Goal: Task Accomplishment & Management: Use online tool/utility

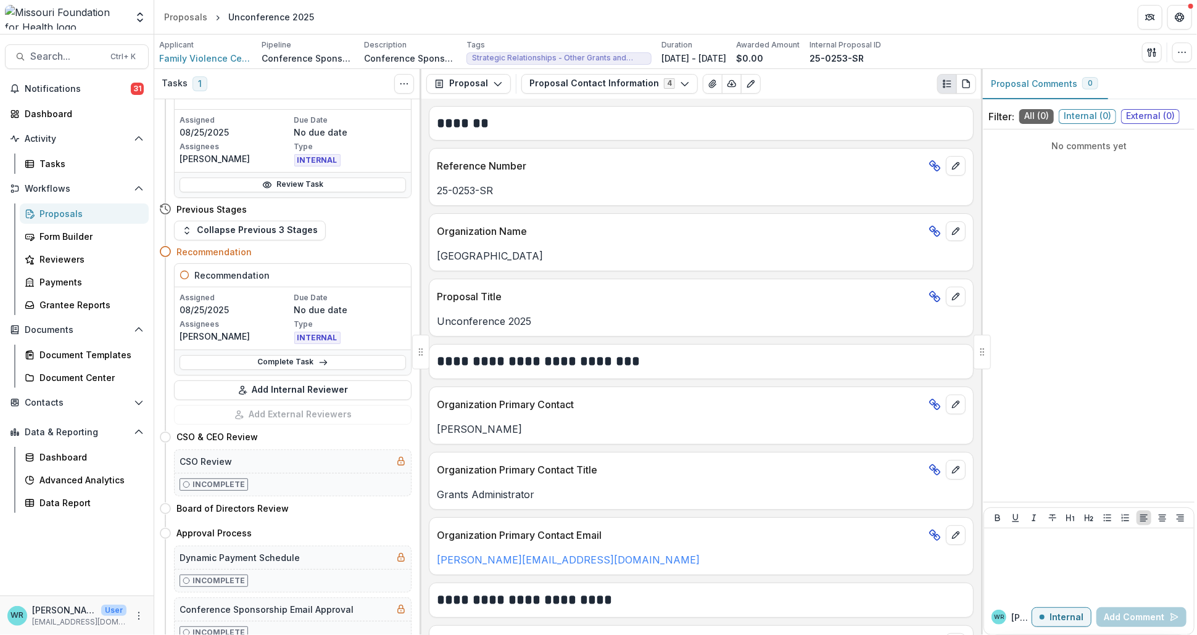
scroll to position [68, 0]
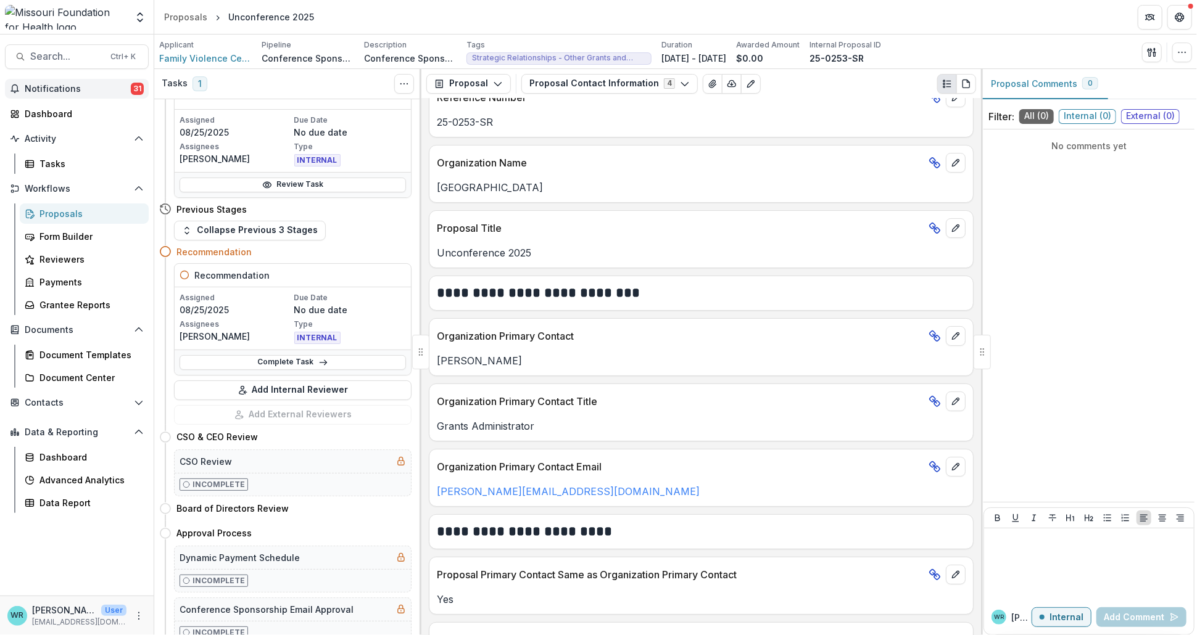
click at [73, 85] on span "Notifications" at bounding box center [78, 89] width 106 height 10
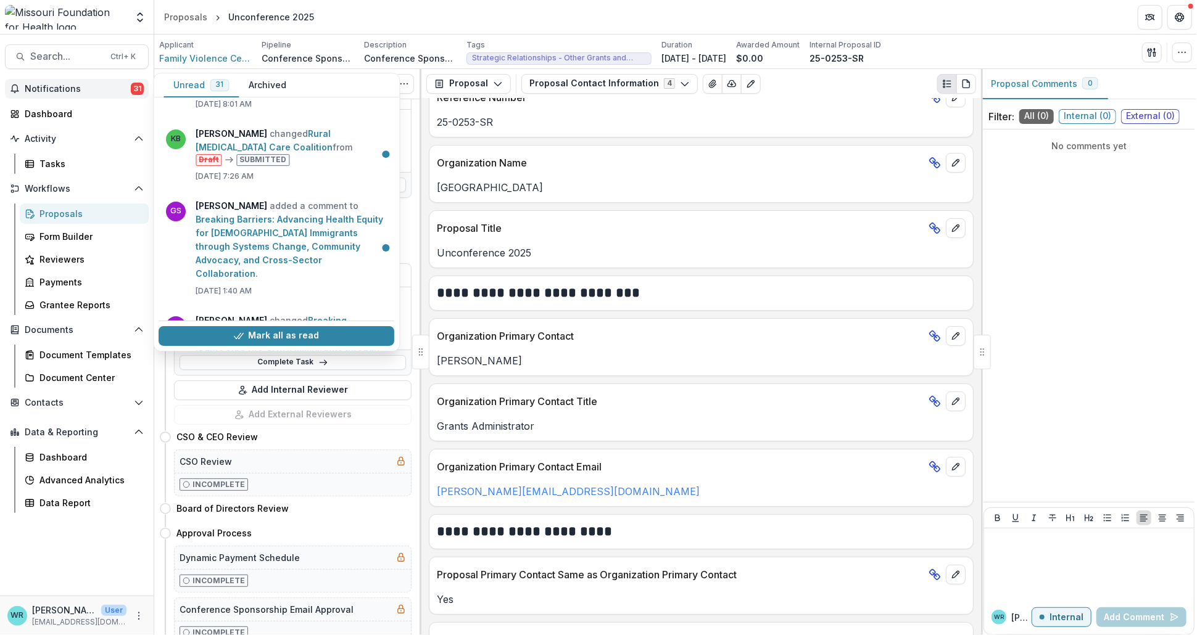
click at [643, 18] on header "Proposals Unconference 2025" at bounding box center [675, 17] width 1042 height 34
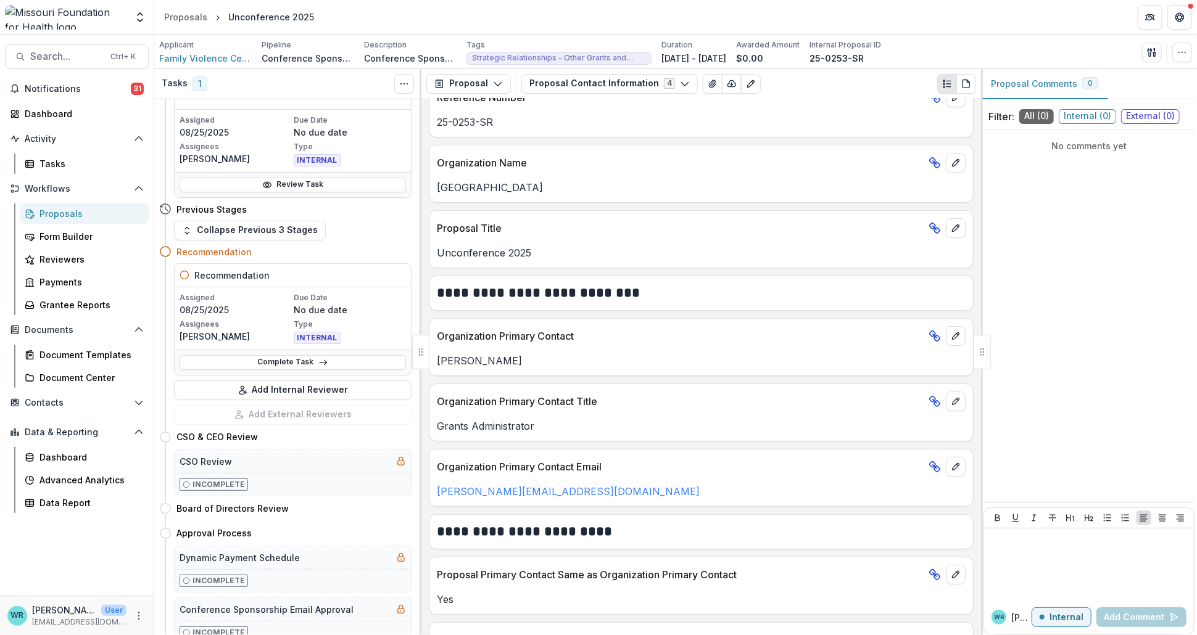
click at [44, 214] on div "Proposals" at bounding box center [88, 213] width 99 height 13
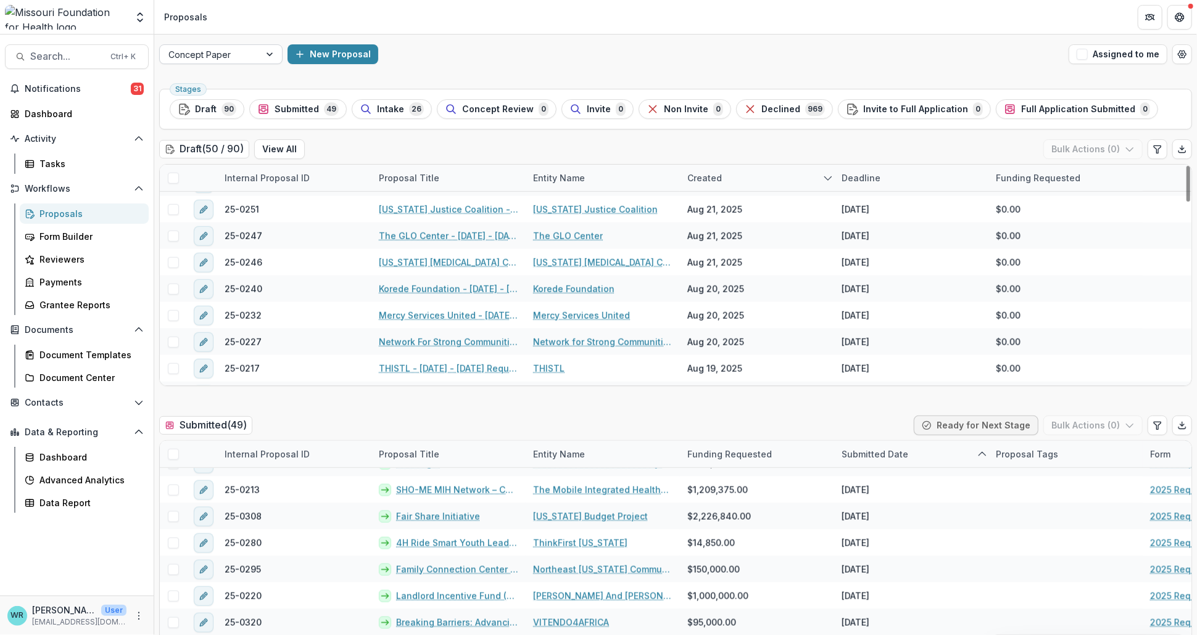
click at [262, 56] on div at bounding box center [271, 54] width 22 height 19
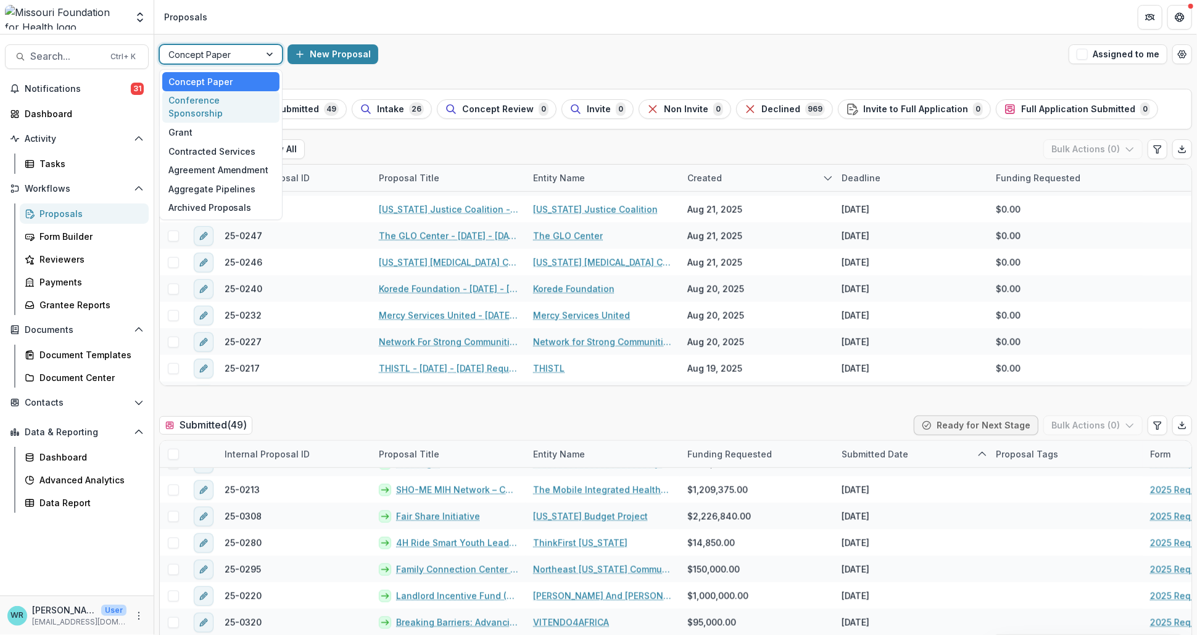
click at [210, 97] on div "Conference Sponsorship" at bounding box center [220, 107] width 117 height 32
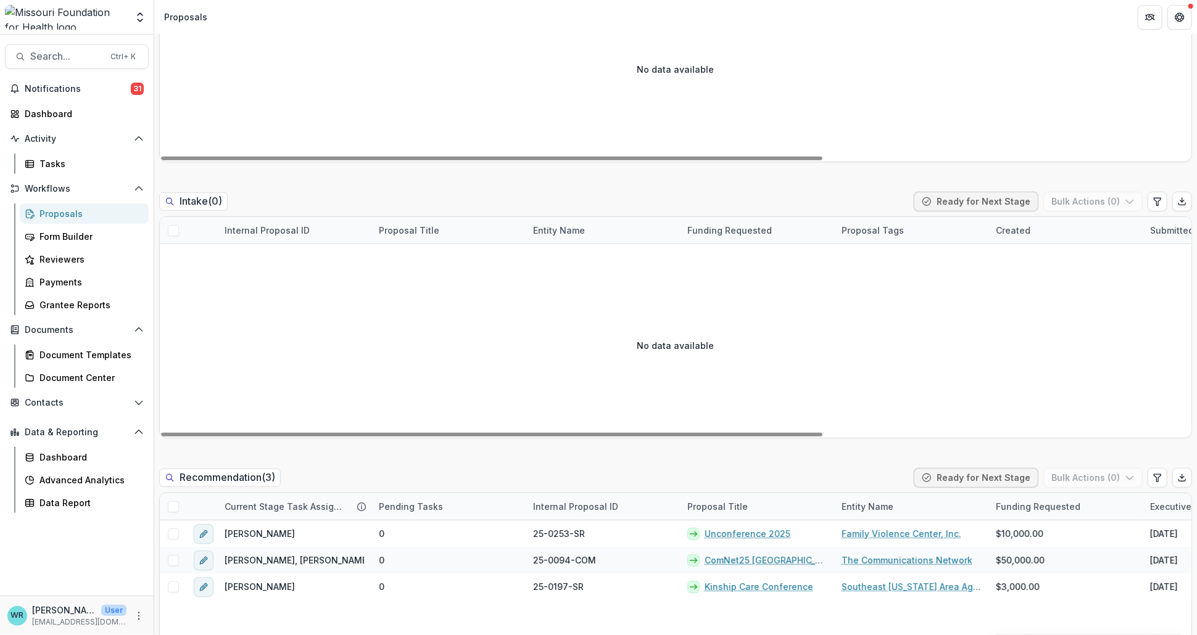
scroll to position [548, 0]
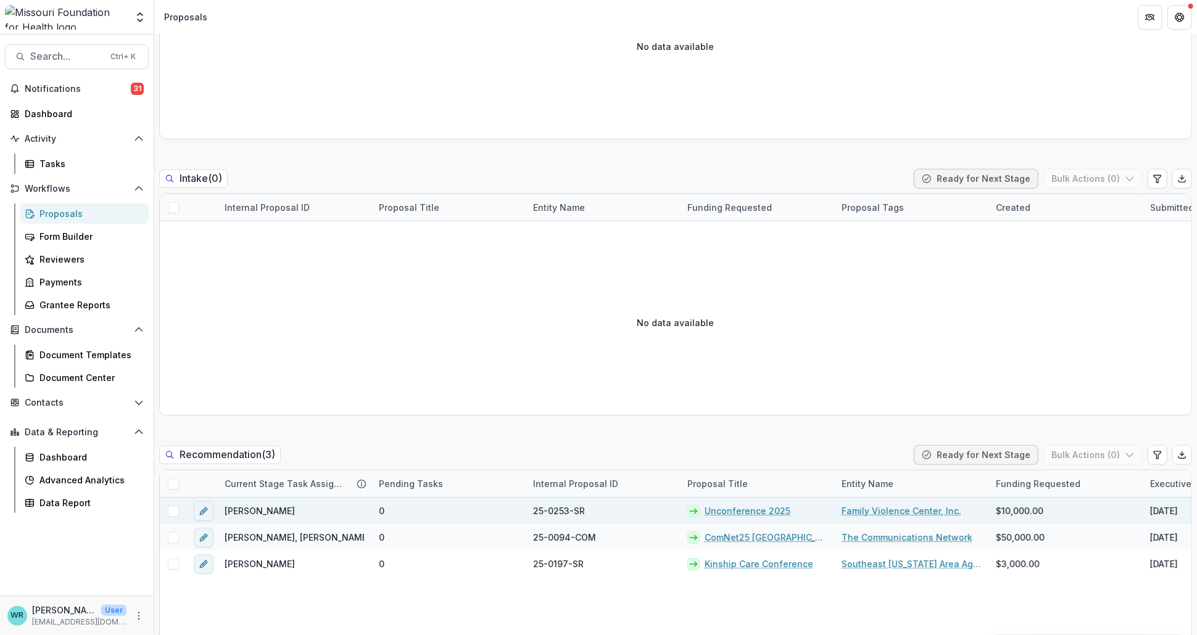
drag, startPoint x: 174, startPoint y: 511, endPoint x: 183, endPoint y: 512, distance: 8.7
click at [174, 511] on span at bounding box center [173, 511] width 11 height 11
click at [1101, 453] on button "Bulk Actions ( 1 )" at bounding box center [1094, 455] width 97 height 20
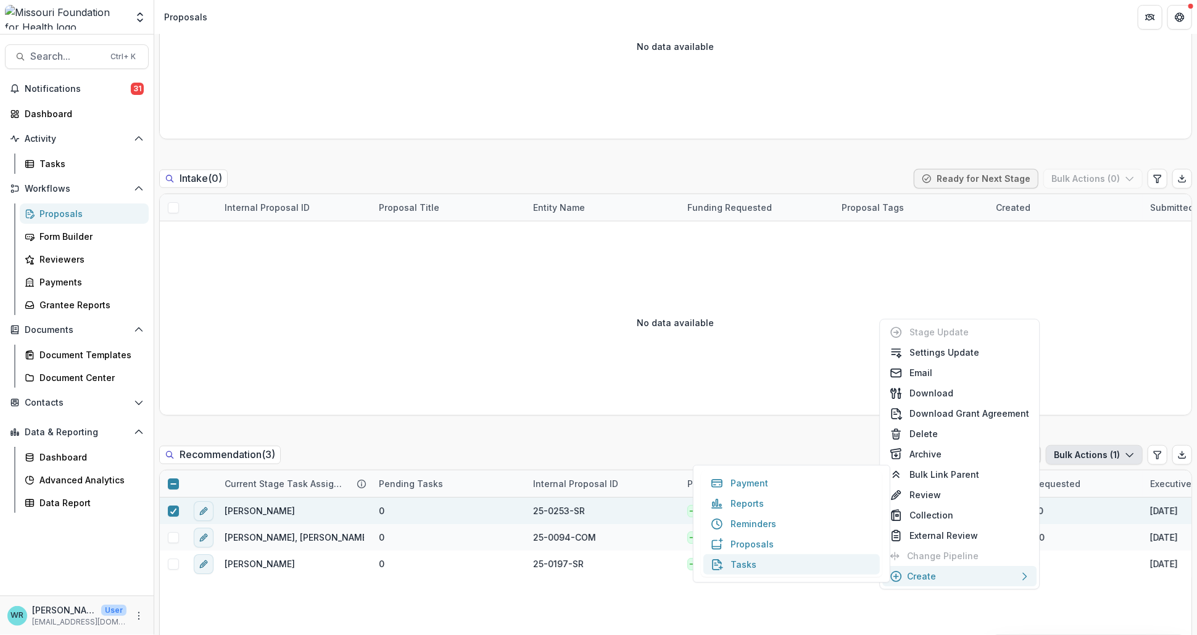
click at [782, 564] on button "Tasks" at bounding box center [791, 565] width 176 height 20
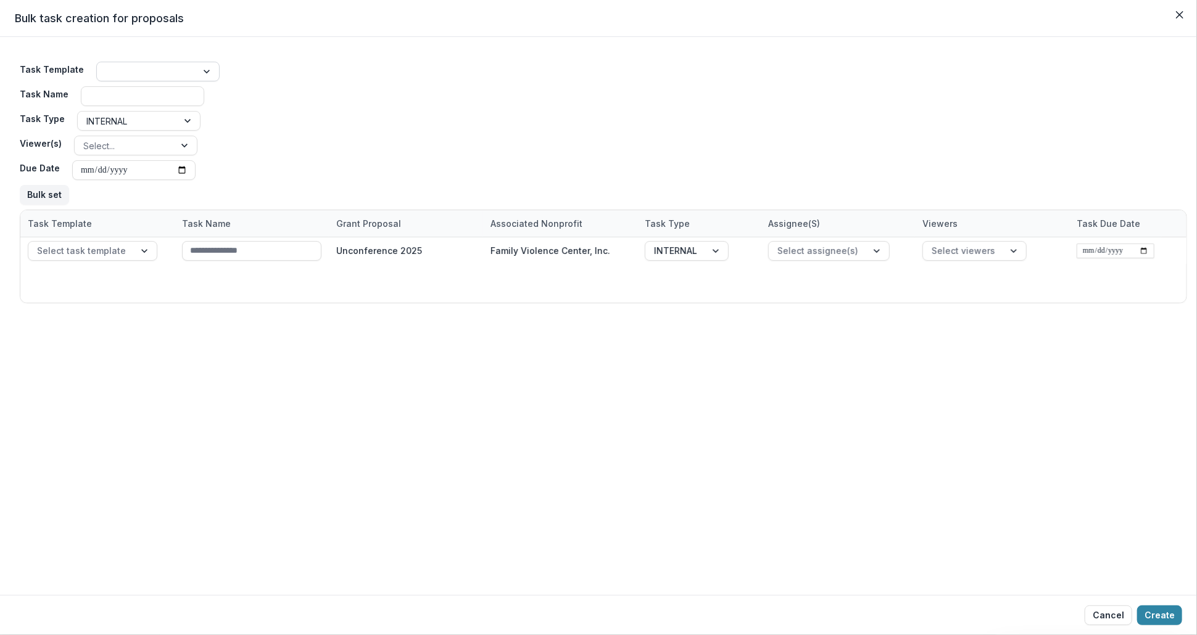
click at [188, 70] on div at bounding box center [147, 72] width 100 height 18
type input "****"
click at [153, 93] on div "Staff Review" at bounding box center [154, 98] width 117 height 19
type input "**********"
click at [125, 148] on div at bounding box center [124, 145] width 83 height 15
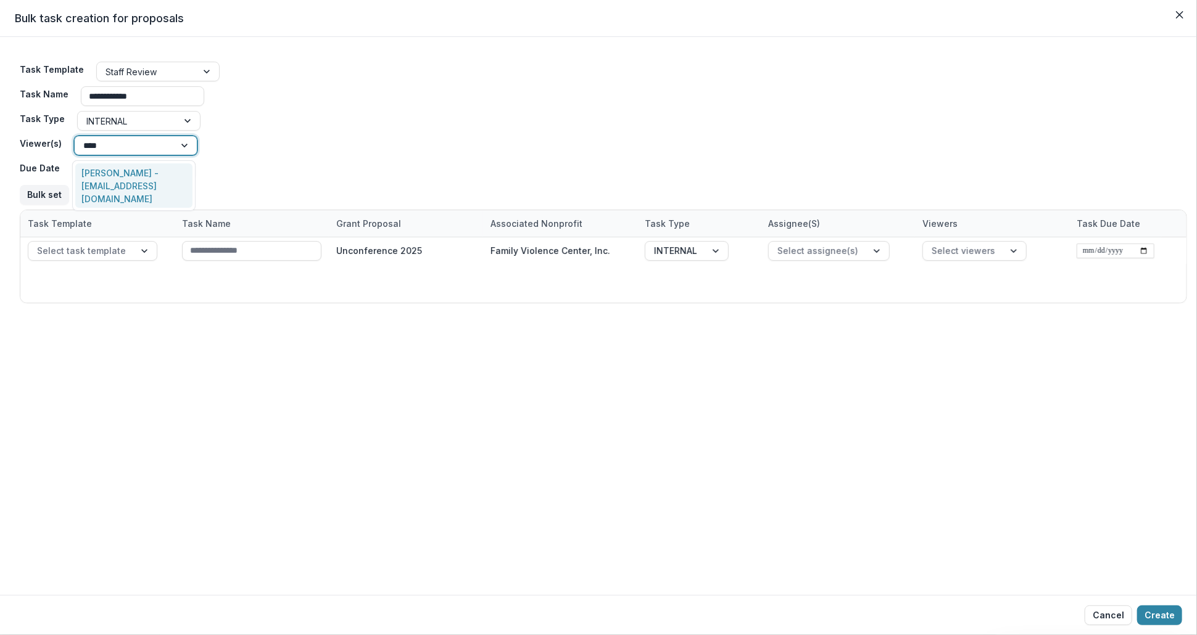
type input "*****"
click at [112, 174] on div "Ivory Clarke - iclarke@mffh.org" at bounding box center [133, 185] width 117 height 45
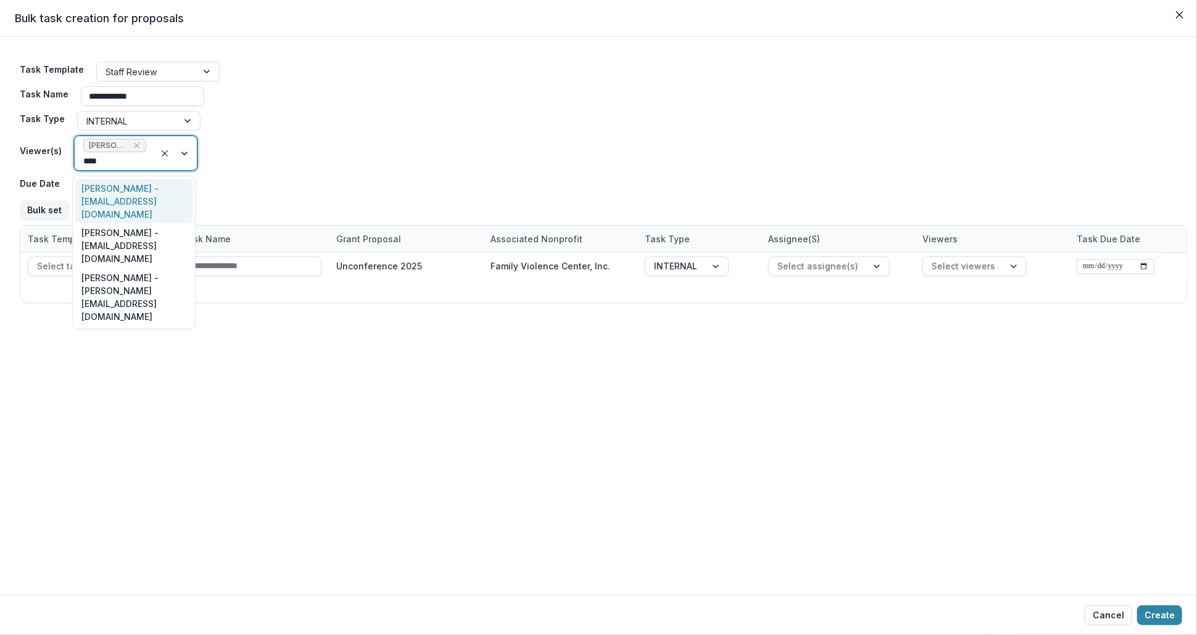
type input "*****"
click at [126, 268] on div "Jessica Daugherty - jdaugherty@mffh.org" at bounding box center [133, 297] width 117 height 58
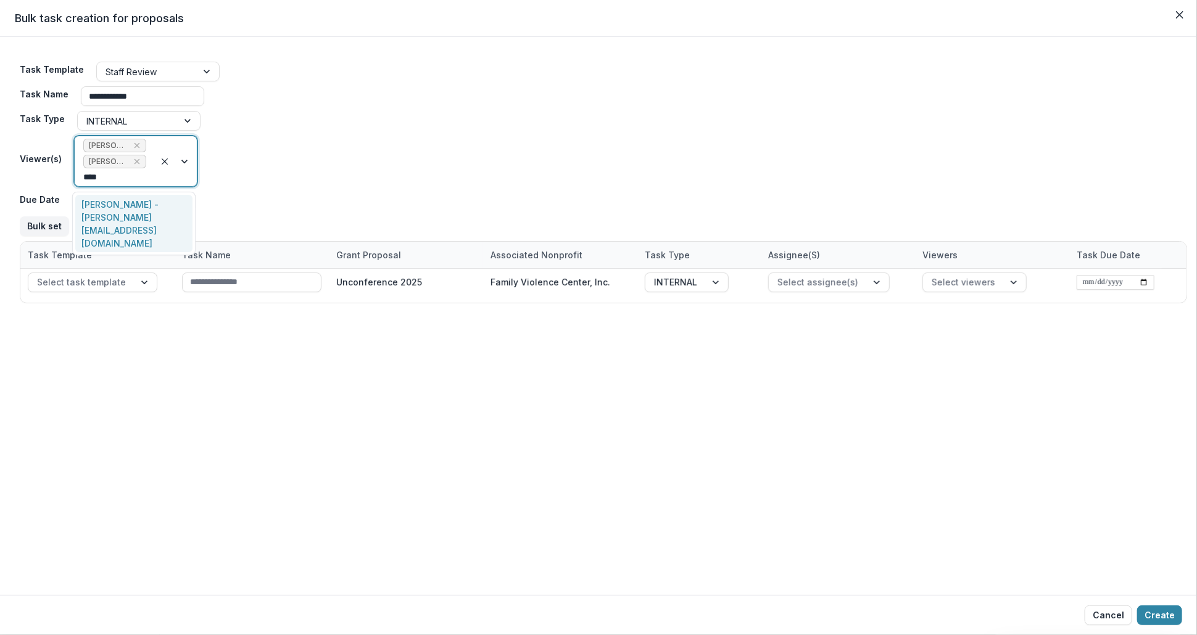
type input "*****"
click at [142, 213] on div "Grace Kyung - gkyung@mffh.org" at bounding box center [133, 224] width 117 height 58
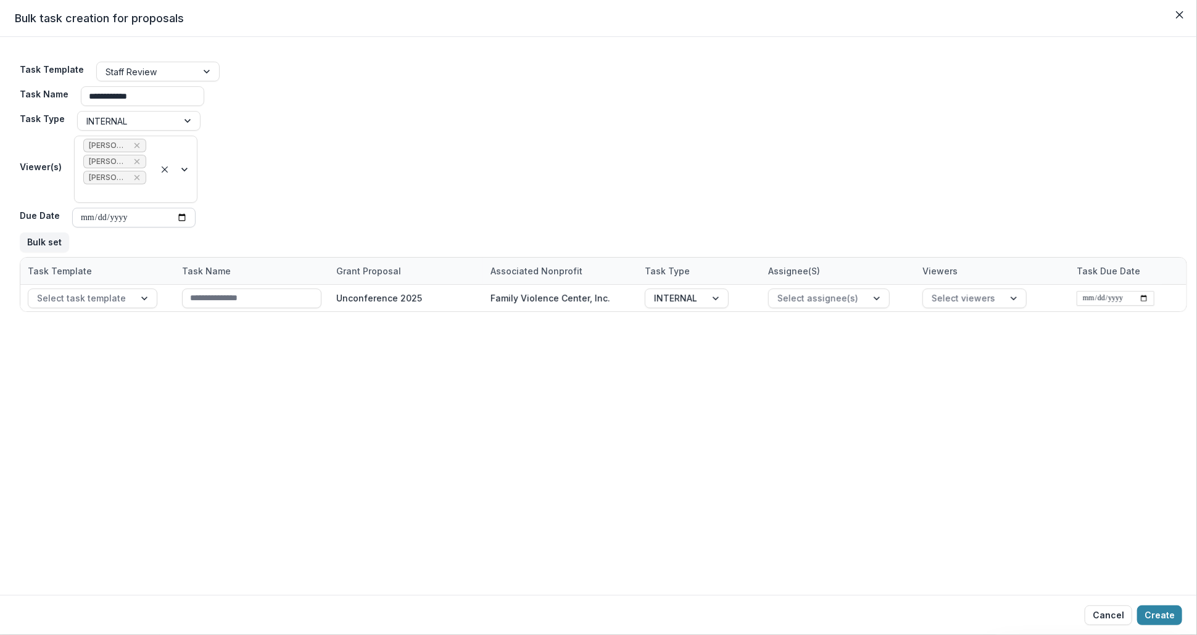
click at [86, 218] on input "Due Date" at bounding box center [133, 218] width 123 height 20
type input "**********"
click at [42, 242] on button "Bulk set" at bounding box center [44, 243] width 49 height 20
click at [1169, 616] on button "Create" at bounding box center [1159, 616] width 45 height 20
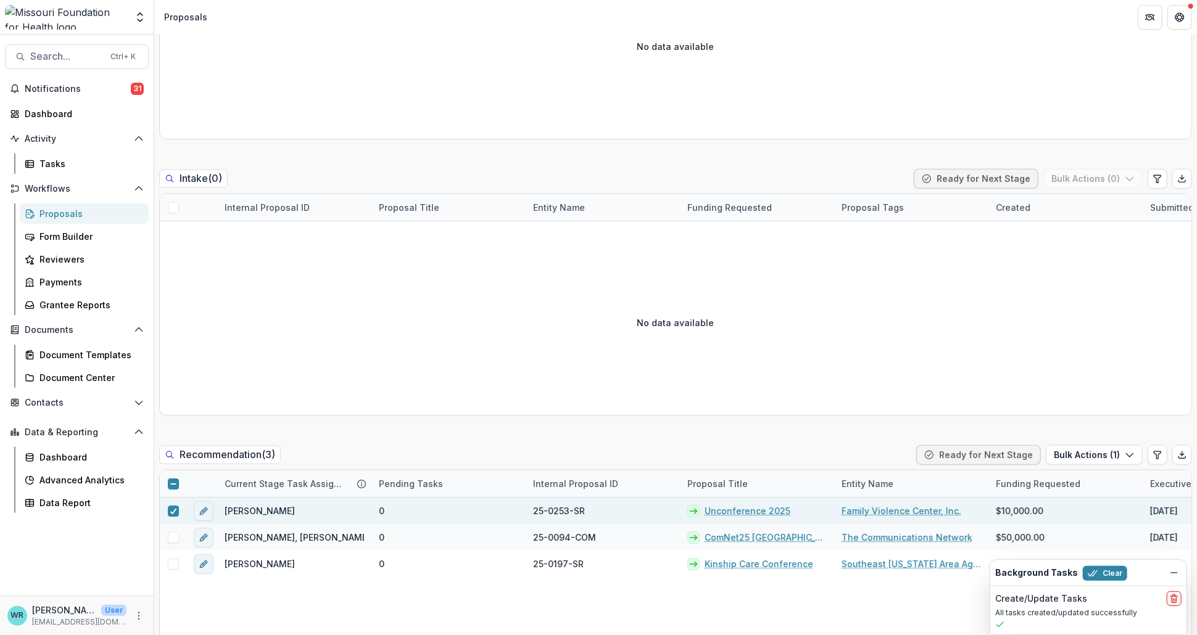
click at [759, 508] on link "Unconference 2025" at bounding box center [747, 511] width 86 height 13
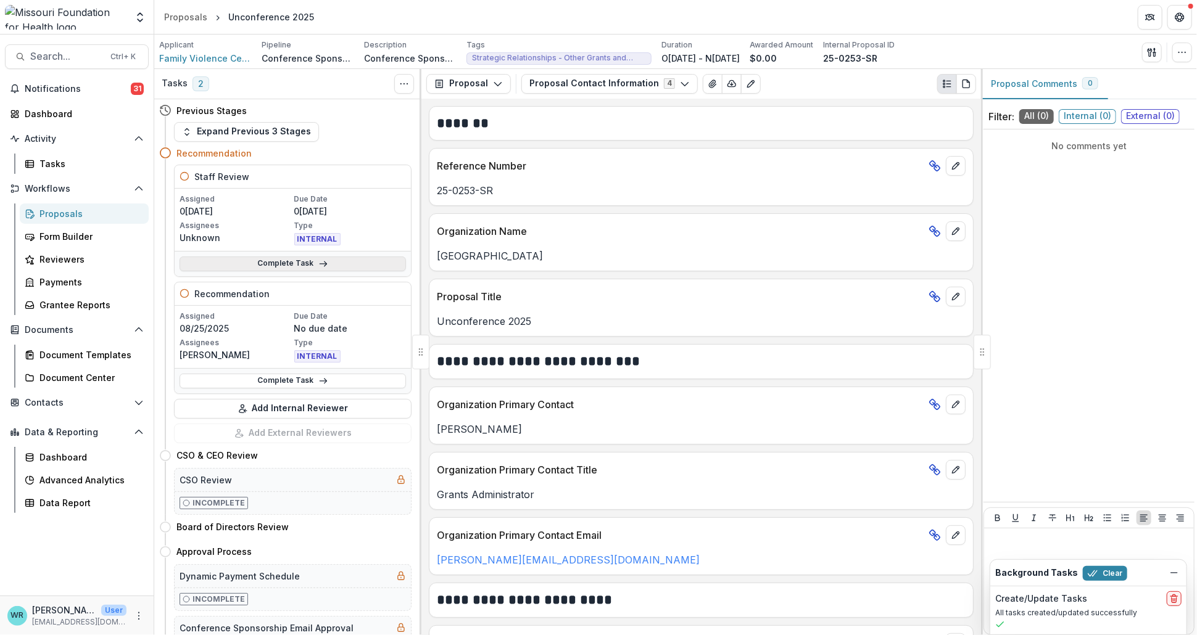
click at [318, 260] on icon at bounding box center [323, 264] width 10 height 10
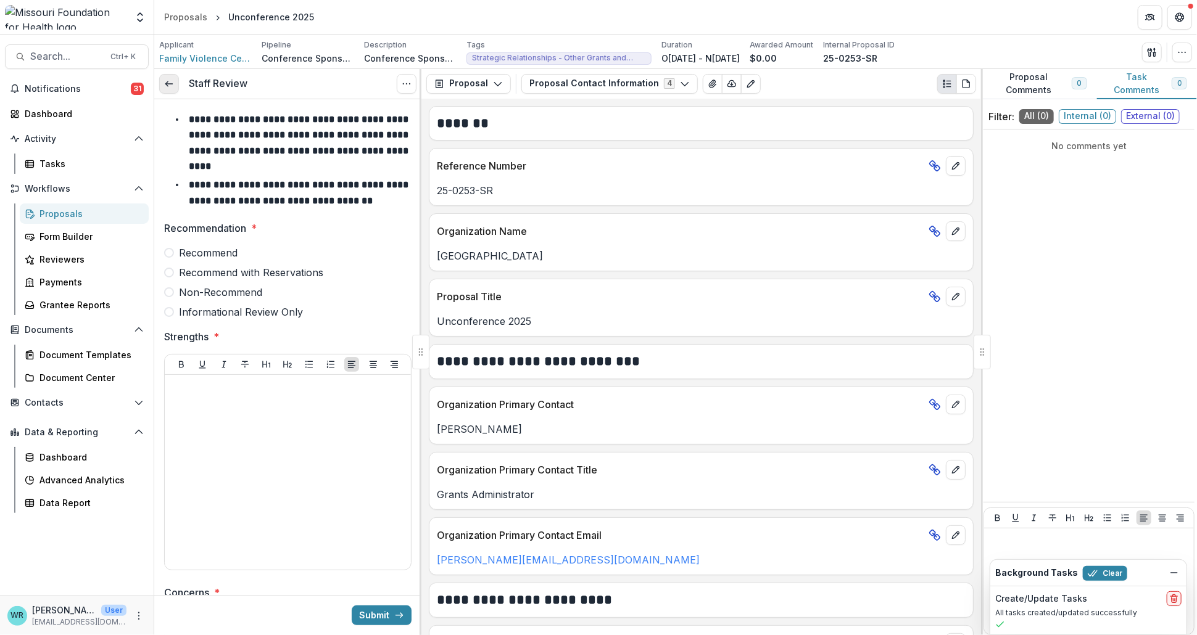
click at [169, 83] on icon at bounding box center [169, 84] width 10 height 10
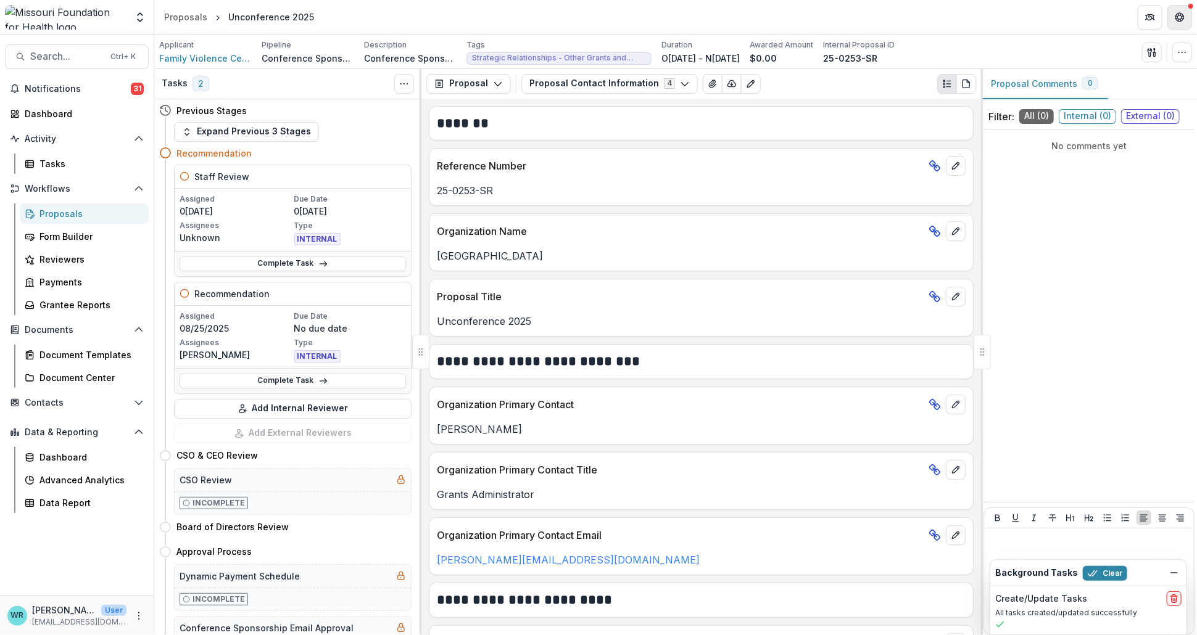
click at [1181, 25] on button "Get Help" at bounding box center [1179, 17] width 25 height 25
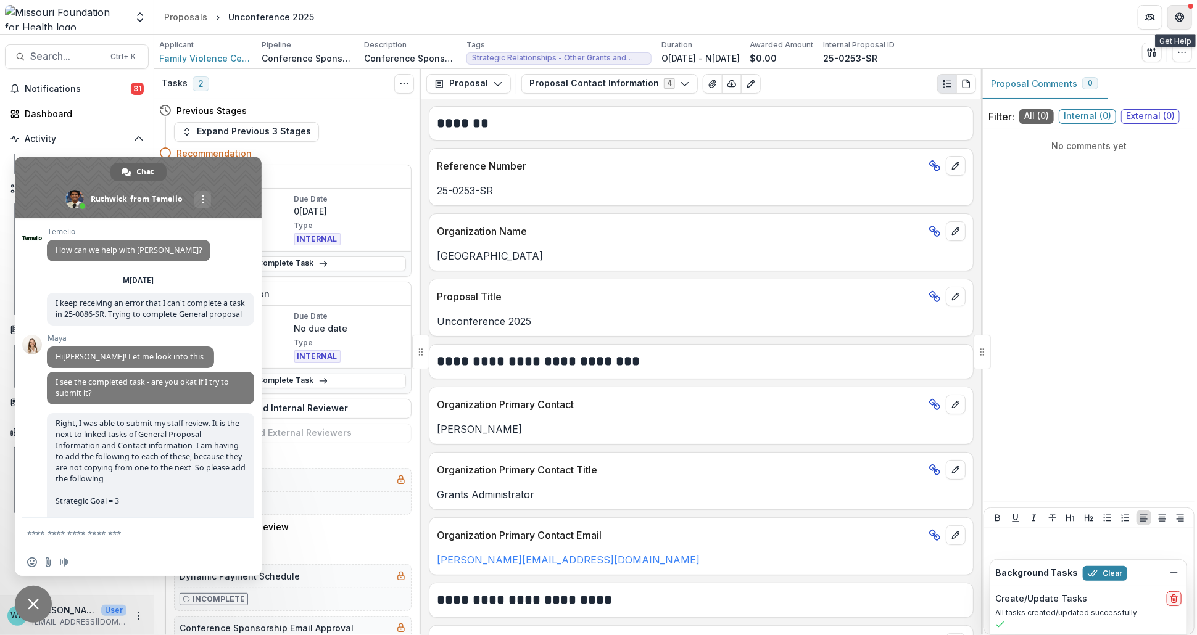
scroll to position [7250, 0]
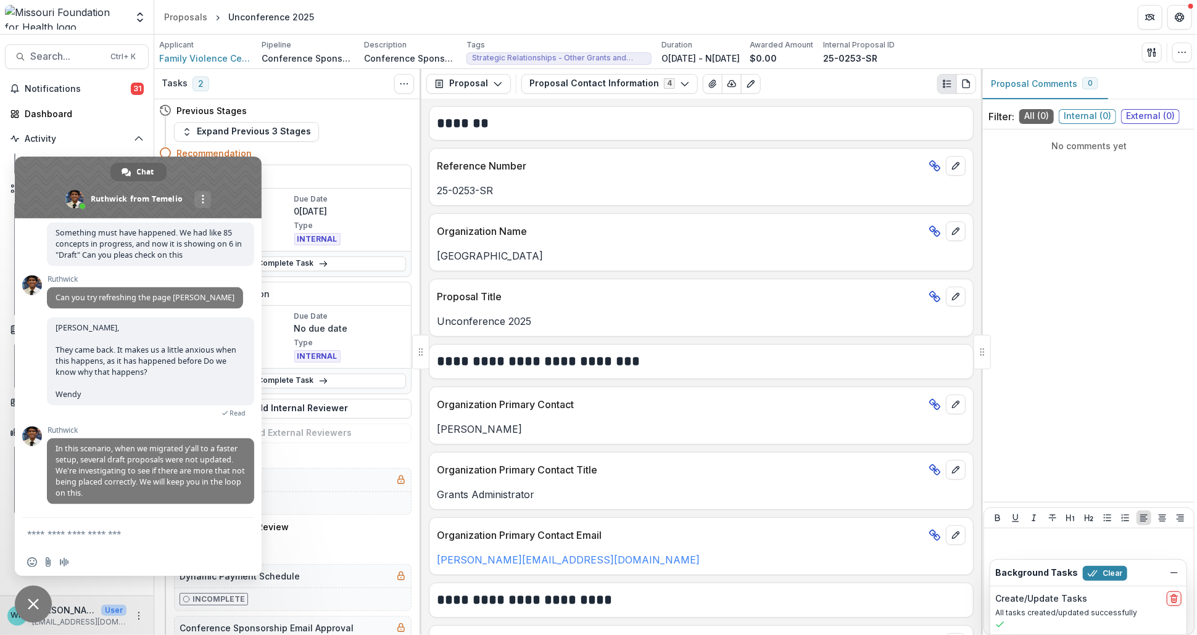
click at [127, 540] on textarea "Compose your message..." at bounding box center [125, 533] width 197 height 31
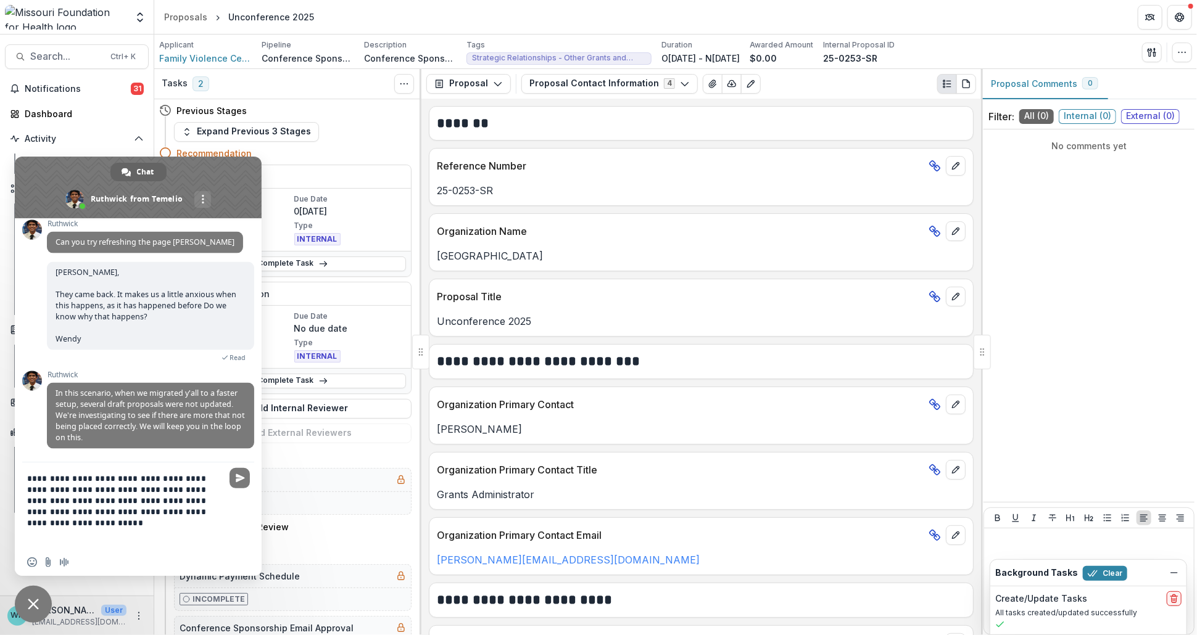
click at [27, 479] on textarea "**********" at bounding box center [125, 506] width 197 height 86
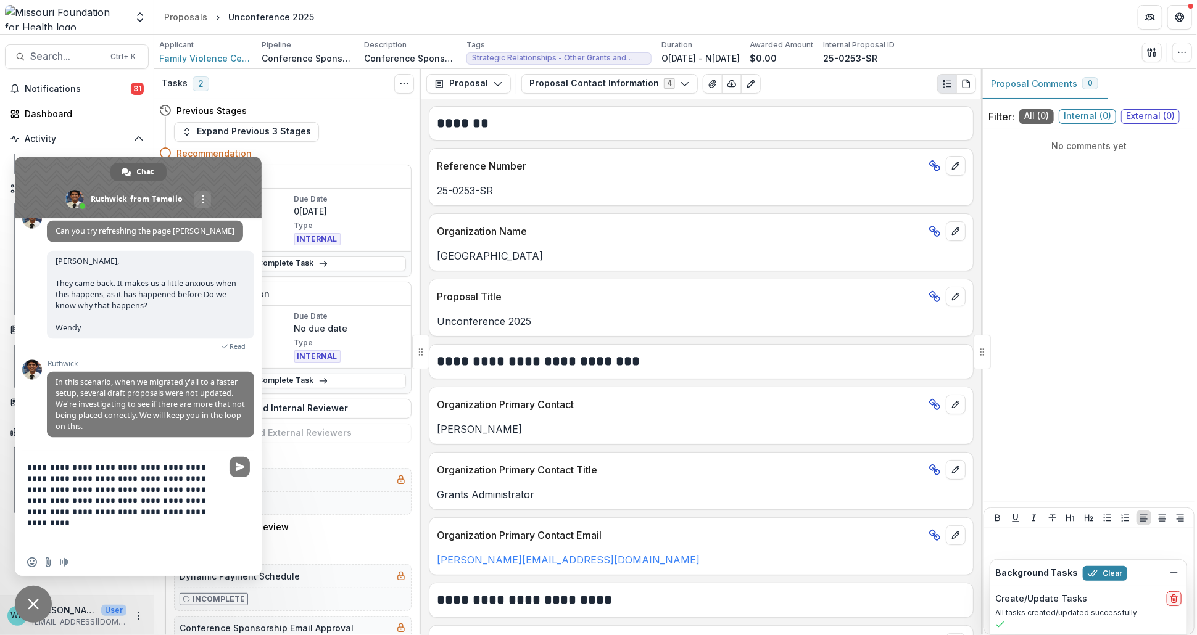
click at [114, 471] on textarea "**********" at bounding box center [125, 500] width 197 height 97
click at [38, 532] on textarea "**********" at bounding box center [125, 500] width 197 height 97
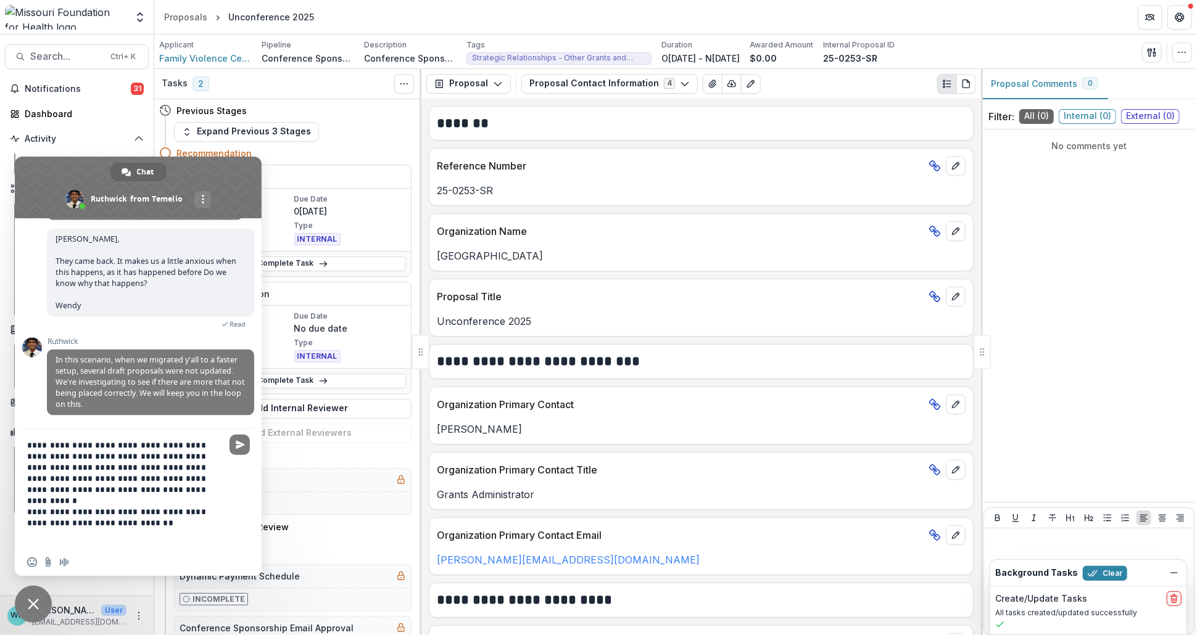
click at [128, 516] on textarea "**********" at bounding box center [125, 489] width 197 height 120
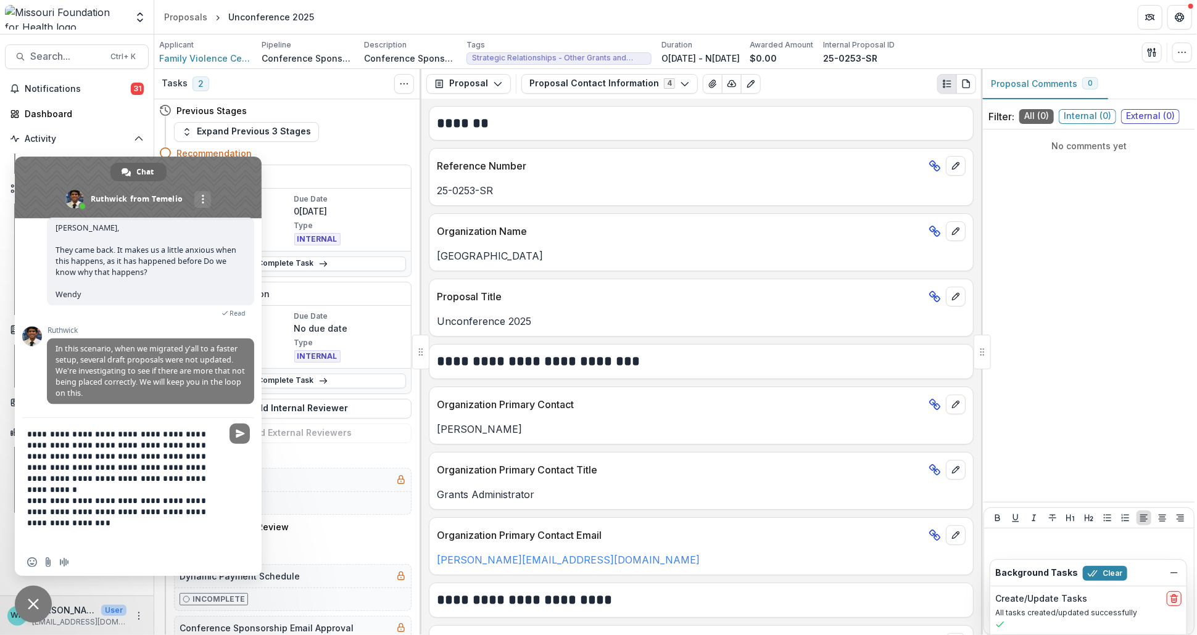
click at [228, 505] on div "**********" at bounding box center [138, 483] width 247 height 131
drag, startPoint x: 228, startPoint y: 507, endPoint x: 46, endPoint y: 463, distance: 187.9
click at [47, 463] on div "**********" at bounding box center [138, 483] width 247 height 131
drag, startPoint x: 27, startPoint y: 433, endPoint x: 256, endPoint y: 523, distance: 245.9
click at [256, 523] on div "**********" at bounding box center [138, 483] width 247 height 131
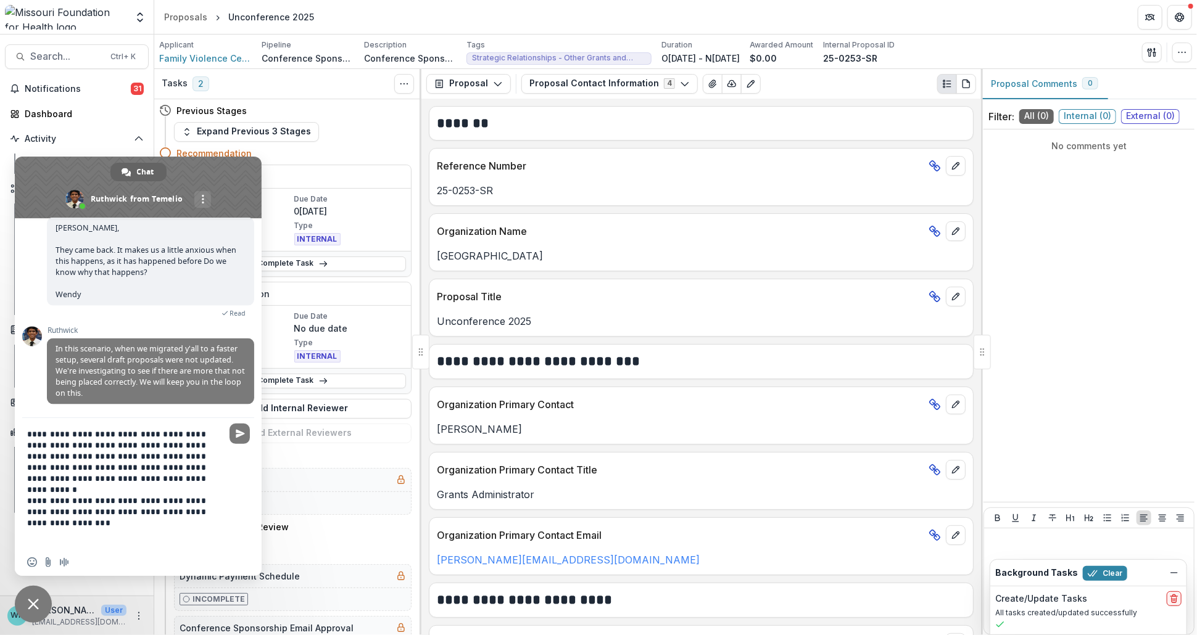
scroll to position [7332, 0]
click at [33, 606] on span "Close chat" at bounding box center [33, 604] width 11 height 11
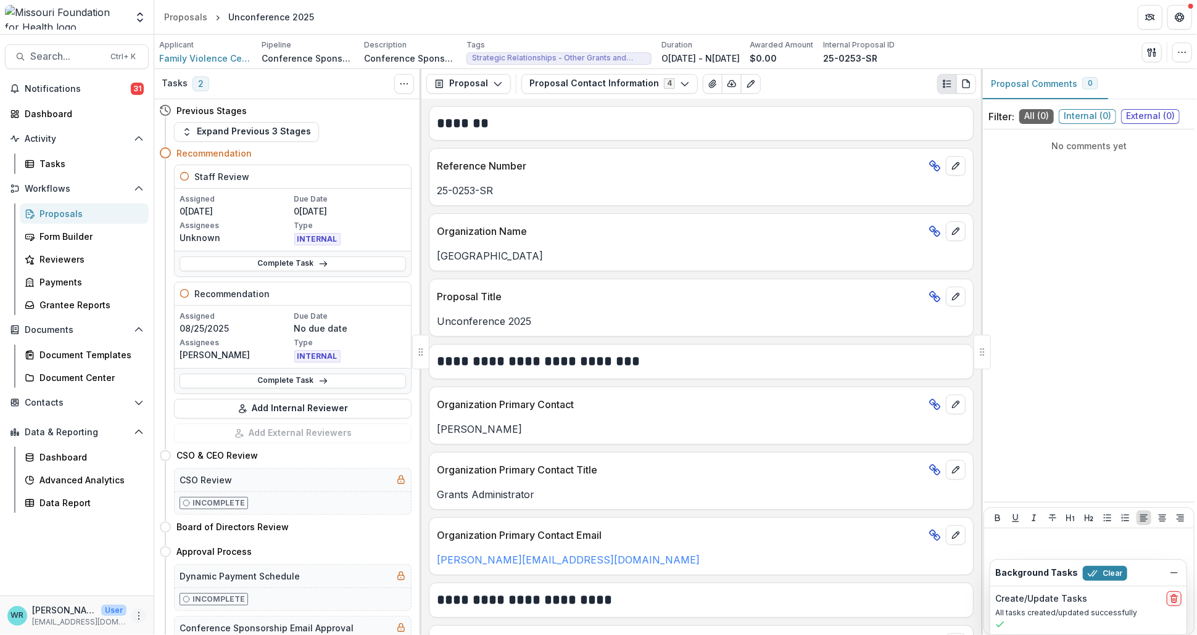
click at [142, 617] on icon "More" at bounding box center [139, 616] width 10 height 10
click at [1183, 23] on button "Get Help" at bounding box center [1179, 17] width 25 height 25
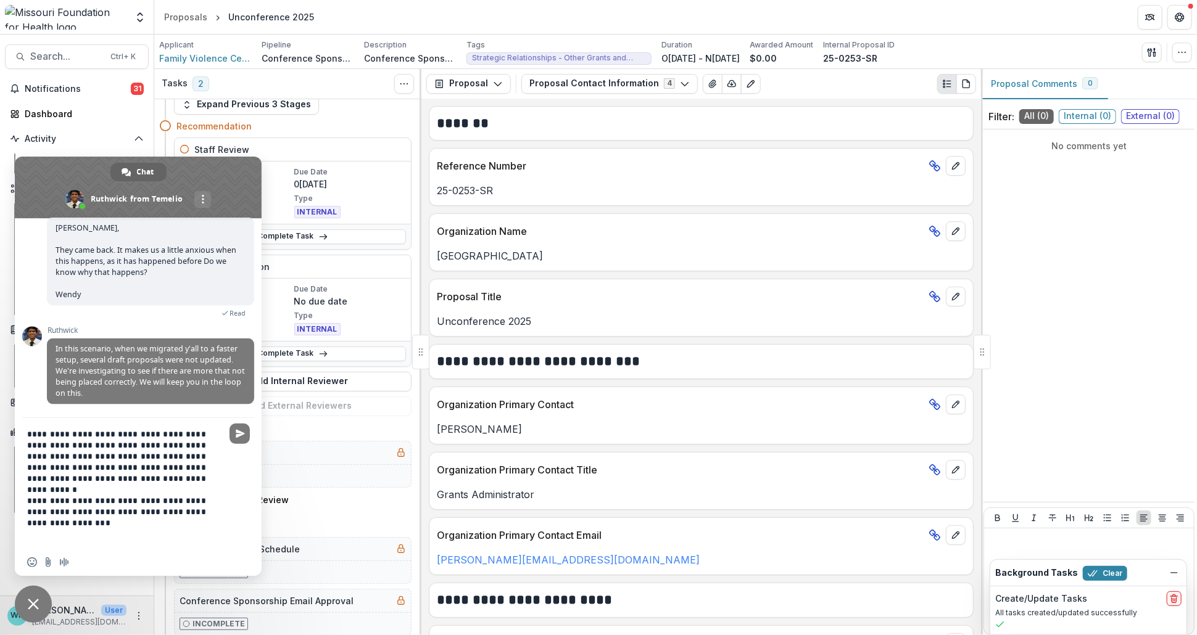
scroll to position [68, 0]
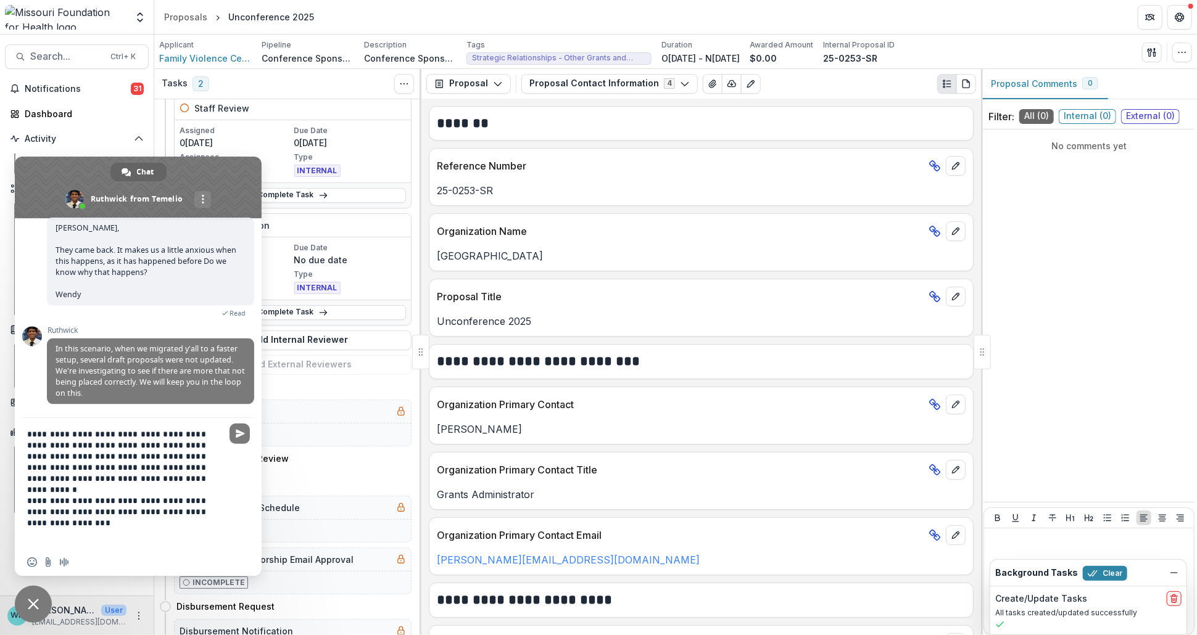
click at [231, 500] on div "**********" at bounding box center [138, 483] width 247 height 131
click at [223, 501] on textarea "**********" at bounding box center [125, 483] width 197 height 131
type textarea "**********"
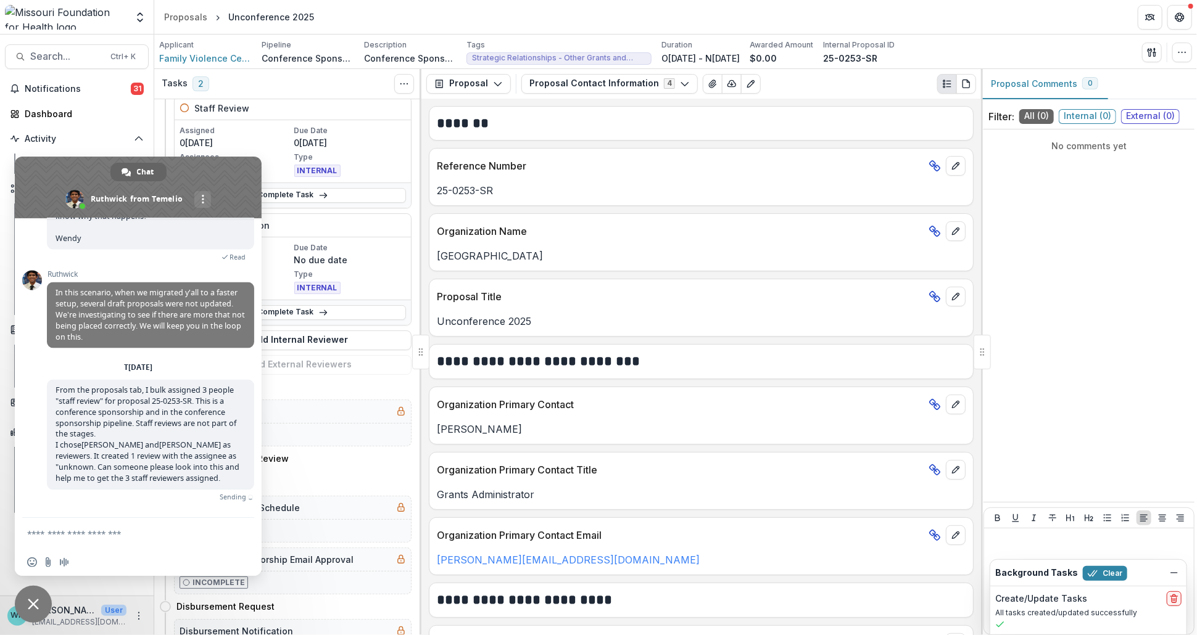
scroll to position [7398, 0]
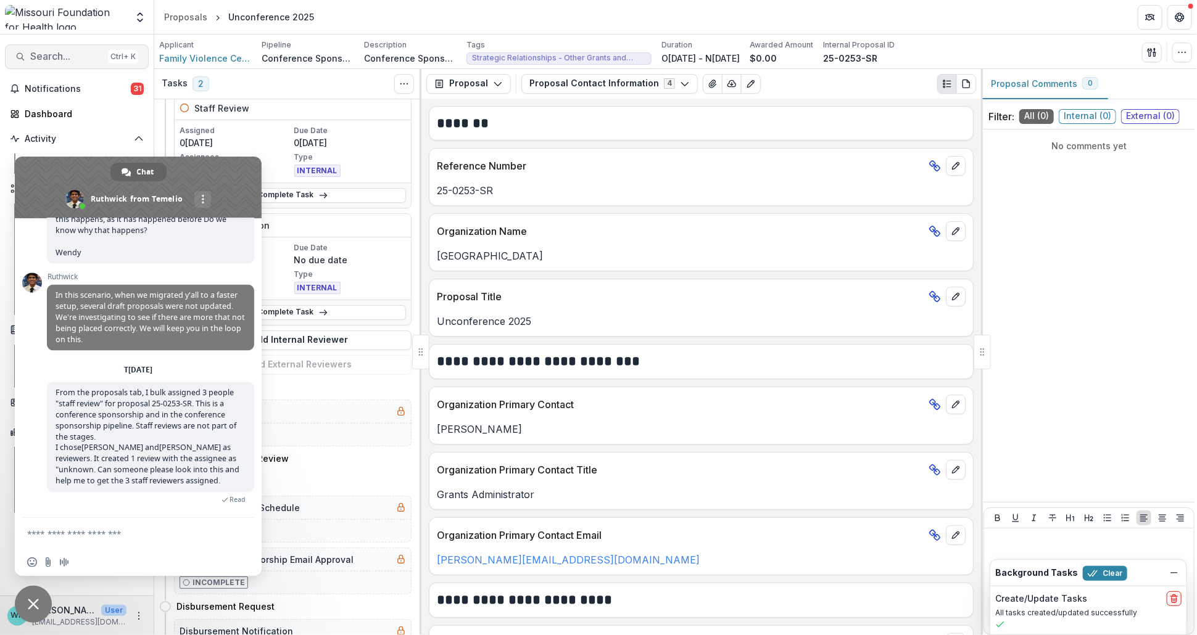
click at [66, 56] on span "Search..." at bounding box center [66, 57] width 73 height 12
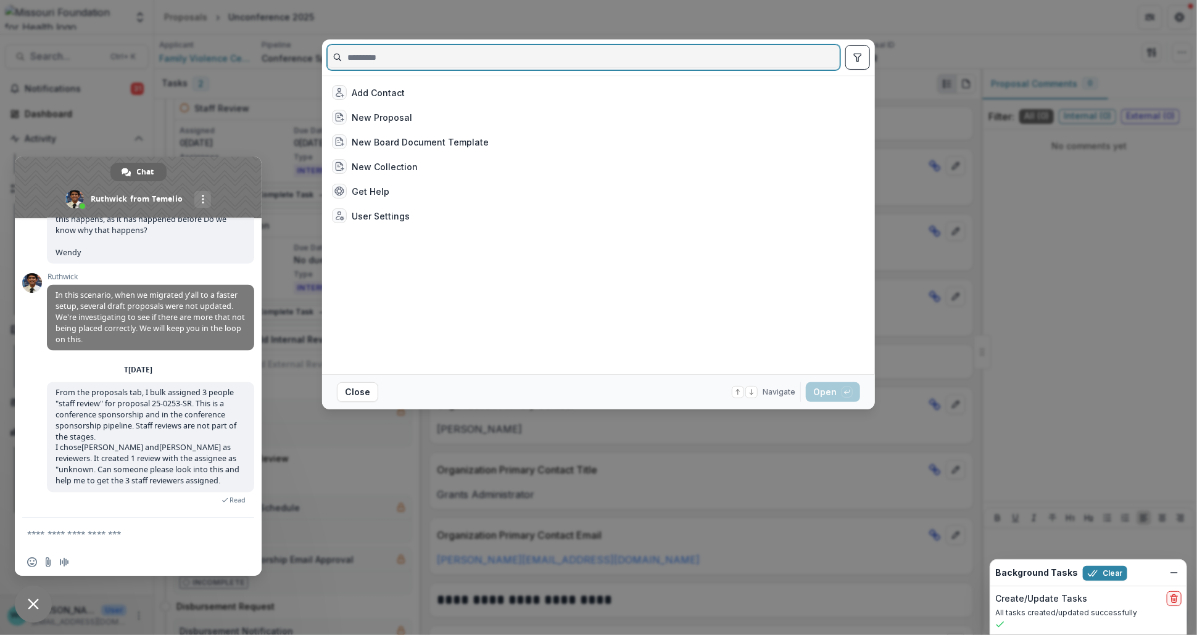
click at [38, 609] on span "Close chat" at bounding box center [33, 604] width 11 height 11
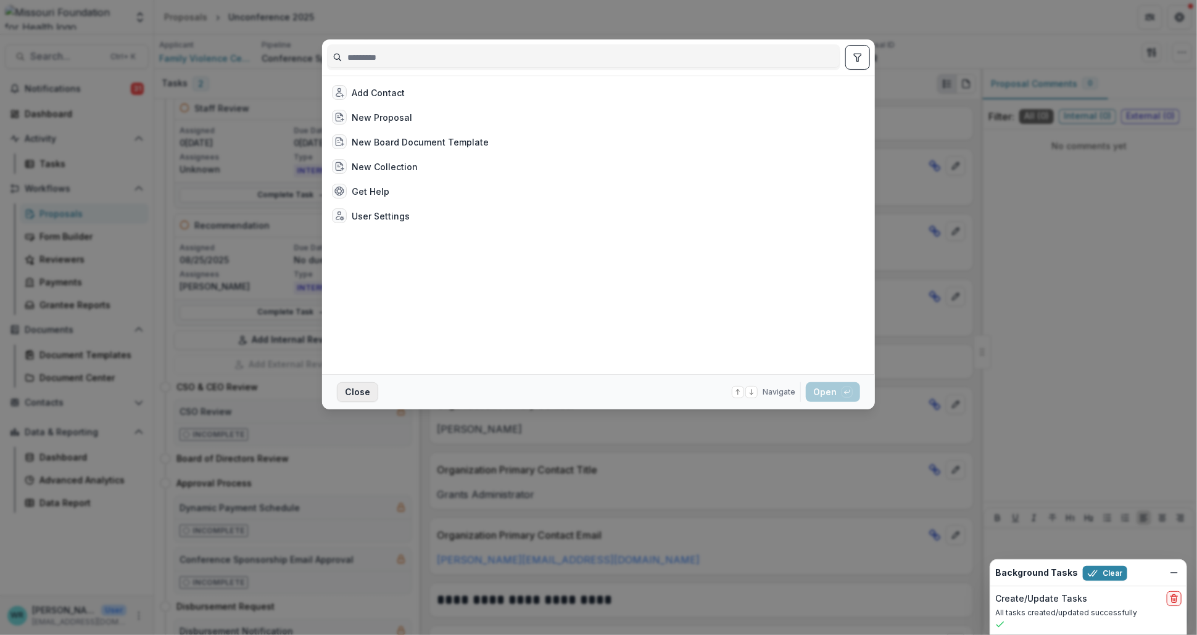
click at [363, 391] on button "Close" at bounding box center [357, 392] width 41 height 20
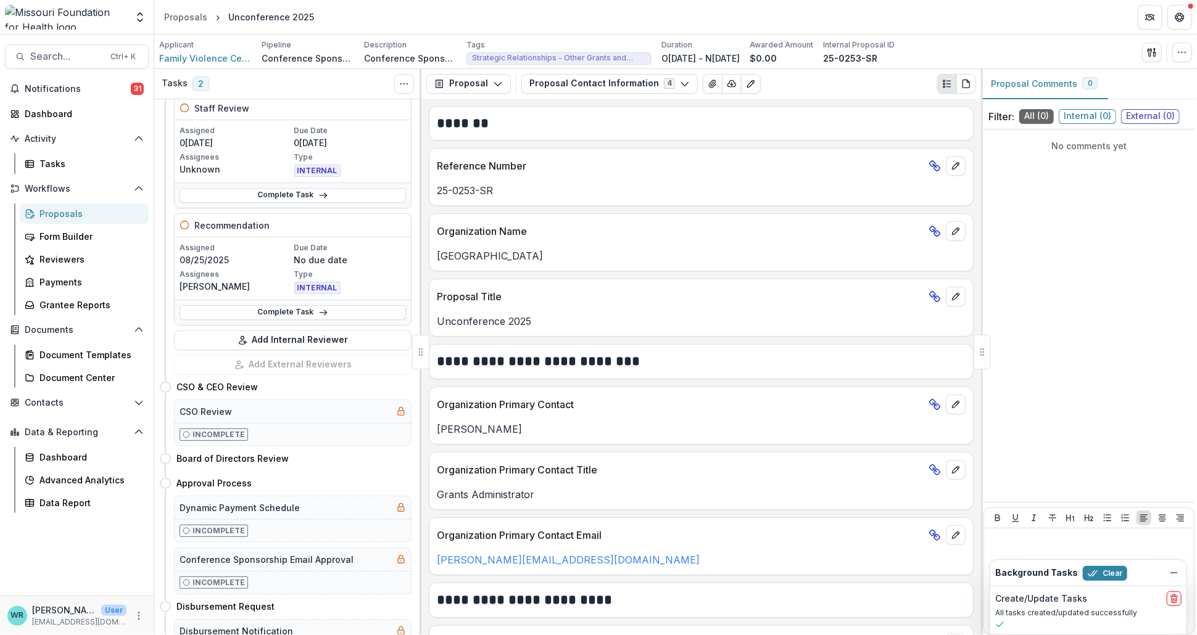
click at [85, 218] on div "Proposals" at bounding box center [88, 213] width 99 height 13
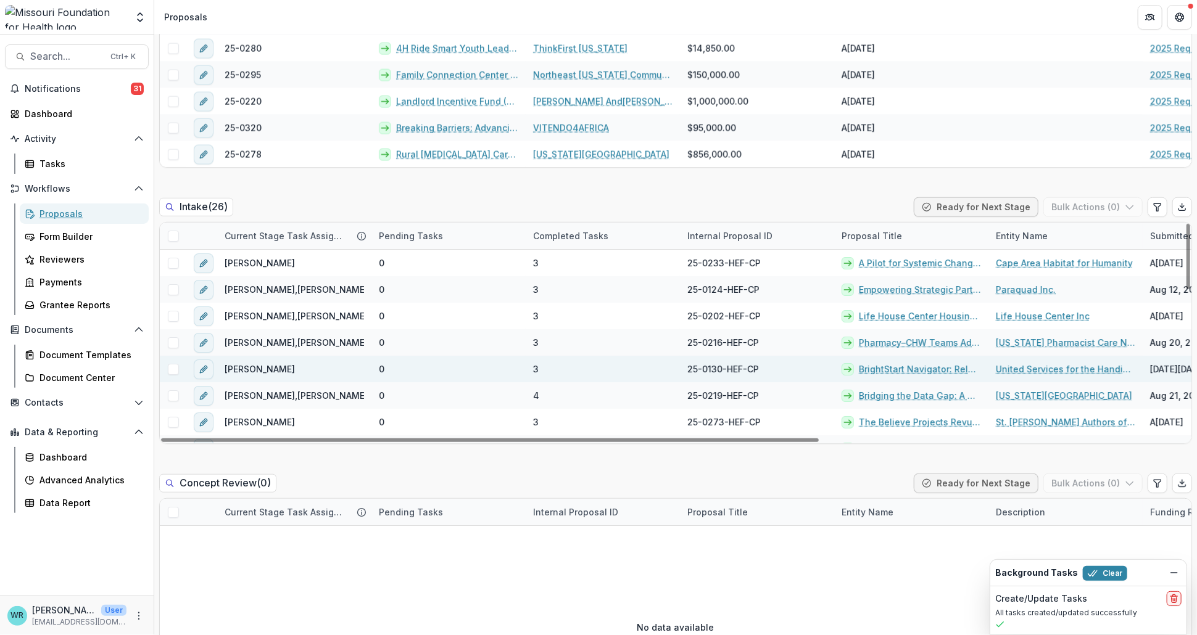
scroll to position [479, 0]
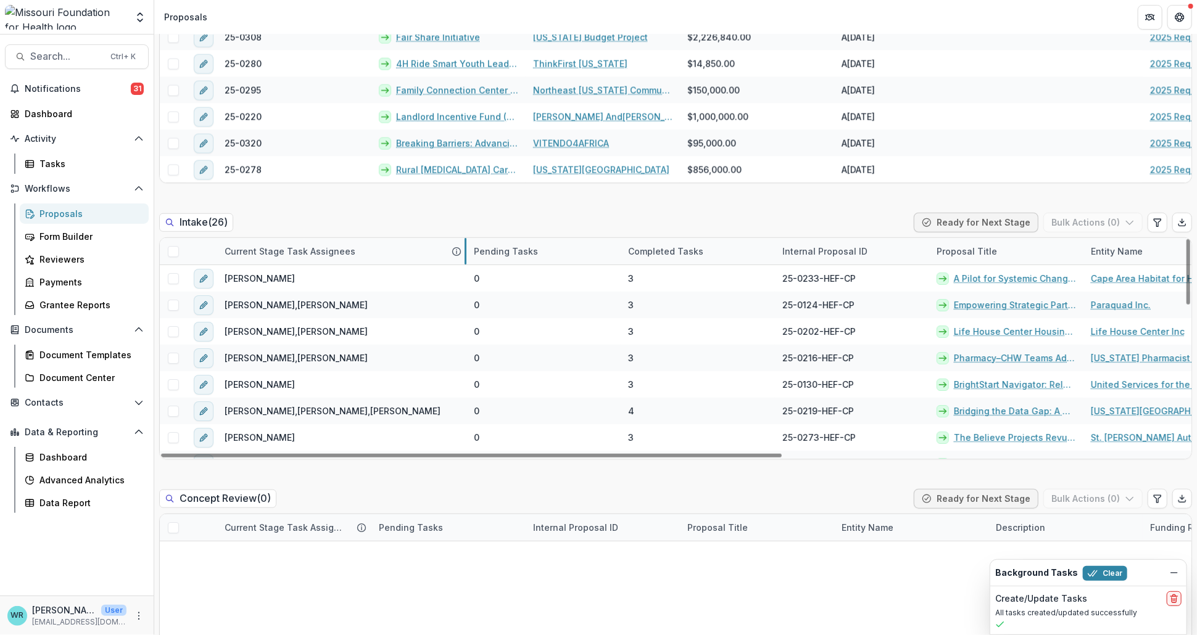
drag, startPoint x: 371, startPoint y: 246, endPoint x: 465, endPoint y: 249, distance: 94.4
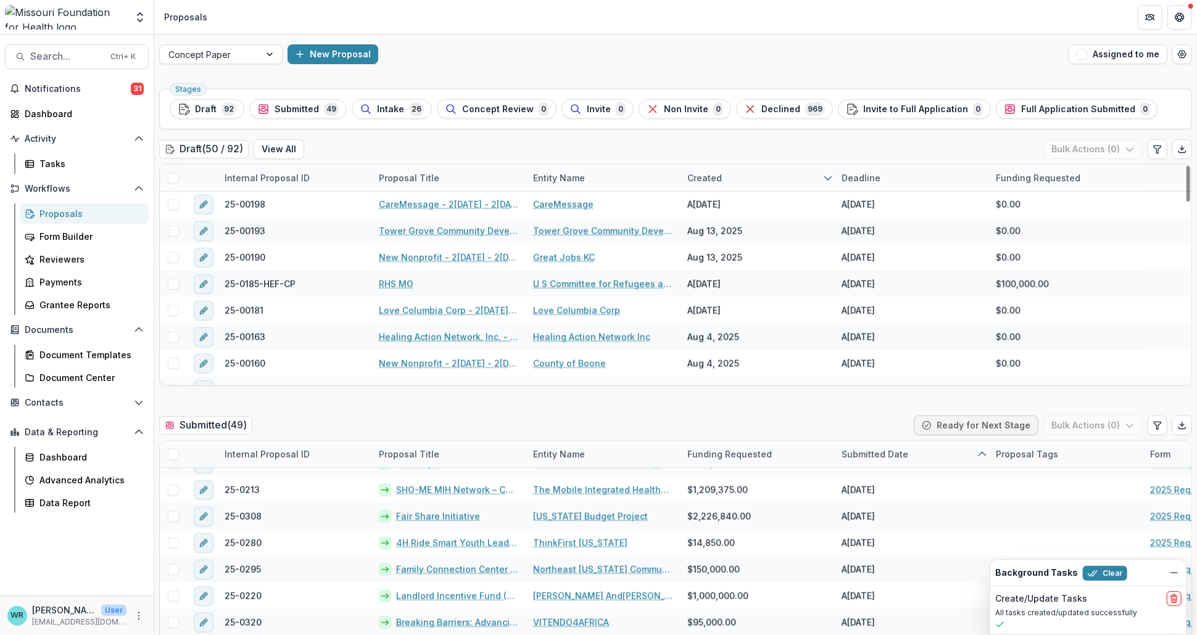
scroll to position [927, 0]
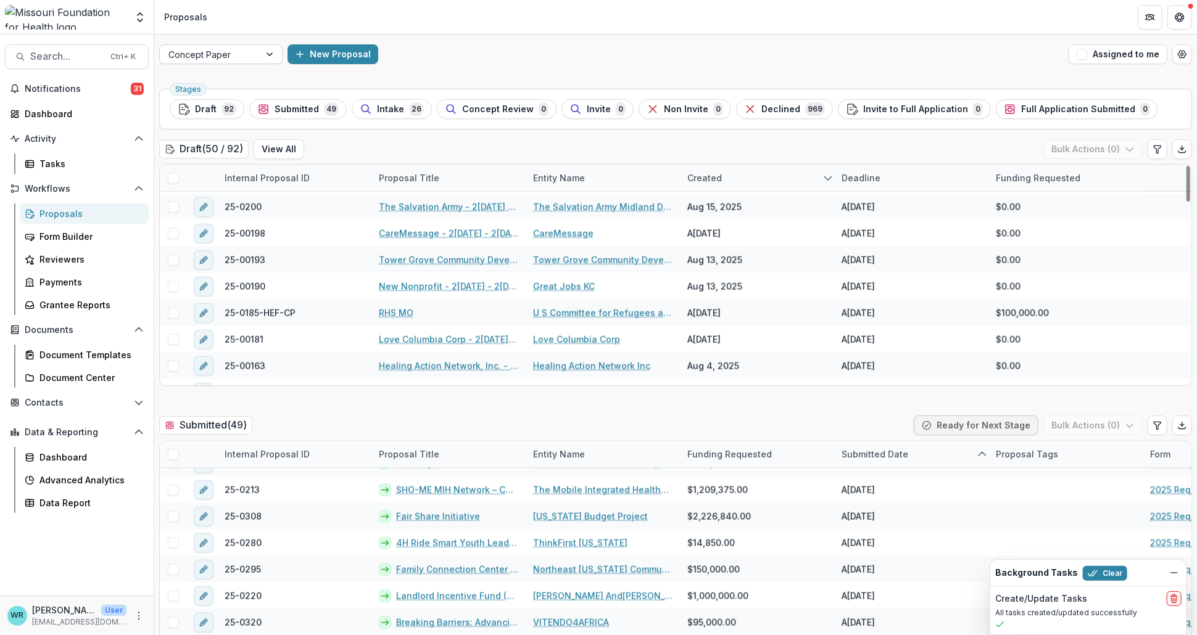
click at [270, 52] on div at bounding box center [271, 54] width 22 height 19
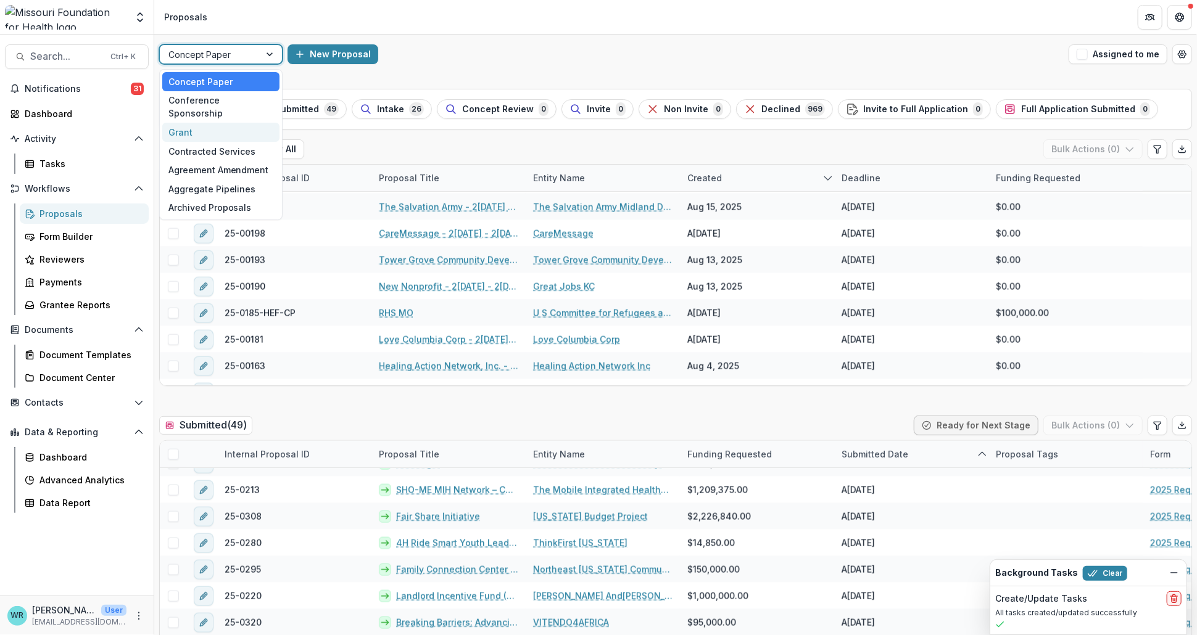
click at [180, 123] on div "Grant" at bounding box center [220, 132] width 117 height 19
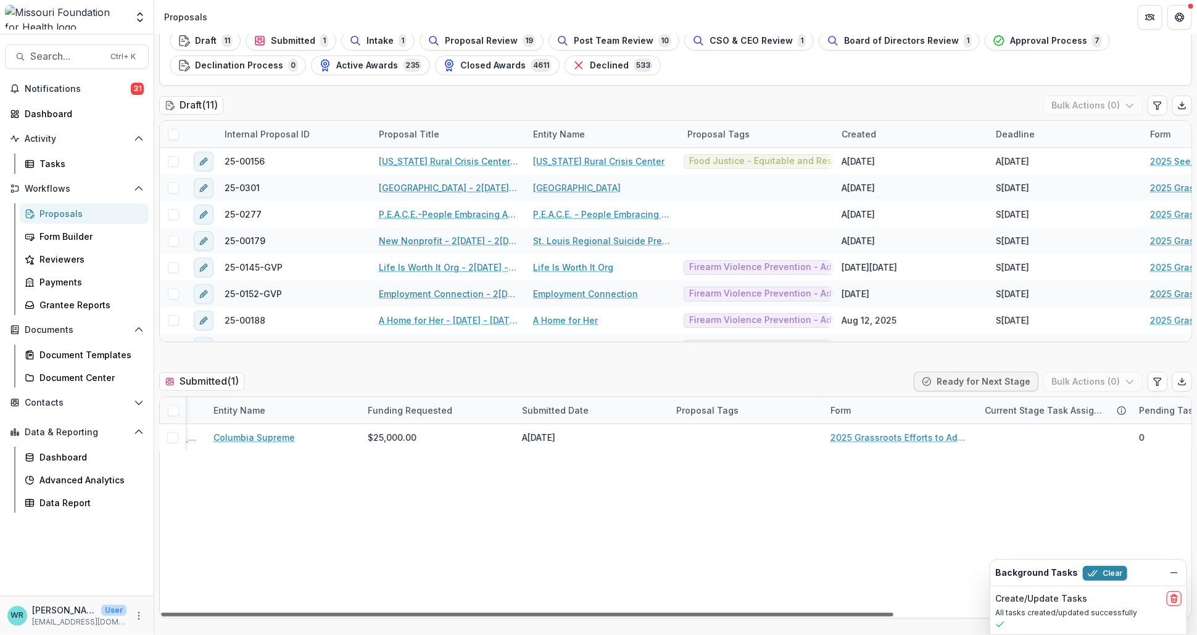
scroll to position [0, 416]
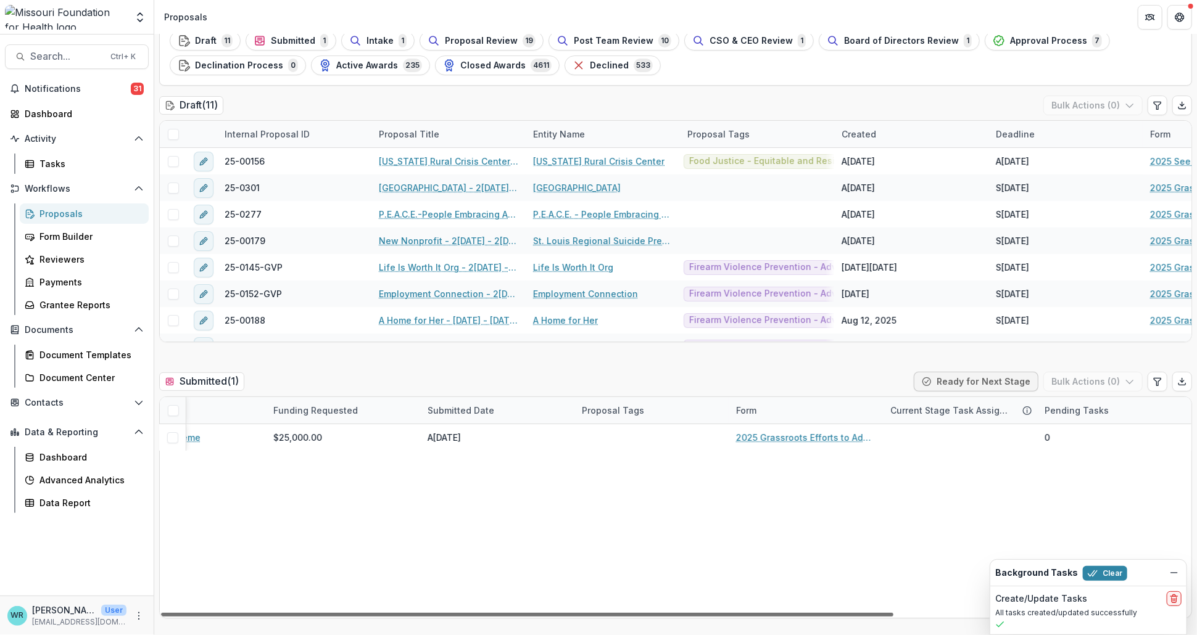
drag, startPoint x: 540, startPoint y: 614, endPoint x: 1073, endPoint y: 638, distance: 533.5
click at [893, 617] on div at bounding box center [527, 615] width 732 height 4
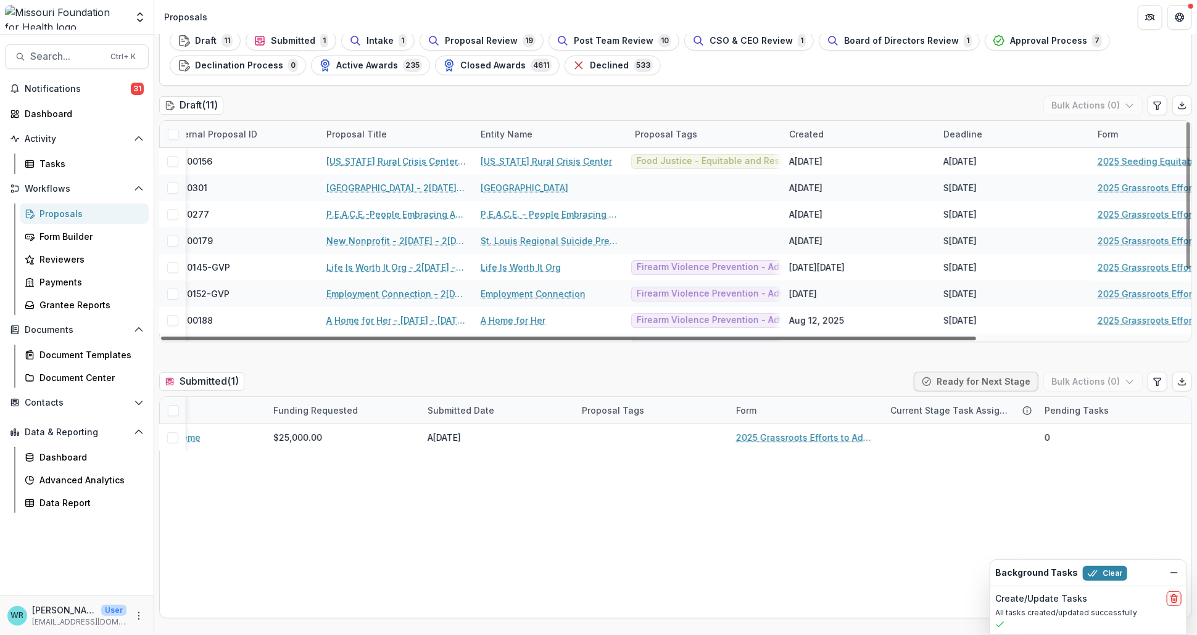
scroll to position [0, 0]
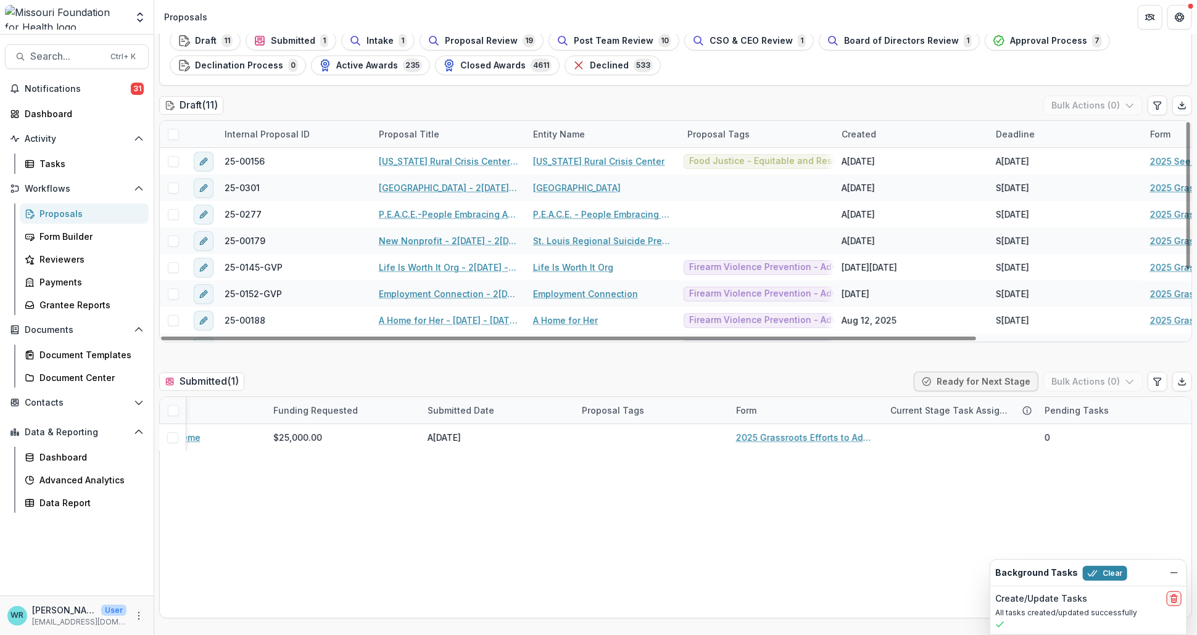
drag, startPoint x: 786, startPoint y: 339, endPoint x: 785, endPoint y: 519, distance: 180.1
click at [489, 341] on div at bounding box center [568, 339] width 815 height 4
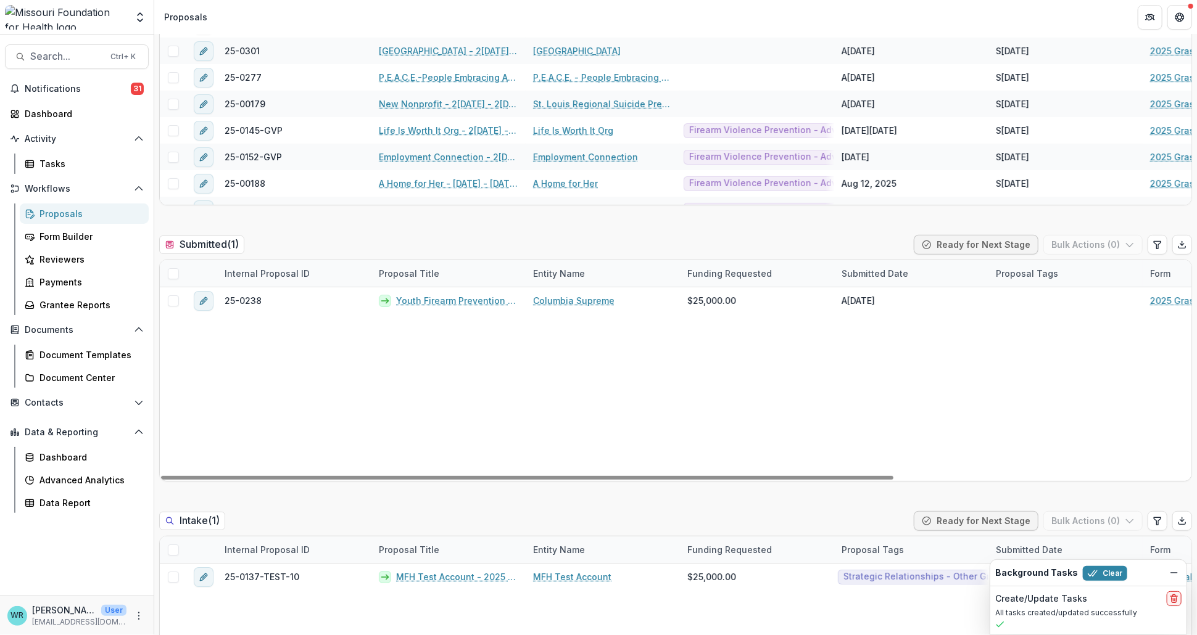
drag, startPoint x: 476, startPoint y: 475, endPoint x: 413, endPoint y: 510, distance: 71.8
click at [161, 480] on div at bounding box center [527, 478] width 732 height 4
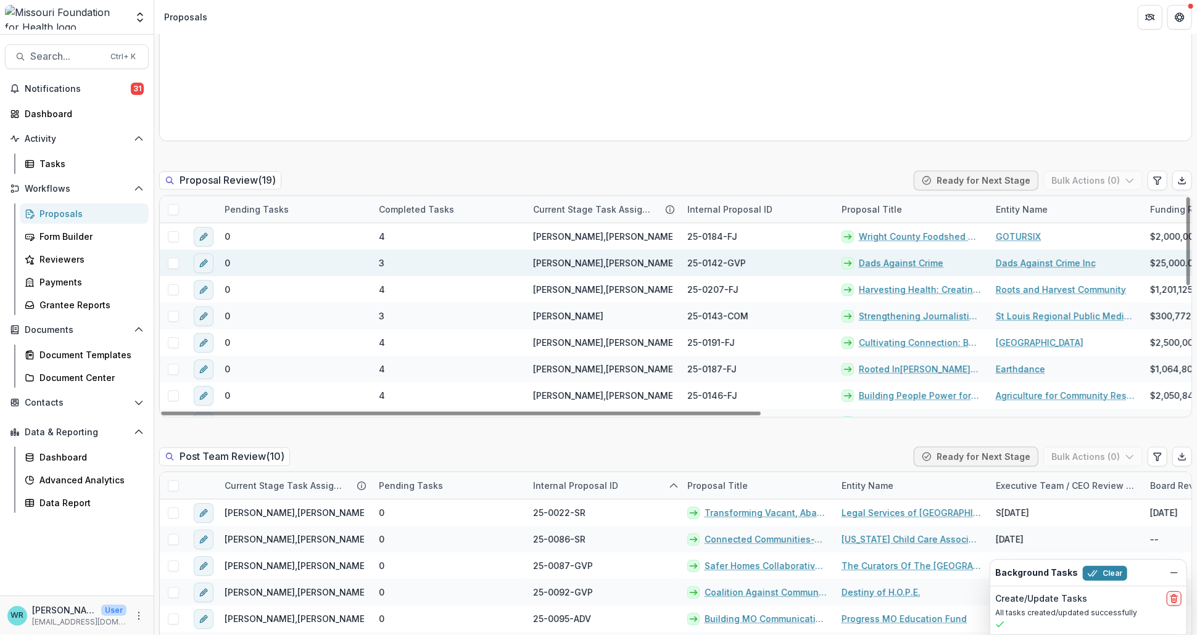
drag, startPoint x: 1185, startPoint y: 270, endPoint x: 878, endPoint y: 271, distance: 306.6
click at [1186, 207] on div at bounding box center [1188, 241] width 4 height 88
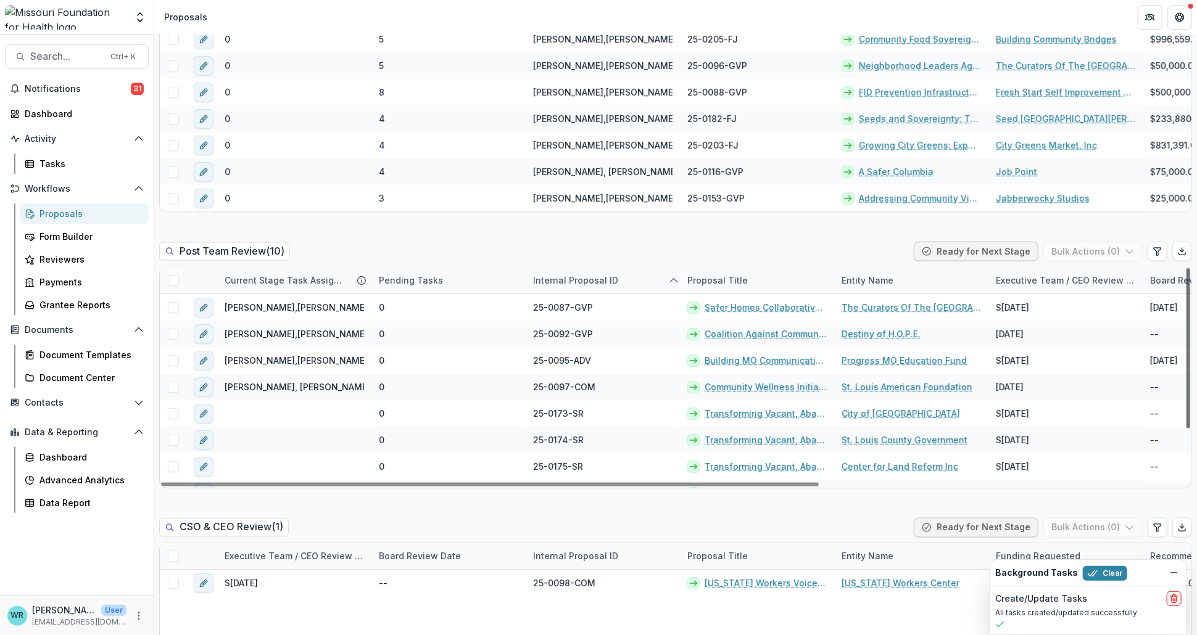
scroll to position [72, 0]
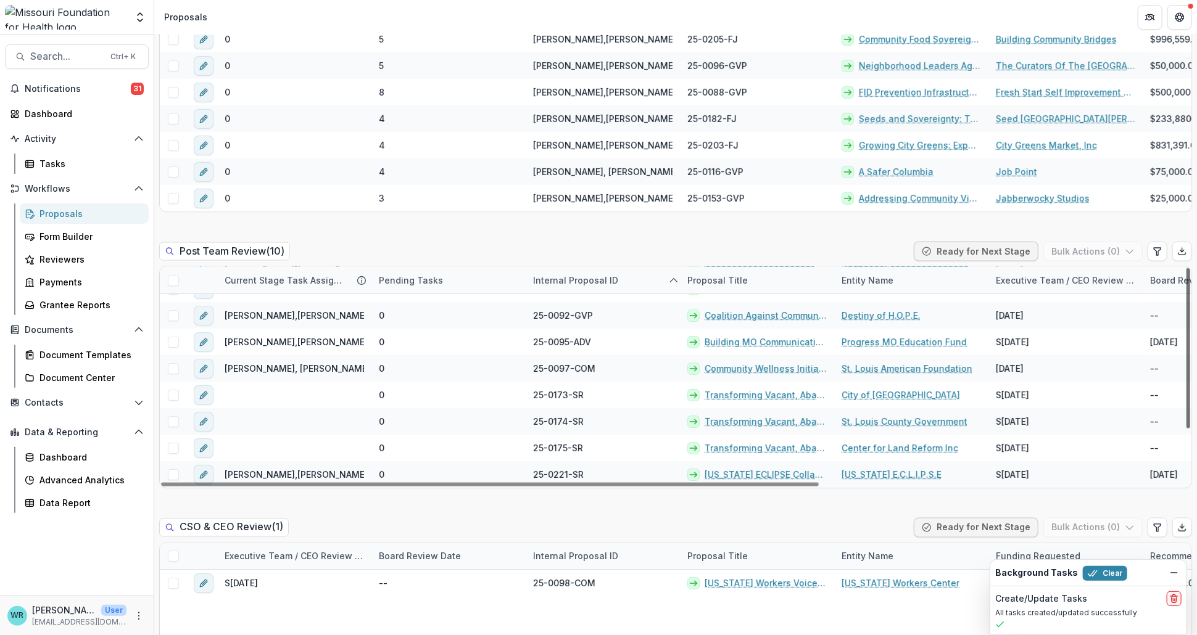
drag, startPoint x: 1186, startPoint y: 361, endPoint x: 1188, endPoint y: 466, distance: 105.5
click at [1188, 429] on div at bounding box center [1188, 348] width 4 height 160
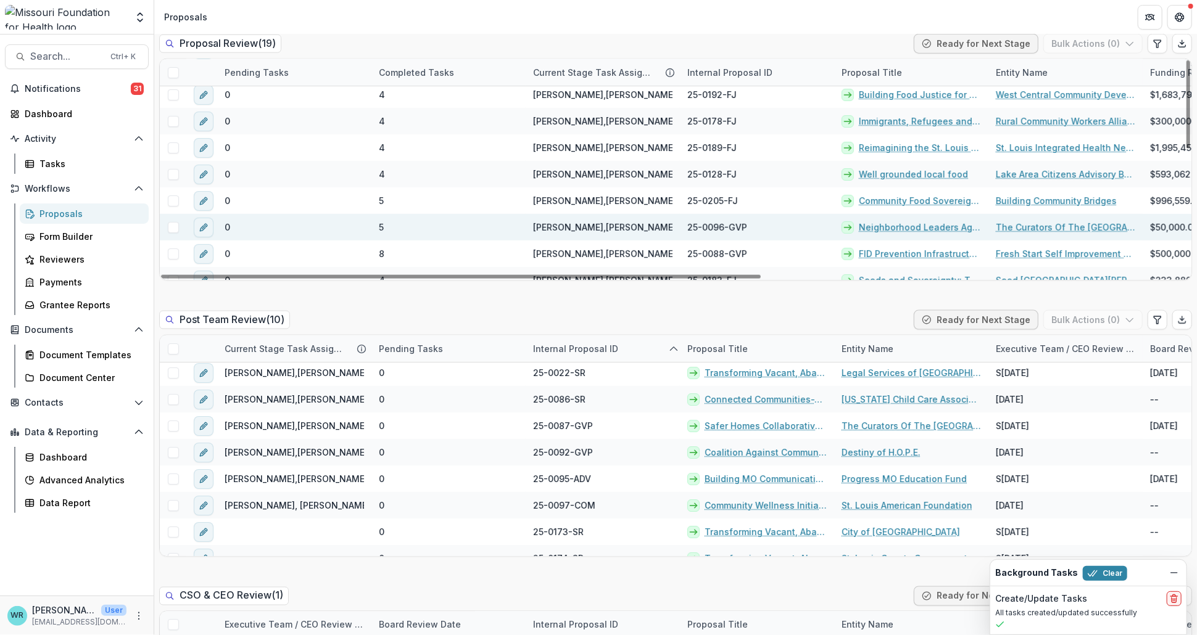
scroll to position [241, 0]
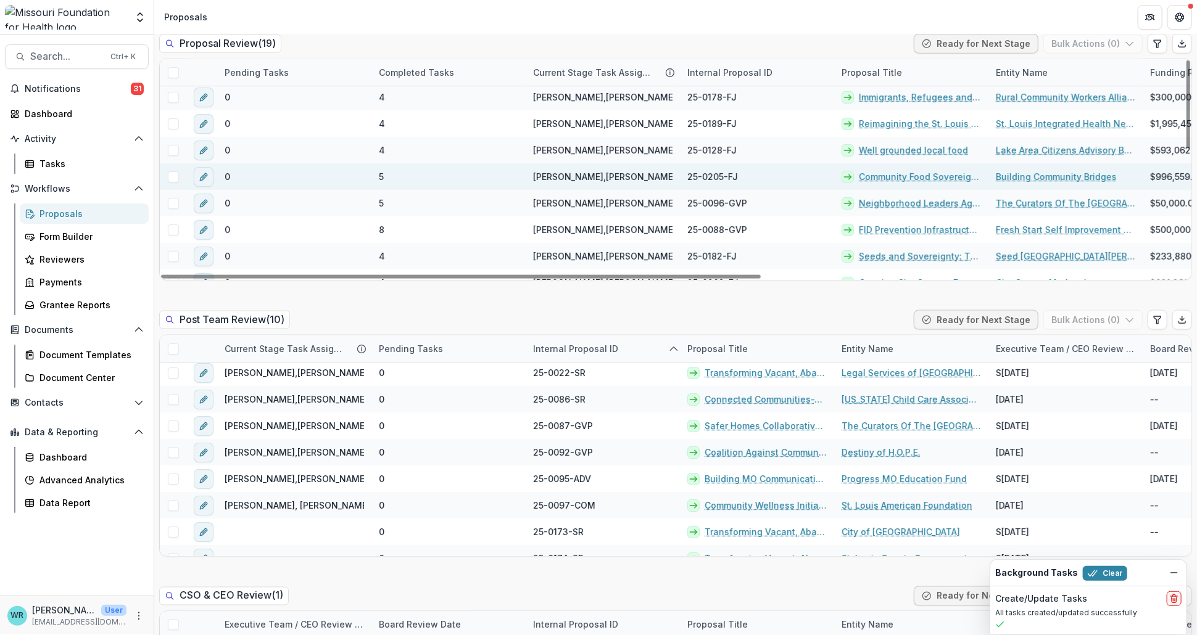
click at [946, 176] on link "Community Food Sovereignty Initiative (CFSI)" at bounding box center [920, 176] width 122 height 13
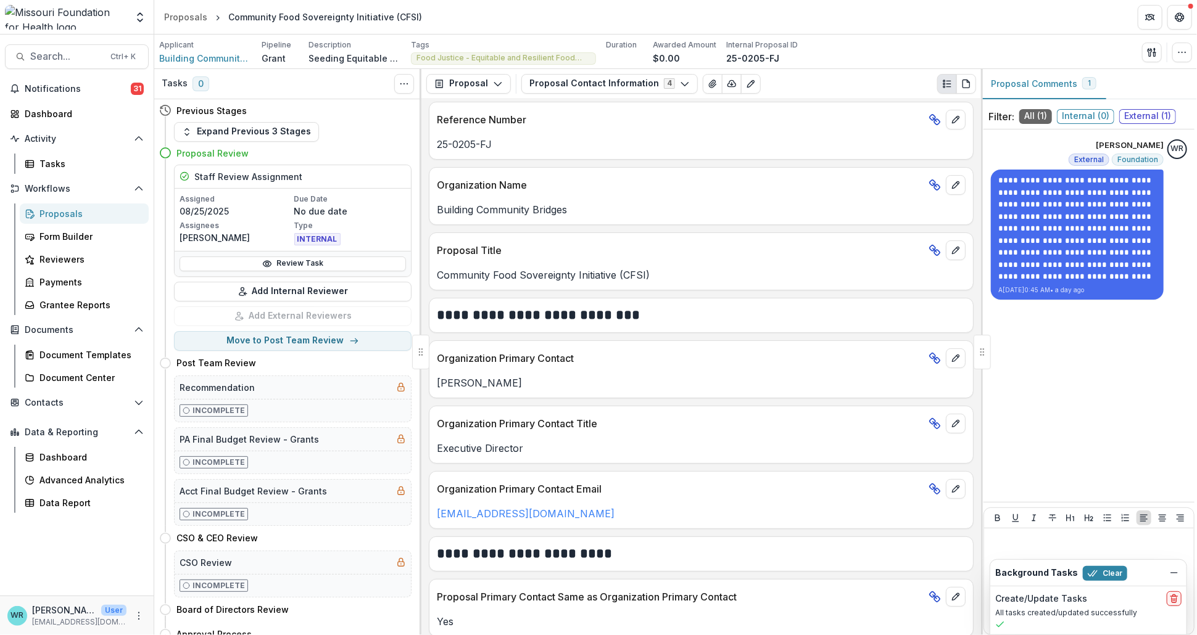
scroll to position [68, 0]
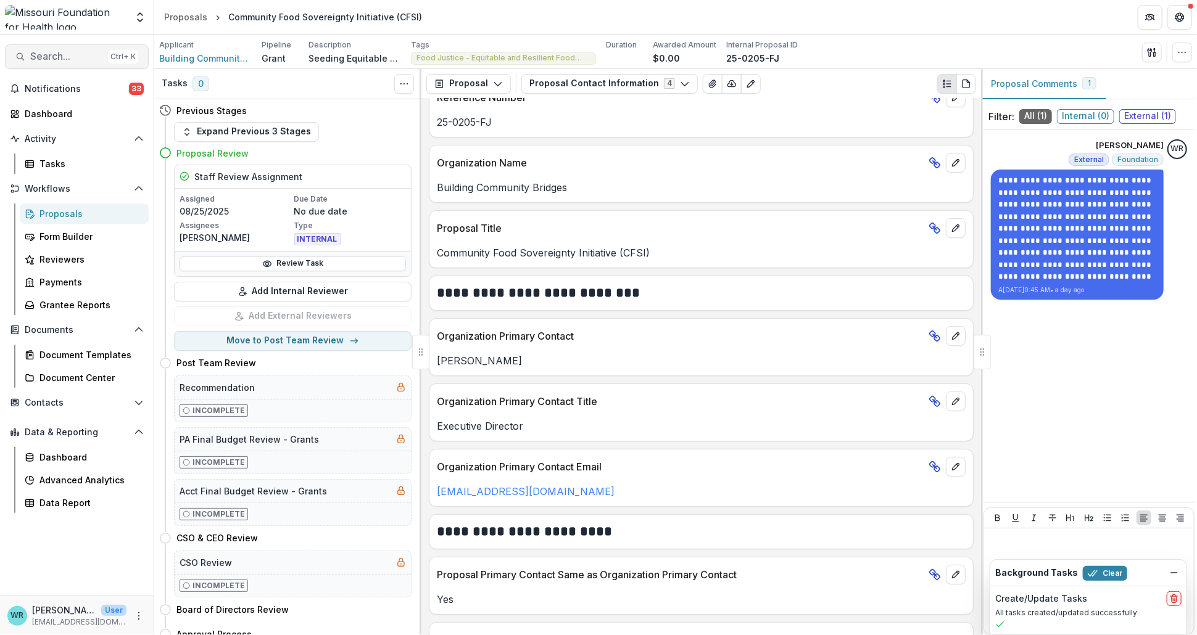
click at [63, 54] on span "Search..." at bounding box center [66, 57] width 73 height 12
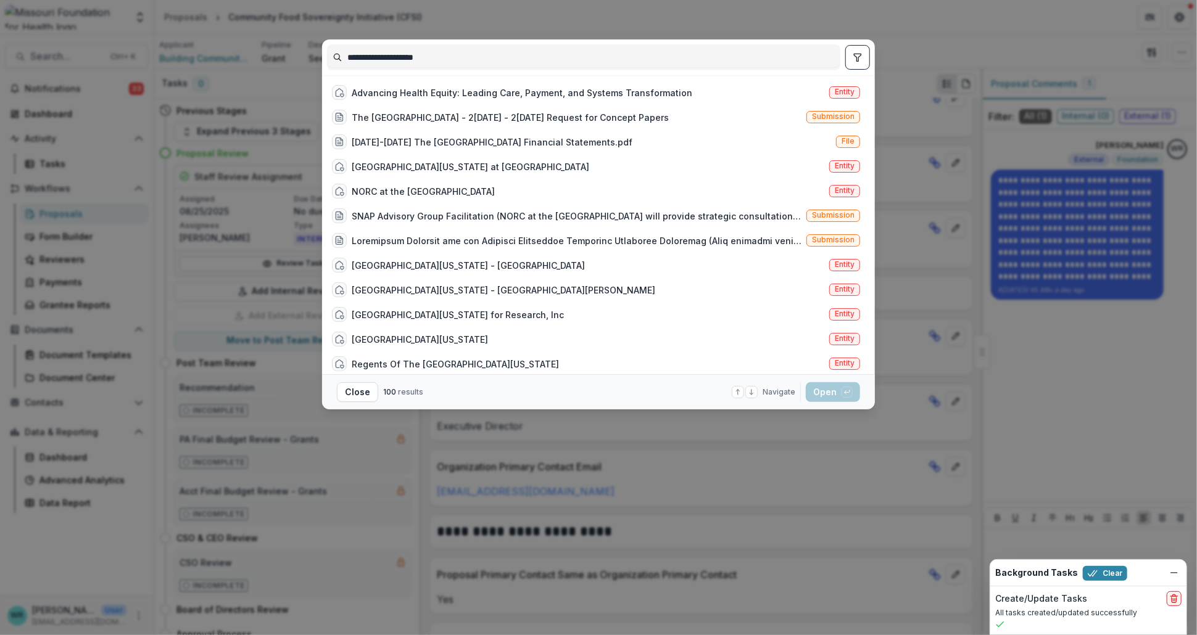
type input "**********"
click at [857, 59] on icon "toggle filters" at bounding box center [857, 57] width 10 height 10
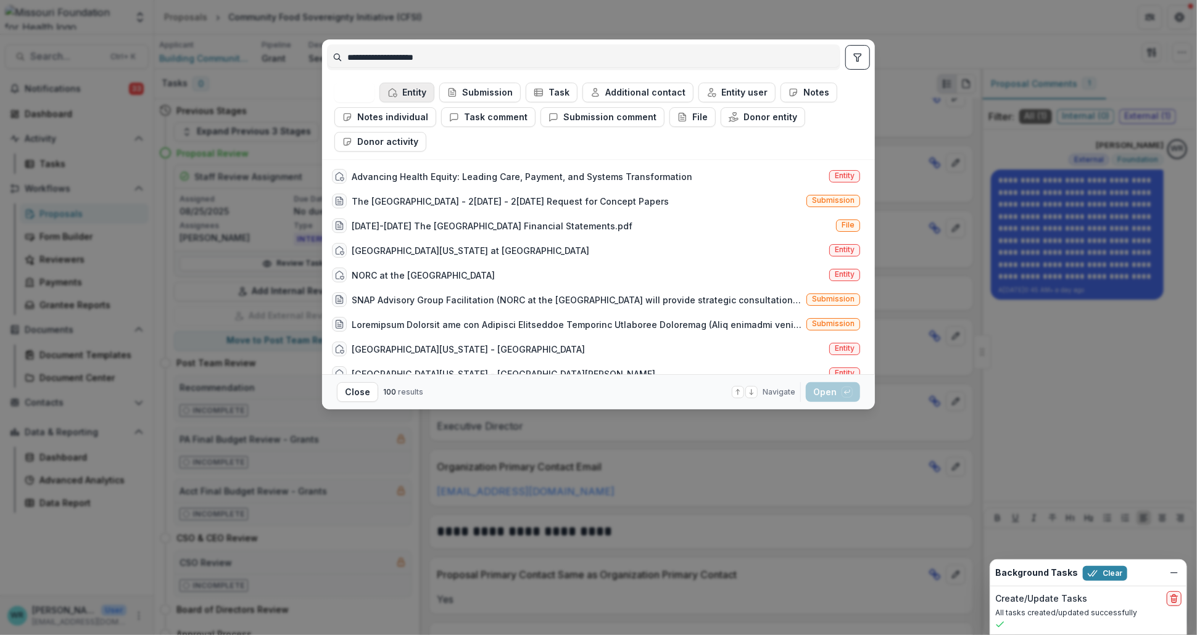
click at [407, 88] on button "Entity" at bounding box center [406, 93] width 55 height 20
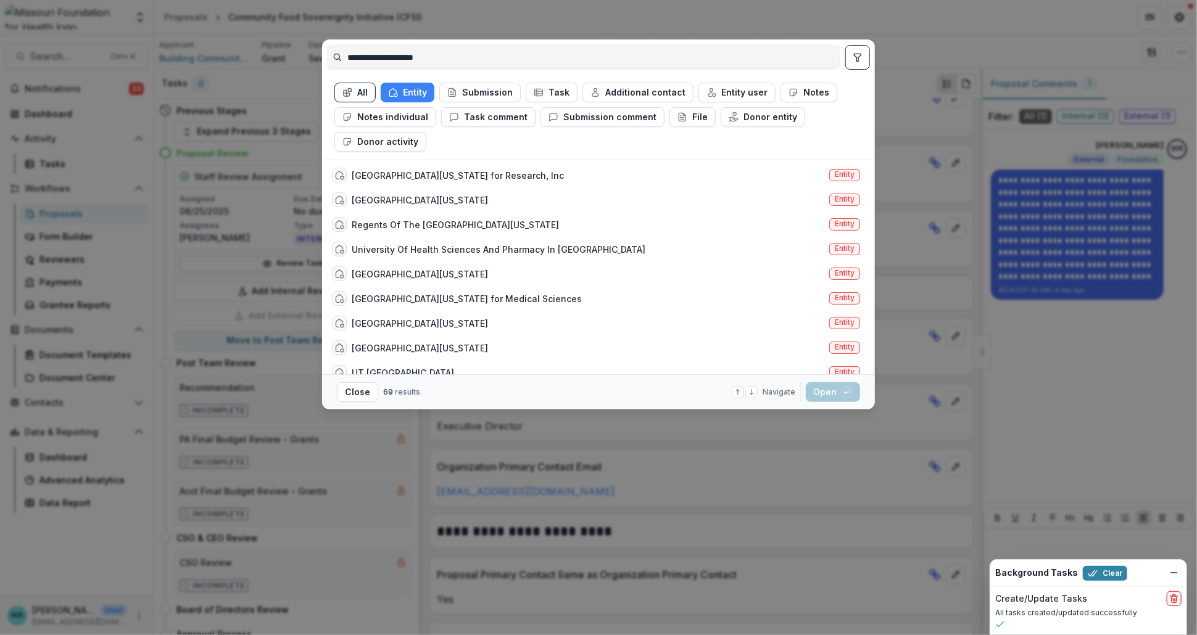
scroll to position [0, 0]
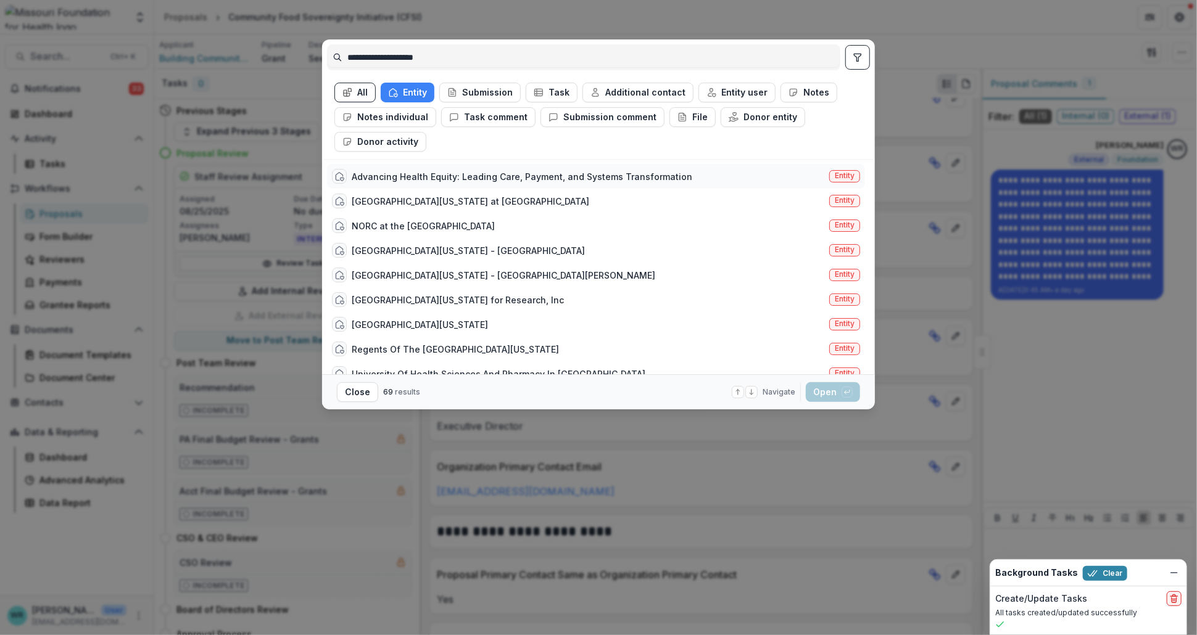
click at [840, 176] on span "Entity" at bounding box center [845, 175] width 20 height 9
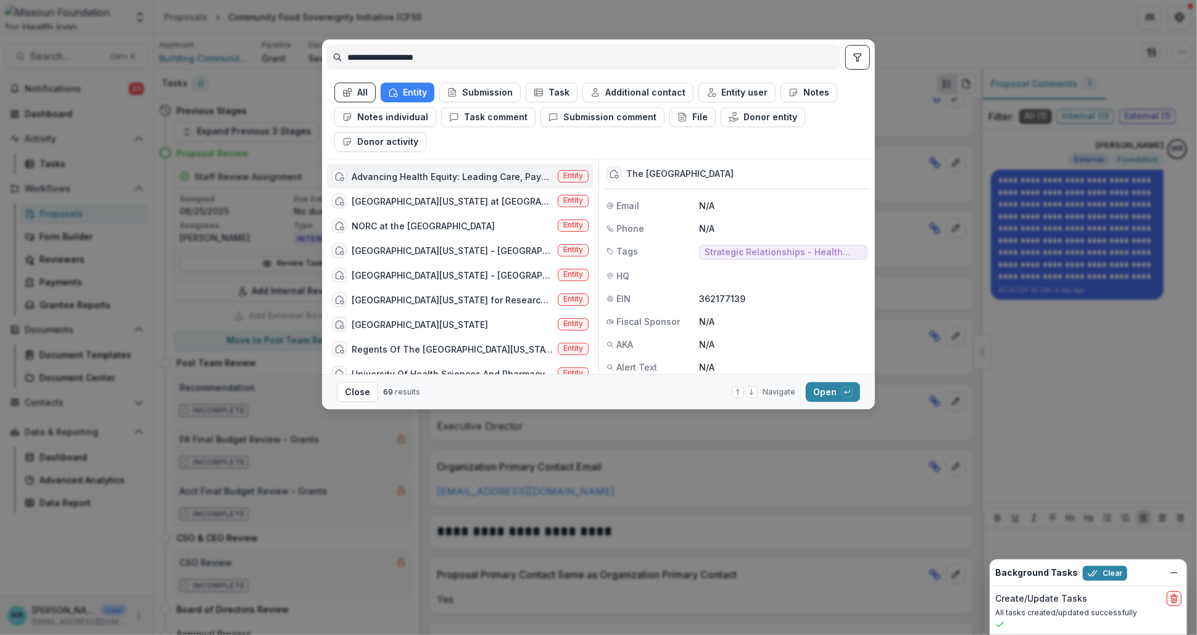
scroll to position [4, 0]
click at [842, 394] on div "button" at bounding box center [846, 392] width 11 height 11
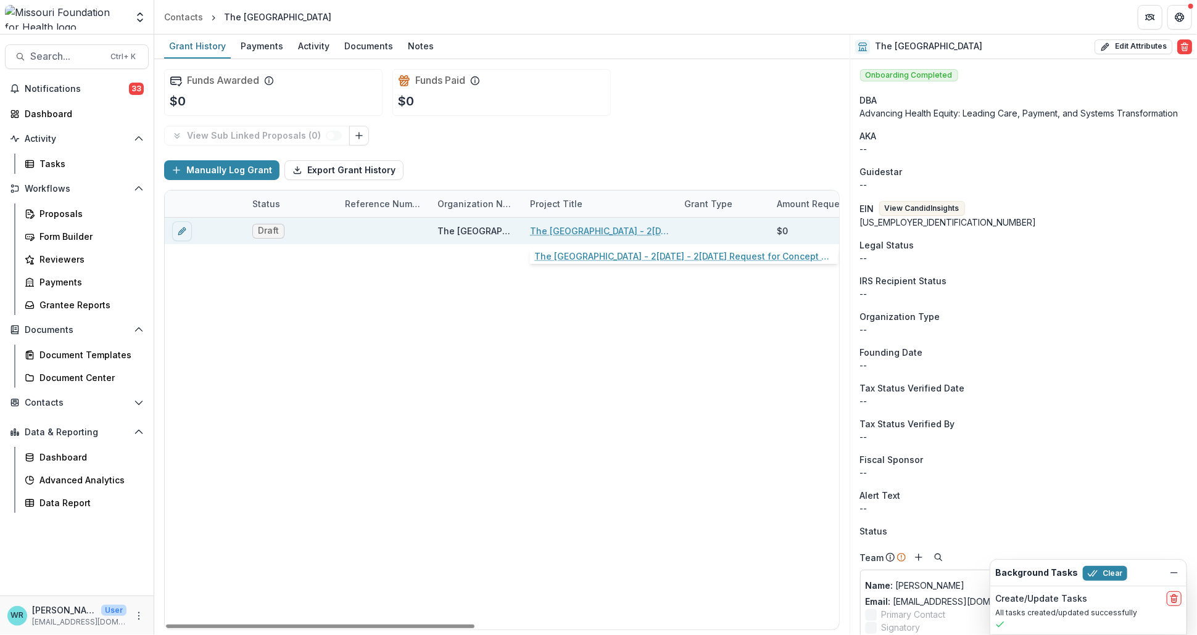
click at [624, 228] on link "The [GEOGRAPHIC_DATA] - [DATE] - [DATE] Request for Concept Papers" at bounding box center [599, 231] width 139 height 13
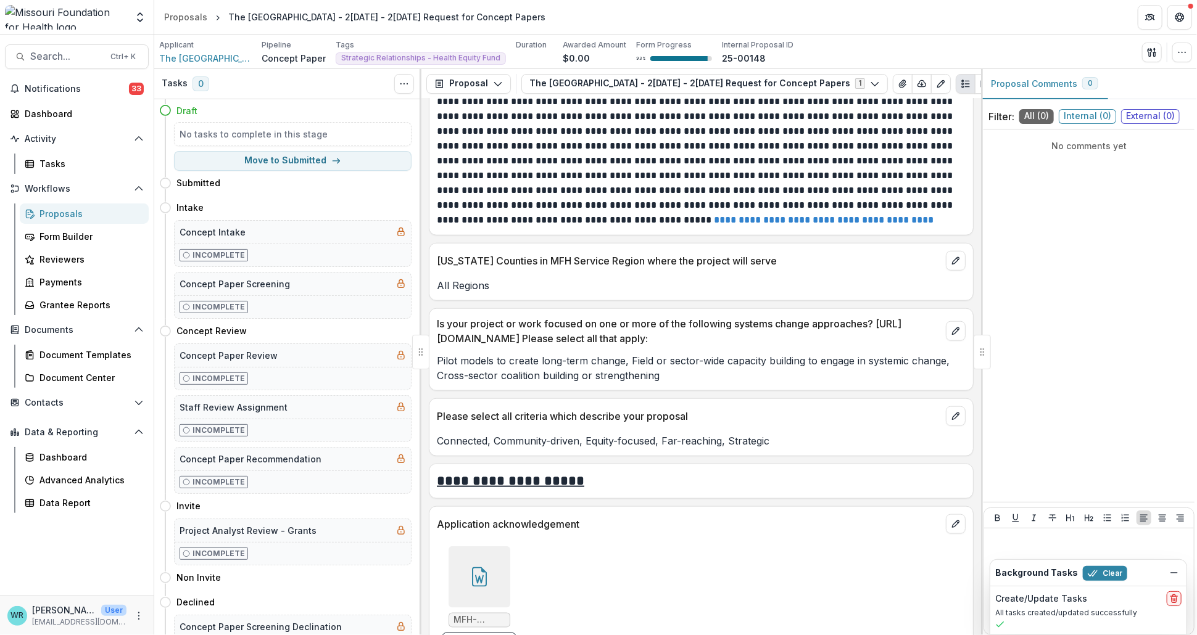
scroll to position [3622, 0]
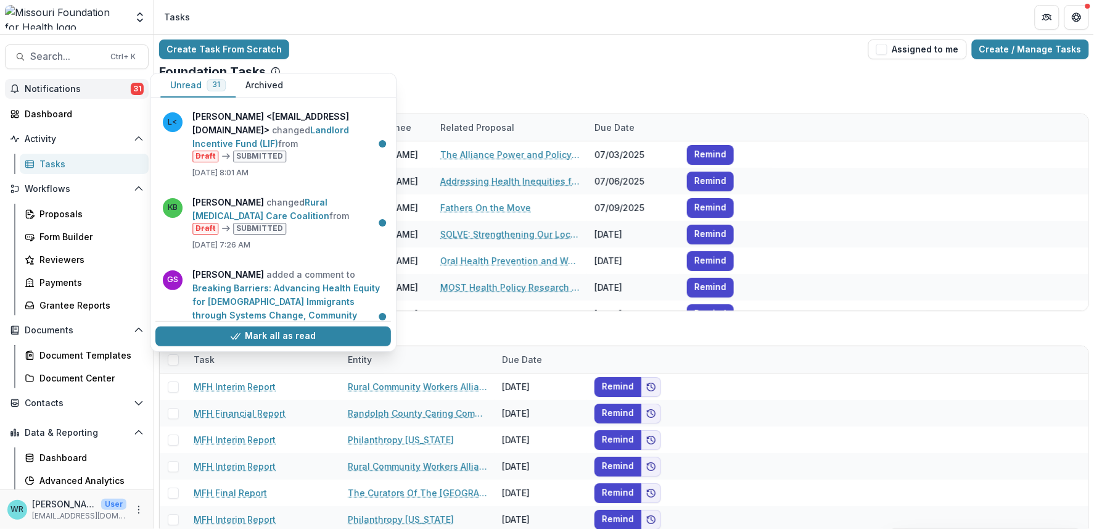
click at [575, 43] on div "Create Task From Scratch Assigned to me Create / Manage Tasks" at bounding box center [624, 49] width 930 height 20
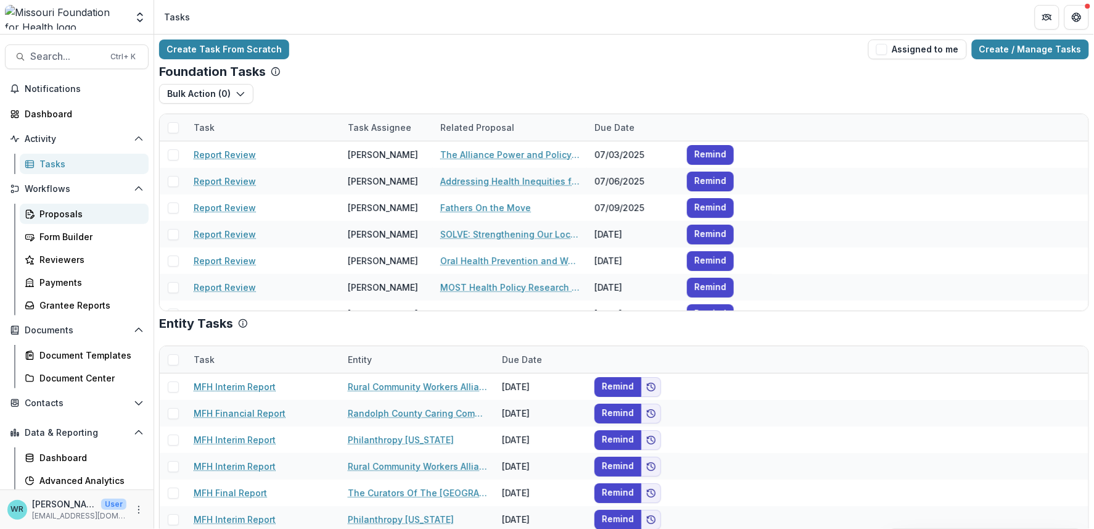
click at [65, 215] on div "Proposals" at bounding box center [88, 213] width 99 height 13
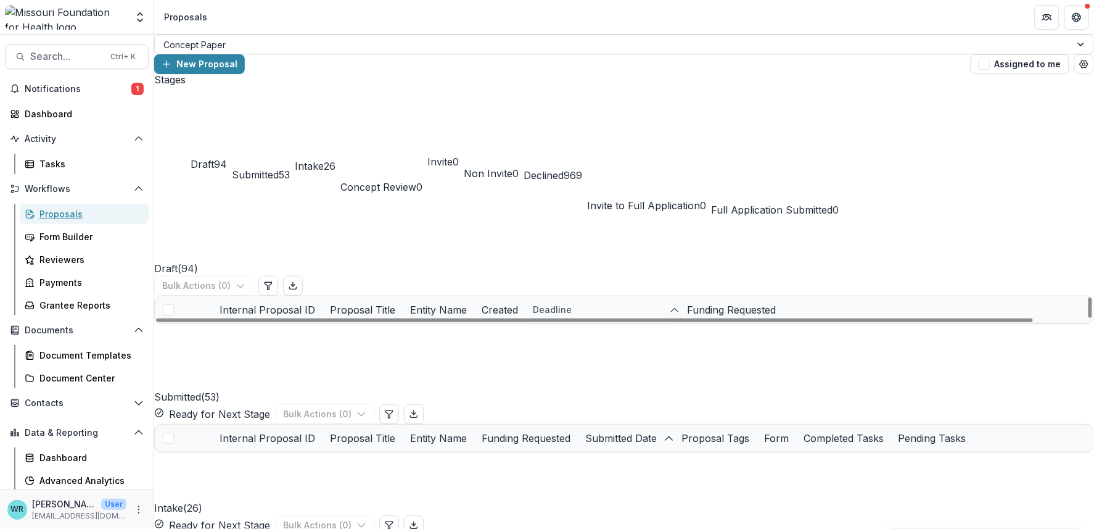
scroll to position [1340, 0]
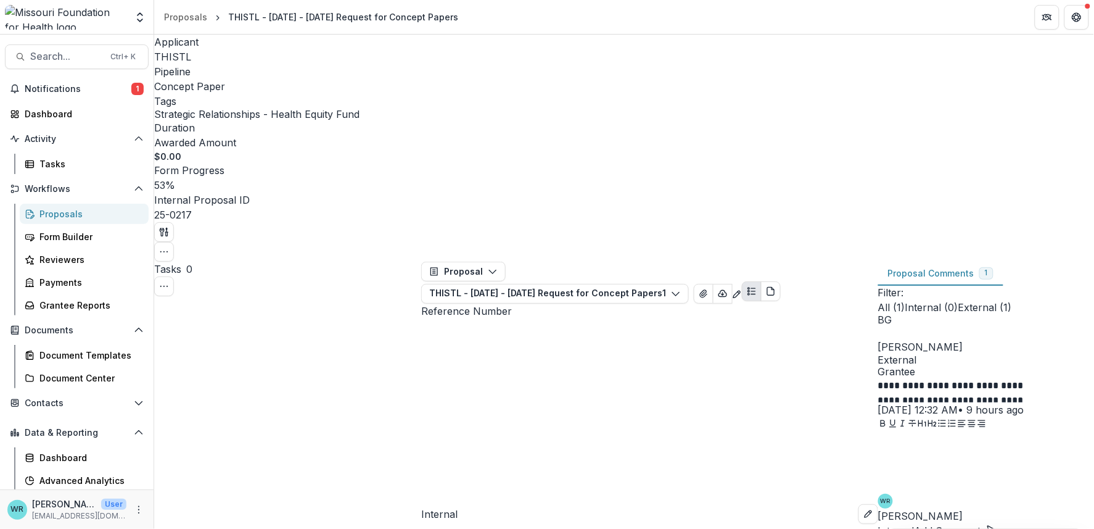
click at [964, 450] on div at bounding box center [986, 463] width 216 height 62
click at [915, 523] on button "Internal" at bounding box center [896, 530] width 36 height 15
click at [939, 434] on p at bounding box center [986, 439] width 216 height 15
click at [169, 247] on icon "button" at bounding box center [164, 252] width 10 height 10
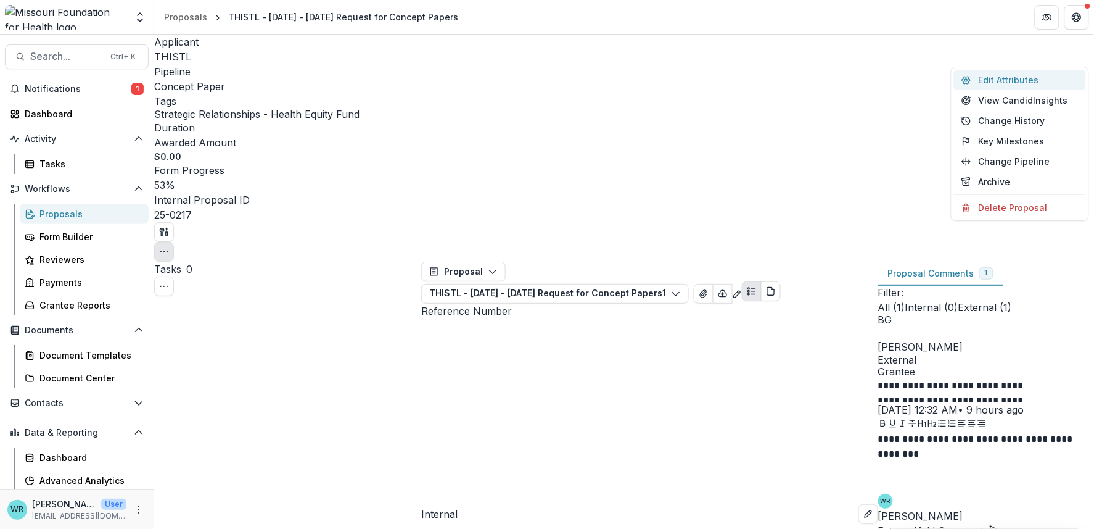
click at [1018, 76] on button "Edit Attributes" at bounding box center [1020, 80] width 132 height 20
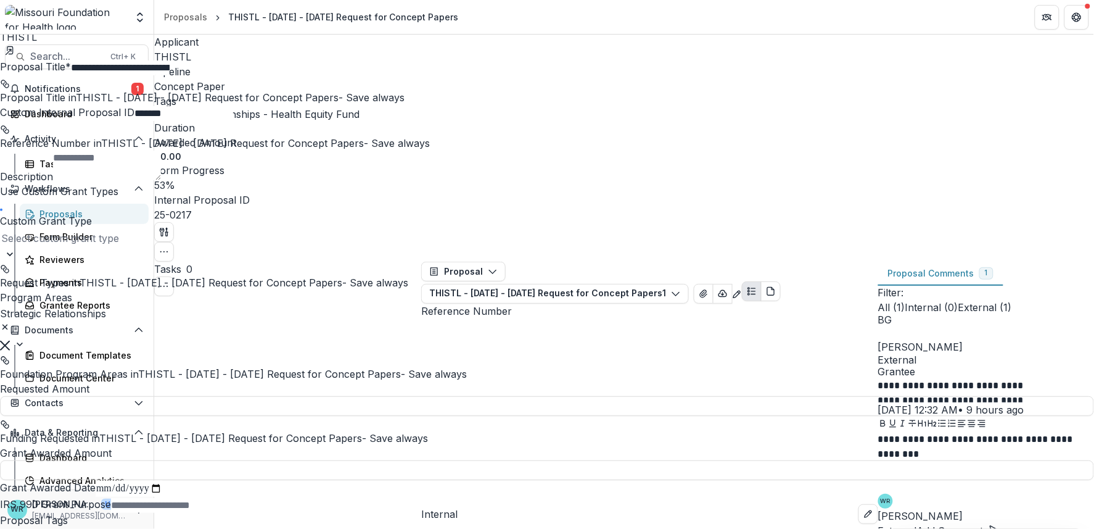
scroll to position [706, 0]
type input "**********"
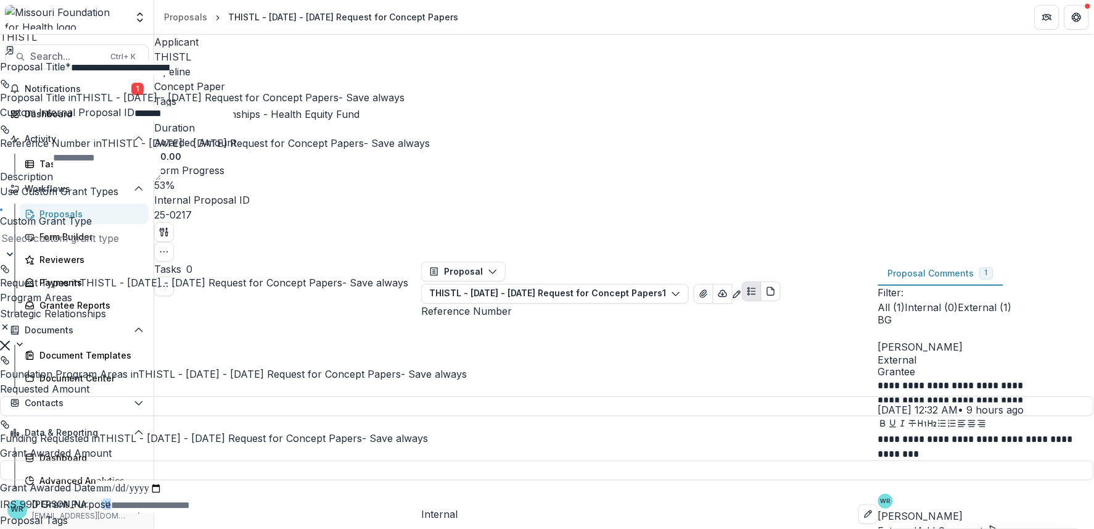
drag, startPoint x: 1063, startPoint y: 510, endPoint x: 1084, endPoint y: 520, distance: 23.2
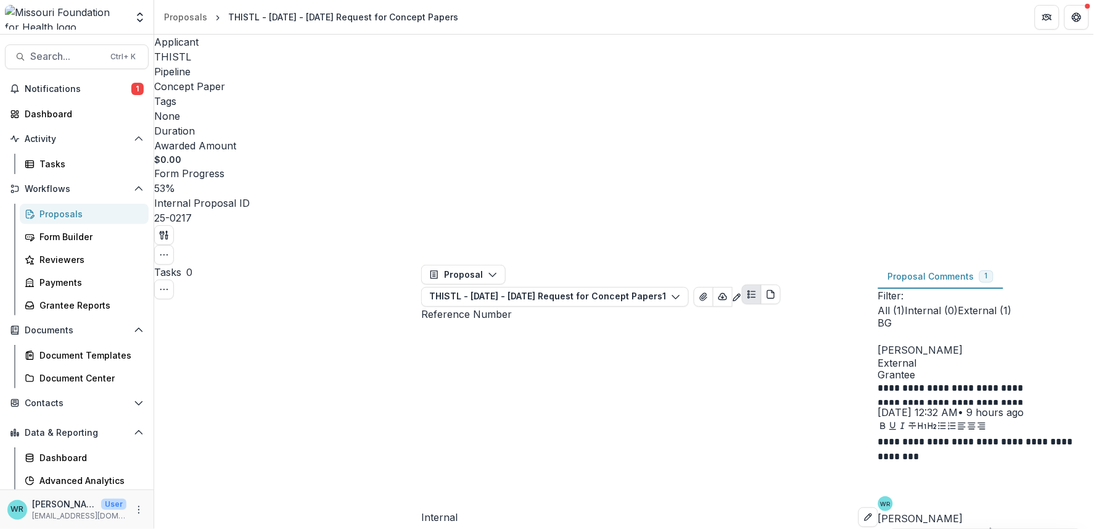
click at [924, 451] on p "**********" at bounding box center [978, 447] width 200 height 27
click at [999, 526] on button "Add Comment" at bounding box center [957, 533] width 81 height 15
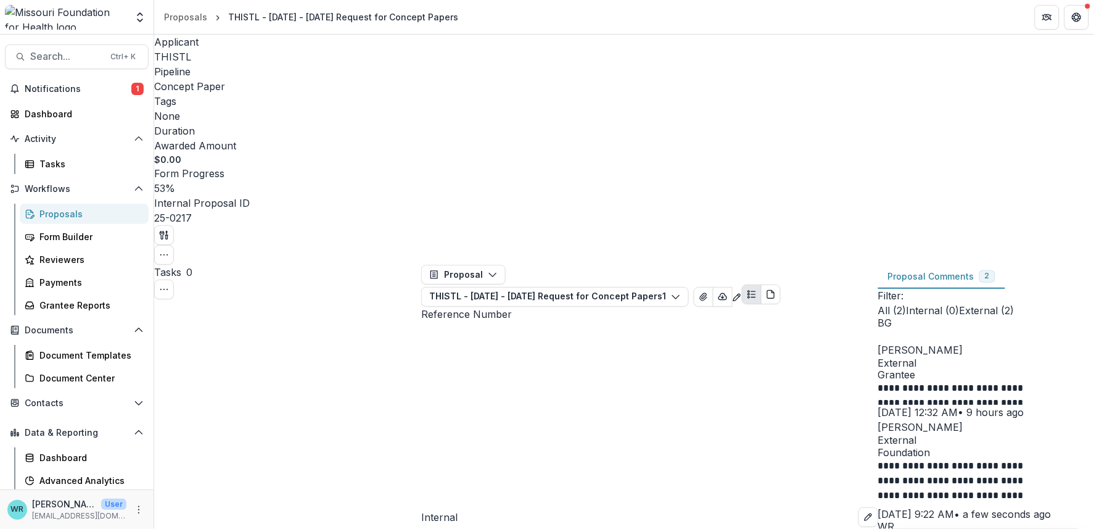
click at [1069, 366] on div "**********" at bounding box center [986, 432] width 216 height 228
drag, startPoint x: 999, startPoint y: 312, endPoint x: 878, endPoint y: 274, distance: 126.4
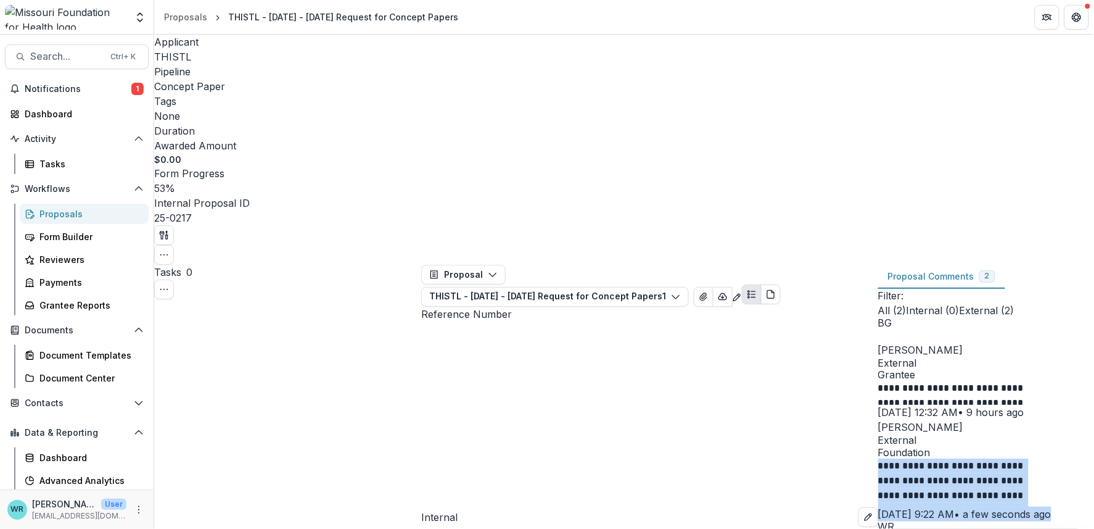
drag, startPoint x: 897, startPoint y: 273, endPoint x: 1048, endPoint y: 316, distance: 157.2
click at [1048, 458] on div "**********" at bounding box center [986, 489] width 216 height 63
click at [1051, 469] on button "Delete" at bounding box center [1066, 491] width 30 height 44
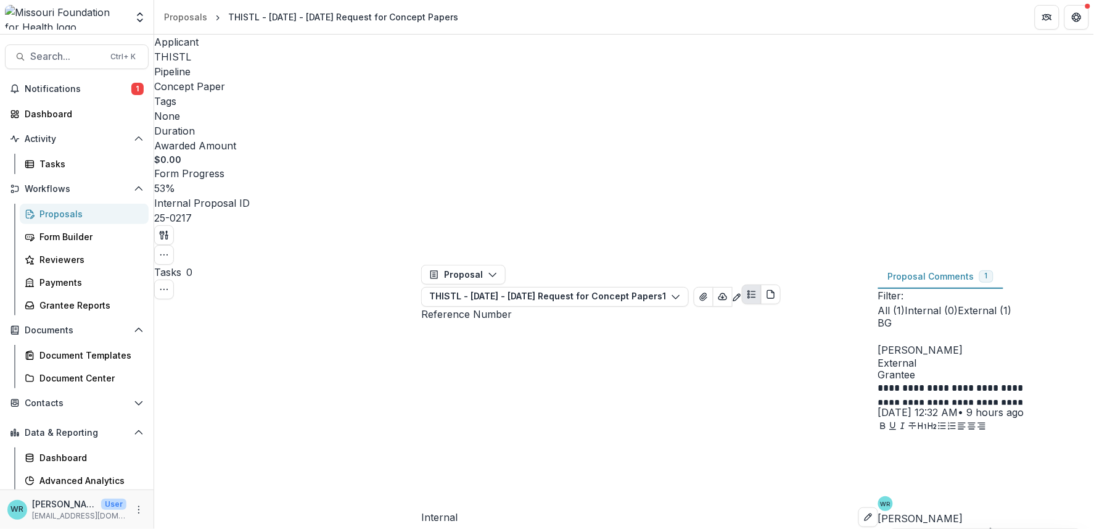
click at [978, 439] on p at bounding box center [978, 441] width 200 height 14
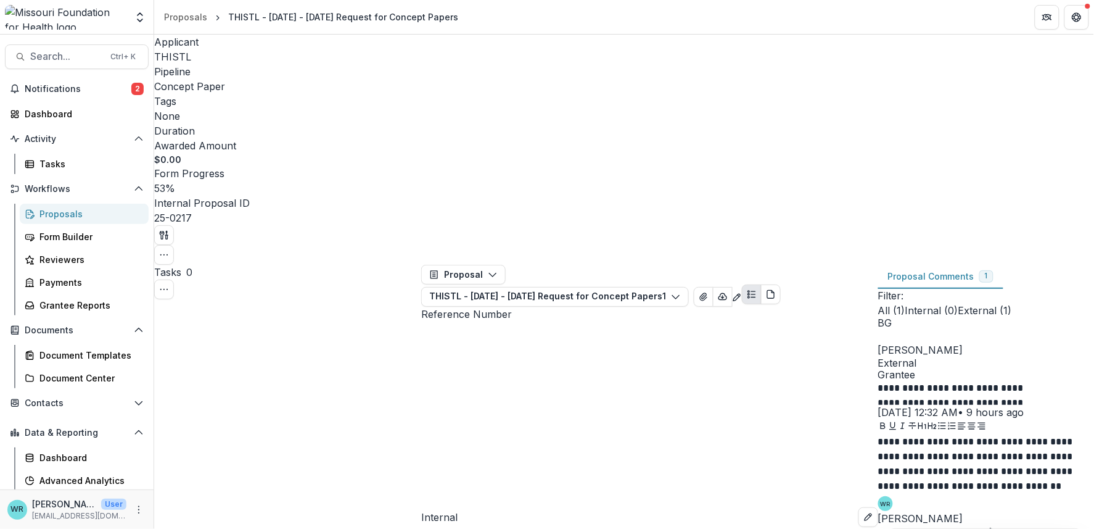
click at [999, 526] on button "Add Comment" at bounding box center [957, 533] width 81 height 15
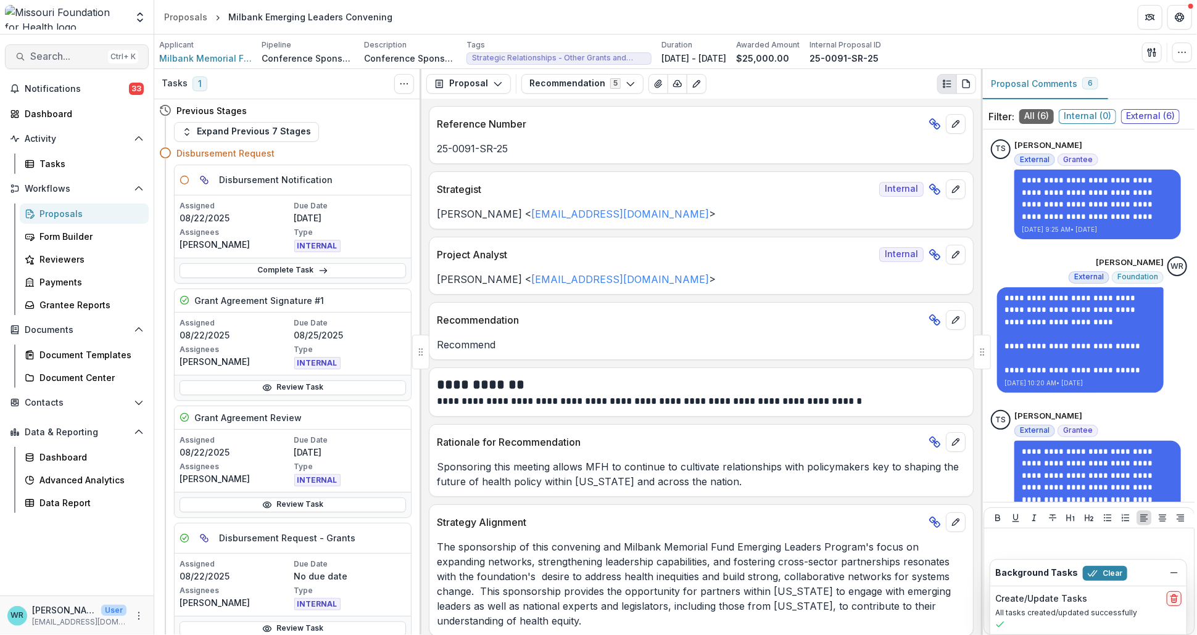
click at [70, 55] on span "Search..." at bounding box center [66, 57] width 73 height 12
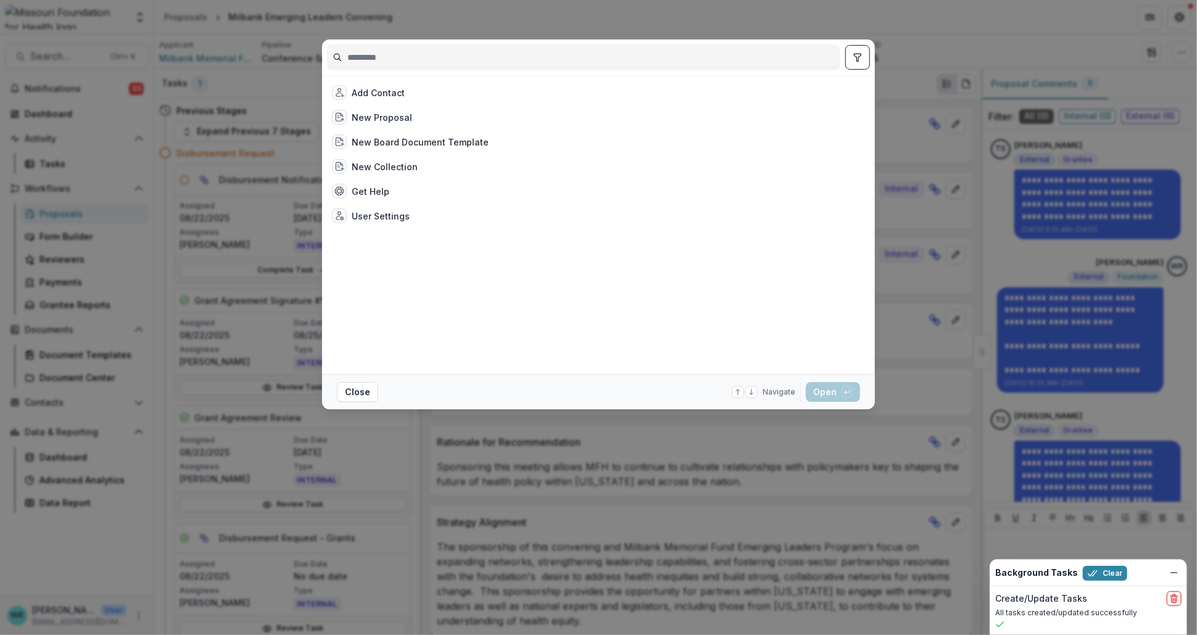
click at [369, 54] on input at bounding box center [584, 57] width 512 height 20
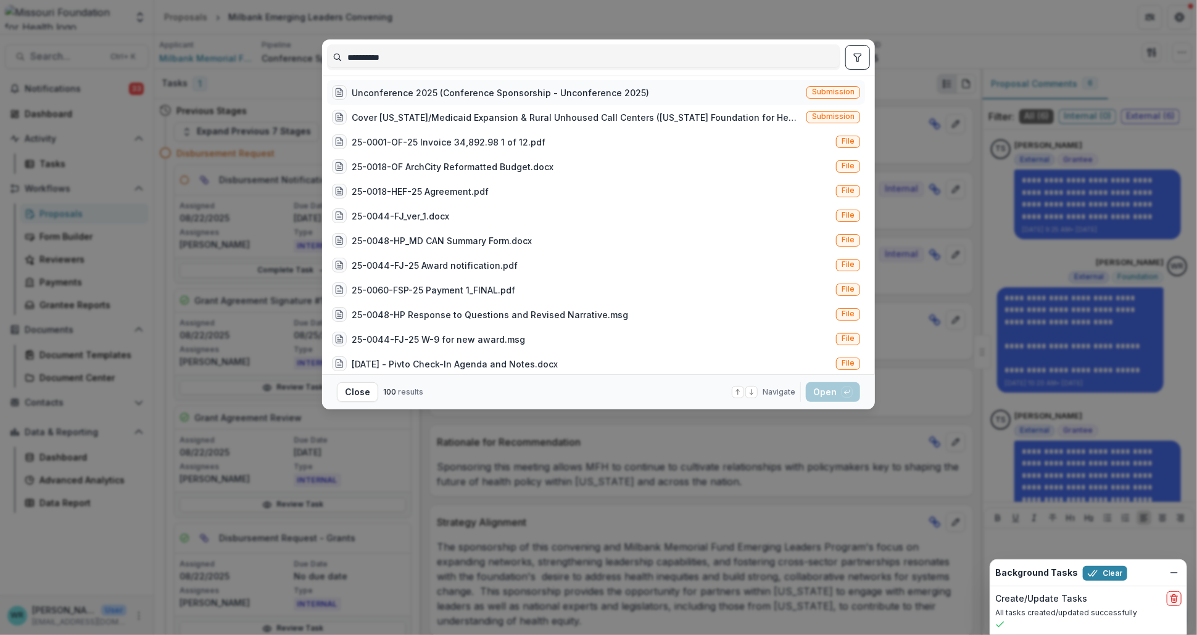
type input "**********"
click at [840, 91] on span "Submission" at bounding box center [833, 92] width 43 height 9
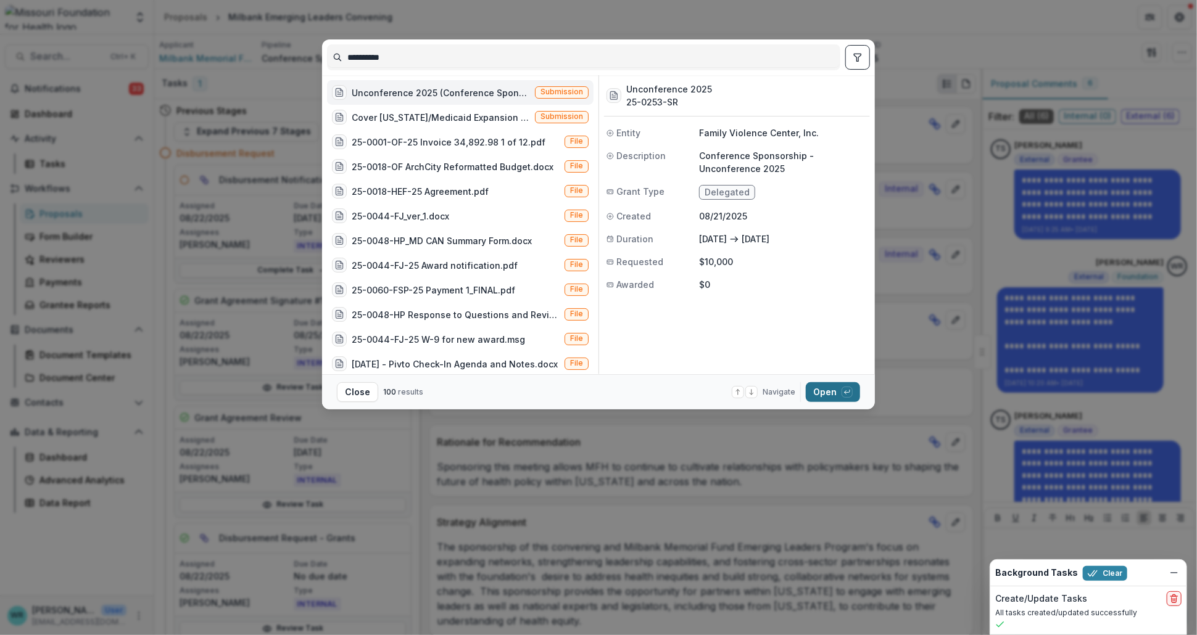
click at [832, 392] on button "Open with enter key" at bounding box center [833, 392] width 54 height 20
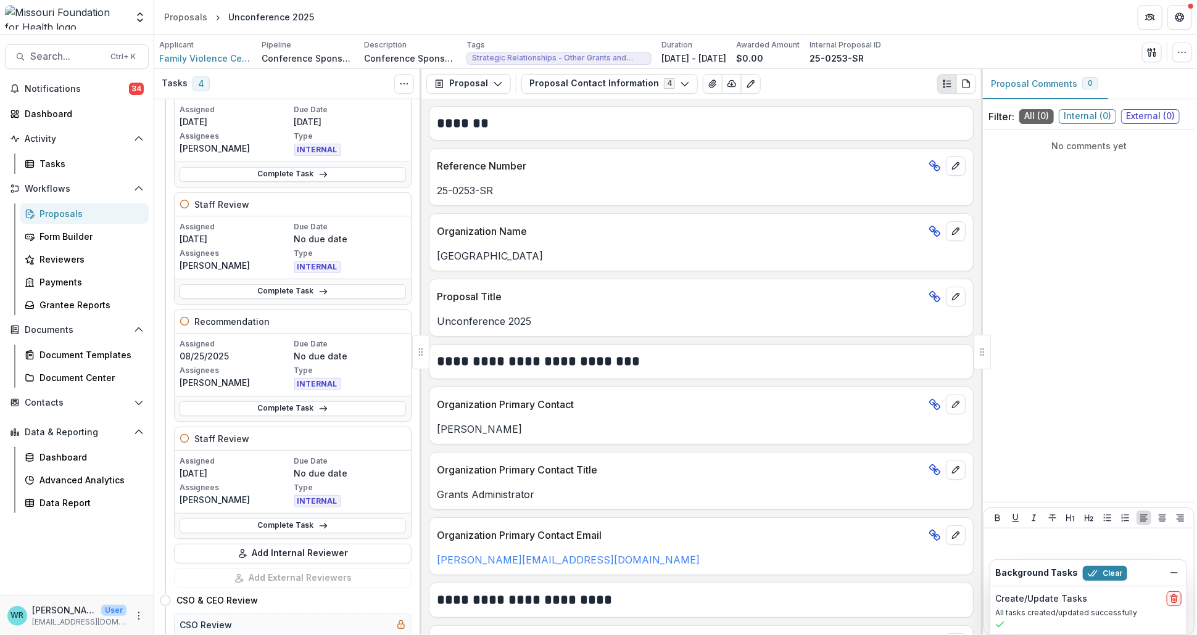
scroll to position [68, 0]
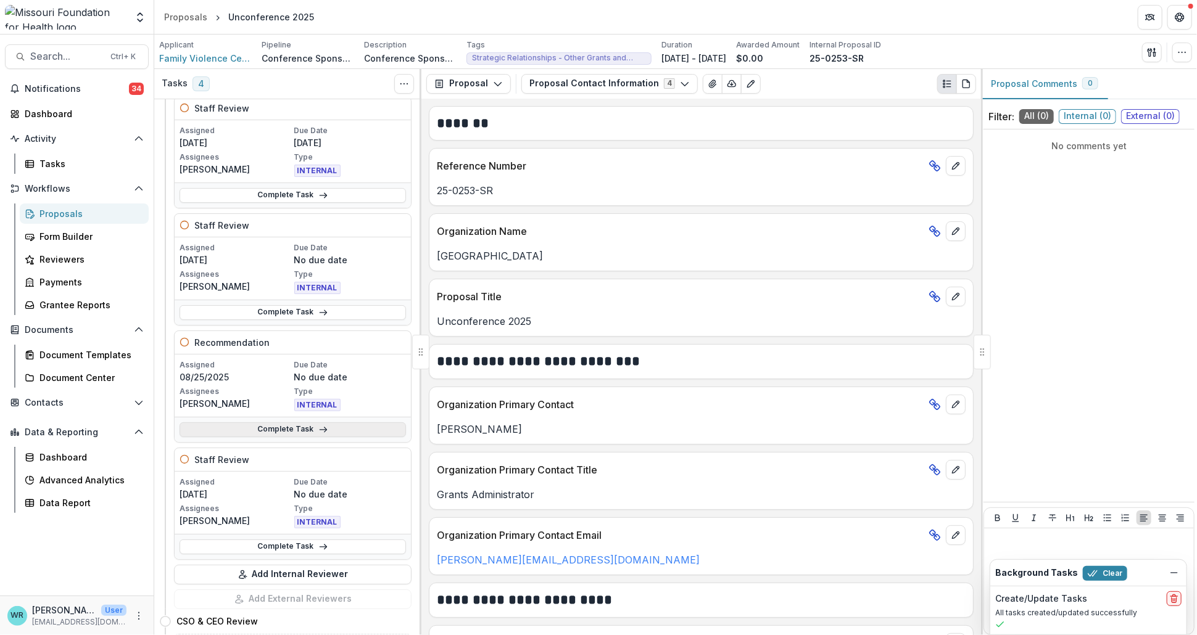
click at [308, 423] on link "Complete Task" at bounding box center [293, 430] width 226 height 15
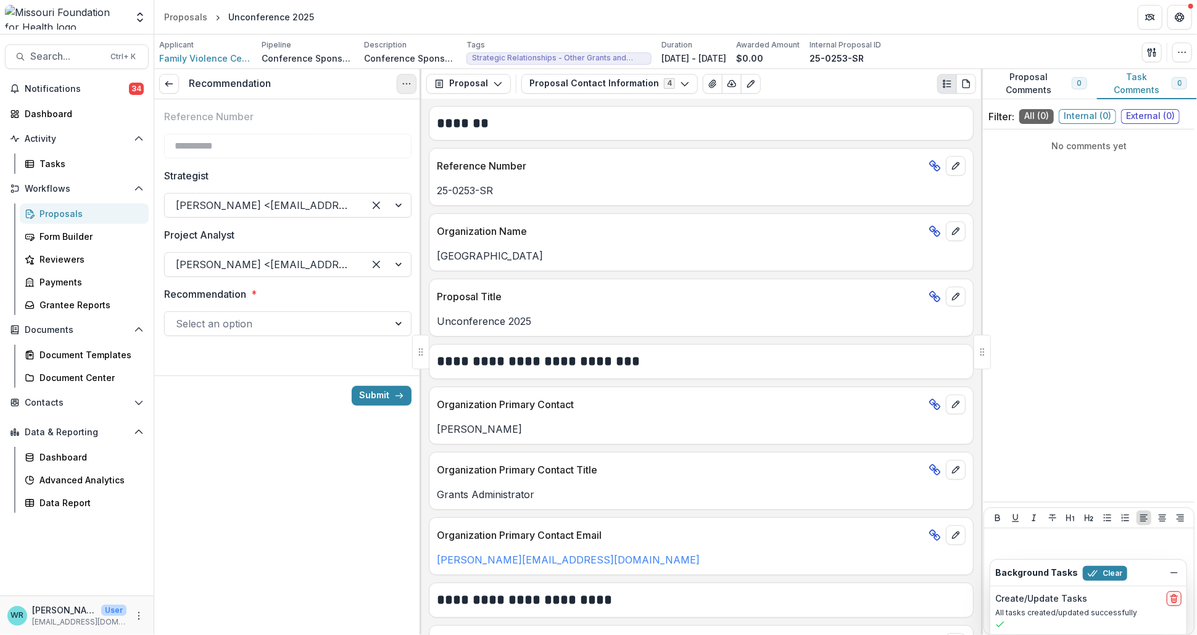
click at [409, 86] on icon "Options" at bounding box center [407, 84] width 10 height 10
click at [335, 134] on button "Cancel Task" at bounding box center [347, 137] width 132 height 20
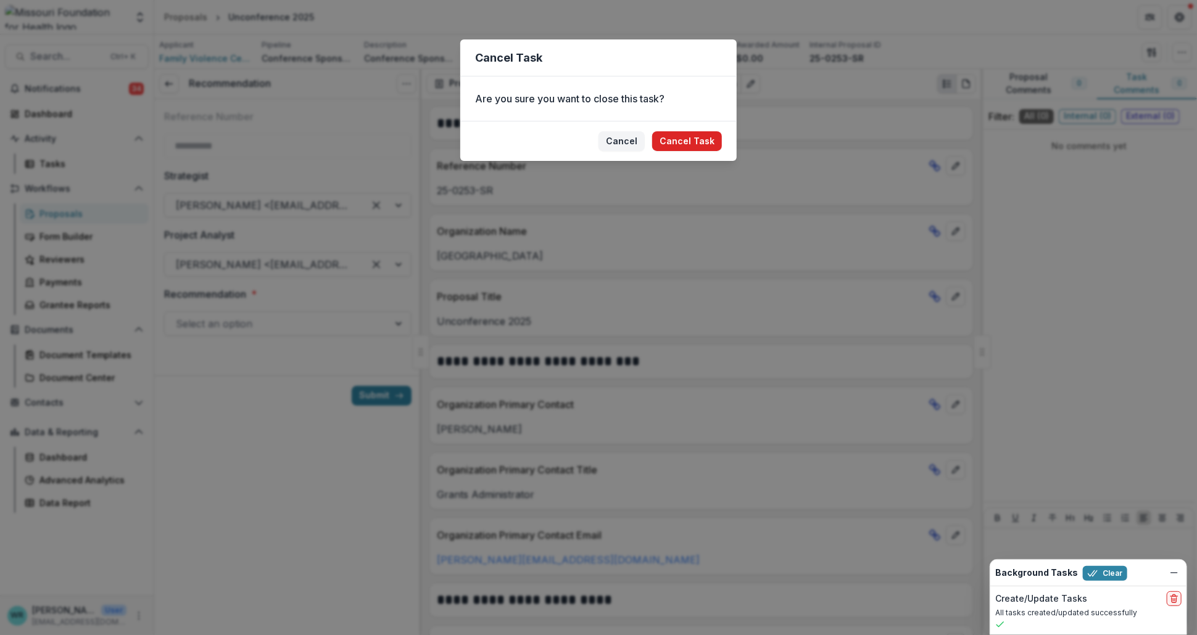
click at [689, 142] on button "Cancel Task" at bounding box center [687, 141] width 70 height 20
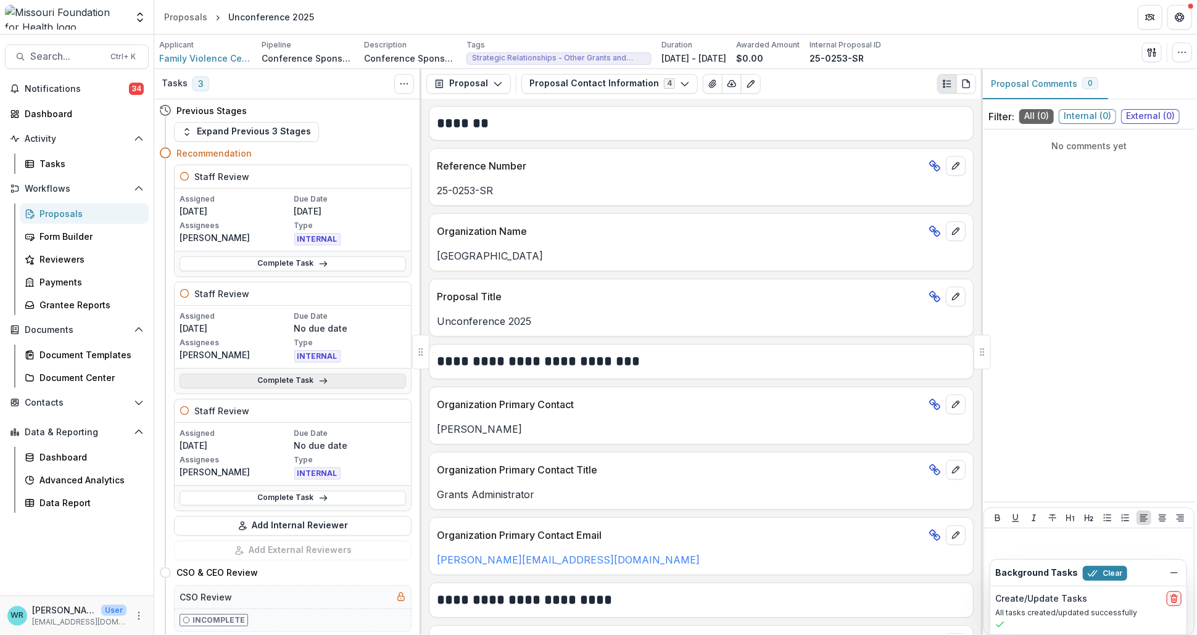
click at [307, 374] on link "Complete Task" at bounding box center [293, 381] width 226 height 15
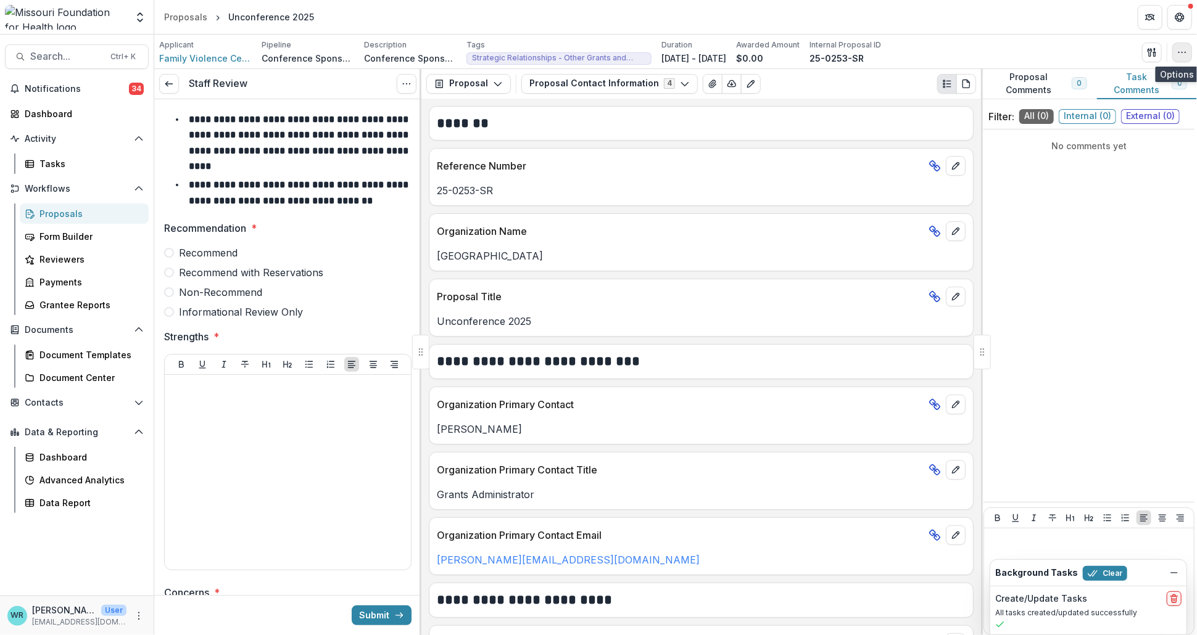
click at [1181, 59] on button "button" at bounding box center [1182, 53] width 20 height 20
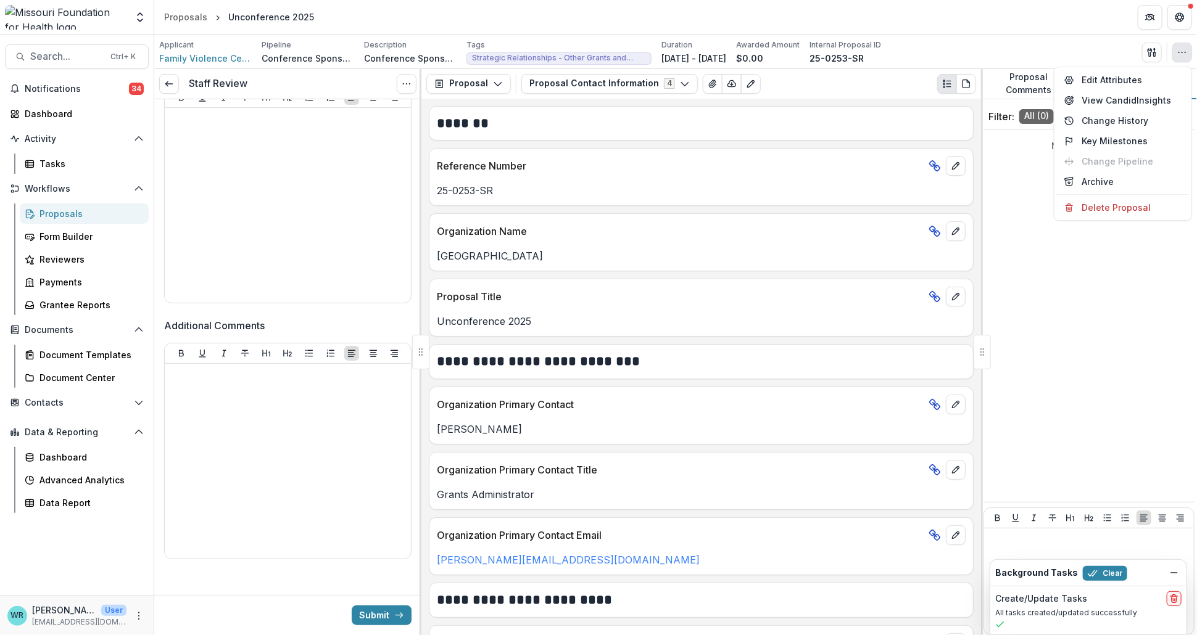
scroll to position [531, 0]
click at [167, 86] on icon at bounding box center [169, 84] width 10 height 10
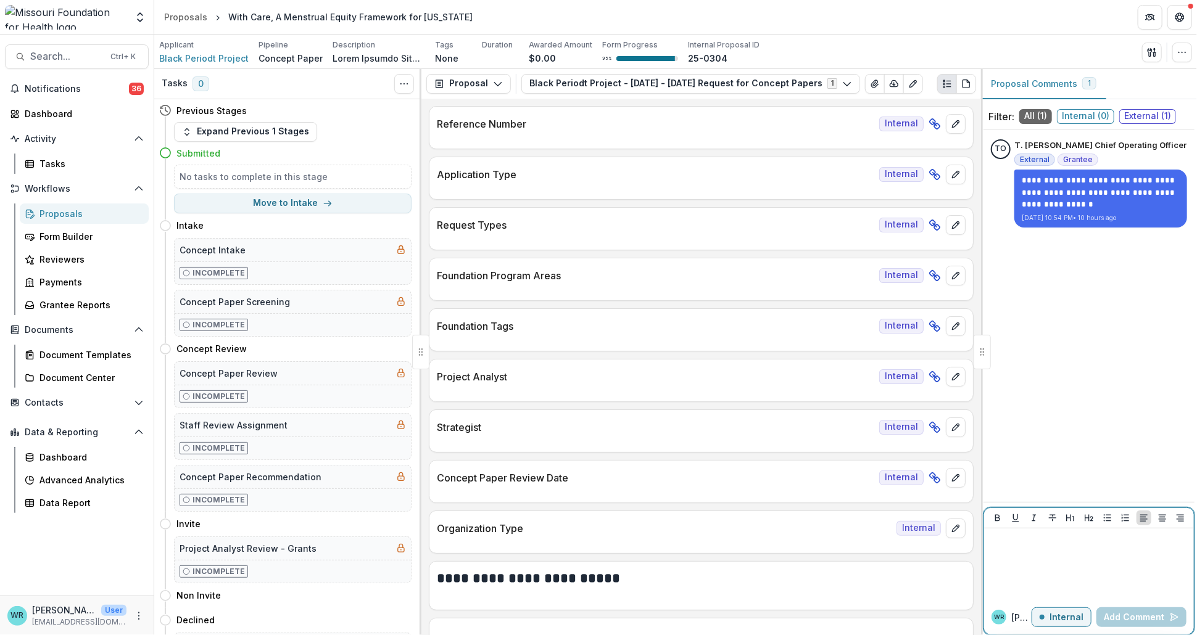
click at [1073, 618] on p "Internal" at bounding box center [1066, 618] width 34 height 10
click at [1062, 537] on p at bounding box center [1089, 541] width 200 height 14
click at [1141, 614] on button "Add Comment" at bounding box center [1141, 618] width 90 height 20
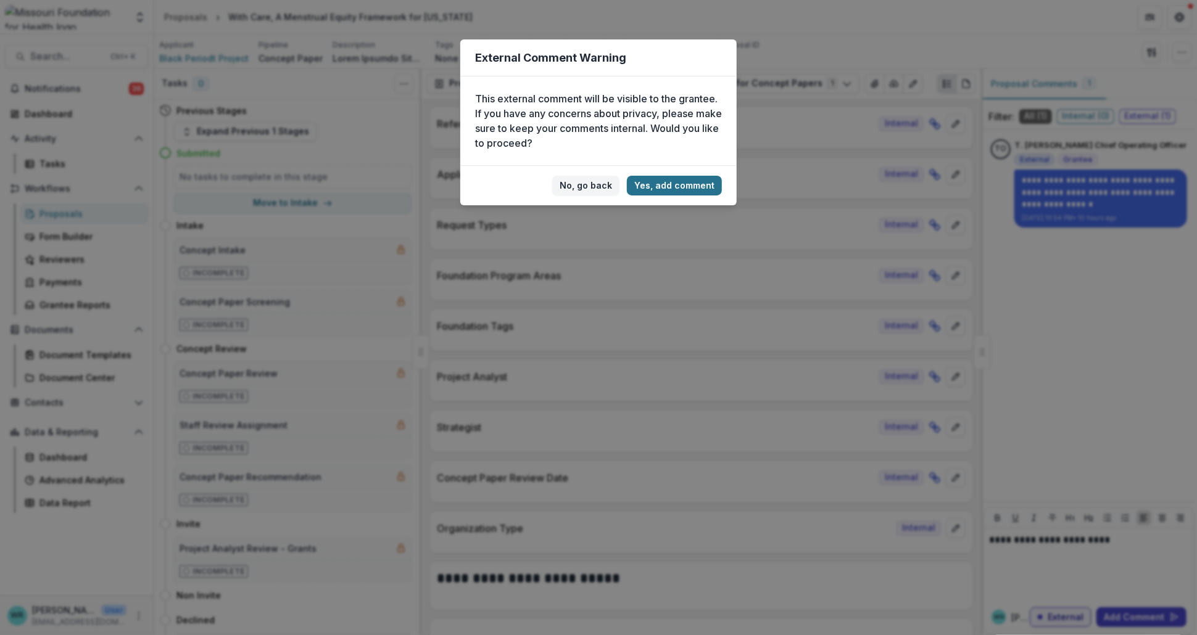
click at [698, 184] on button "Yes, add comment" at bounding box center [674, 186] width 95 height 20
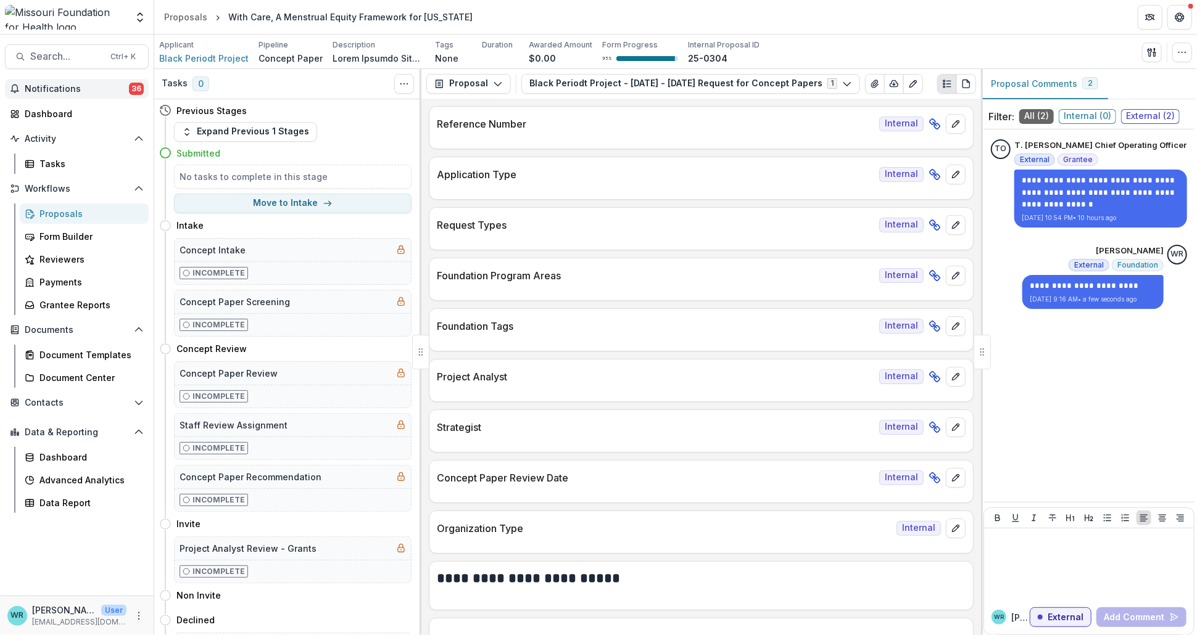
click at [71, 85] on span "Notifications" at bounding box center [77, 89] width 104 height 10
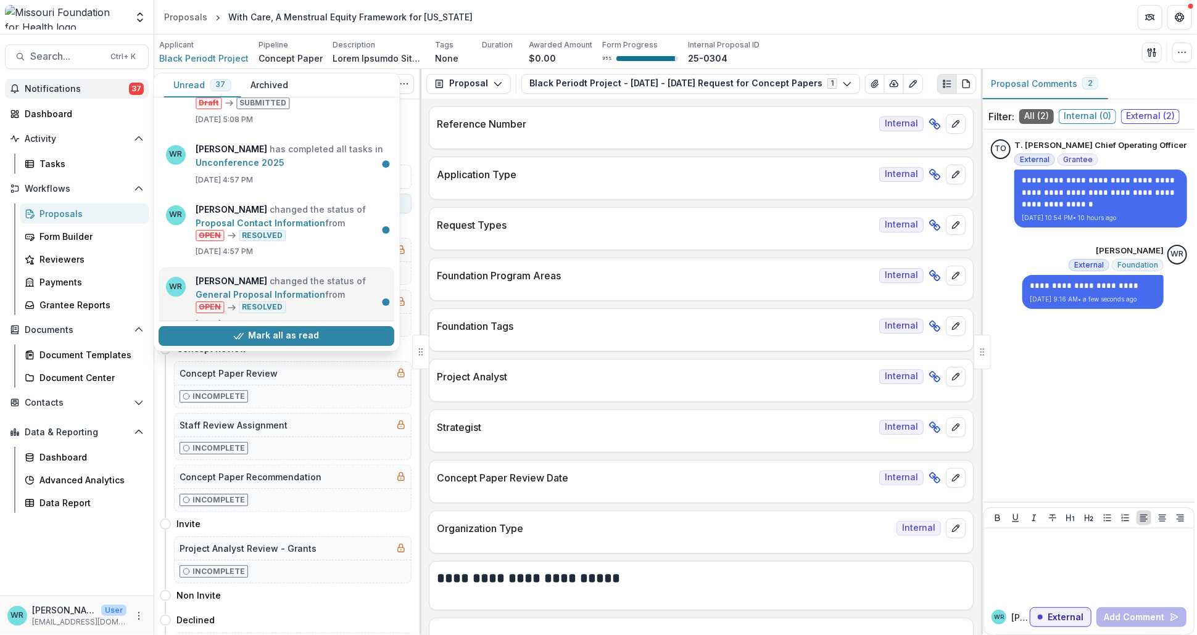
scroll to position [2501, 0]
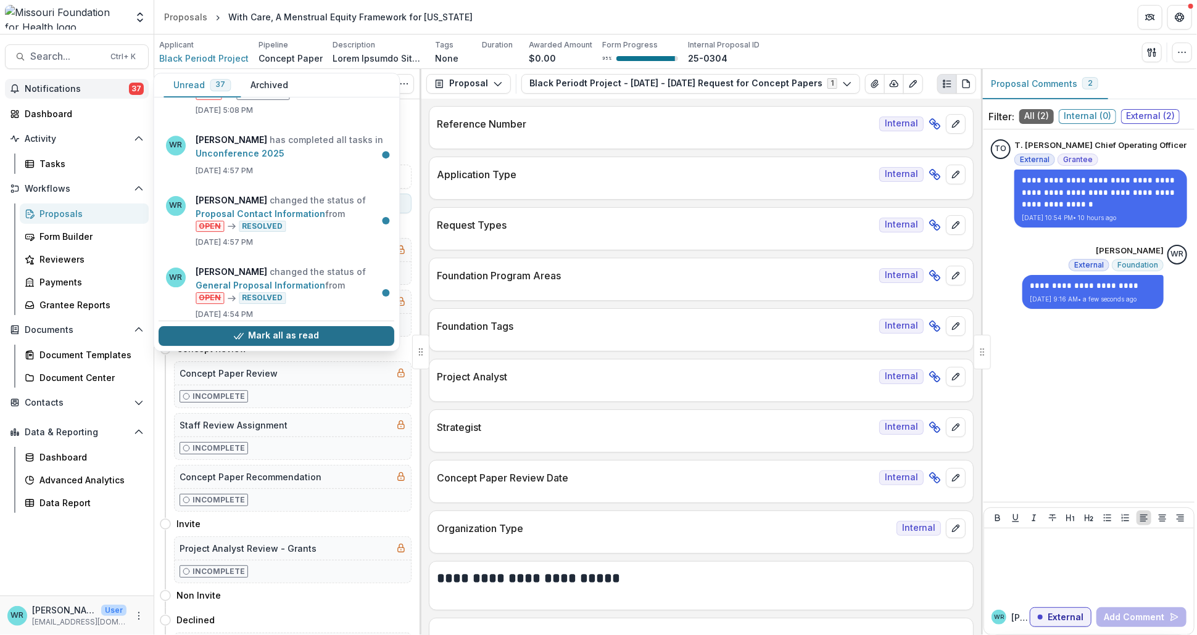
click at [321, 326] on button "Mark all as read" at bounding box center [277, 336] width 236 height 20
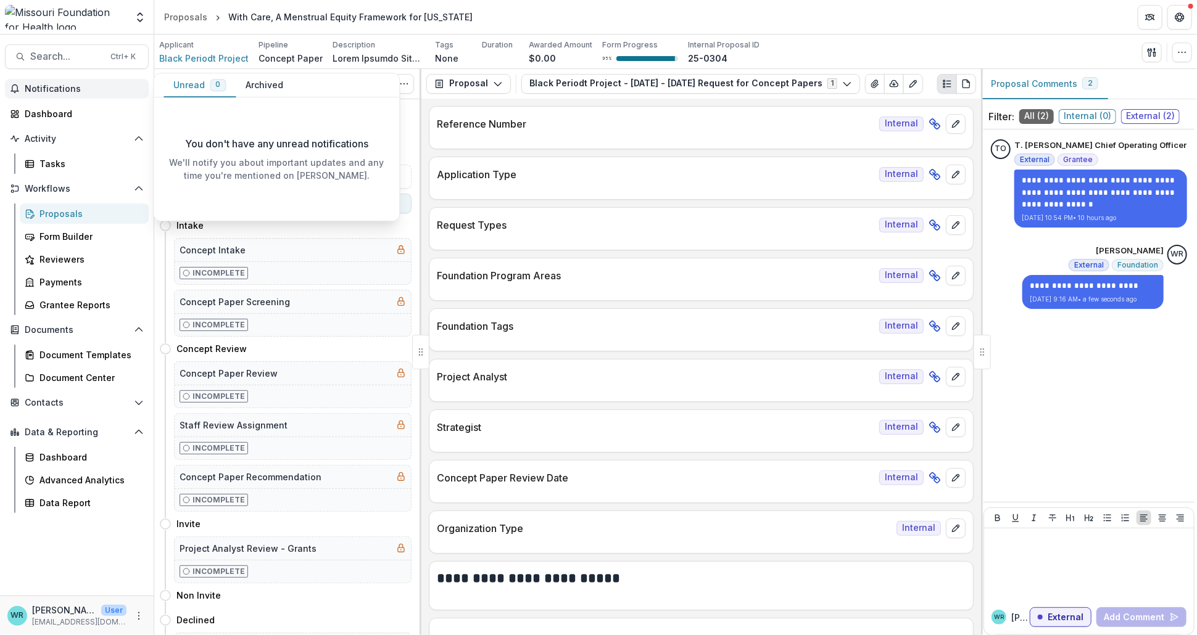
scroll to position [0, 0]
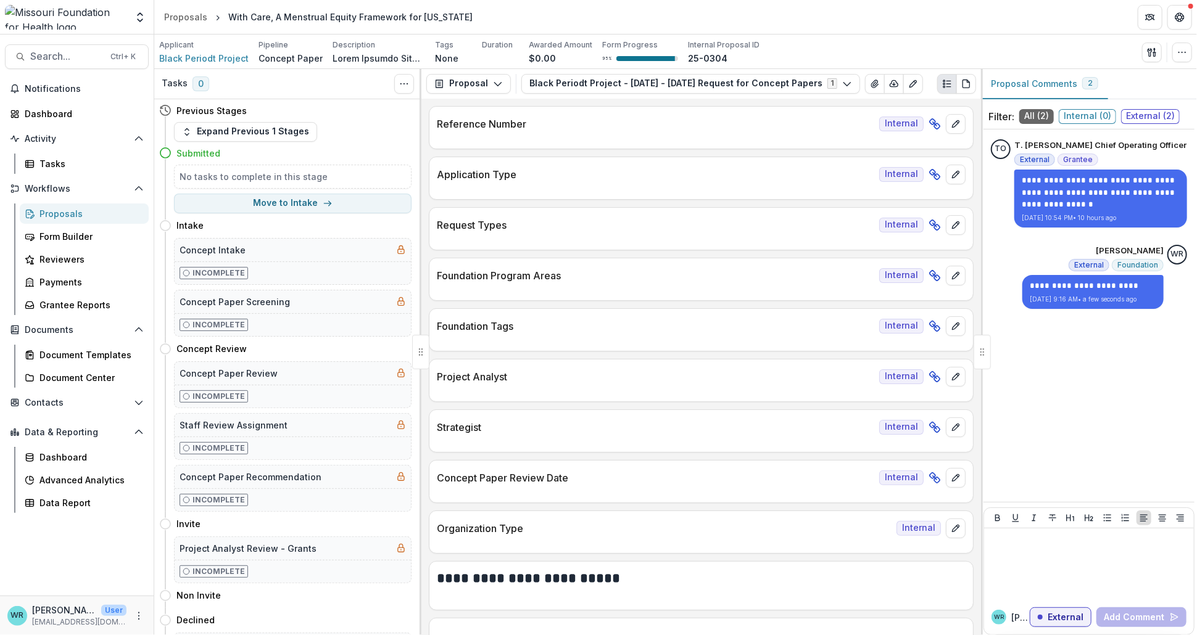
click at [919, 29] on header "Proposals With Care, A Menstrual Equity Framework for Missouri" at bounding box center [675, 17] width 1042 height 34
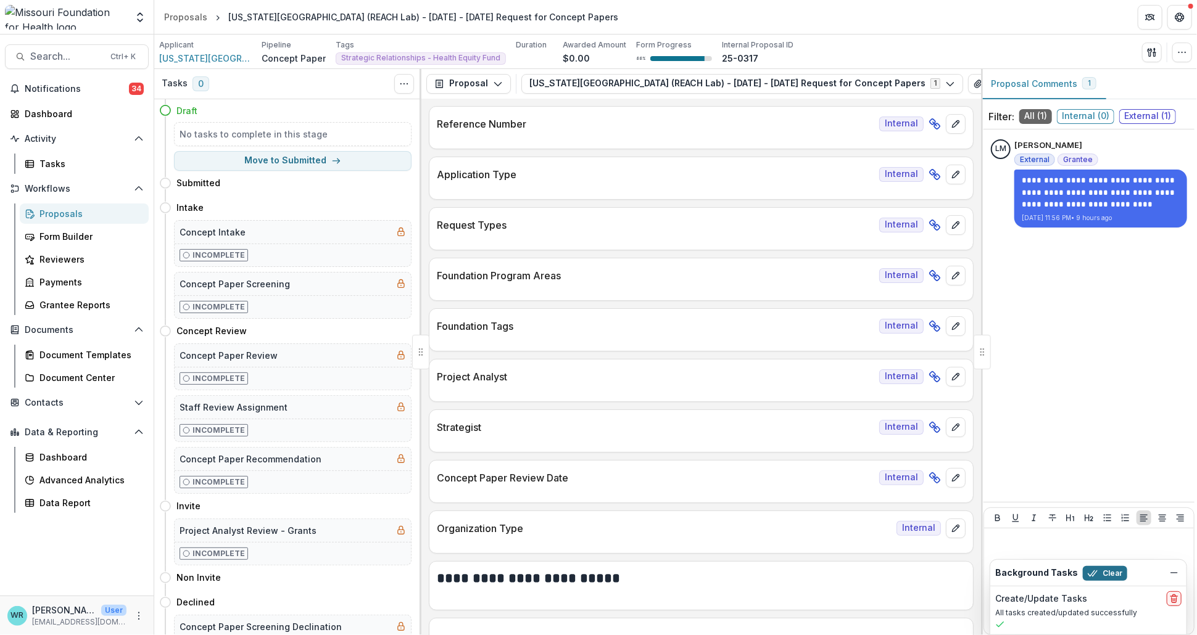
click at [1097, 579] on button "Clear" at bounding box center [1105, 573] width 44 height 15
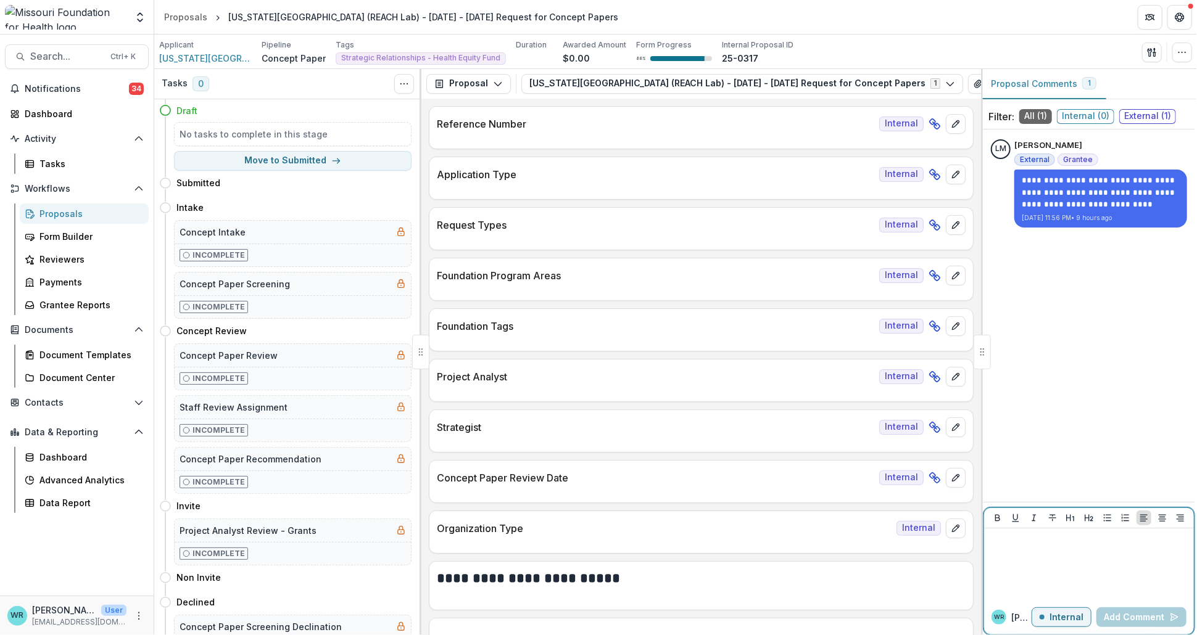
click at [1071, 618] on p "Internal" at bounding box center [1066, 618] width 34 height 10
click at [1030, 556] on div at bounding box center [1089, 565] width 200 height 62
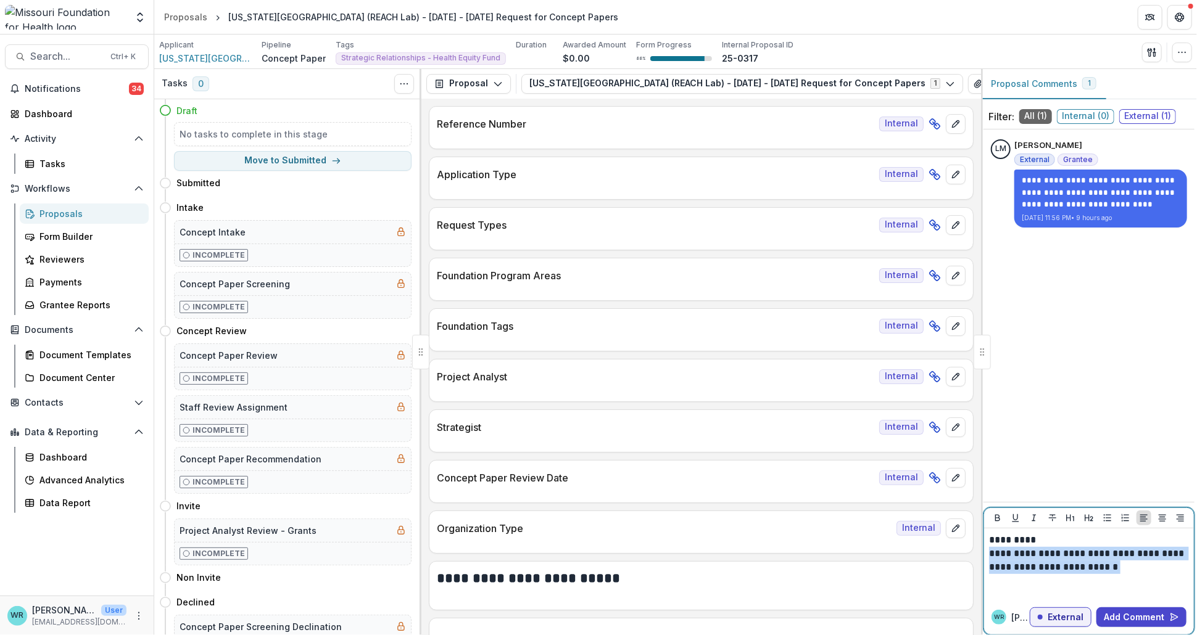
drag, startPoint x: 1125, startPoint y: 570, endPoint x: 986, endPoint y: 548, distance: 139.9
click at [986, 548] on div "**********" at bounding box center [1089, 565] width 210 height 72
click at [1169, 567] on p "**********" at bounding box center [1089, 554] width 200 height 41
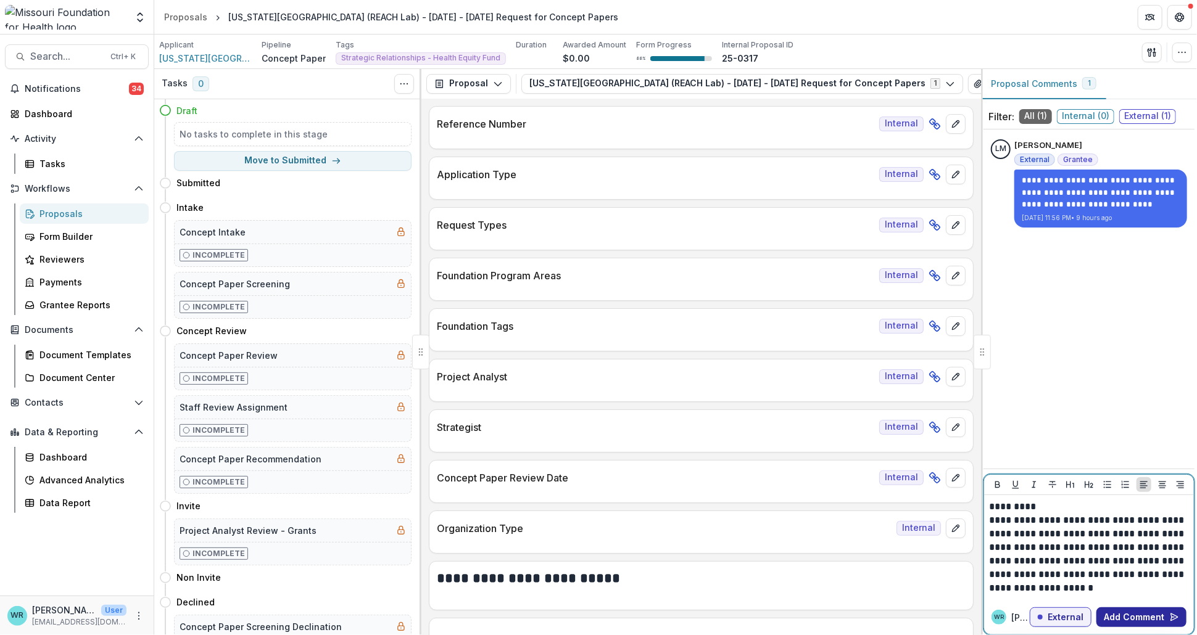
click at [1127, 614] on button "Add Comment" at bounding box center [1141, 618] width 90 height 20
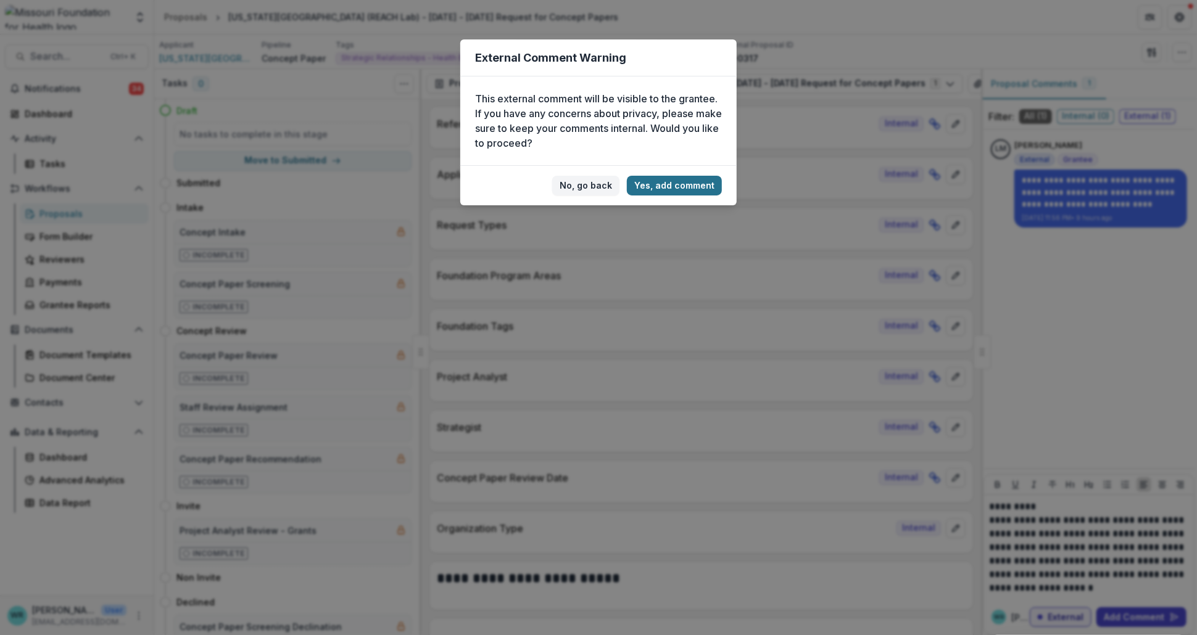
click at [677, 182] on button "Yes, add comment" at bounding box center [674, 186] width 95 height 20
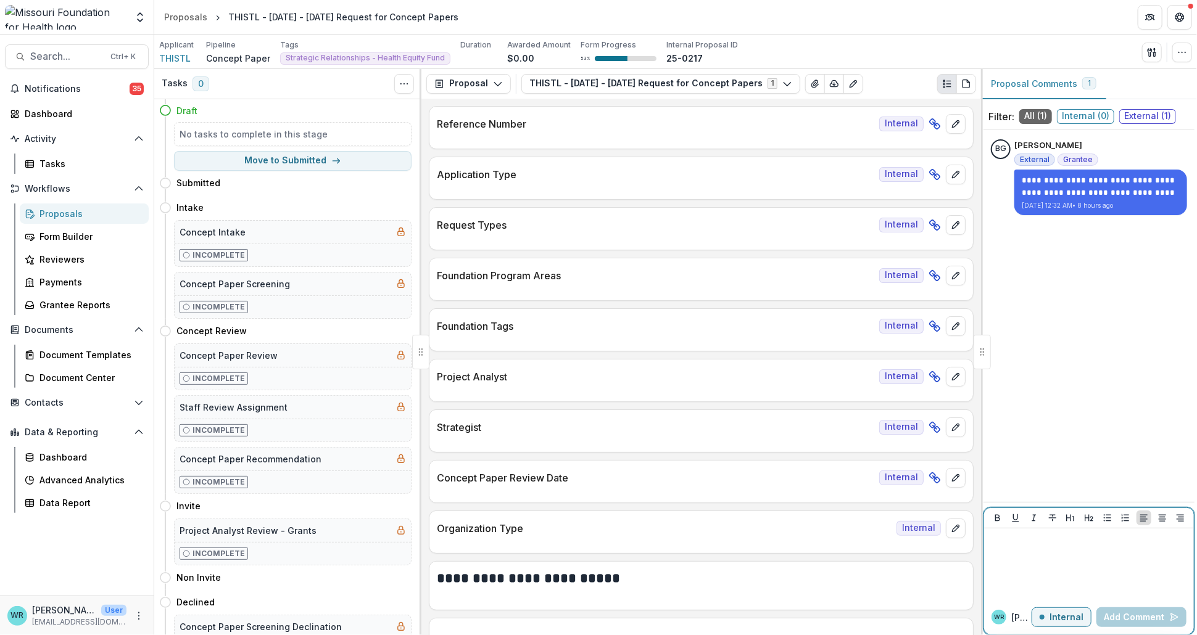
click at [1031, 551] on div at bounding box center [1089, 565] width 200 height 62
drag, startPoint x: 982, startPoint y: 15, endPoint x: 961, endPoint y: 2, distance: 24.3
click at [982, 15] on header "Proposals THISTL - [DATE] - [DATE] Request for Concept Papers" at bounding box center [675, 17] width 1042 height 34
drag, startPoint x: 1079, startPoint y: 621, endPoint x: 1101, endPoint y: 627, distance: 22.5
click at [1079, 621] on p "Internal" at bounding box center [1066, 618] width 34 height 10
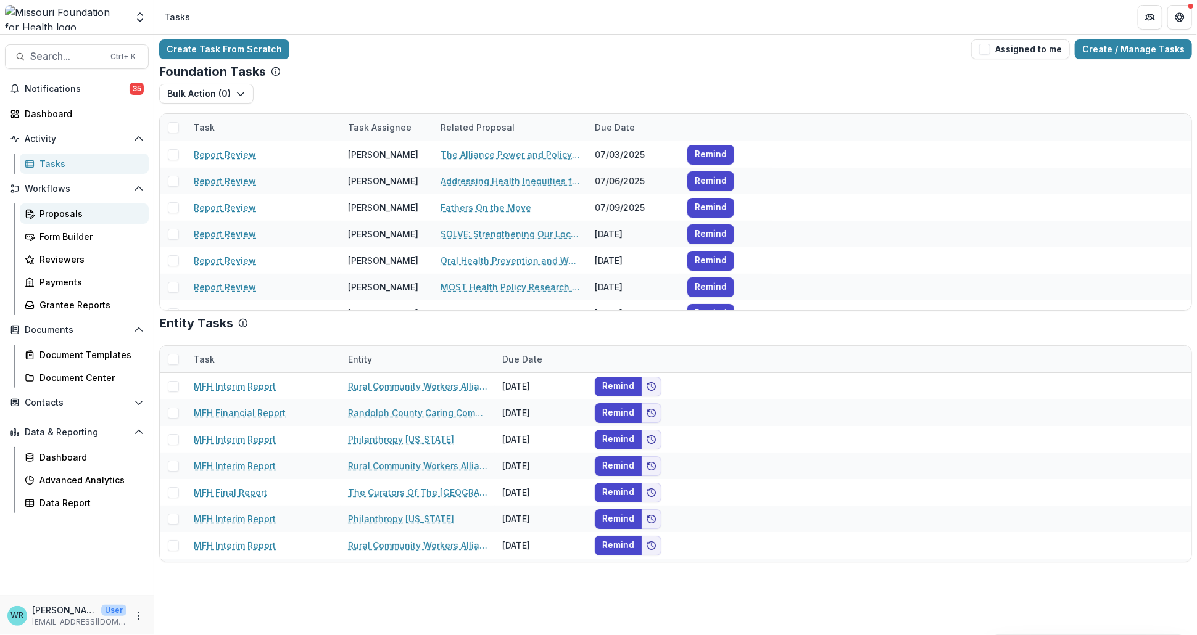
click at [54, 212] on div "Proposals" at bounding box center [88, 213] width 99 height 13
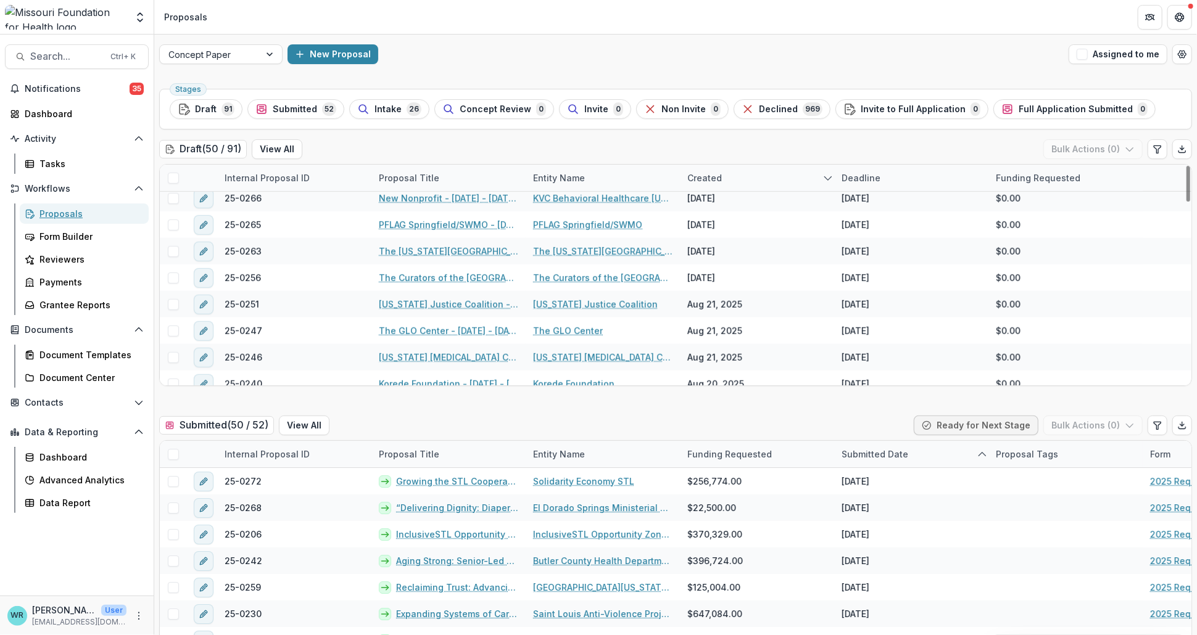
scroll to position [685, 0]
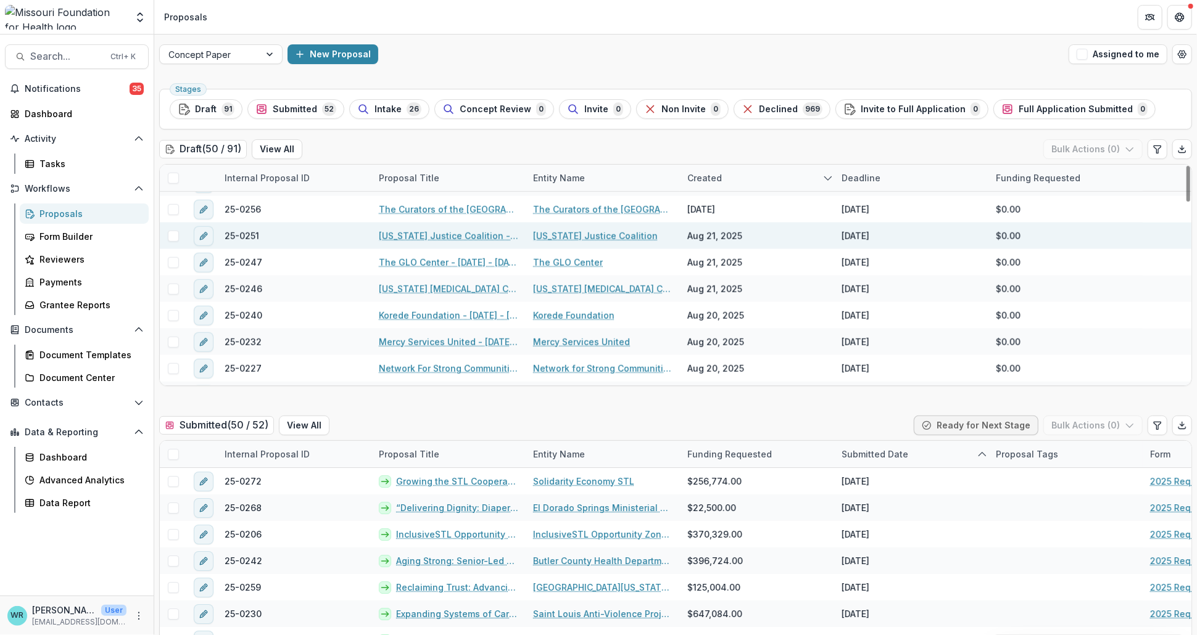
click at [171, 236] on span at bounding box center [173, 236] width 11 height 11
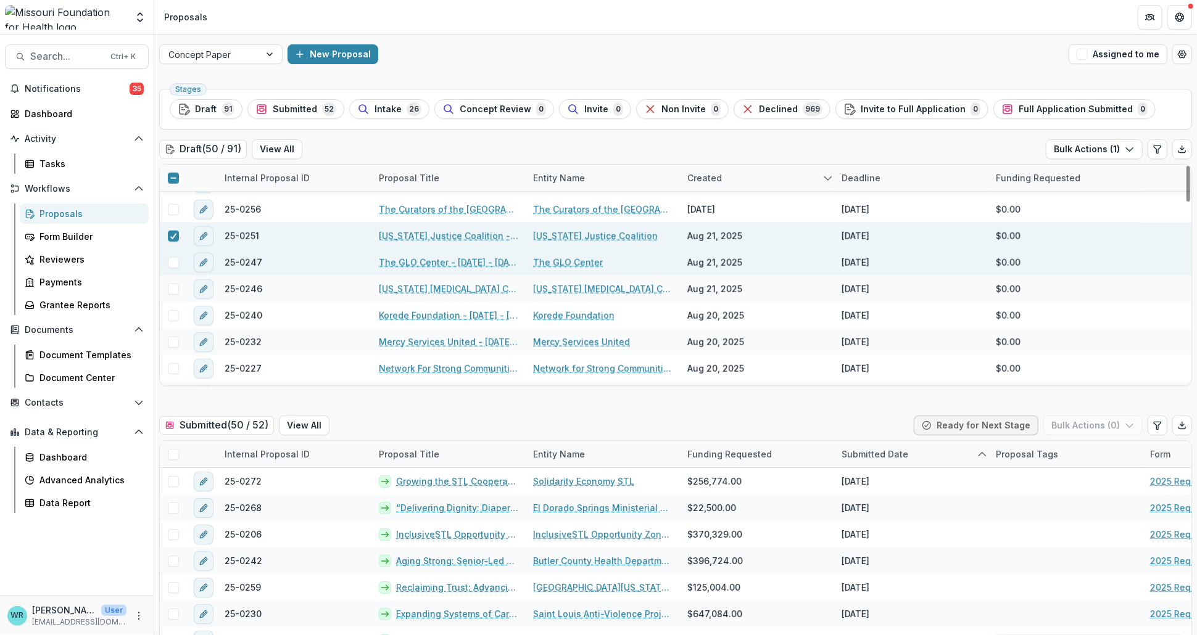
click at [172, 265] on span at bounding box center [173, 262] width 11 height 11
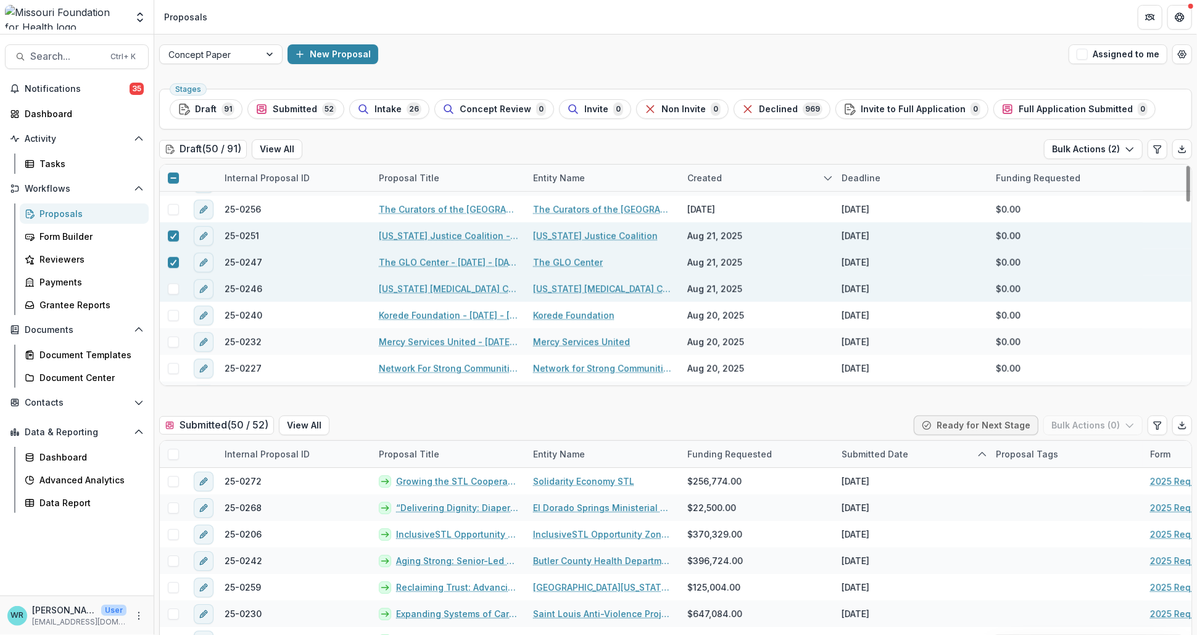
click at [172, 280] on div at bounding box center [173, 289] width 27 height 27
click at [173, 294] on div at bounding box center [173, 289] width 27 height 27
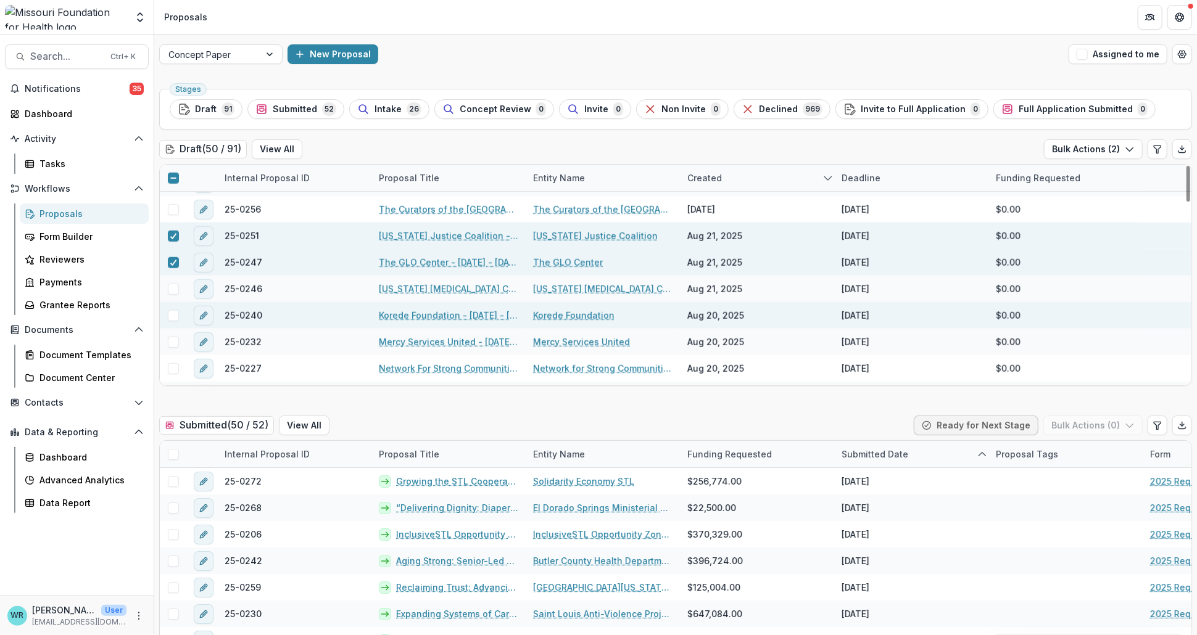
click at [173, 307] on div at bounding box center [173, 315] width 27 height 27
click at [171, 318] on span at bounding box center [173, 315] width 11 height 11
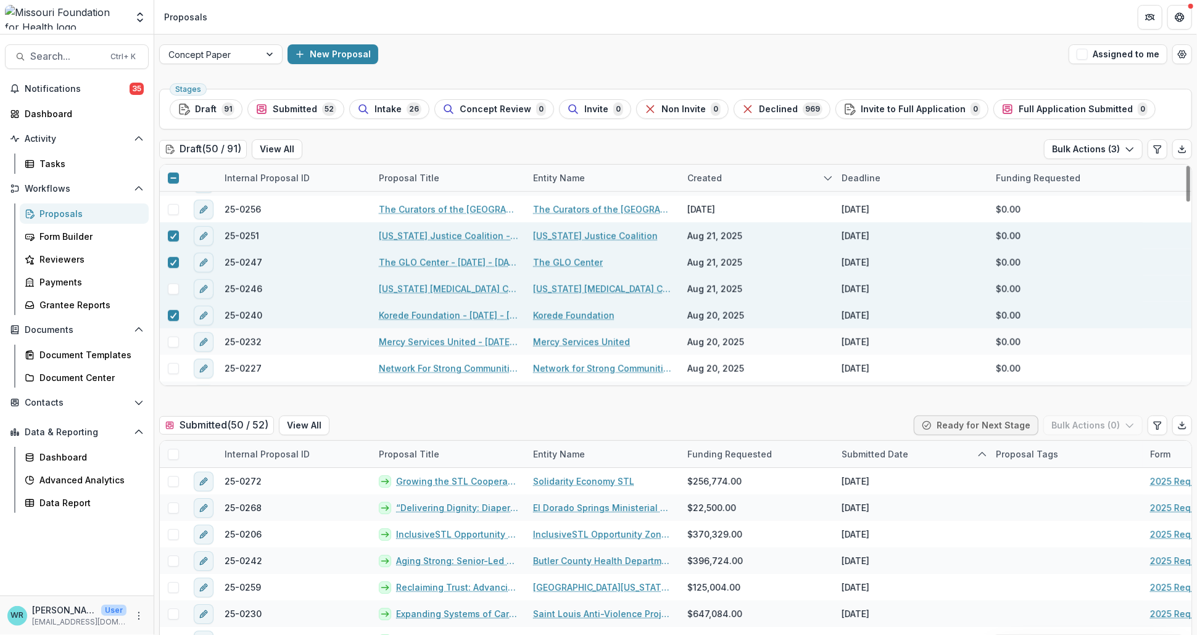
click at [170, 287] on span at bounding box center [173, 289] width 11 height 11
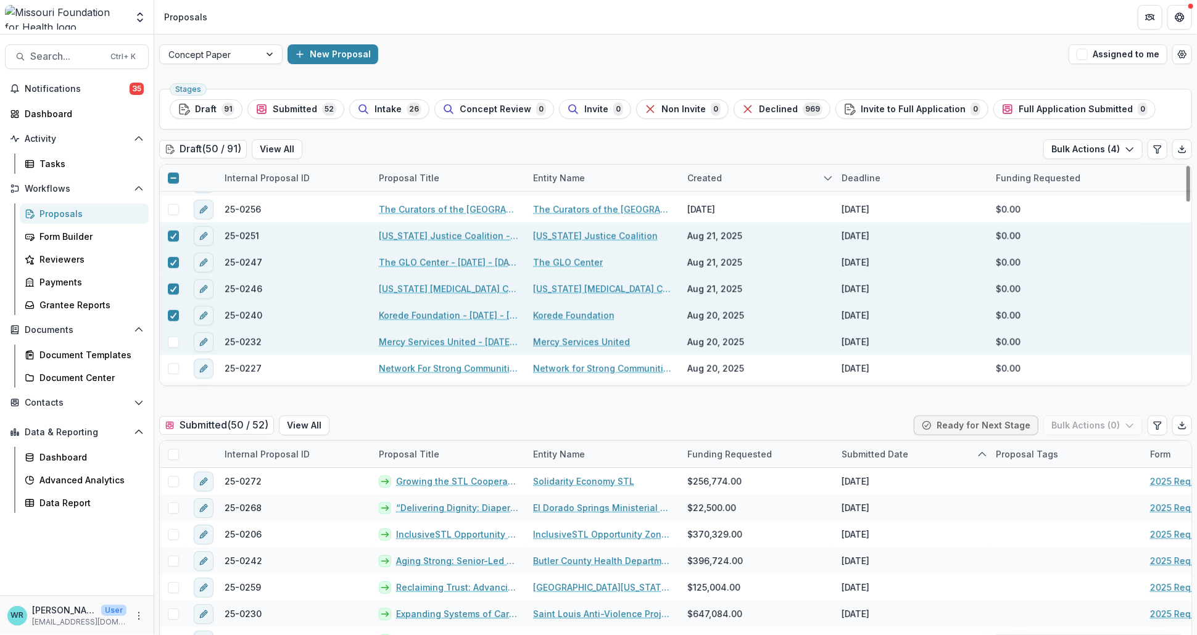
drag, startPoint x: 169, startPoint y: 339, endPoint x: 175, endPoint y: 350, distance: 12.2
click at [170, 341] on span at bounding box center [173, 342] width 11 height 11
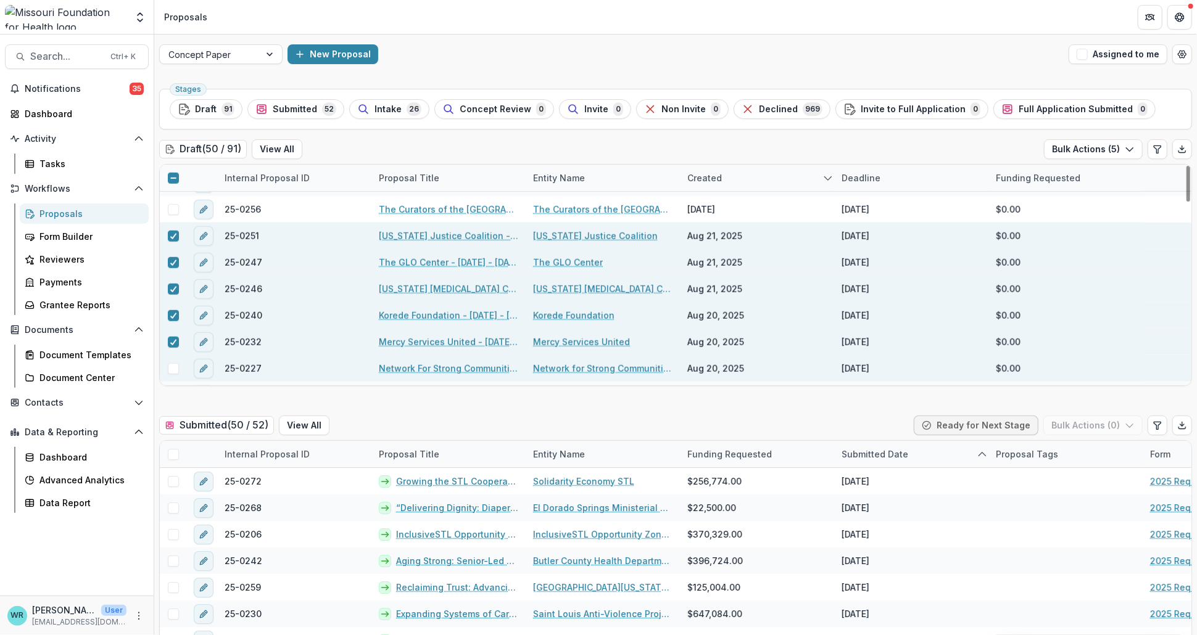
click at [175, 363] on span at bounding box center [173, 368] width 11 height 11
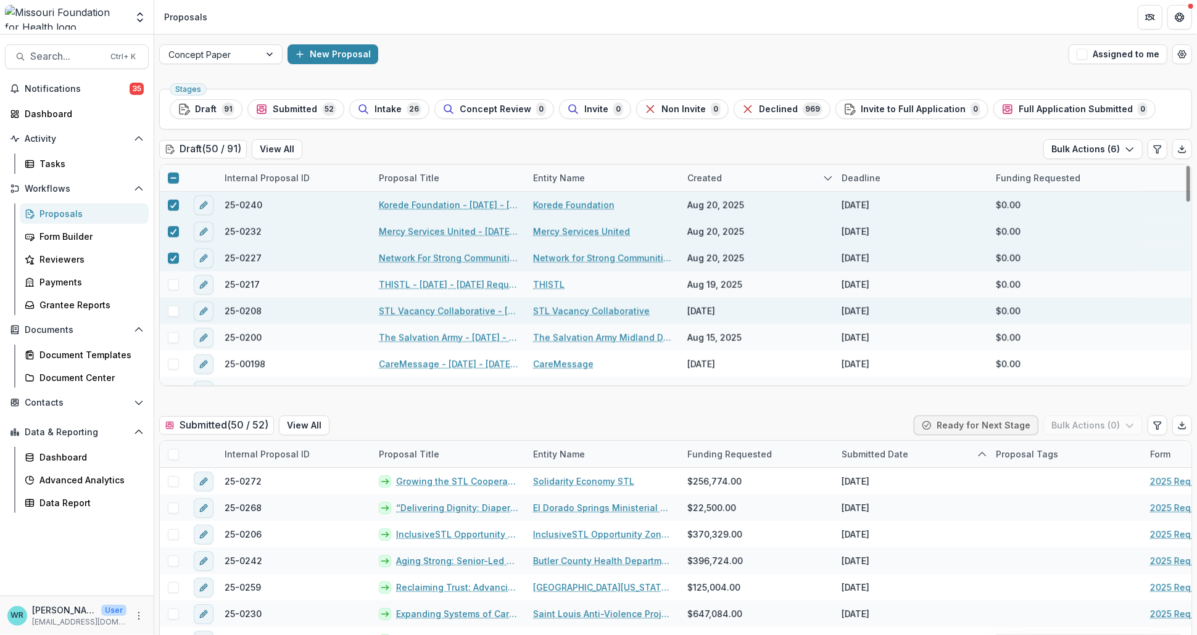
scroll to position [822, 0]
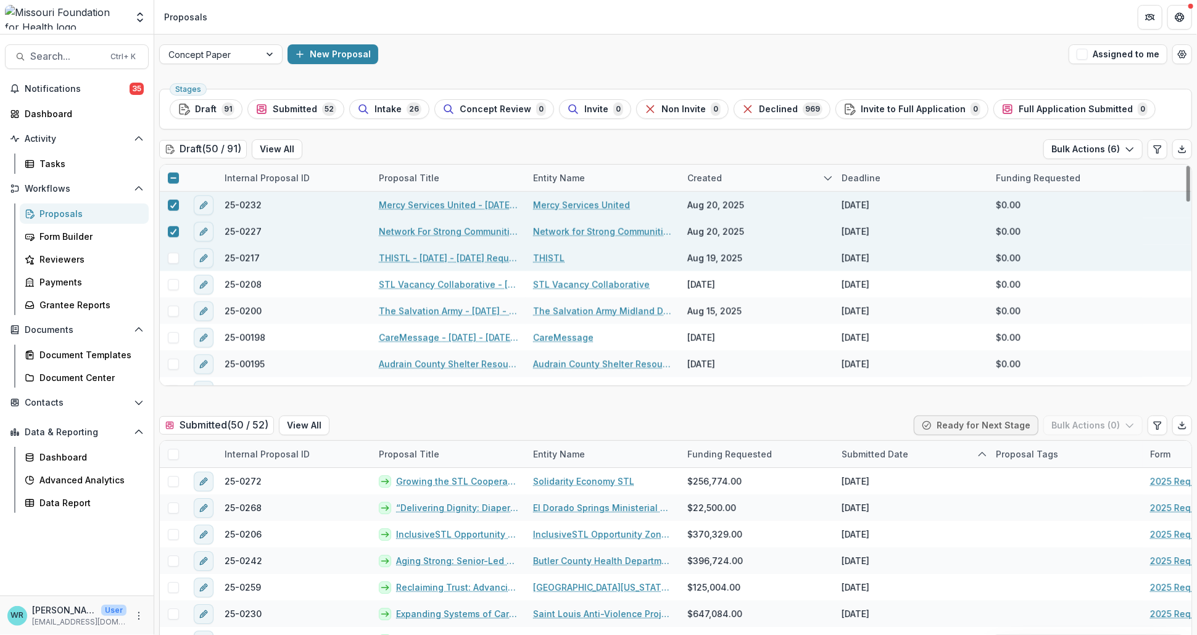
click at [169, 260] on span at bounding box center [173, 258] width 11 height 11
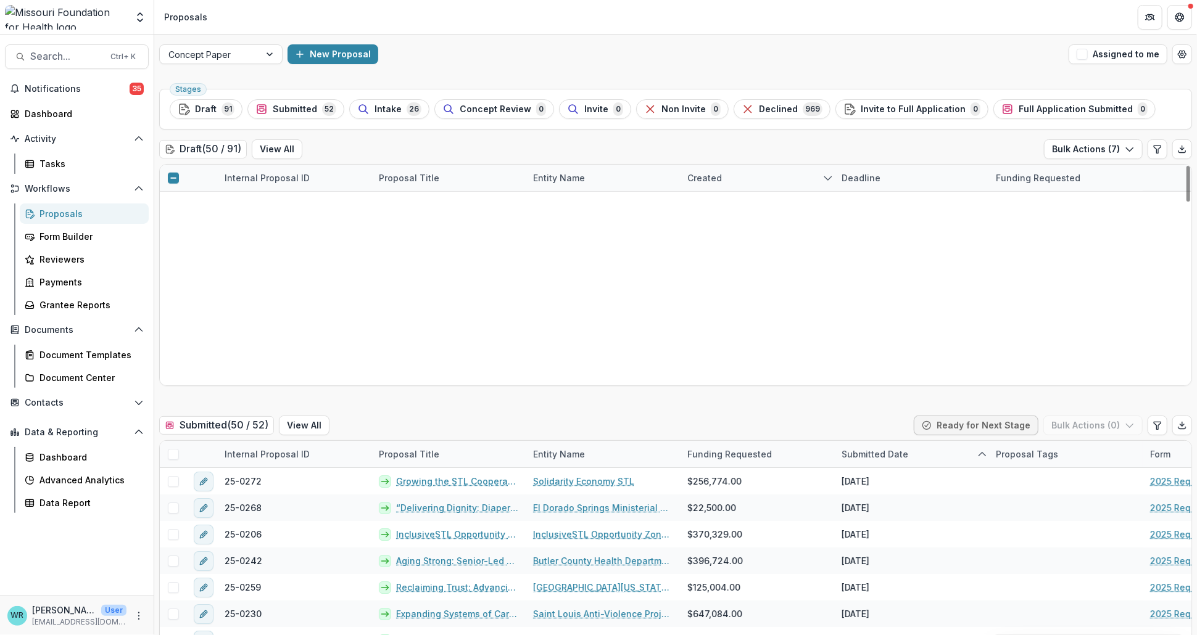
scroll to position [0, 0]
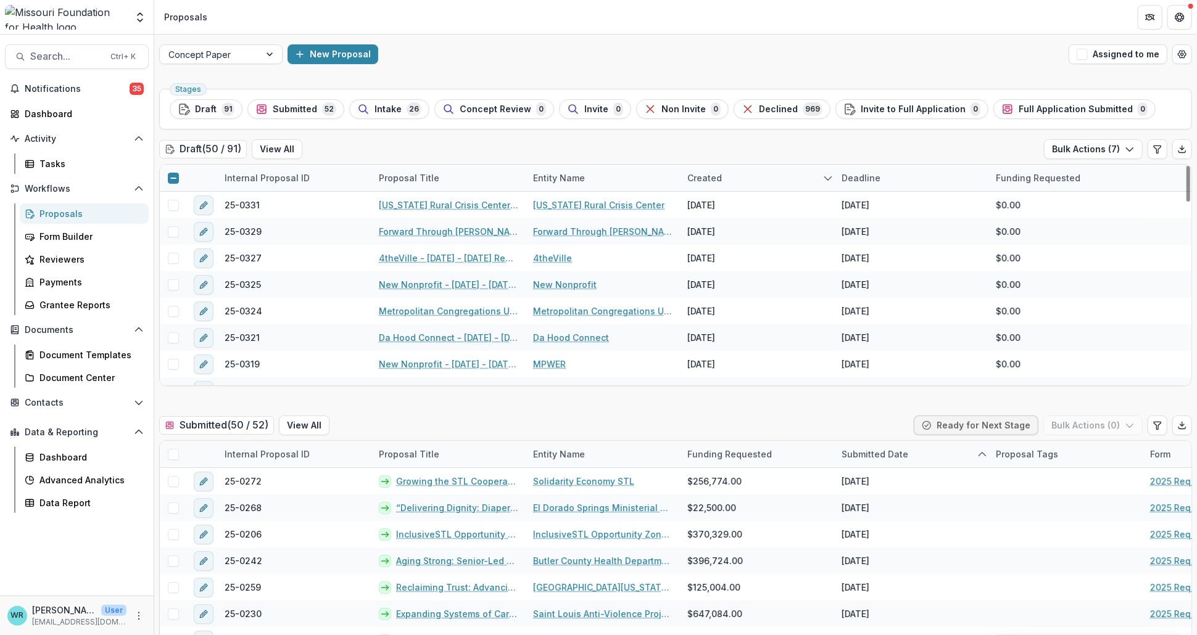
click at [171, 171] on div at bounding box center [173, 178] width 27 height 27
click at [171, 175] on icon at bounding box center [173, 178] width 7 height 7
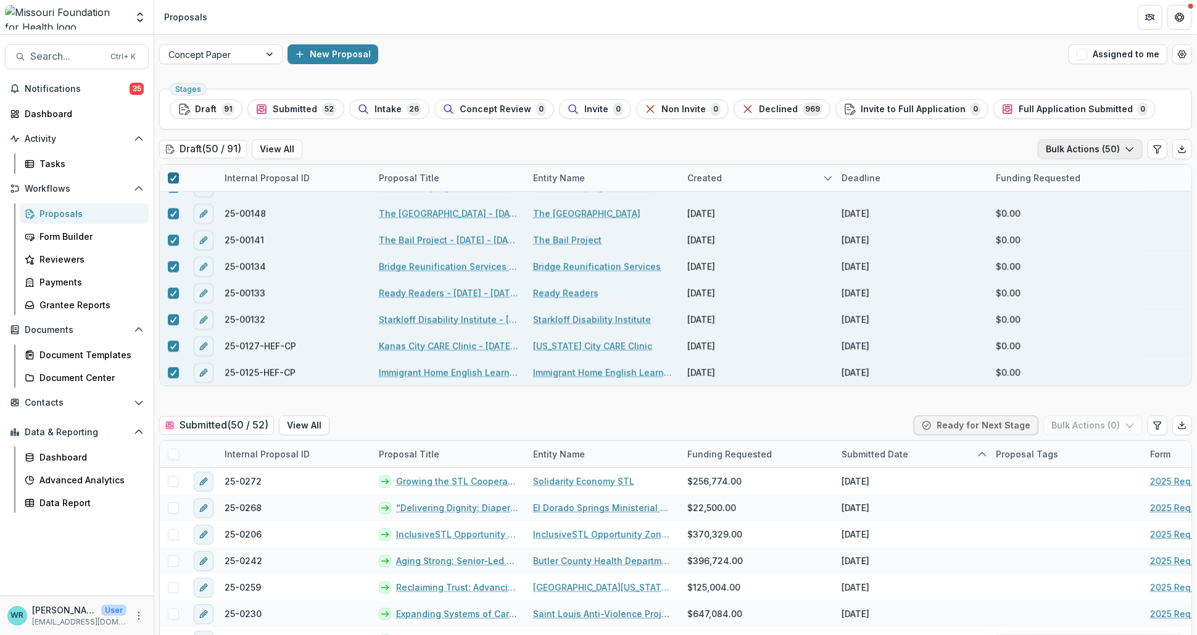
click at [1125, 151] on icon "button" at bounding box center [1130, 149] width 10 height 10
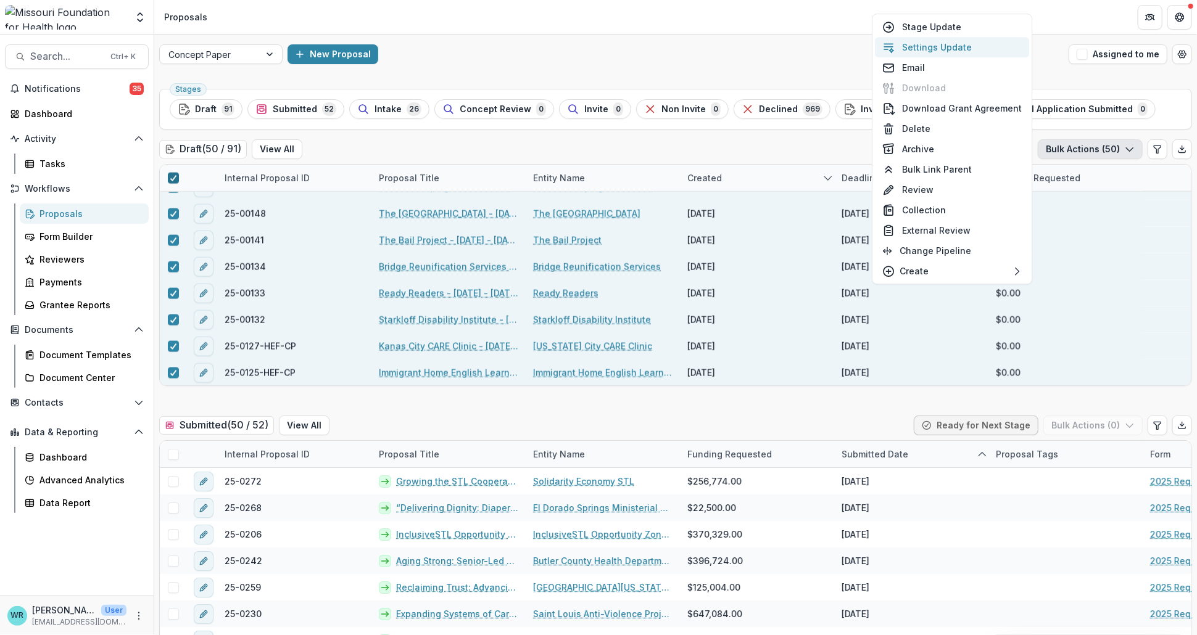
click at [935, 45] on button "Settings Update" at bounding box center [952, 47] width 154 height 20
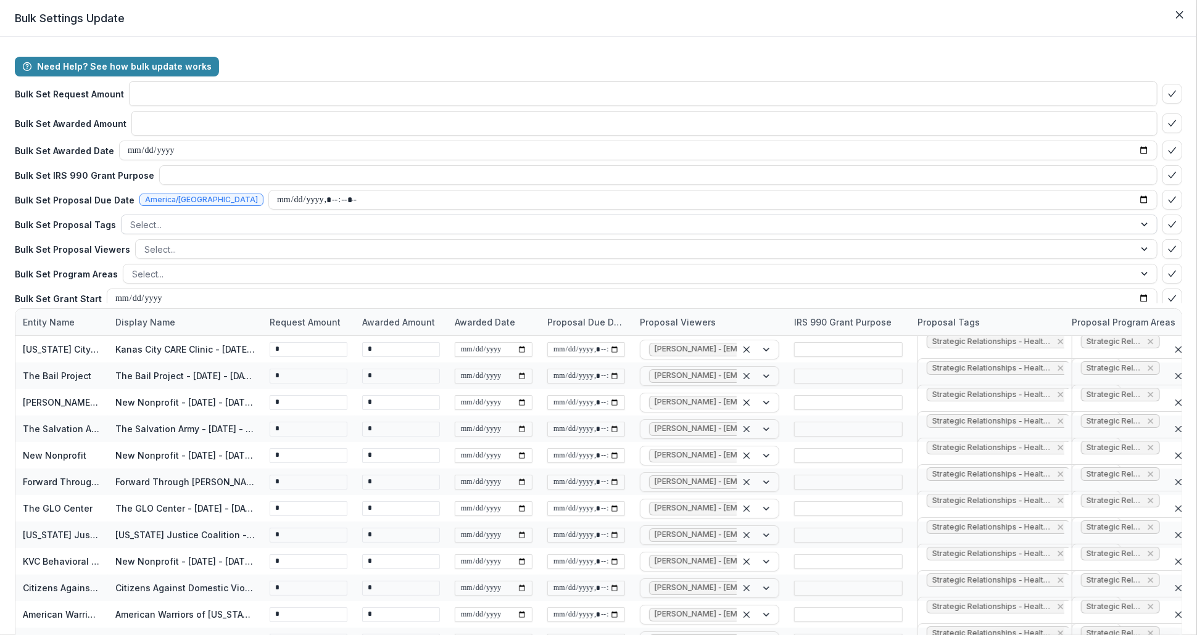
type input "**"
click at [268, 201] on input "datetime-local" at bounding box center [712, 200] width 889 height 20
type input "**********"
click at [1168, 199] on polyline "bulk-confirm-option" at bounding box center [1171, 200] width 7 height 6
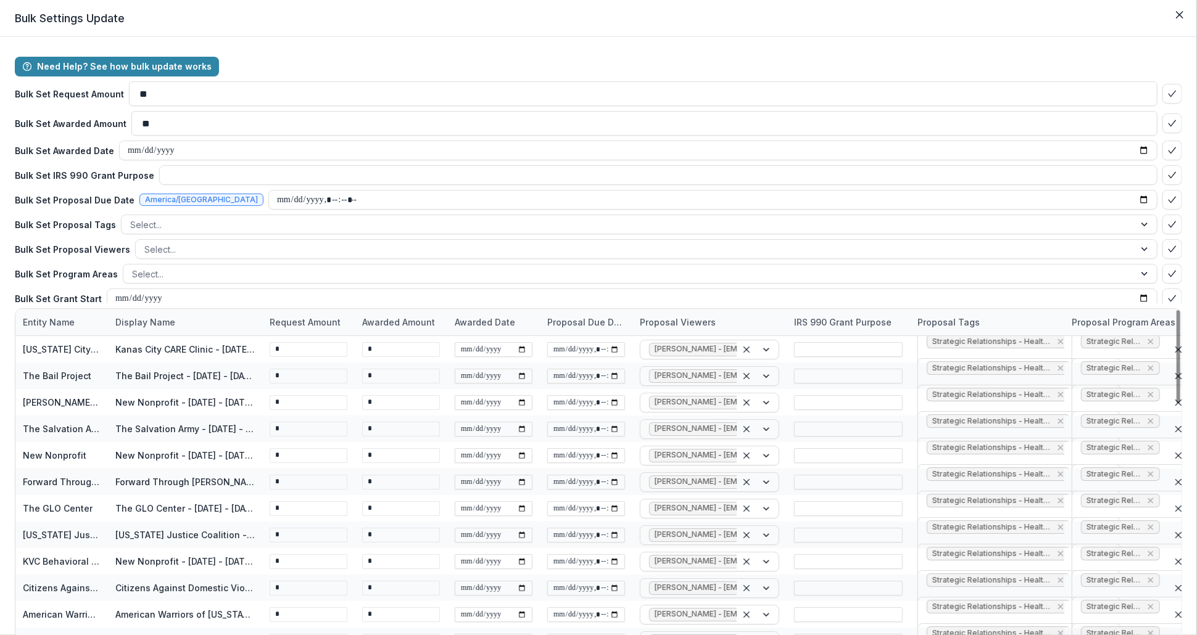
scroll to position [88, 0]
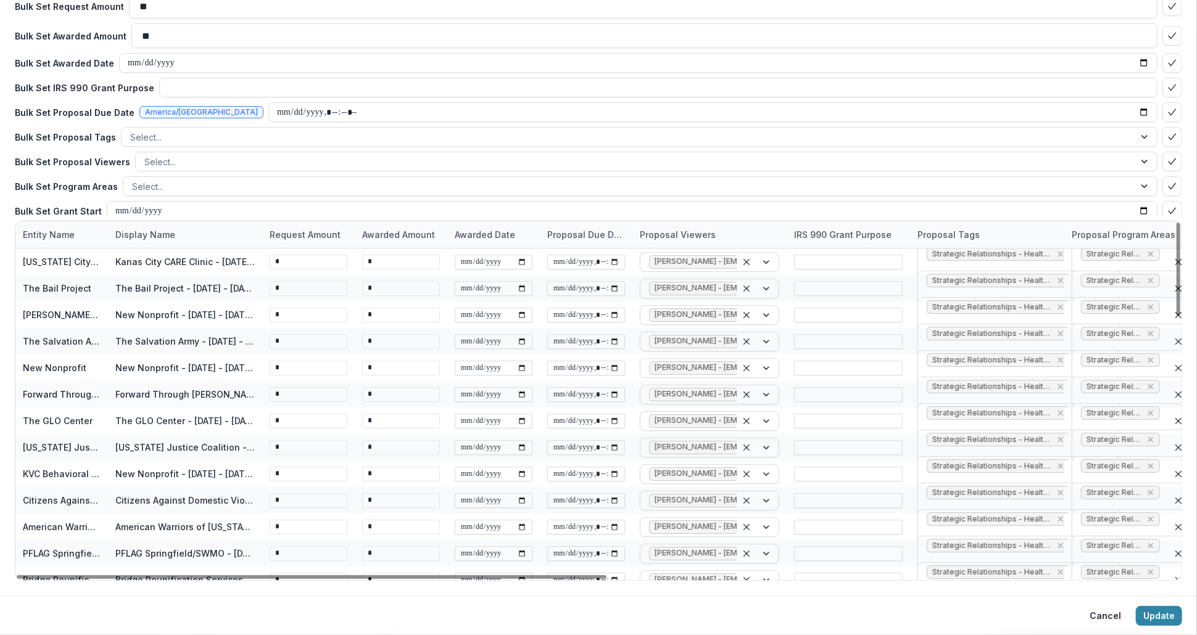
click at [1157, 618] on button "Update" at bounding box center [1159, 616] width 46 height 20
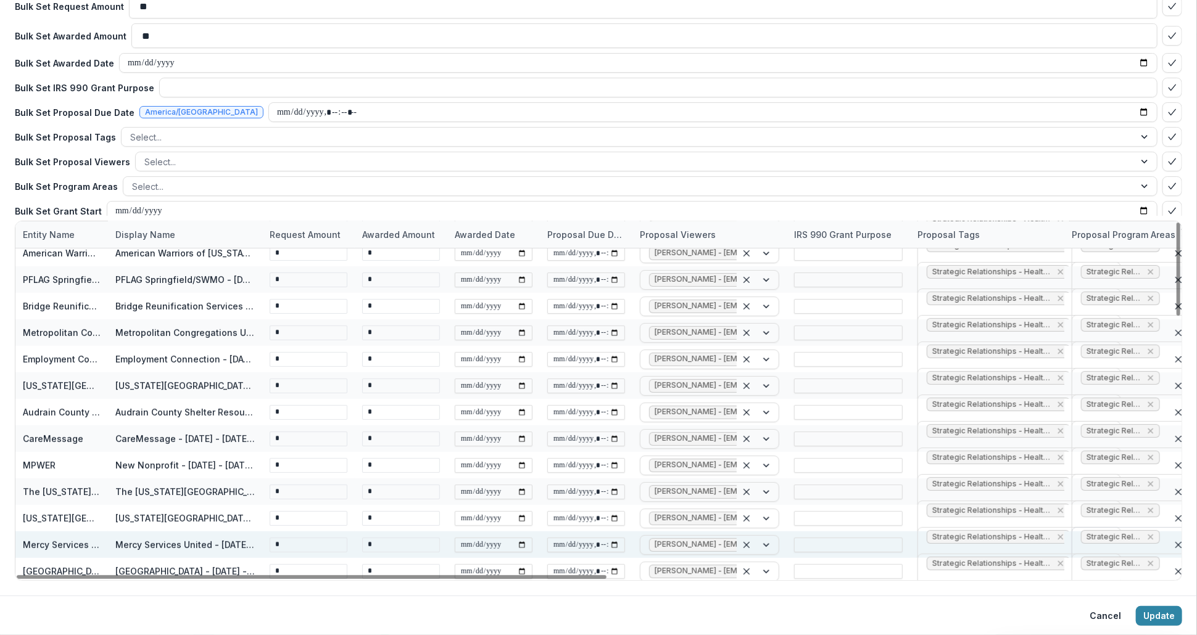
scroll to position [0, 0]
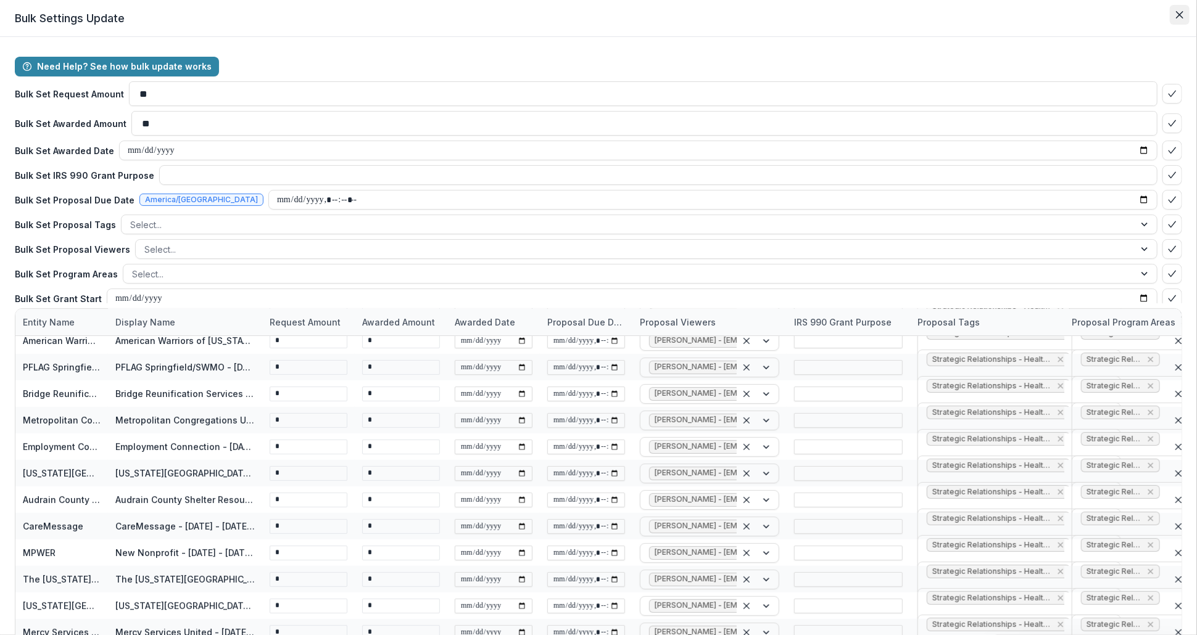
click at [1177, 15] on icon "Close" at bounding box center [1179, 14] width 7 height 7
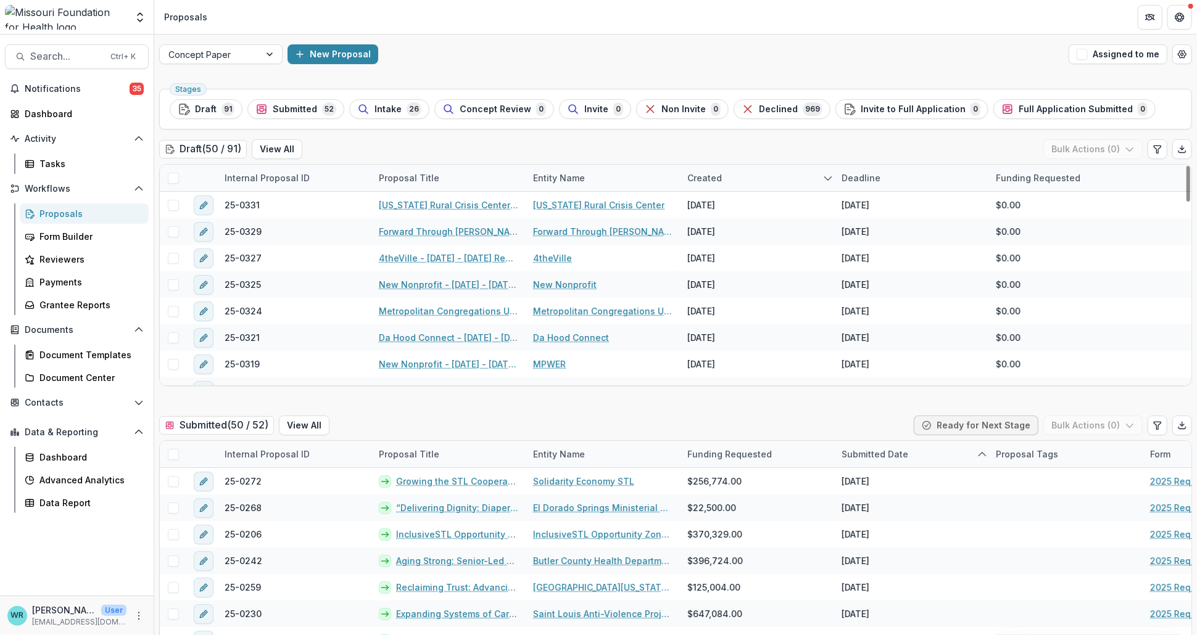
click at [865, 174] on div "Deadline" at bounding box center [861, 177] width 54 height 13
click at [893, 250] on span "Sort Descending" at bounding box center [895, 254] width 72 height 10
click at [170, 179] on span at bounding box center [173, 178] width 11 height 11
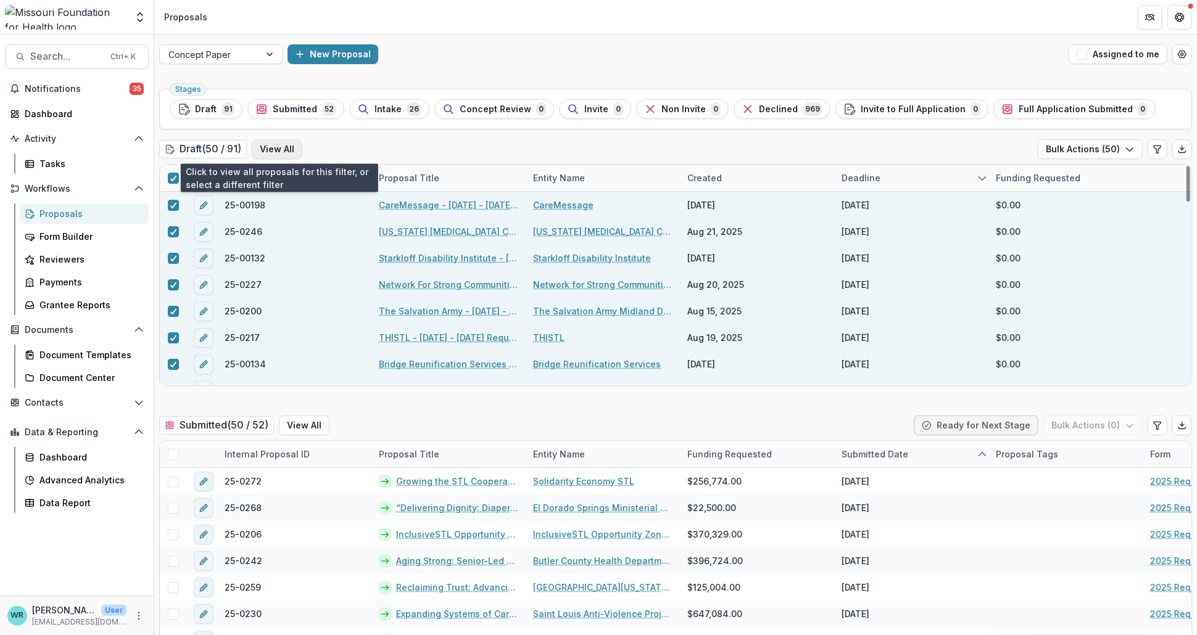
click at [286, 147] on button "View All" at bounding box center [277, 149] width 51 height 20
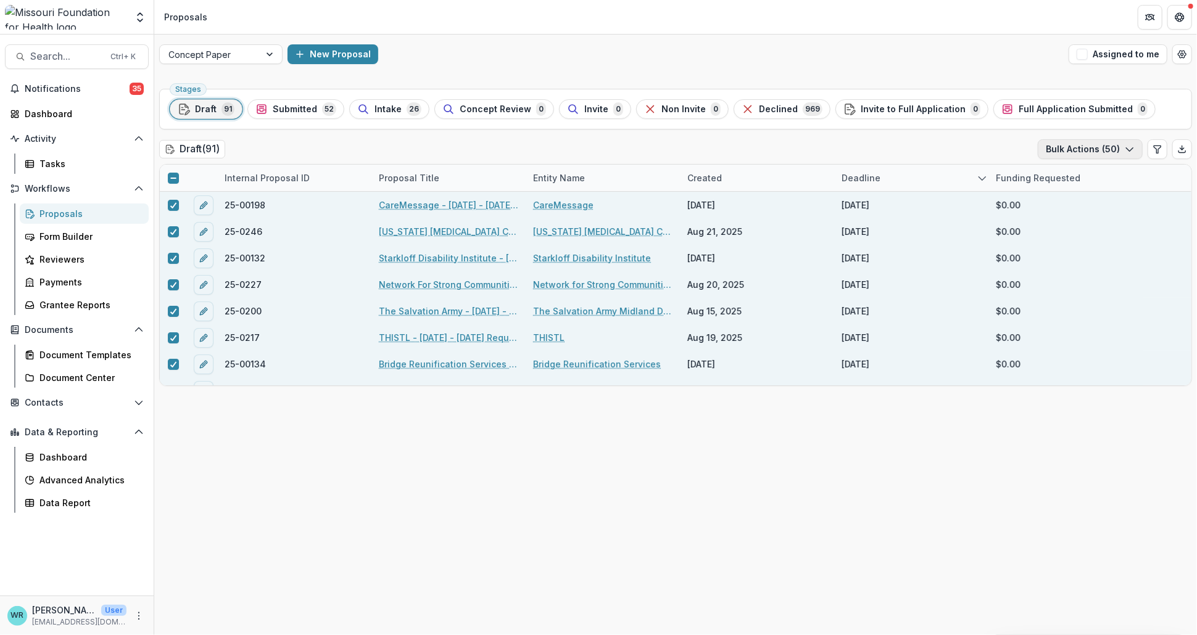
click at [1119, 149] on button "Bulk Actions ( 50 )" at bounding box center [1090, 149] width 105 height 20
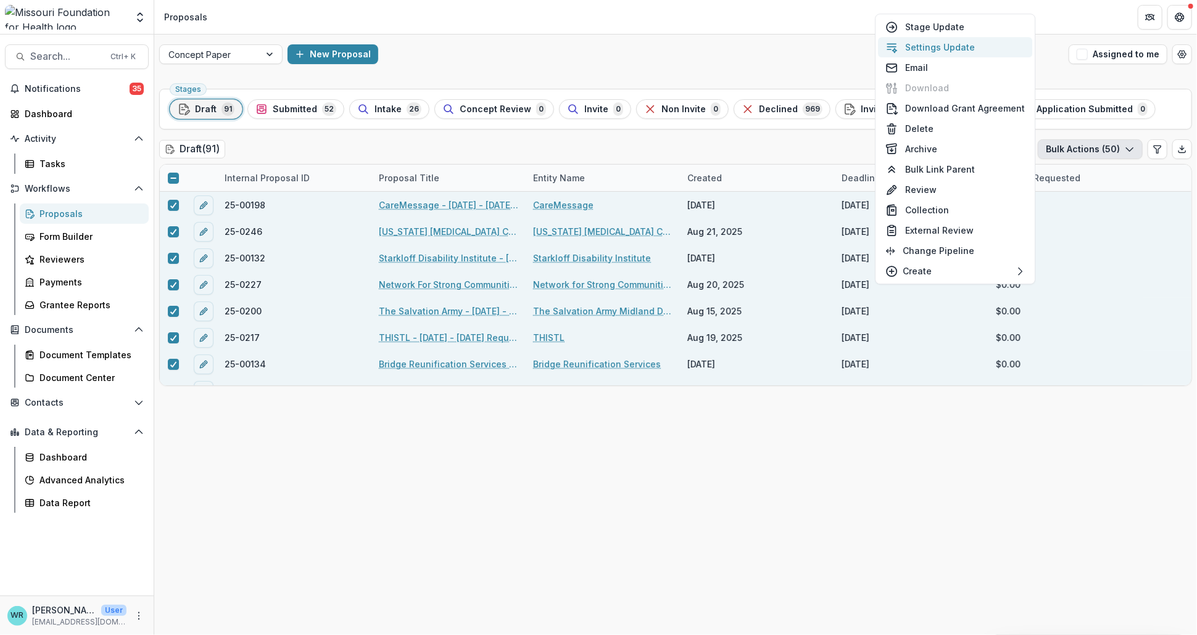
click at [949, 51] on button "Settings Update" at bounding box center [955, 47] width 154 height 20
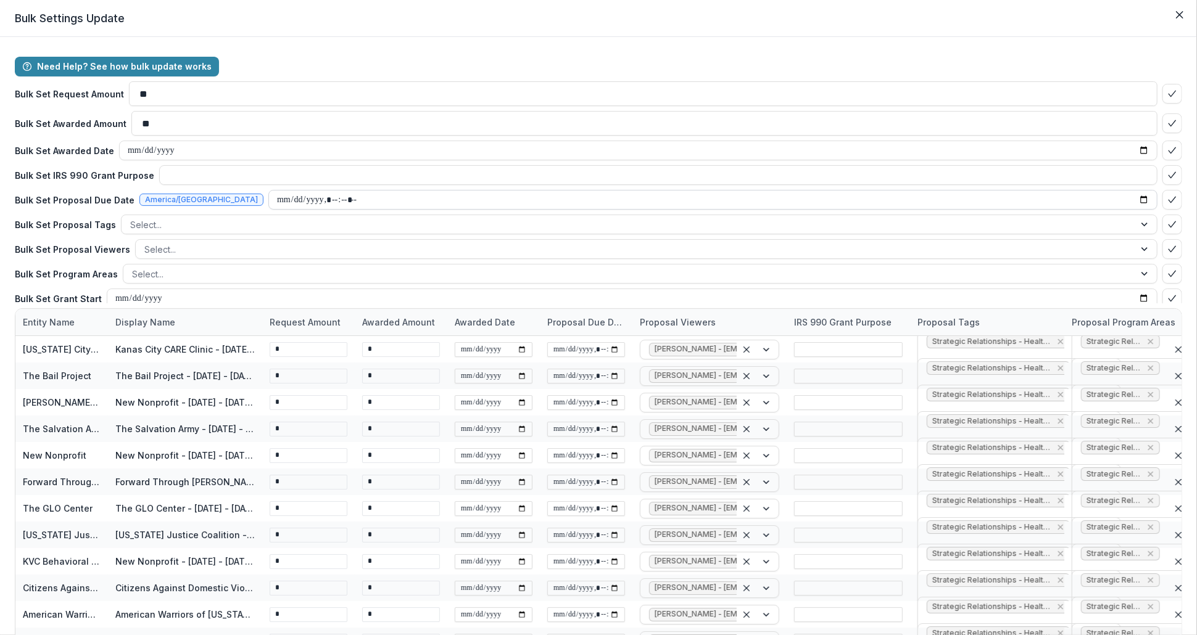
click at [268, 197] on input "datetime-local" at bounding box center [712, 200] width 889 height 20
type input "**********"
click at [1169, 195] on icon "bulk-confirm-option" at bounding box center [1172, 200] width 10 height 10
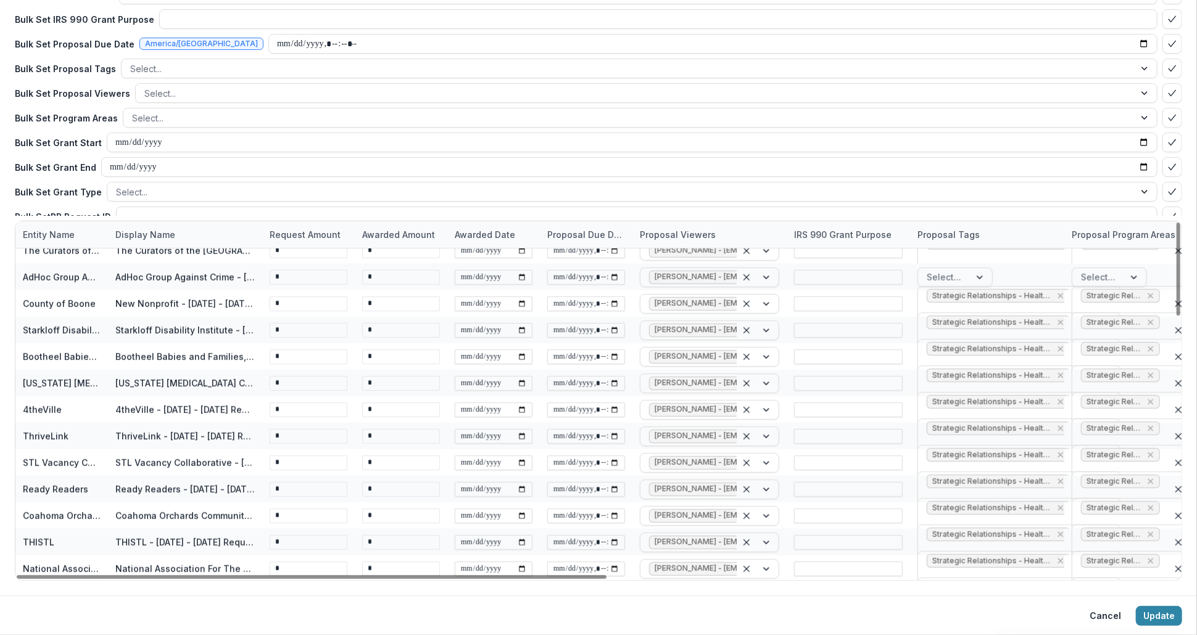
scroll to position [994, 0]
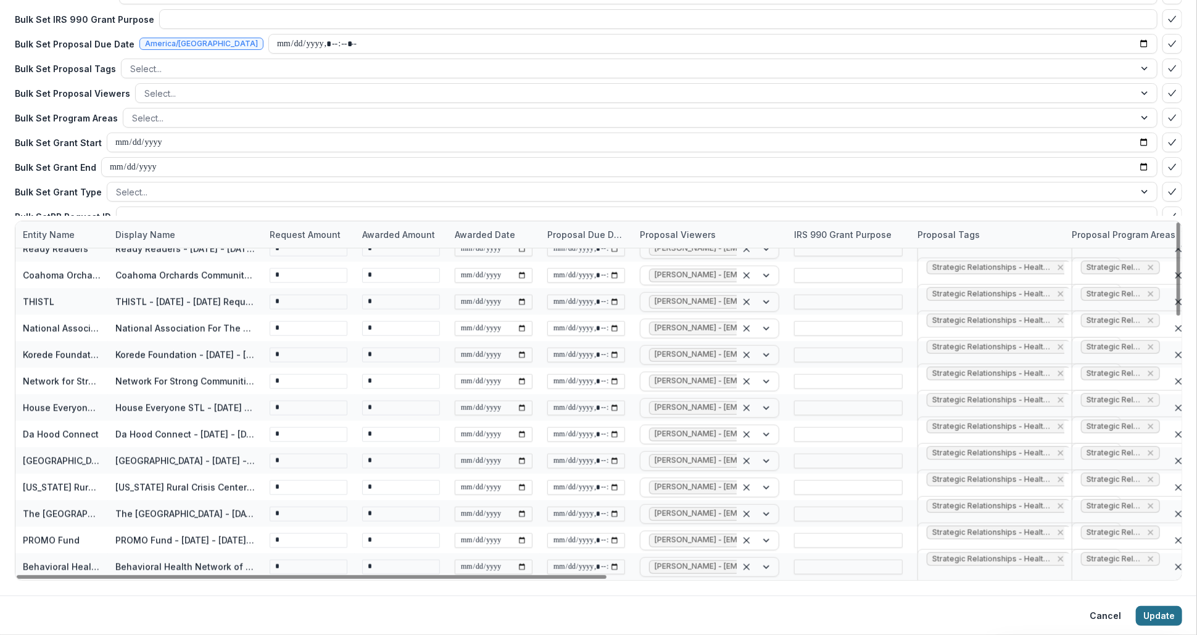
click at [1155, 614] on button "Update" at bounding box center [1159, 616] width 46 height 20
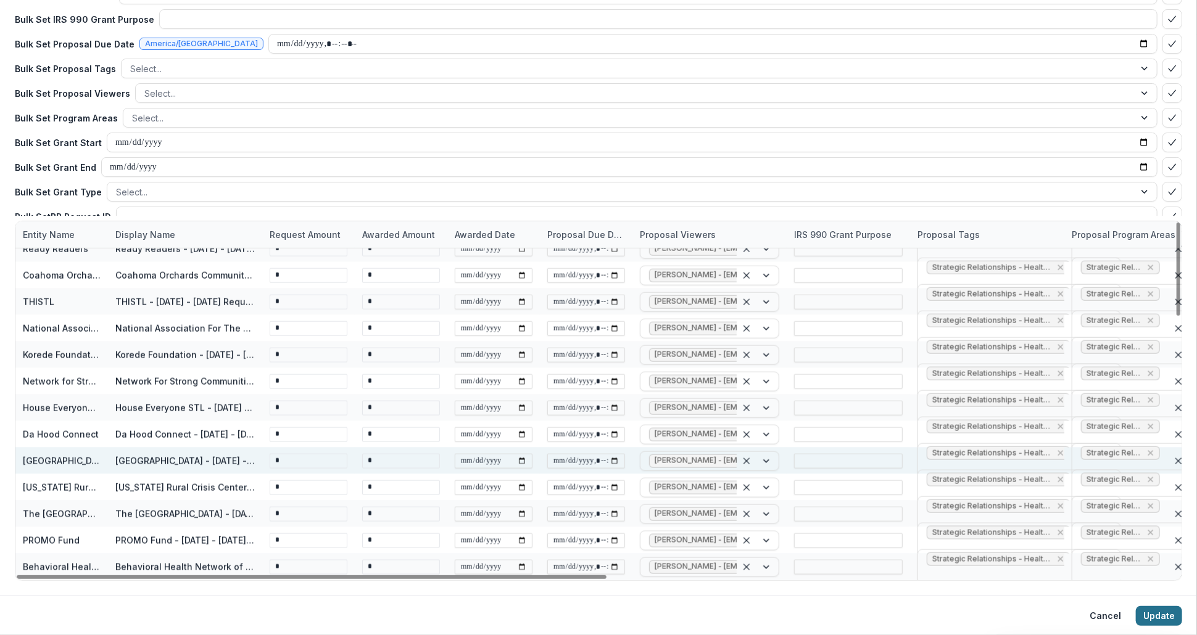
click at [1157, 610] on button "Update" at bounding box center [1159, 616] width 46 height 20
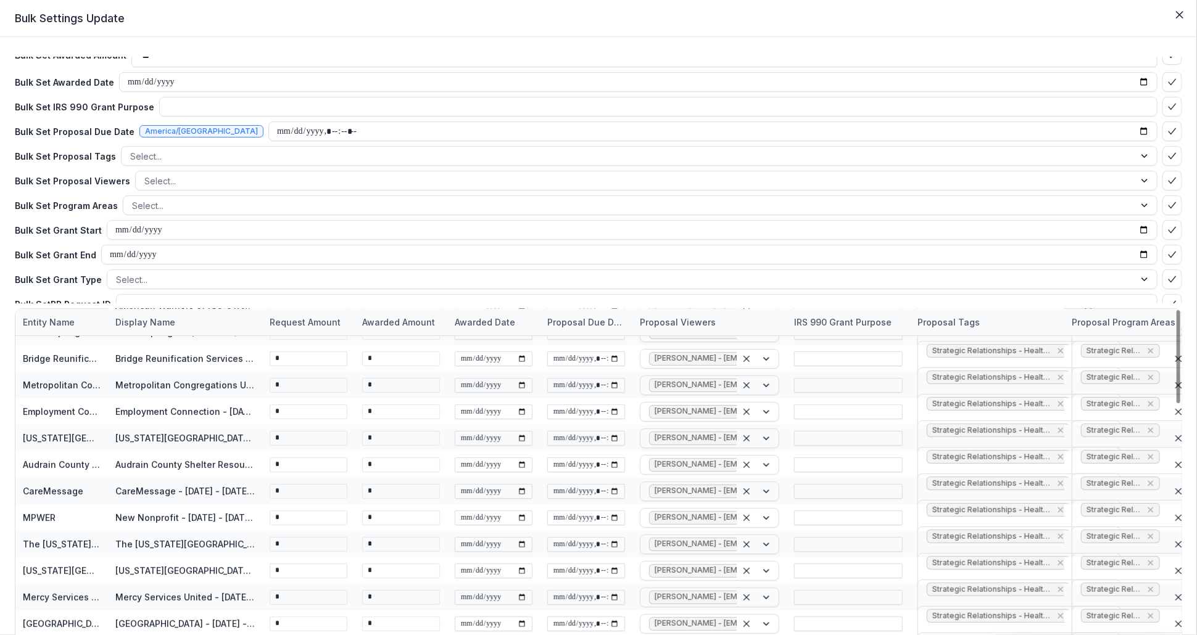
scroll to position [0, 0]
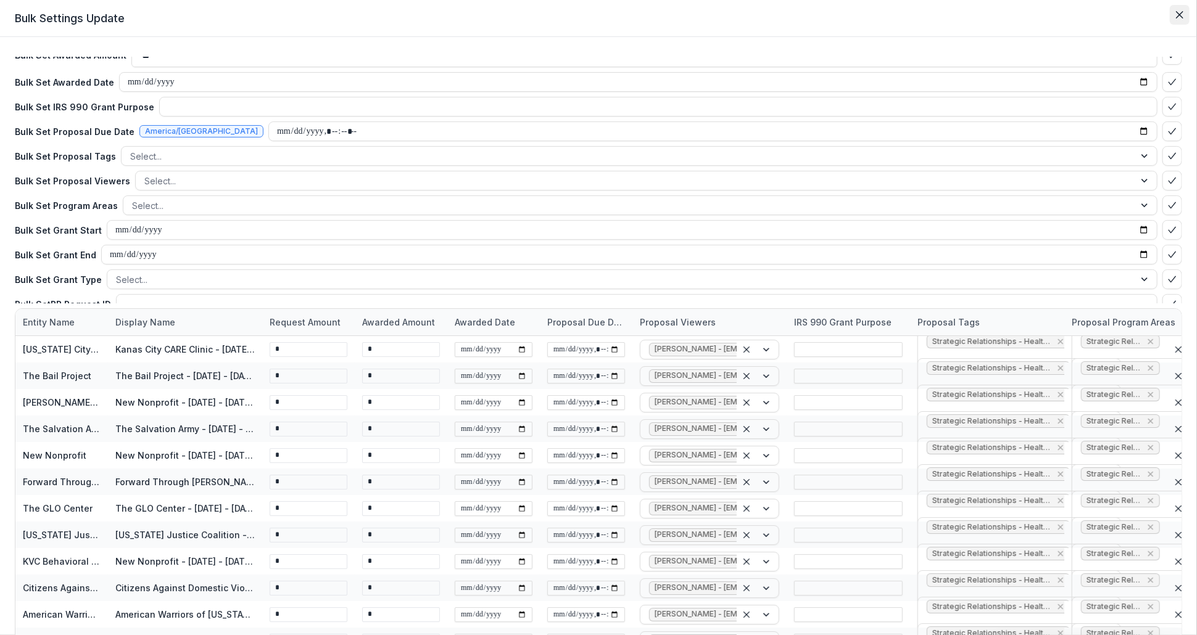
click at [1176, 14] on icon "Close" at bounding box center [1179, 14] width 7 height 7
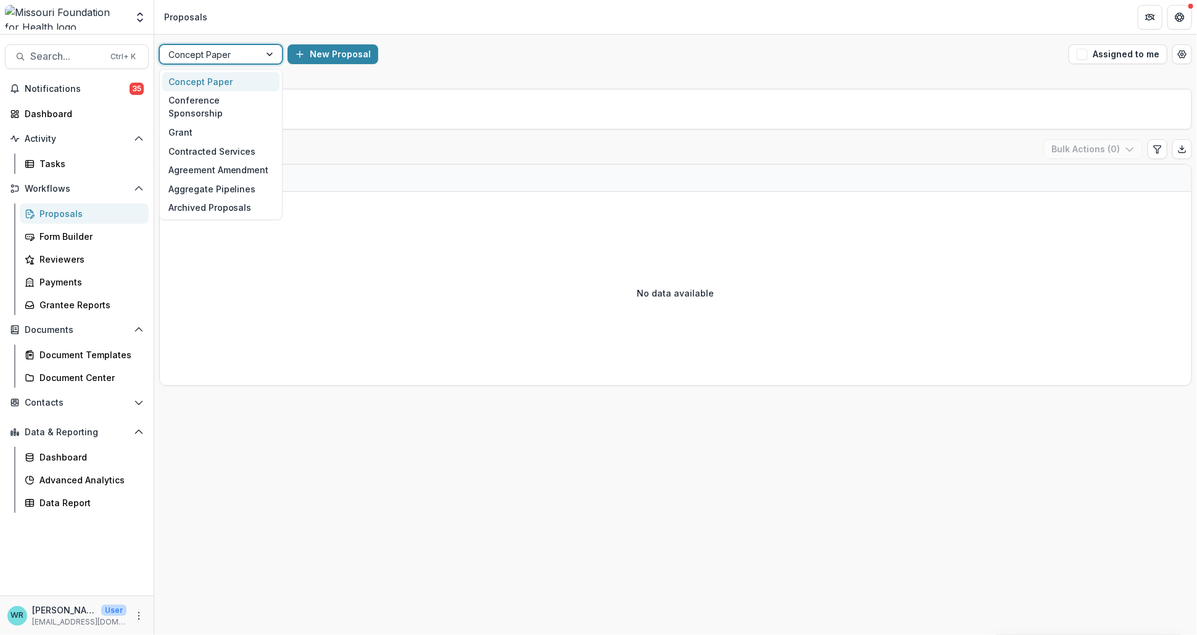
click at [272, 56] on div at bounding box center [271, 54] width 22 height 19
click at [222, 100] on div "Conference Sponsorship" at bounding box center [220, 107] width 117 height 32
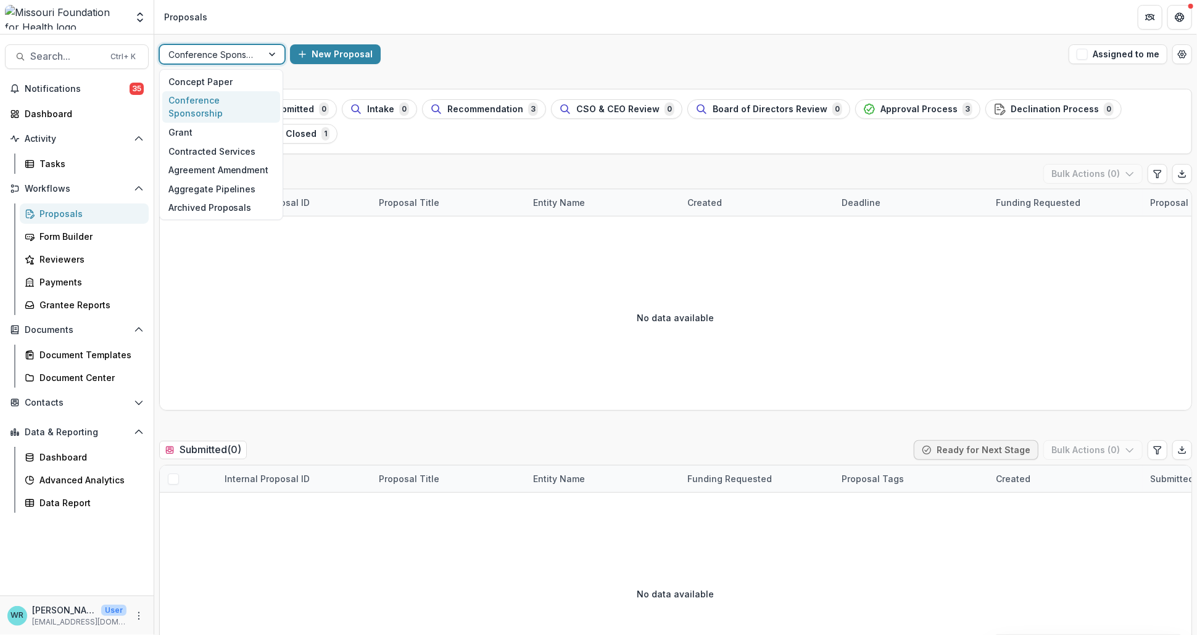
click at [274, 49] on div at bounding box center [273, 54] width 22 height 19
click at [229, 78] on div "Concept Paper" at bounding box center [221, 81] width 118 height 19
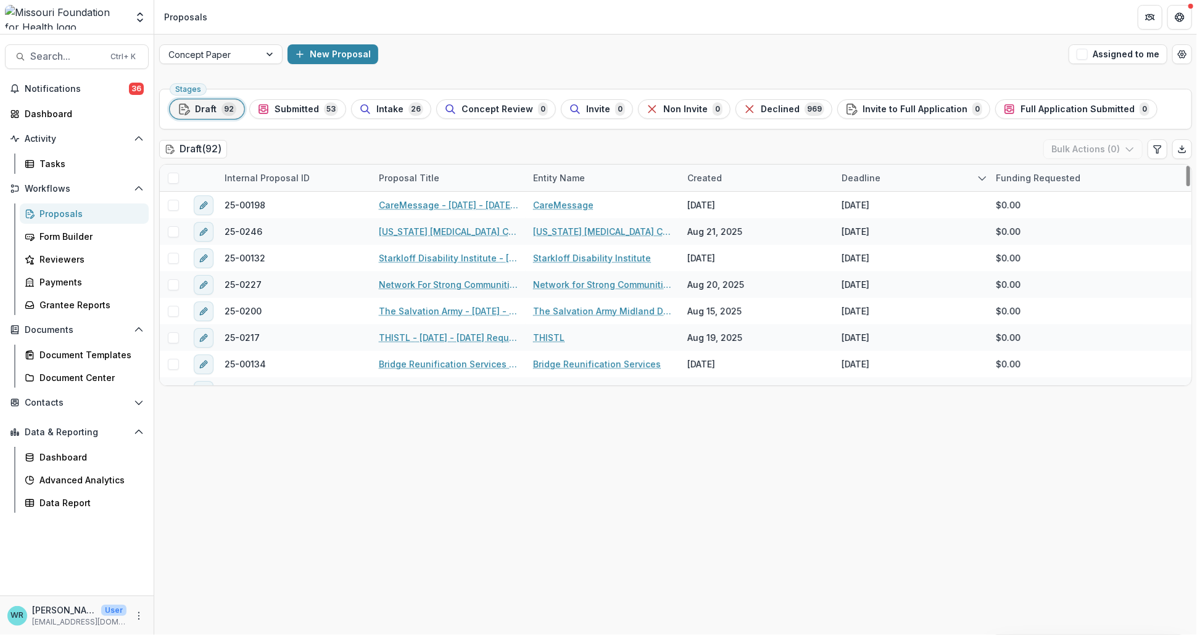
click at [870, 174] on div "Deadline" at bounding box center [861, 177] width 54 height 13
click at [877, 238] on button "Sort Ascending" at bounding box center [910, 231] width 148 height 20
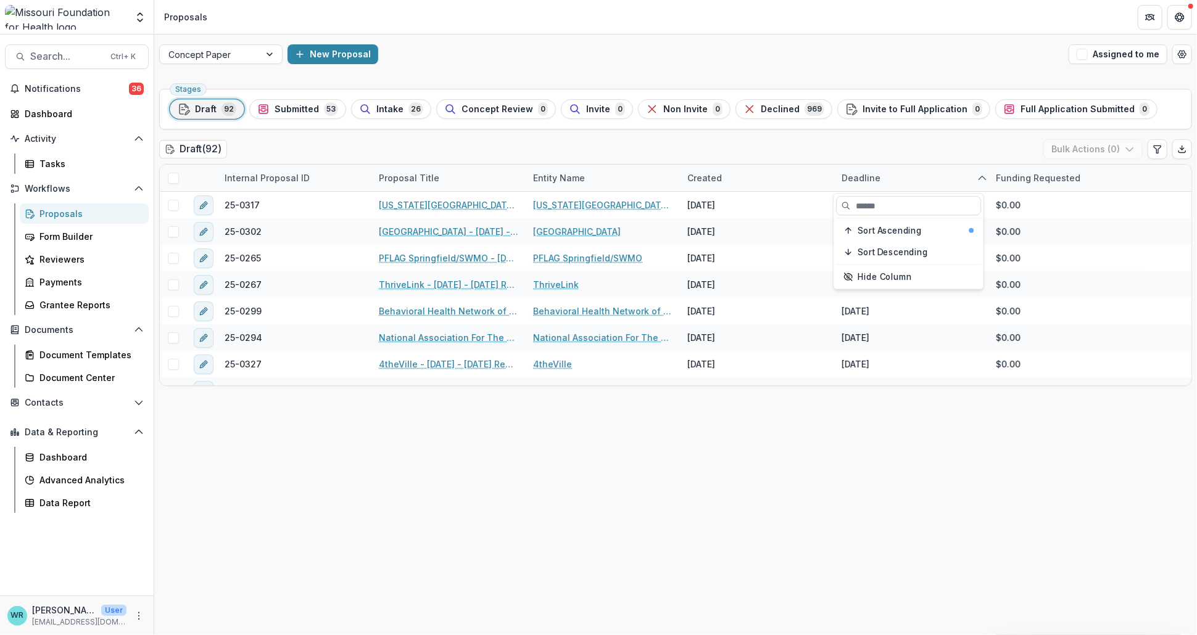
click at [186, 104] on icon "button" at bounding box center [184, 109] width 12 height 12
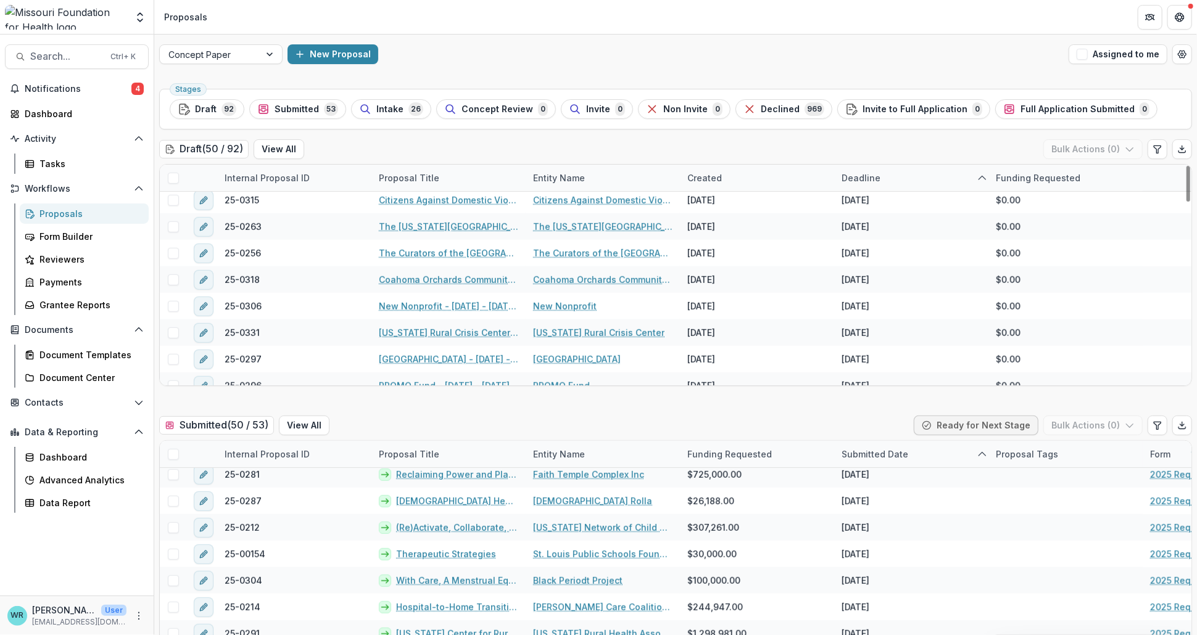
scroll to position [685, 0]
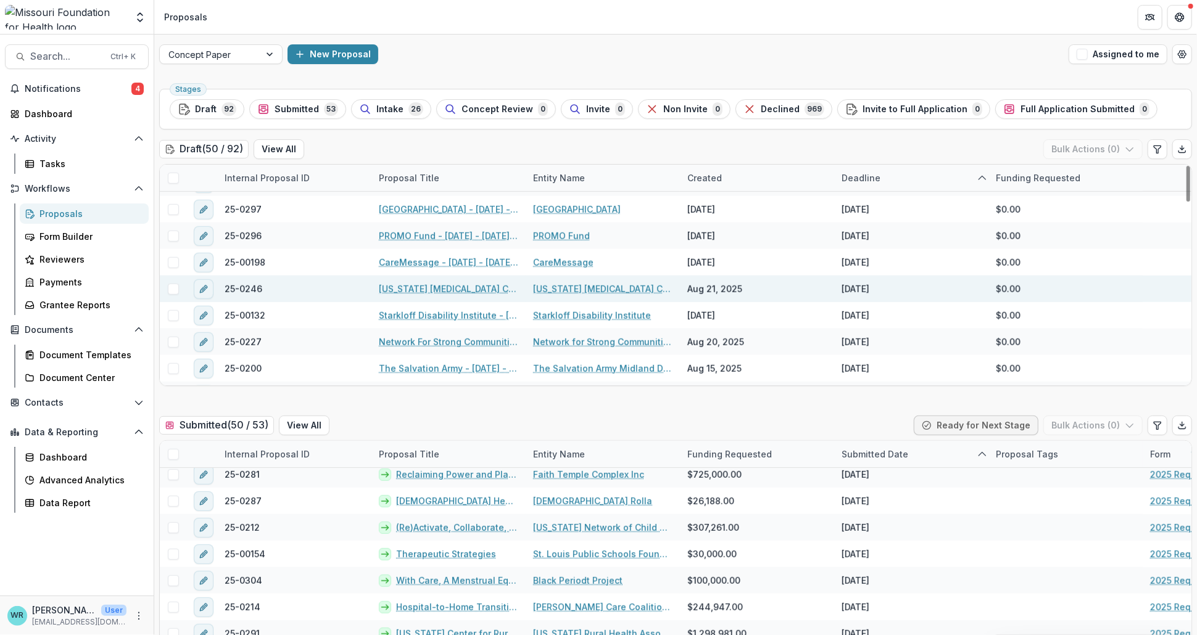
click at [435, 292] on link "[US_STATE] [MEDICAL_DATA] Coalition - [DATE] - [DATE] Request for Concept Papers" at bounding box center [448, 289] width 139 height 13
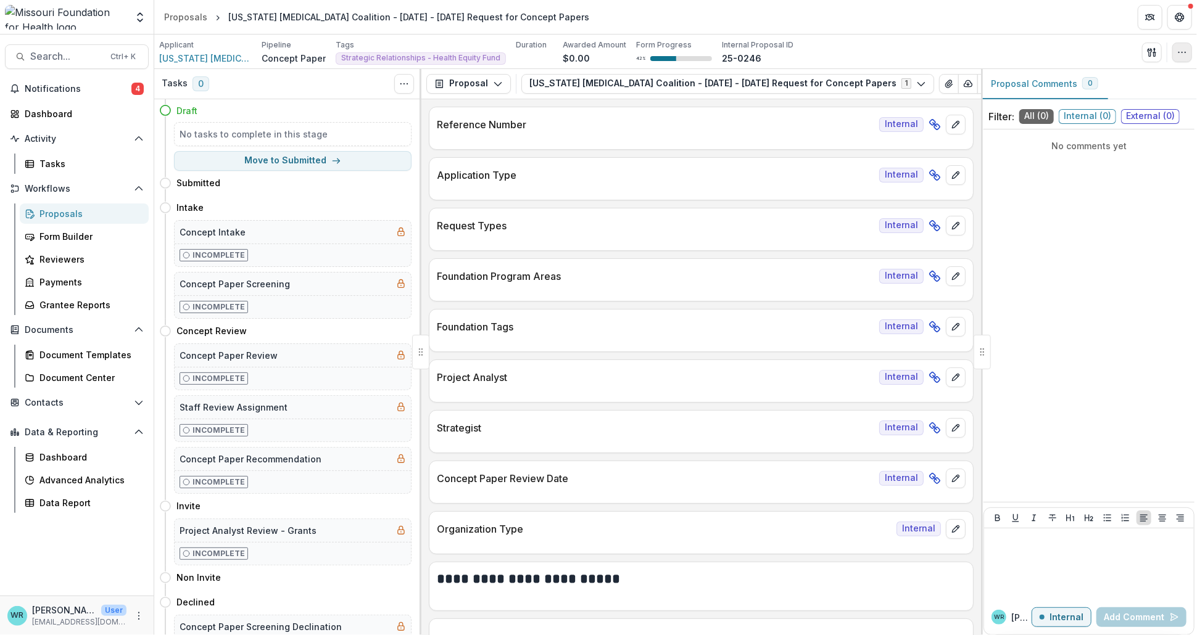
click at [1183, 57] on button "button" at bounding box center [1182, 53] width 20 height 20
click at [1110, 75] on button "Edit Attributes" at bounding box center [1123, 80] width 132 height 20
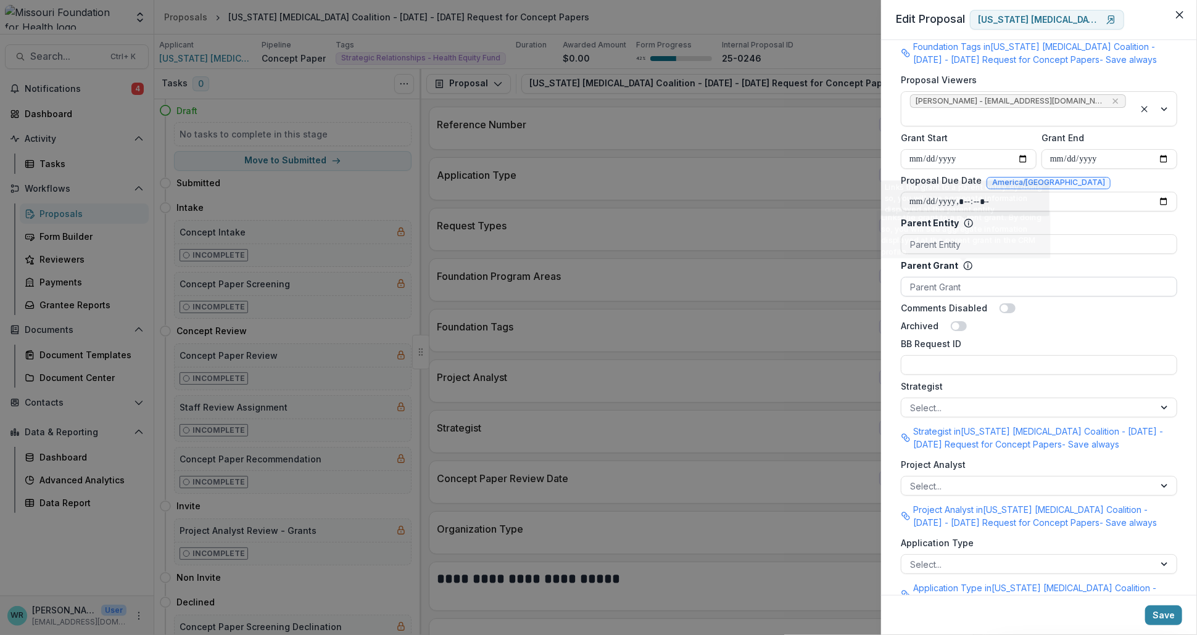
scroll to position [685, 0]
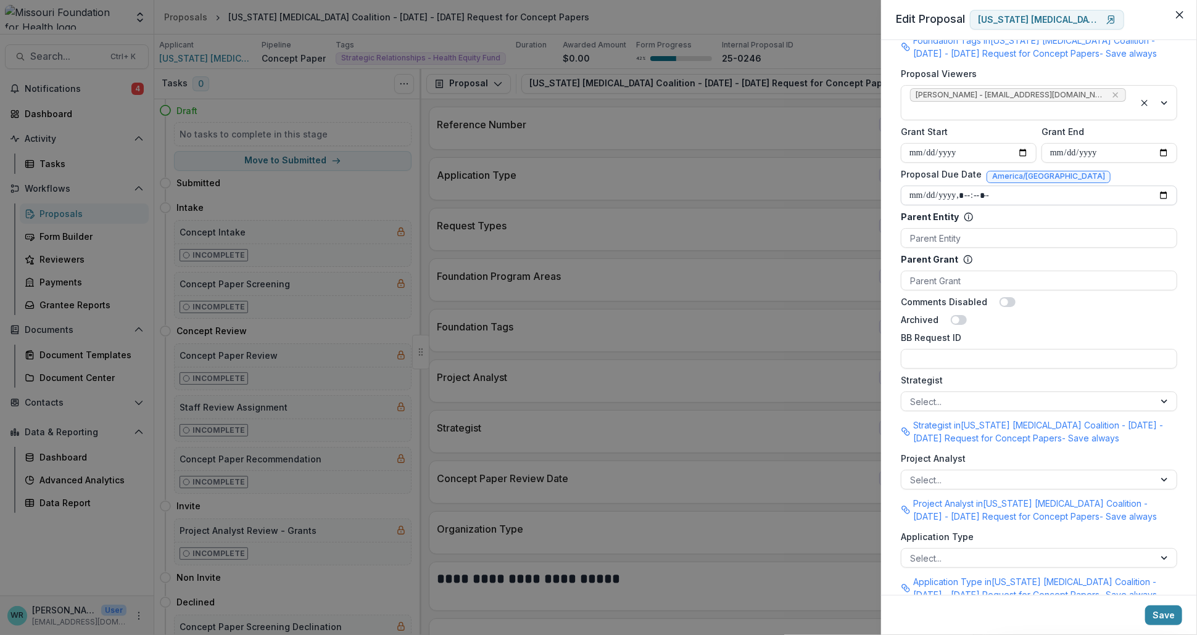
click at [928, 186] on input "Proposal Due Date" at bounding box center [1039, 196] width 276 height 20
type input "**********"
click at [1173, 617] on button "Save" at bounding box center [1163, 616] width 37 height 20
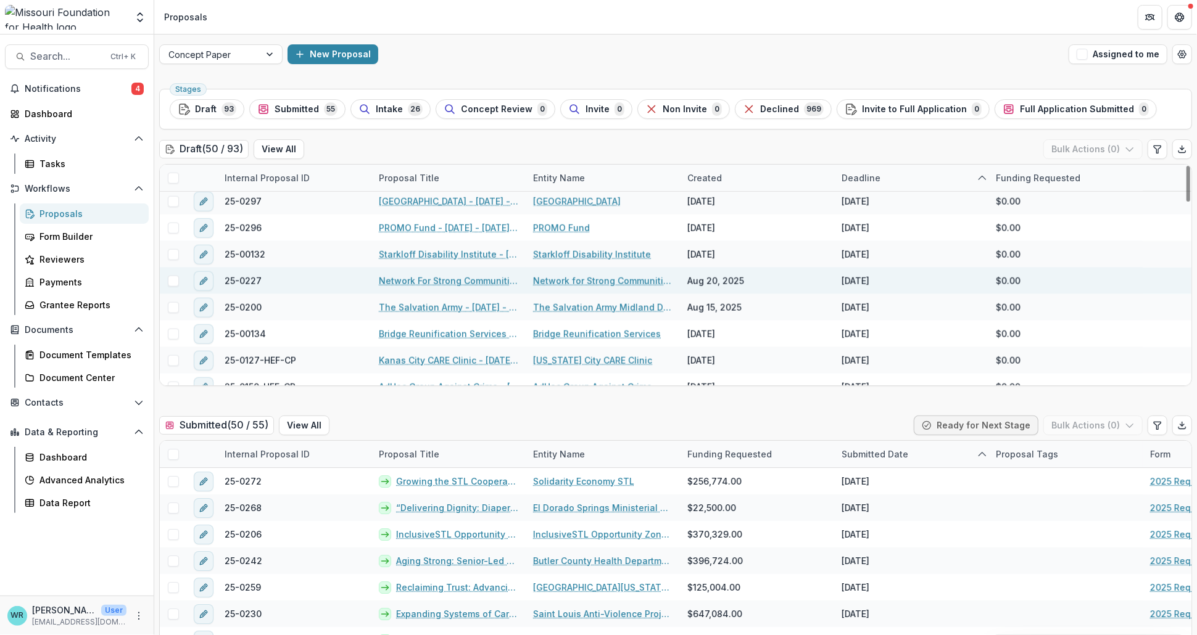
scroll to position [822, 0]
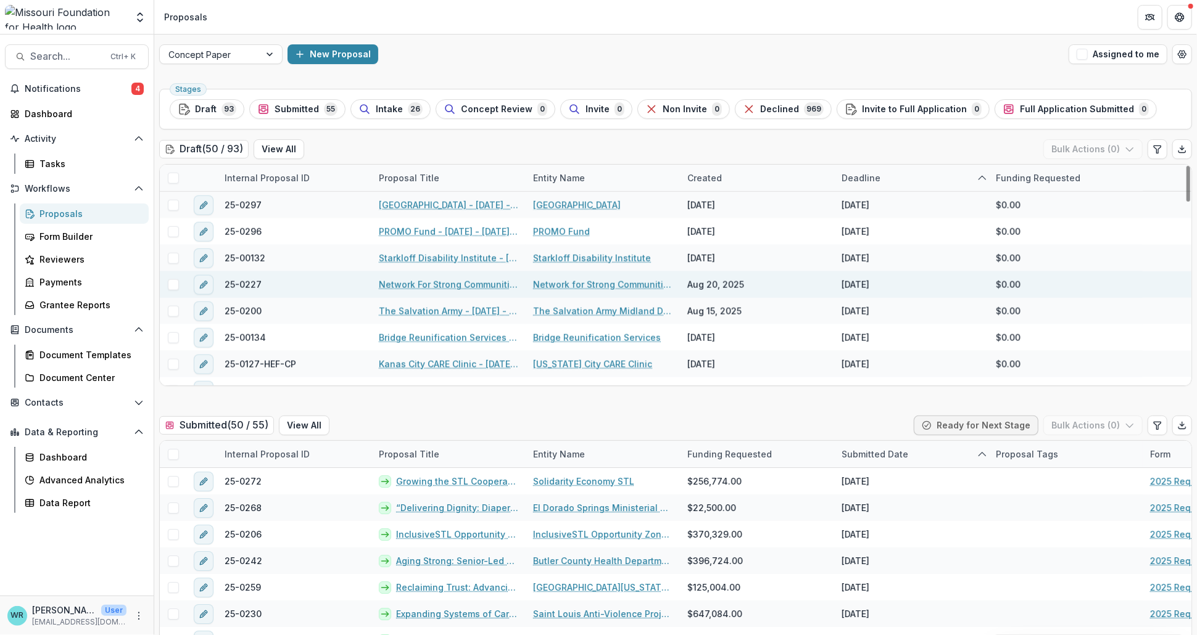
click at [444, 288] on link "Network For Strong Communities - [DATE] - [DATE] Request for Concept Papers" at bounding box center [448, 284] width 139 height 13
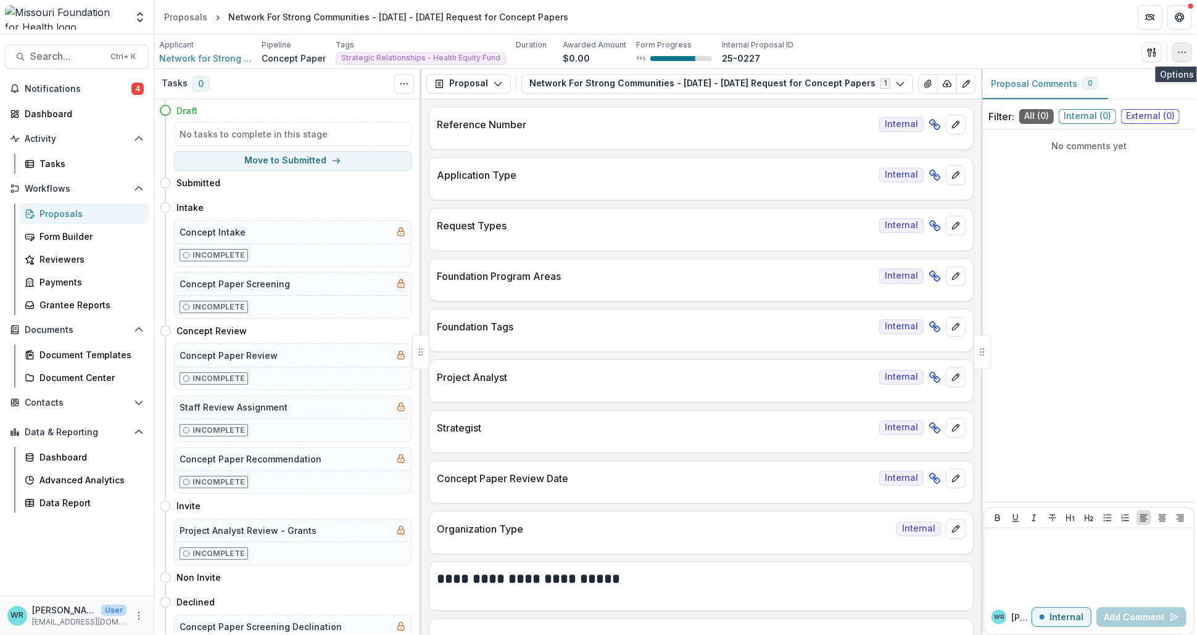
click at [1182, 49] on icon "button" at bounding box center [1182, 52] width 10 height 10
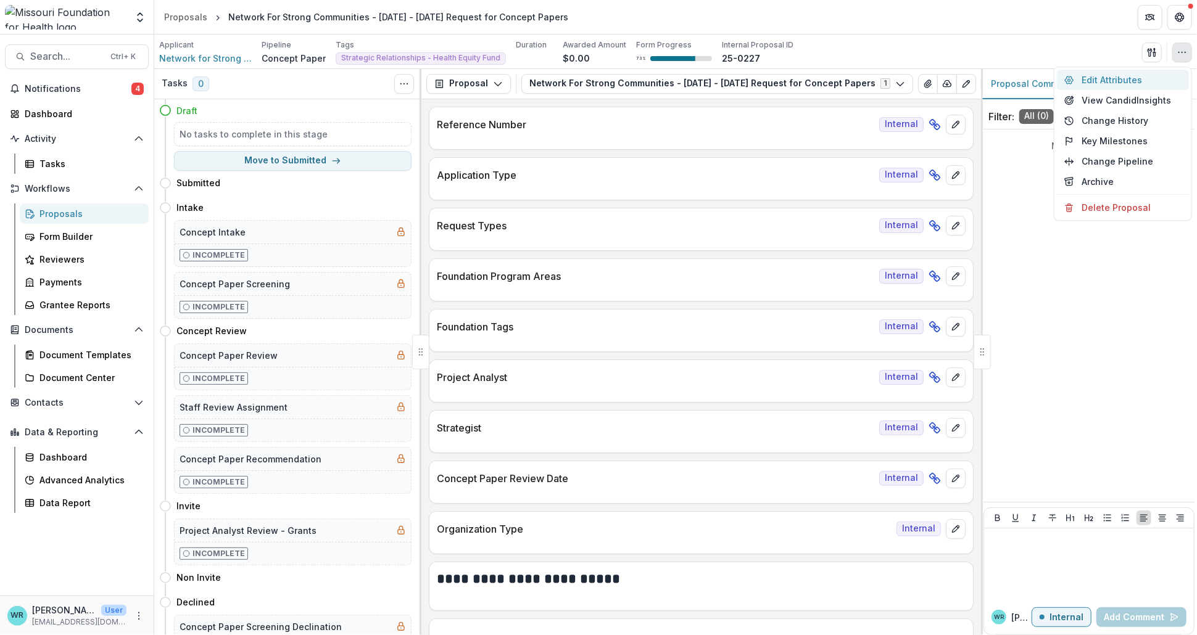
click at [1099, 78] on button "Edit Attributes" at bounding box center [1123, 80] width 132 height 20
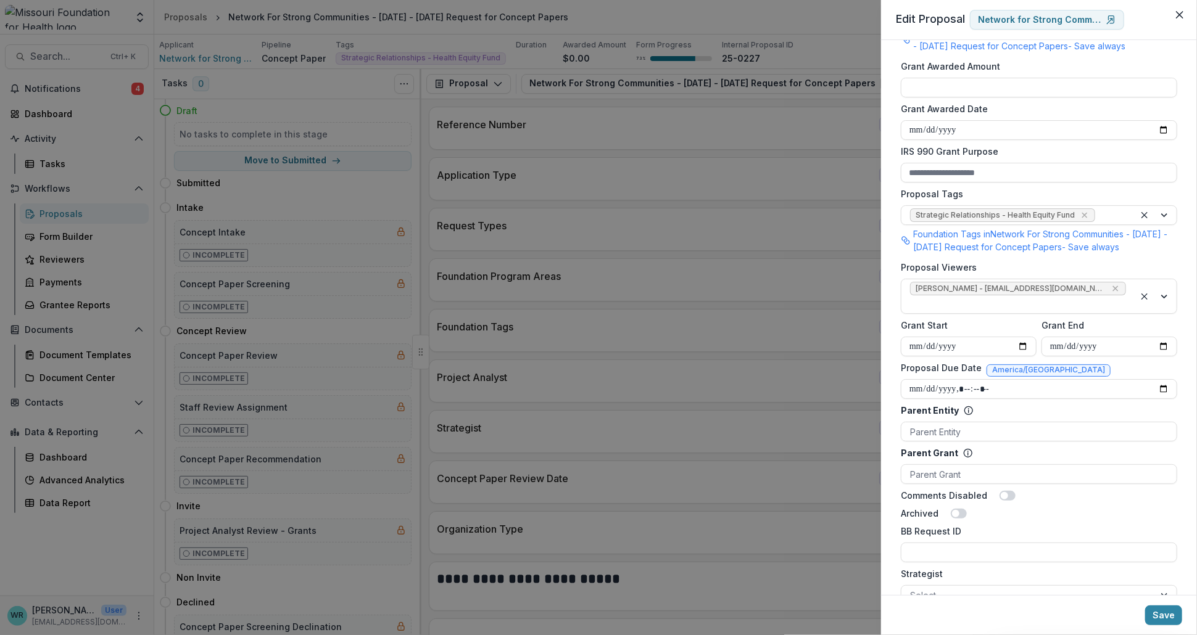
scroll to position [479, 0]
click at [932, 379] on input "Proposal Due Date" at bounding box center [1039, 389] width 276 height 20
type input "**********"
click at [1173, 616] on button "Save" at bounding box center [1163, 616] width 37 height 20
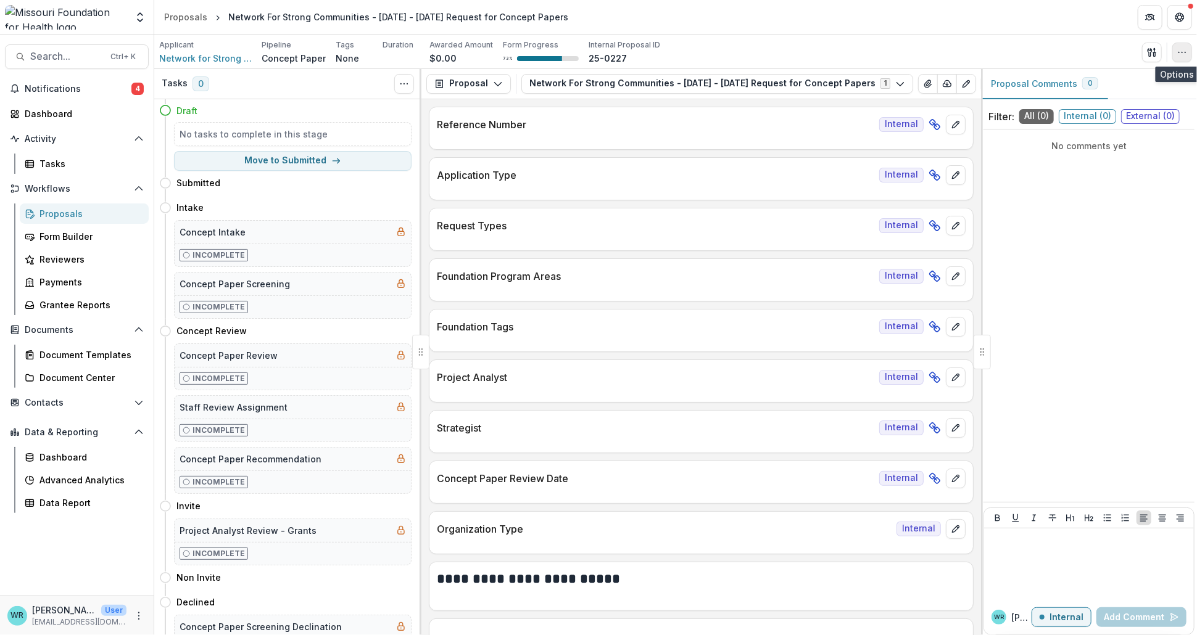
click at [1186, 51] on icon "button" at bounding box center [1182, 52] width 10 height 10
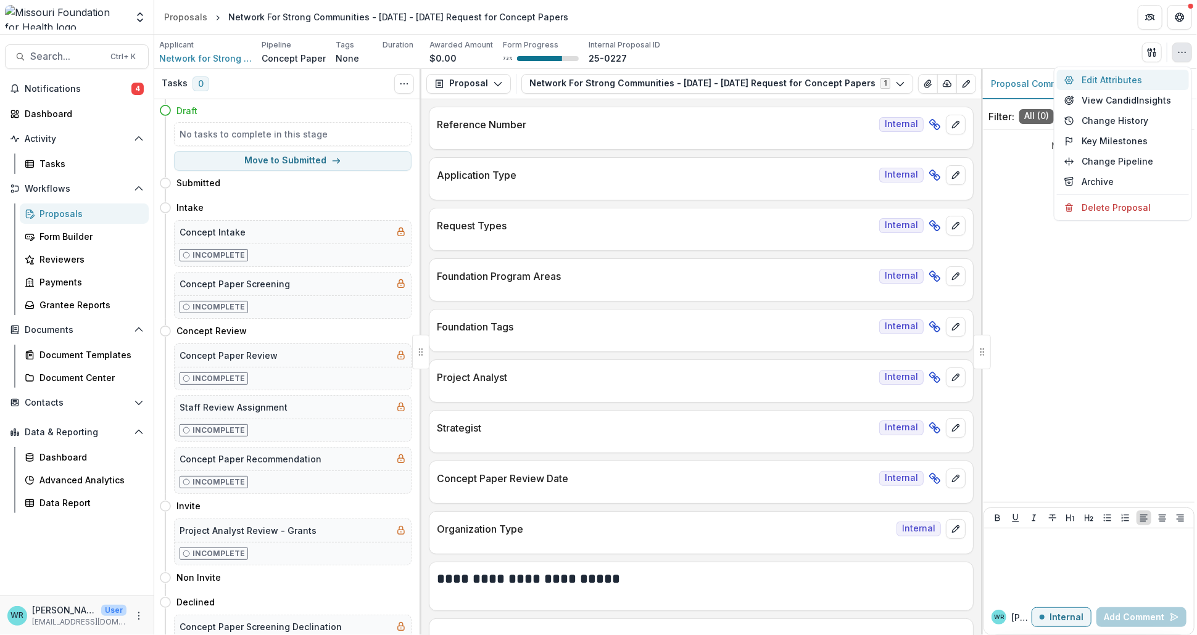
click at [1123, 75] on button "Edit Attributes" at bounding box center [1123, 80] width 132 height 20
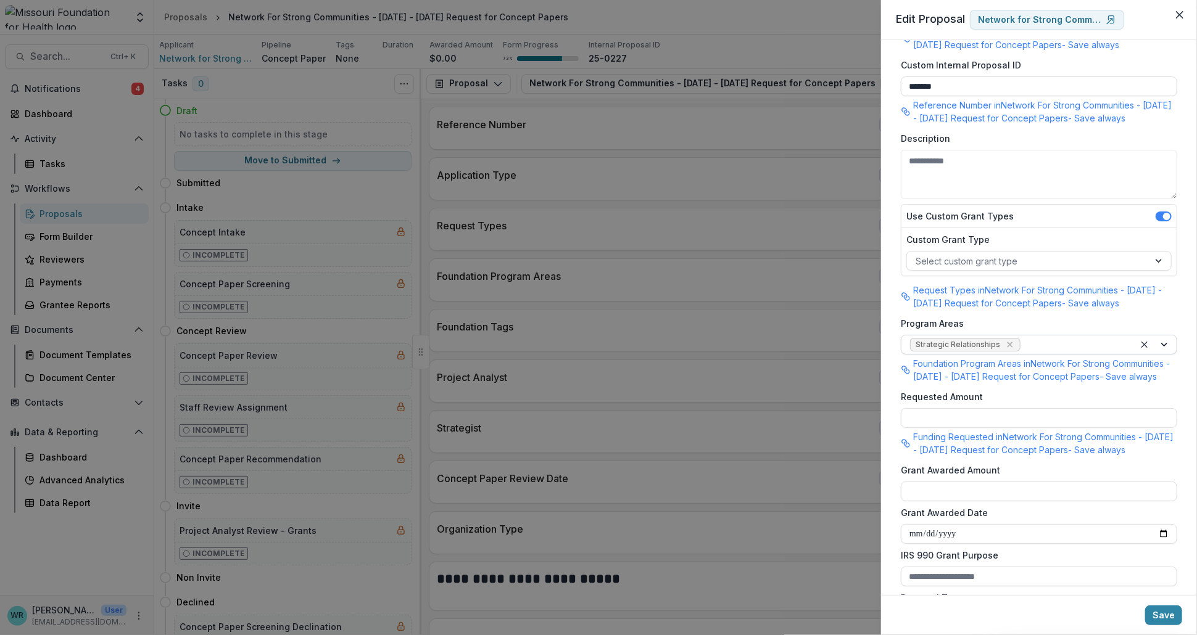
scroll to position [68, 0]
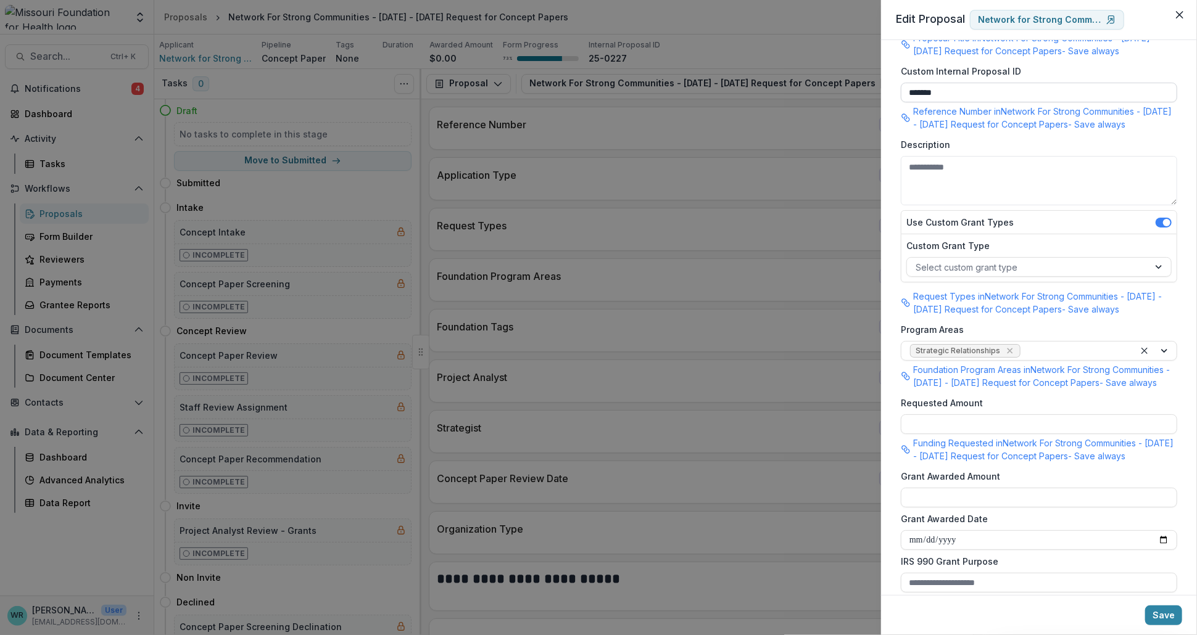
click at [962, 86] on input "*******" at bounding box center [1039, 93] width 276 height 20
type input "**********"
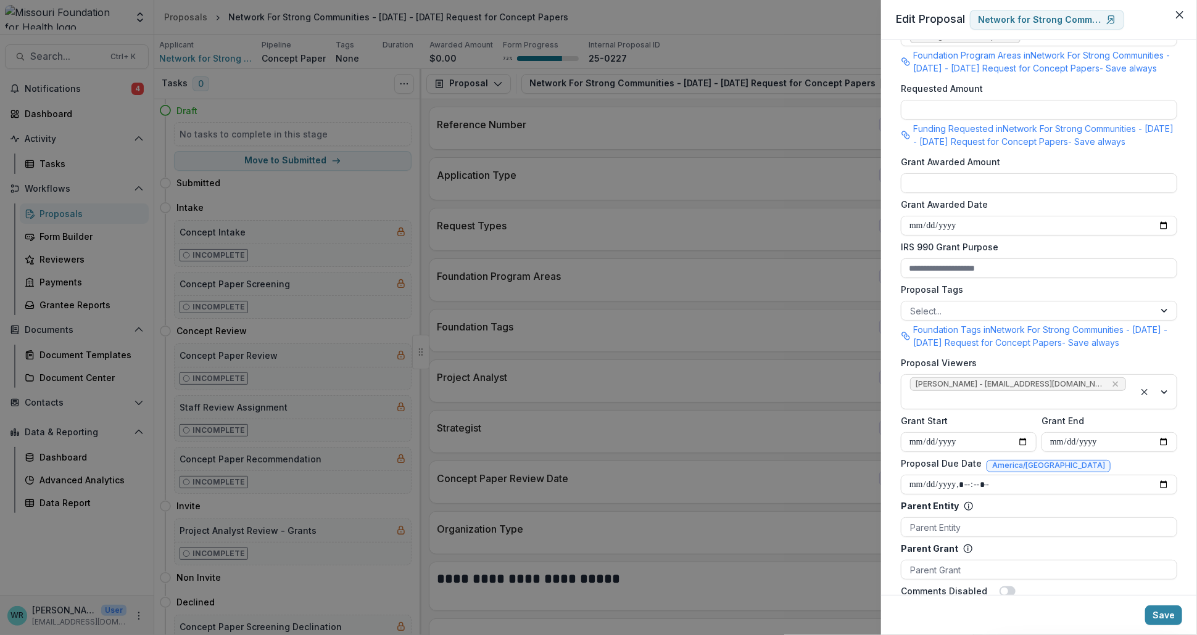
scroll to position [411, 0]
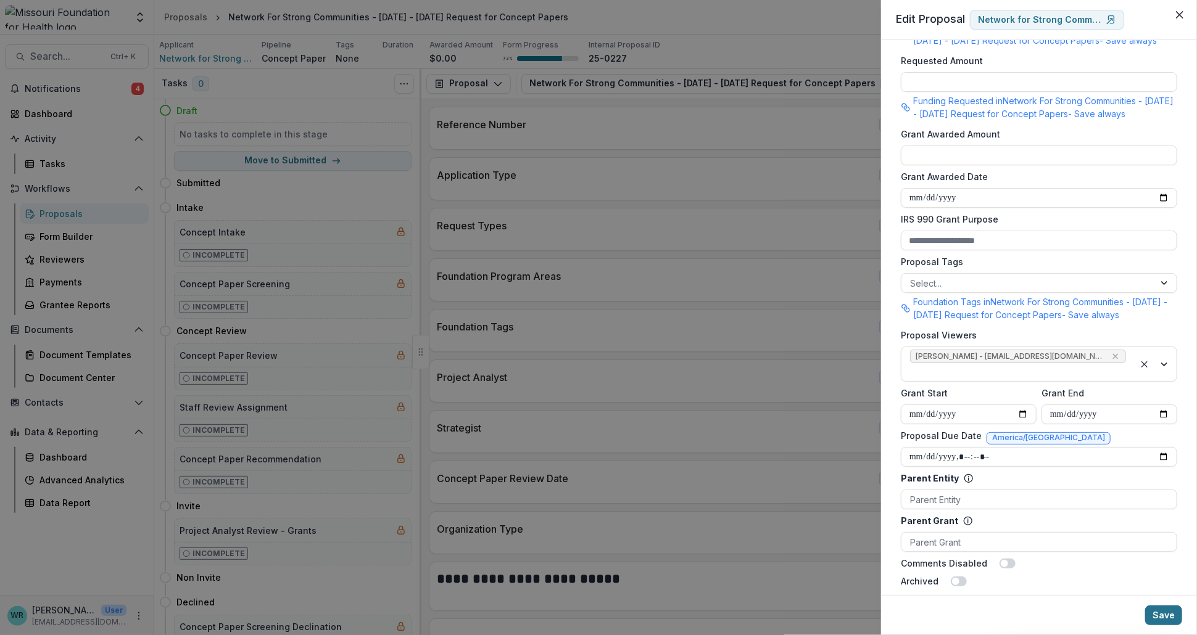
click at [1169, 613] on button "Save" at bounding box center [1163, 616] width 37 height 20
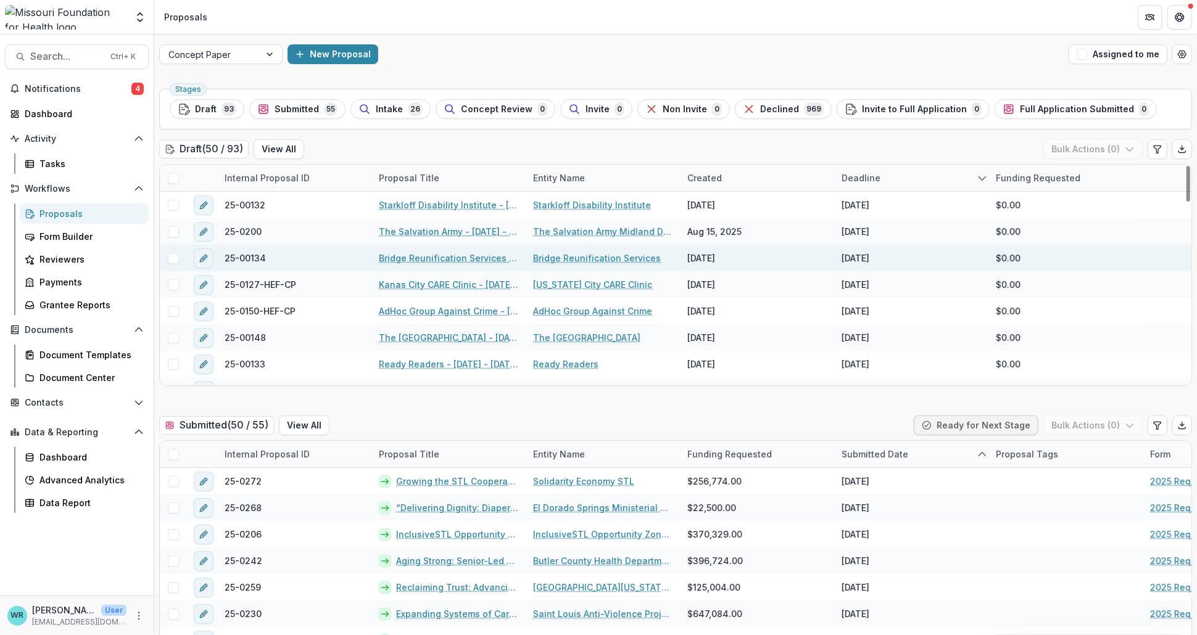
click at [439, 257] on link "Bridge Reunification Services - [DATE] - [DATE] Request for Concept Papers" at bounding box center [448, 258] width 139 height 13
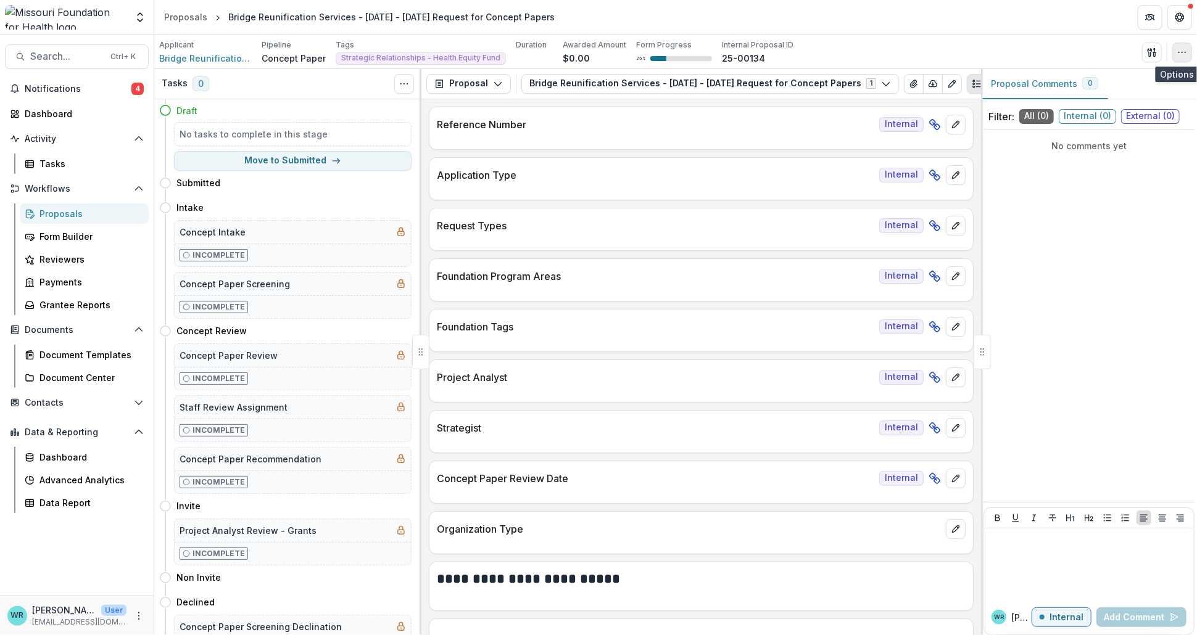
click at [1184, 59] on button "button" at bounding box center [1182, 53] width 20 height 20
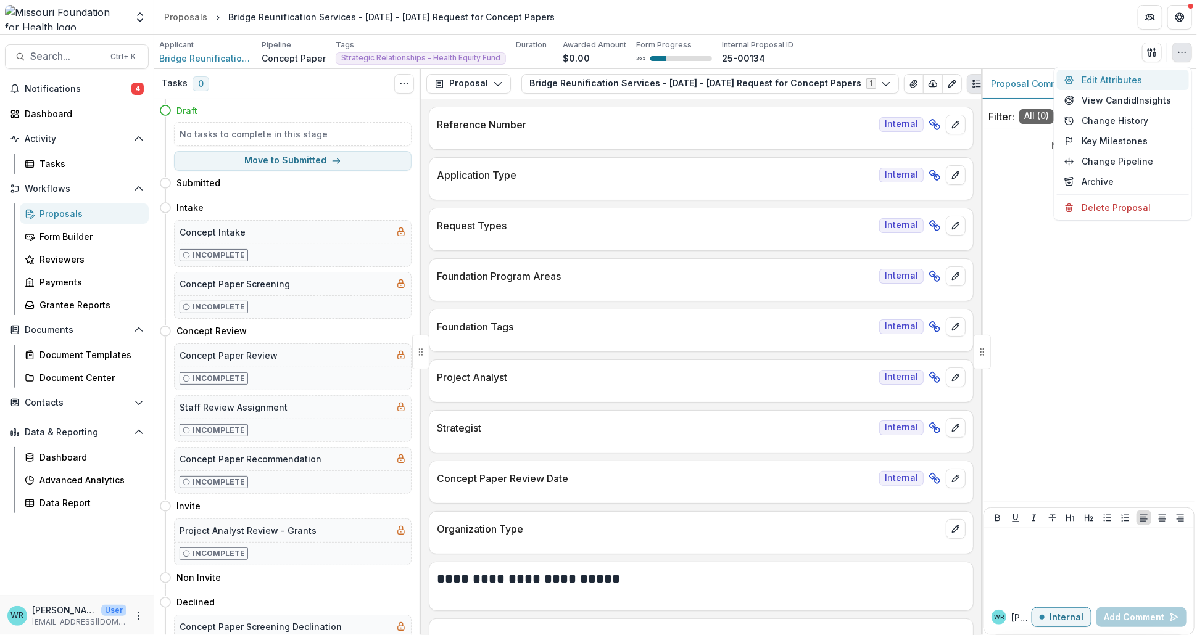
click at [1113, 79] on button "Edit Attributes" at bounding box center [1123, 80] width 132 height 20
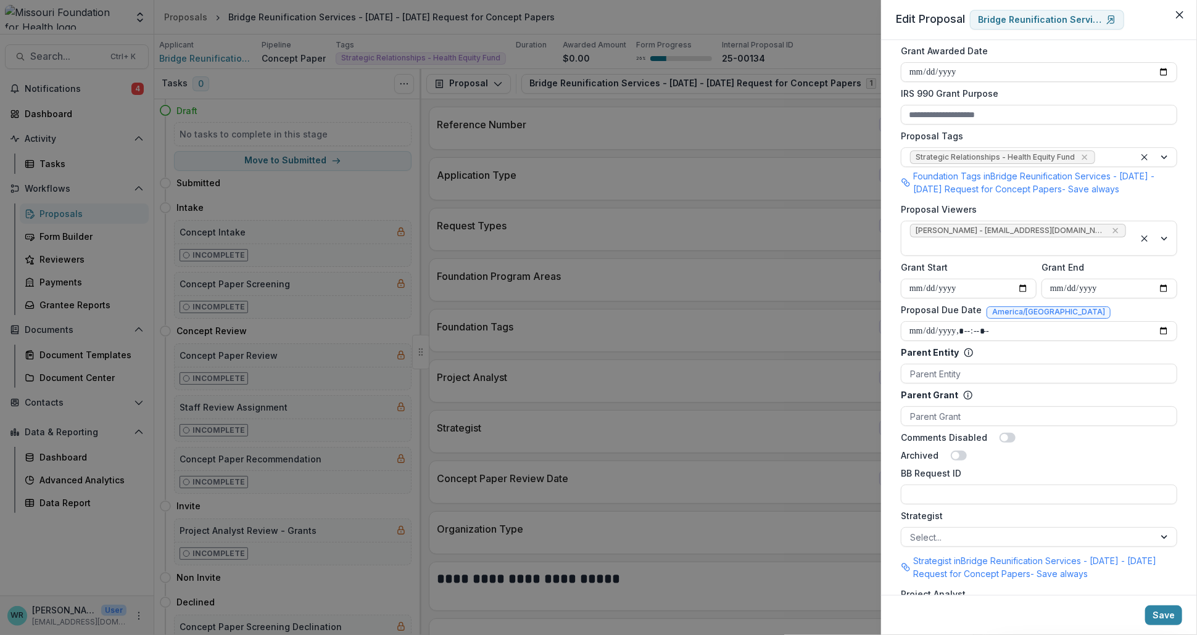
scroll to position [548, 0]
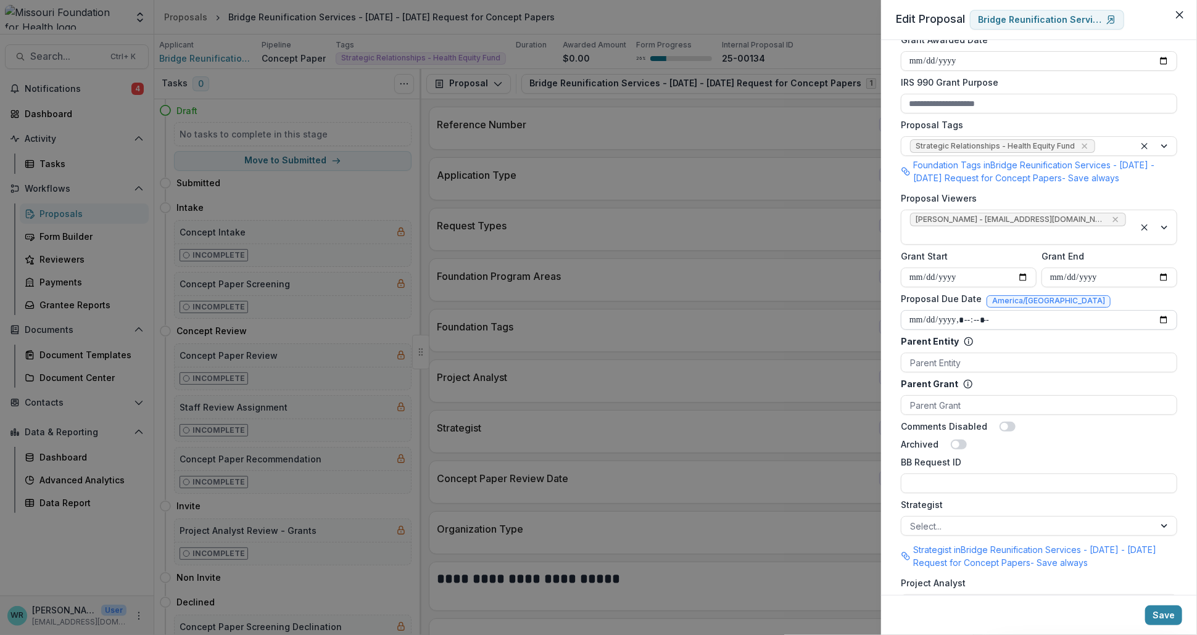
click at [935, 310] on input "Proposal Due Date" at bounding box center [1039, 320] width 276 height 20
type input "**********"
click at [1170, 613] on button "Save" at bounding box center [1163, 616] width 37 height 20
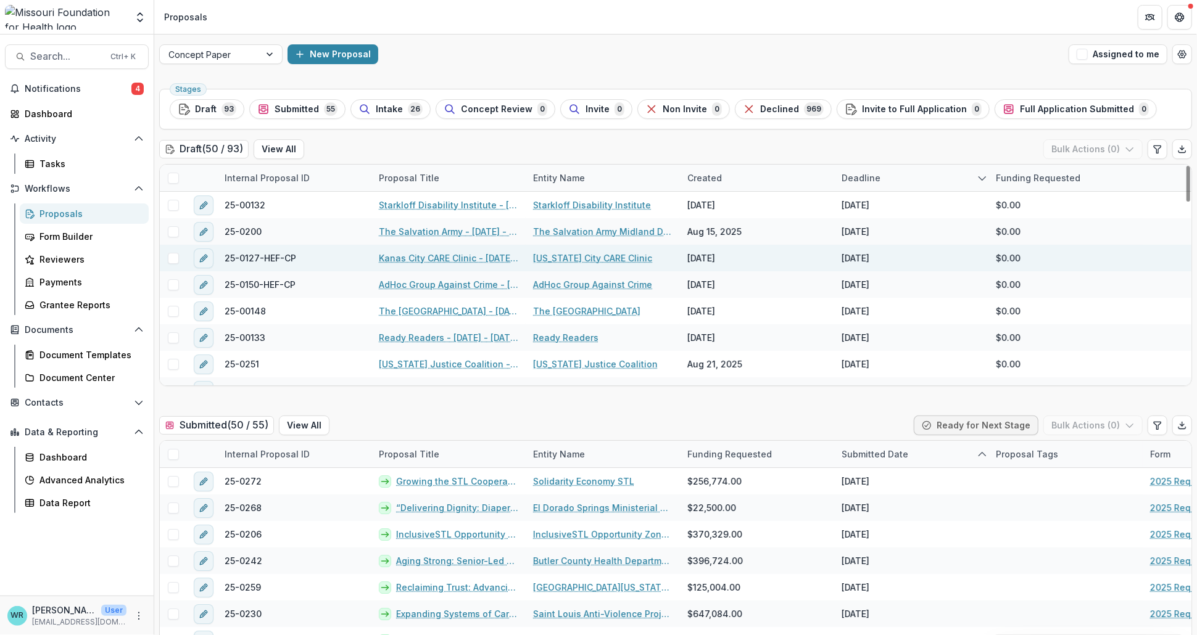
click at [432, 260] on link "Kanas City CARE Clinic - [DATE] - [DATE] Request for Concept Papers" at bounding box center [448, 258] width 139 height 13
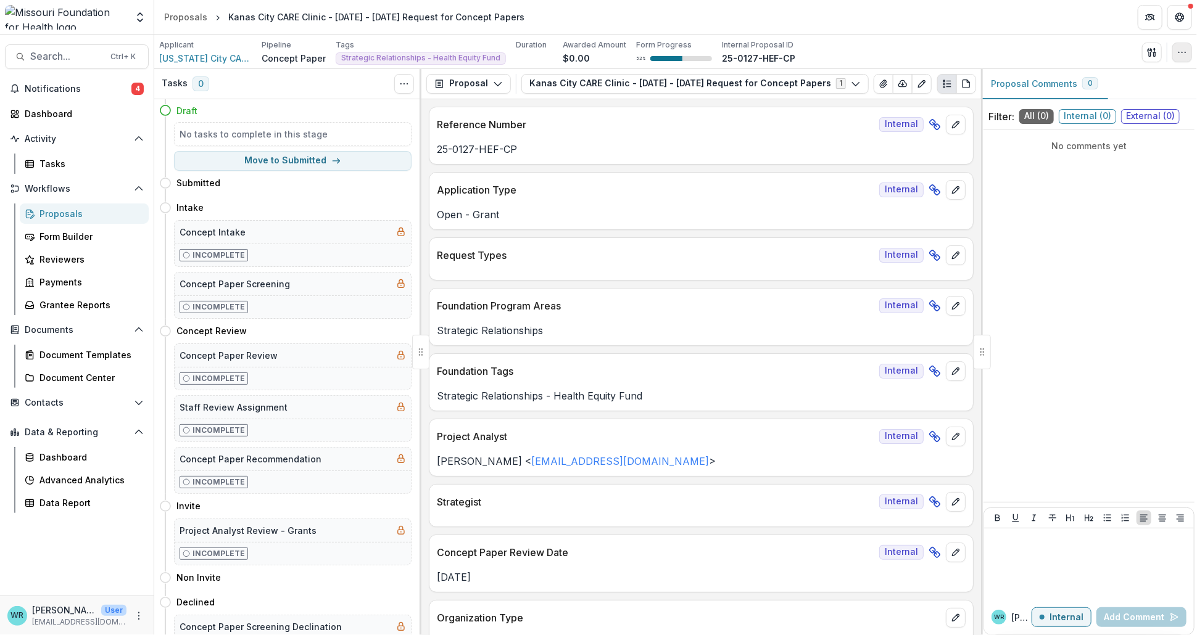
click at [1186, 43] on button "button" at bounding box center [1182, 53] width 20 height 20
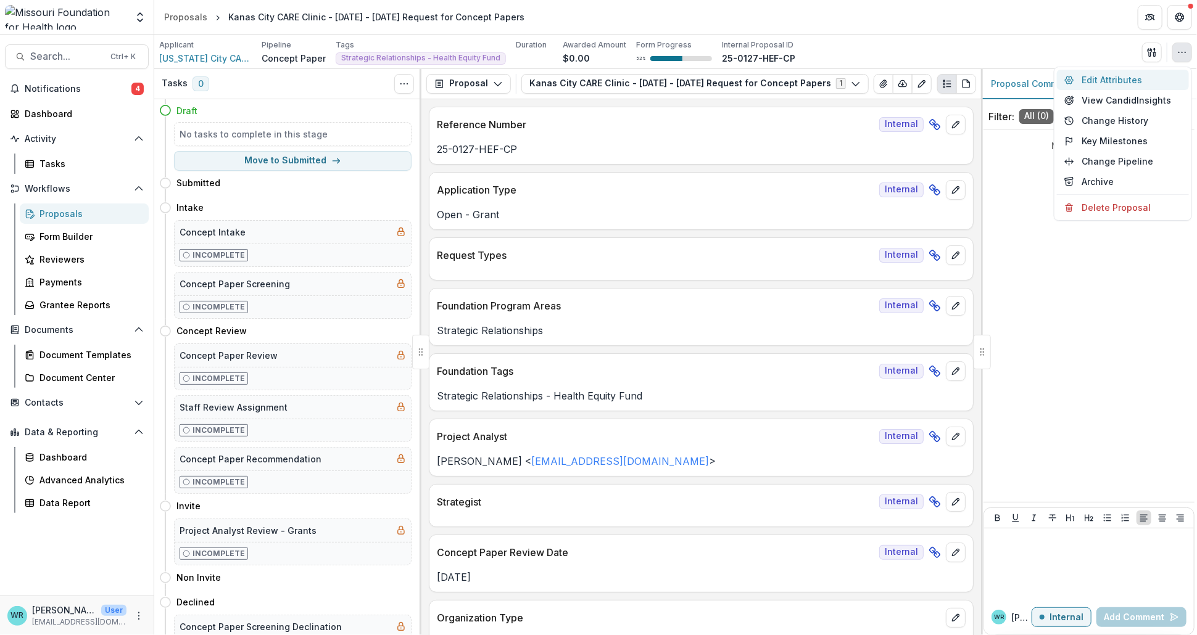
click at [1106, 82] on button "Edit Attributes" at bounding box center [1123, 80] width 132 height 20
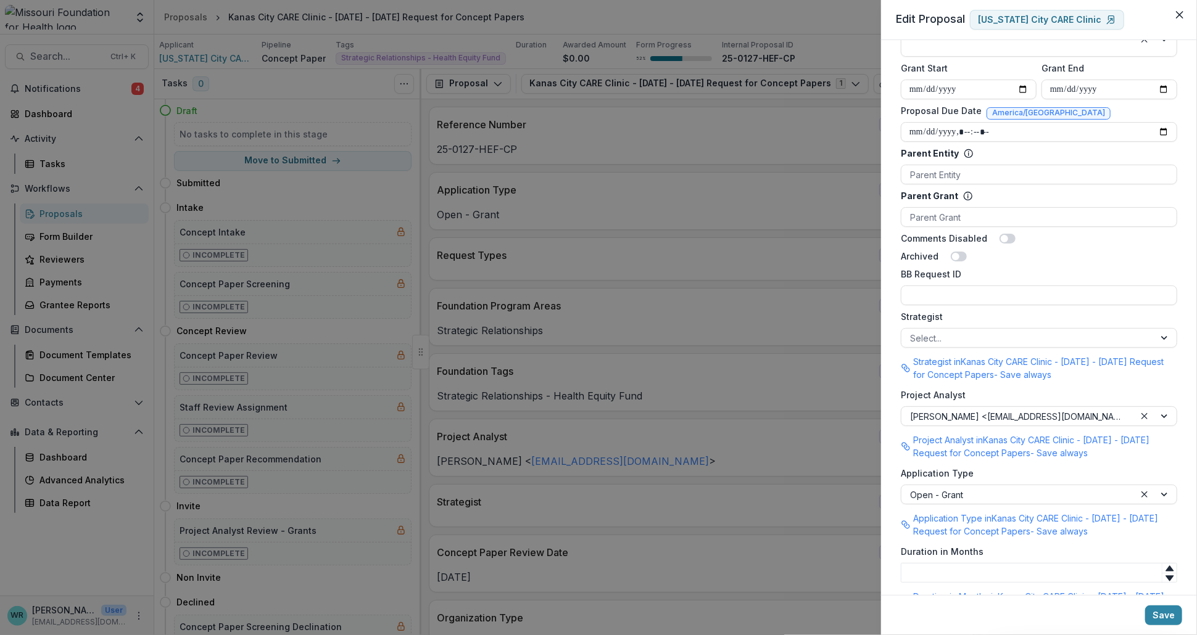
scroll to position [667, 0]
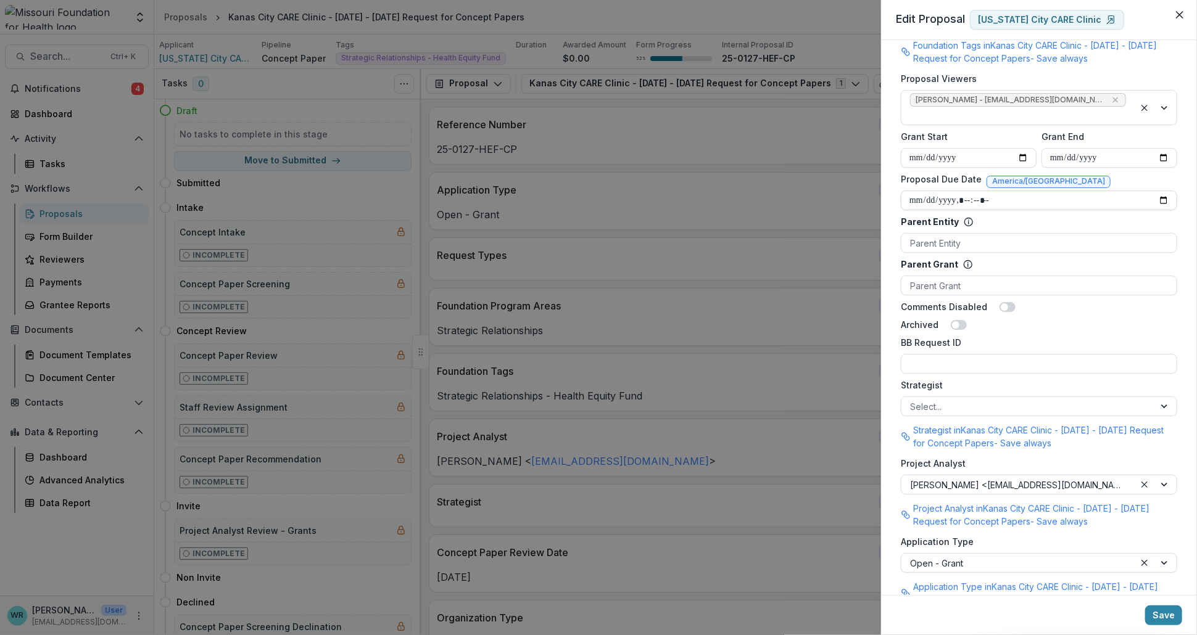
click at [931, 191] on input "Proposal Due Date" at bounding box center [1039, 201] width 276 height 20
click at [963, 191] on input "Proposal Due Date" at bounding box center [1039, 201] width 276 height 20
click at [968, 191] on input "Proposal Due Date" at bounding box center [1039, 201] width 276 height 20
type input "**********"
click at [1171, 612] on button "Save" at bounding box center [1163, 616] width 37 height 20
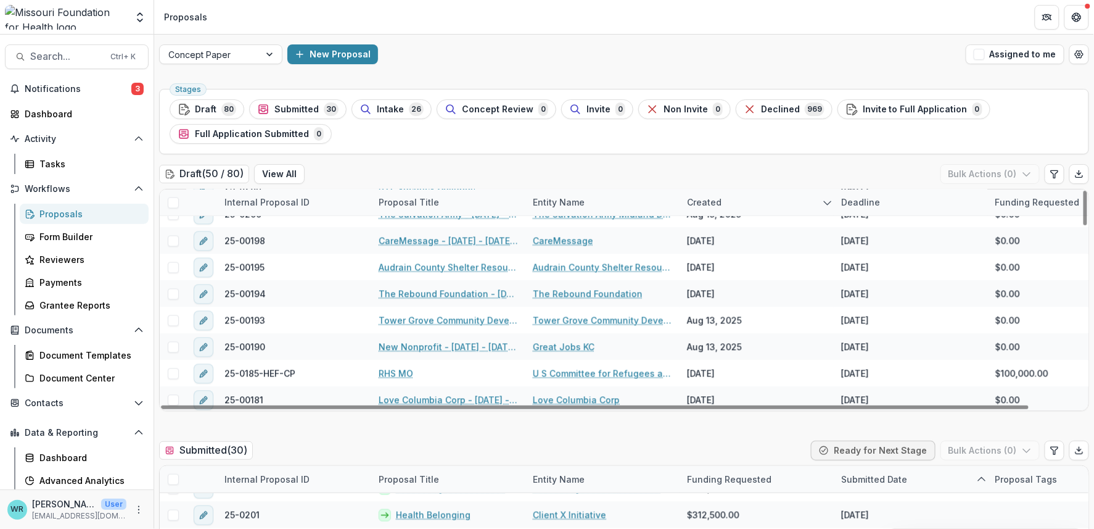
scroll to position [584, 0]
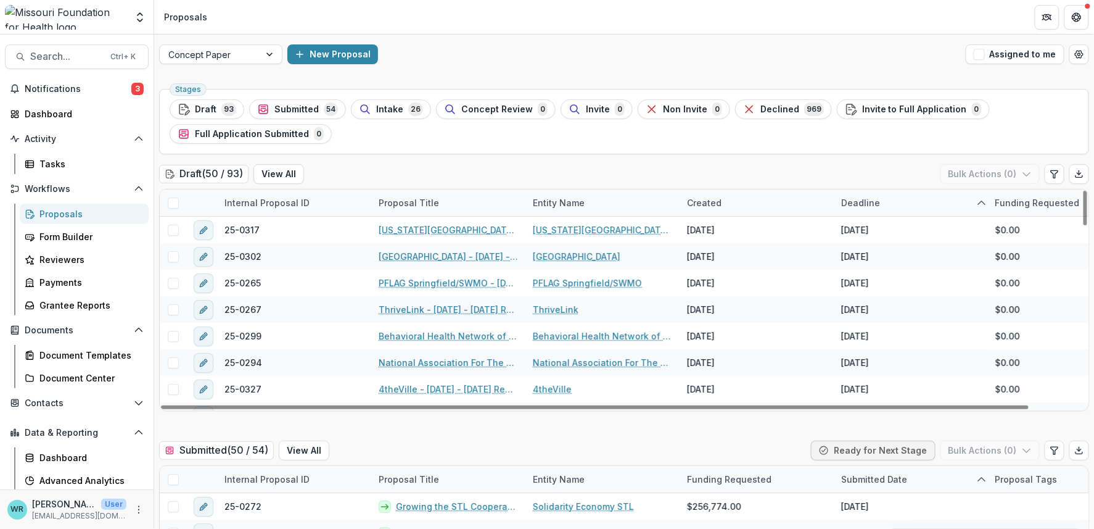
click at [172, 200] on span at bounding box center [173, 202] width 11 height 11
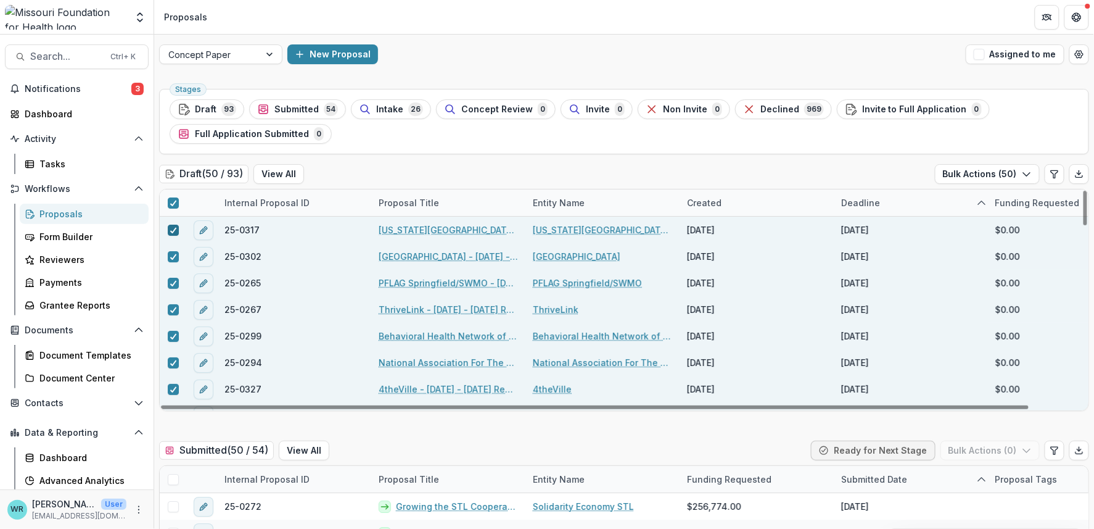
click at [173, 229] on polyline at bounding box center [173, 230] width 6 height 5
click at [170, 258] on polyline at bounding box center [173, 256] width 6 height 5
click at [170, 280] on icon at bounding box center [173, 283] width 7 height 6
click at [172, 312] on div at bounding box center [173, 310] width 7 height 10
drag, startPoint x: 169, startPoint y: 337, endPoint x: 169, endPoint y: 352, distance: 14.8
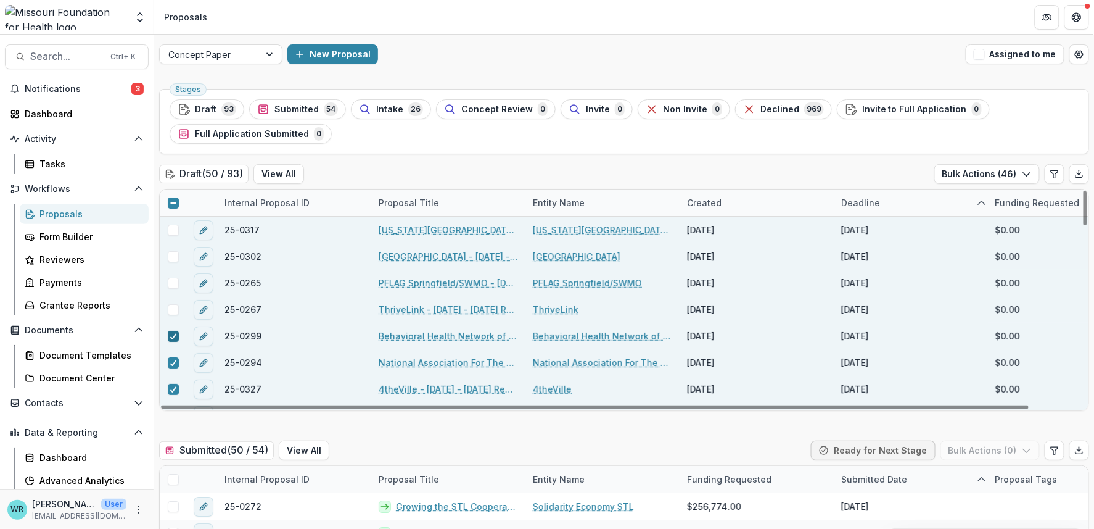
click at [170, 337] on icon at bounding box center [173, 336] width 7 height 6
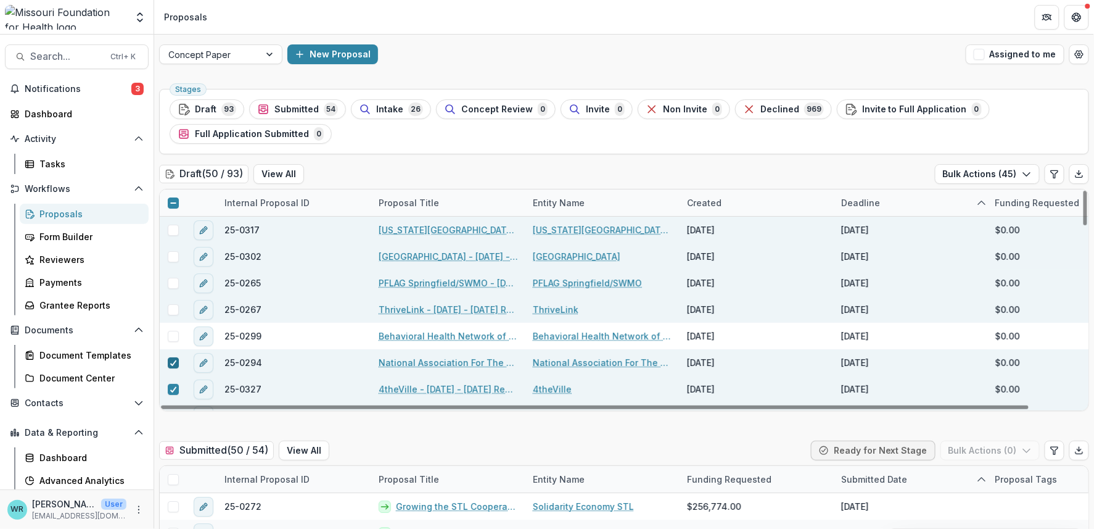
click at [172, 365] on div at bounding box center [173, 363] width 7 height 10
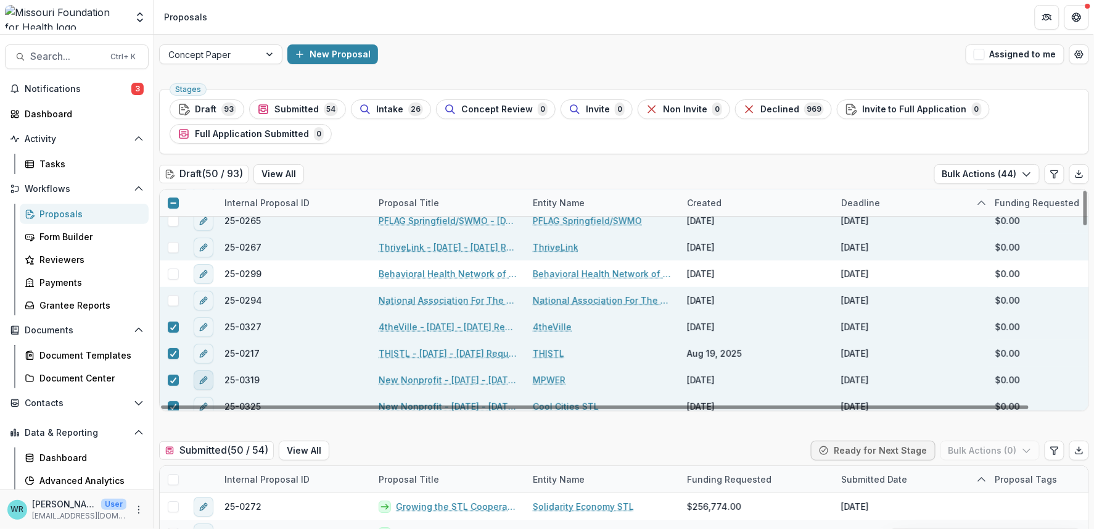
scroll to position [137, 0]
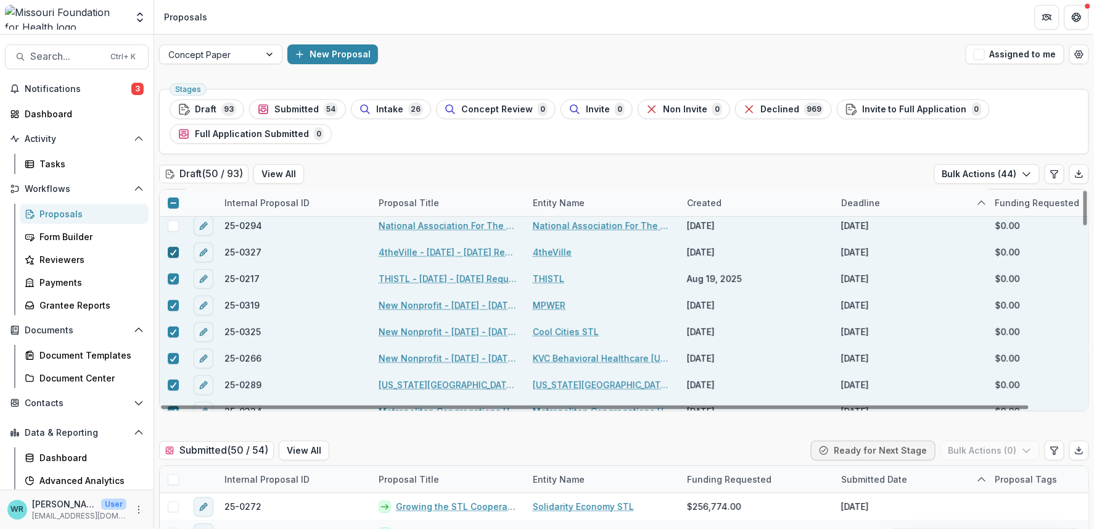
click at [171, 249] on icon at bounding box center [173, 252] width 7 height 6
click at [168, 274] on span at bounding box center [173, 278] width 11 height 11
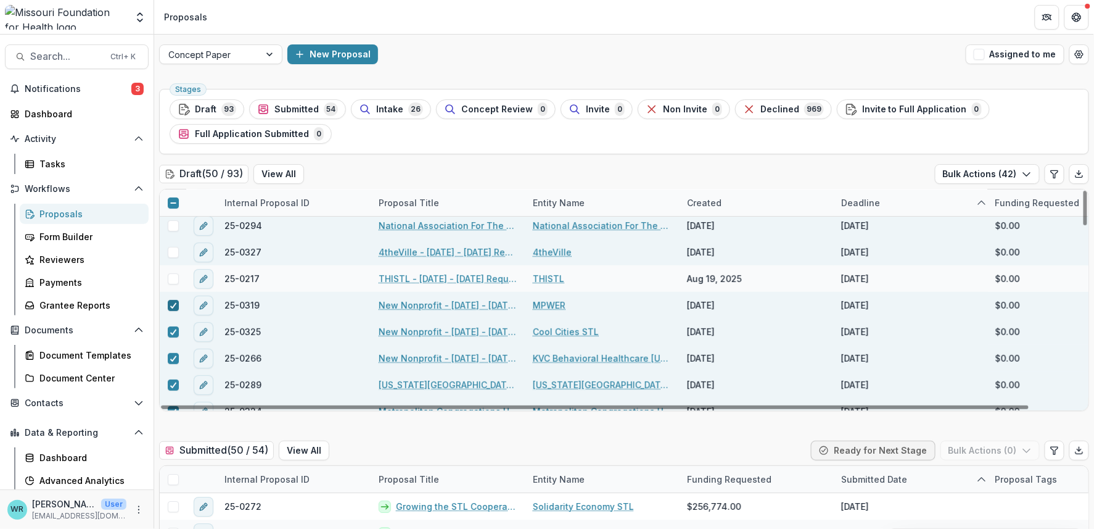
click at [173, 307] on icon at bounding box center [173, 305] width 7 height 6
click at [173, 332] on polyline at bounding box center [173, 331] width 6 height 5
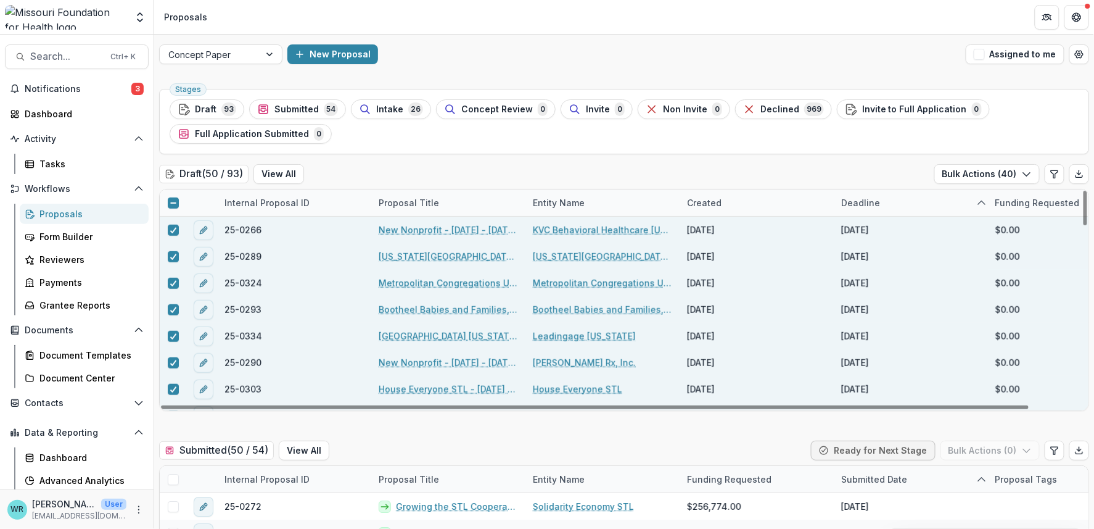
scroll to position [274, 0]
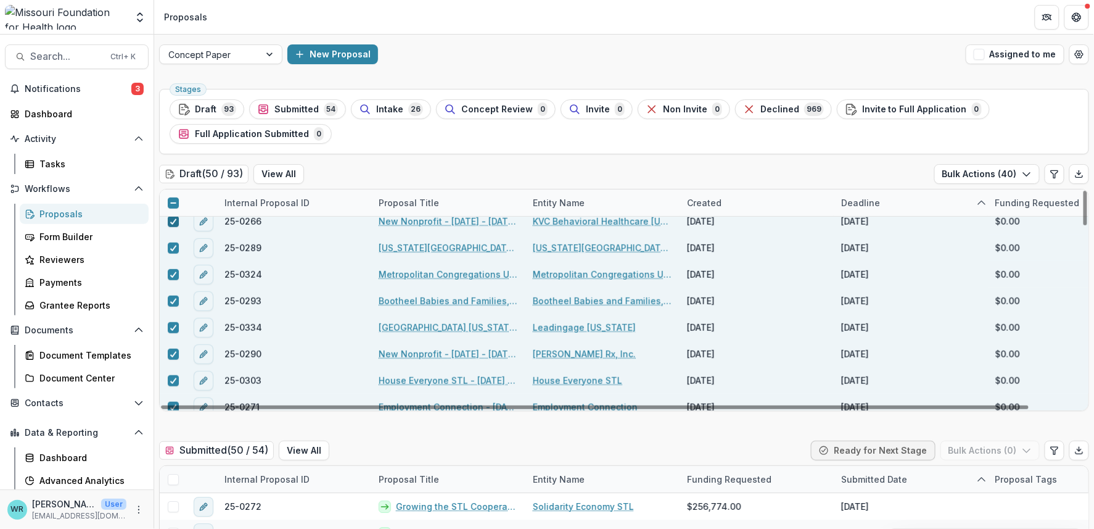
click at [168, 223] on span at bounding box center [173, 221] width 11 height 11
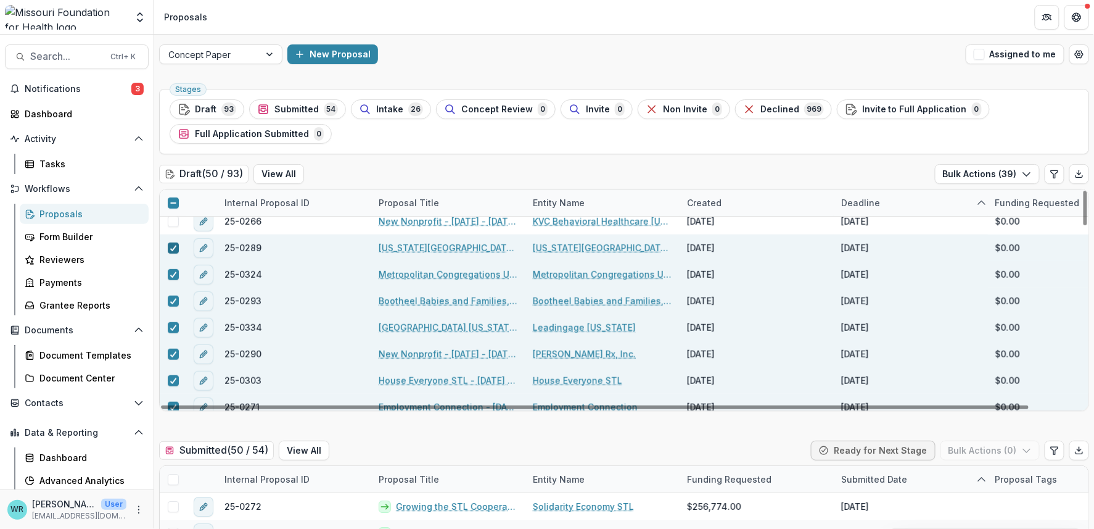
click at [171, 245] on icon at bounding box center [173, 248] width 7 height 6
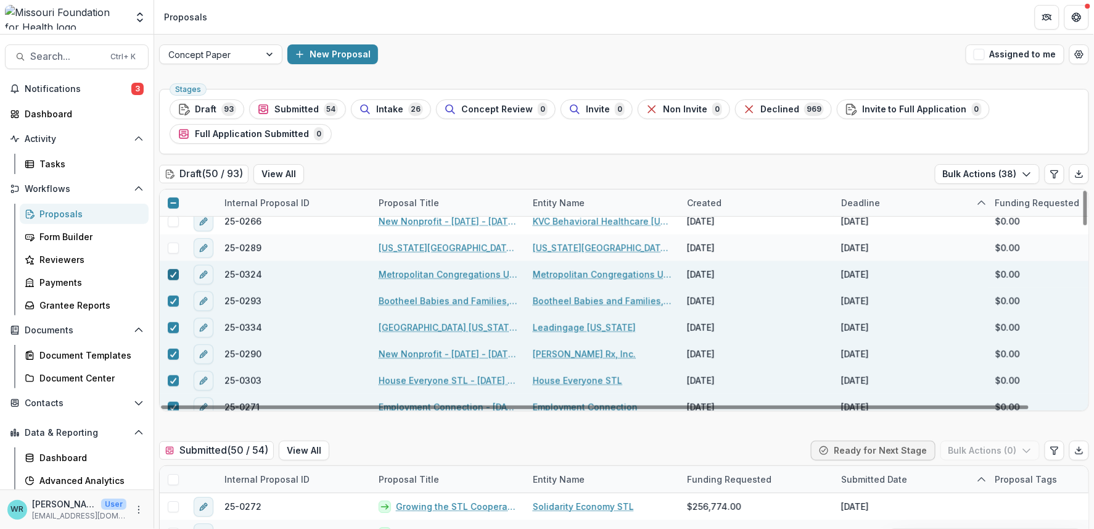
click at [174, 278] on div at bounding box center [173, 275] width 7 height 10
click at [169, 288] on div at bounding box center [173, 300] width 27 height 27
click at [173, 305] on div at bounding box center [173, 300] width 27 height 27
click at [170, 303] on div at bounding box center [173, 301] width 7 height 10
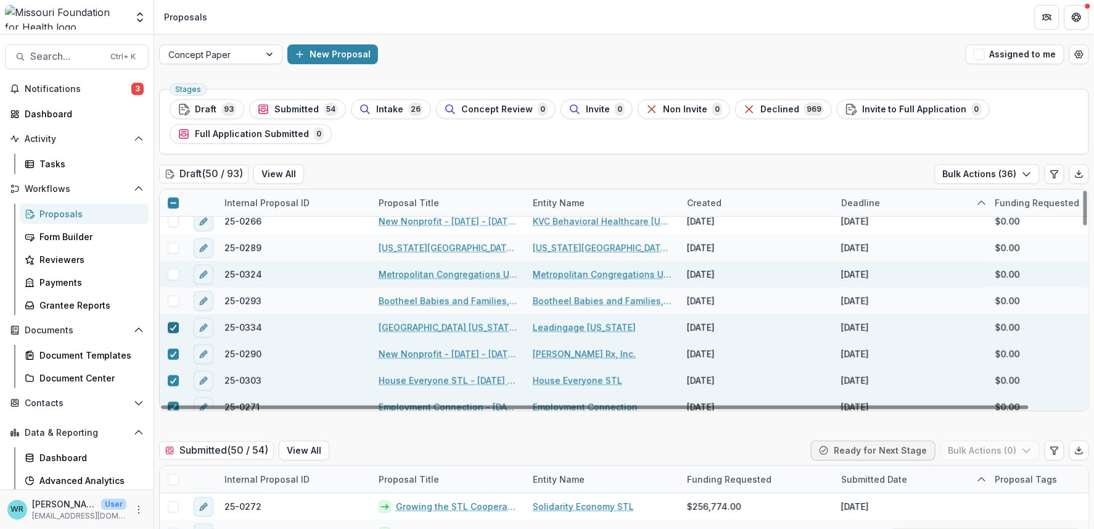
drag, startPoint x: 170, startPoint y: 321, endPoint x: 173, endPoint y: 332, distance: 11.7
click at [170, 322] on span at bounding box center [173, 327] width 11 height 11
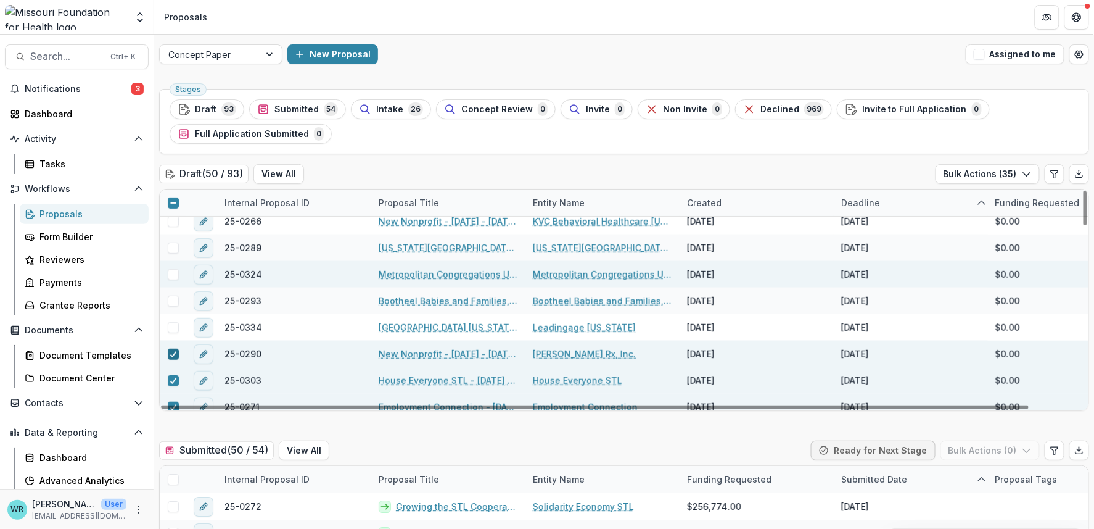
click at [171, 352] on icon at bounding box center [173, 354] width 7 height 6
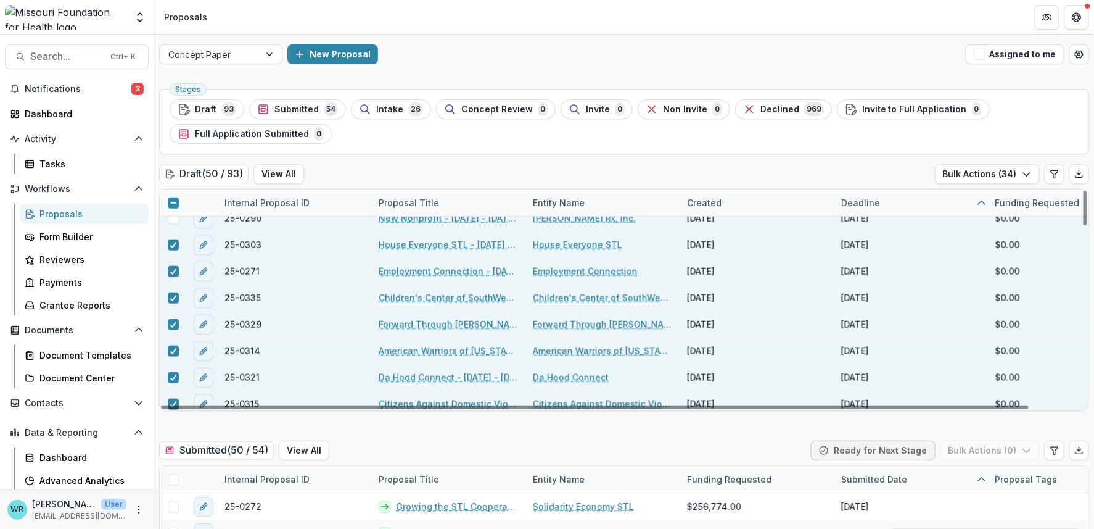
scroll to position [411, 0]
click at [168, 243] on span at bounding box center [173, 243] width 11 height 11
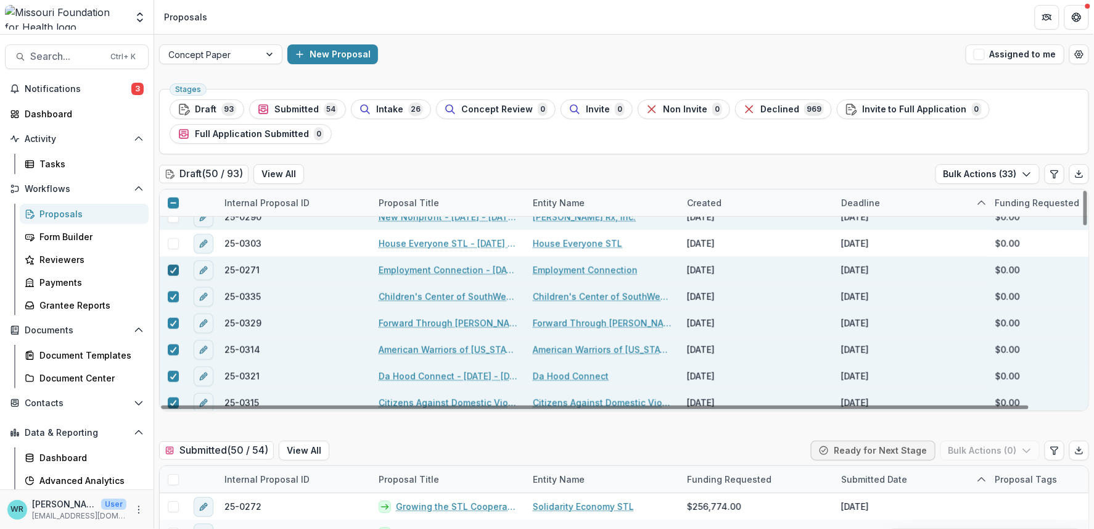
click at [170, 270] on polyline at bounding box center [173, 270] width 6 height 5
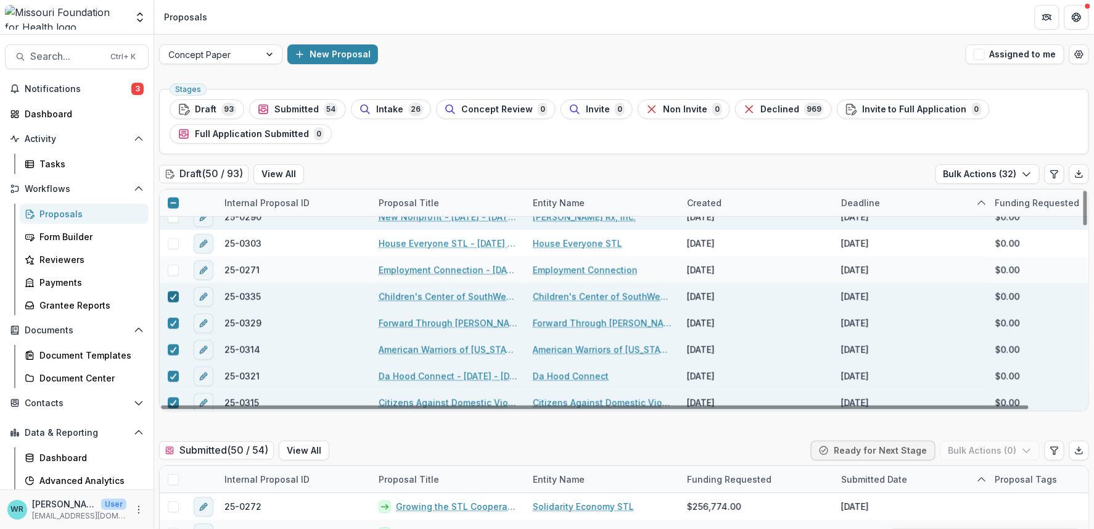
click at [171, 295] on icon at bounding box center [173, 297] width 7 height 6
drag, startPoint x: 171, startPoint y: 321, endPoint x: 173, endPoint y: 341, distance: 19.8
click at [171, 323] on icon at bounding box center [173, 323] width 7 height 6
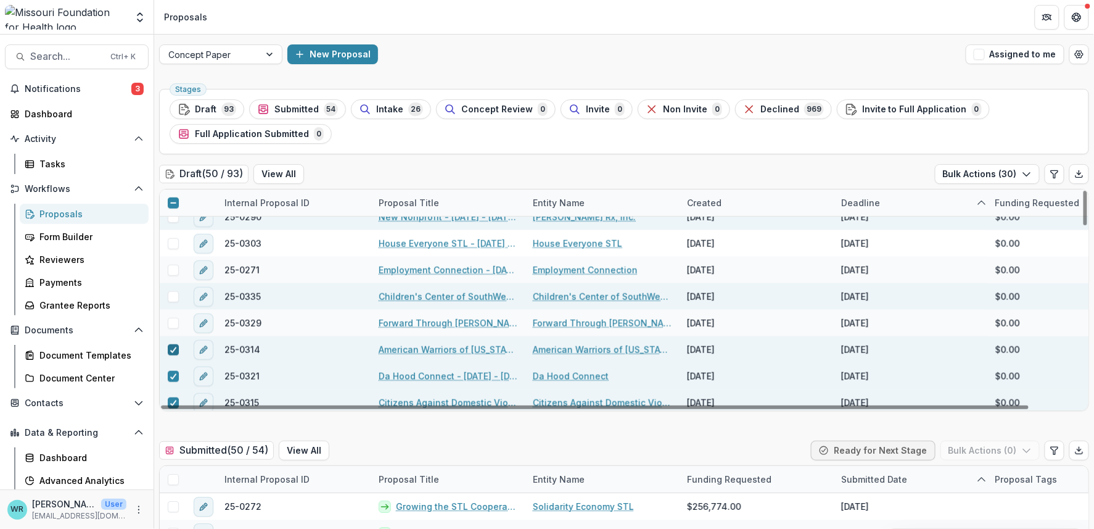
click at [172, 347] on icon at bounding box center [173, 350] width 7 height 6
drag, startPoint x: 173, startPoint y: 374, endPoint x: 304, endPoint y: 369, distance: 131.5
click at [173, 374] on icon at bounding box center [173, 376] width 7 height 6
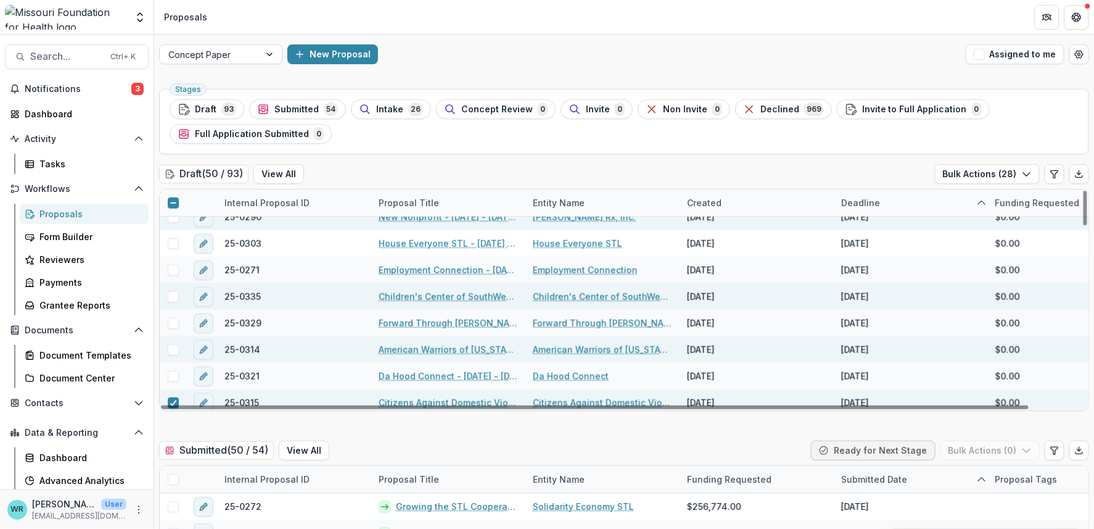
scroll to position [479, 0]
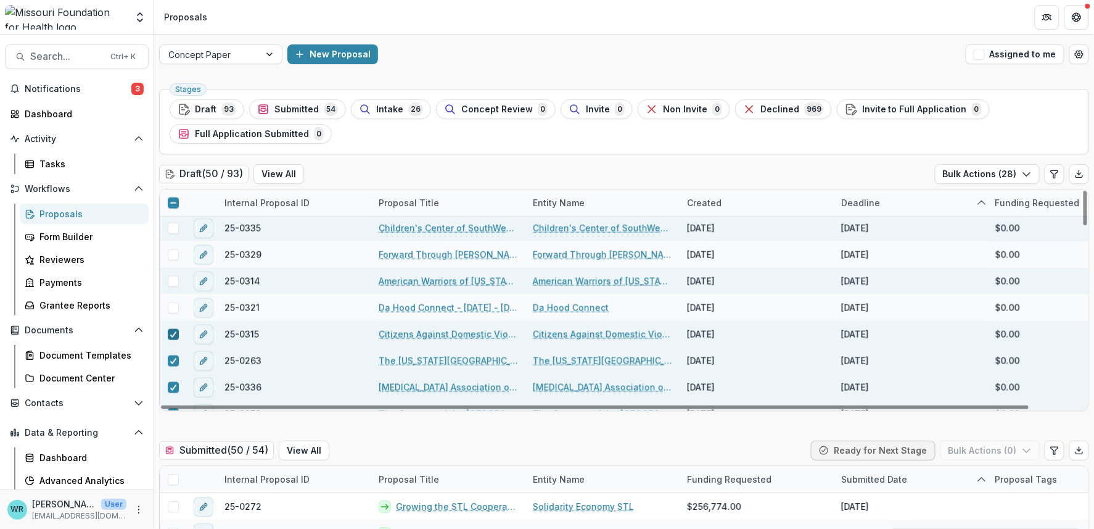
click at [170, 336] on div at bounding box center [173, 334] width 7 height 10
drag, startPoint x: 173, startPoint y: 353, endPoint x: 178, endPoint y: 366, distance: 13.9
click at [174, 356] on span at bounding box center [173, 360] width 11 height 11
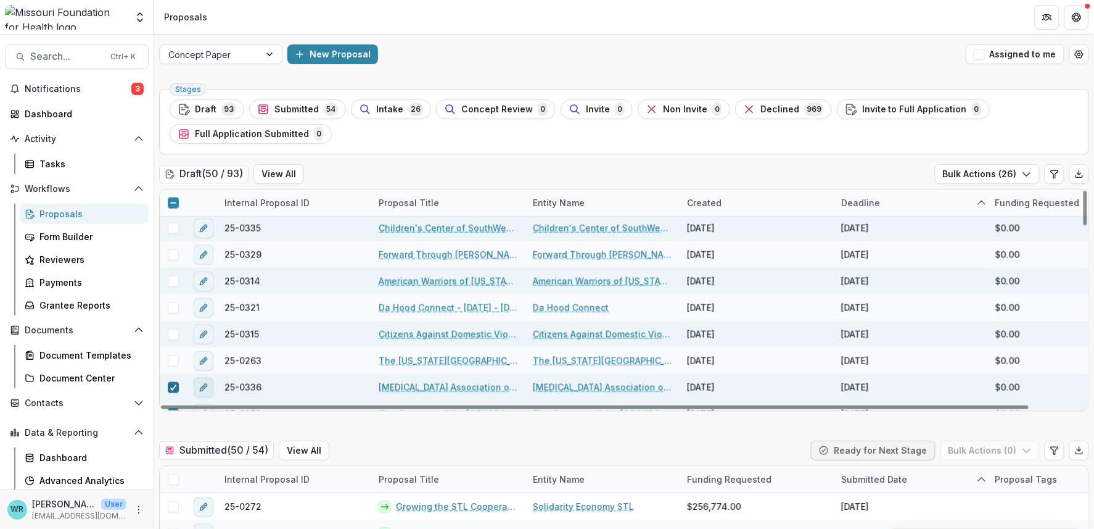
drag, startPoint x: 172, startPoint y: 383, endPoint x: 208, endPoint y: 384, distance: 36.4
click at [172, 385] on icon at bounding box center [173, 387] width 7 height 6
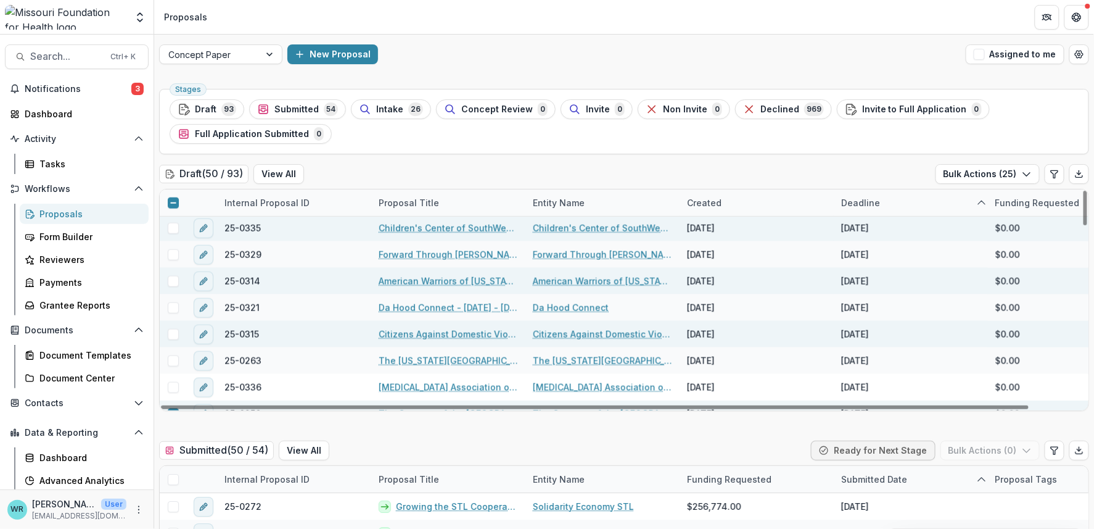
scroll to position [548, 0]
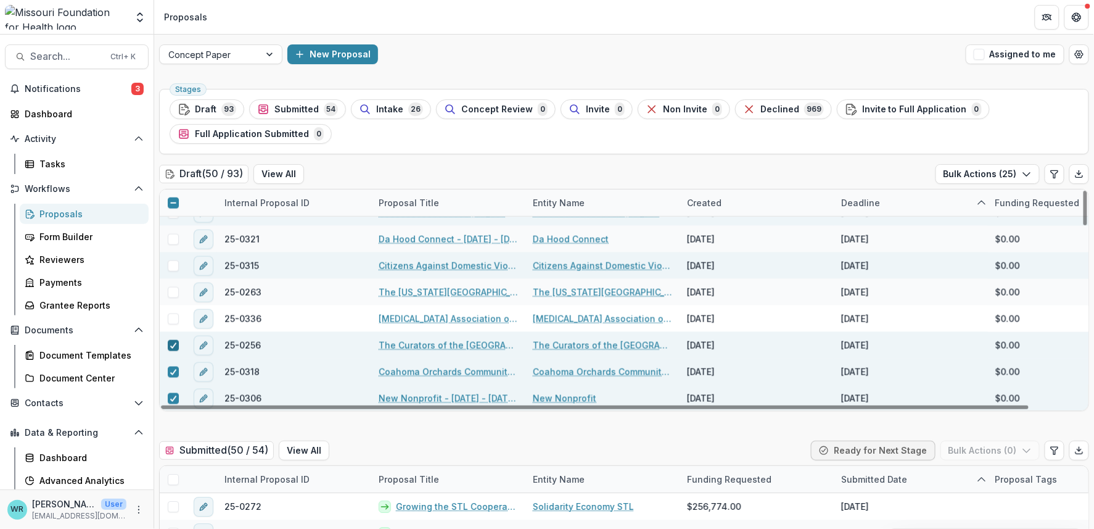
click at [170, 346] on icon at bounding box center [173, 345] width 7 height 6
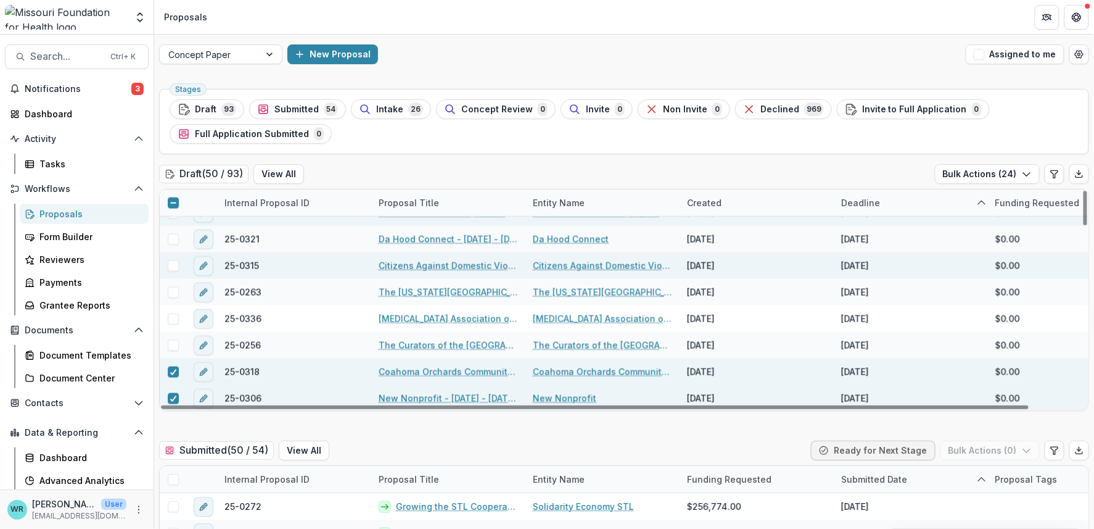
click at [168, 364] on div at bounding box center [173, 371] width 27 height 27
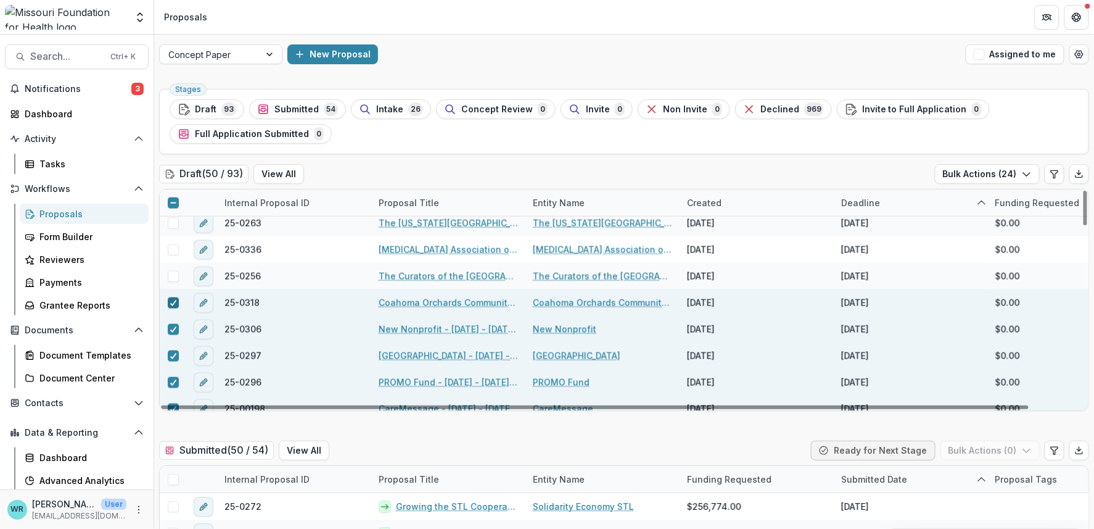
click at [176, 304] on span at bounding box center [173, 302] width 11 height 11
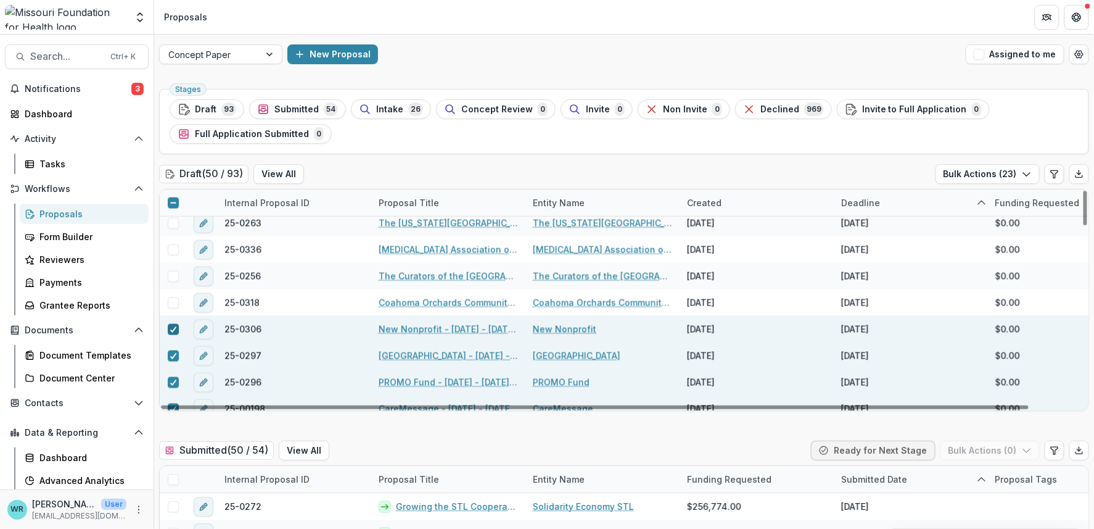
click at [170, 330] on icon at bounding box center [173, 329] width 7 height 6
click at [170, 355] on icon at bounding box center [173, 356] width 7 height 6
drag, startPoint x: 171, startPoint y: 384, endPoint x: 173, endPoint y: 357, distance: 27.2
click at [170, 384] on icon at bounding box center [173, 382] width 7 height 6
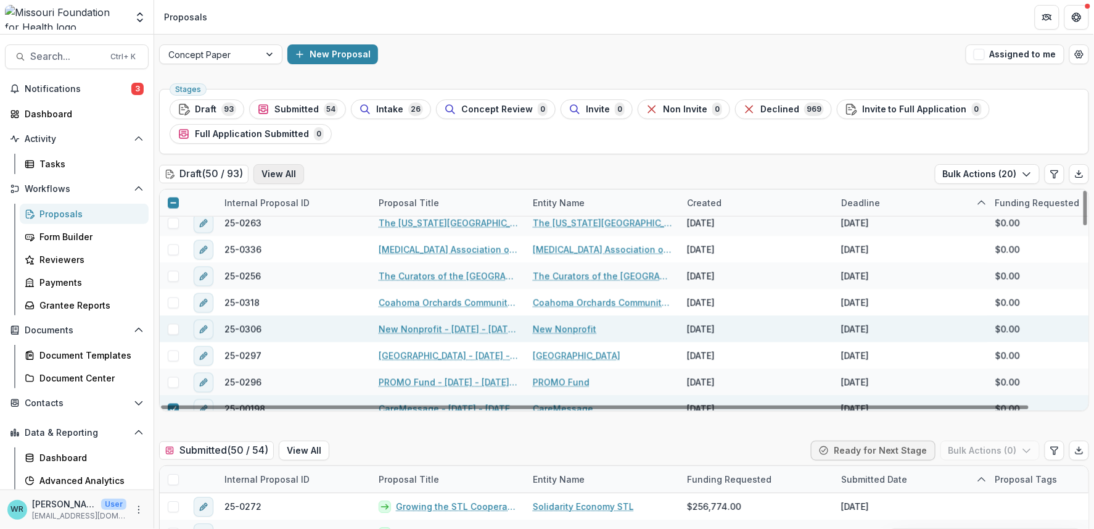
click at [282, 181] on button "View All" at bounding box center [279, 174] width 51 height 20
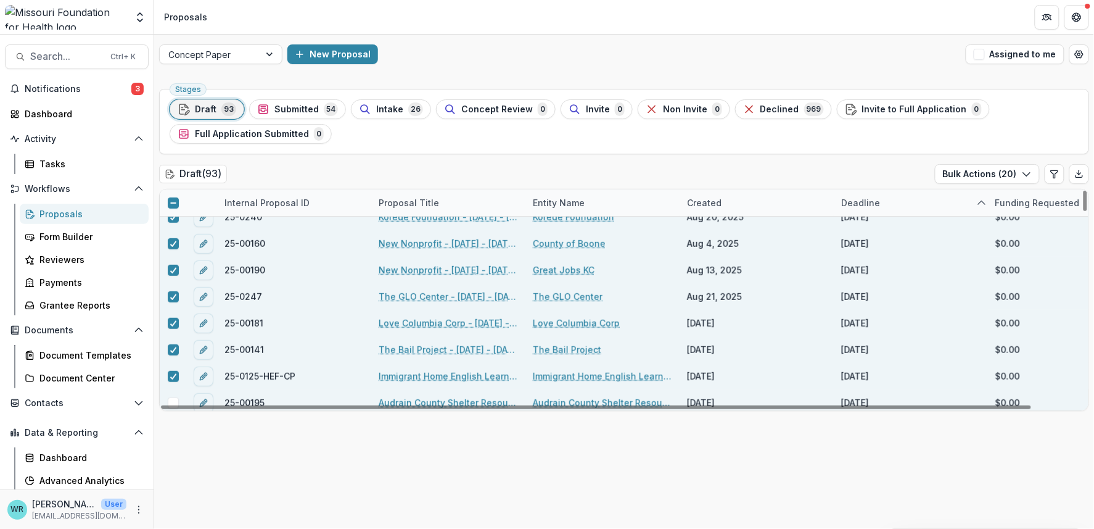
scroll to position [1741, 0]
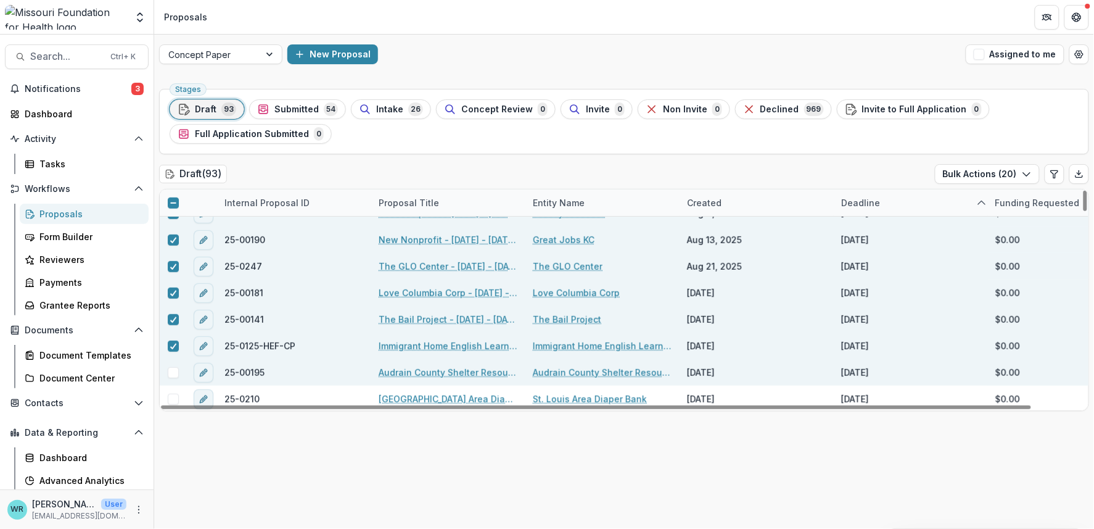
click at [170, 370] on span at bounding box center [173, 372] width 11 height 11
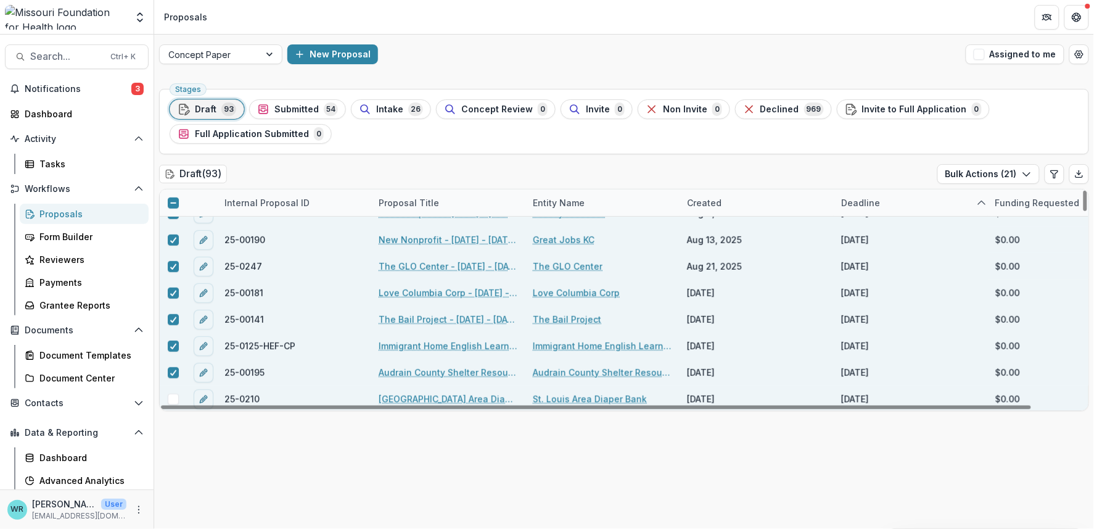
click at [172, 394] on span at bounding box center [173, 399] width 11 height 11
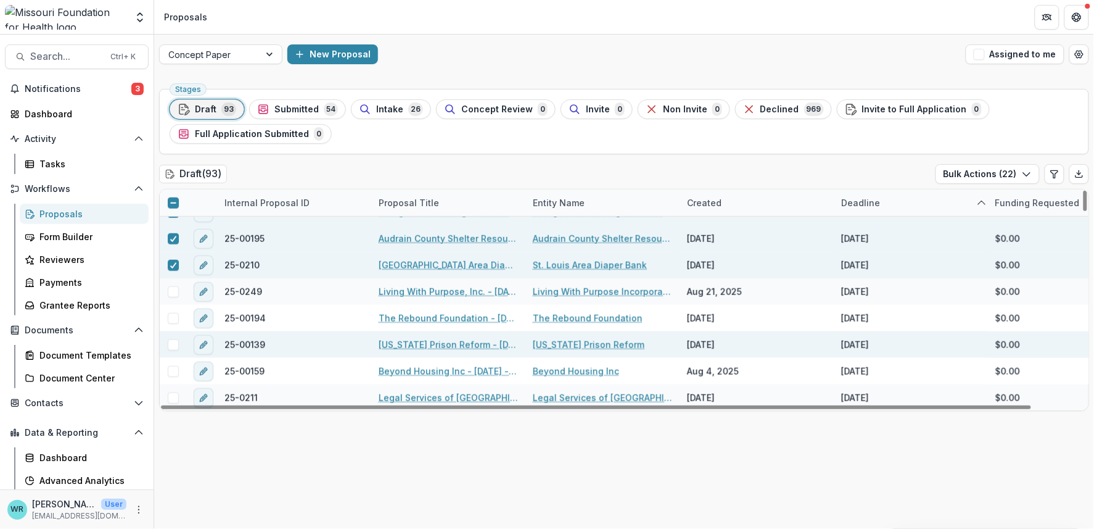
scroll to position [1878, 0]
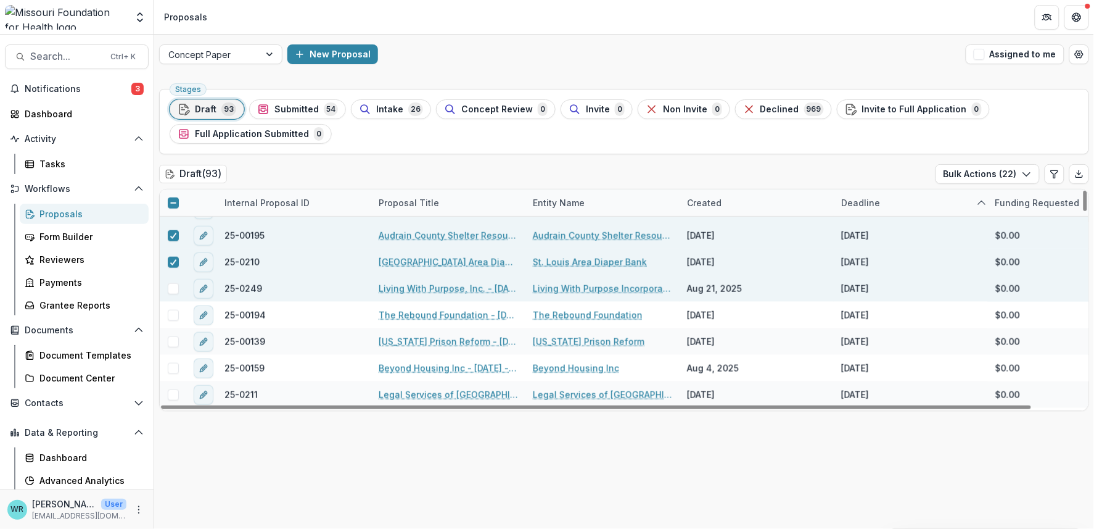
click at [170, 286] on span at bounding box center [173, 288] width 11 height 11
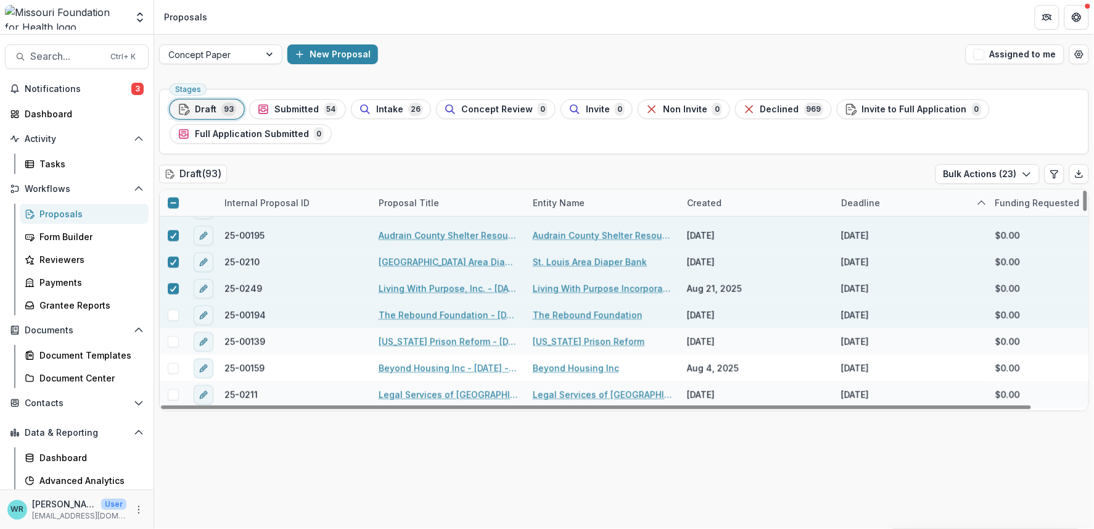
click at [170, 316] on span at bounding box center [173, 315] width 11 height 11
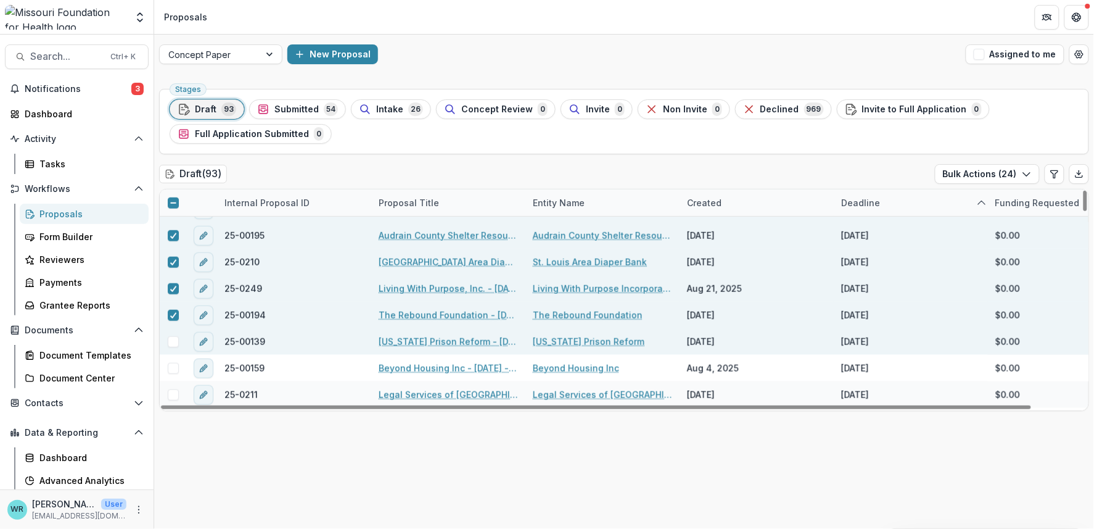
click at [175, 343] on span at bounding box center [173, 341] width 11 height 11
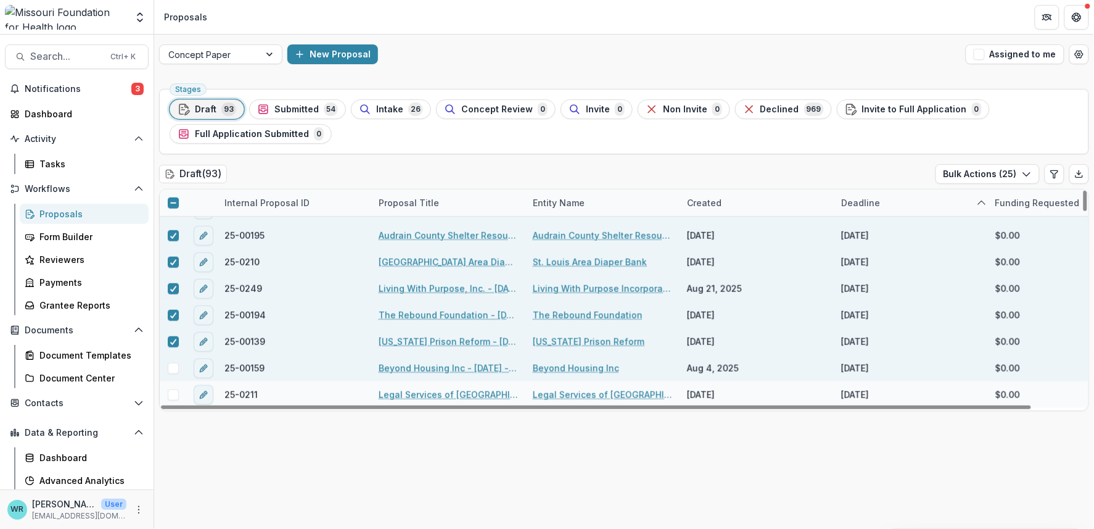
click at [171, 366] on span at bounding box center [173, 368] width 11 height 11
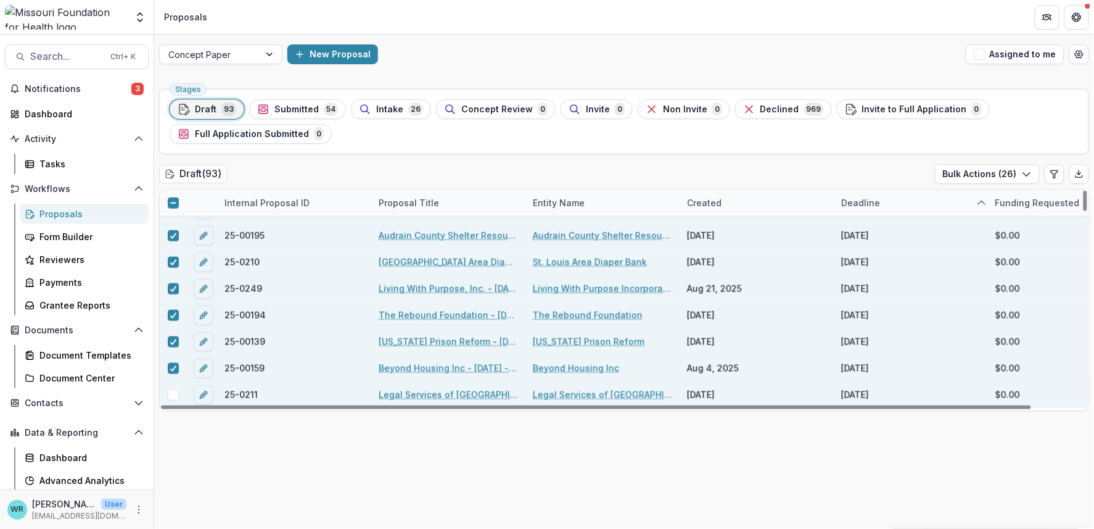
click at [173, 395] on span at bounding box center [173, 394] width 11 height 11
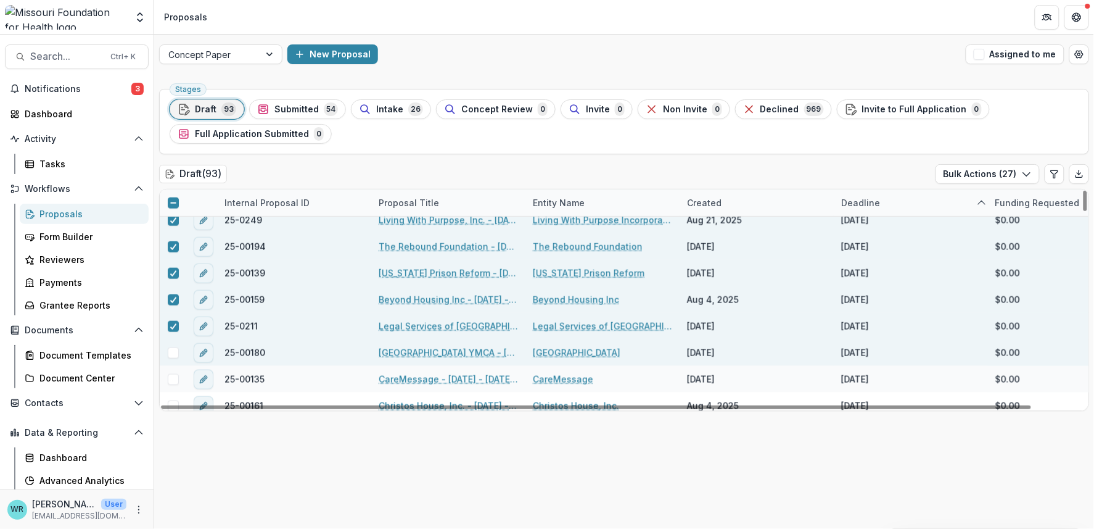
scroll to position [2015, 0]
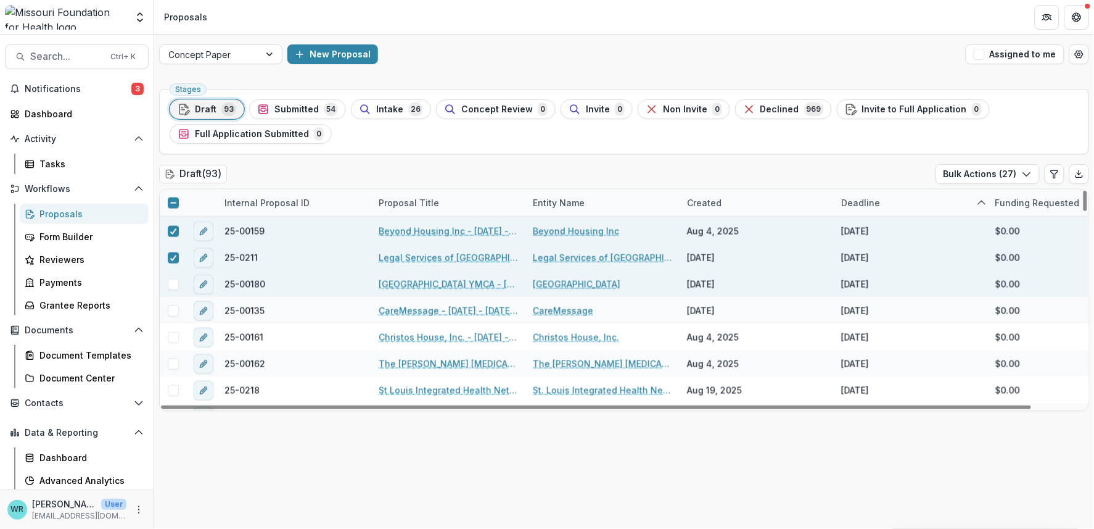
click at [173, 286] on span at bounding box center [173, 284] width 11 height 11
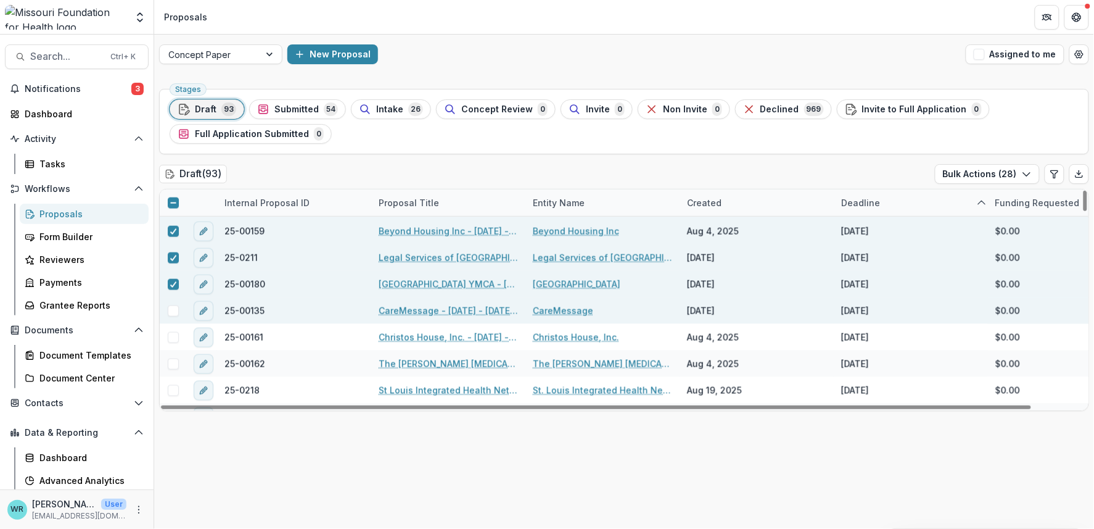
drag, startPoint x: 173, startPoint y: 307, endPoint x: 176, endPoint y: 320, distance: 13.9
click at [173, 307] on span at bounding box center [173, 310] width 11 height 11
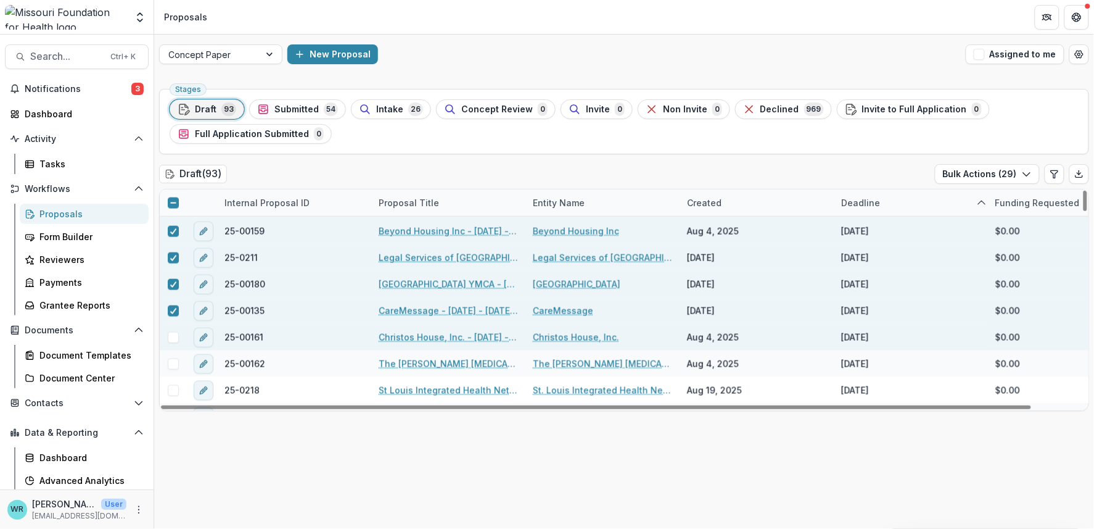
drag, startPoint x: 174, startPoint y: 335, endPoint x: 180, endPoint y: 341, distance: 7.9
click at [175, 336] on span at bounding box center [173, 337] width 11 height 11
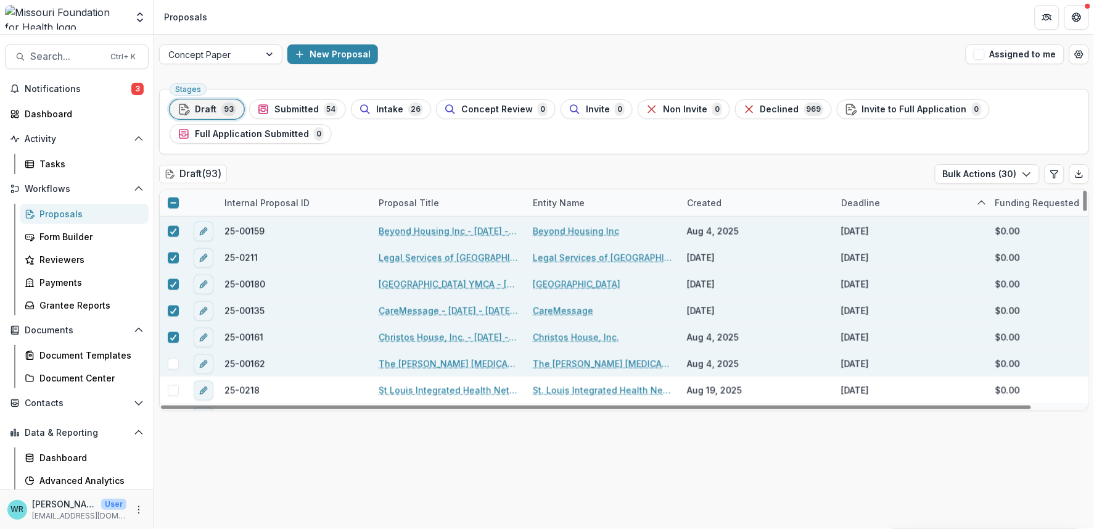
click at [174, 362] on span at bounding box center [173, 363] width 11 height 11
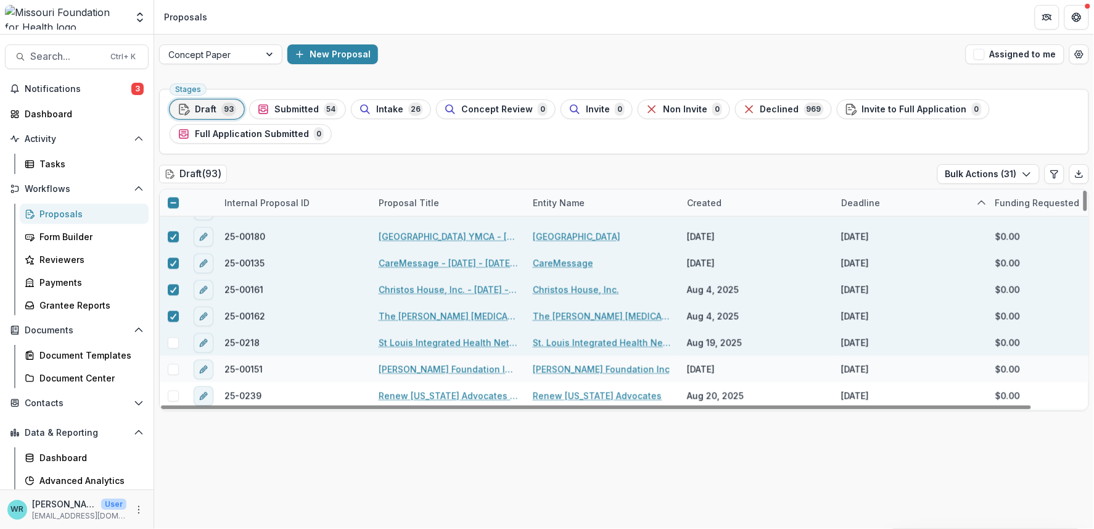
scroll to position [2083, 0]
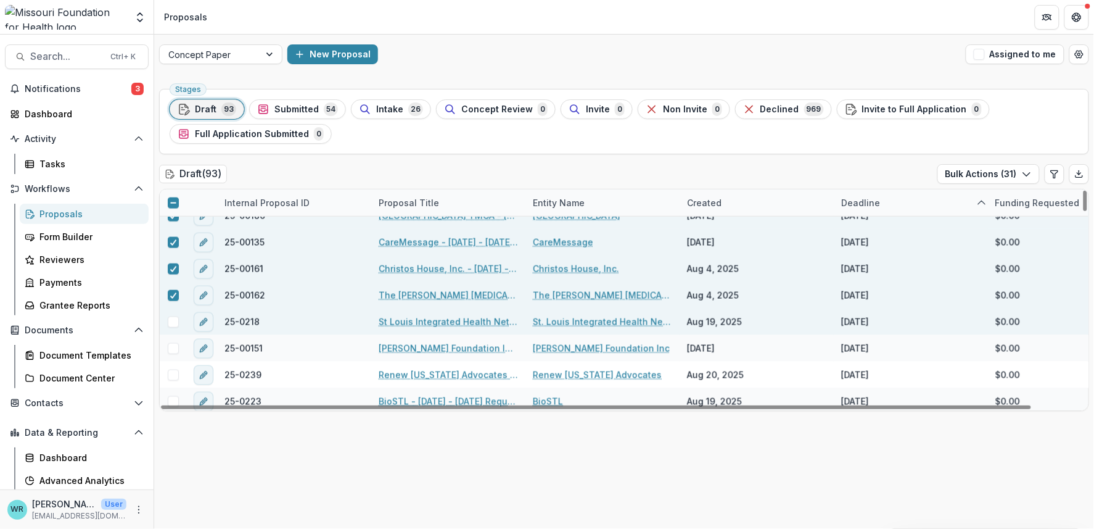
drag, startPoint x: 169, startPoint y: 318, endPoint x: 175, endPoint y: 328, distance: 11.6
click at [169, 318] on span at bounding box center [173, 321] width 11 height 11
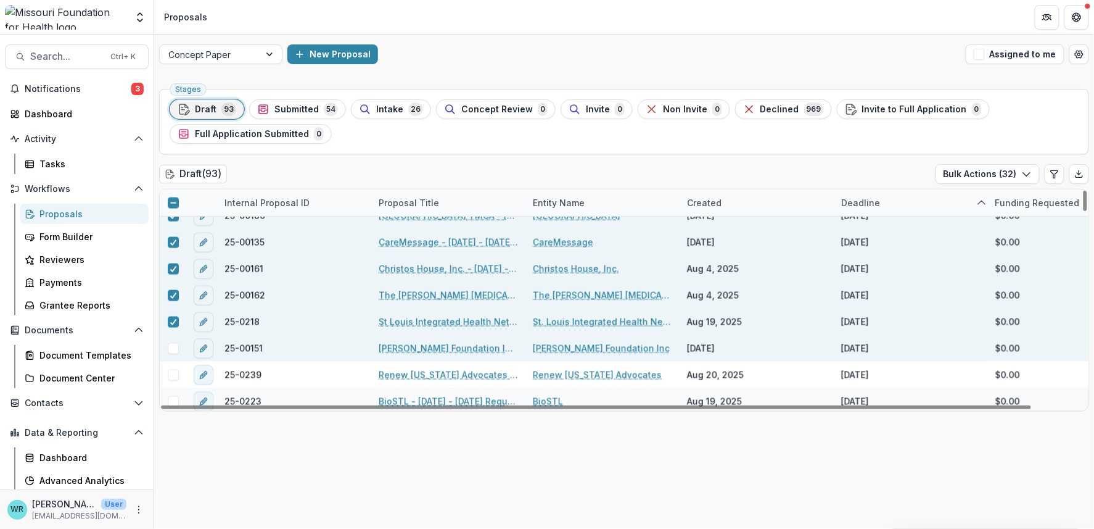
click at [174, 348] on span at bounding box center [173, 348] width 11 height 11
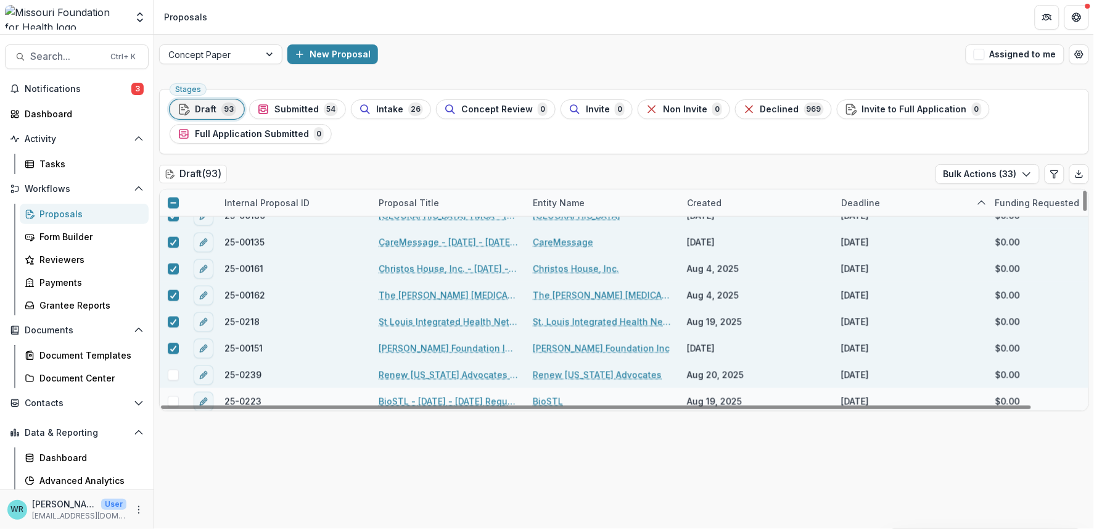
click at [171, 368] on div at bounding box center [173, 374] width 27 height 27
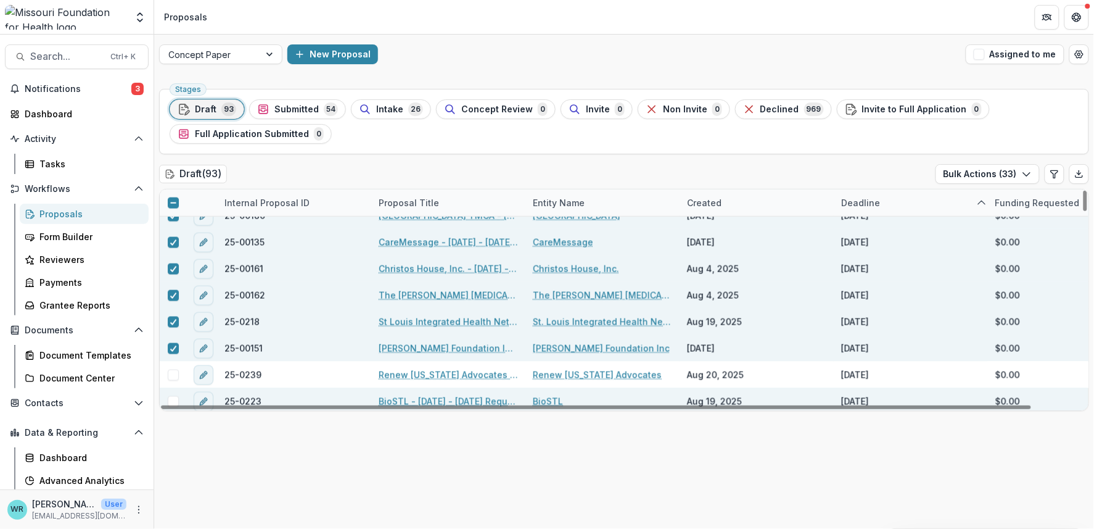
click at [170, 400] on span at bounding box center [173, 401] width 11 height 11
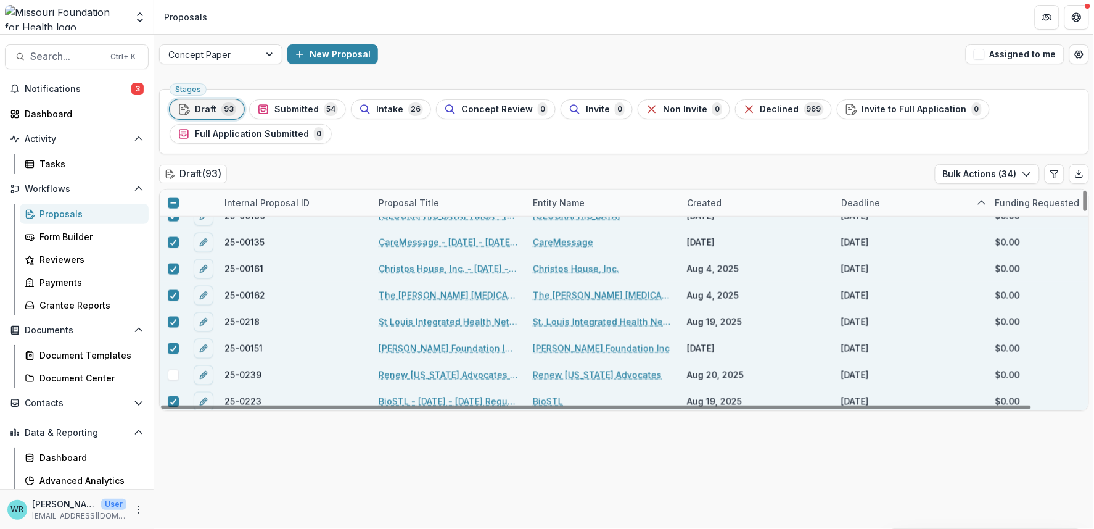
click at [172, 374] on span at bounding box center [173, 374] width 11 height 11
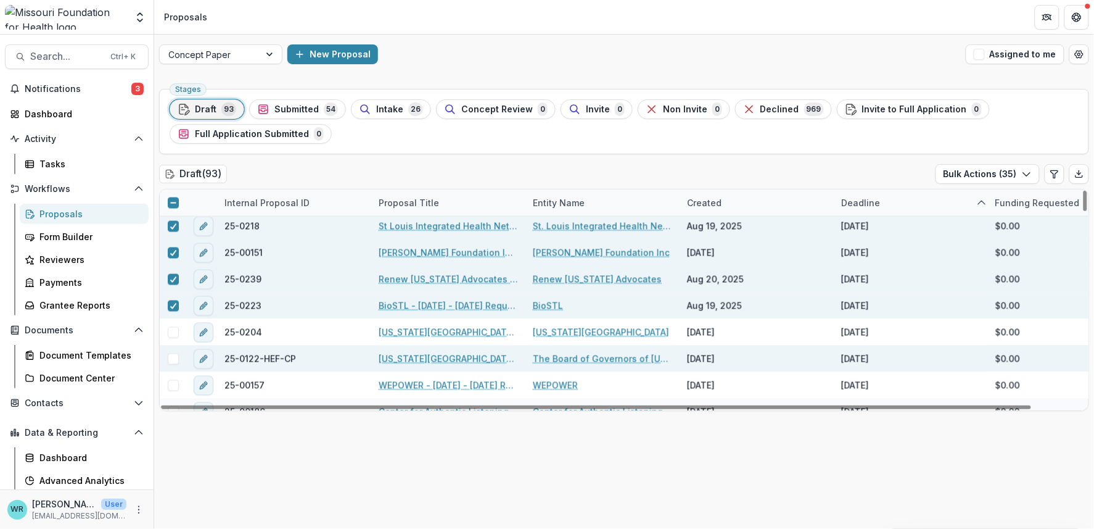
scroll to position [2221, 0]
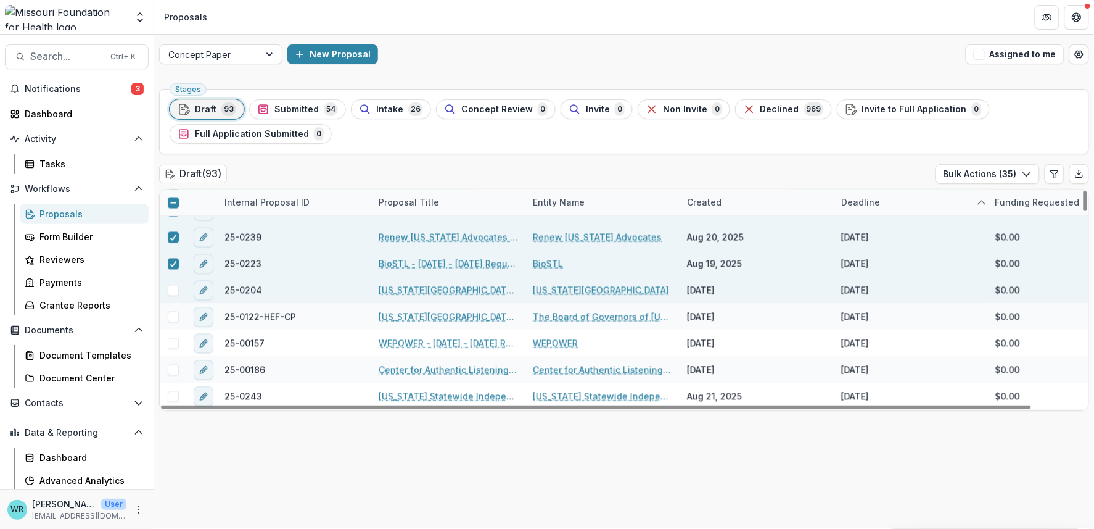
click at [166, 288] on div at bounding box center [173, 290] width 27 height 11
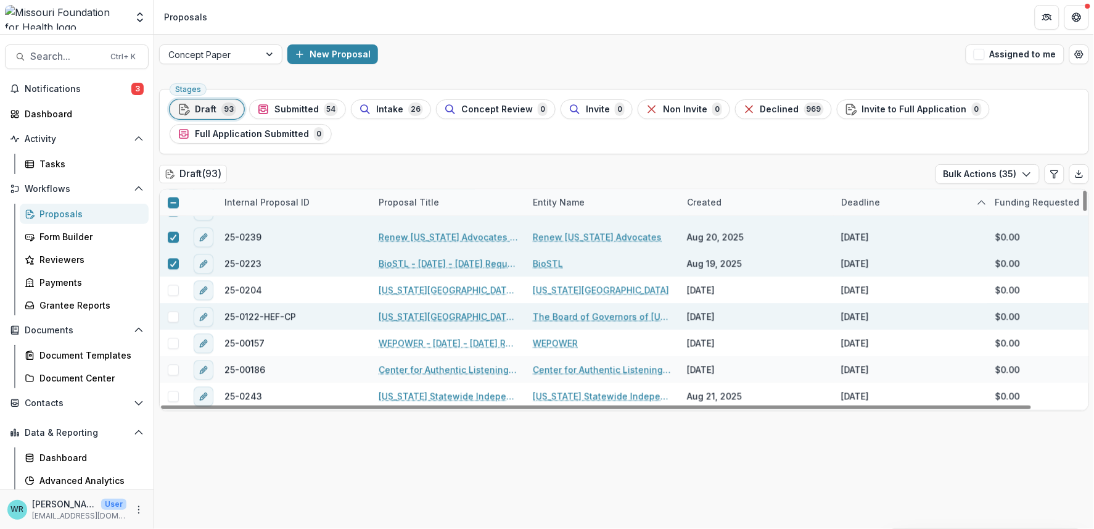
click at [171, 315] on span at bounding box center [173, 317] width 11 height 11
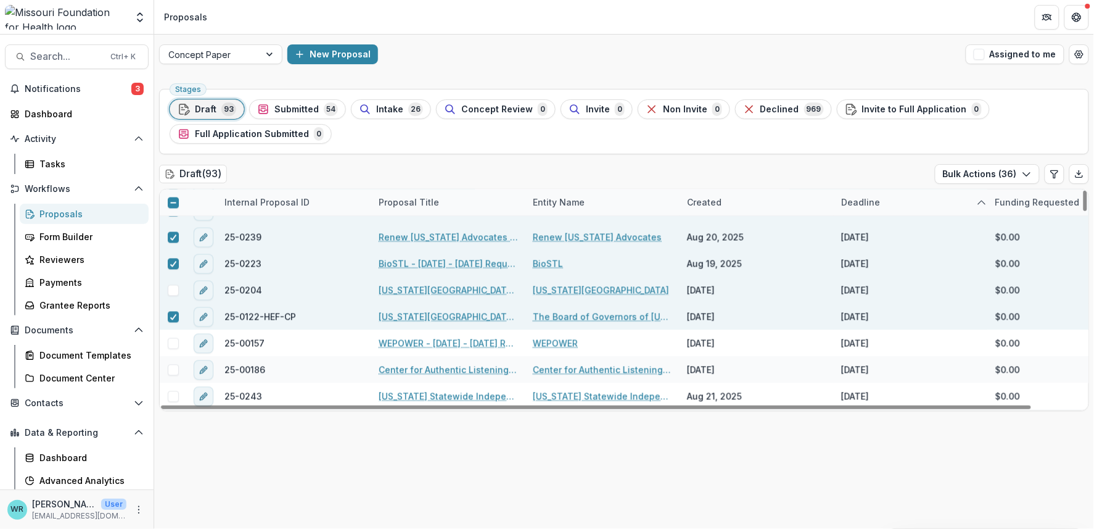
click at [172, 290] on span at bounding box center [173, 290] width 11 height 11
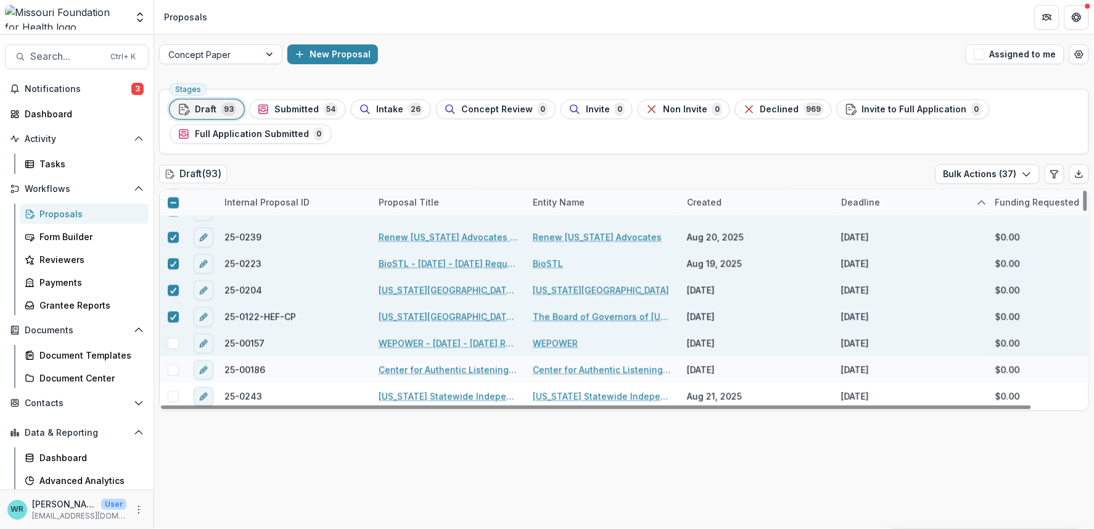
click at [173, 343] on span at bounding box center [173, 343] width 11 height 11
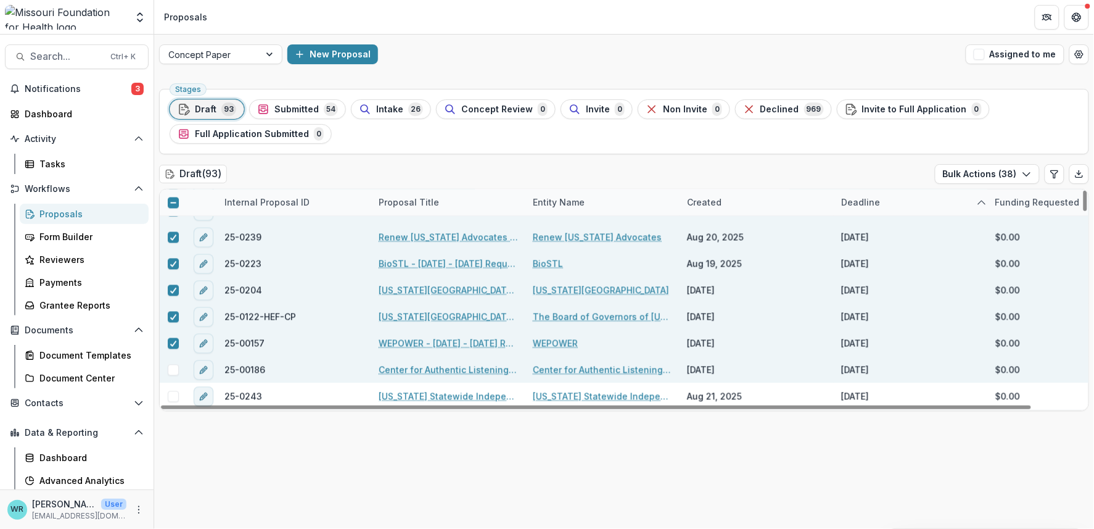
drag, startPoint x: 173, startPoint y: 366, endPoint x: 176, endPoint y: 379, distance: 13.5
click at [173, 366] on span at bounding box center [173, 370] width 11 height 11
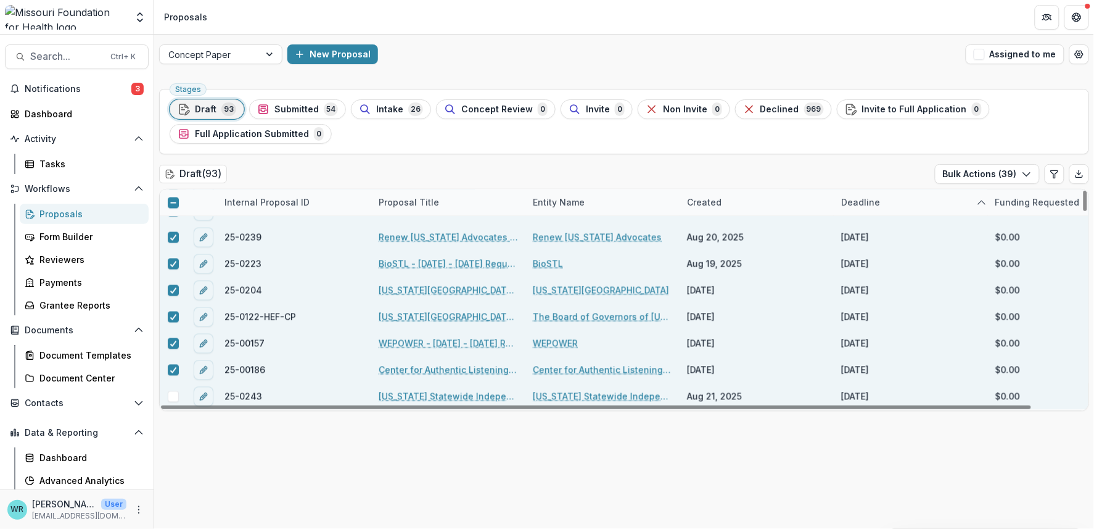
click at [175, 395] on span at bounding box center [173, 396] width 11 height 11
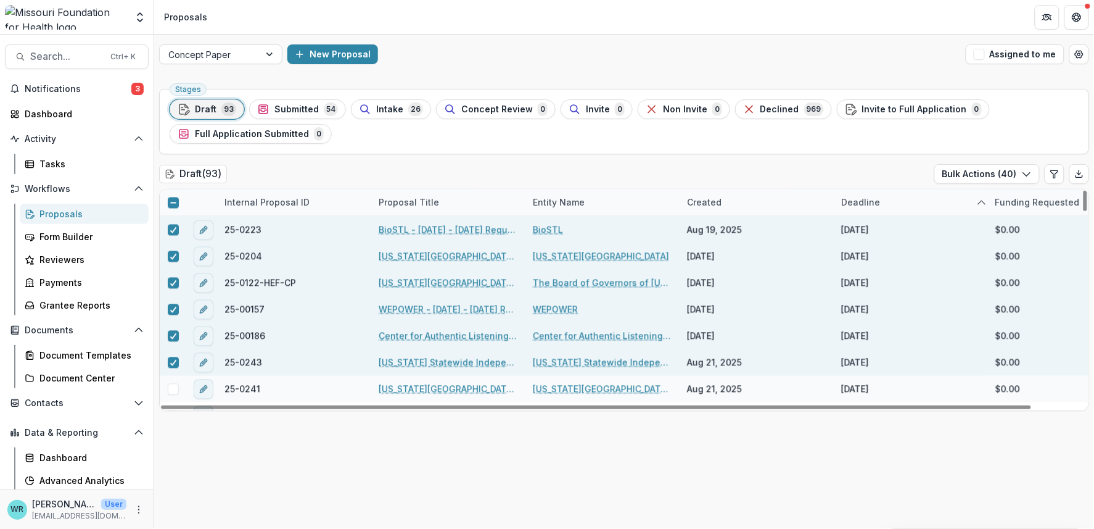
scroll to position [2272, 0]
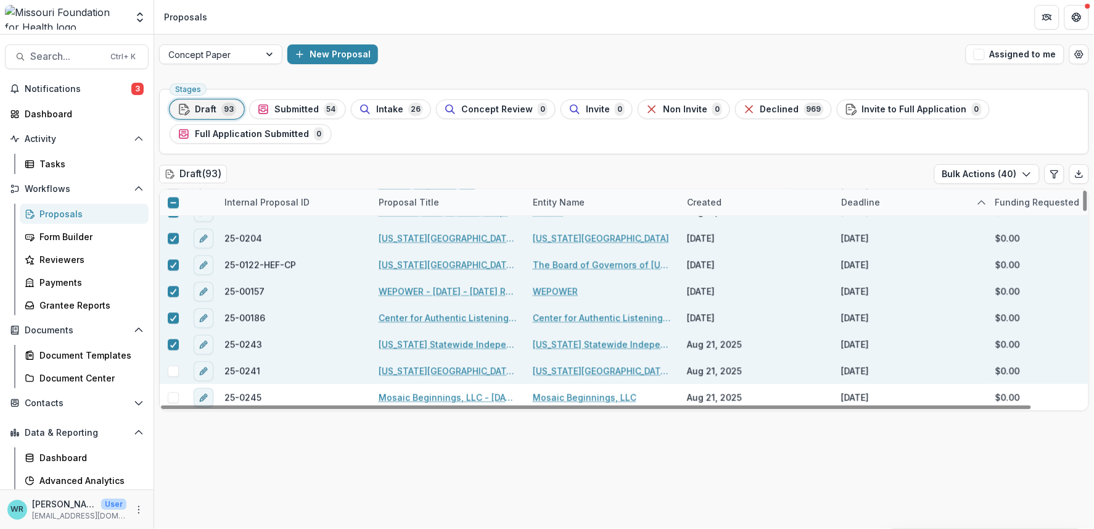
click at [170, 370] on span at bounding box center [173, 371] width 11 height 11
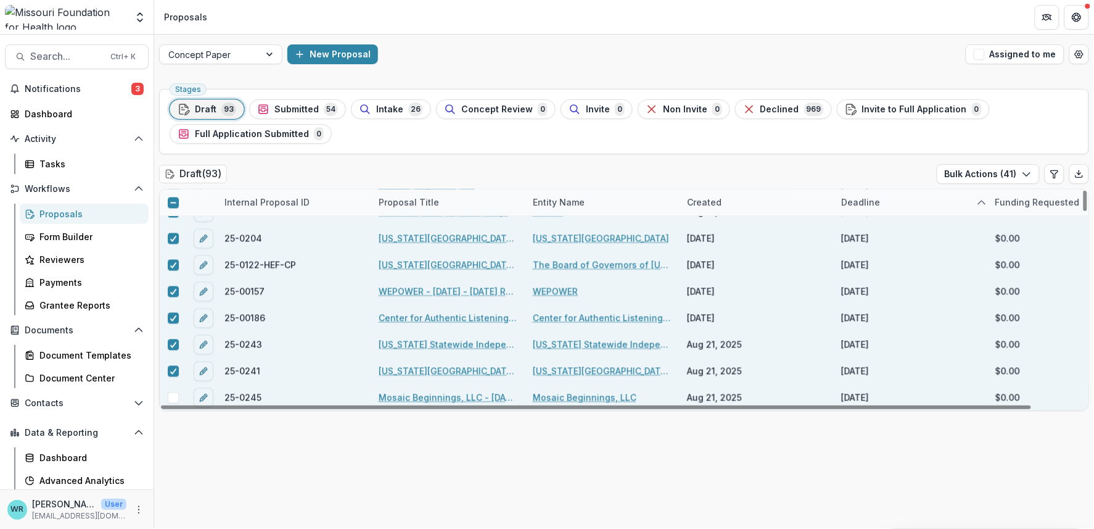
click at [169, 399] on span at bounding box center [173, 397] width 11 height 11
click at [1004, 170] on button "Bulk Actions ( 42 )" at bounding box center [987, 174] width 105 height 20
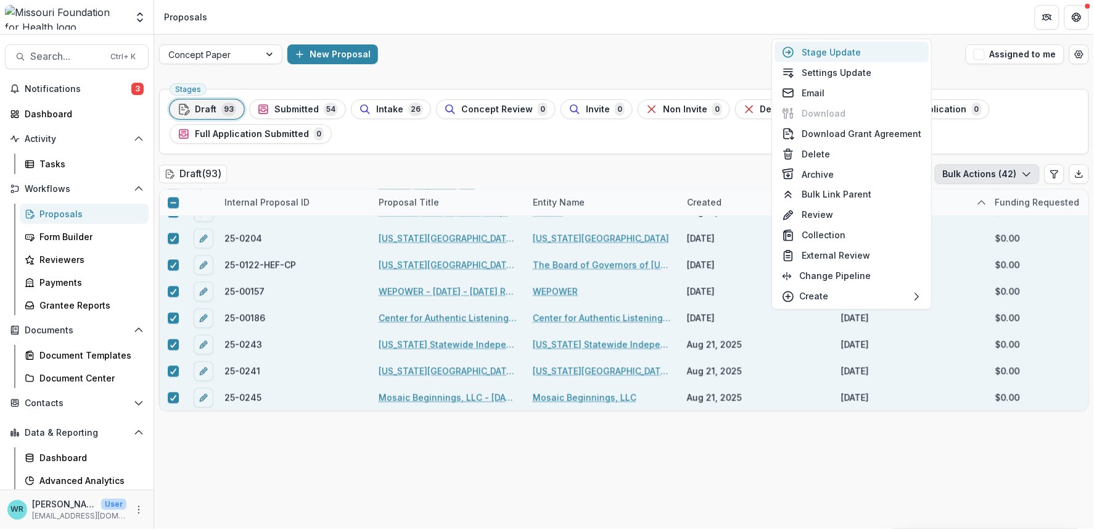
click at [839, 51] on button "Stage Update" at bounding box center [852, 52] width 154 height 20
select select "*****"
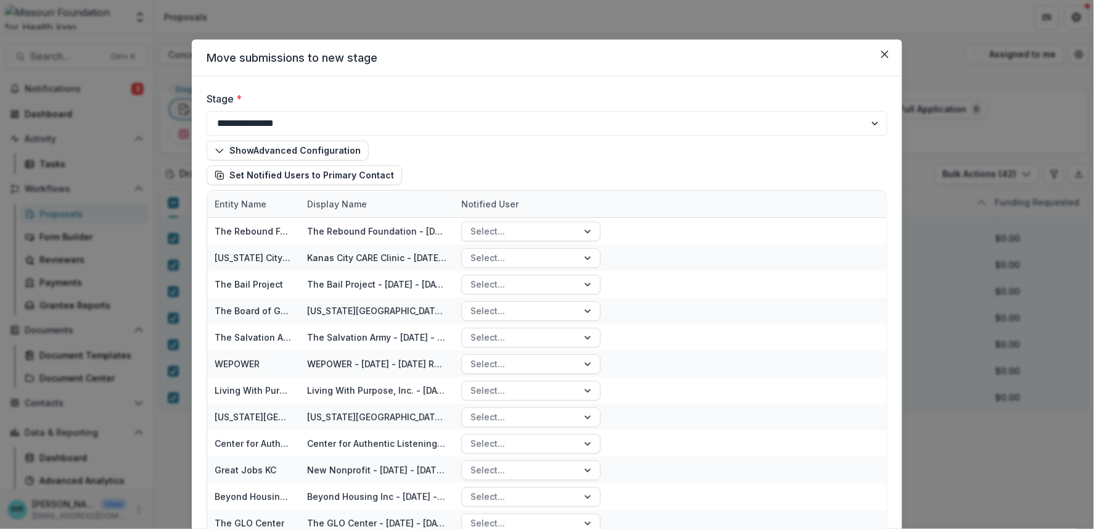
click at [888, 59] on button "Close" at bounding box center [885, 54] width 20 height 20
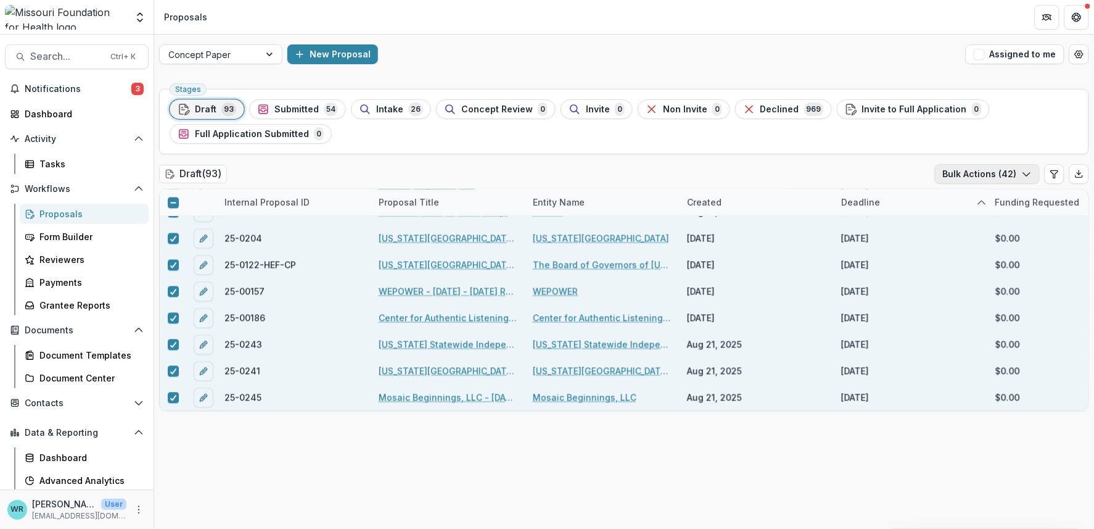
click at [1019, 176] on button "Bulk Actions ( 42 )" at bounding box center [987, 174] width 105 height 20
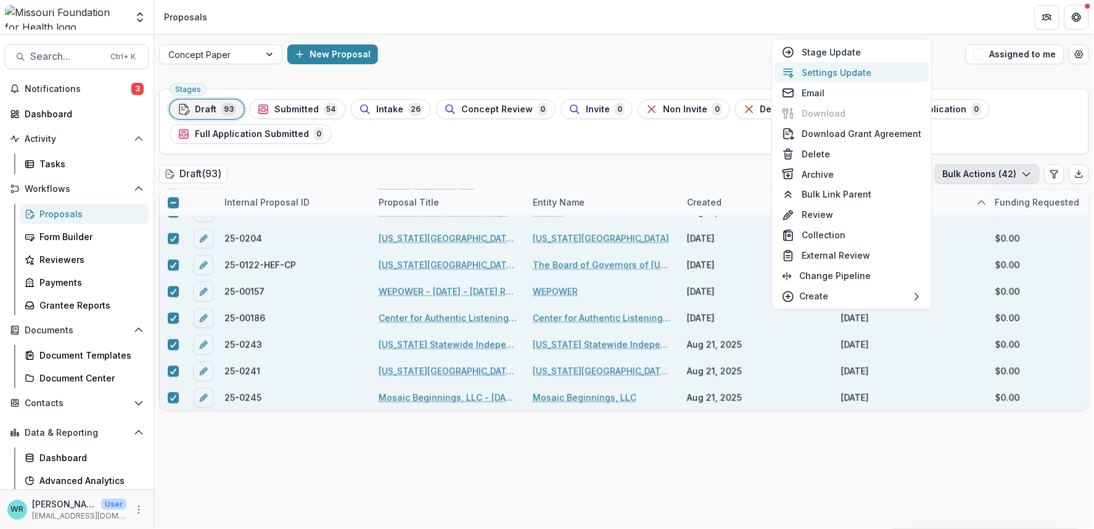
click at [860, 67] on button "Settings Update" at bounding box center [852, 72] width 154 height 20
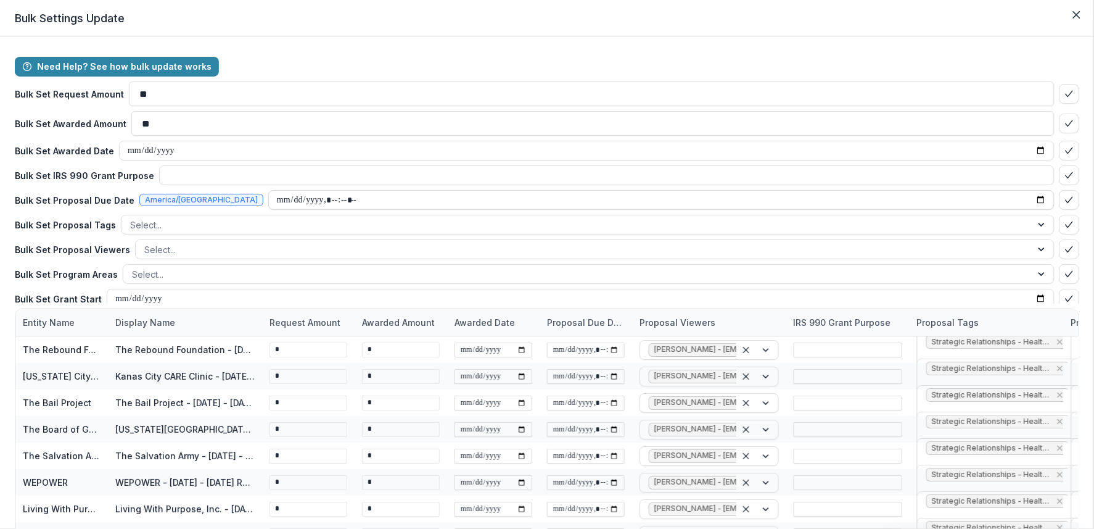
click at [268, 204] on input "datetime-local" at bounding box center [661, 200] width 786 height 20
type input "**********"
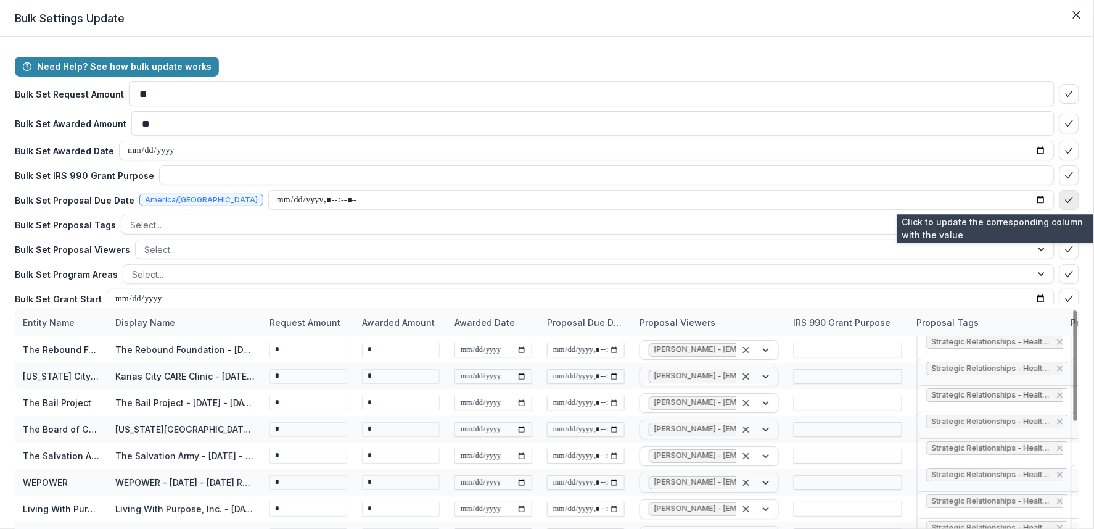
click at [1067, 201] on icon "bulk-confirm-option" at bounding box center [1070, 200] width 10 height 10
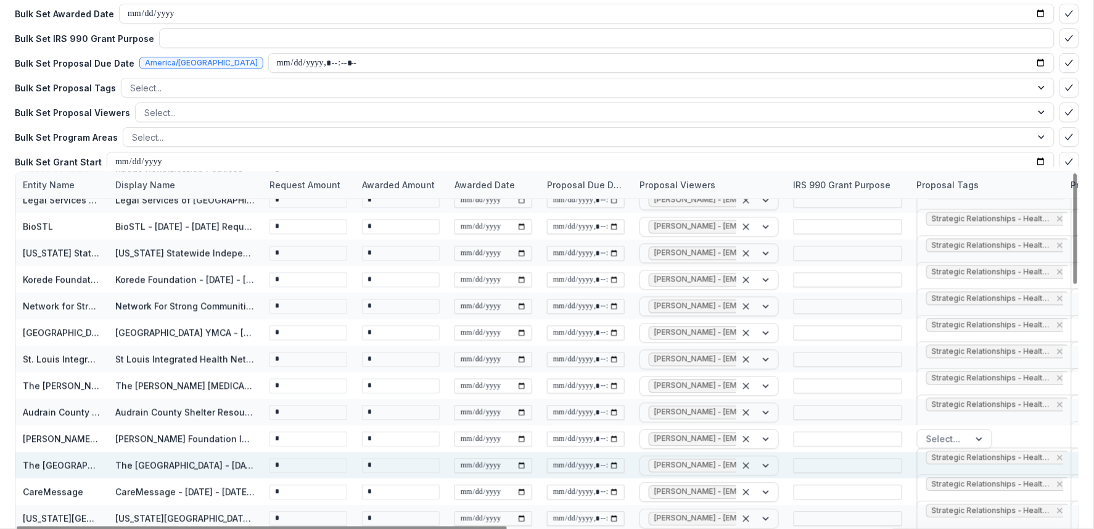
scroll to position [194, 0]
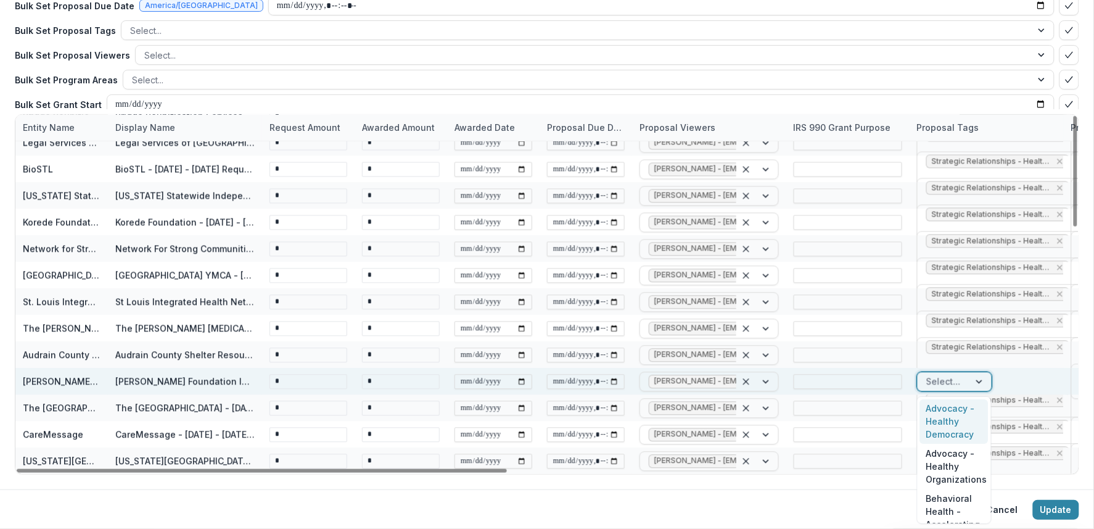
click at [978, 381] on div at bounding box center [981, 382] width 22 height 19
type input "******"
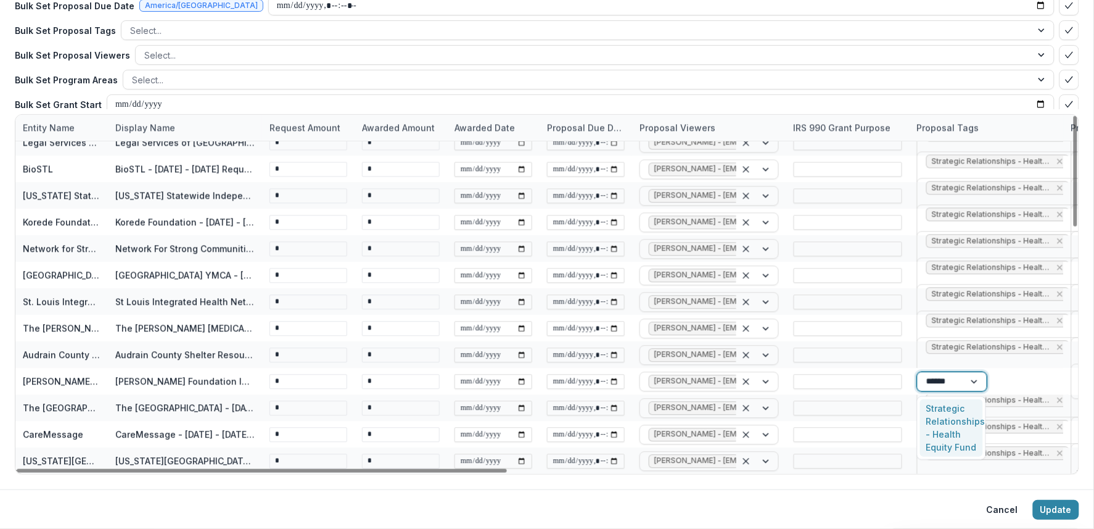
click at [958, 430] on div "Strategic Relationships - Health Equity Fund" at bounding box center [951, 428] width 63 height 58
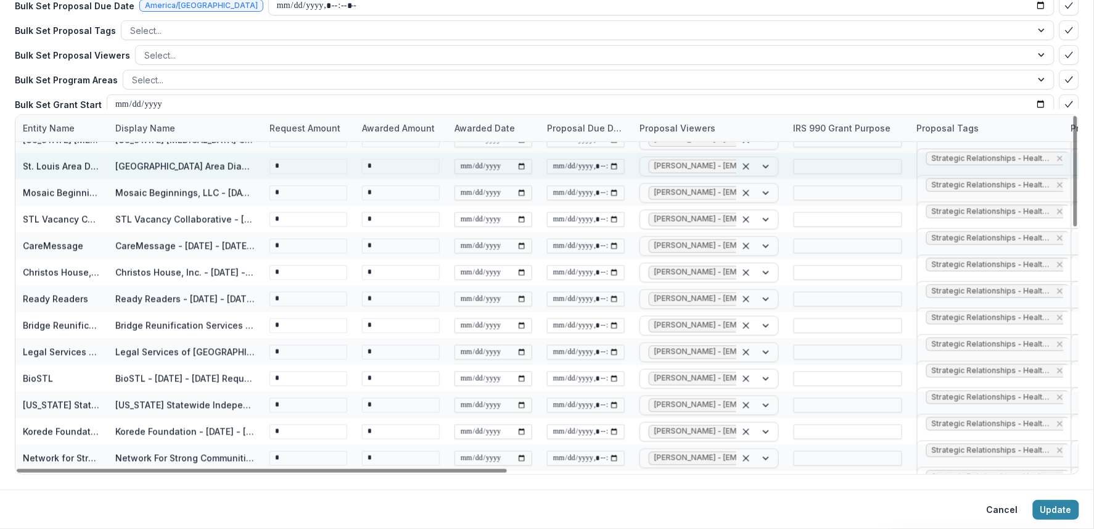
scroll to position [782, 0]
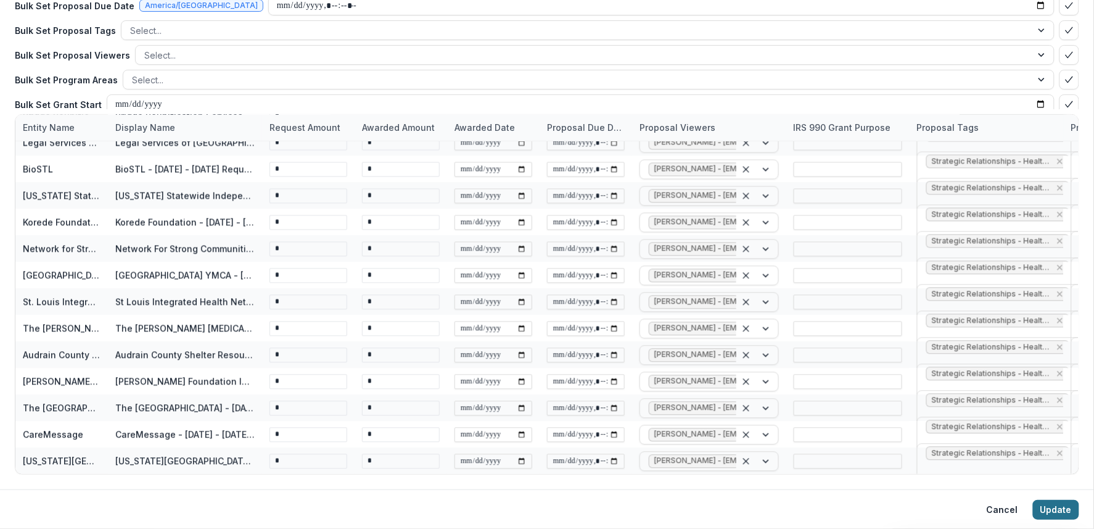
click at [1047, 511] on button "Update" at bounding box center [1056, 510] width 46 height 20
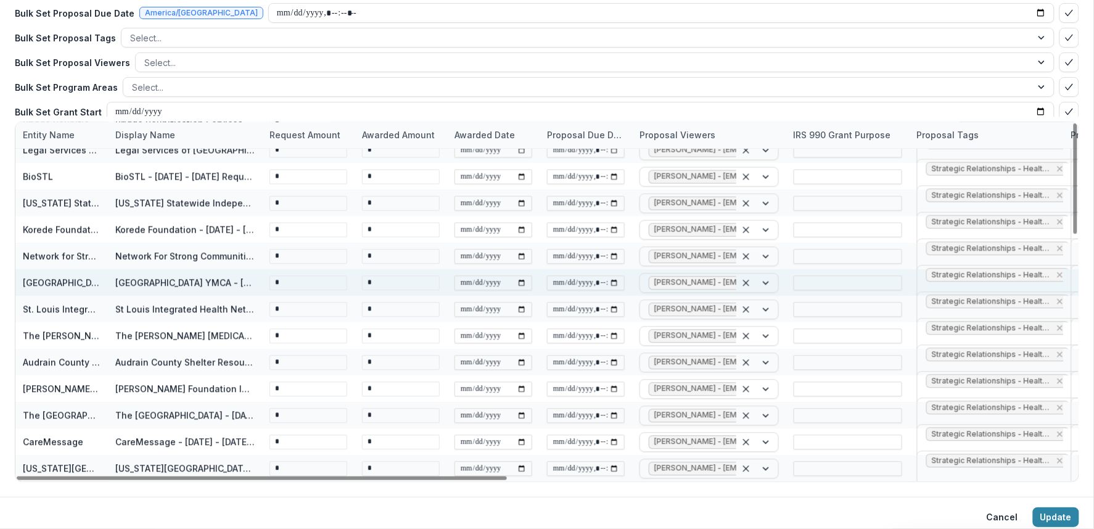
scroll to position [194, 0]
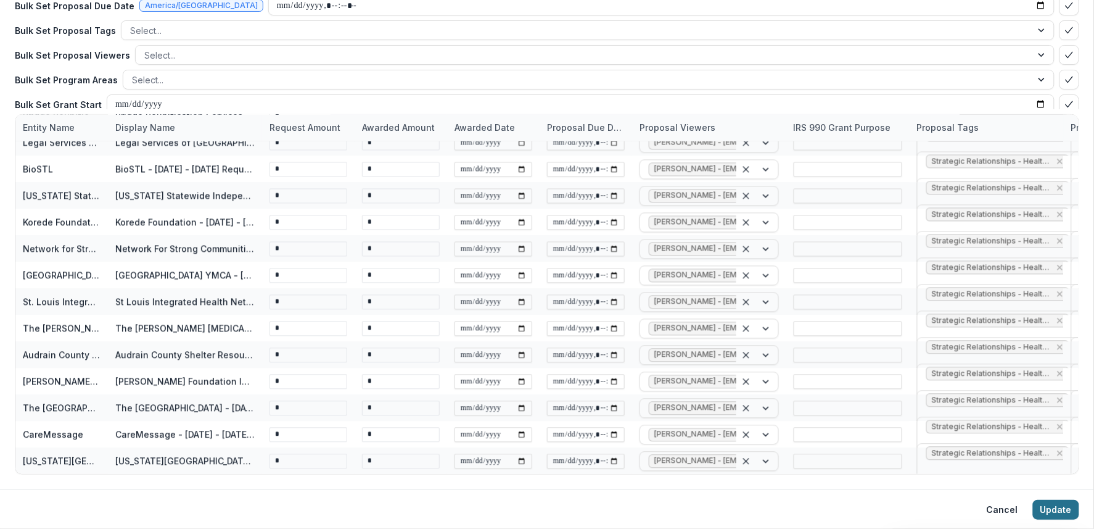
click at [1050, 508] on button "Update" at bounding box center [1056, 510] width 46 height 20
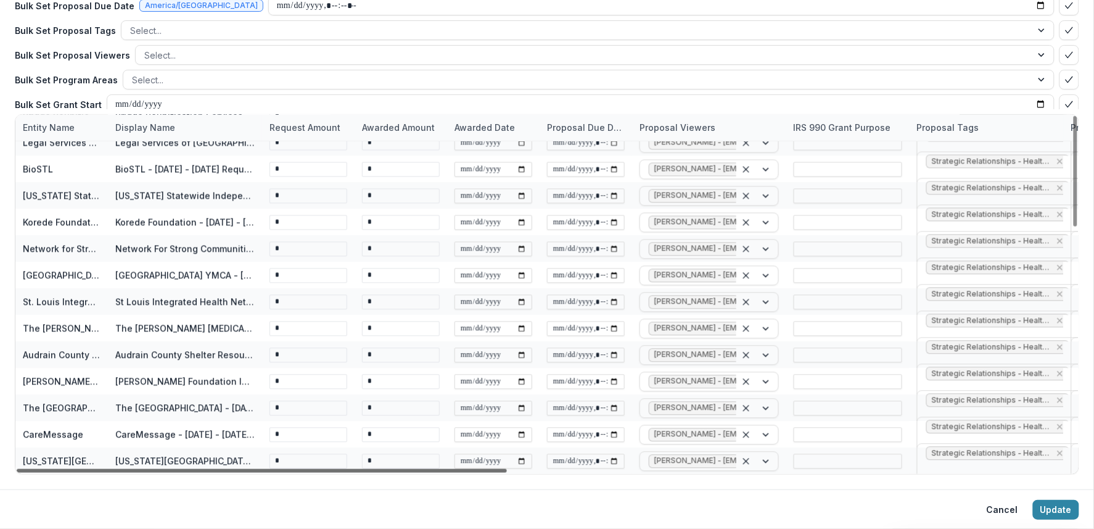
click at [490, 469] on div at bounding box center [262, 471] width 490 height 4
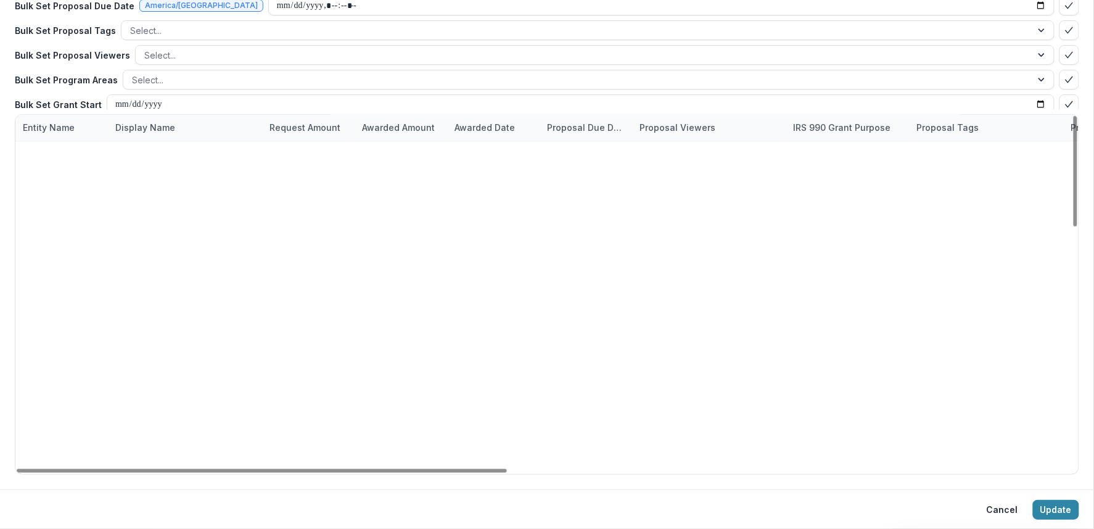
scroll to position [0, 0]
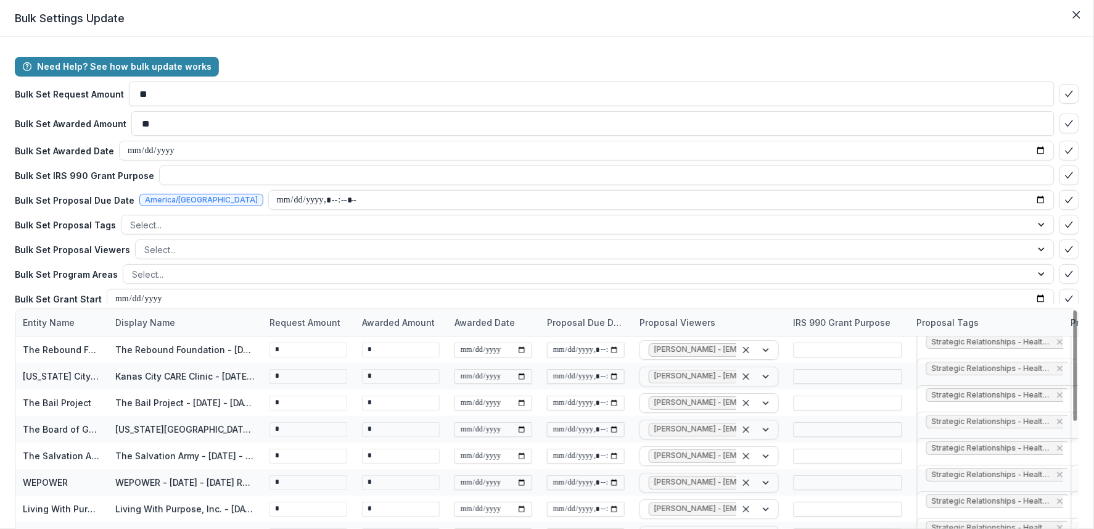
click at [765, 81] on input "**" at bounding box center [592, 93] width 926 height 25
click at [1078, 14] on icon "Close" at bounding box center [1076, 14] width 7 height 7
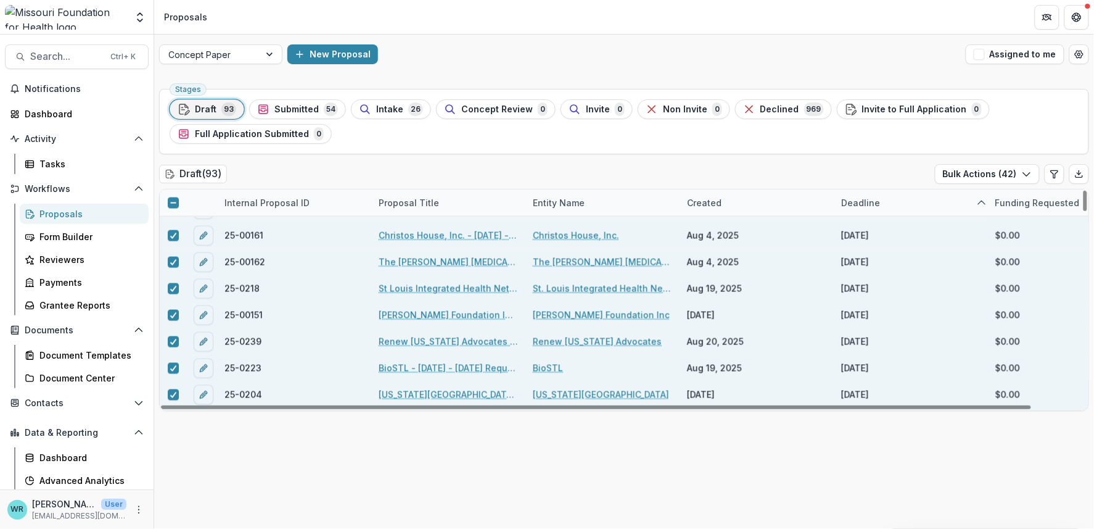
scroll to position [2067, 0]
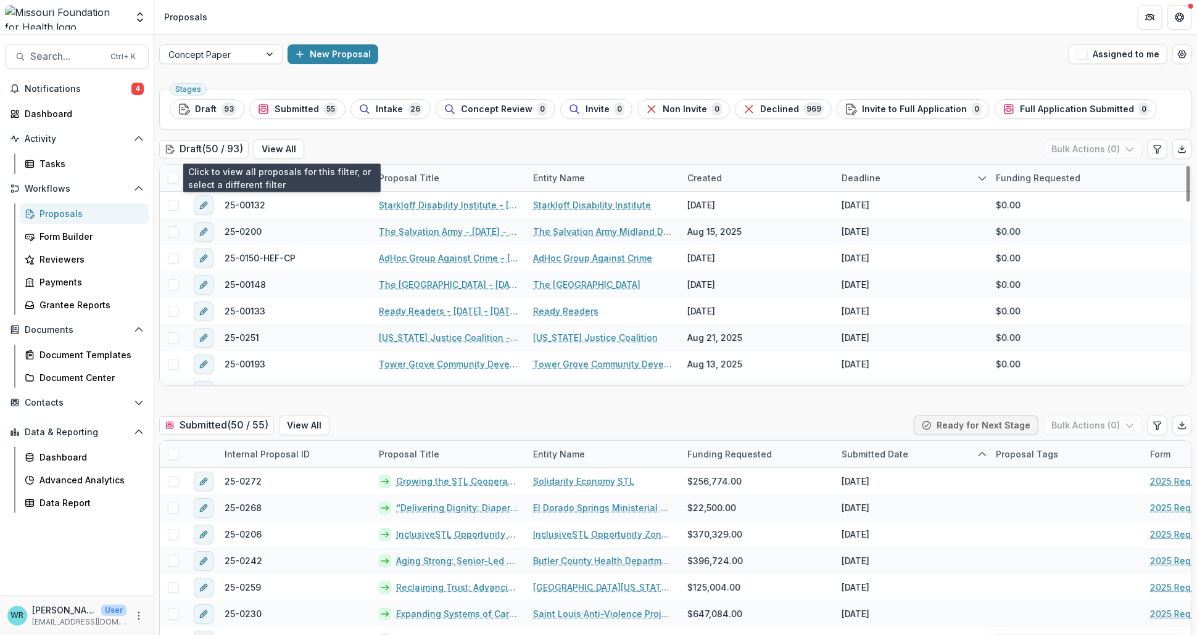
drag, startPoint x: 291, startPoint y: 148, endPoint x: 545, endPoint y: 181, distance: 256.2
click at [290, 148] on button "View All" at bounding box center [279, 149] width 51 height 20
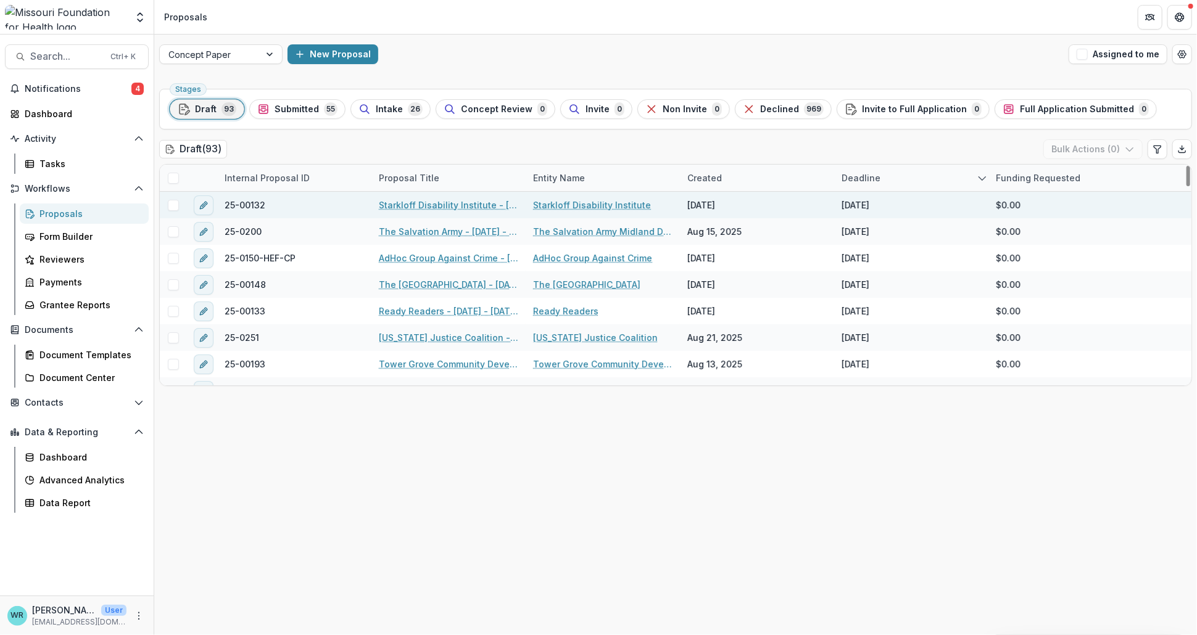
click at [456, 202] on link "Starkloff Disability Institute - 2025 - 2025 Request for Concept Papers" at bounding box center [448, 205] width 139 height 13
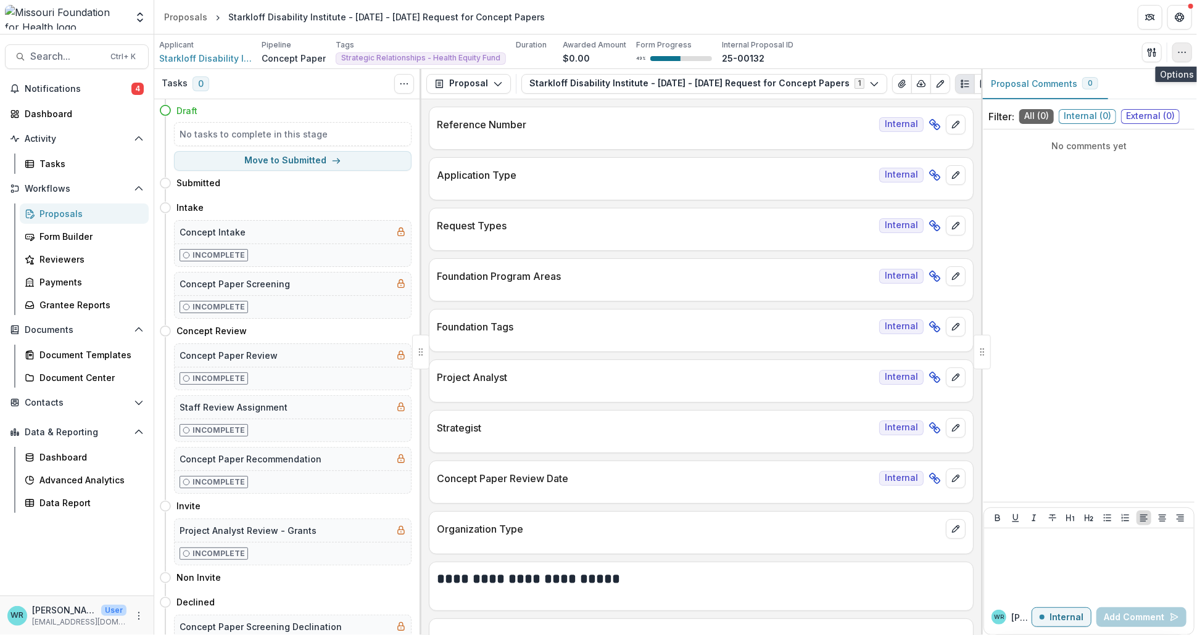
click at [1184, 55] on icon "button" at bounding box center [1182, 52] width 10 height 10
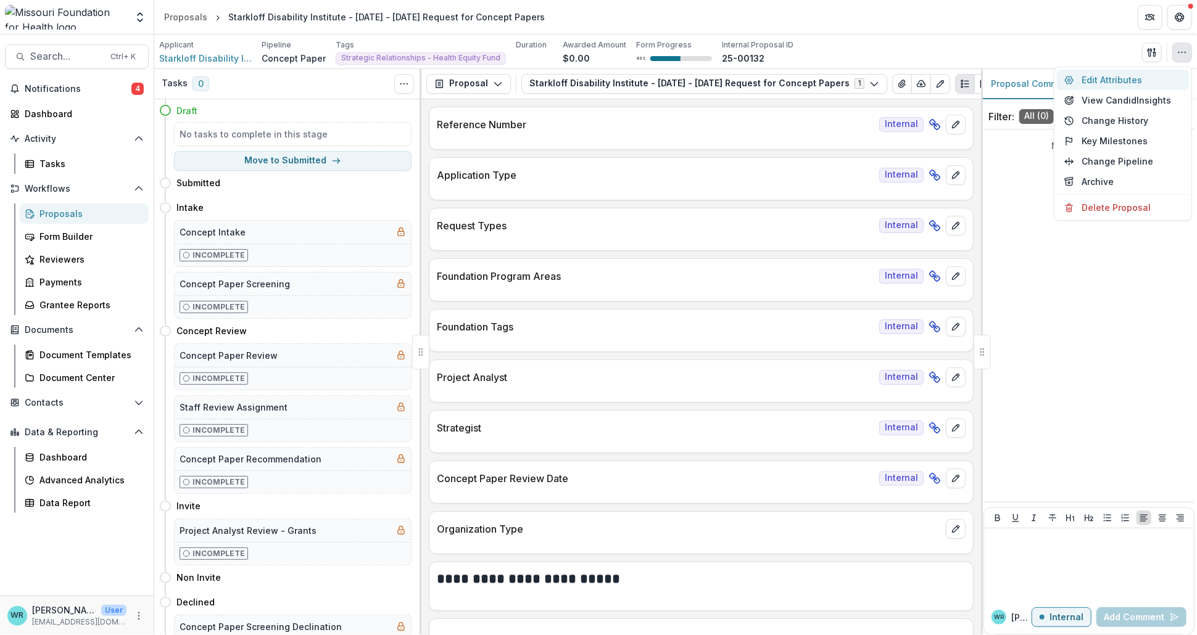
click at [1107, 80] on button "Edit Attributes" at bounding box center [1123, 80] width 132 height 20
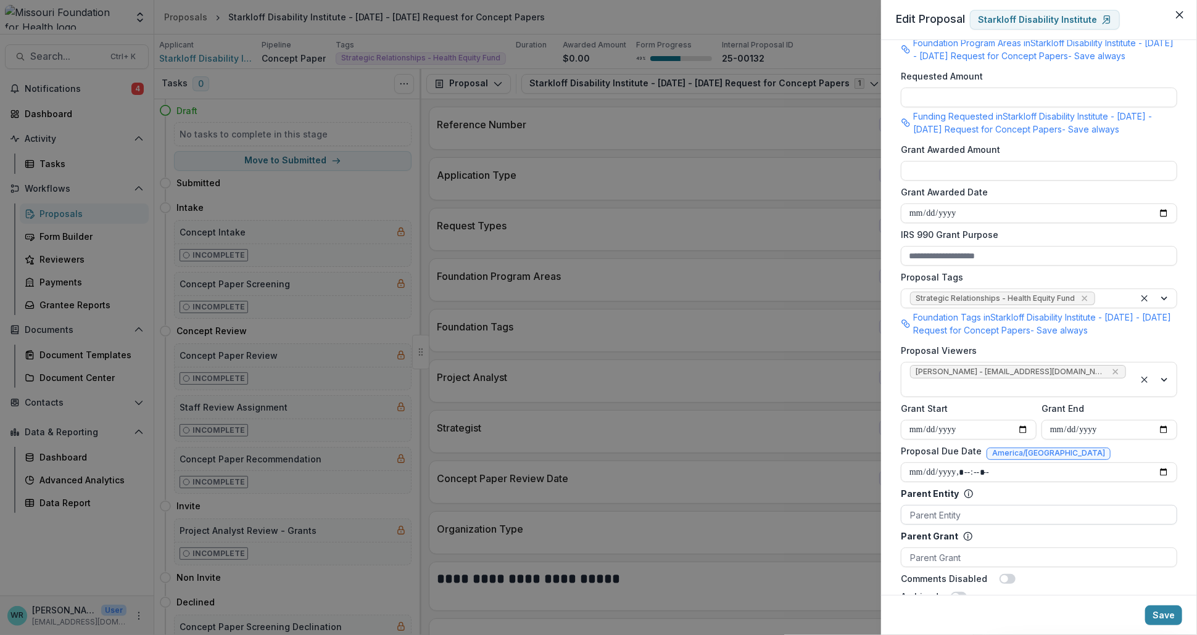
scroll to position [411, 0]
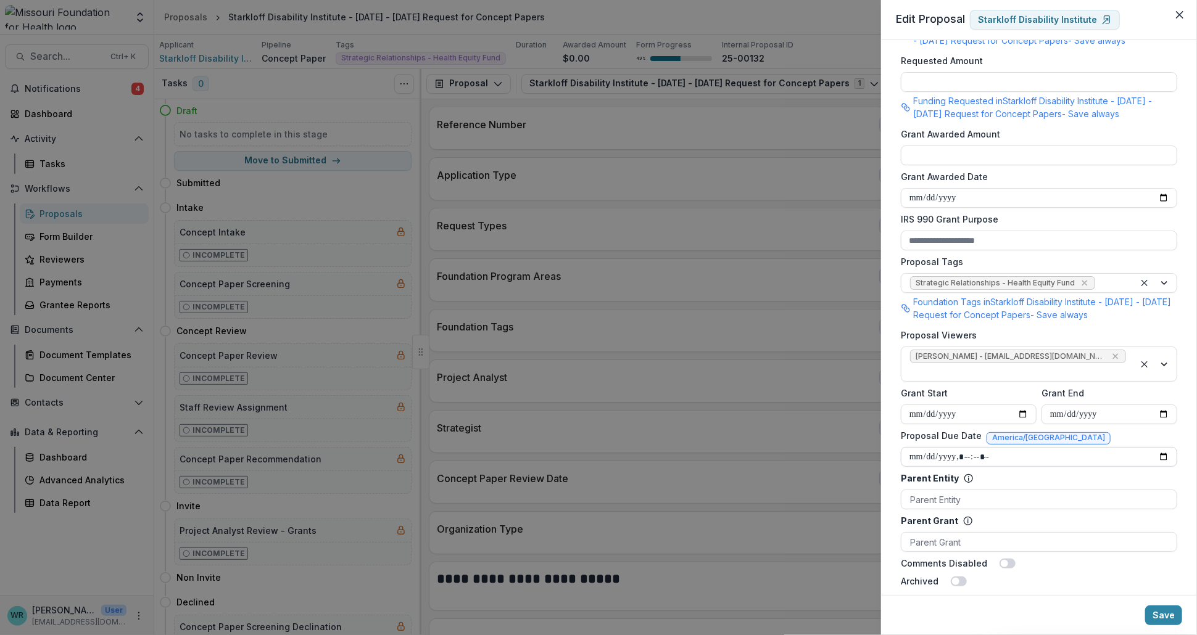
click at [933, 447] on input "Proposal Due Date" at bounding box center [1039, 457] width 276 height 20
type input "**********"
click at [1162, 614] on button "Save" at bounding box center [1163, 616] width 37 height 20
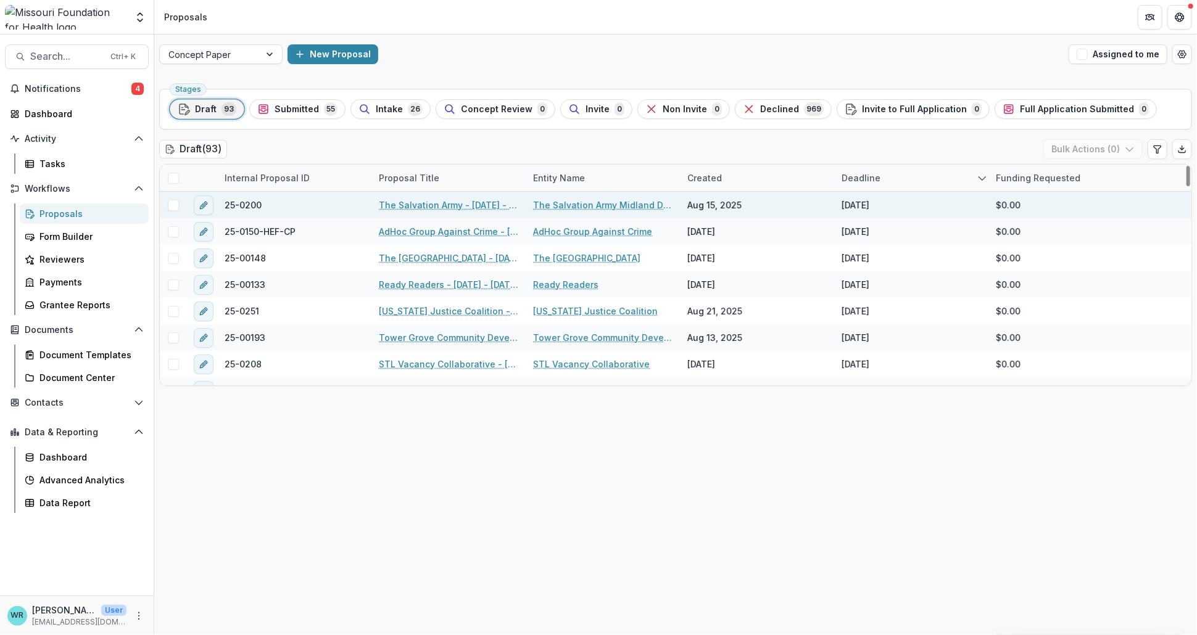
click at [442, 211] on link "The Salvation Army - [DATE] - [DATE] Request for Concept Papers" at bounding box center [448, 205] width 139 height 13
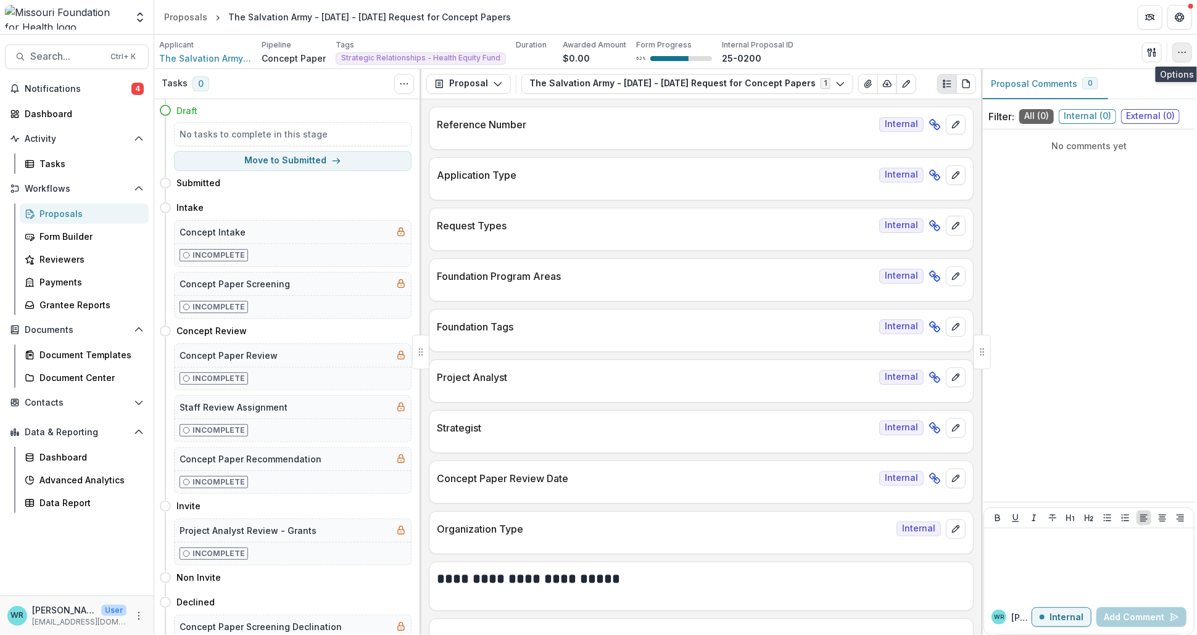
click at [1179, 55] on icon "button" at bounding box center [1182, 52] width 10 height 10
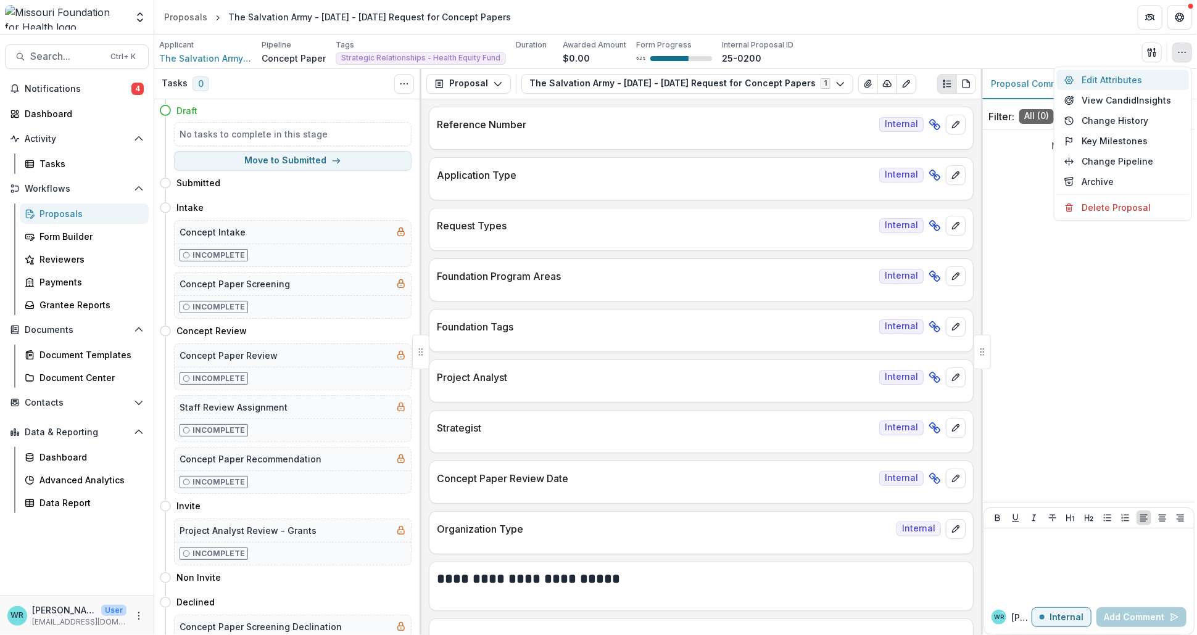
click at [1121, 78] on button "Edit Attributes" at bounding box center [1123, 80] width 132 height 20
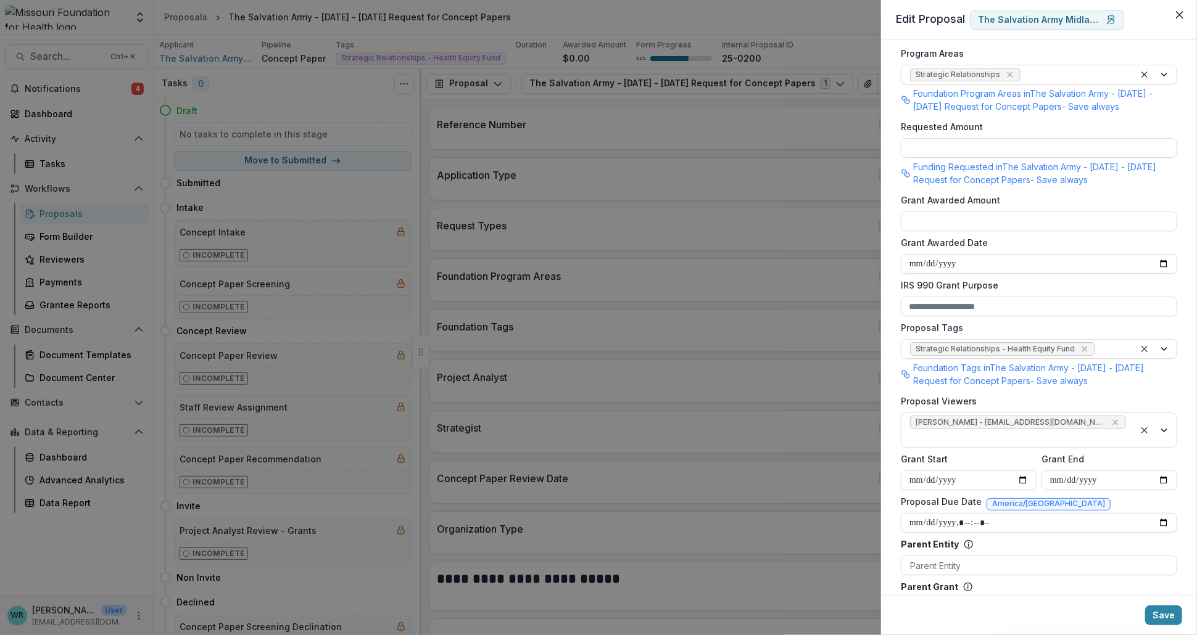
scroll to position [805, 0]
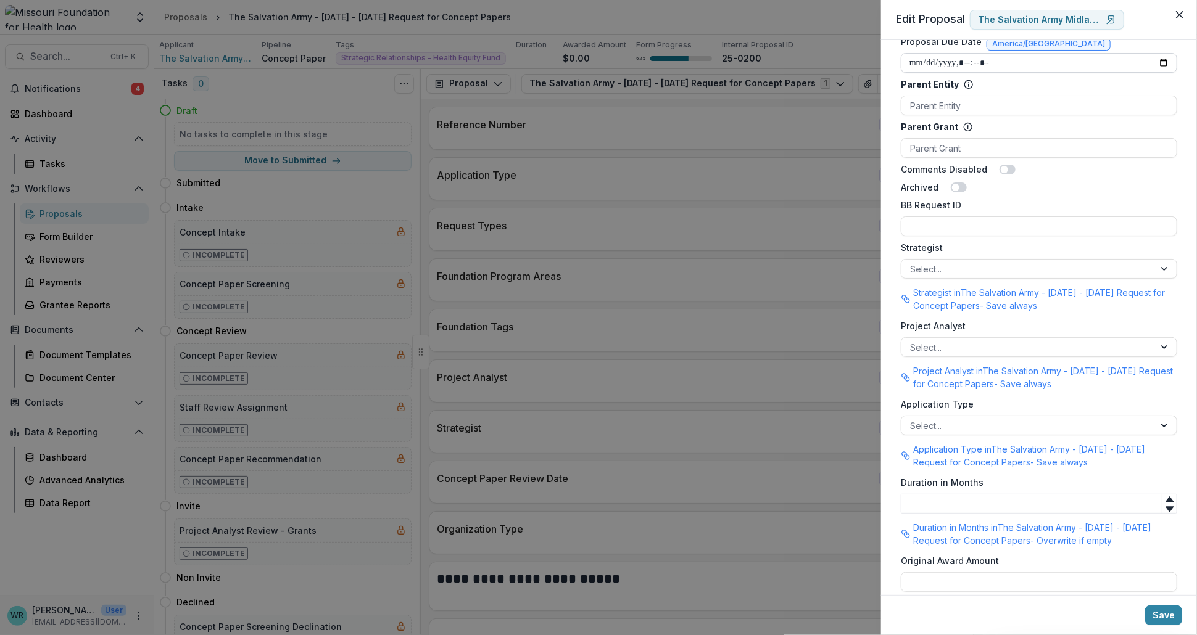
click at [926, 53] on input "Proposal Due Date" at bounding box center [1039, 63] width 276 height 20
type input "**********"
click at [1168, 616] on button "Save" at bounding box center [1163, 616] width 37 height 20
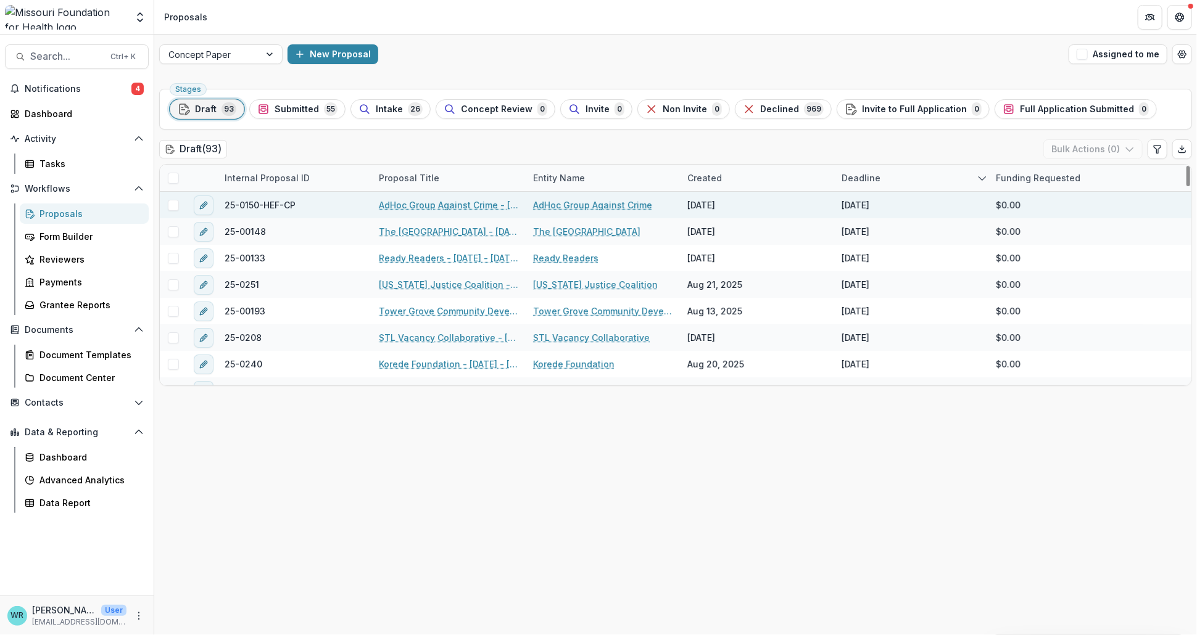
click at [435, 205] on link "AdHoc Group Against Crime - 2025 - 2025 Request for Concept Papers" at bounding box center [448, 205] width 139 height 13
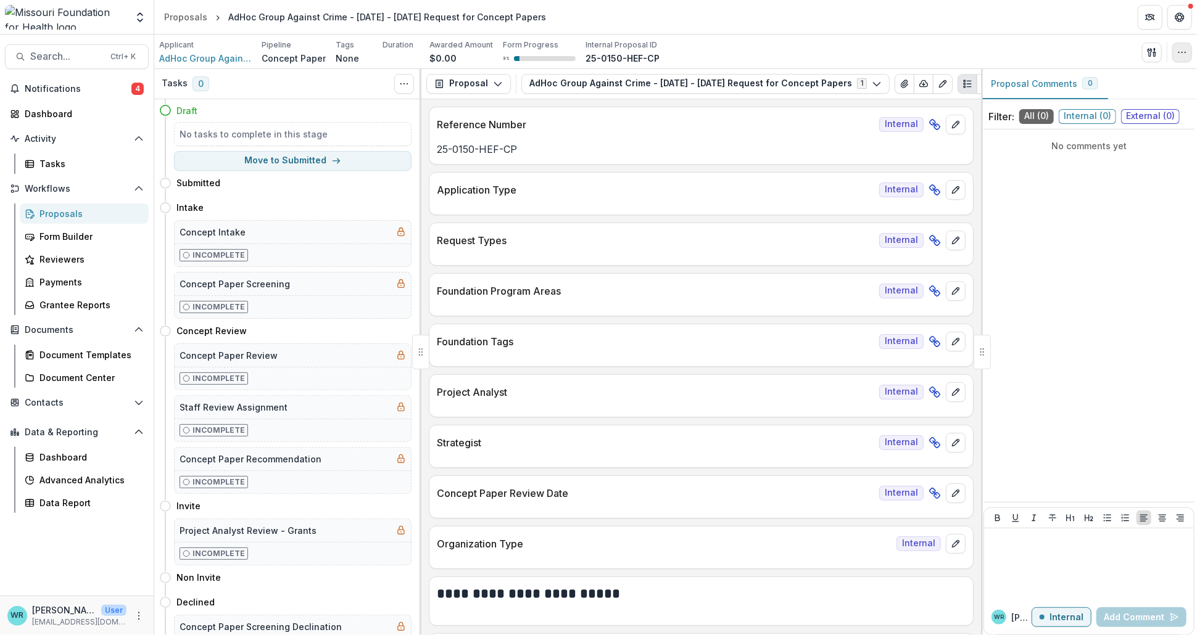
click at [1186, 50] on icon "button" at bounding box center [1182, 52] width 10 height 10
click at [1088, 73] on button "Edit Attributes" at bounding box center [1123, 80] width 132 height 20
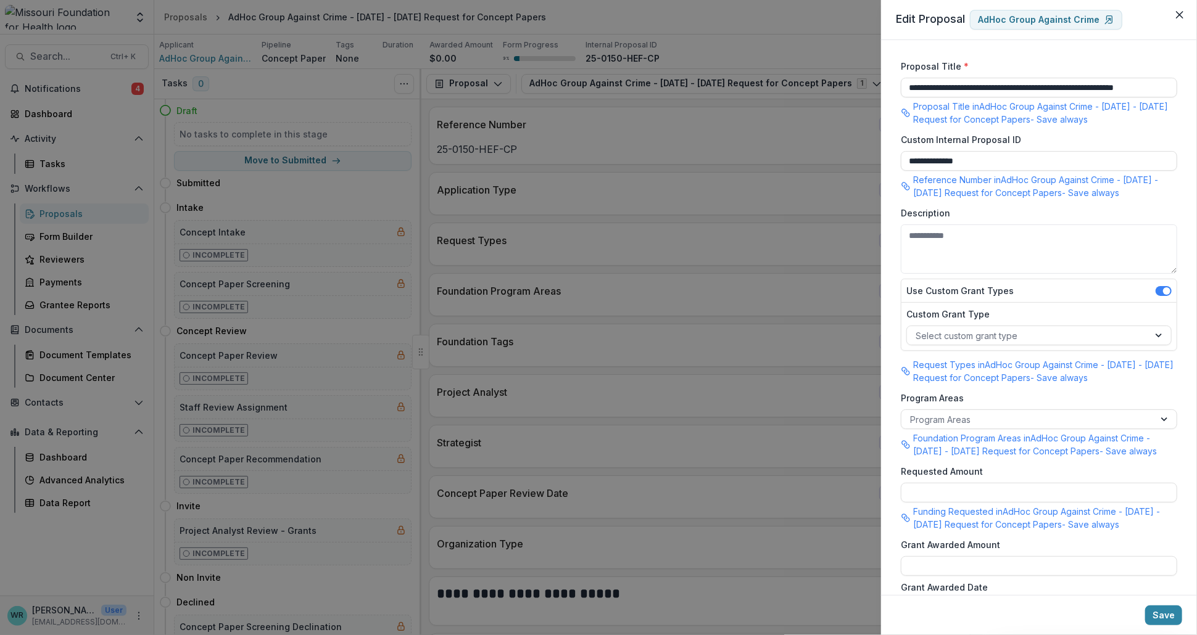
scroll to position [805, 0]
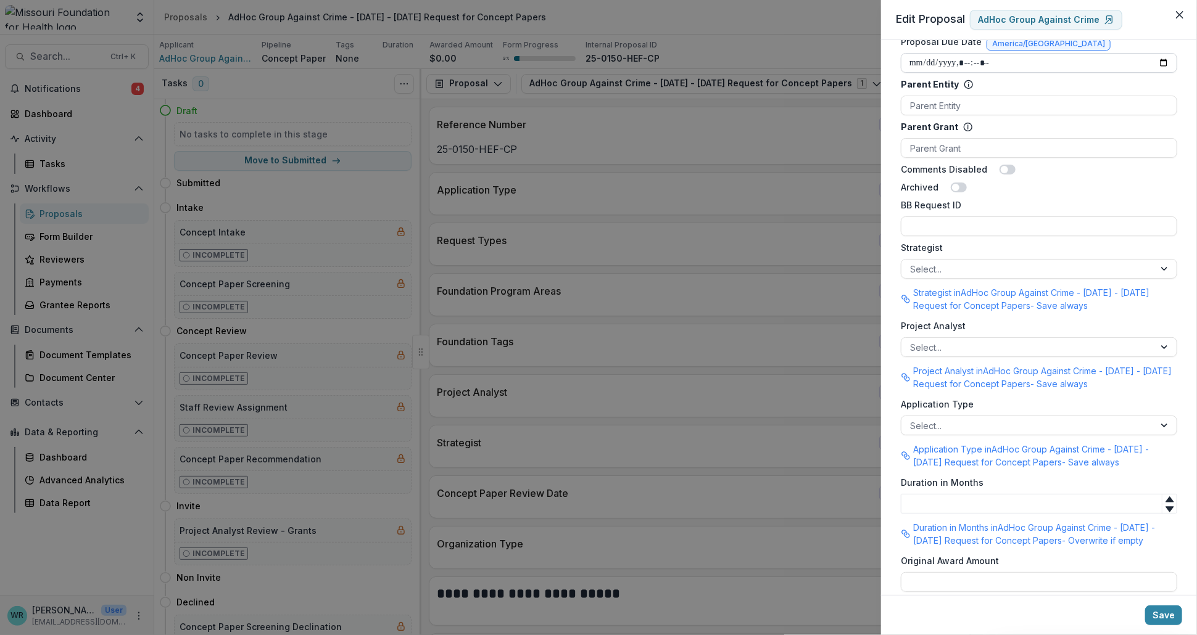
click at [930, 53] on input "Proposal Due Date" at bounding box center [1039, 63] width 276 height 20
click at [970, 53] on input "Proposal Due Date" at bounding box center [1039, 63] width 276 height 20
type input "**********"
click at [1154, 613] on button "Save" at bounding box center [1163, 616] width 37 height 20
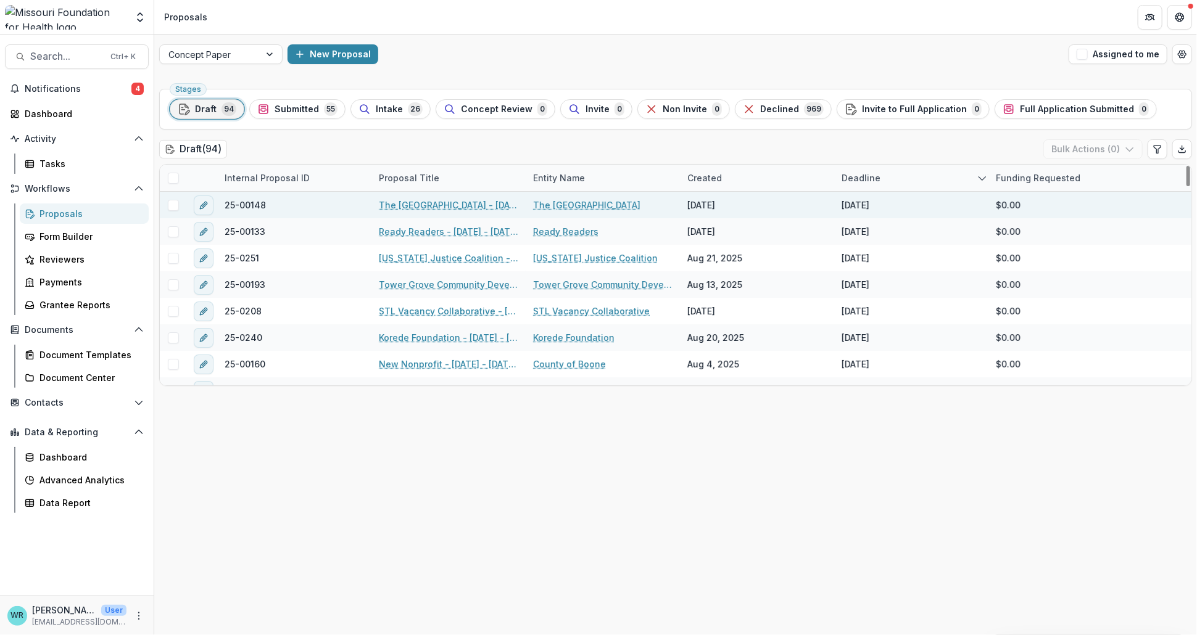
click at [452, 207] on link "The University of Chicago - 2025 - 2025 Request for Concept Papers" at bounding box center [448, 205] width 139 height 13
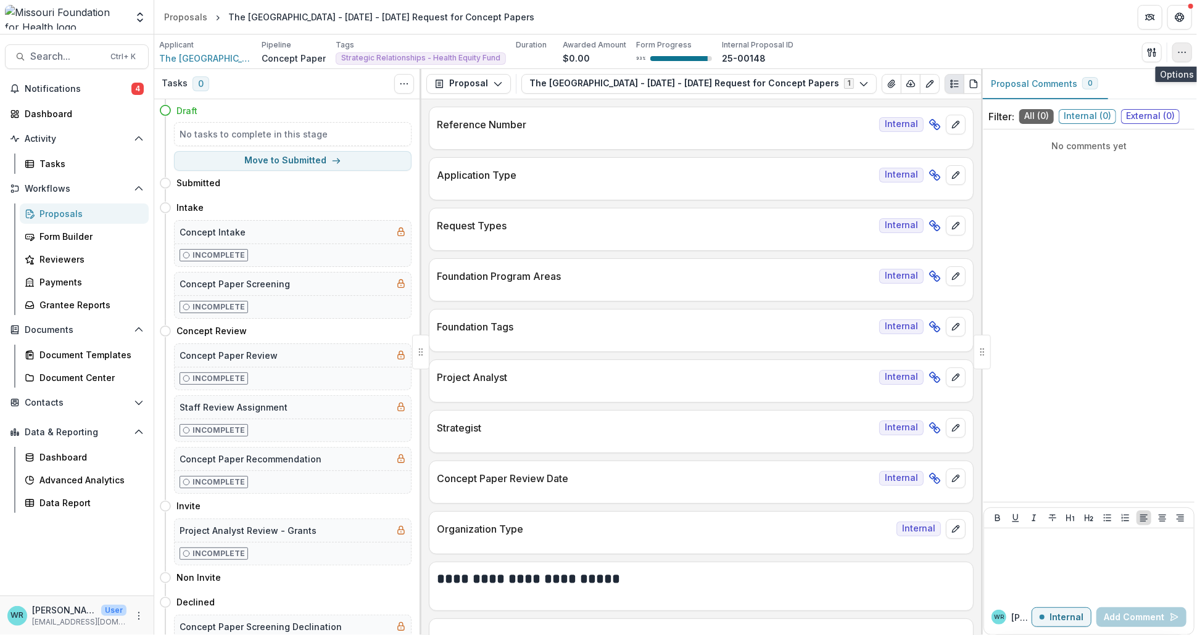
click at [1178, 51] on icon "button" at bounding box center [1182, 52] width 10 height 10
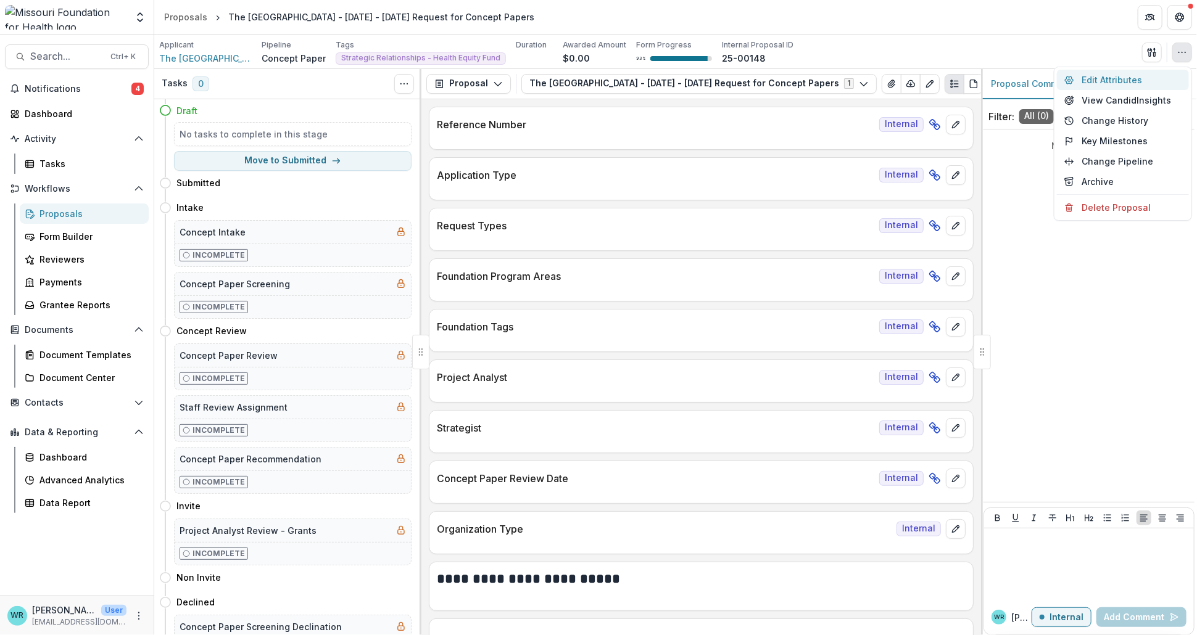
click at [1094, 78] on button "Edit Attributes" at bounding box center [1123, 80] width 132 height 20
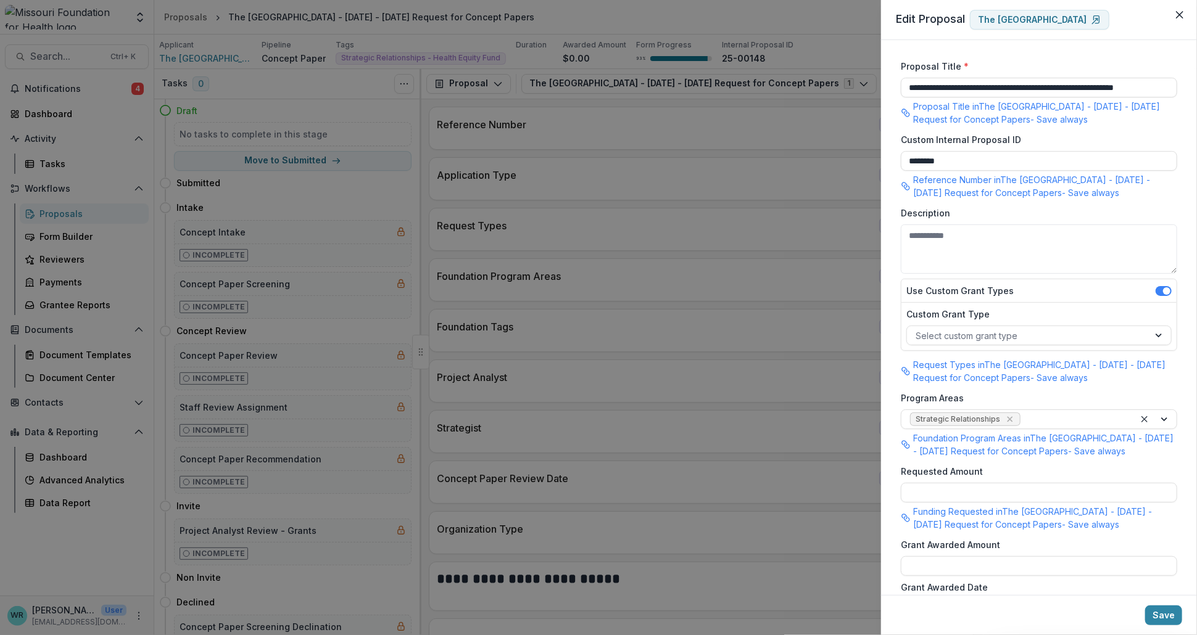
scroll to position [805, 0]
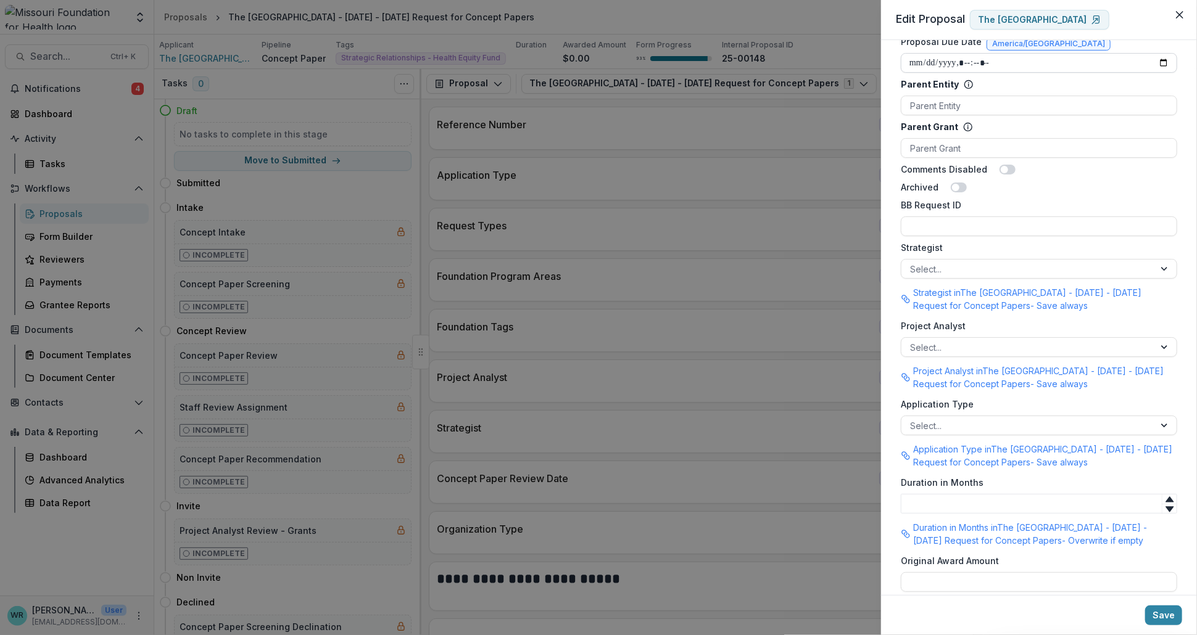
click at [968, 53] on input "Proposal Due Date" at bounding box center [1039, 63] width 276 height 20
click at [998, 53] on input "Proposal Due Date" at bounding box center [1039, 63] width 276 height 20
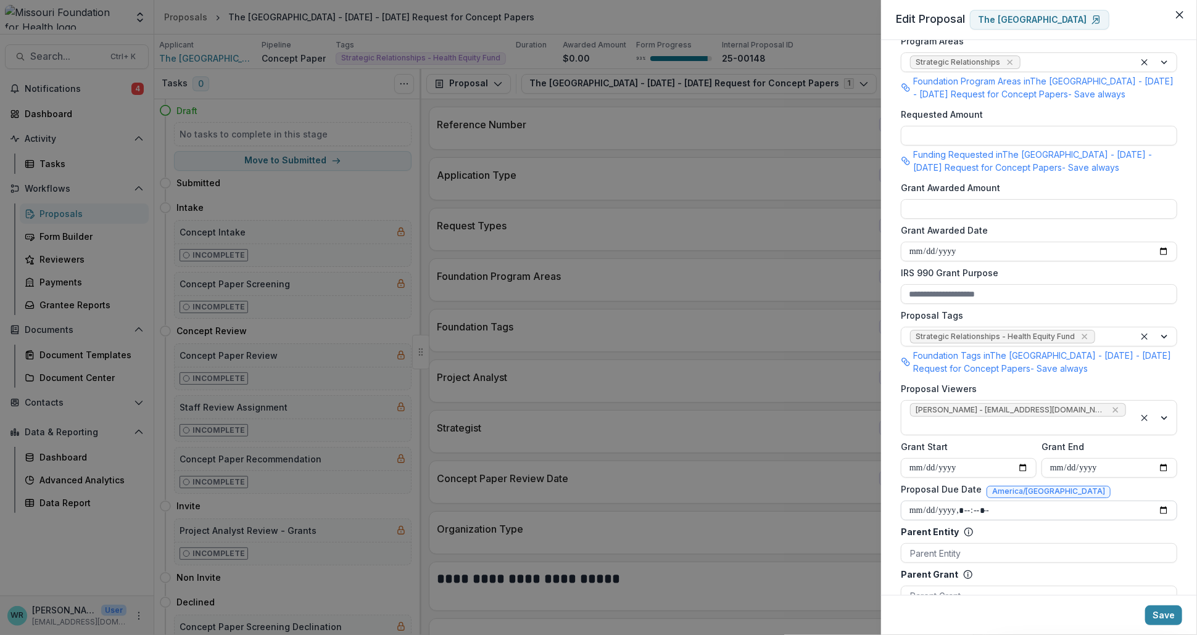
scroll to position [320, 0]
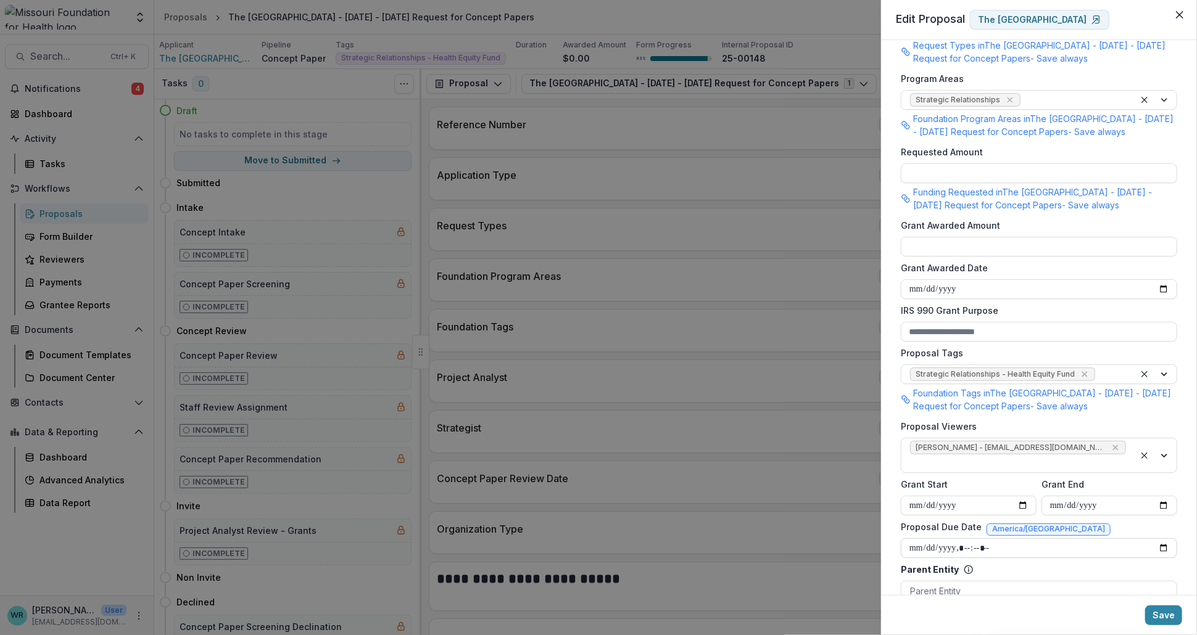
type input "**********"
click at [1177, 610] on button "Save" at bounding box center [1163, 616] width 37 height 20
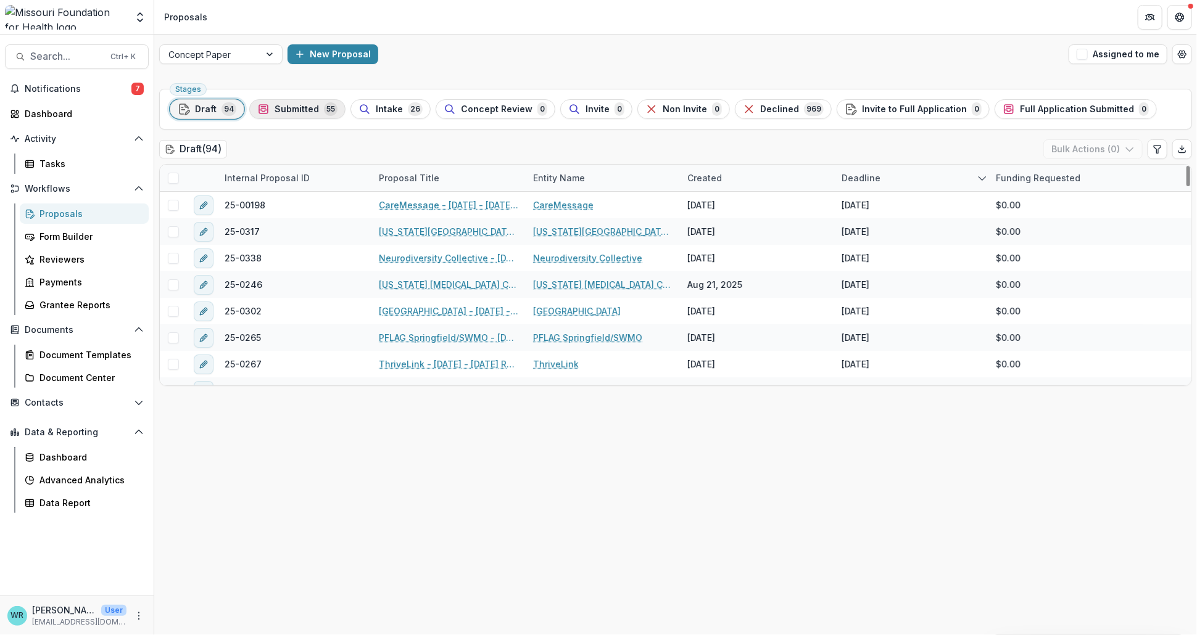
click at [294, 114] on span "Submitted" at bounding box center [296, 109] width 44 height 10
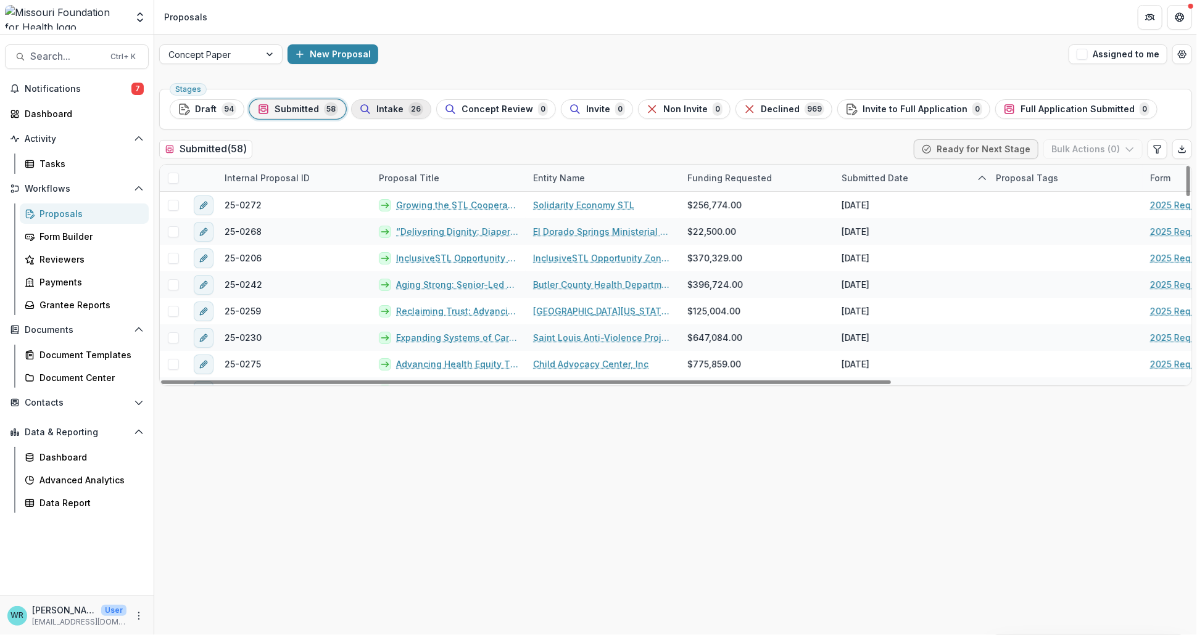
click at [398, 105] on span "Intake" at bounding box center [389, 109] width 27 height 10
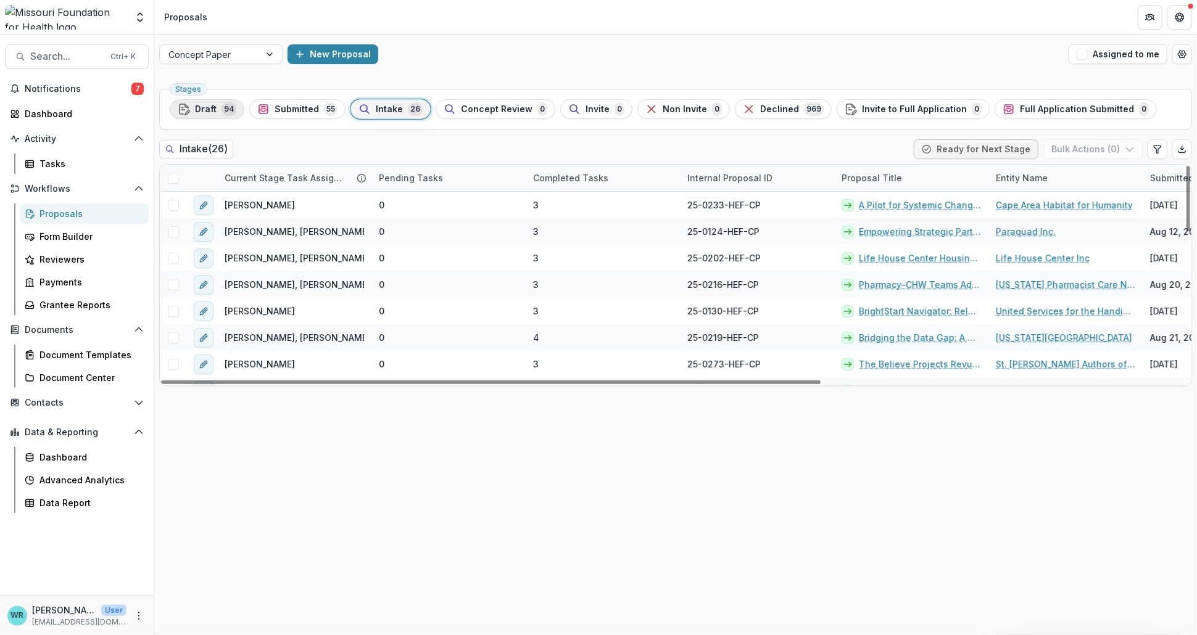
click at [218, 108] on div "Draft 94" at bounding box center [207, 109] width 59 height 14
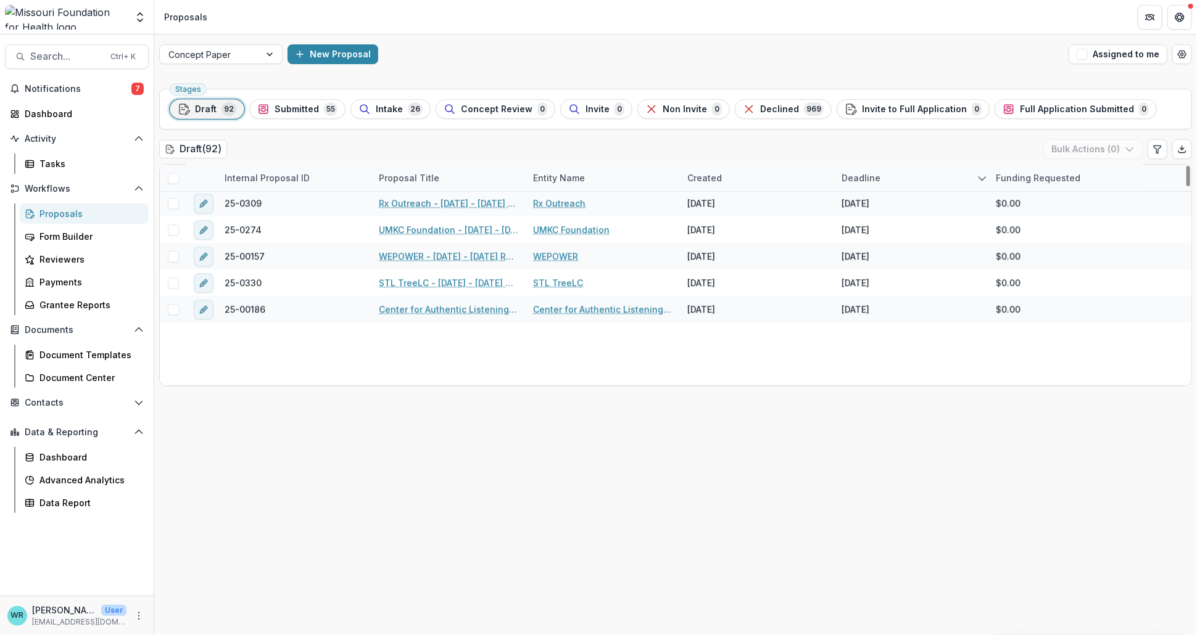
scroll to position [2246, 0]
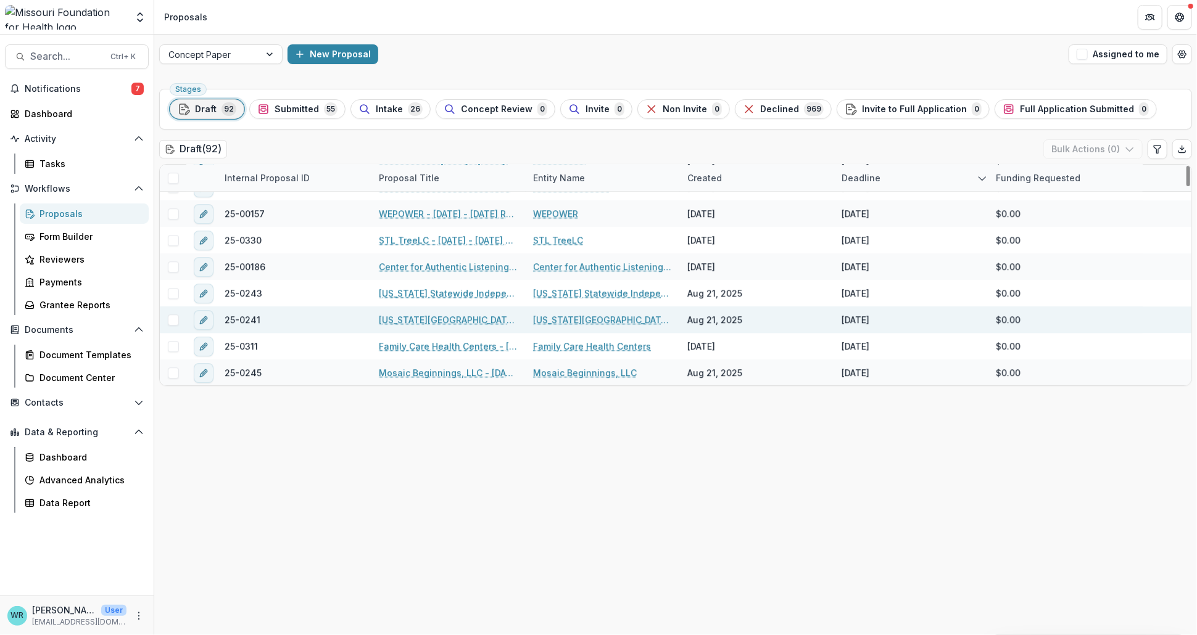
click at [458, 319] on link "[US_STATE][GEOGRAPHIC_DATA] in [GEOGRAPHIC_DATA] - [DATE] - [DATE] Request for …" at bounding box center [448, 319] width 139 height 13
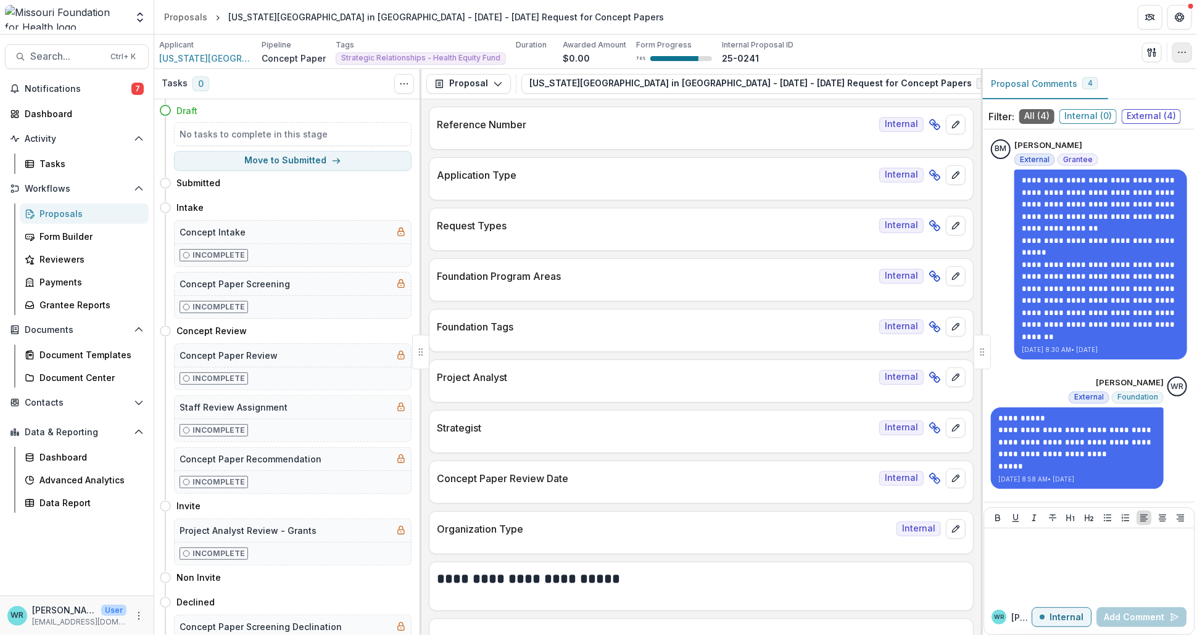
click at [1186, 50] on icon "button" at bounding box center [1182, 52] width 10 height 10
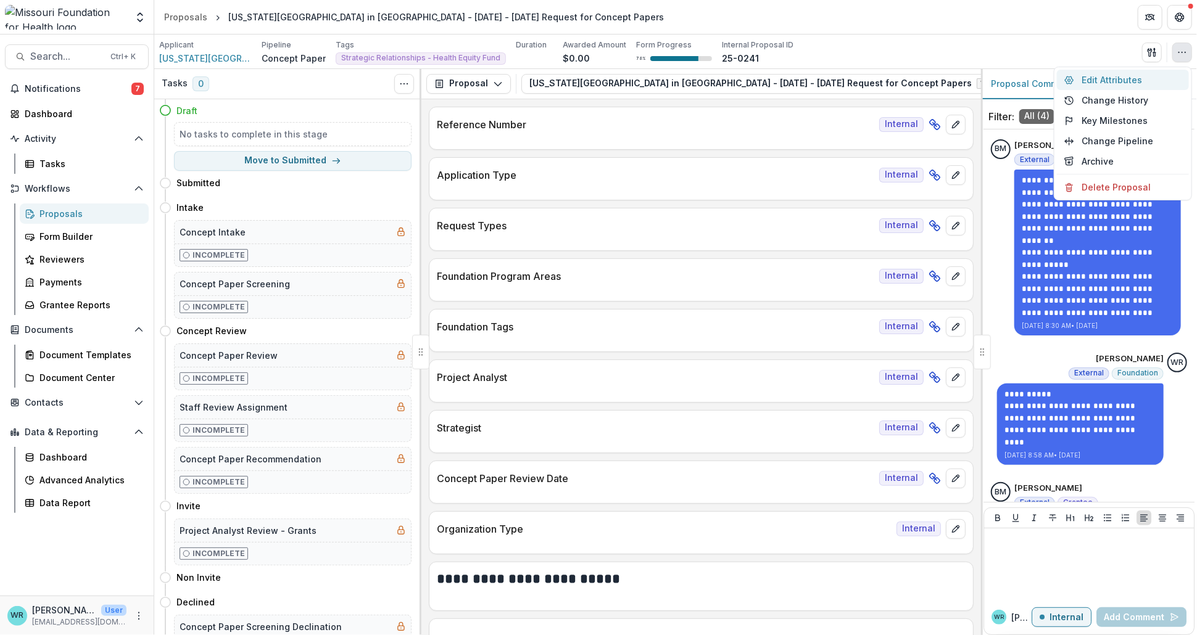
click at [1126, 75] on button "Edit Attributes" at bounding box center [1123, 80] width 132 height 20
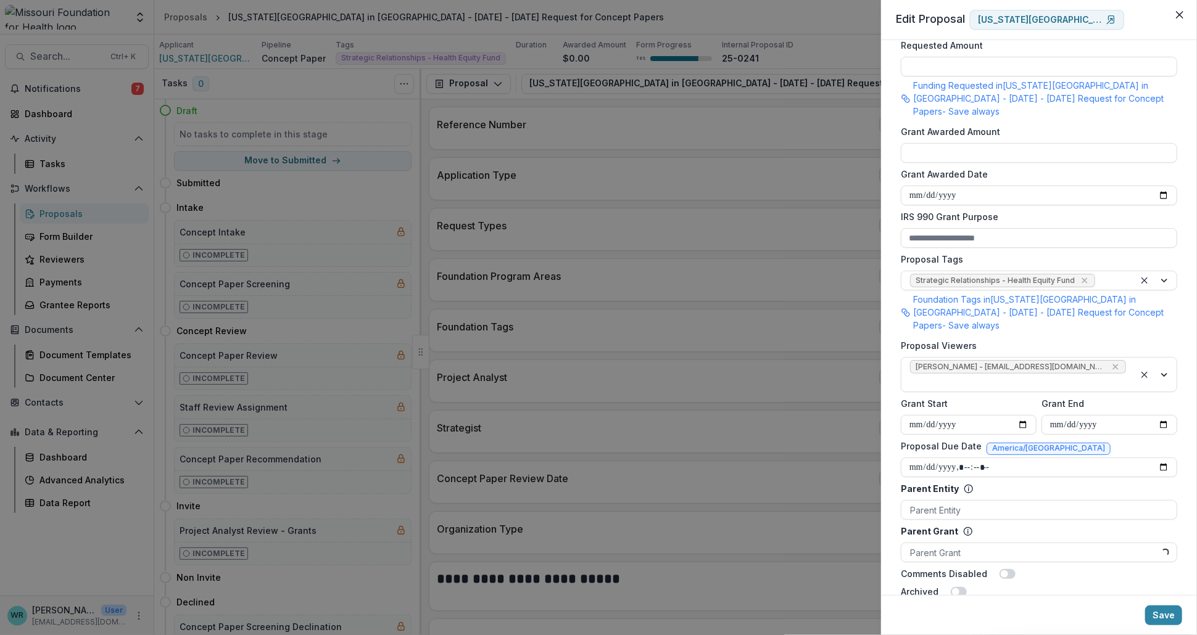
scroll to position [805, 0]
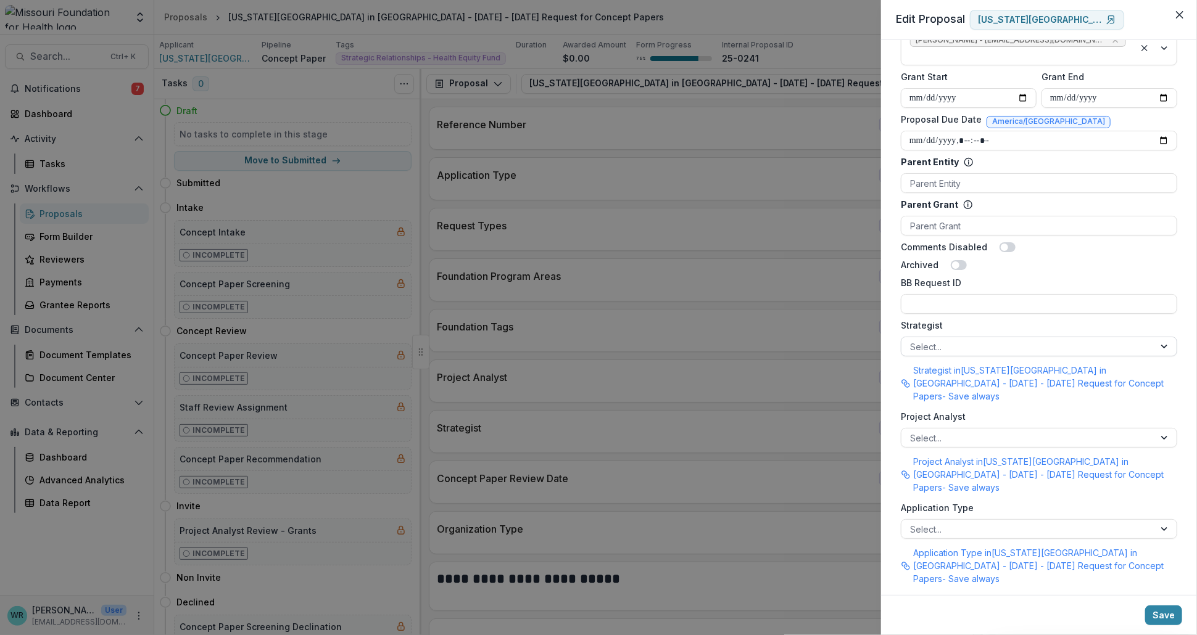
click at [931, 339] on div at bounding box center [1028, 346] width 236 height 15
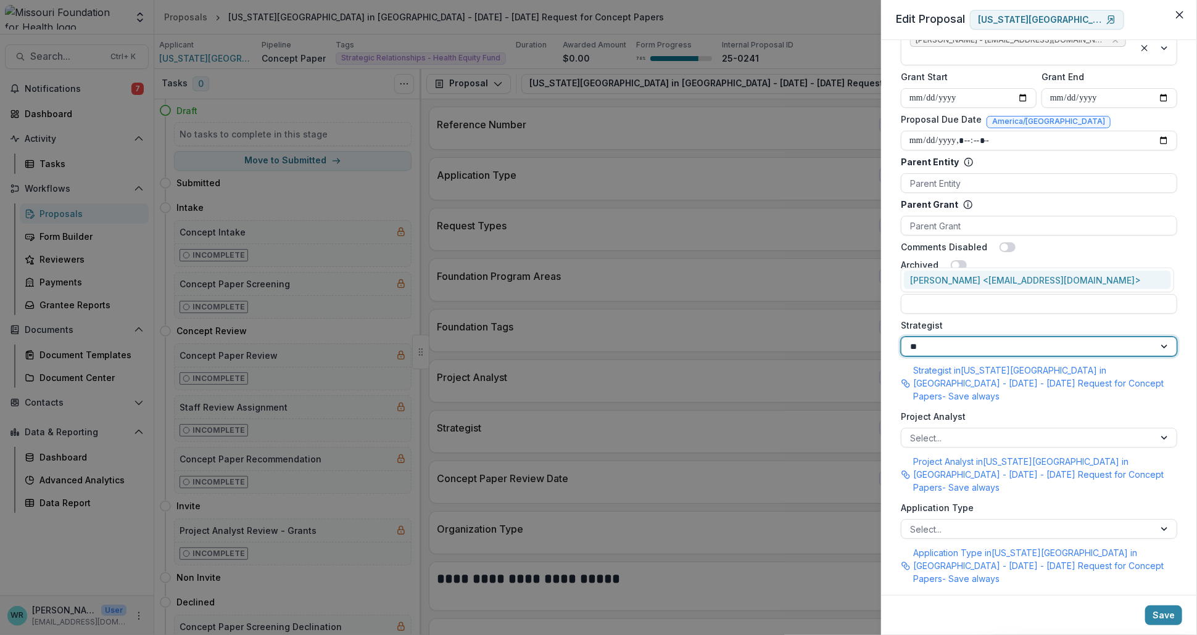
type input "***"
click at [953, 282] on div "Alyssa Curran <acurran@mffh.org>" at bounding box center [1037, 280] width 267 height 19
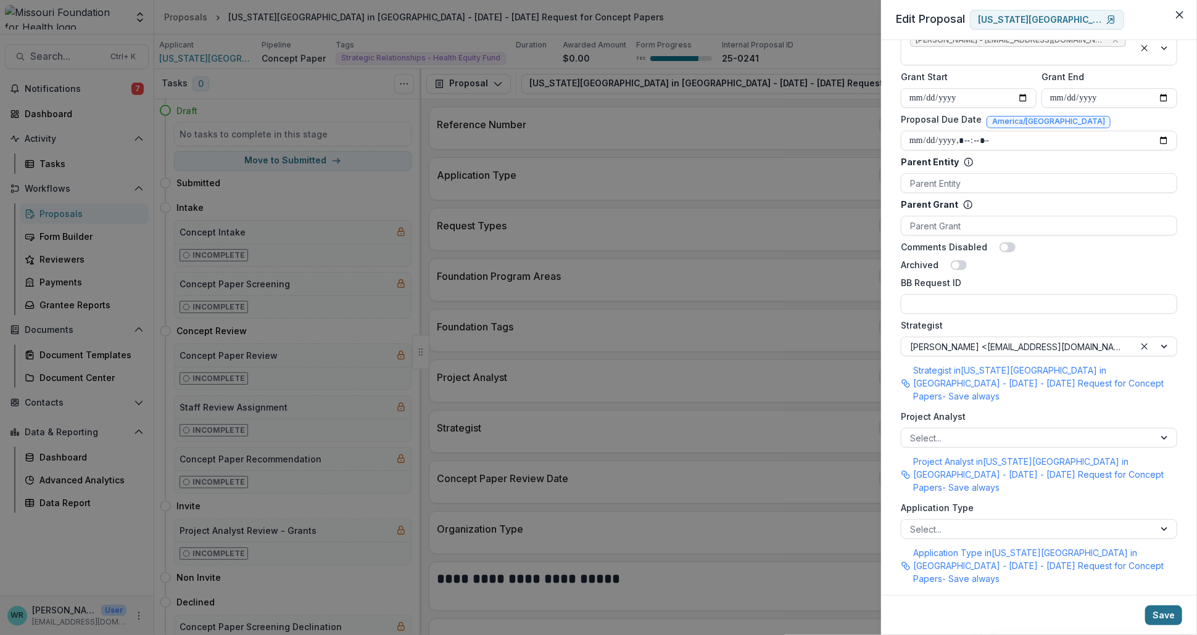
click at [1168, 617] on button "Save" at bounding box center [1163, 616] width 37 height 20
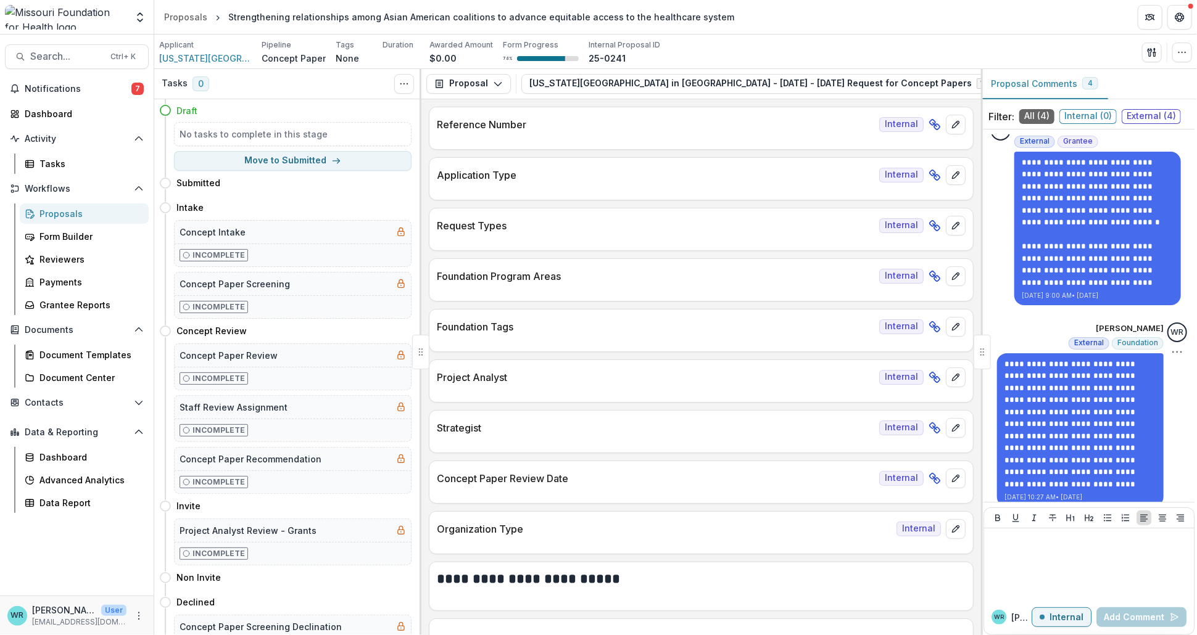
scroll to position [373, 0]
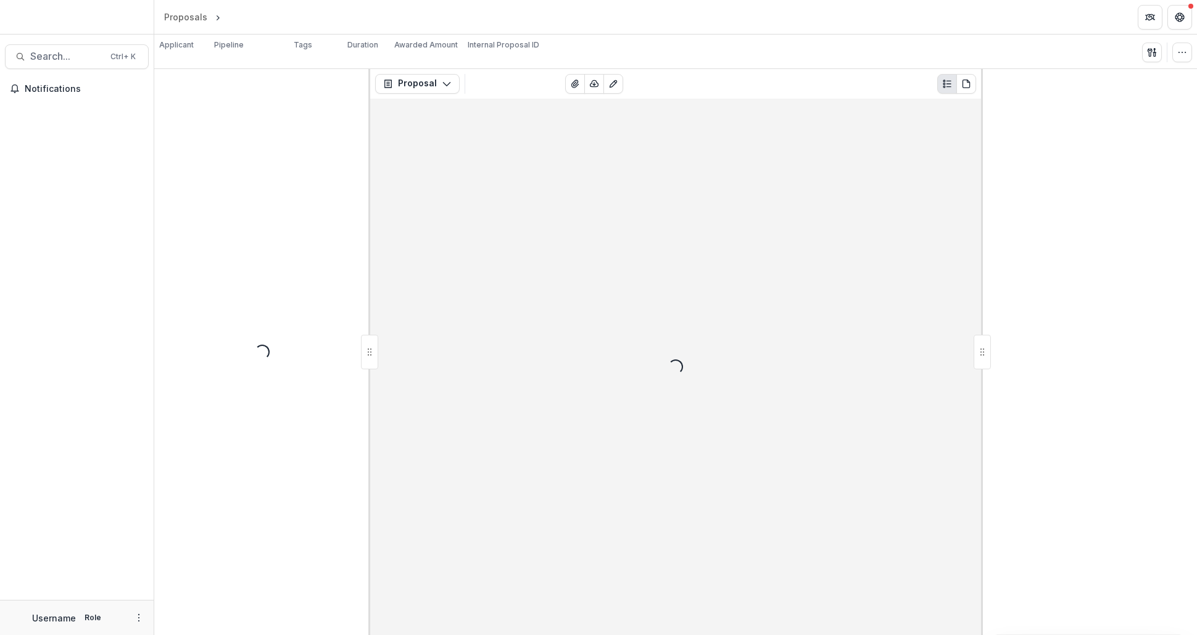
click at [1181, 54] on icon "button" at bounding box center [1182, 52] width 10 height 10
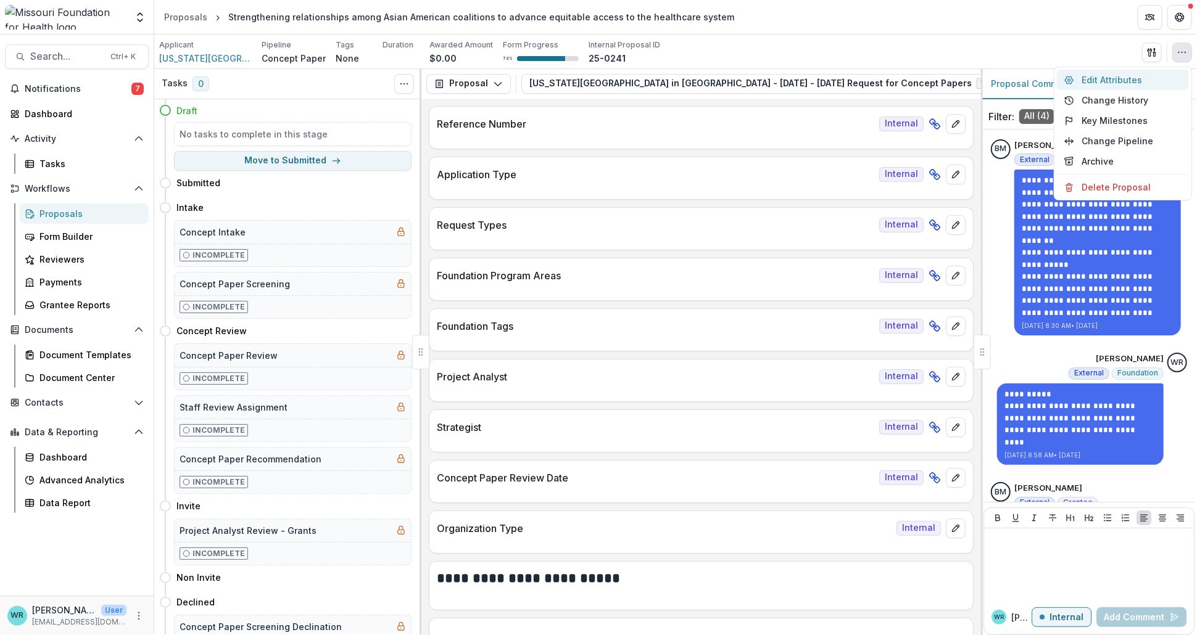
click at [1101, 81] on button "Edit Attributes" at bounding box center [1123, 80] width 132 height 20
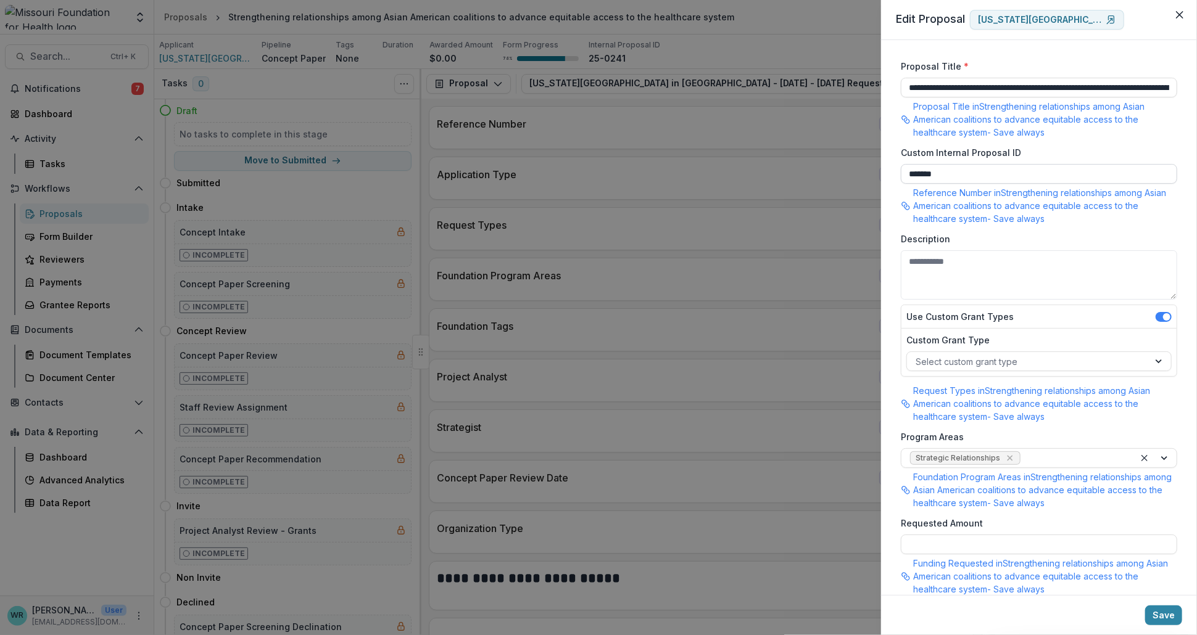
click at [959, 173] on input "*******" at bounding box center [1039, 174] width 276 height 20
type input "**********"
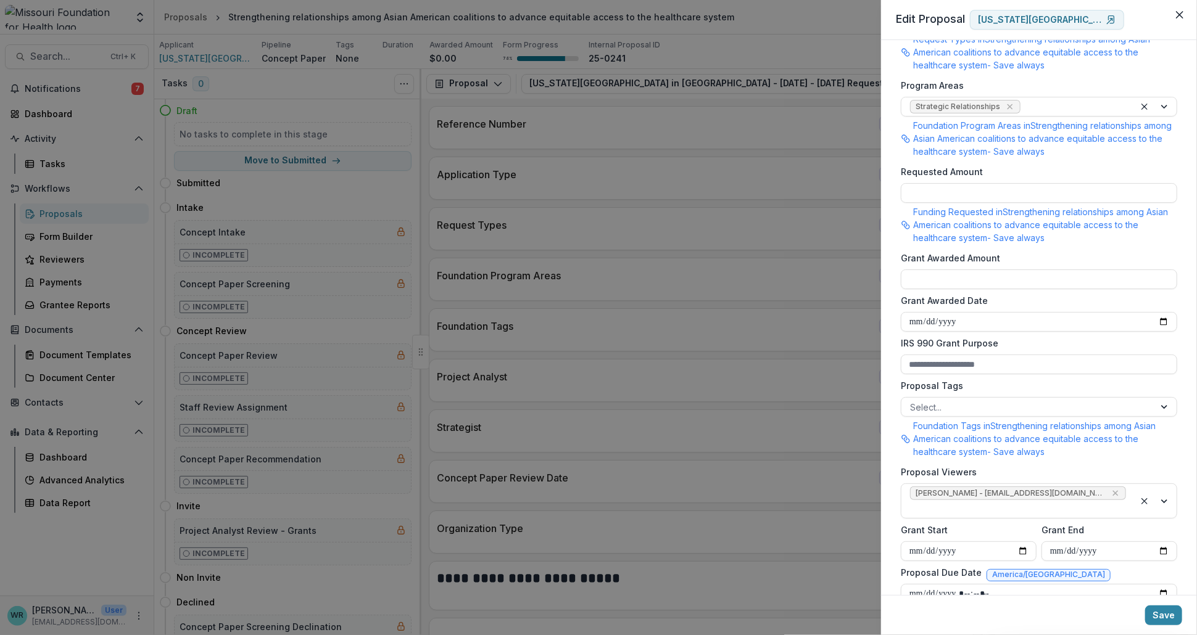
scroll to position [411, 0]
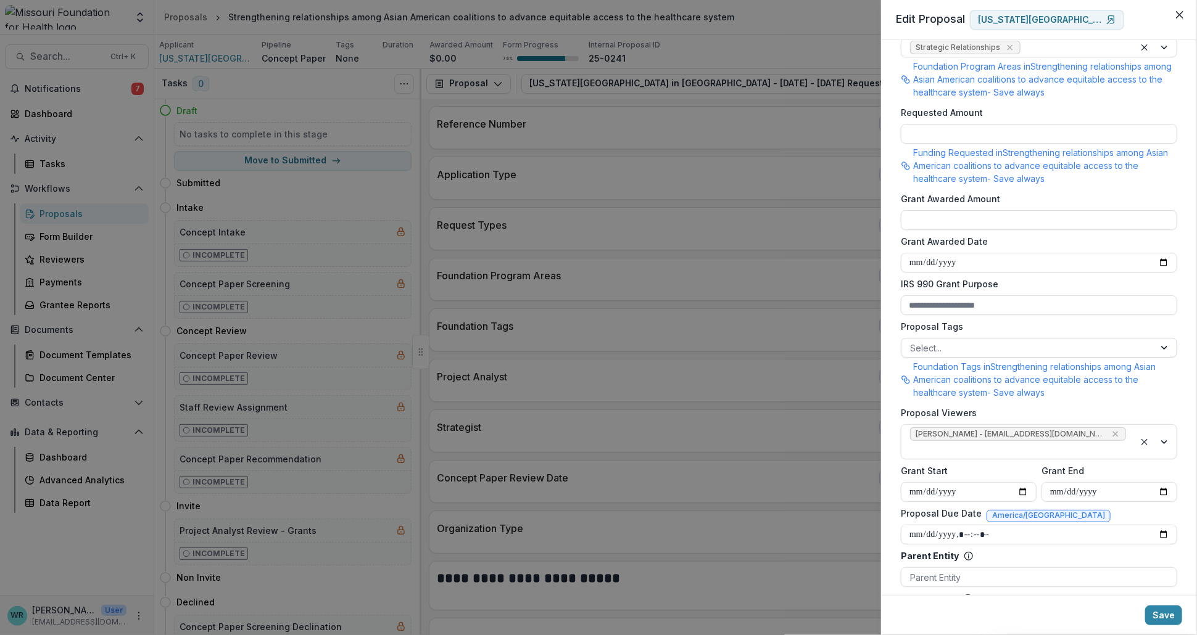
click at [927, 348] on div at bounding box center [1028, 348] width 236 height 15
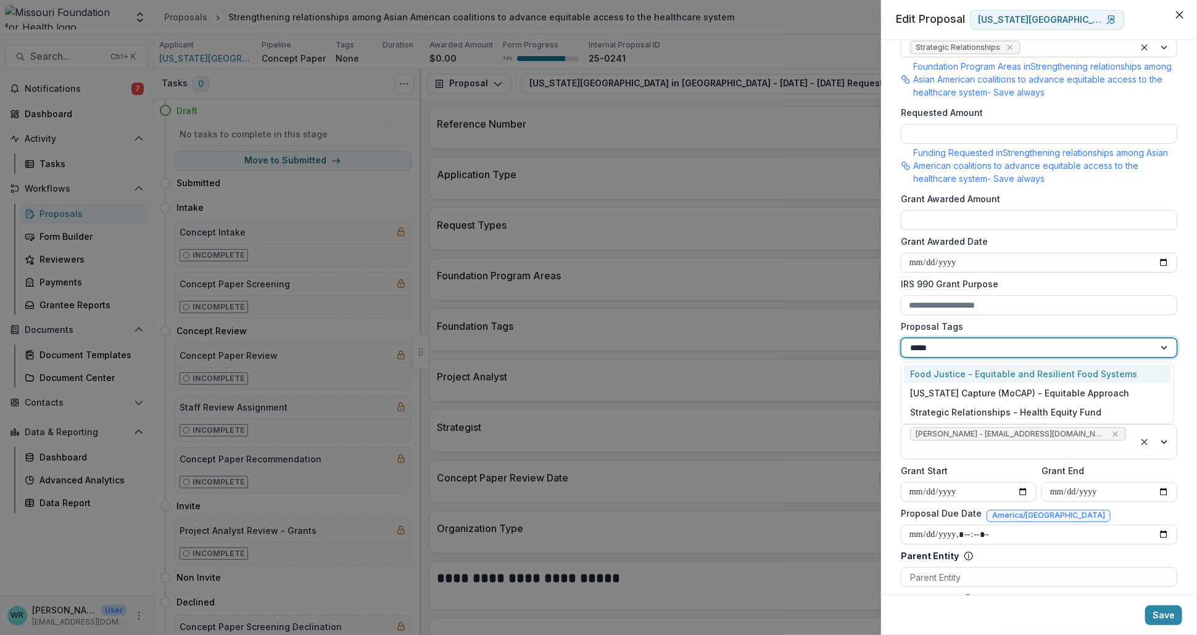
type input "******"
click at [1022, 379] on div "Strategic Relationships - Health Equity Fund" at bounding box center [1037, 374] width 267 height 19
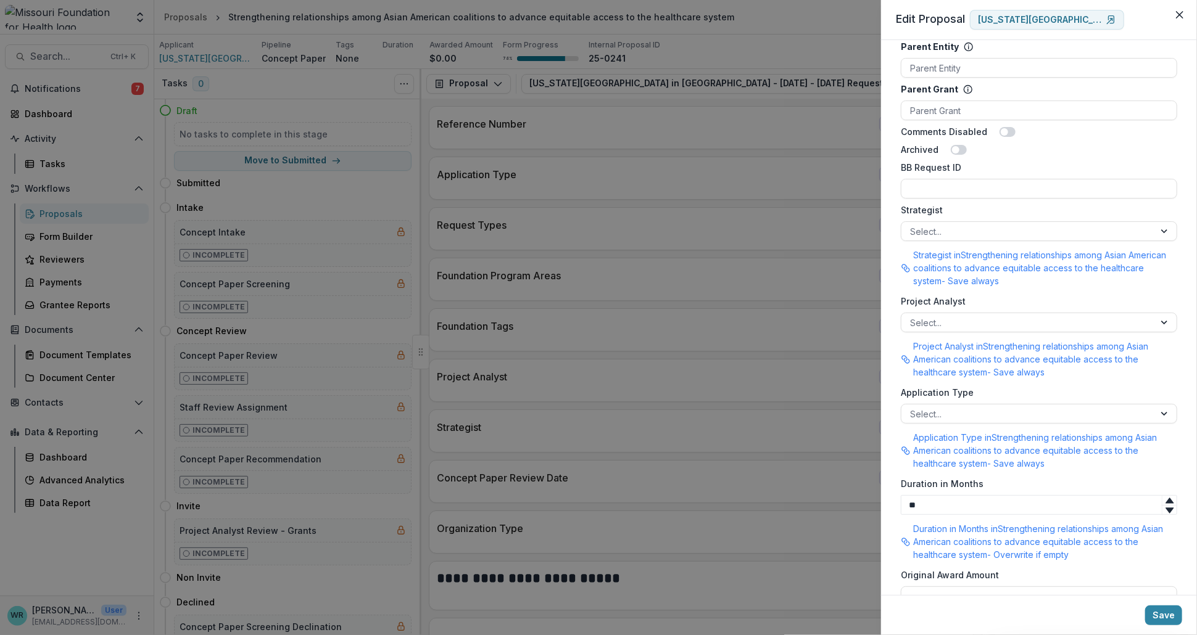
scroll to position [935, 0]
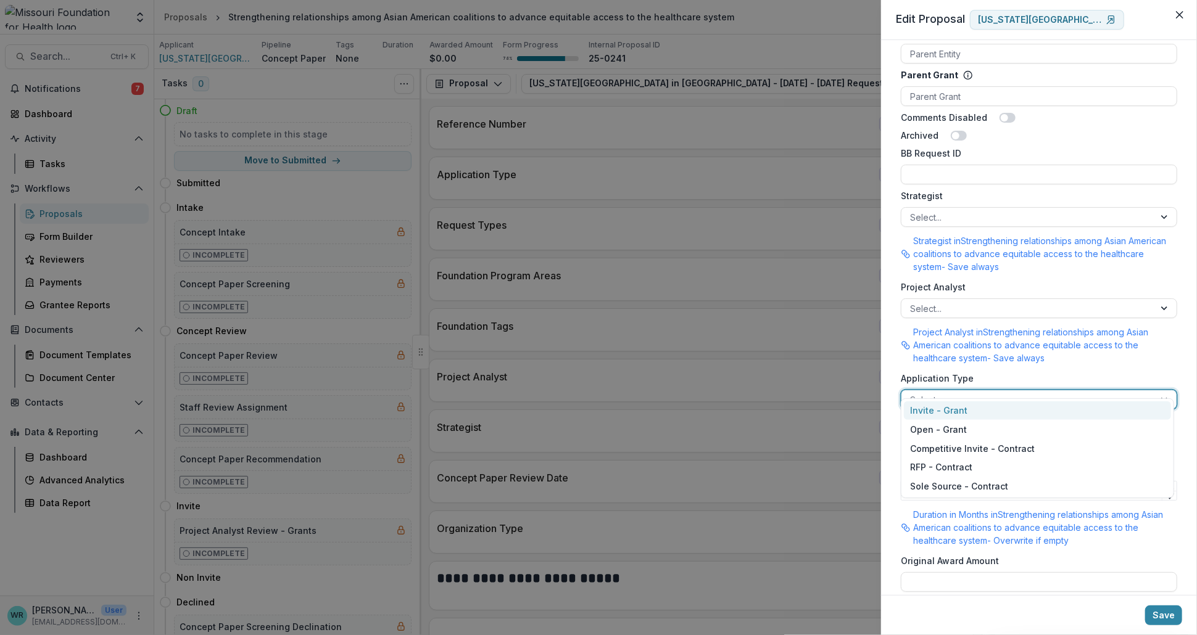
click at [1027, 392] on div at bounding box center [1028, 399] width 236 height 15
click at [965, 427] on div "Open - Grant" at bounding box center [1037, 429] width 267 height 19
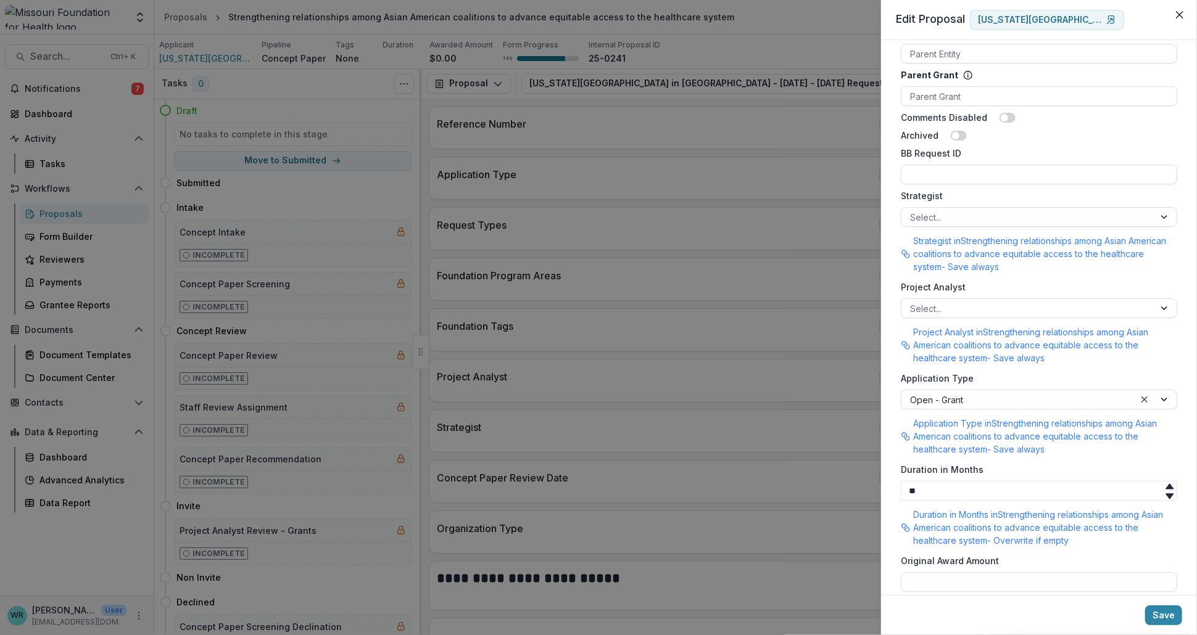
click at [985, 281] on div "Project Analyst Select..." at bounding box center [1039, 300] width 276 height 38
click at [968, 210] on div at bounding box center [1028, 217] width 236 height 15
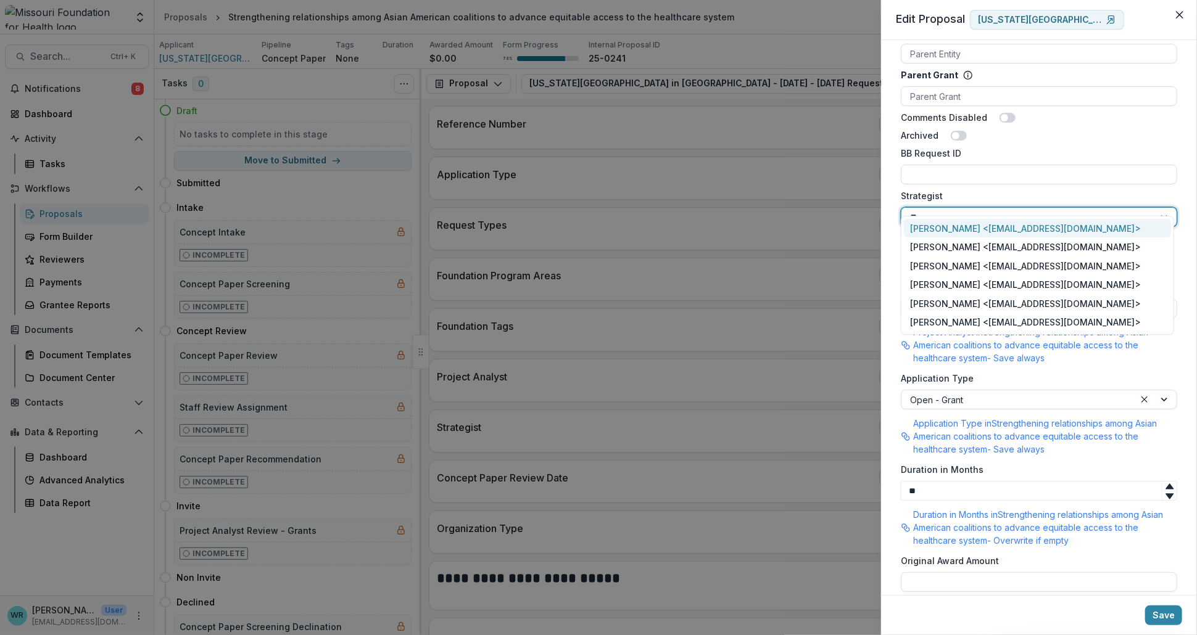
type input "***"
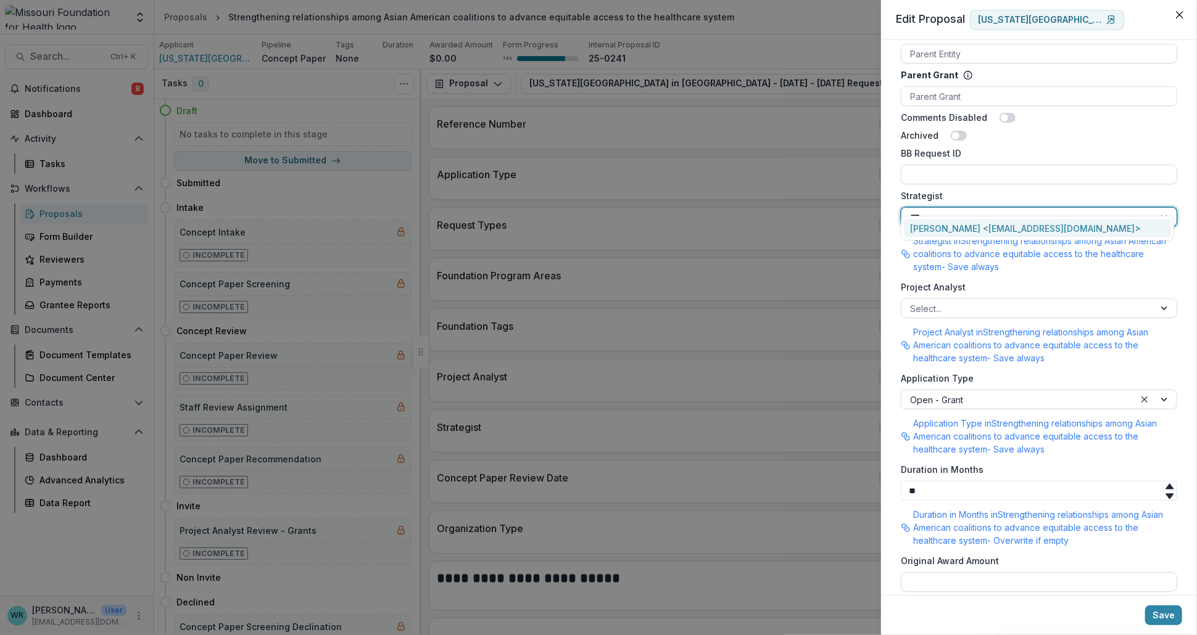
click at [965, 229] on div "[PERSON_NAME] <[EMAIL_ADDRESS][DOMAIN_NAME]>" at bounding box center [1037, 228] width 267 height 19
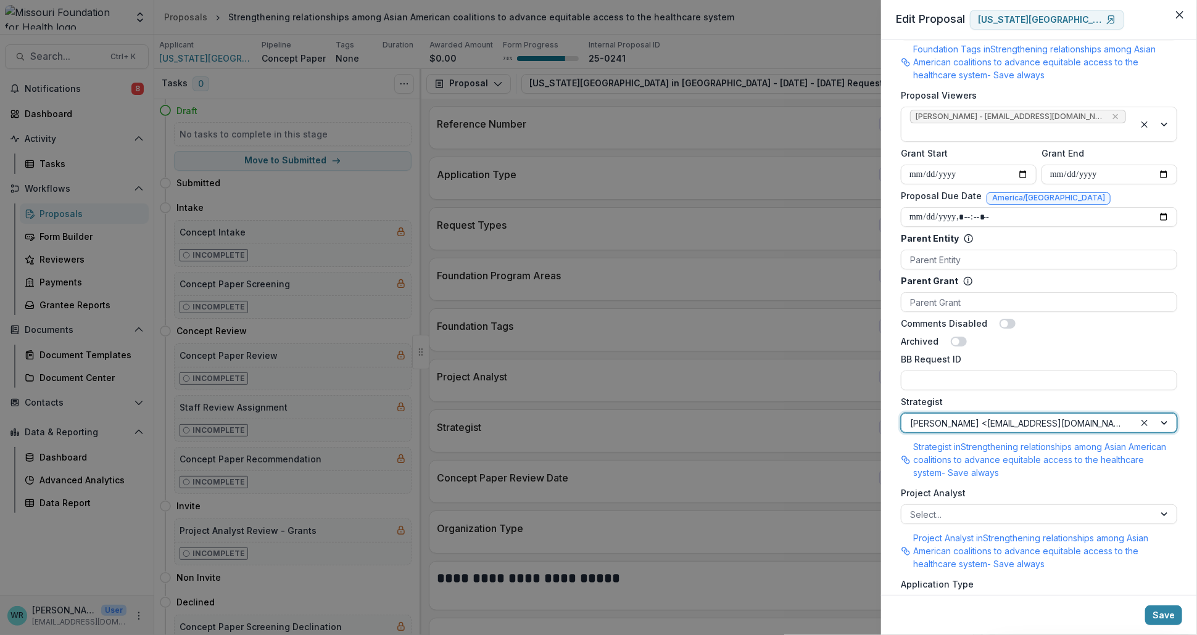
scroll to position [660, 0]
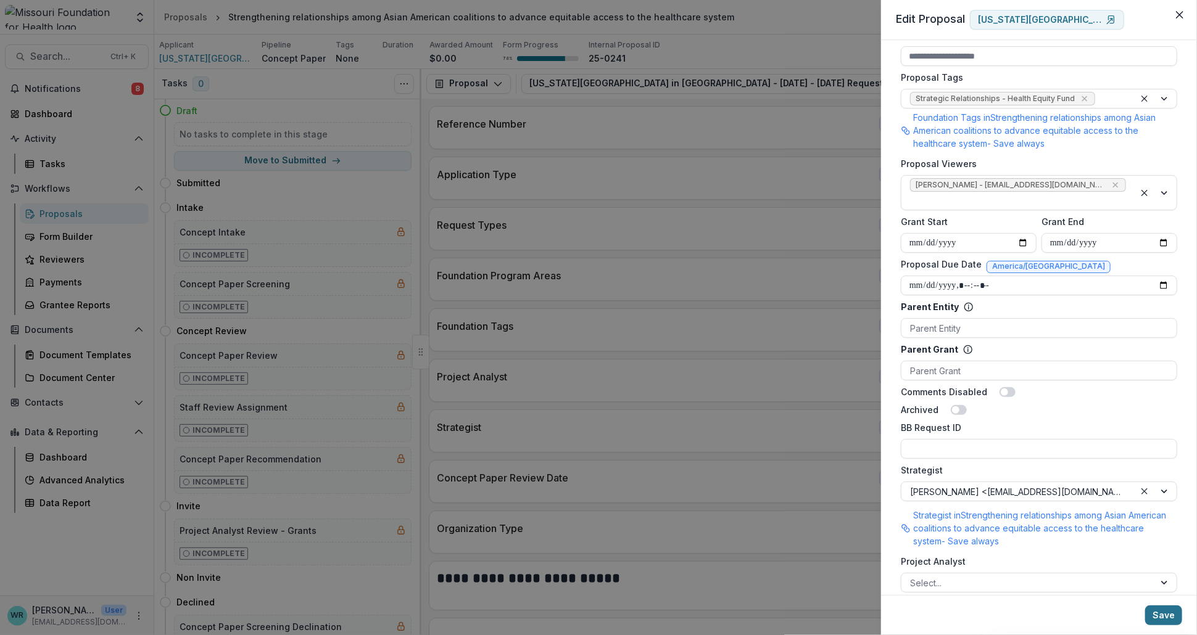
click at [1173, 616] on button "Save" at bounding box center [1163, 616] width 37 height 20
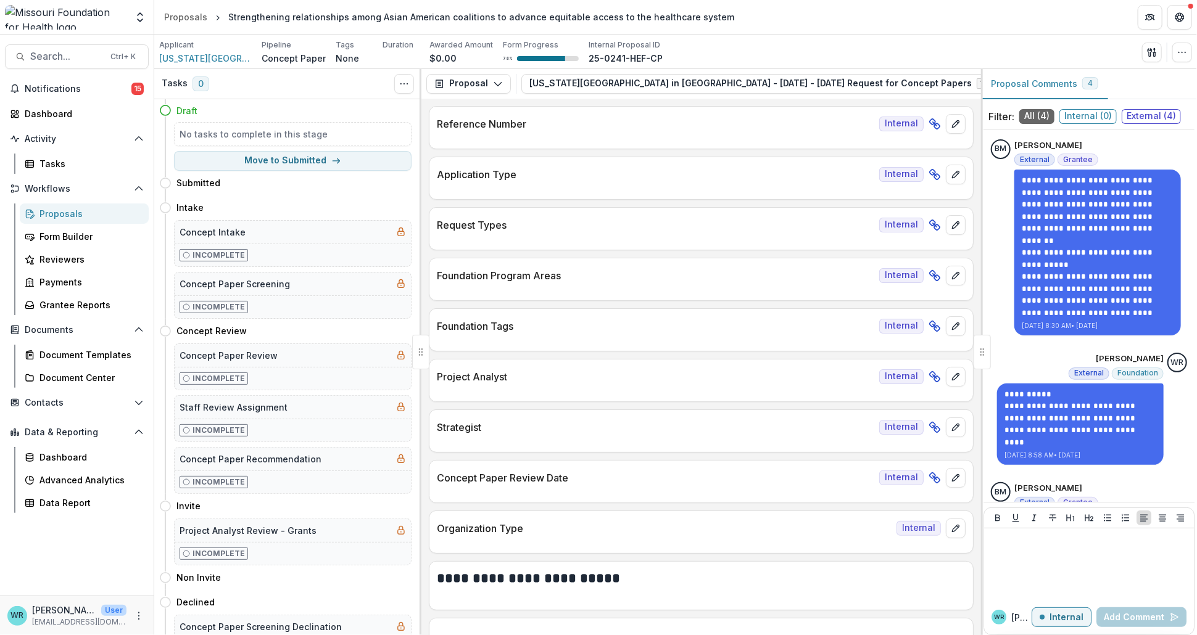
scroll to position [68, 0]
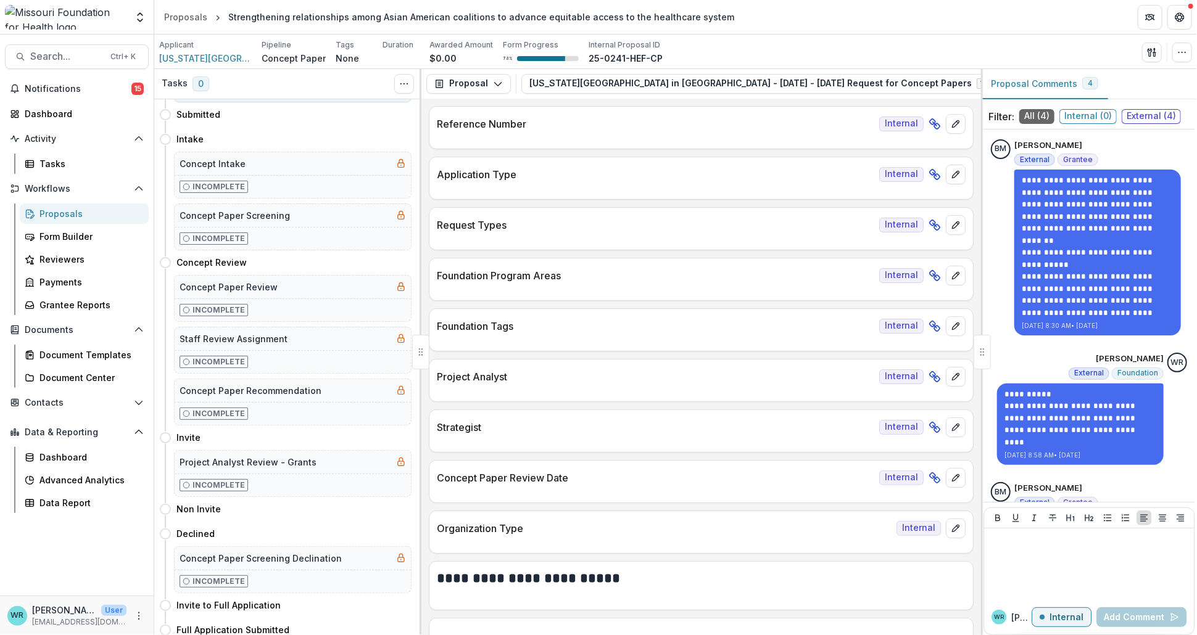
click at [59, 214] on div "Proposals" at bounding box center [88, 213] width 99 height 13
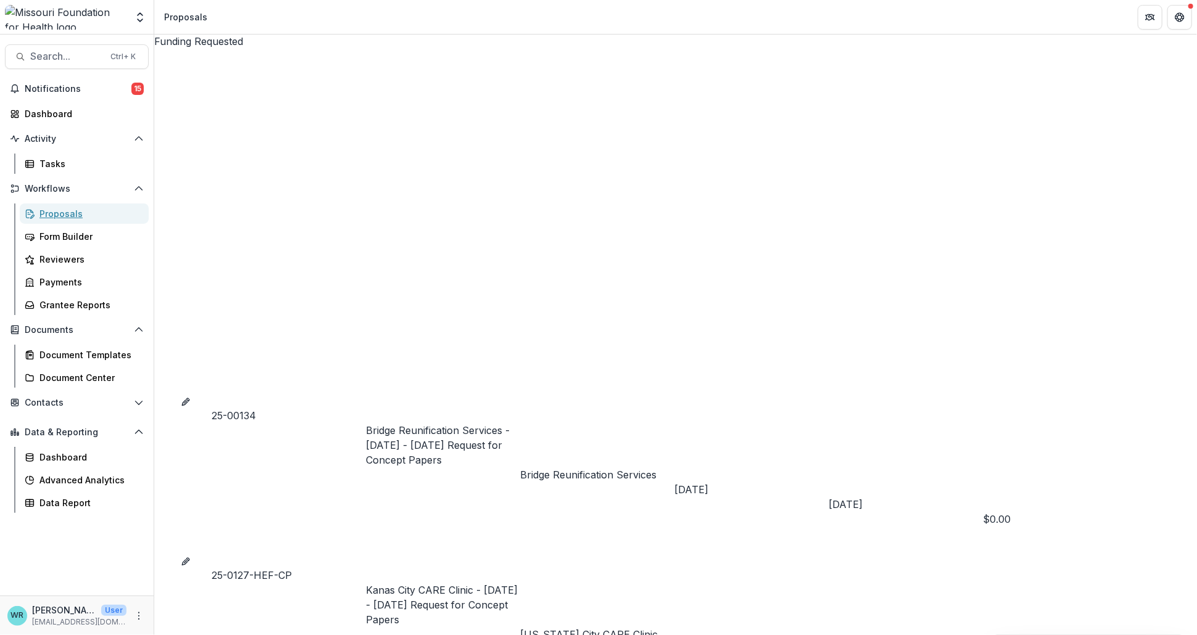
scroll to position [411, 0]
drag, startPoint x: 371, startPoint y: 315, endPoint x: 437, endPoint y: 312, distance: 66.1
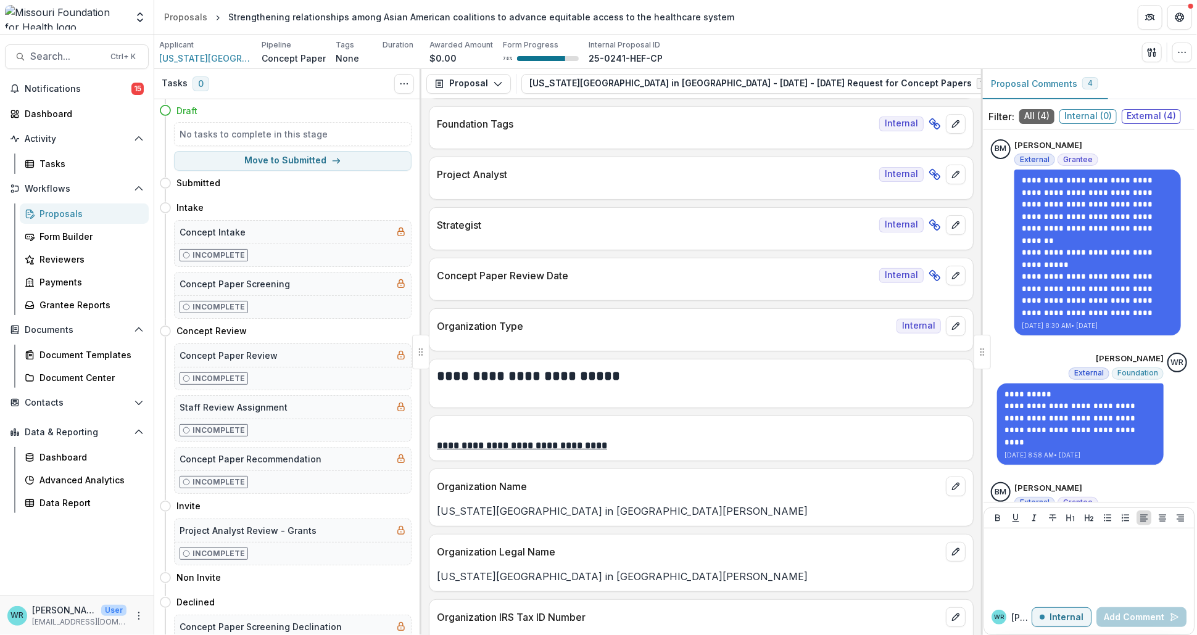
scroll to position [205, 0]
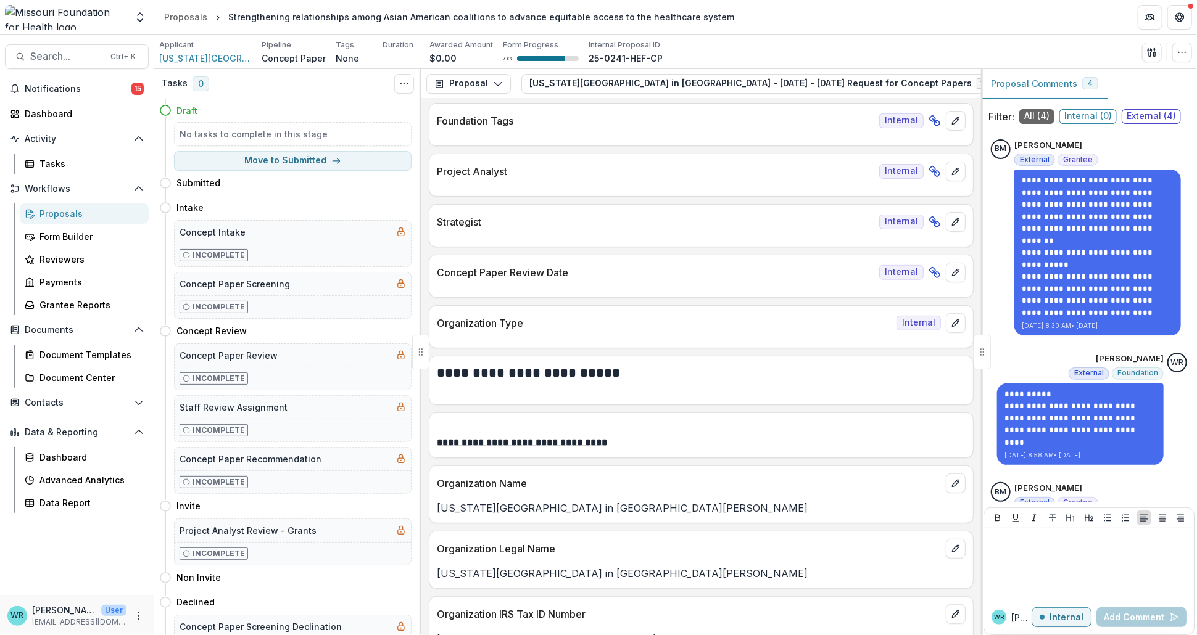
click at [1056, 45] on div "Applicant [US_STATE][GEOGRAPHIC_DATA] in [GEOGRAPHIC_DATA][PERSON_NAME] Concept…" at bounding box center [675, 51] width 1033 height 25
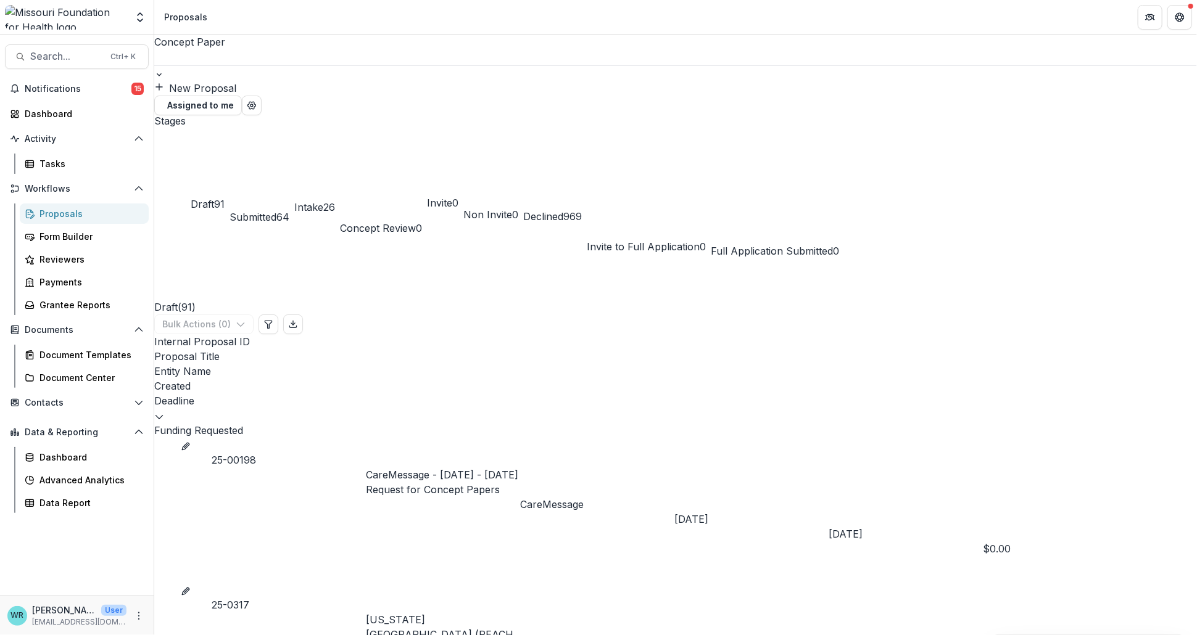
click at [335, 159] on div "Intake 26" at bounding box center [314, 187] width 41 height 56
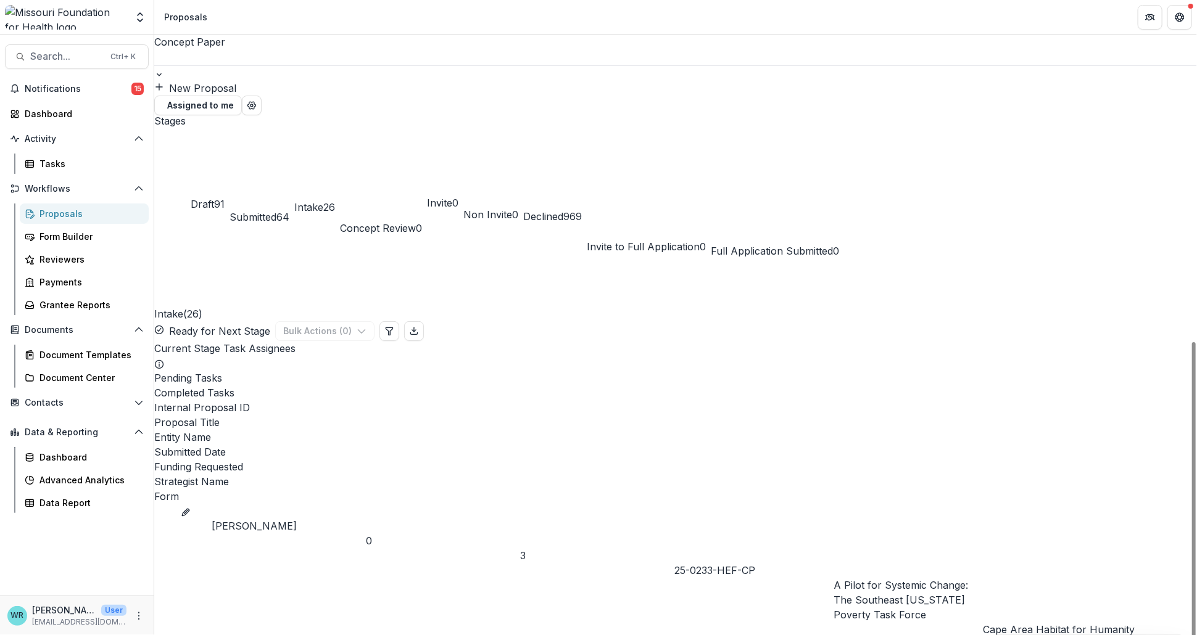
scroll to position [0, 568]
drag, startPoint x: 809, startPoint y: 381, endPoint x: 1177, endPoint y: 340, distance: 370.6
click at [394, 326] on icon "Edit table settings" at bounding box center [389, 331] width 10 height 10
select select "******"
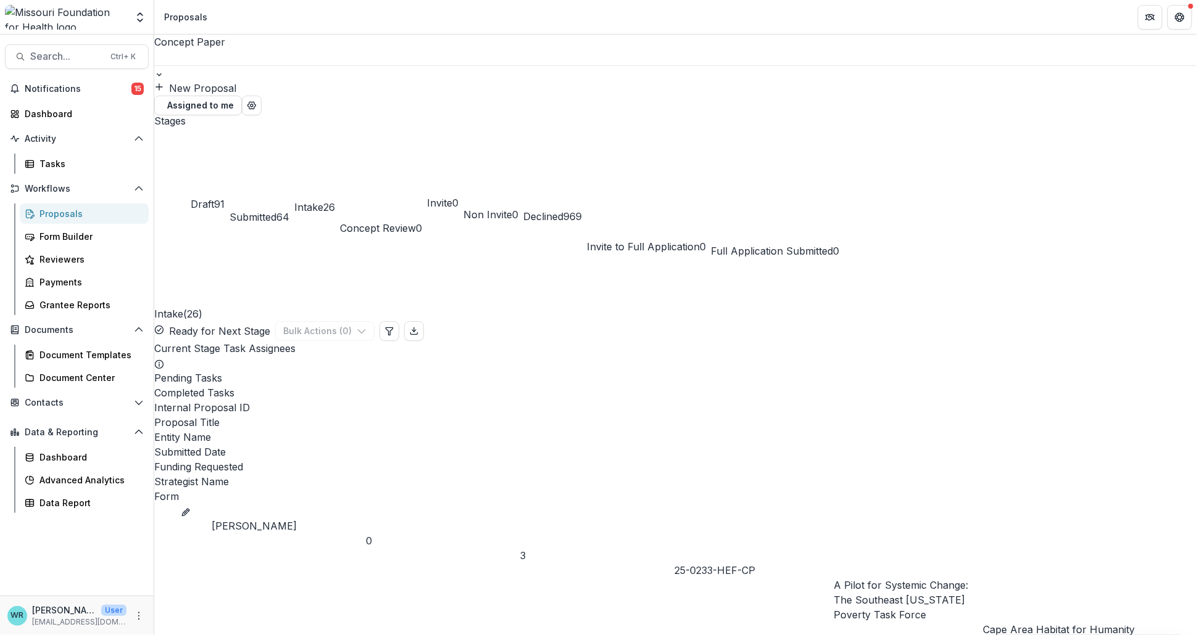
type input "*"
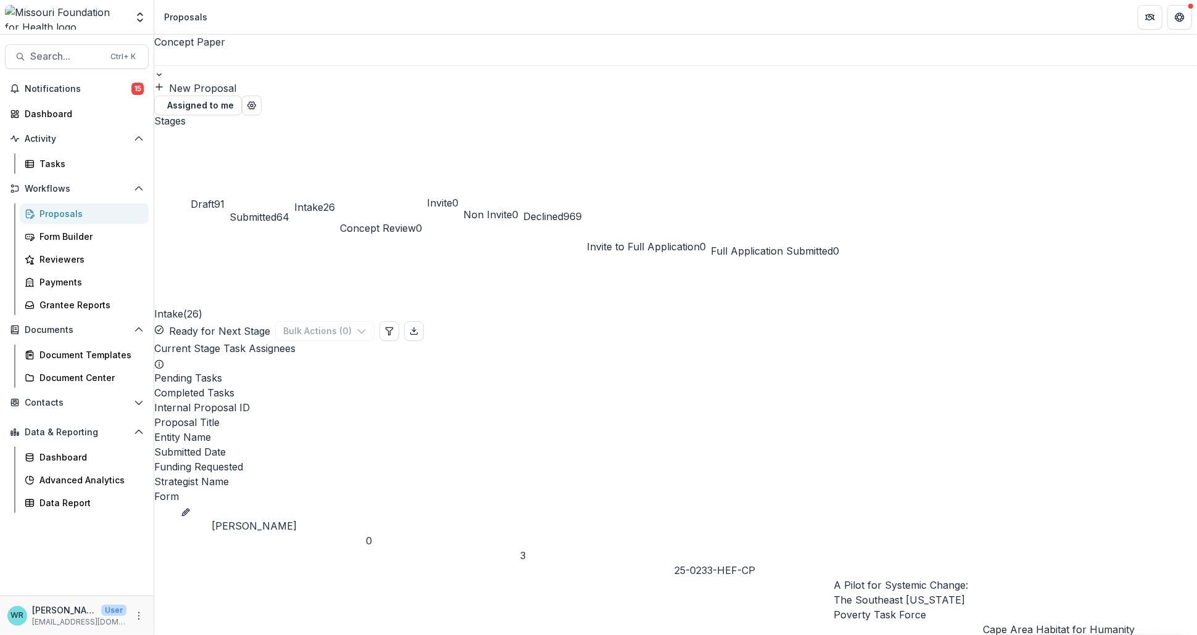
type input "****"
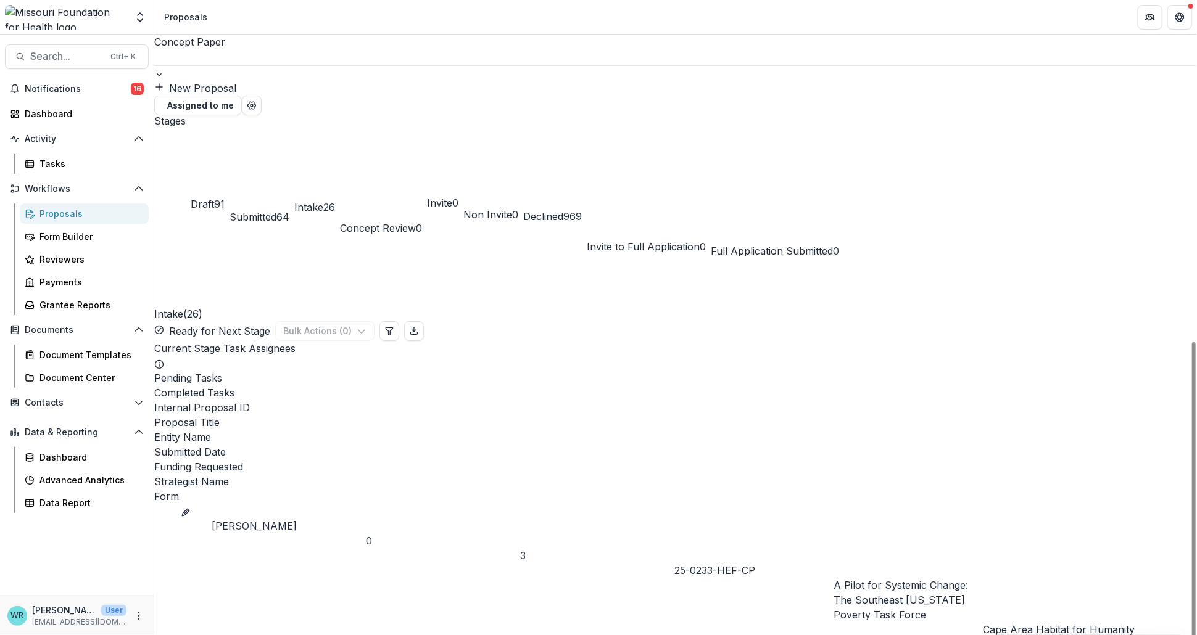
drag, startPoint x: 612, startPoint y: 383, endPoint x: 223, endPoint y: 379, distance: 389.2
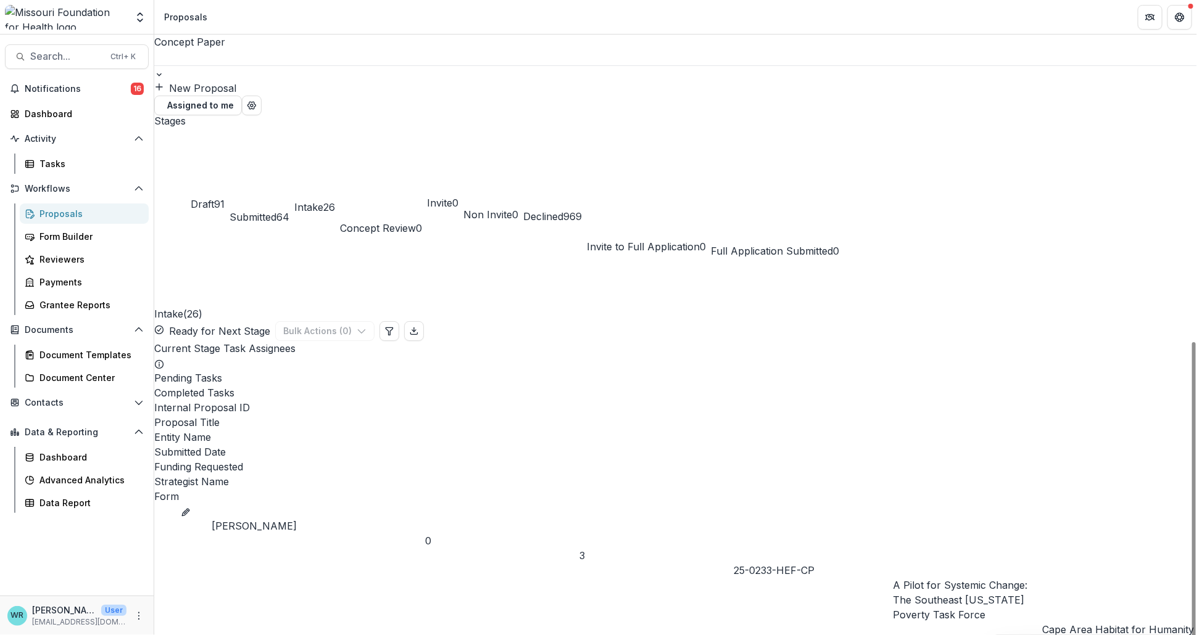
drag, startPoint x: 370, startPoint y: 178, endPoint x: 430, endPoint y: 177, distance: 59.8
drag, startPoint x: 370, startPoint y: 176, endPoint x: 446, endPoint y: 184, distance: 76.4
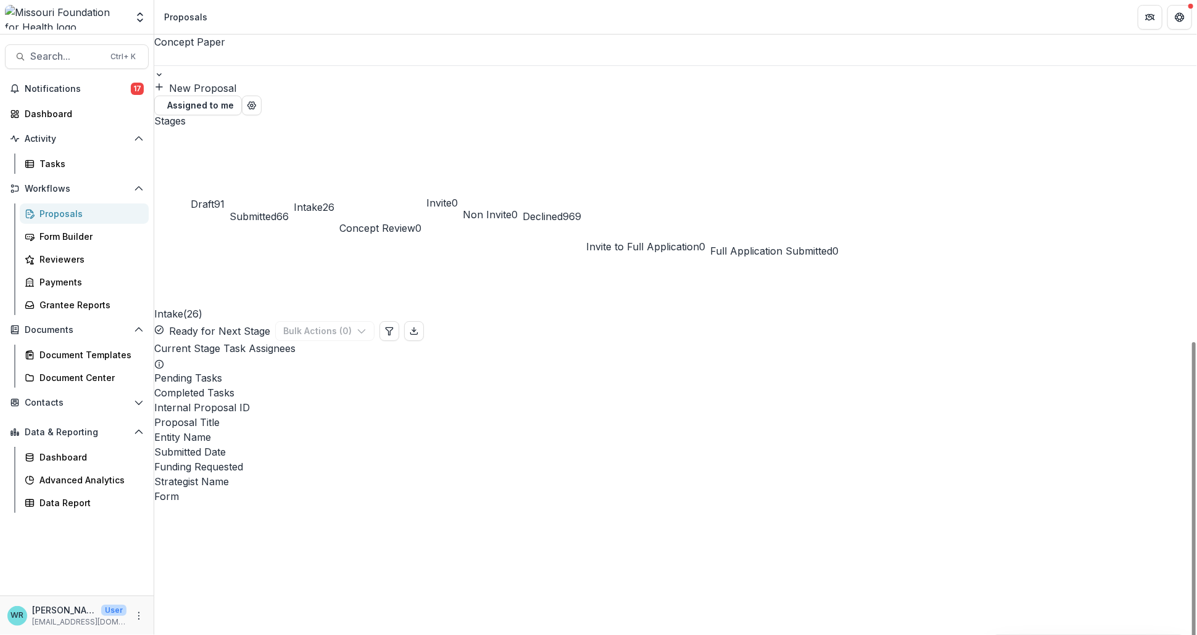
scroll to position [496, 0]
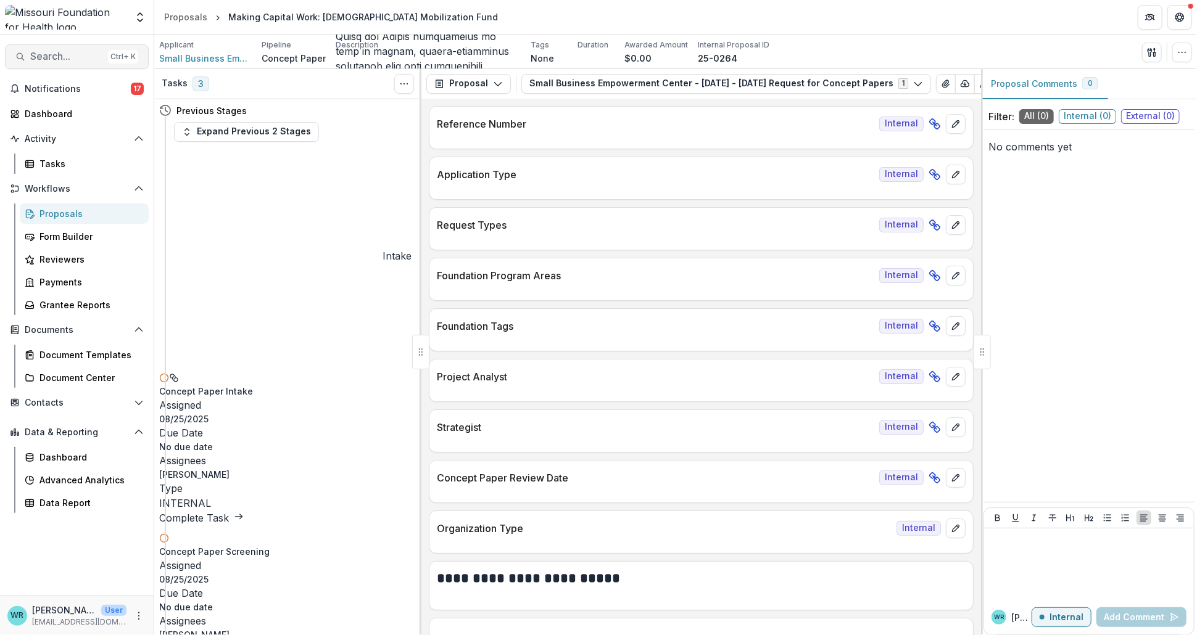
click at [67, 59] on span "Search..." at bounding box center [66, 57] width 73 height 12
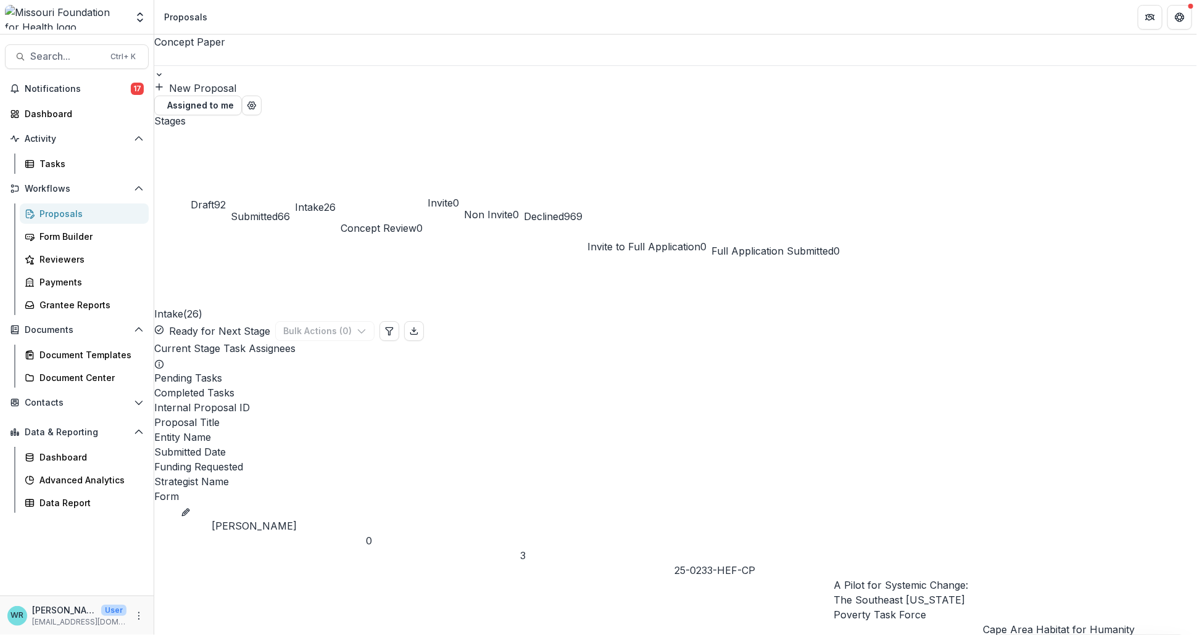
click at [216, 162] on div "Draft 92" at bounding box center [208, 187] width 35 height 50
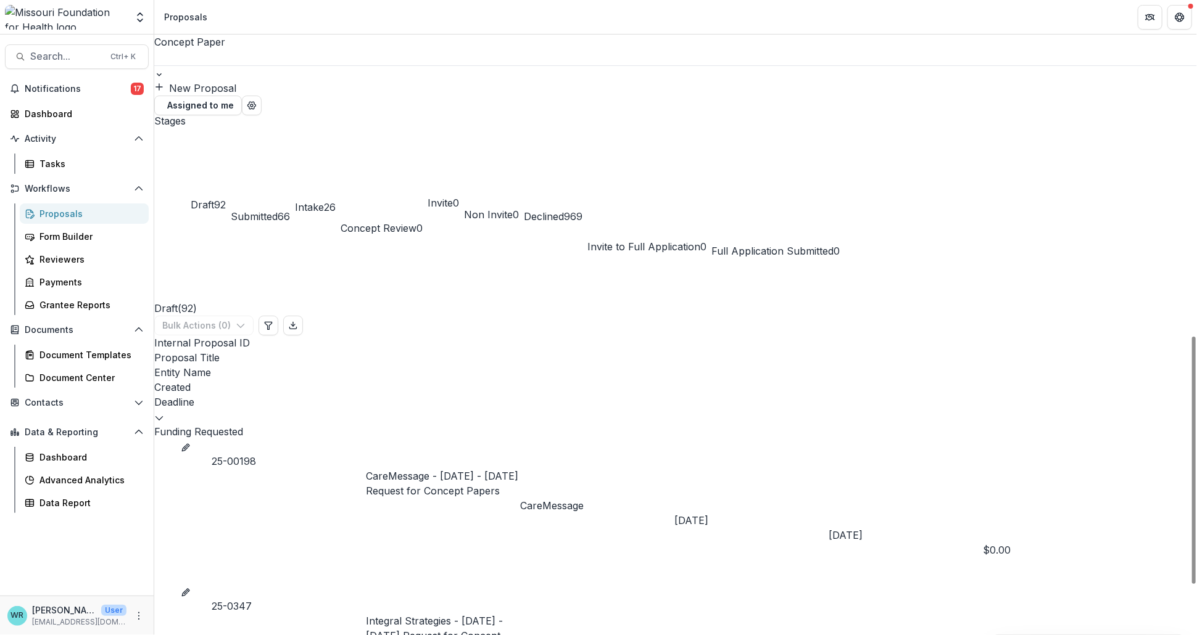
click at [562, 365] on div "Entity Name" at bounding box center [675, 372] width 1042 height 15
click at [597, 254] on span "Sort Descending" at bounding box center [636, 246] width 78 height 15
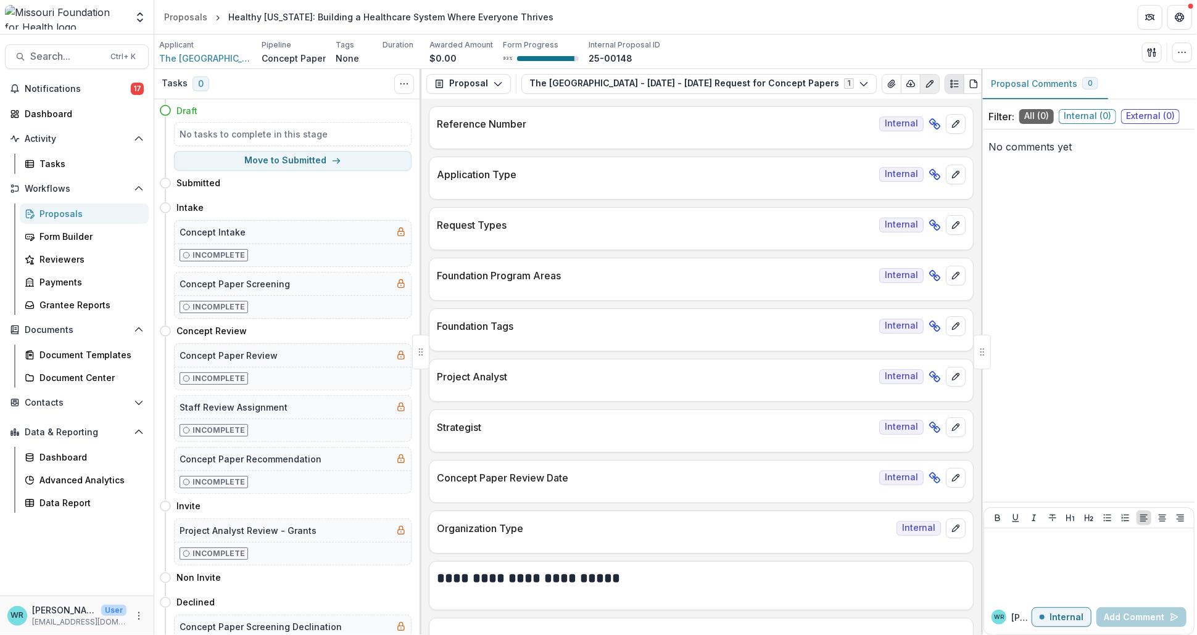
click at [920, 89] on button "Edit as form" at bounding box center [930, 84] width 20 height 20
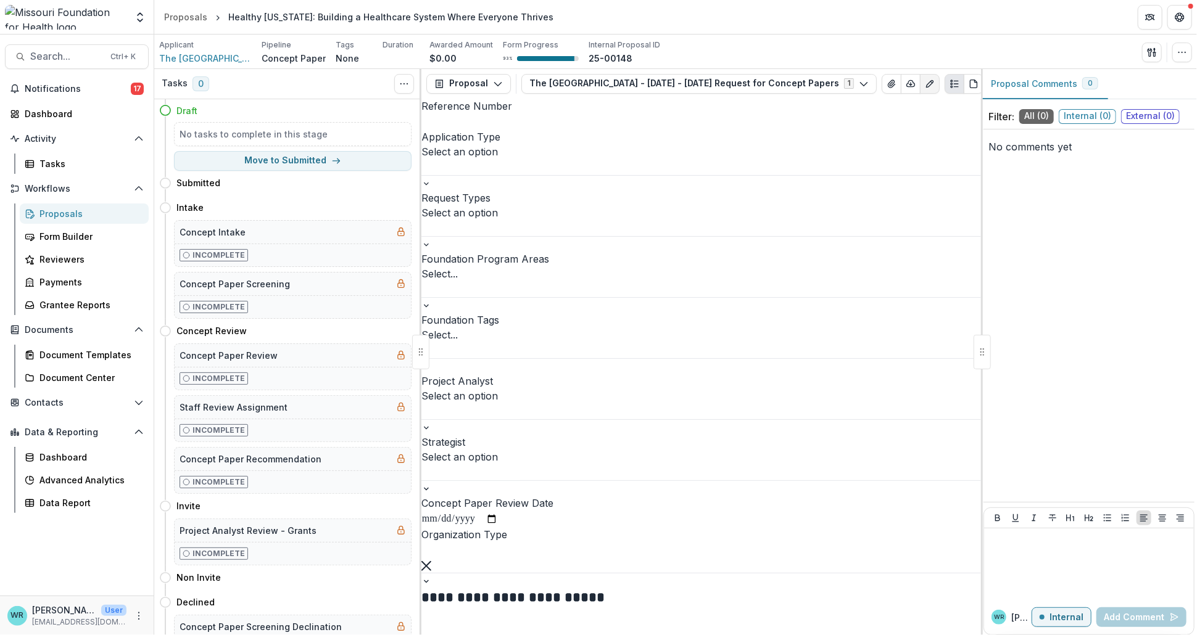
click at [520, 130] on input "Reference Number" at bounding box center [470, 122] width 99 height 15
type input "**********"
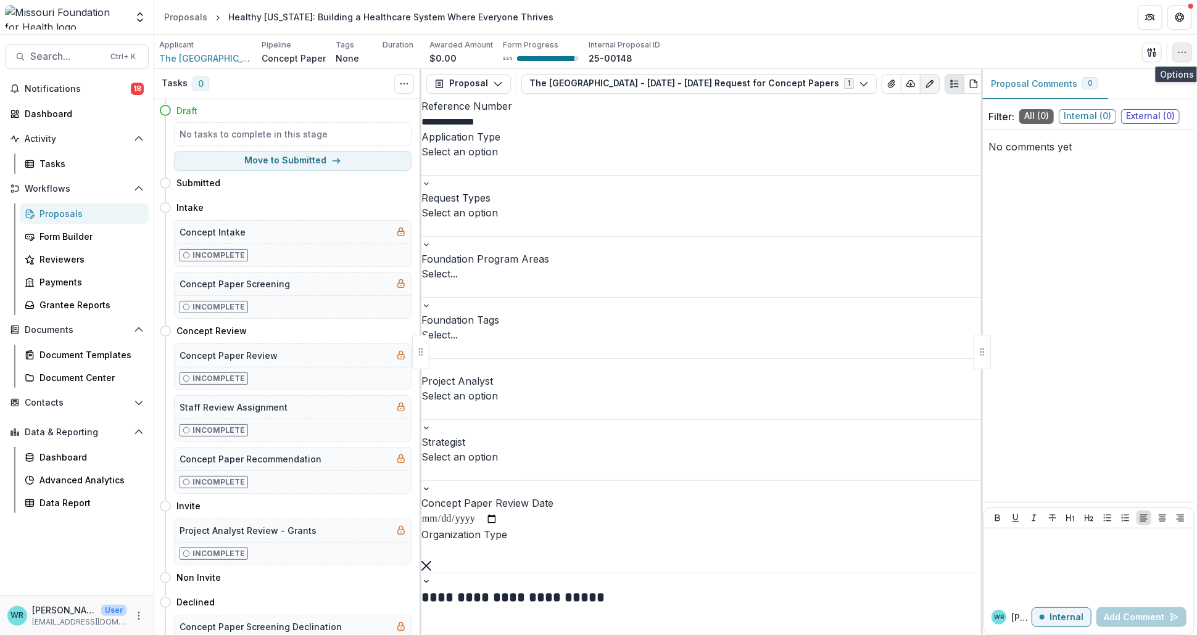
click at [1182, 49] on icon "button" at bounding box center [1182, 52] width 10 height 10
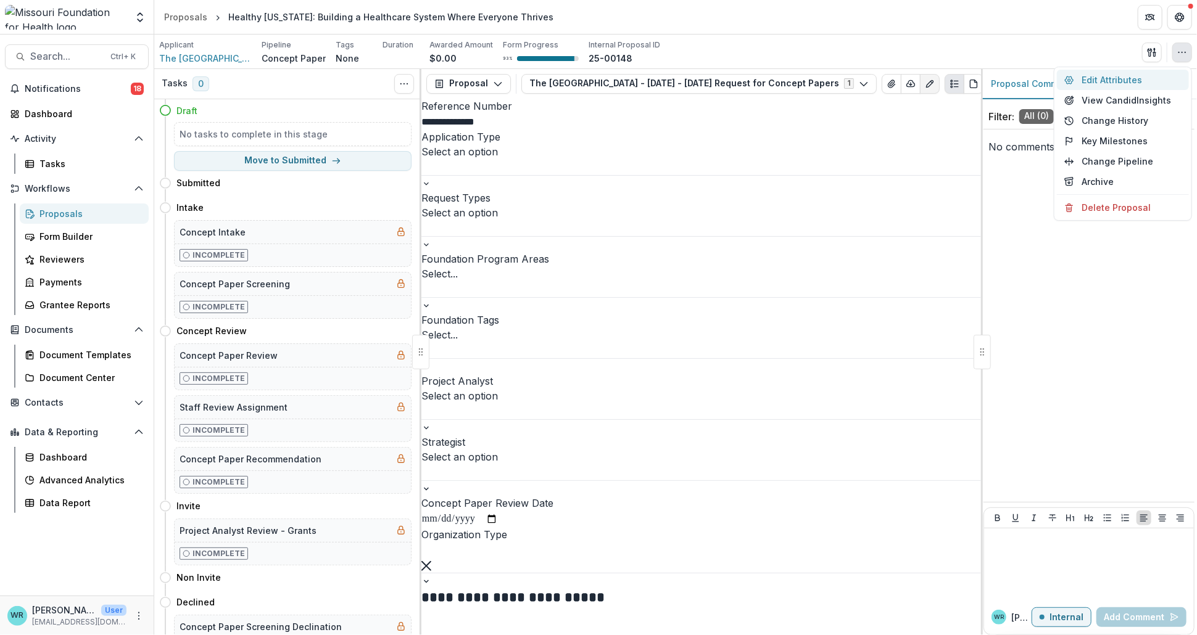
click at [1123, 73] on button "Edit Attributes" at bounding box center [1123, 80] width 132 height 20
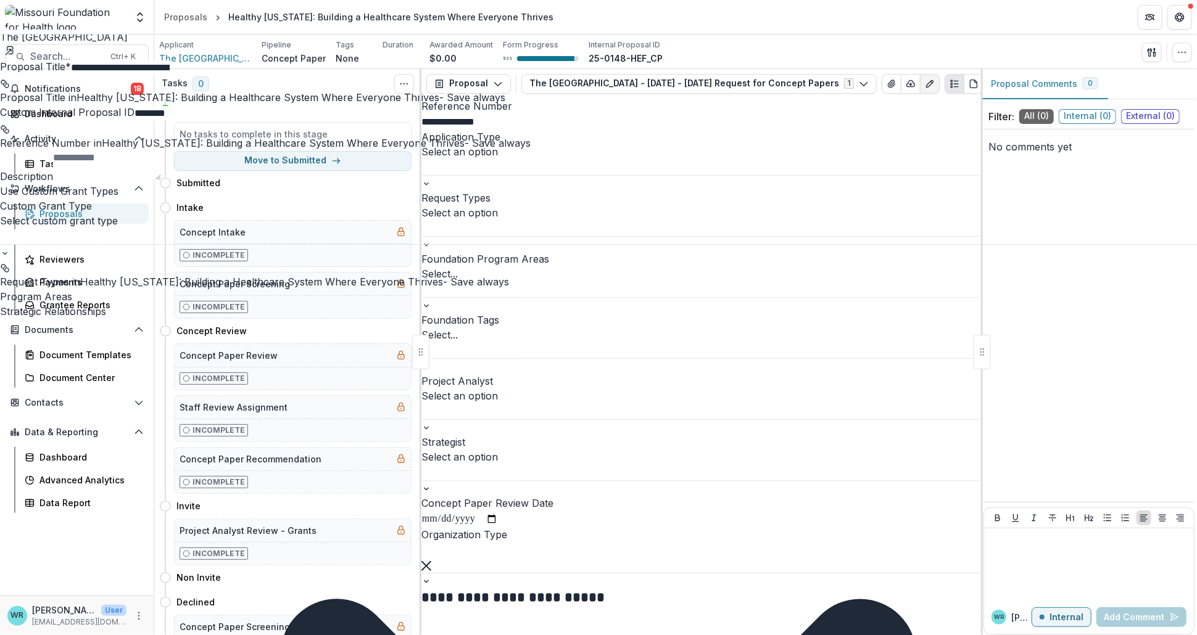
click at [233, 121] on input "********" at bounding box center [183, 113] width 99 height 15
type input "**********"
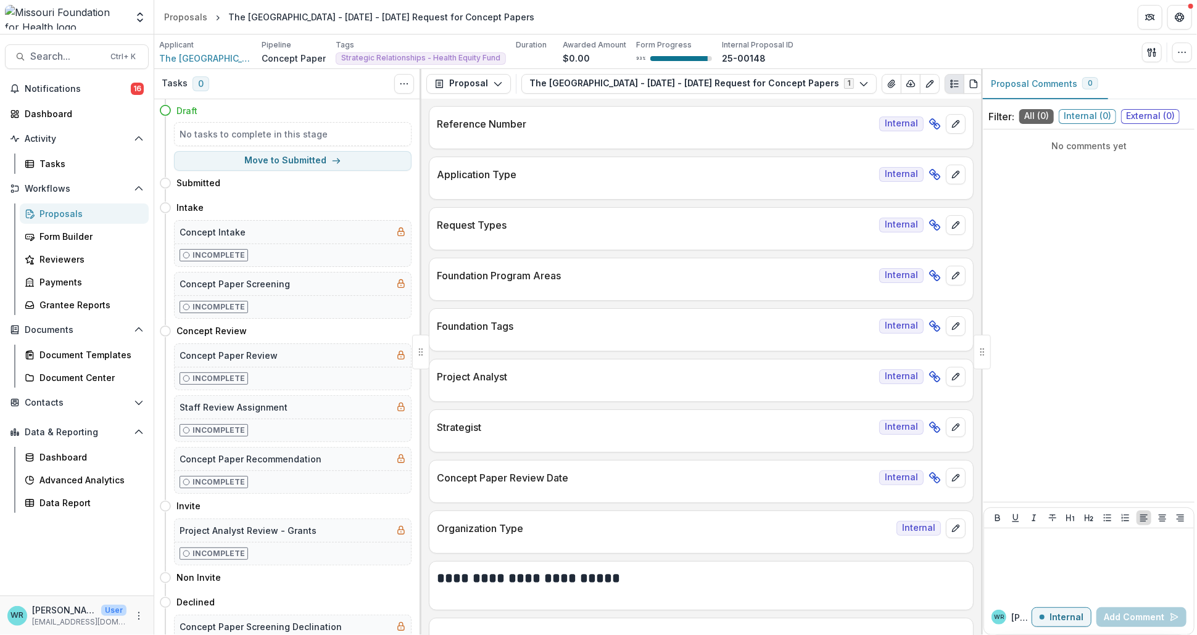
scroll to position [3622, 0]
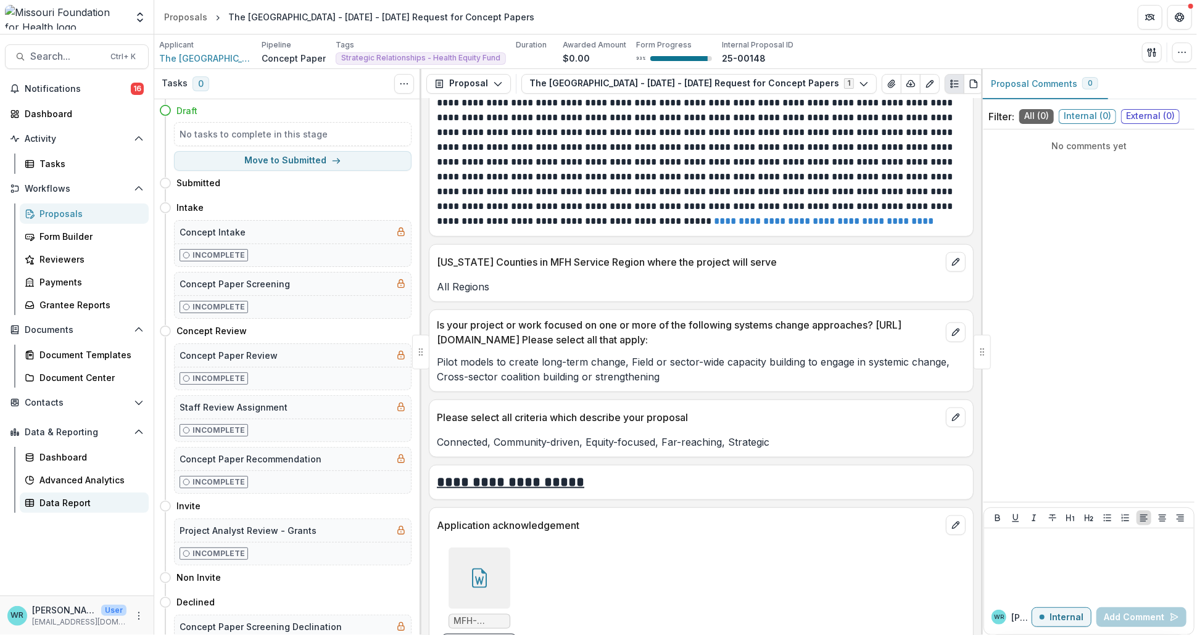
click at [70, 497] on div "Data Report" at bounding box center [88, 503] width 99 height 13
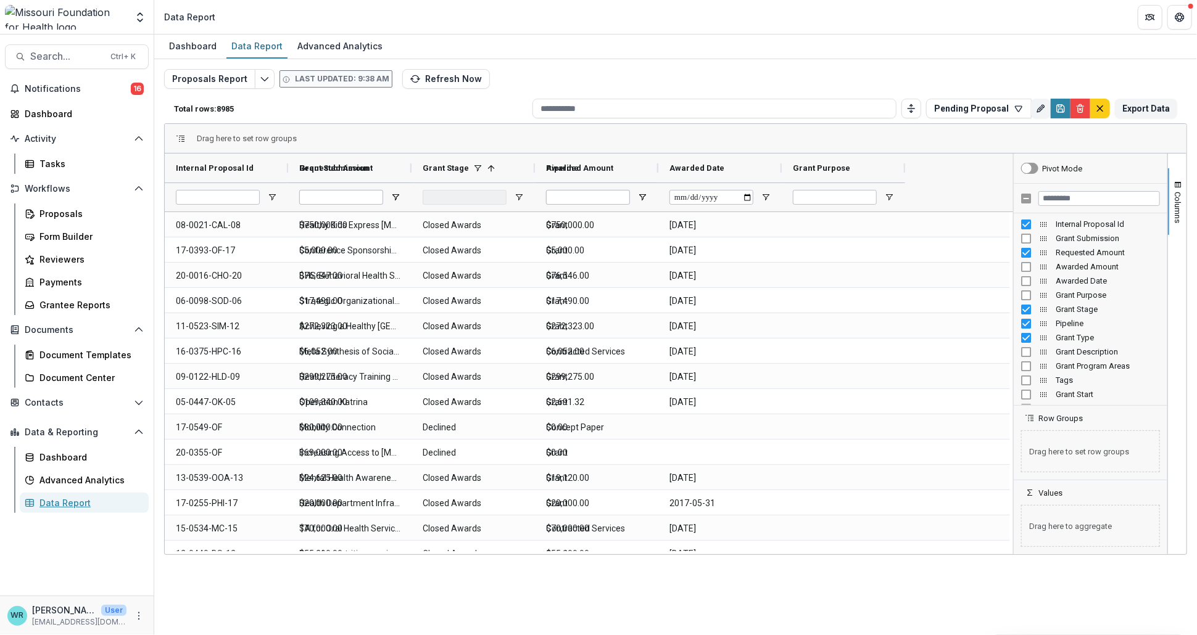
type input "**********"
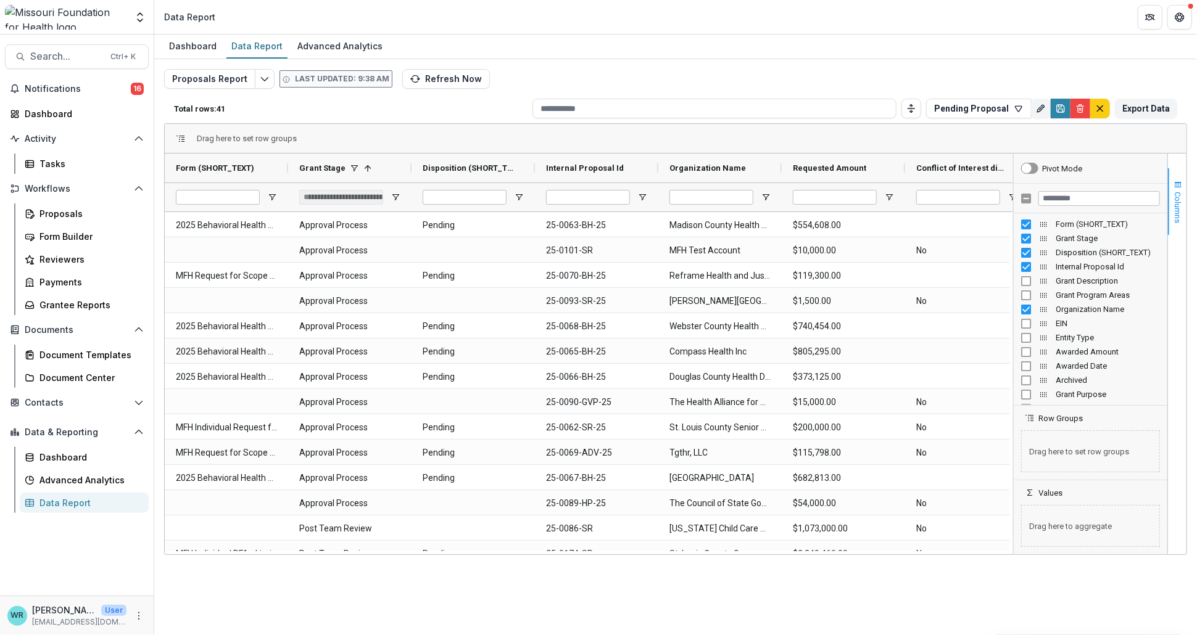
click at [1178, 192] on span "Columns" at bounding box center [1177, 207] width 9 height 31
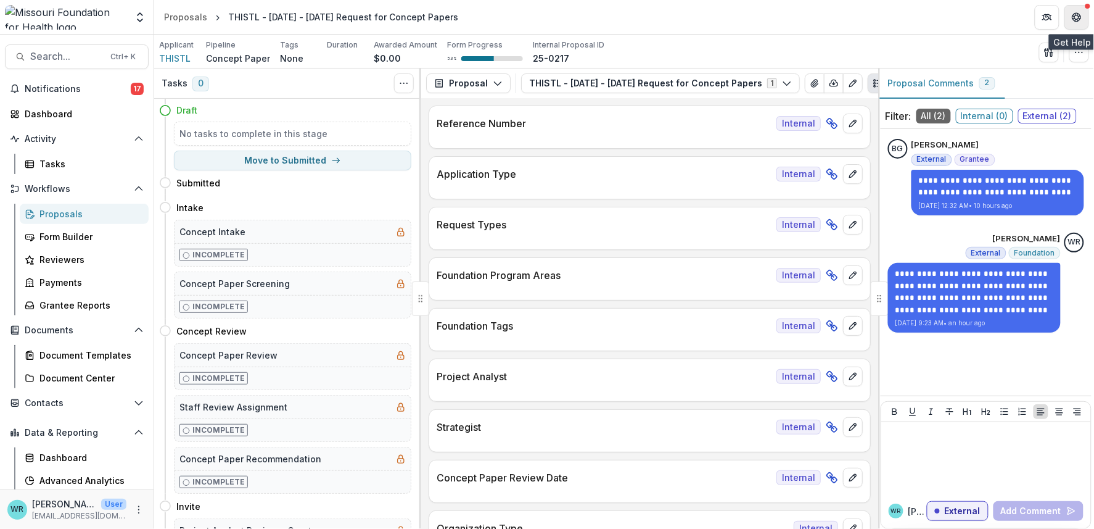
click at [1086, 25] on button "Get Help" at bounding box center [1077, 17] width 25 height 25
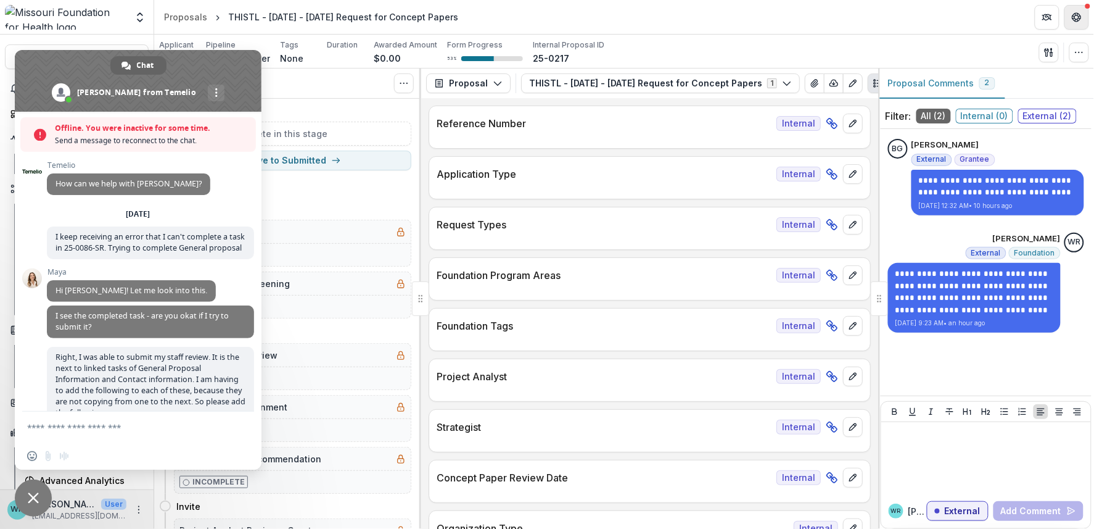
scroll to position [6924, 0]
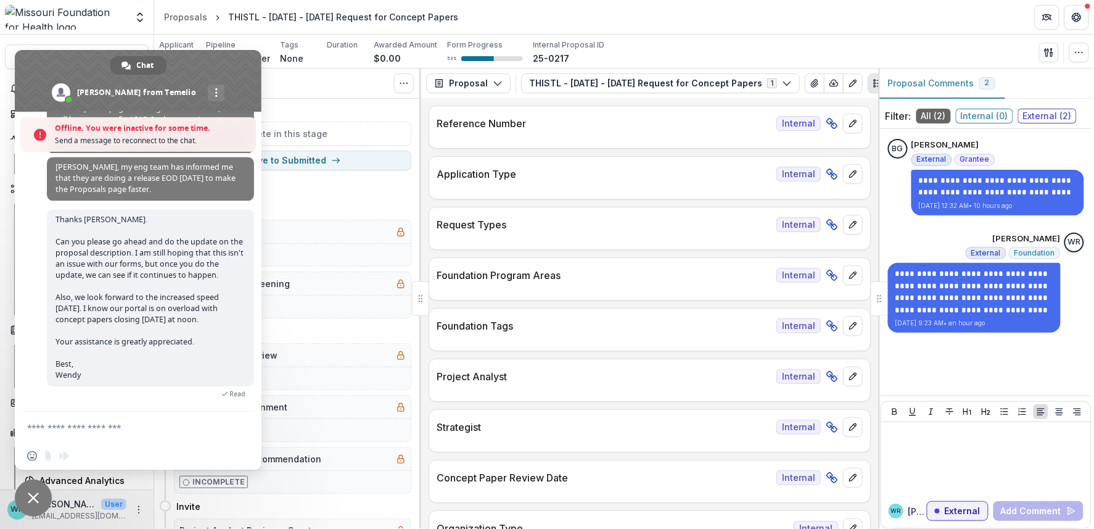
click at [149, 434] on textarea "Compose your message..." at bounding box center [125, 426] width 197 height 31
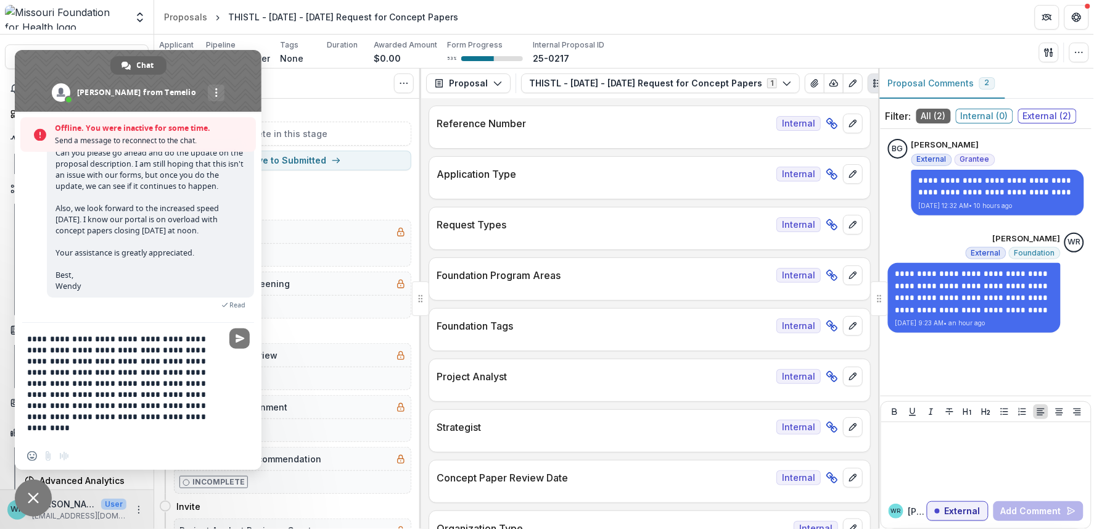
type textarea "**********"
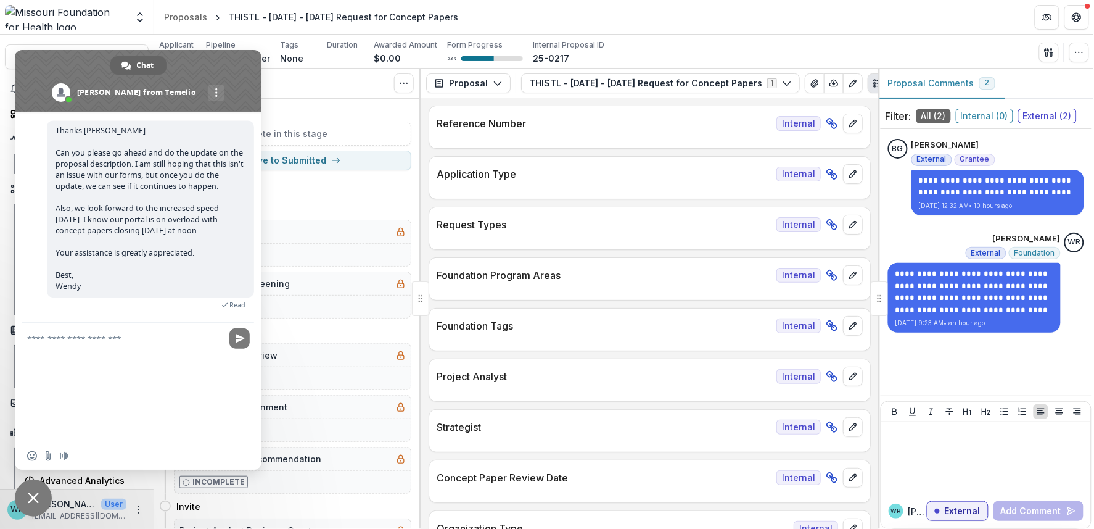
scroll to position [7022, 0]
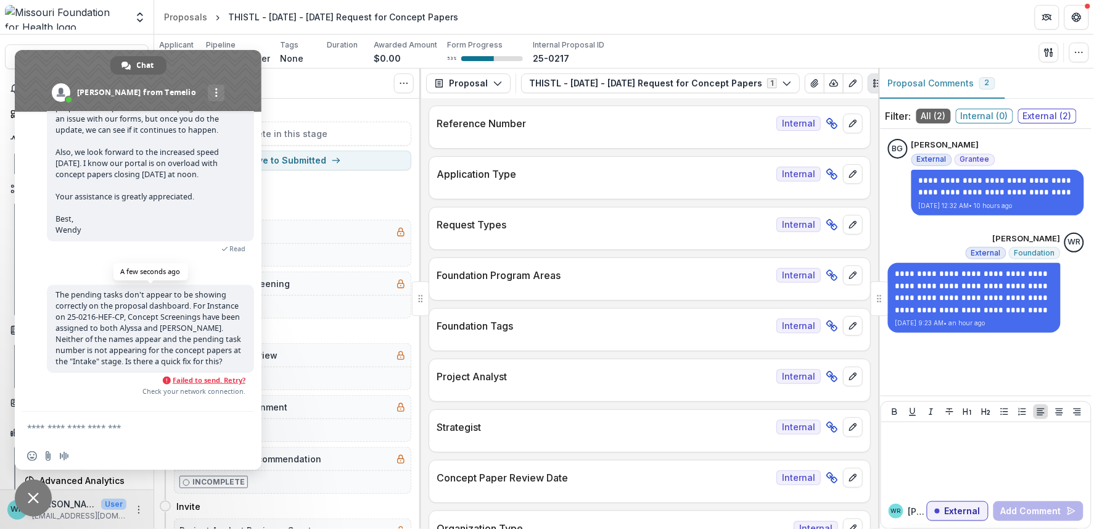
drag, startPoint x: 110, startPoint y: 316, endPoint x: 117, endPoint y: 316, distance: 7.4
click at [109, 316] on span "The pending tasks don't appear to be showing correctly on the proposal dashboar…" at bounding box center [149, 327] width 186 height 77
click at [187, 371] on span "The pending tasks don't appear to be showing correctly on the proposal dashboar…" at bounding box center [150, 328] width 207 height 88
click at [215, 384] on span "Failed to send. Retry?" at bounding box center [209, 380] width 73 height 9
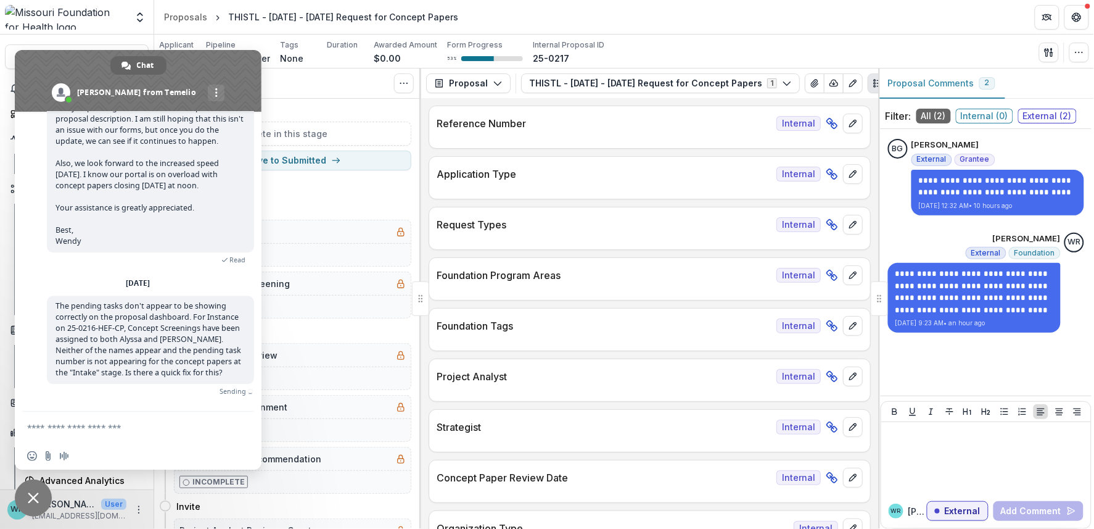
click at [40, 493] on span "Close chat" at bounding box center [33, 497] width 37 height 37
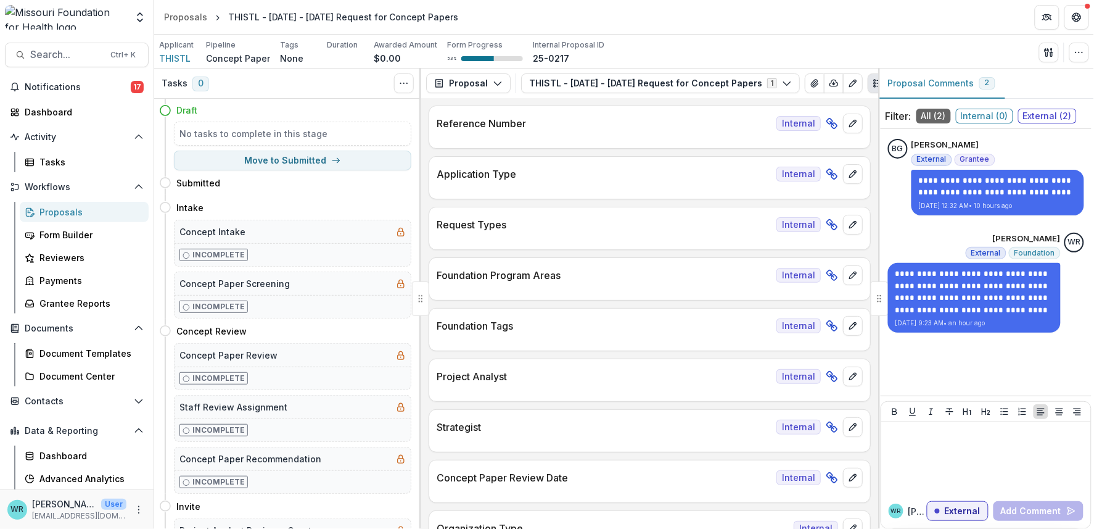
scroll to position [0, 0]
click at [60, 91] on span "Notifications" at bounding box center [78, 89] width 106 height 10
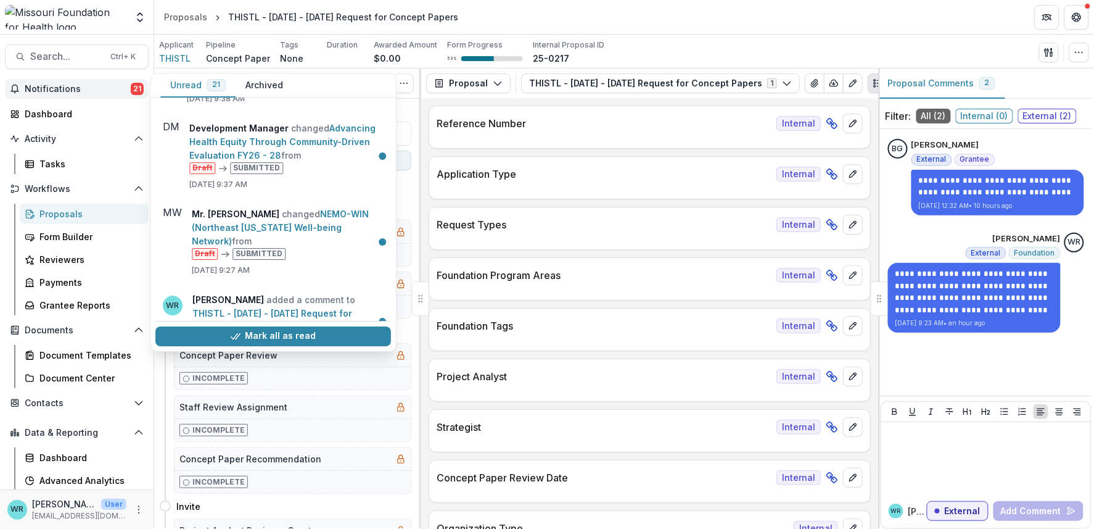
scroll to position [1438, 0]
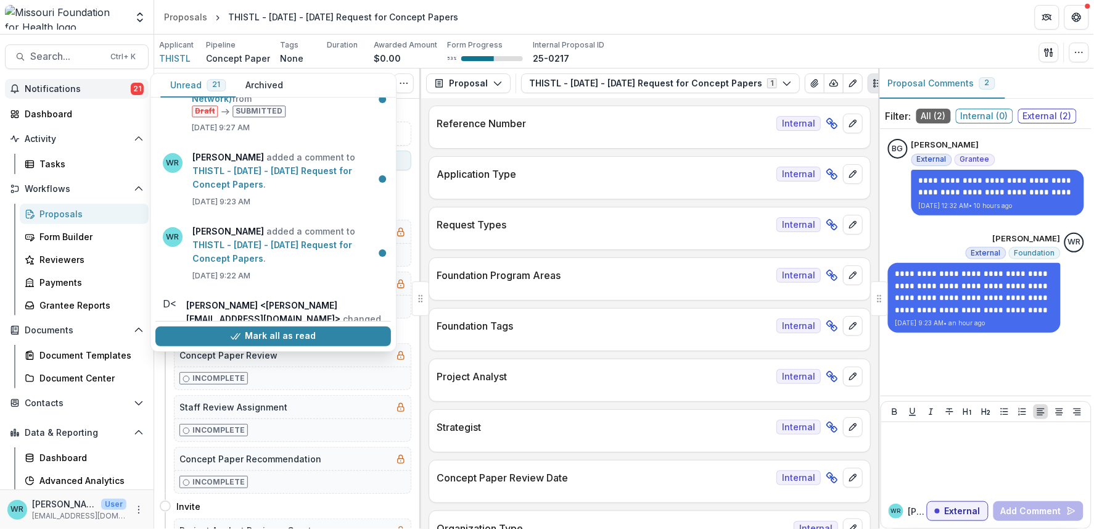
drag, startPoint x: 312, startPoint y: 333, endPoint x: 424, endPoint y: 347, distance: 113.8
click at [312, 334] on button "Mark all as read" at bounding box center [273, 336] width 236 height 20
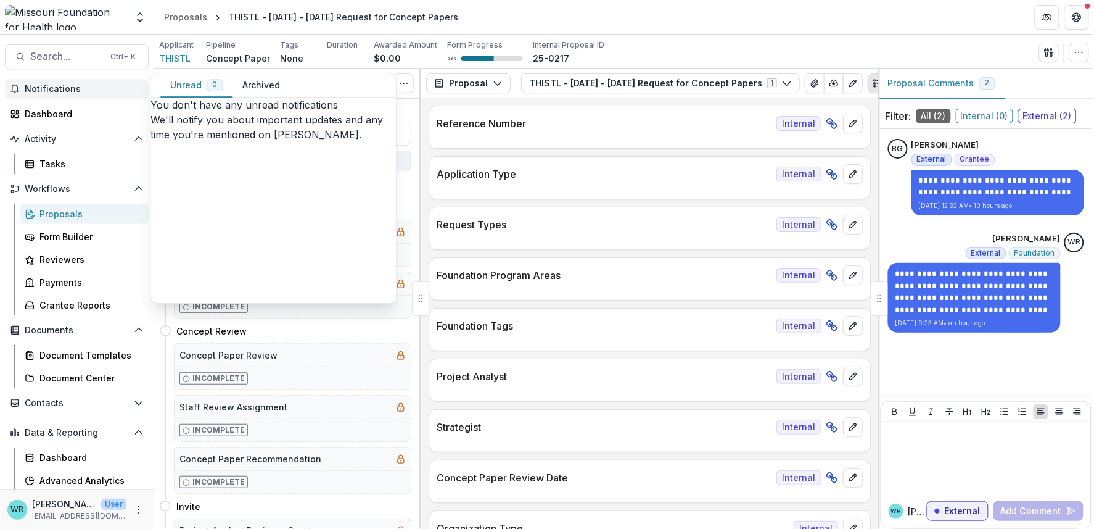
scroll to position [0, 0]
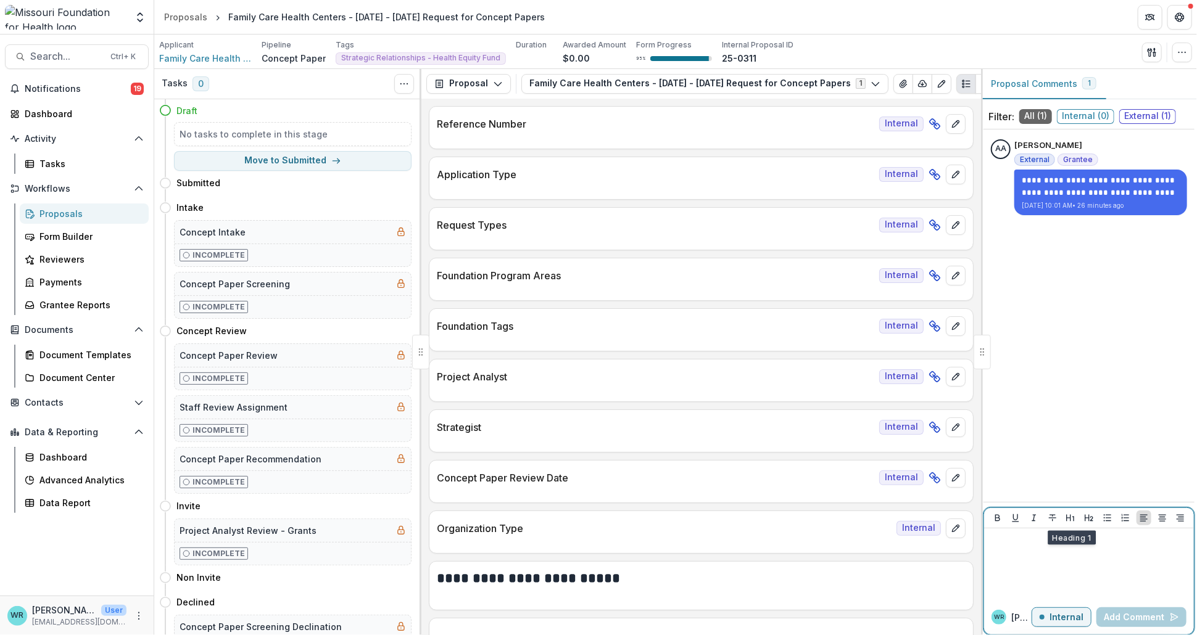
click at [1073, 537] on p at bounding box center [1089, 541] width 200 height 14
click at [1148, 616] on button "Add Comment" at bounding box center [1141, 618] width 90 height 20
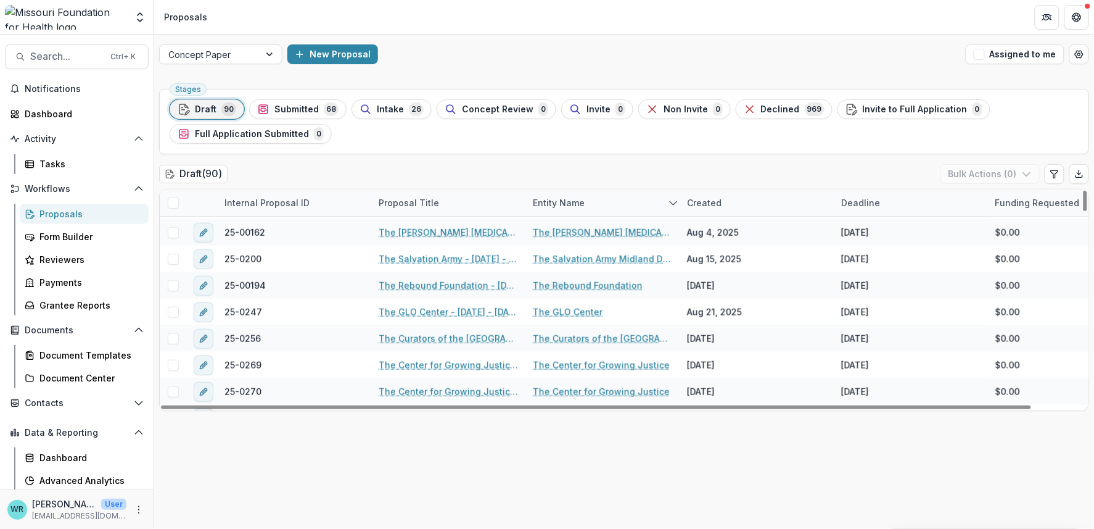
scroll to position [205, 0]
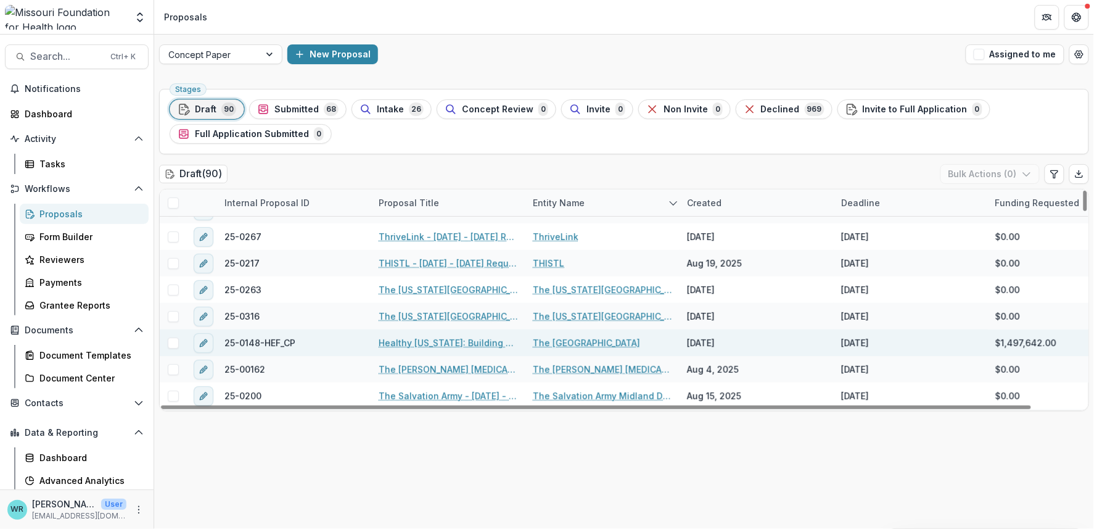
click at [407, 343] on link "Healthy [US_STATE]: Building a Healthcare System Where Everyone Thrives" at bounding box center [448, 342] width 139 height 13
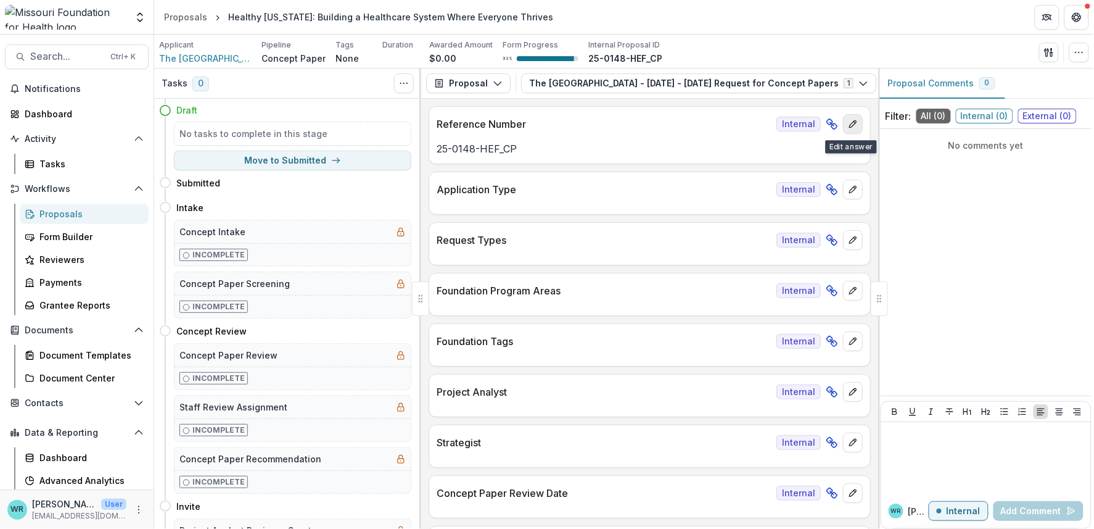
click at [852, 124] on icon "edit" at bounding box center [852, 124] width 7 height 7
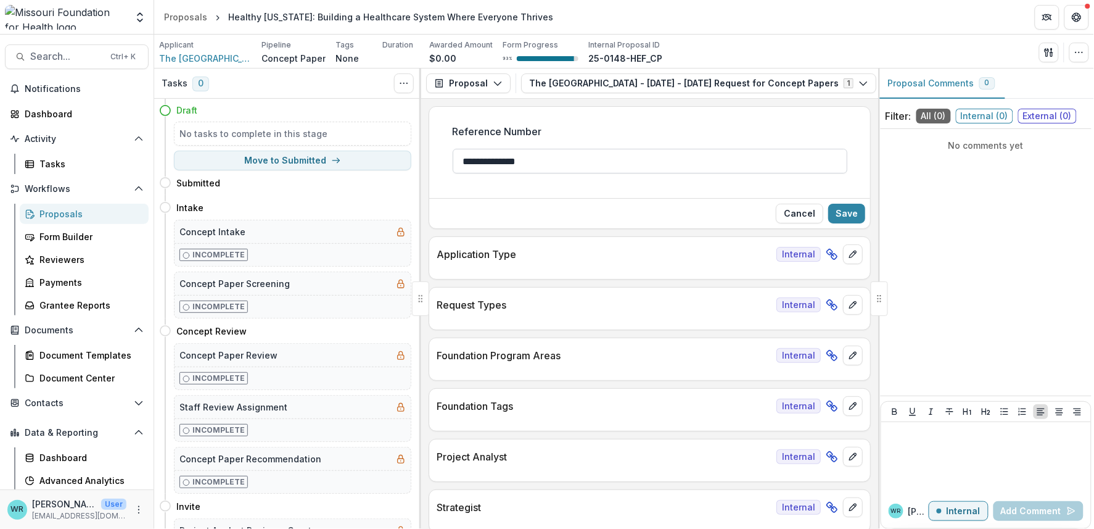
click at [528, 164] on input "**********" at bounding box center [650, 161] width 395 height 25
type input "**********"
click at [842, 211] on button "Save" at bounding box center [846, 214] width 37 height 20
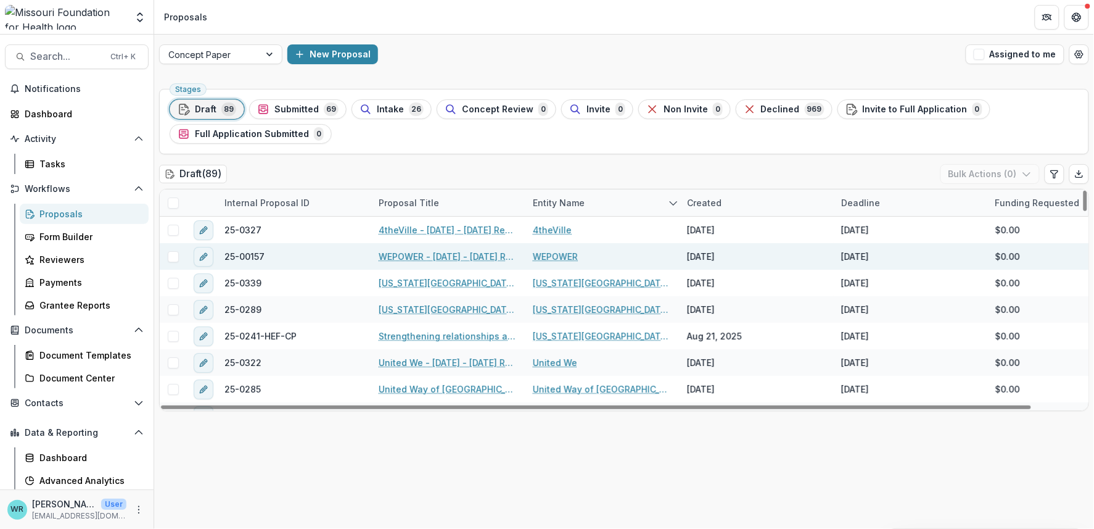
click at [457, 255] on link "WEPOWER - 2025 - 2025 Request for Concept Papers" at bounding box center [448, 256] width 139 height 13
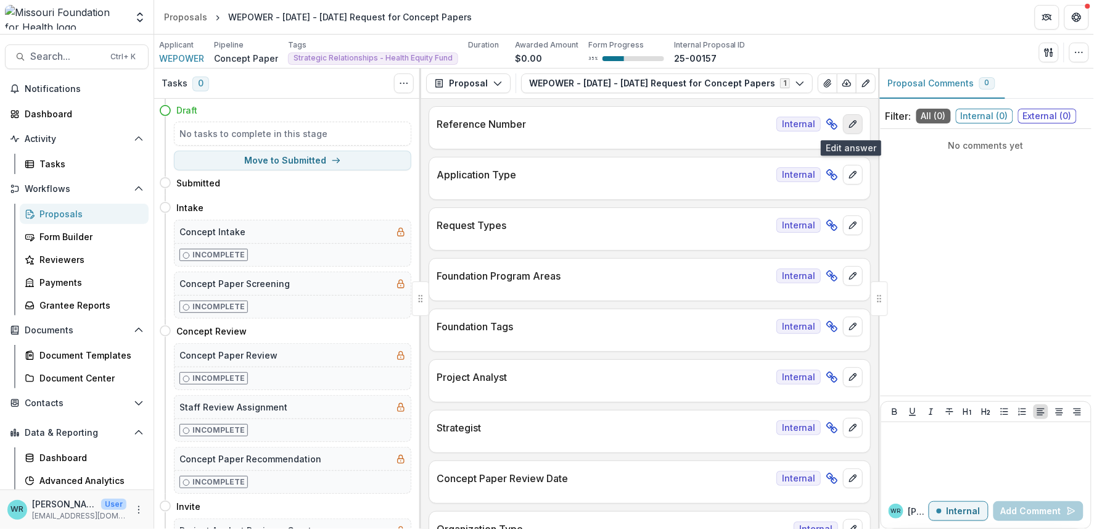
click at [854, 126] on icon "edit" at bounding box center [853, 124] width 10 height 10
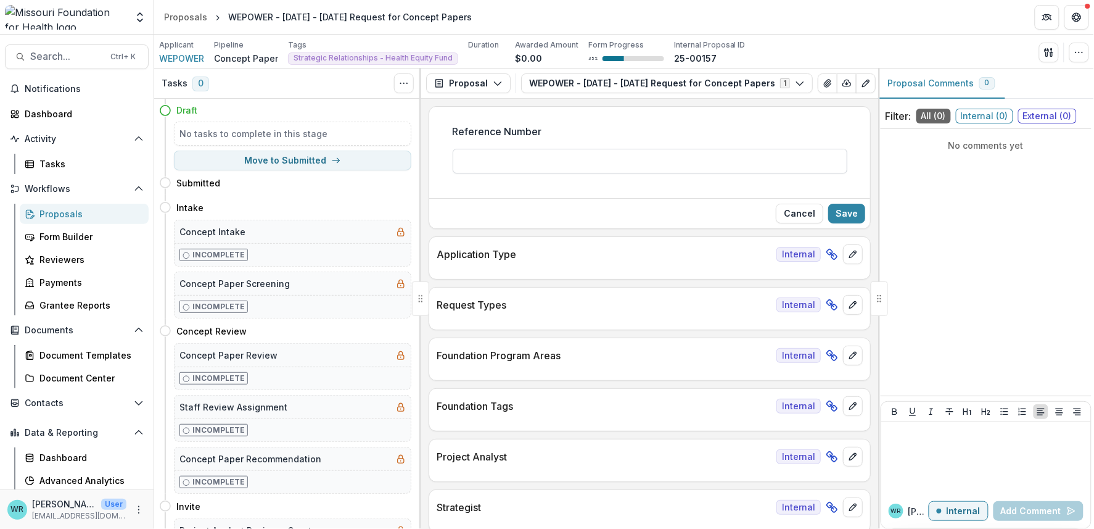
click at [556, 160] on input "Reference Number" at bounding box center [650, 161] width 395 height 25
type input "**********"
click at [848, 220] on button "Save" at bounding box center [846, 214] width 37 height 20
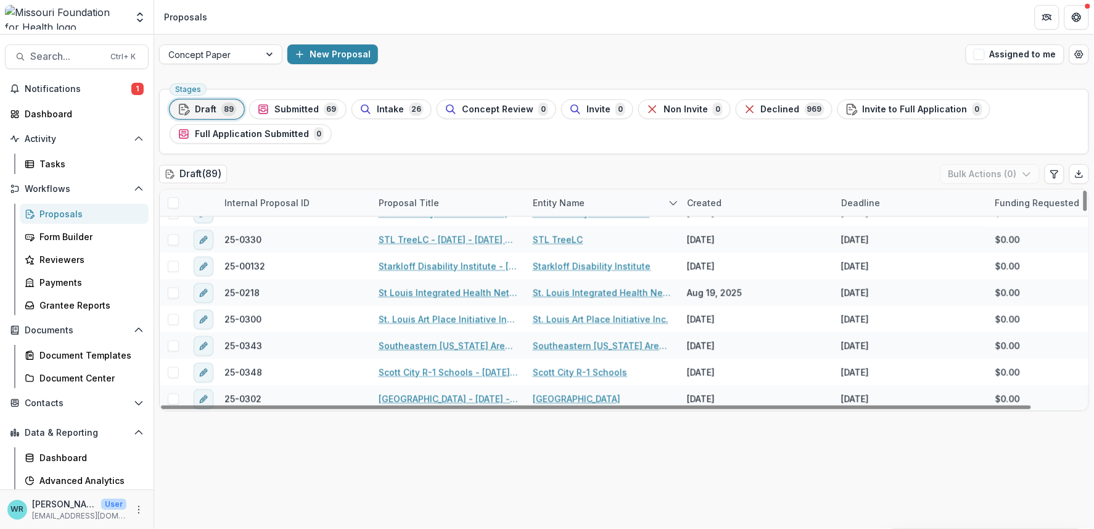
scroll to position [1234, 0]
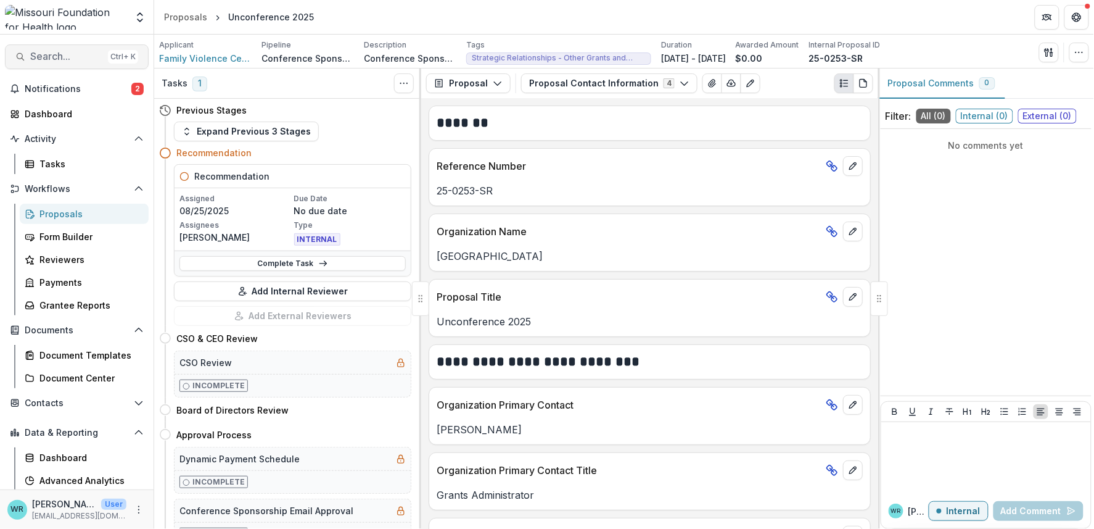
click at [61, 57] on span "Search..." at bounding box center [66, 57] width 73 height 12
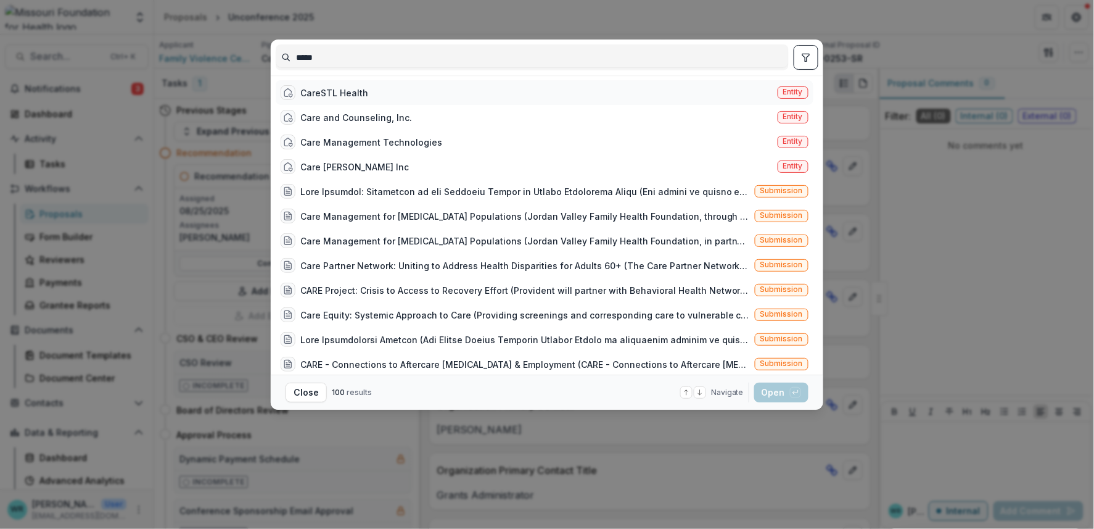
type input "****"
click at [797, 91] on span "Entity" at bounding box center [793, 92] width 20 height 9
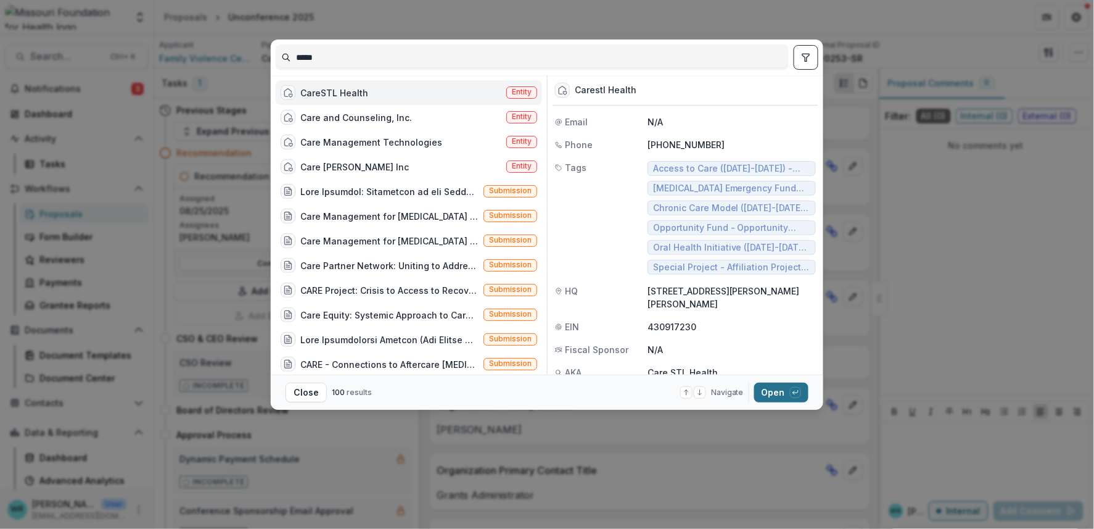
click at [772, 393] on button "Open with enter key" at bounding box center [781, 392] width 54 height 20
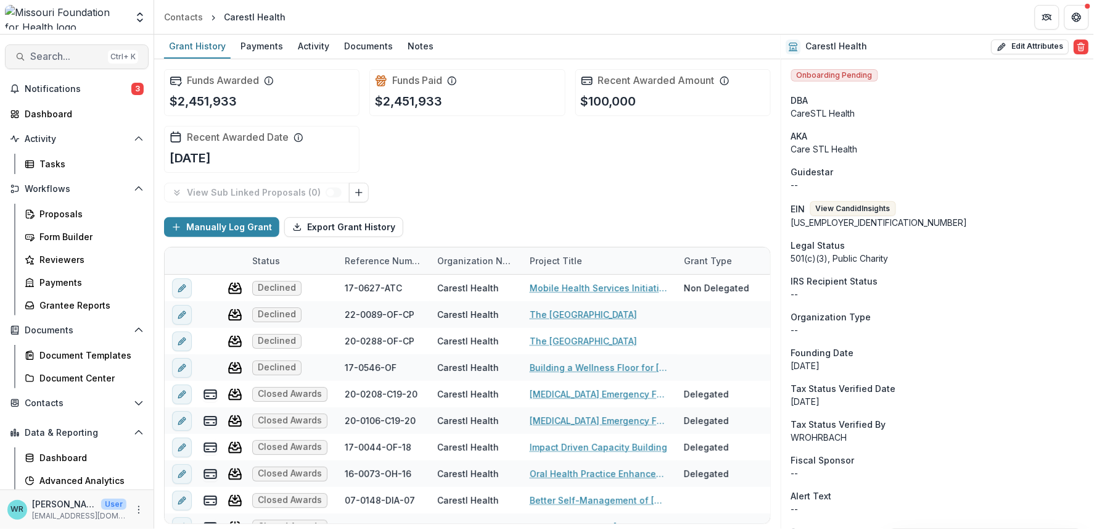
click at [58, 49] on button "Search... Ctrl + K" at bounding box center [77, 56] width 144 height 25
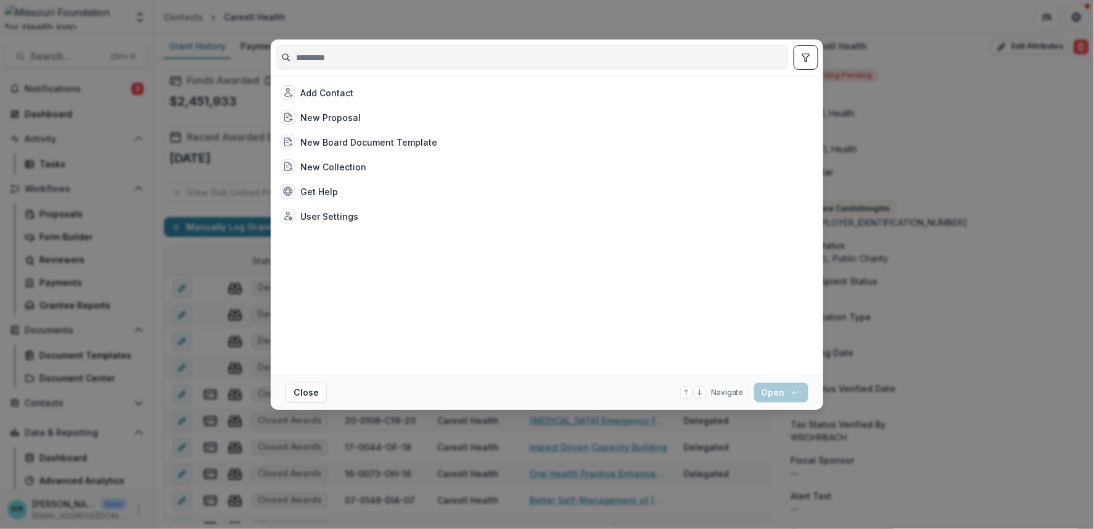
click at [407, 56] on input at bounding box center [532, 57] width 512 height 20
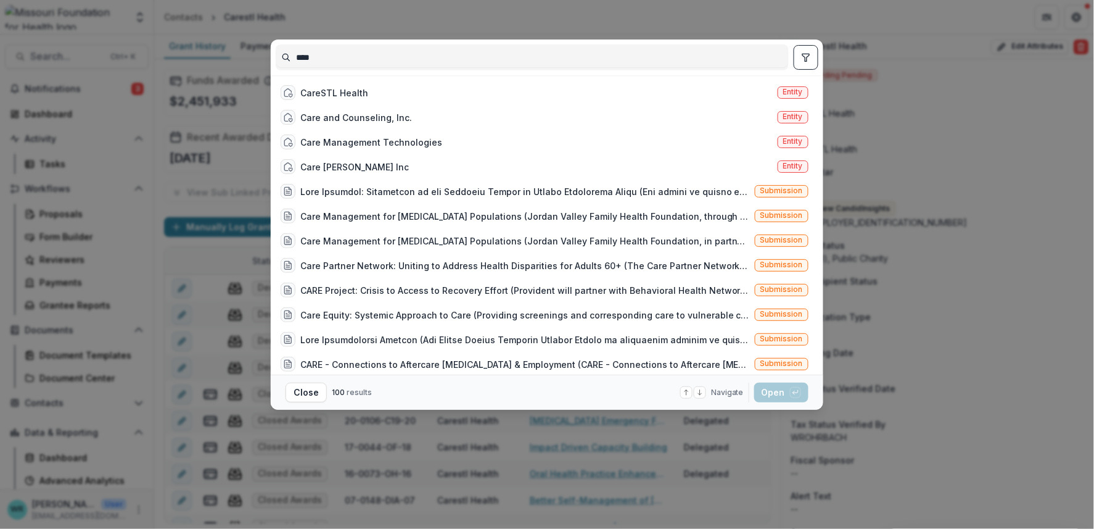
type input "****"
click at [809, 60] on icon "toggle filters" at bounding box center [806, 57] width 10 height 10
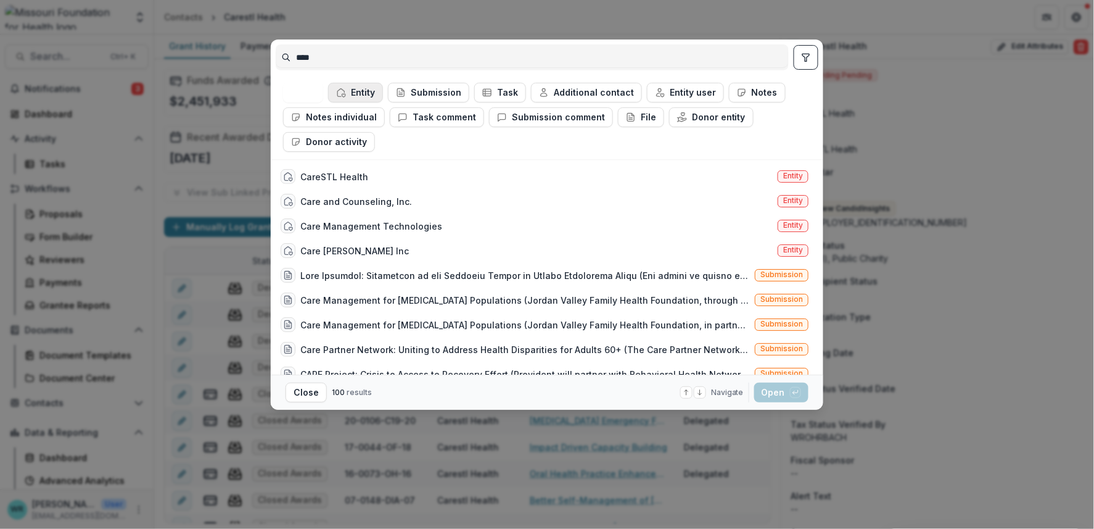
click at [352, 88] on button "Entity" at bounding box center [355, 93] width 55 height 20
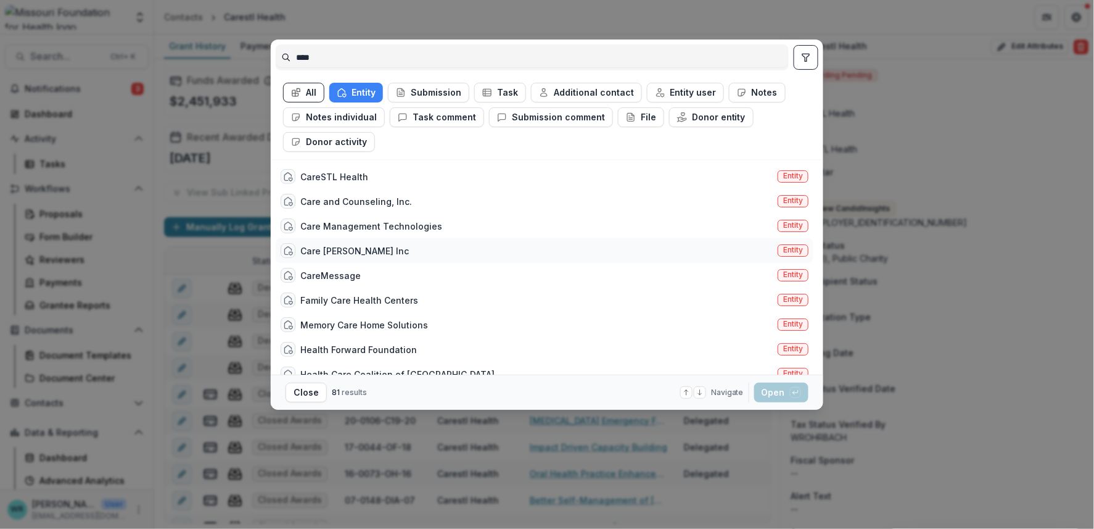
click at [613, 254] on div "Care Tran Inc Entity" at bounding box center [545, 250] width 538 height 25
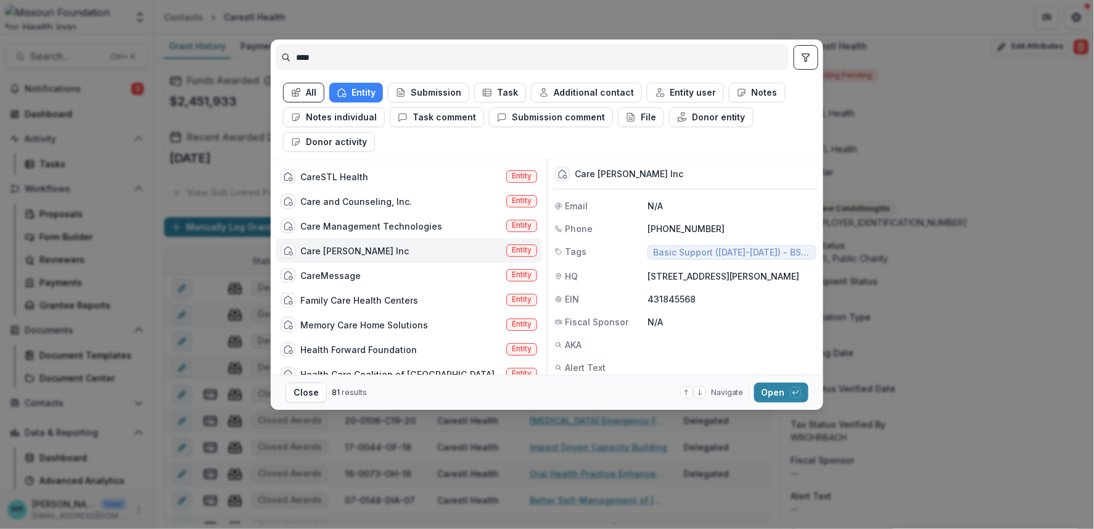
click at [93, 21] on div "**** All Entity Submission Task Additional contact Entity user Notes Notes indi…" at bounding box center [547, 264] width 1094 height 529
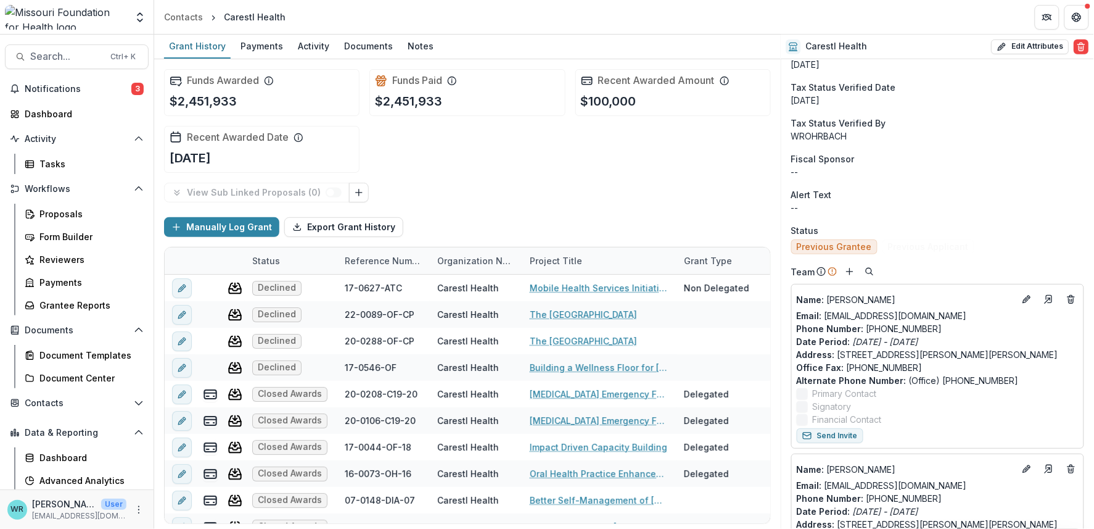
scroll to position [274, 0]
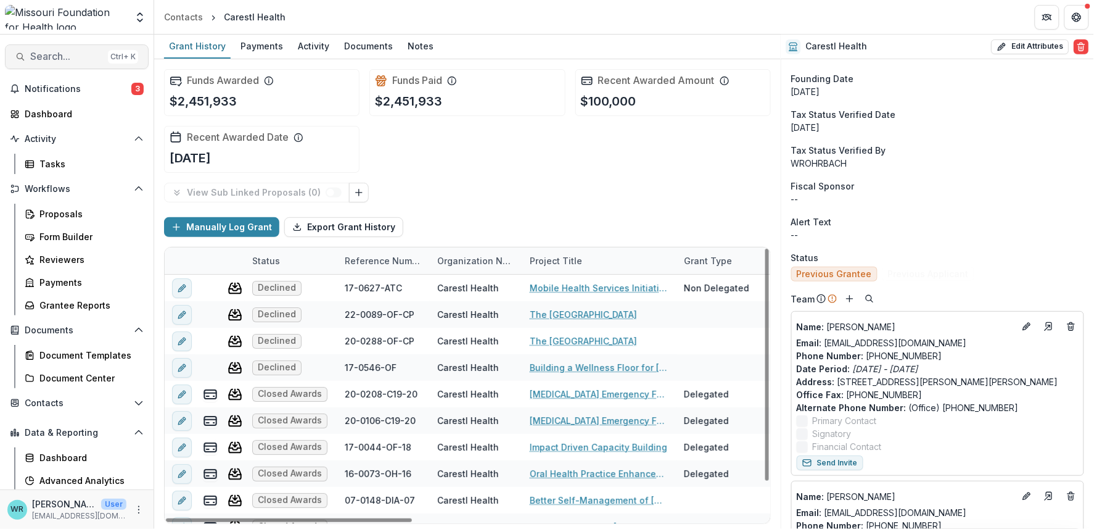
click at [68, 58] on span "Search..." at bounding box center [66, 57] width 73 height 12
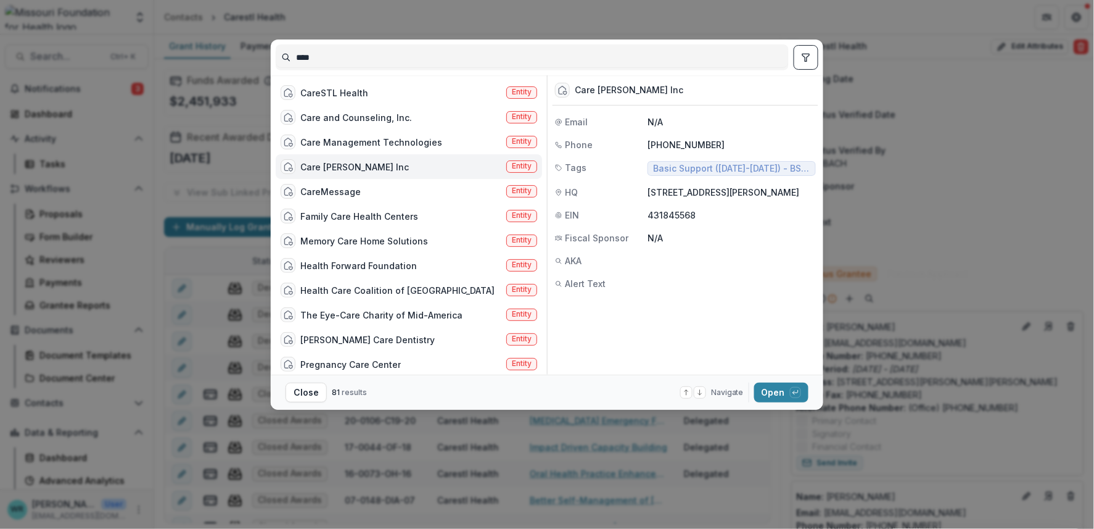
drag, startPoint x: 361, startPoint y: 63, endPoint x: 255, endPoint y: 61, distance: 105.5
click at [255, 61] on div "**** CareSTL Health Entity Care and Counseling, Inc. Entity Care Management Tec…" at bounding box center [547, 264] width 1094 height 529
type input "******"
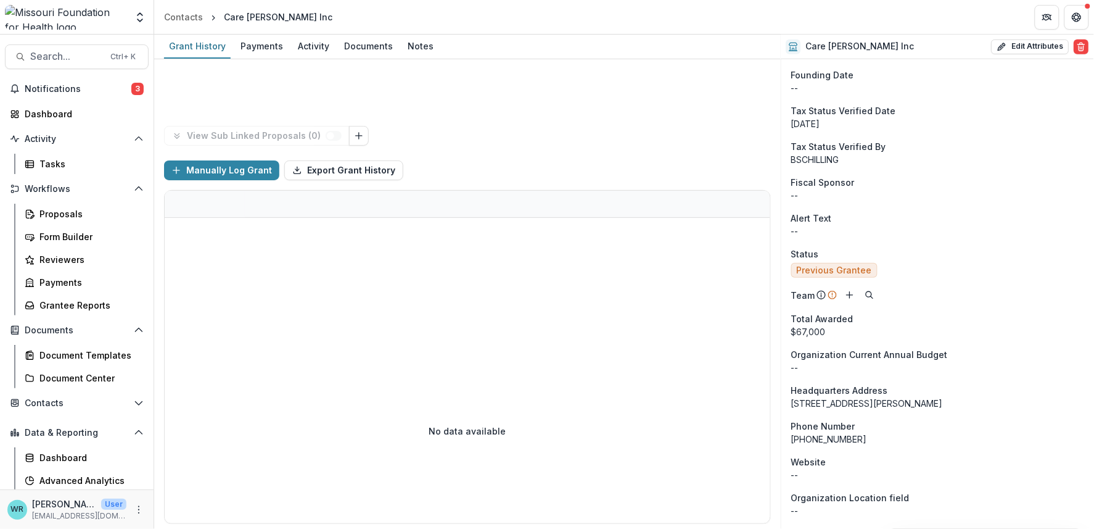
scroll to position [274, 0]
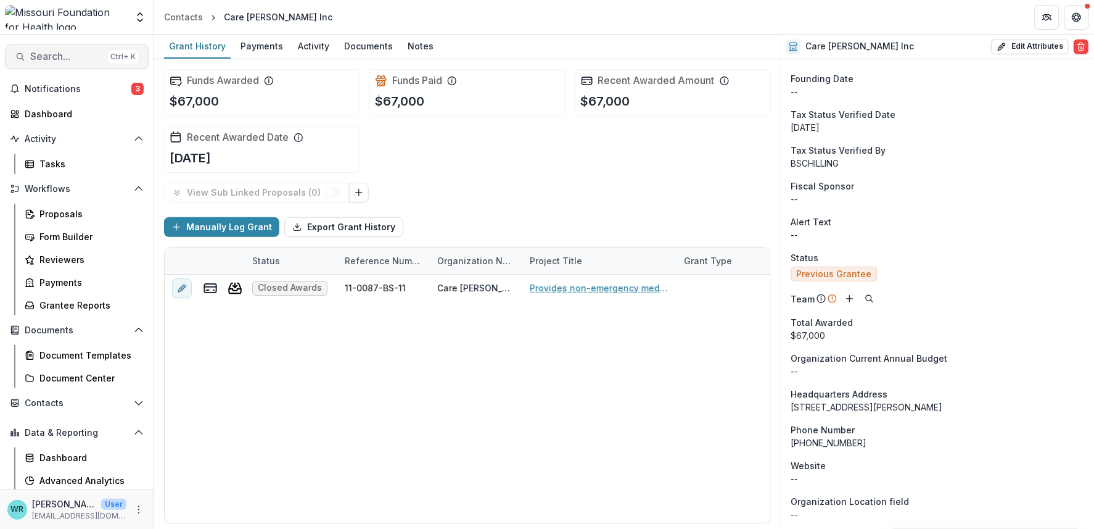
click at [53, 47] on button "Search... Ctrl + K" at bounding box center [77, 56] width 144 height 25
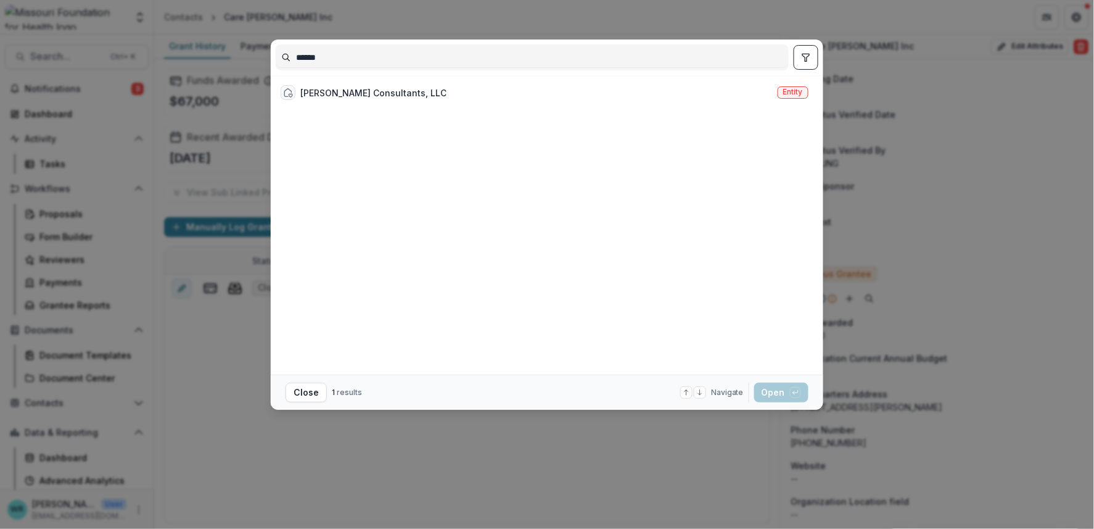
click at [810, 59] on icon "toggle filters" at bounding box center [806, 57] width 10 height 10
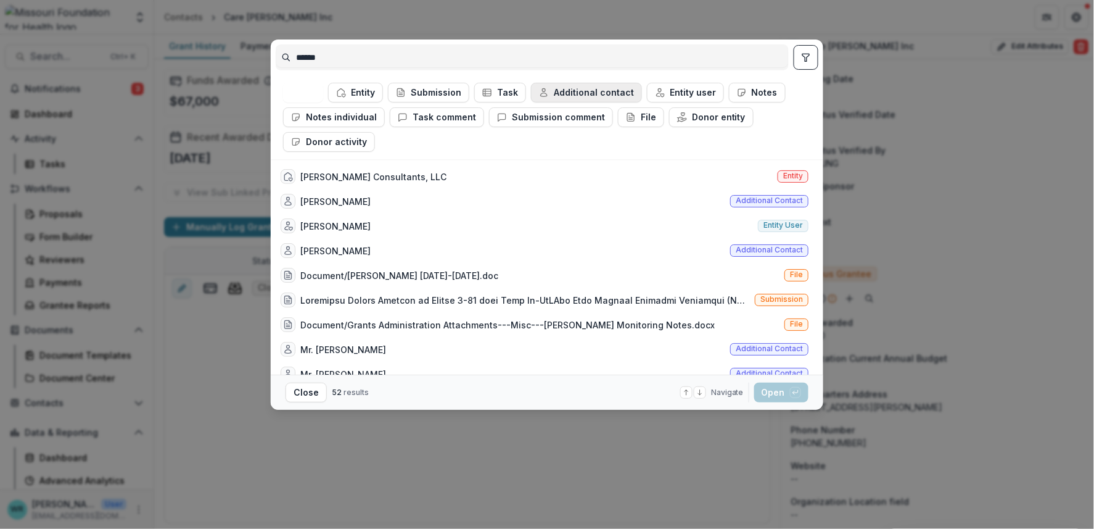
click at [579, 96] on button "Additional contact" at bounding box center [586, 93] width 111 height 20
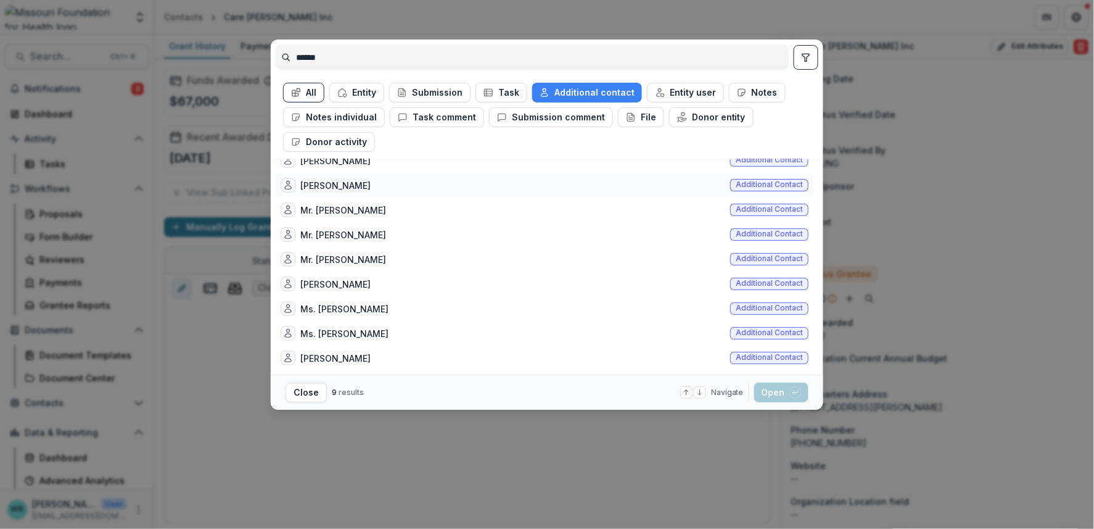
scroll to position [0, 0]
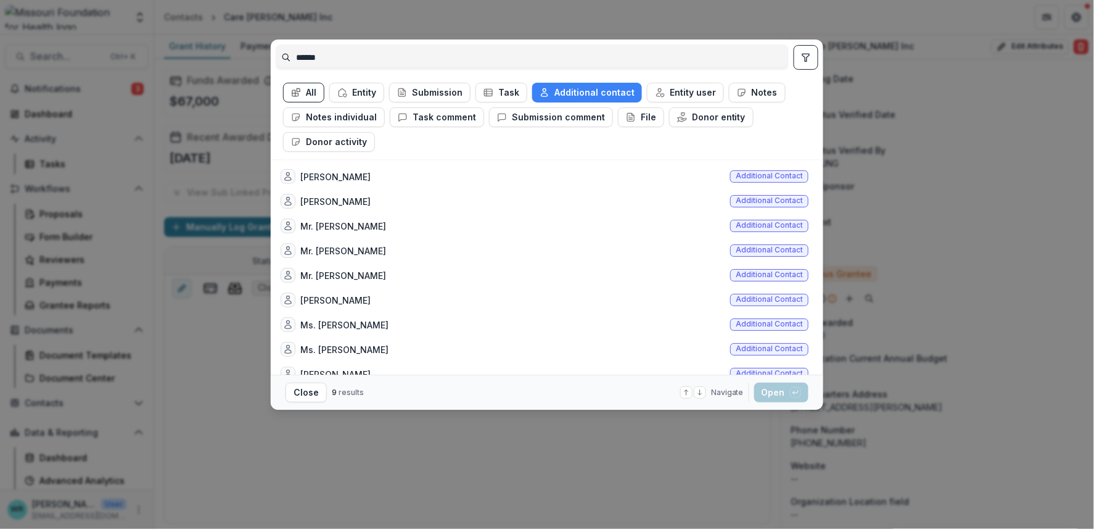
click at [941, 61] on div "****** All Entity Submission Task Additional contact Entity user Notes Notes in…" at bounding box center [547, 264] width 1094 height 529
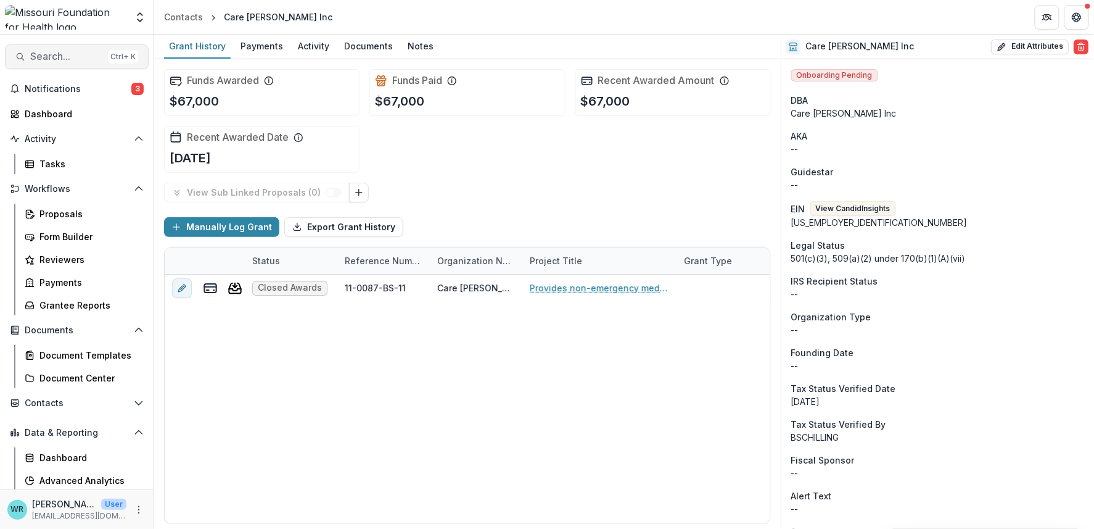
click at [72, 56] on span "Search..." at bounding box center [66, 57] width 73 height 12
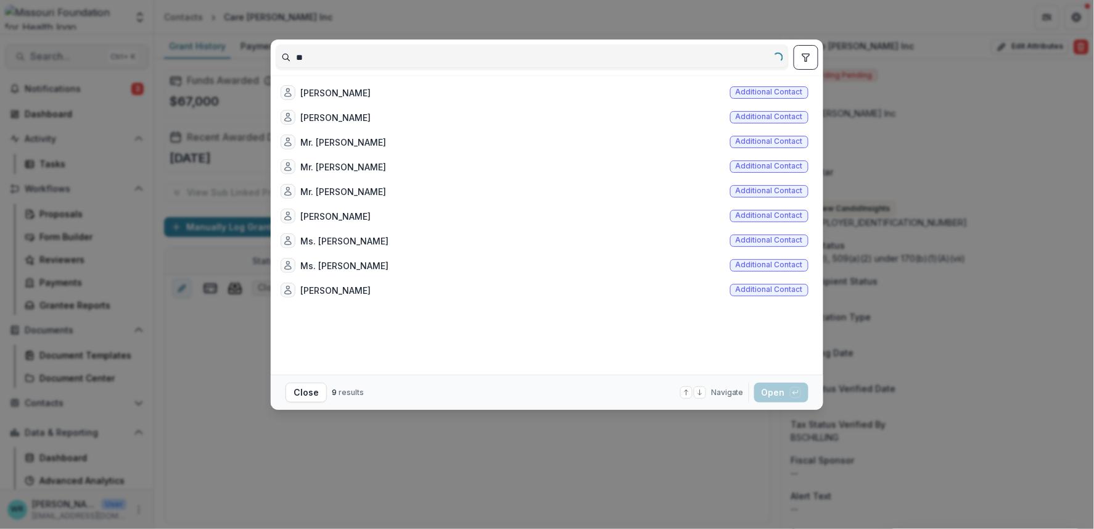
type input "*"
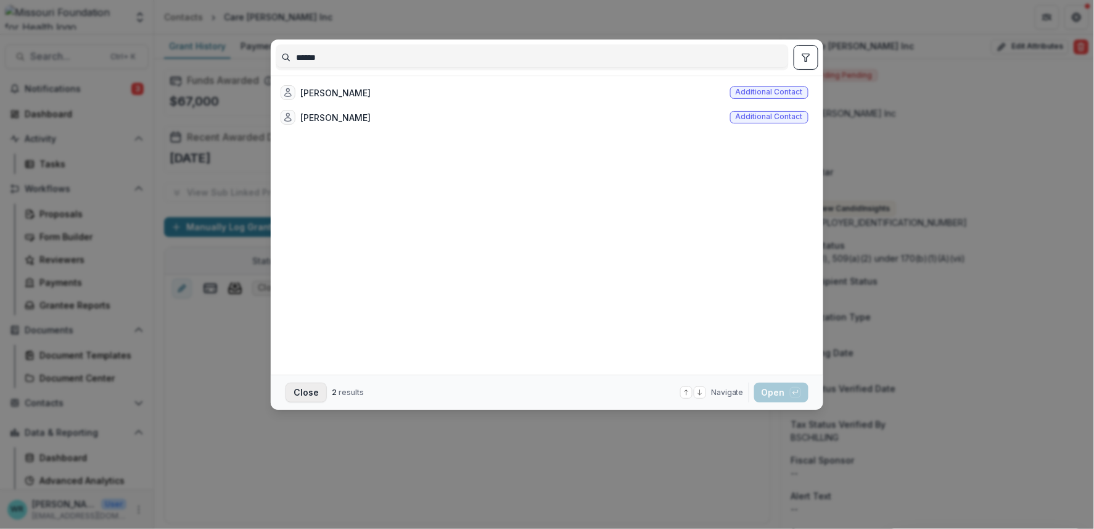
type input "******"
click at [311, 394] on button "Close" at bounding box center [306, 392] width 41 height 20
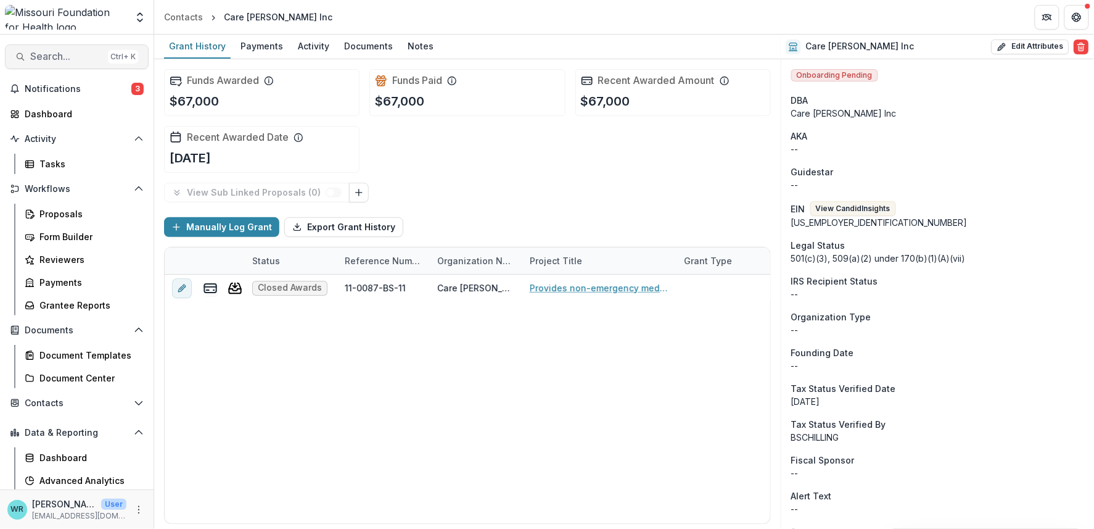
click at [84, 52] on span "Search..." at bounding box center [66, 57] width 73 height 12
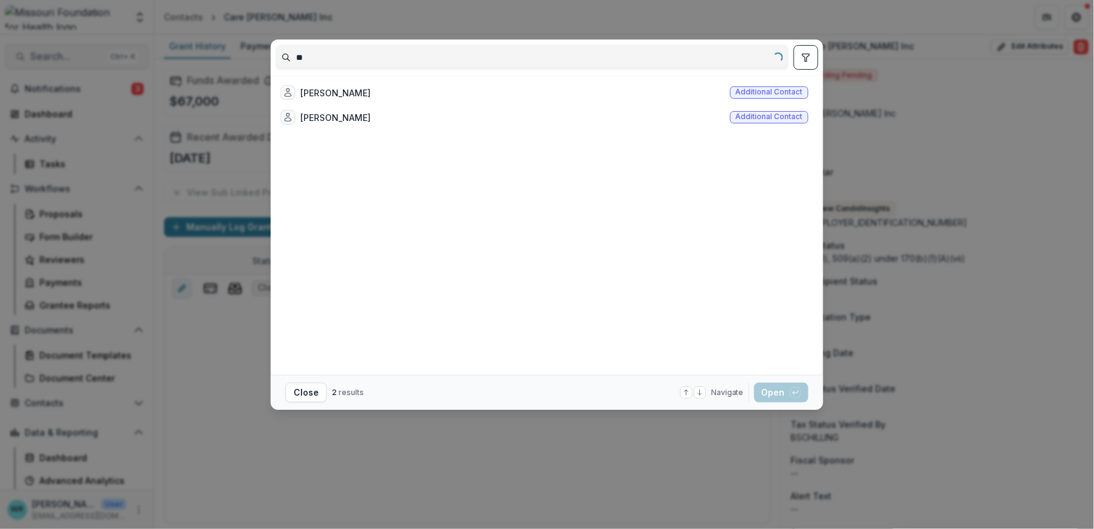
type input "*"
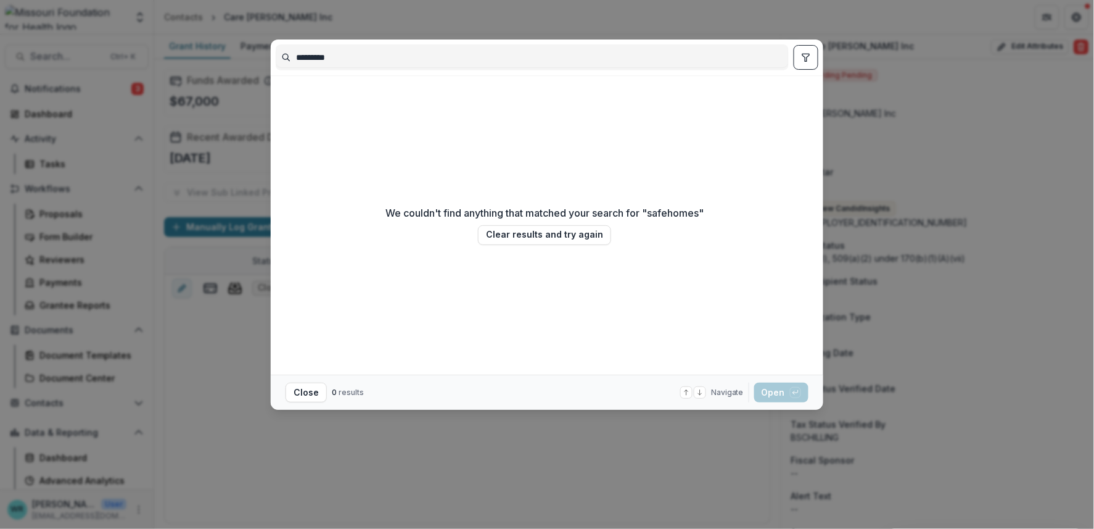
click at [816, 61] on button "toggle filters" at bounding box center [806, 57] width 25 height 25
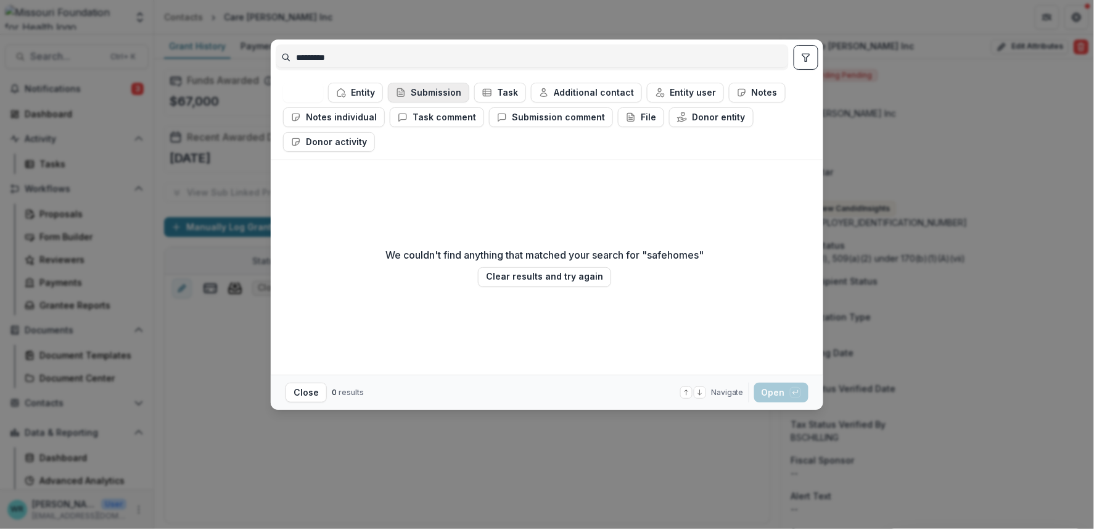
click at [421, 90] on button "Submission" at bounding box center [428, 93] width 81 height 20
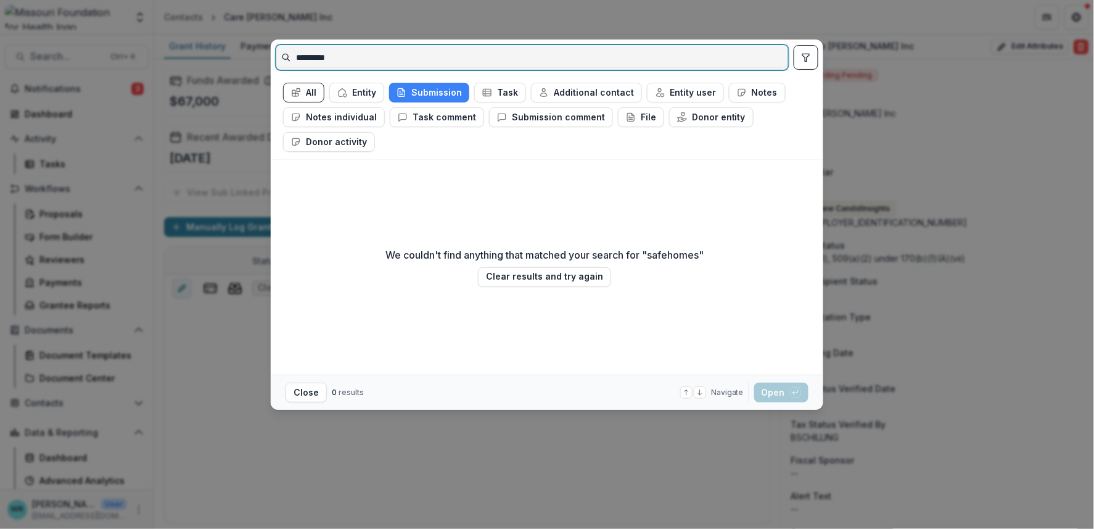
click at [317, 60] on input "*********" at bounding box center [532, 57] width 512 height 20
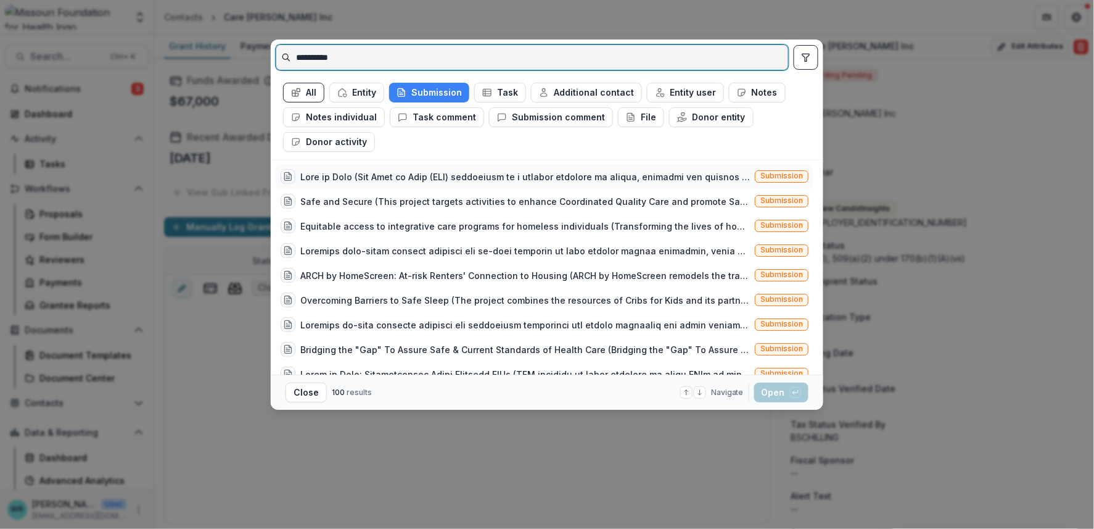
type input "**********"
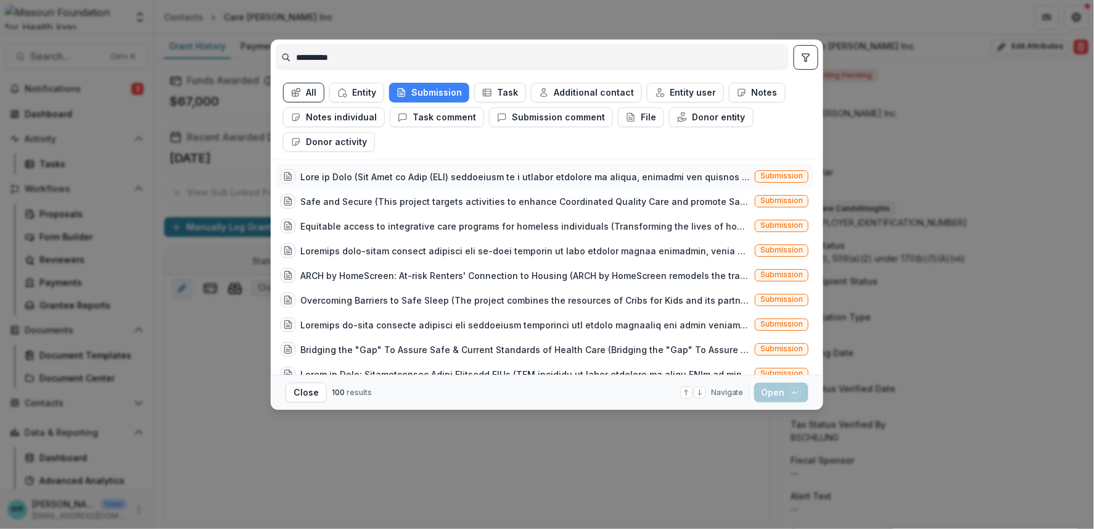
click at [786, 175] on span "Submission" at bounding box center [782, 175] width 43 height 9
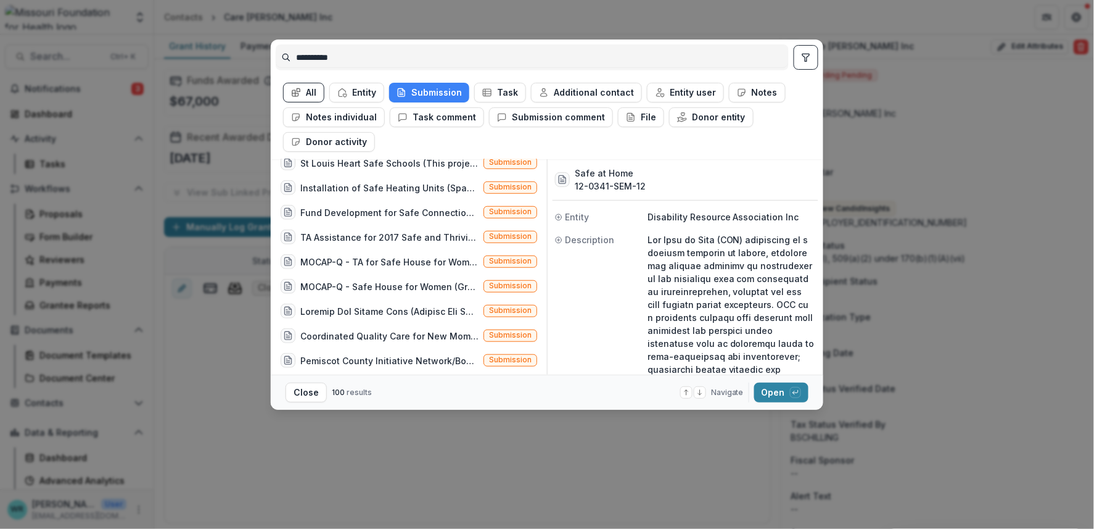
scroll to position [1919, 0]
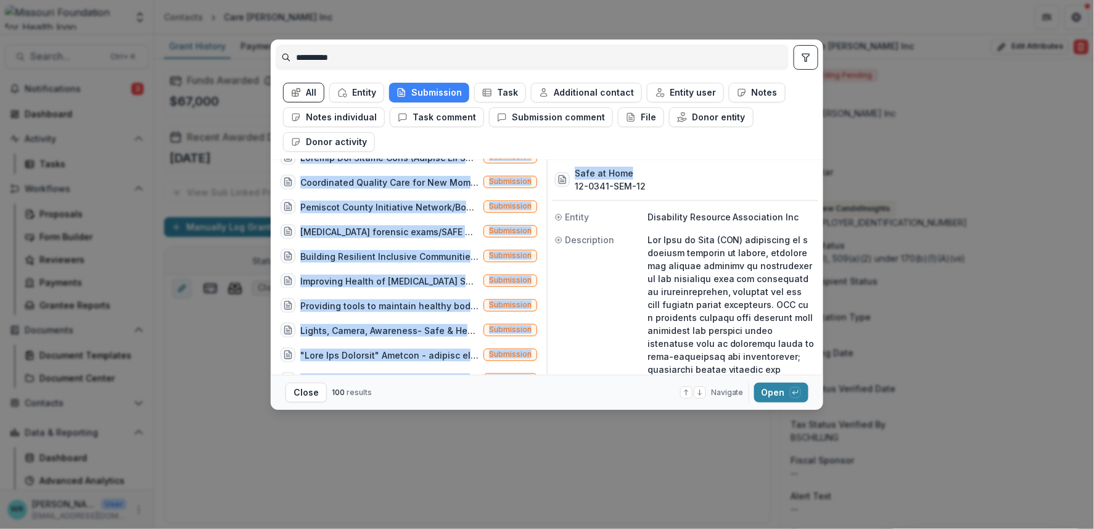
drag, startPoint x: 759, startPoint y: 120, endPoint x: 789, endPoint y: 167, distance: 55.8
click at [789, 167] on div "**********" at bounding box center [547, 206] width 553 height 335
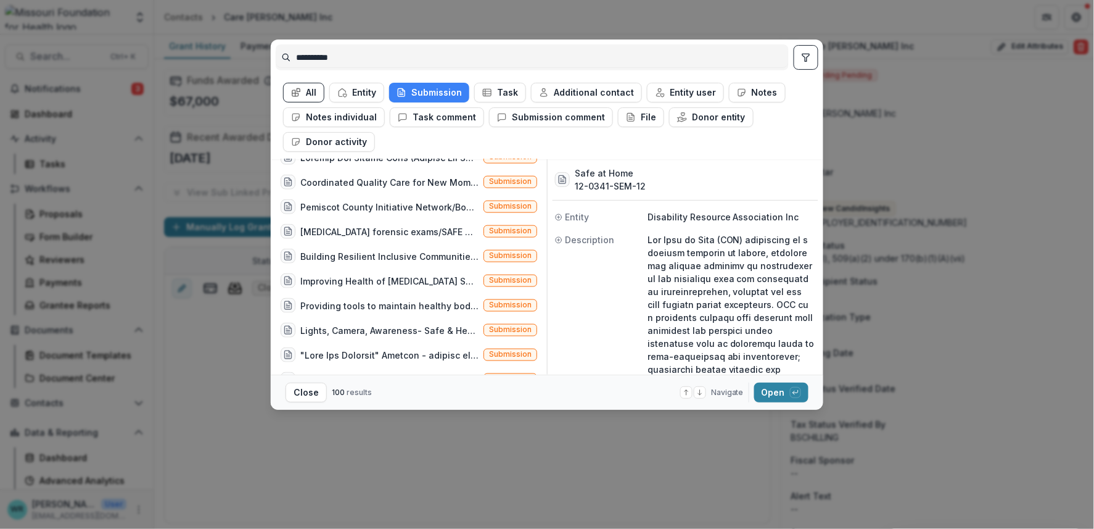
click at [451, 402] on footer "Close 100 results Navigate up and down with arrow keys Open with enter key" at bounding box center [547, 391] width 553 height 35
click at [305, 392] on button "Close" at bounding box center [306, 392] width 41 height 20
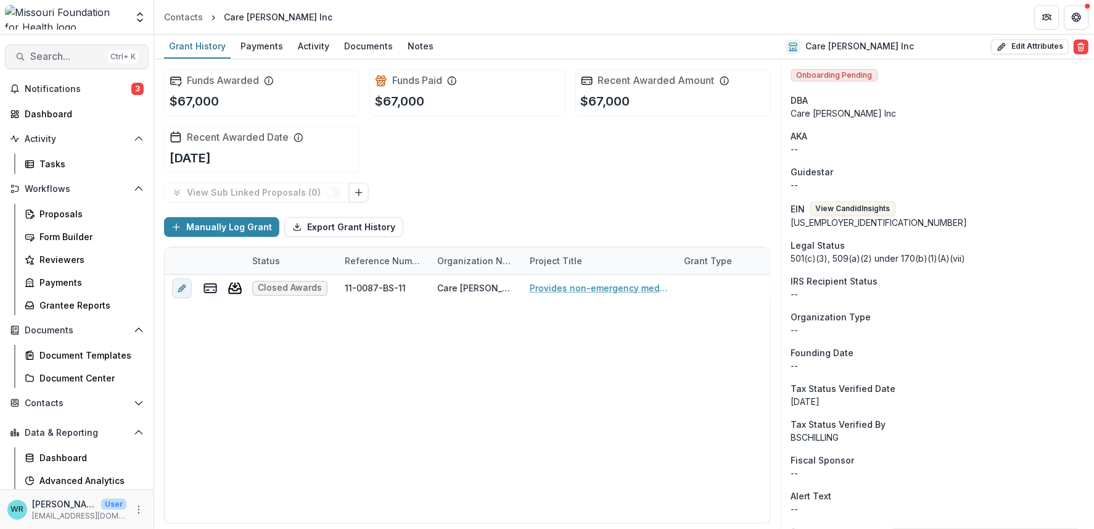
click at [72, 54] on span "Search..." at bounding box center [66, 57] width 73 height 12
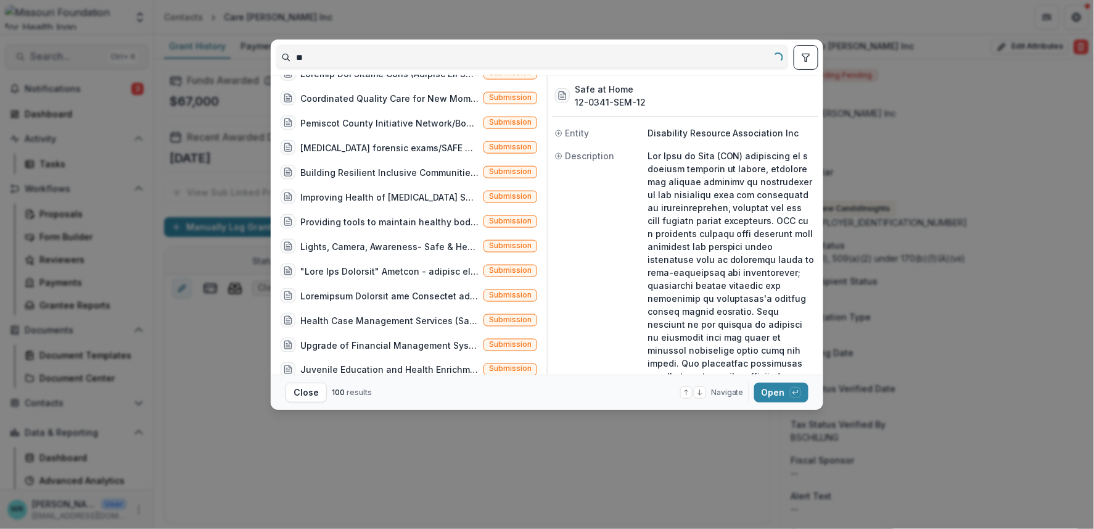
type input "*"
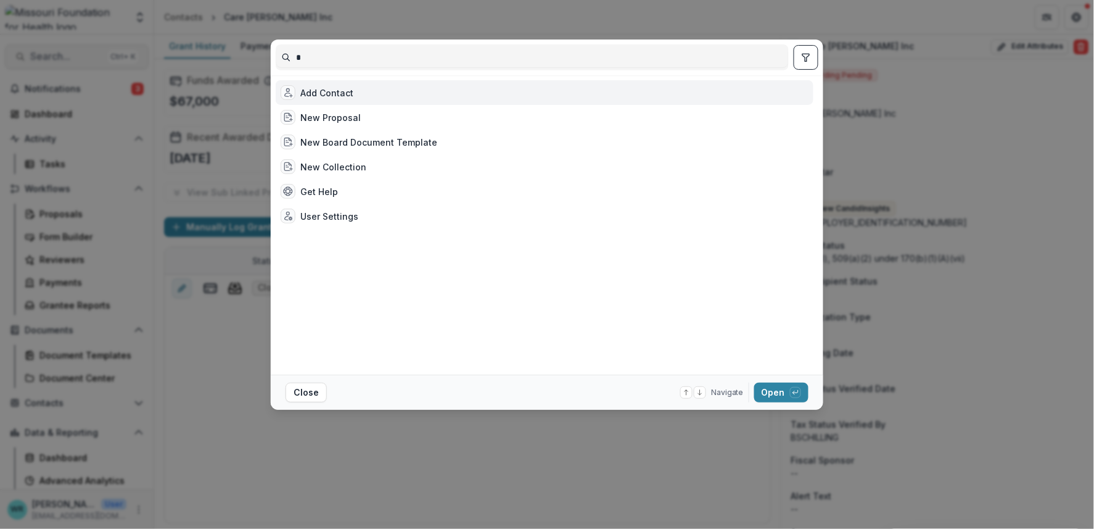
scroll to position [0, 0]
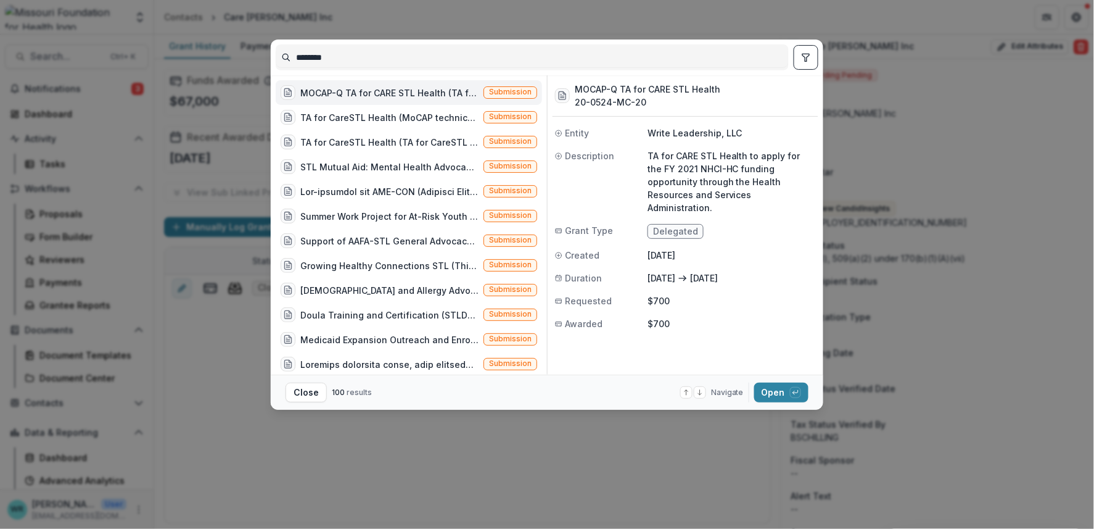
type input "********"
click at [811, 54] on icon "toggle filters" at bounding box center [806, 57] width 10 height 10
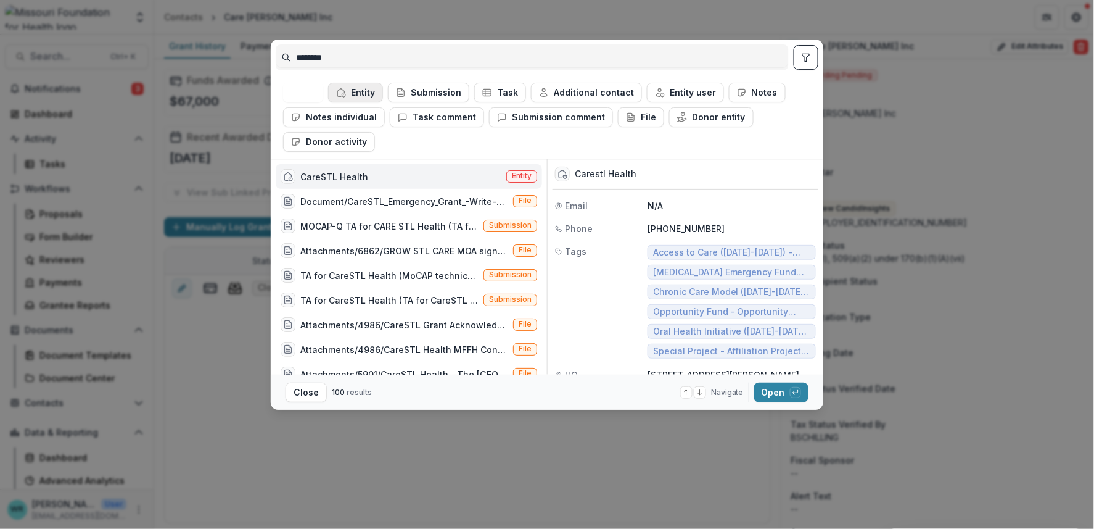
click at [363, 86] on button "Entity" at bounding box center [355, 93] width 55 height 20
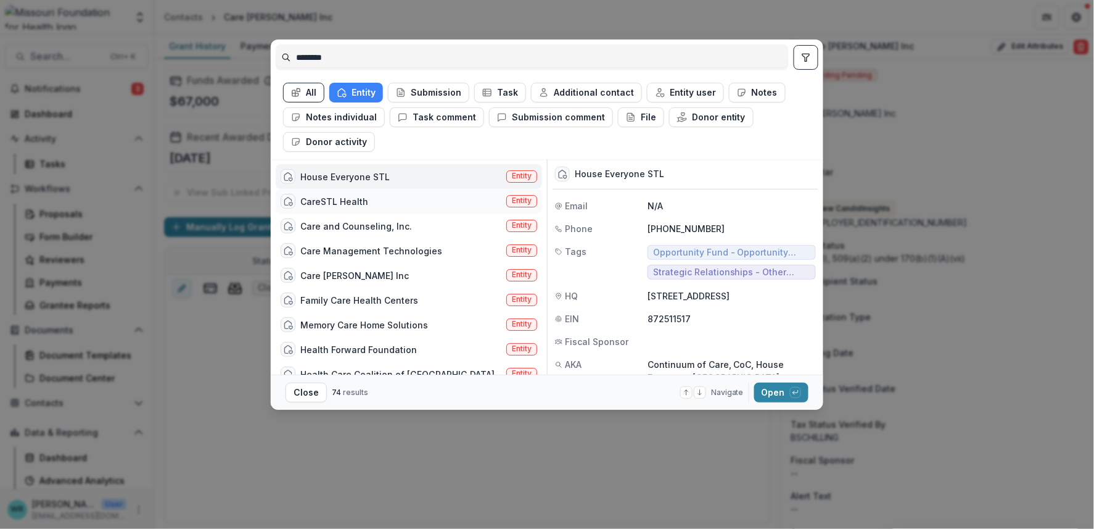
click at [524, 197] on span "Entity" at bounding box center [522, 200] width 20 height 9
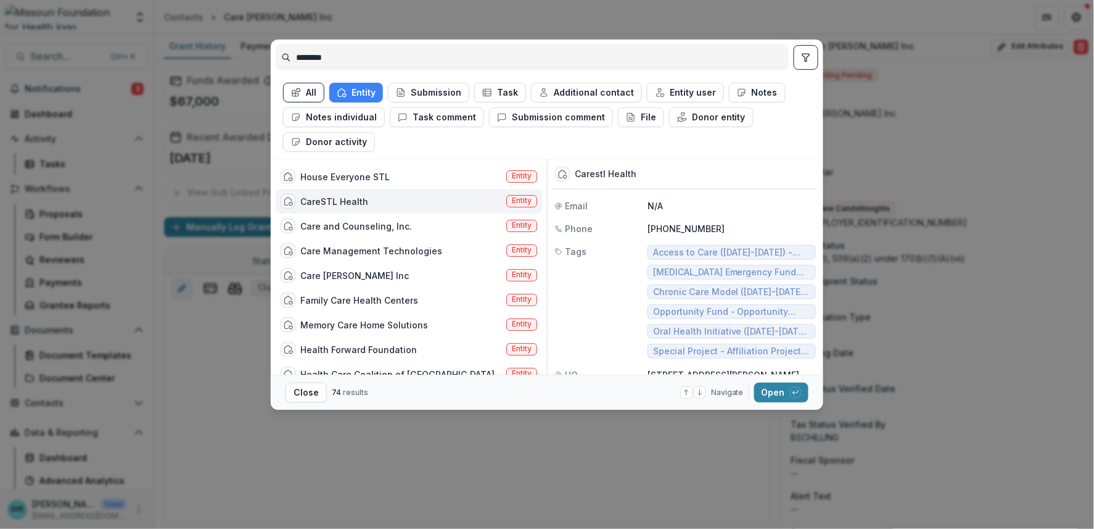
drag, startPoint x: 785, startPoint y: 394, endPoint x: 833, endPoint y: 353, distance: 62.6
click at [784, 394] on button "Open with enter key" at bounding box center [781, 392] width 54 height 20
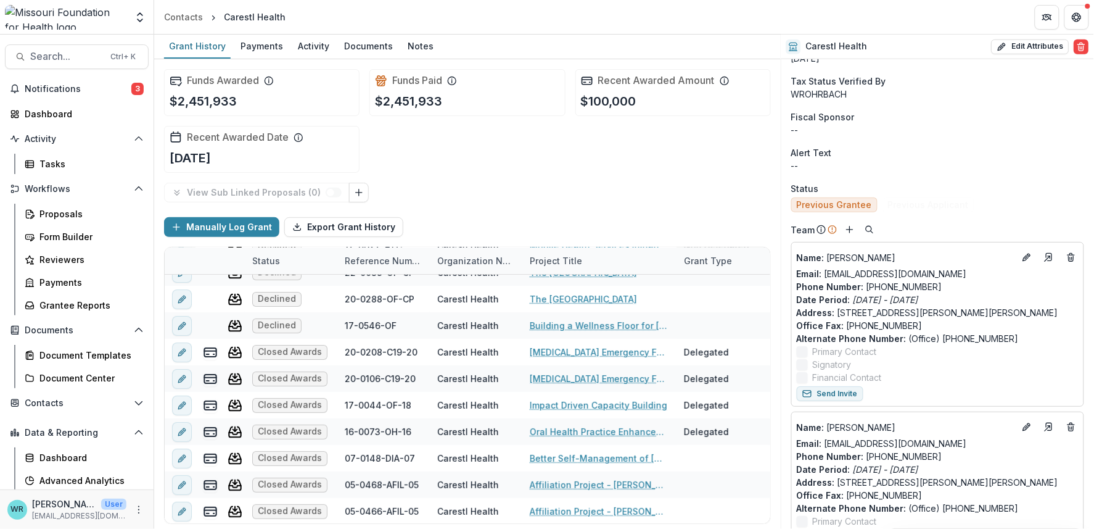
scroll to position [342, 0]
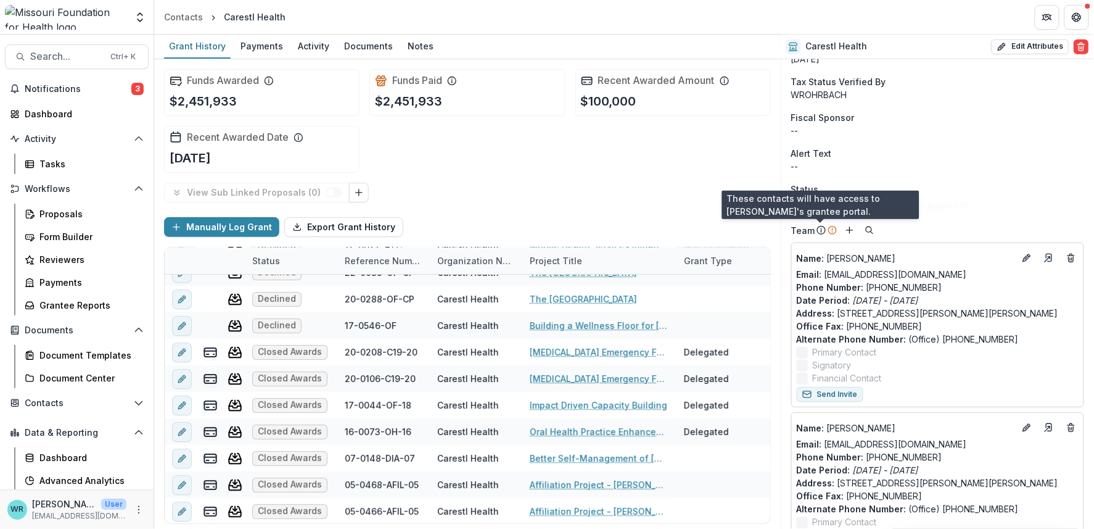
click at [819, 229] on icon at bounding box center [822, 230] width 10 height 10
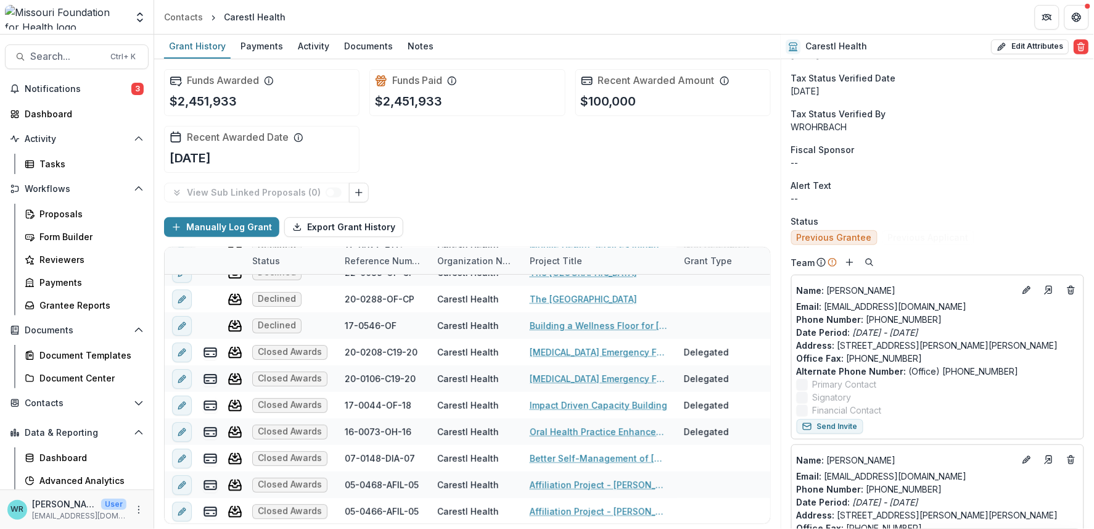
scroll to position [274, 0]
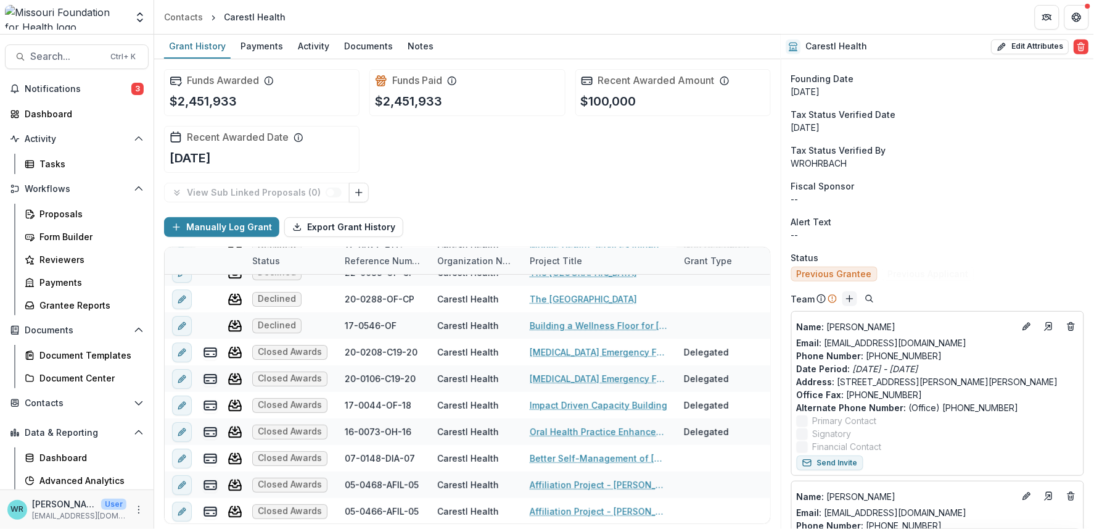
click at [850, 296] on line "Add" at bounding box center [850, 298] width 0 height 6
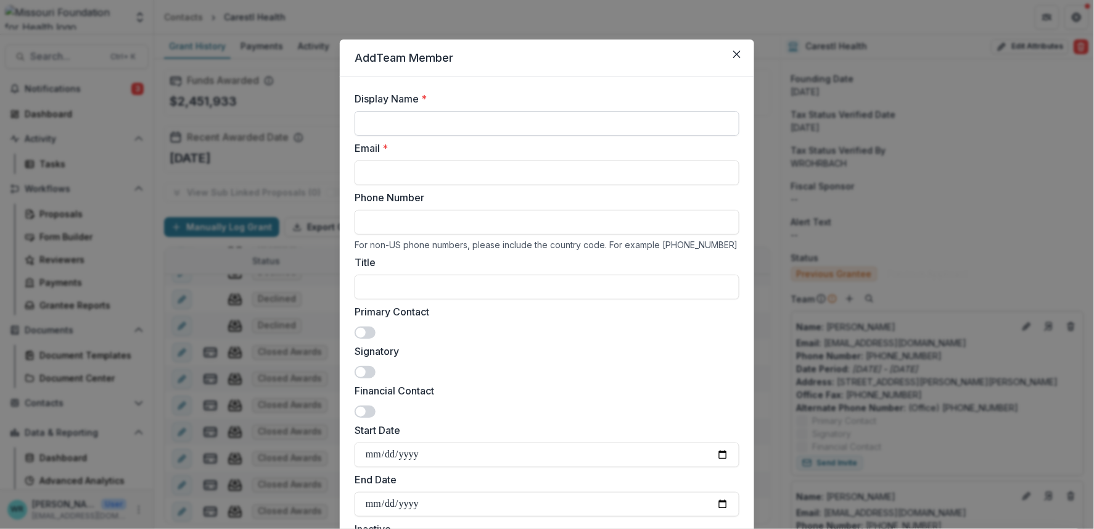
click at [463, 122] on input "Display Name *" at bounding box center [547, 123] width 385 height 25
type input "**********"
click at [467, 170] on input "Email *" at bounding box center [547, 172] width 385 height 25
type input "**********"
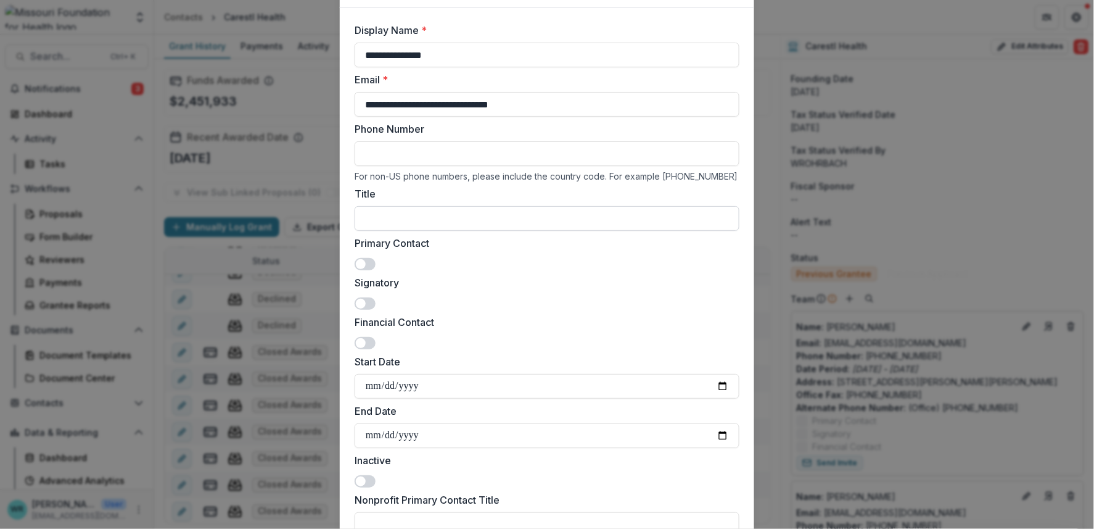
click at [431, 222] on input "Title" at bounding box center [547, 218] width 385 height 25
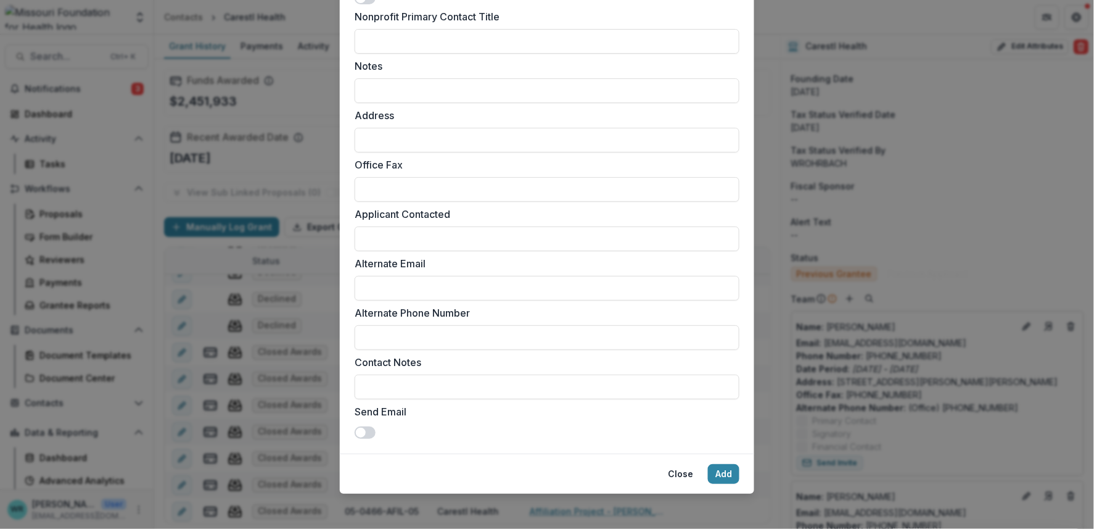
scroll to position [554, 0]
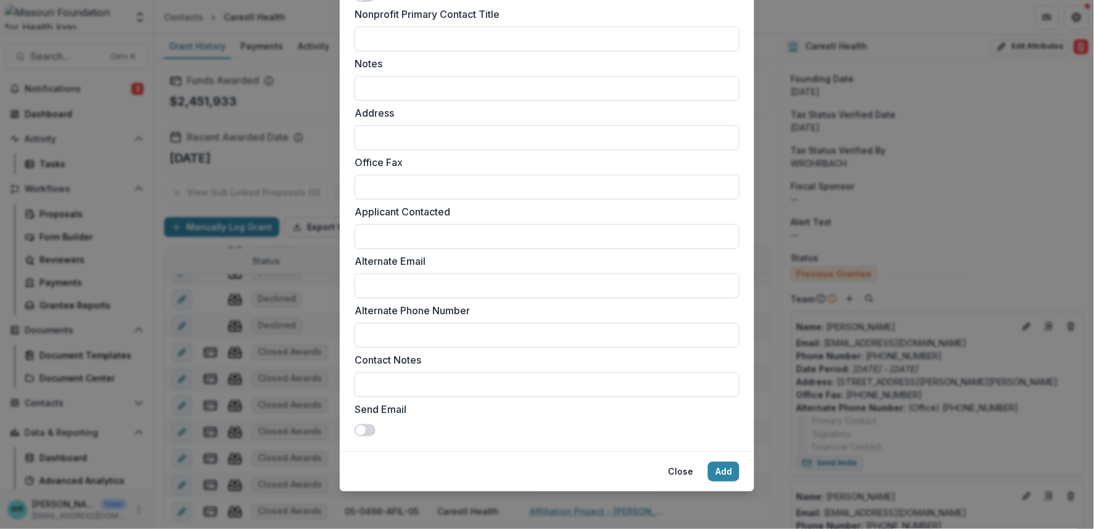
click at [362, 426] on span at bounding box center [361, 430] width 10 height 10
click at [714, 469] on button "Add" at bounding box center [723, 471] width 31 height 20
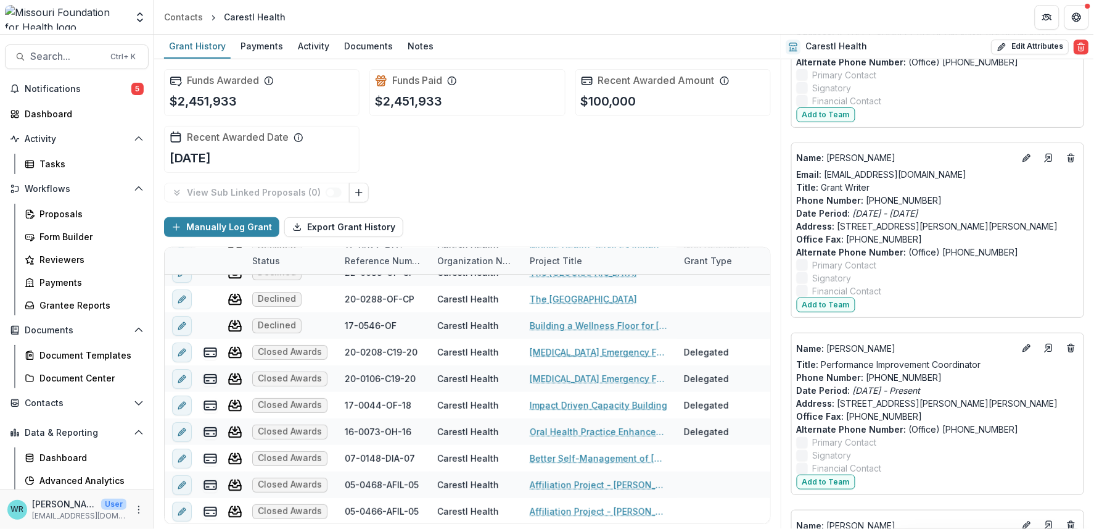
scroll to position [3140, 0]
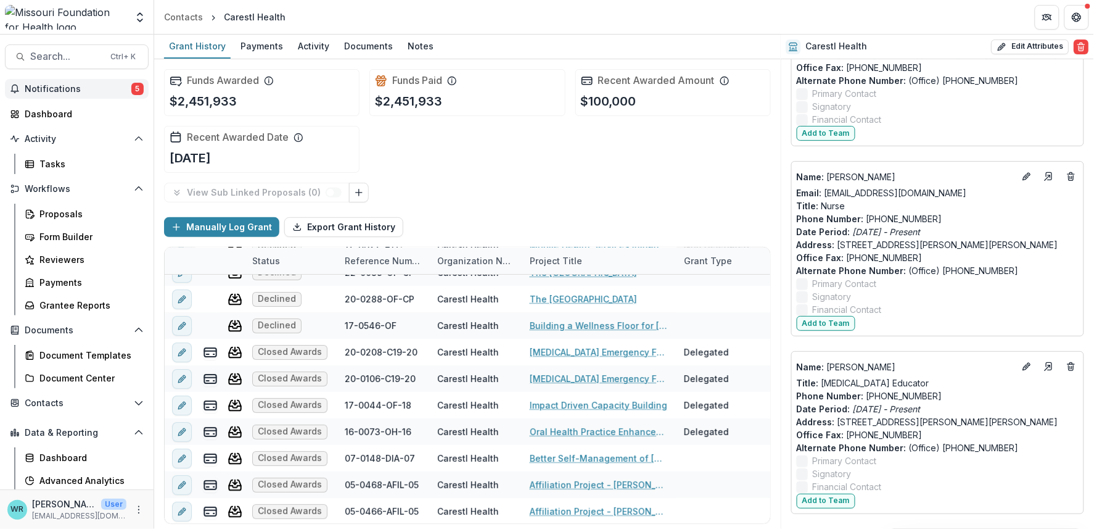
click at [81, 88] on span "Notifications" at bounding box center [78, 89] width 107 height 10
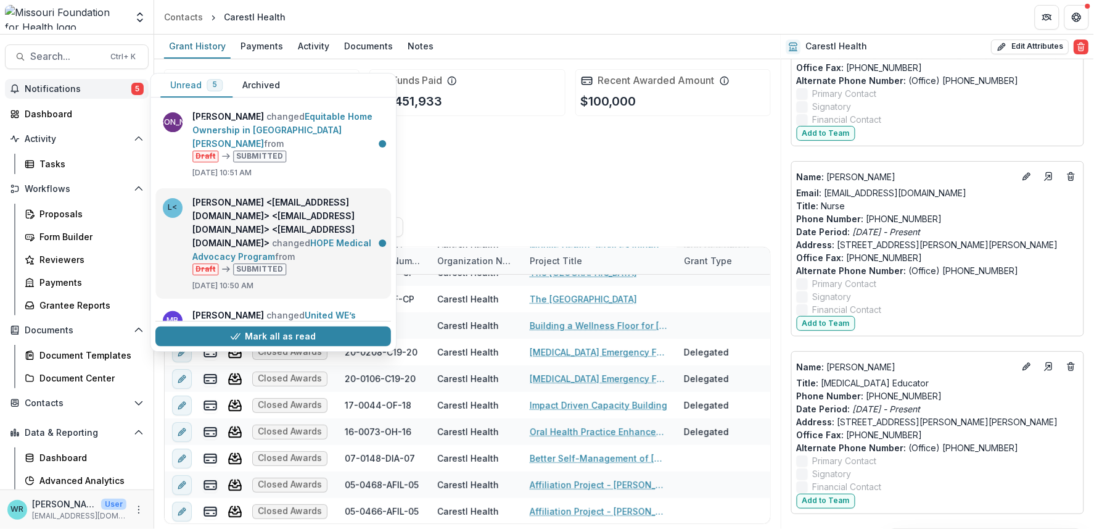
click at [286, 237] on link "HOPE Medical Advocacy Program" at bounding box center [281, 249] width 179 height 24
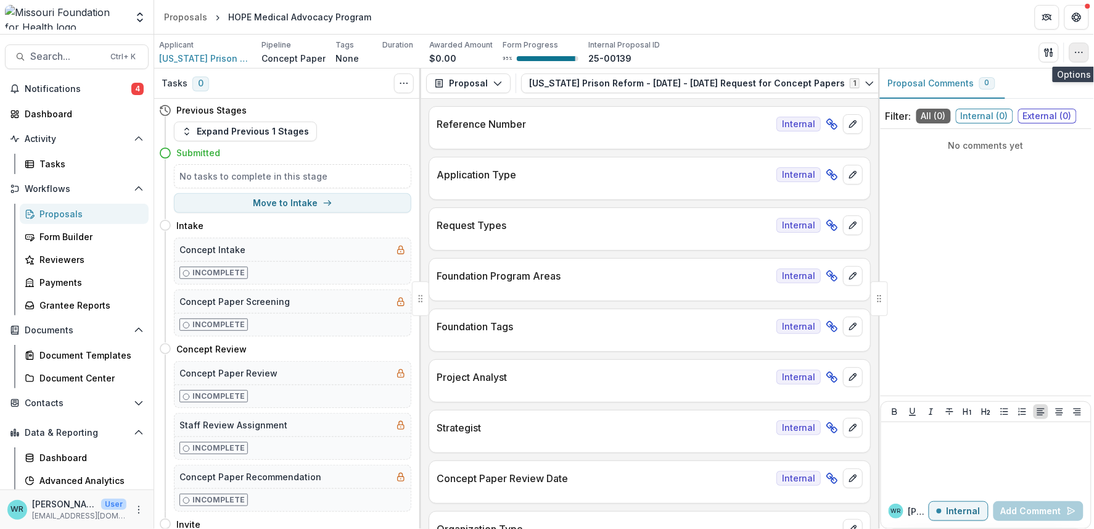
click at [1081, 57] on button "button" at bounding box center [1080, 53] width 20 height 20
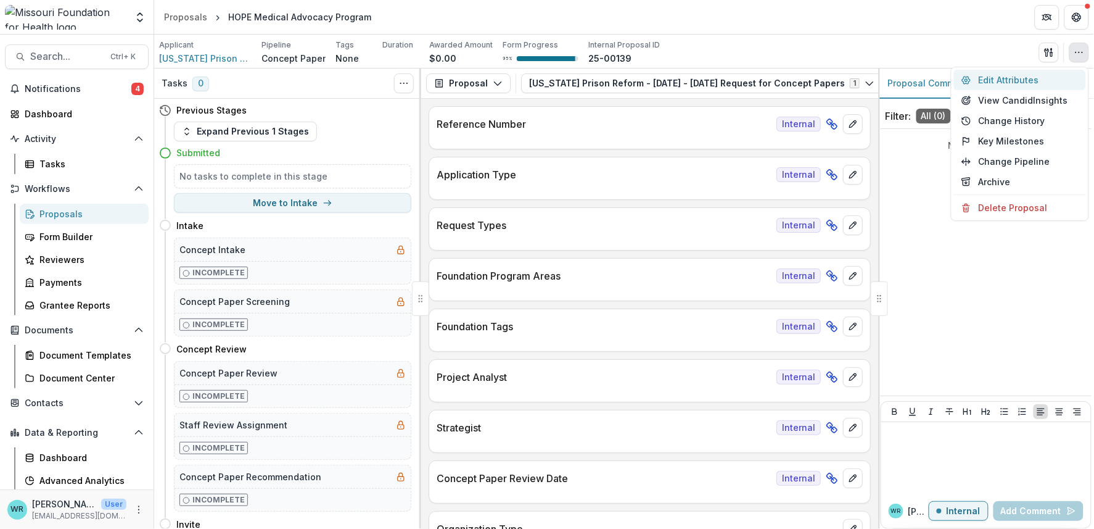
click at [1017, 81] on button "Edit Attributes" at bounding box center [1020, 80] width 132 height 20
type input "********"
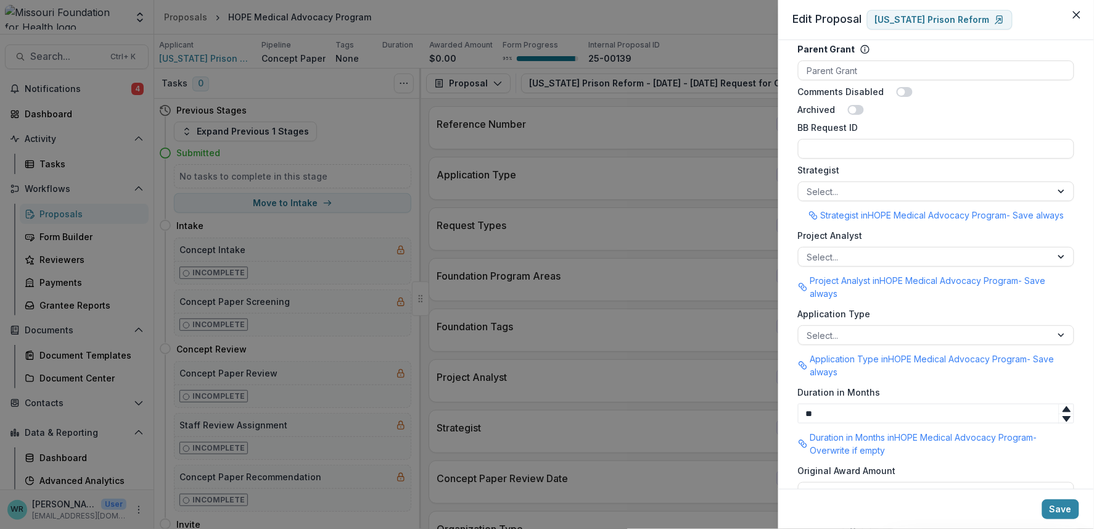
scroll to position [898, 0]
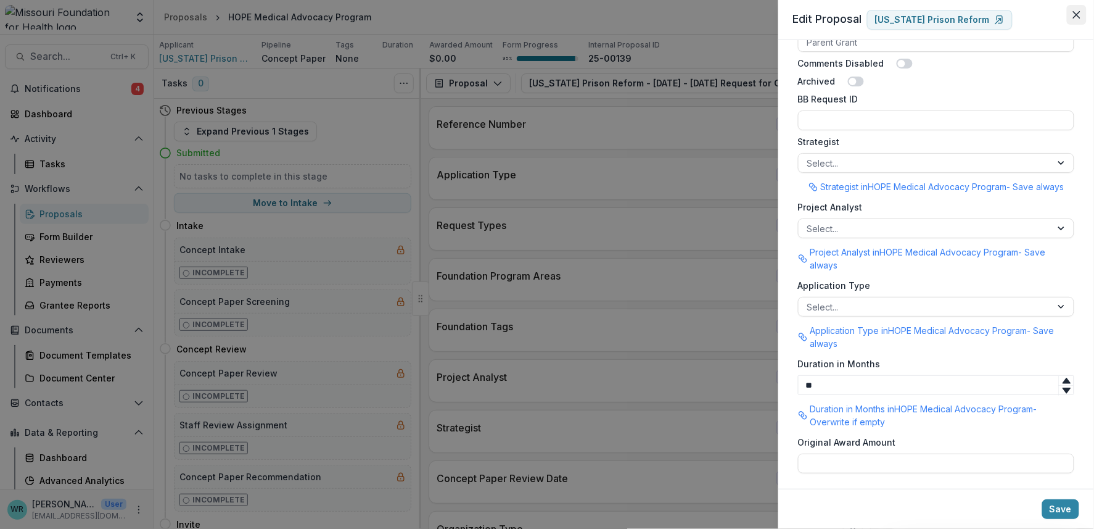
click at [1075, 19] on button "Close" at bounding box center [1077, 15] width 20 height 20
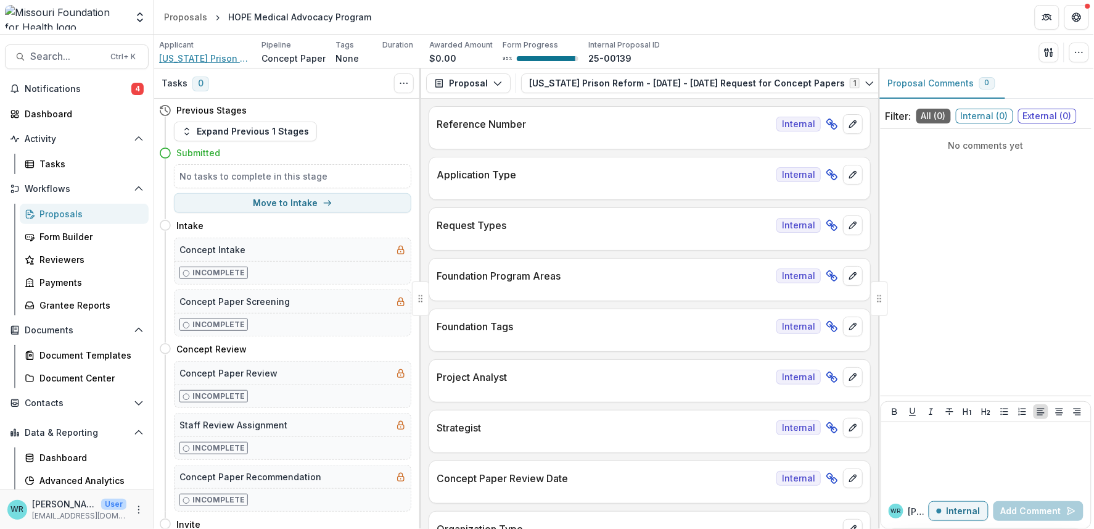
click at [218, 58] on span "Missouri Prison Reform" at bounding box center [205, 58] width 93 height 13
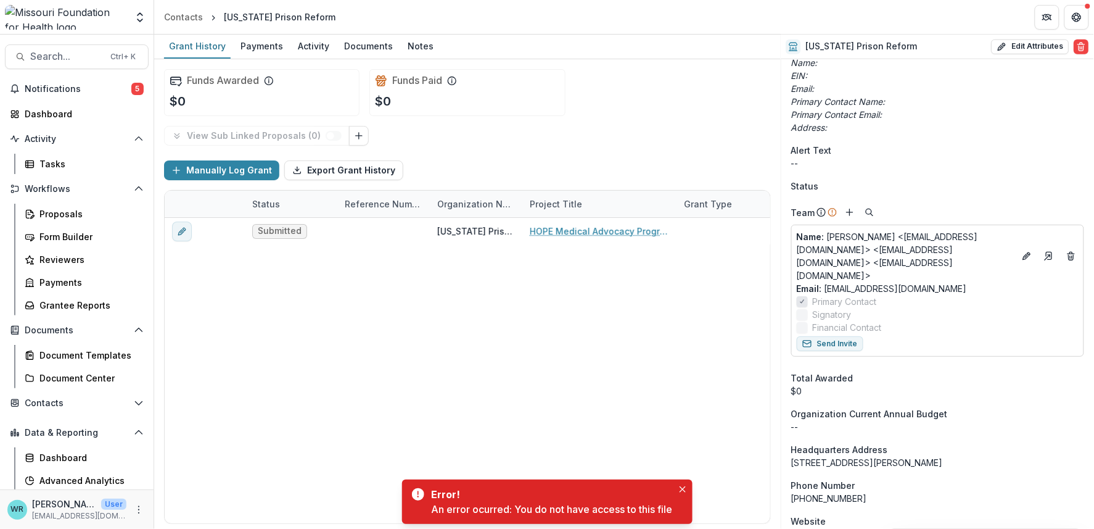
scroll to position [411, 0]
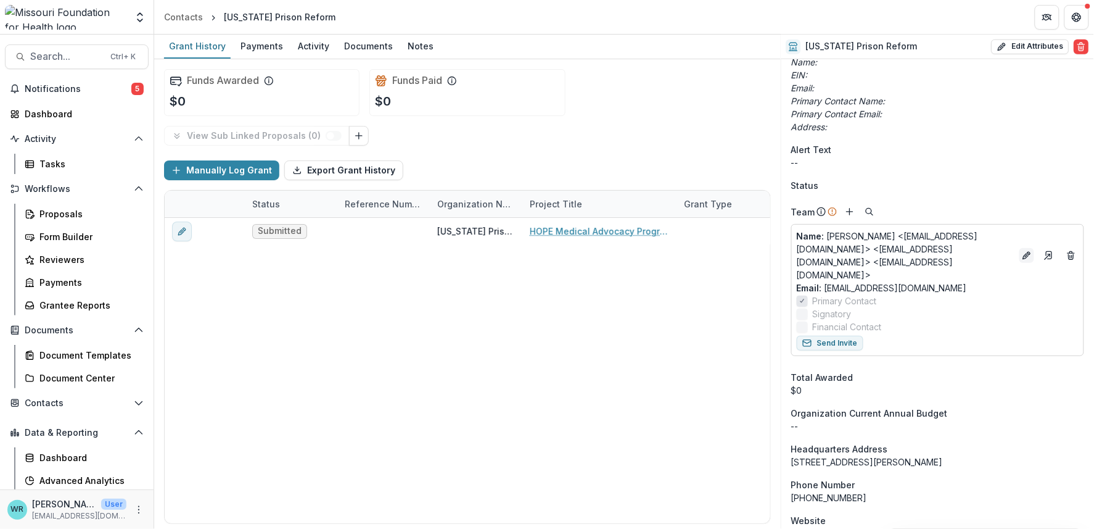
click at [1023, 258] on icon "Edit" at bounding box center [1026, 257] width 6 height 6
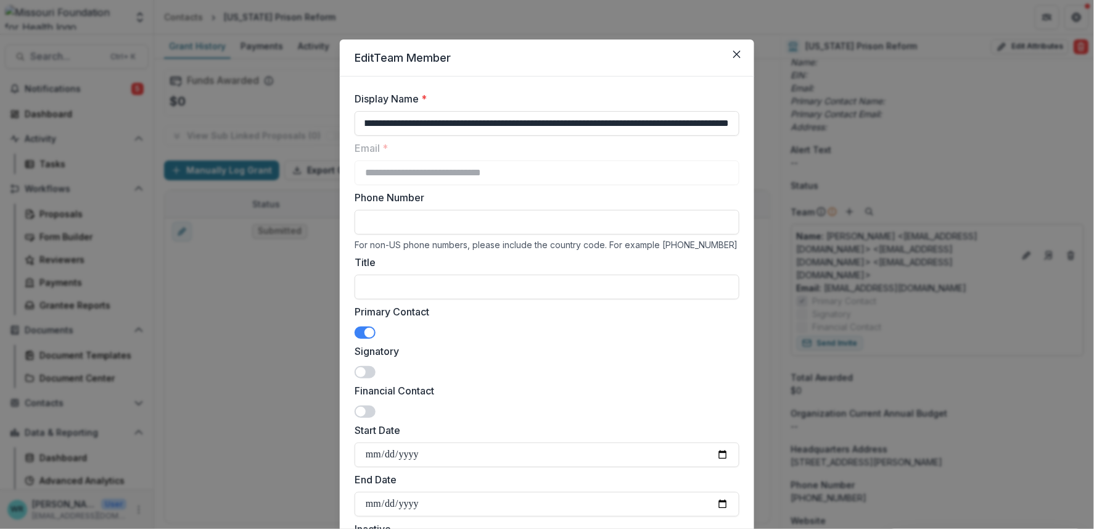
scroll to position [0, 195]
drag, startPoint x: 413, startPoint y: 121, endPoint x: 1215, endPoint y: 482, distance: 880.2
click at [1094, 482] on html "Skip to content Aggregate Analysis Foundations MFH Workflow Sandbox Missouri Fo…" at bounding box center [547, 264] width 1094 height 529
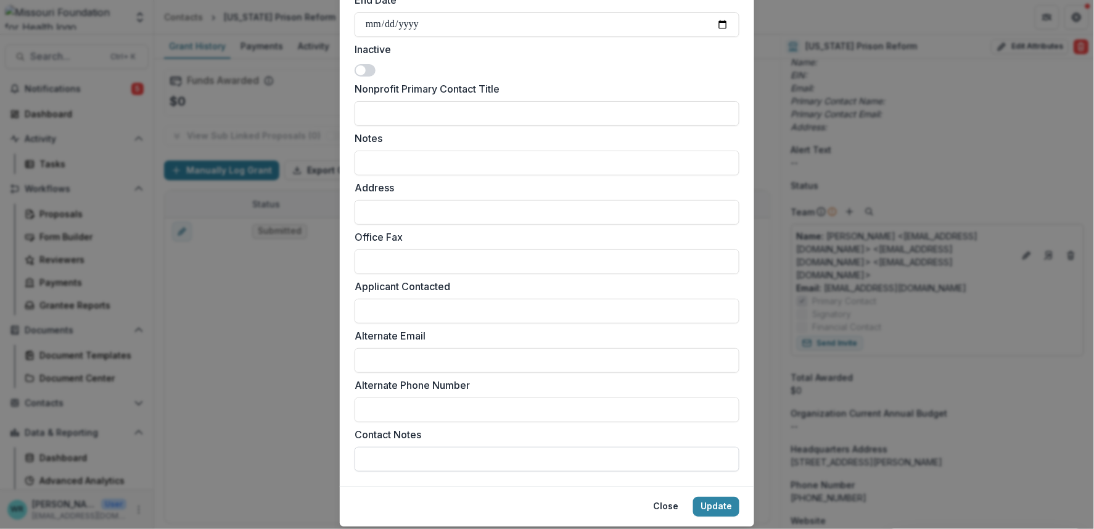
scroll to position [515, 0]
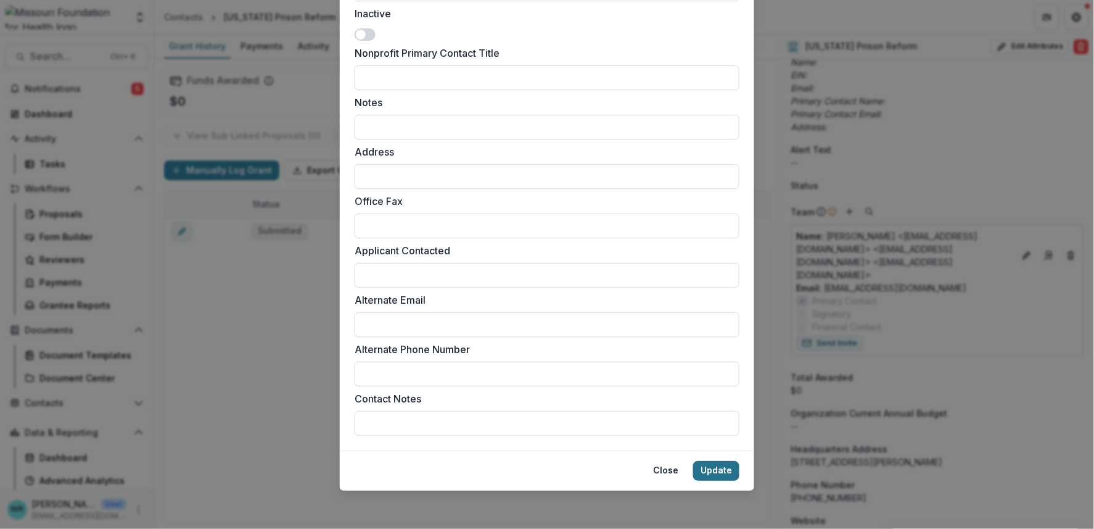
type input "**********"
click at [709, 474] on button "Update" at bounding box center [716, 471] width 46 height 20
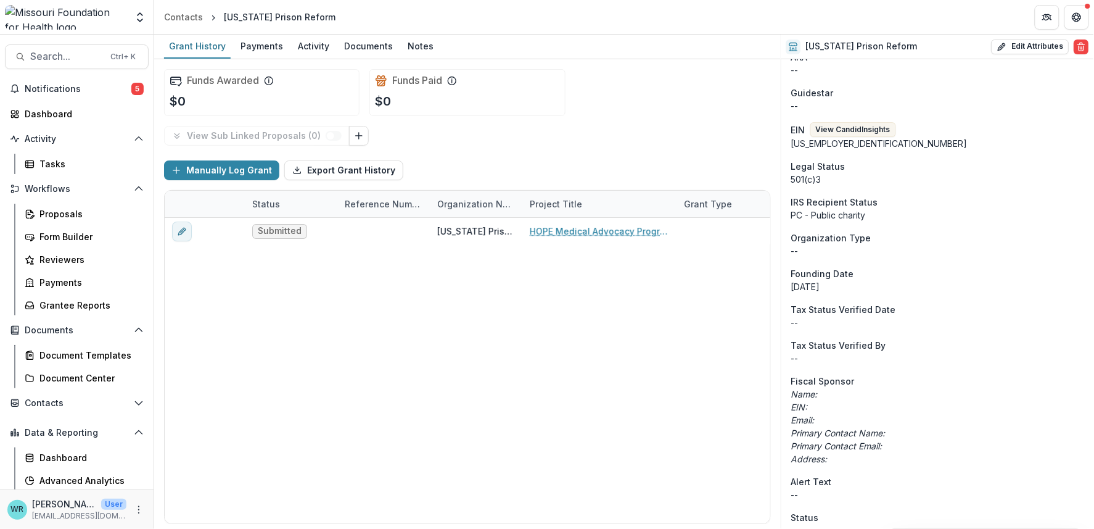
scroll to position [0, 0]
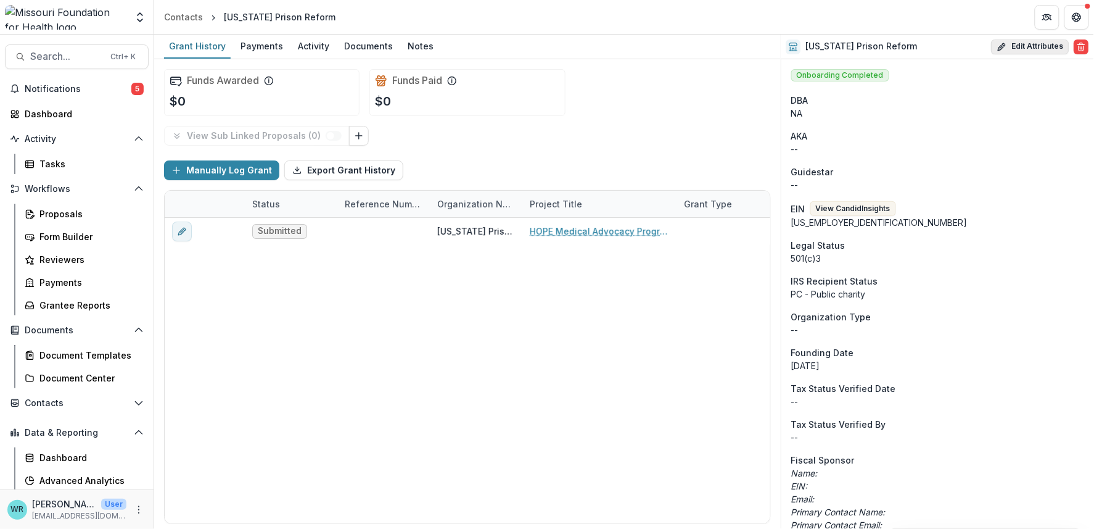
click at [1025, 50] on button "Edit Attributes" at bounding box center [1031, 46] width 78 height 15
select select "**"
select select
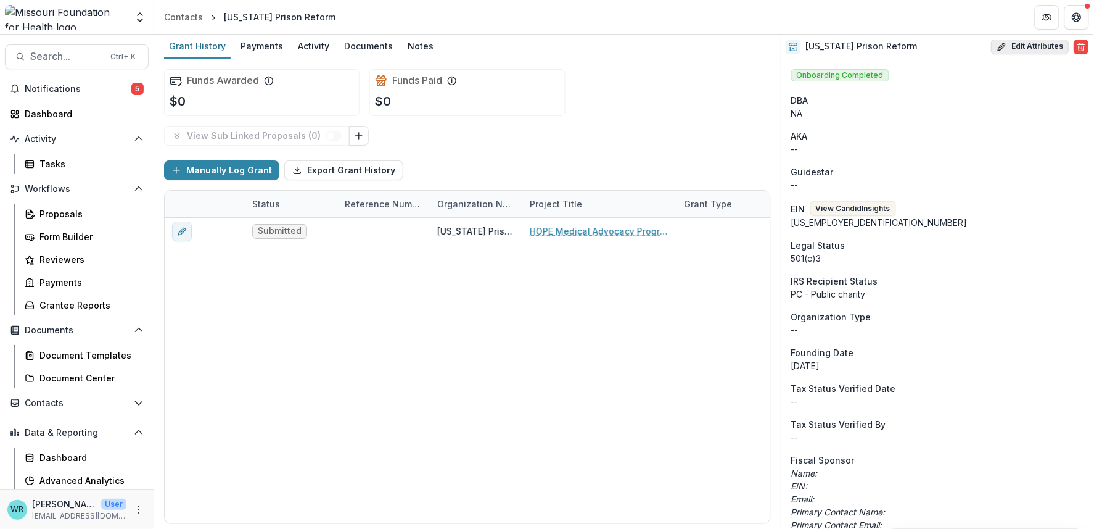
select select
select select "***"
select select "**********"
select select
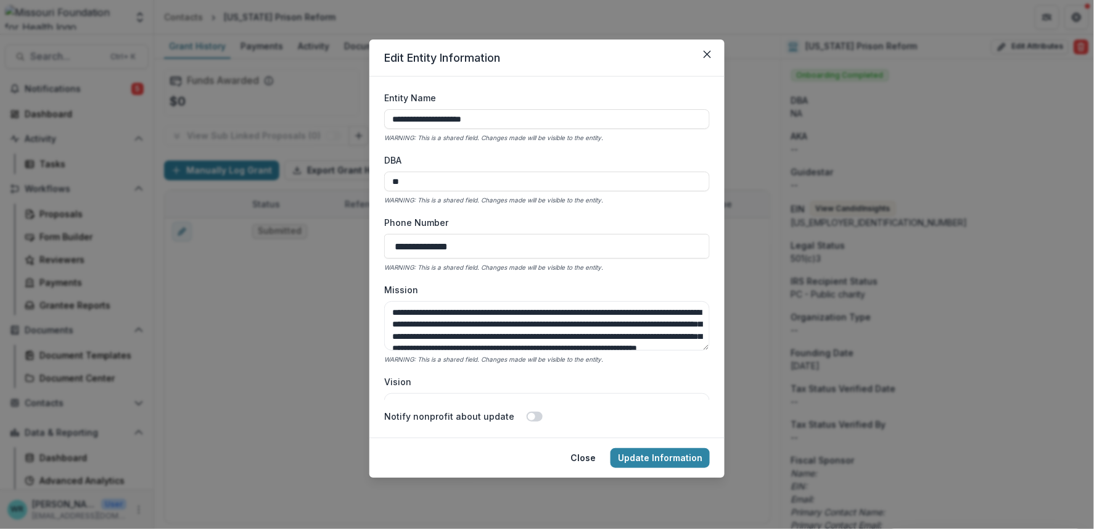
drag, startPoint x: 464, startPoint y: 183, endPoint x: 328, endPoint y: 183, distance: 135.7
click at [328, 183] on div "**********" at bounding box center [547, 264] width 1094 height 529
type input "**********"
drag, startPoint x: 646, startPoint y: 464, endPoint x: 767, endPoint y: 454, distance: 121.3
click at [646, 463] on button "Update Information" at bounding box center [660, 458] width 99 height 20
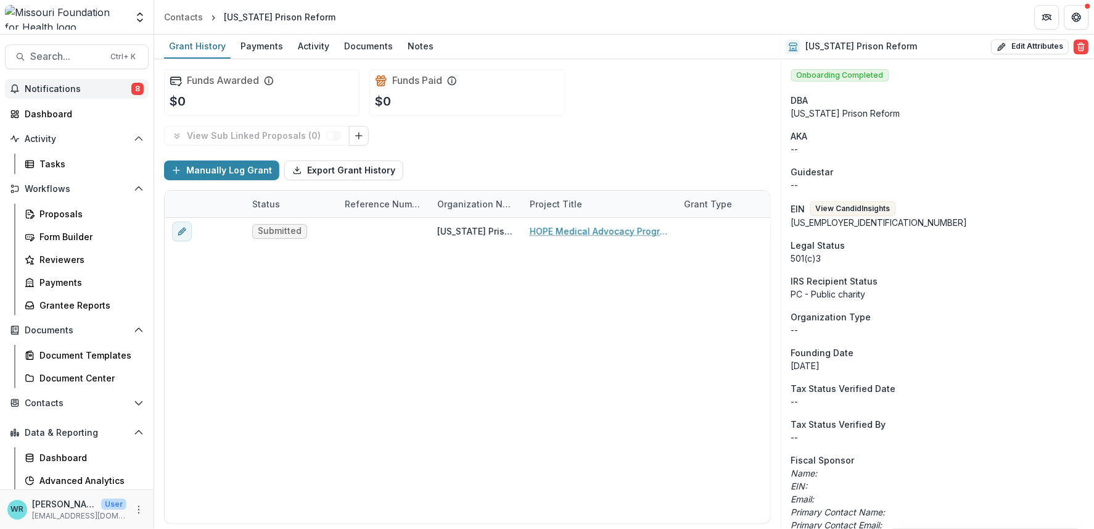
click at [81, 92] on span "Notifications" at bounding box center [78, 89] width 107 height 10
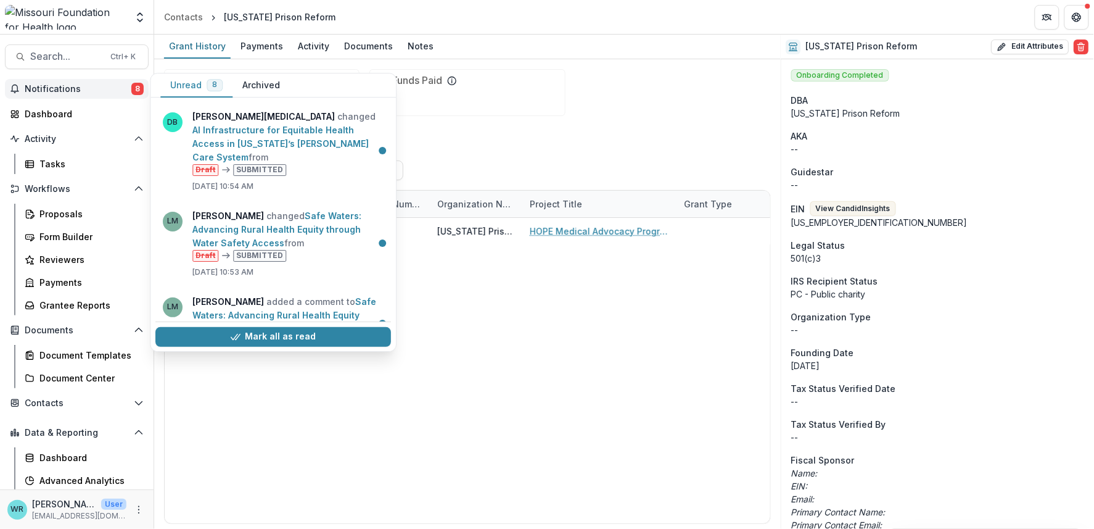
click at [81, 92] on span "Notifications" at bounding box center [78, 89] width 107 height 10
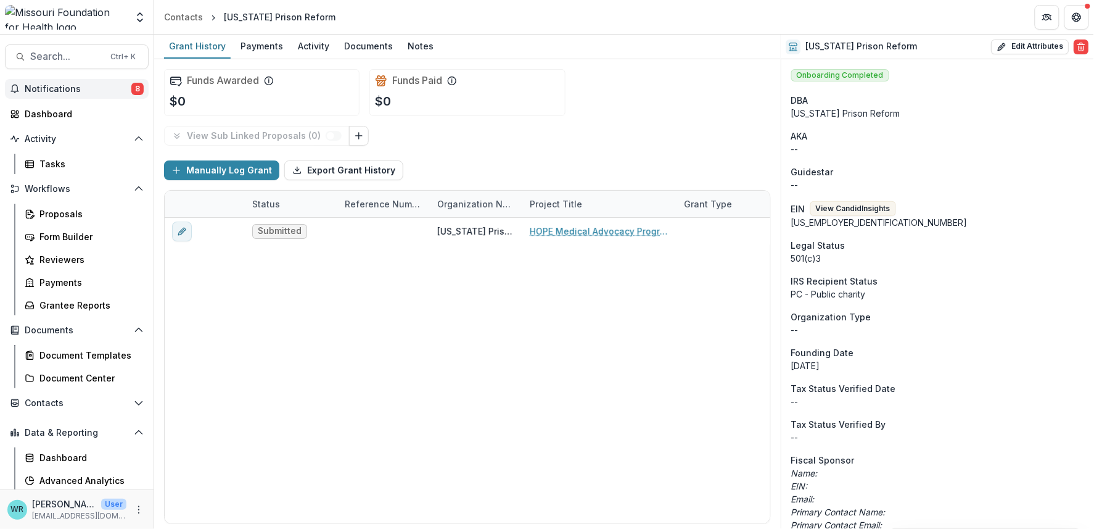
click at [81, 92] on span "Notifications" at bounding box center [78, 89] width 107 height 10
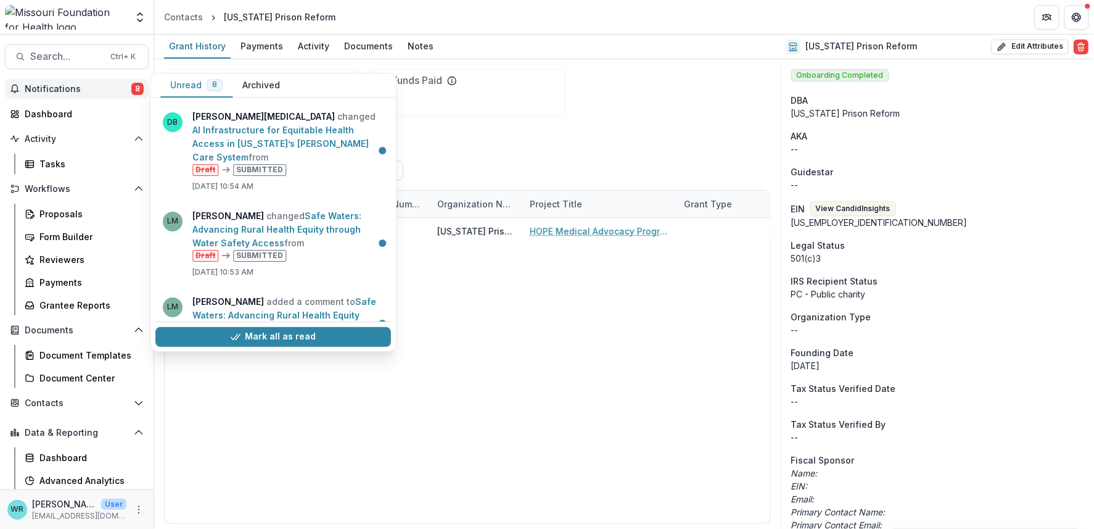
click at [76, 92] on span "Notifications" at bounding box center [78, 89] width 107 height 10
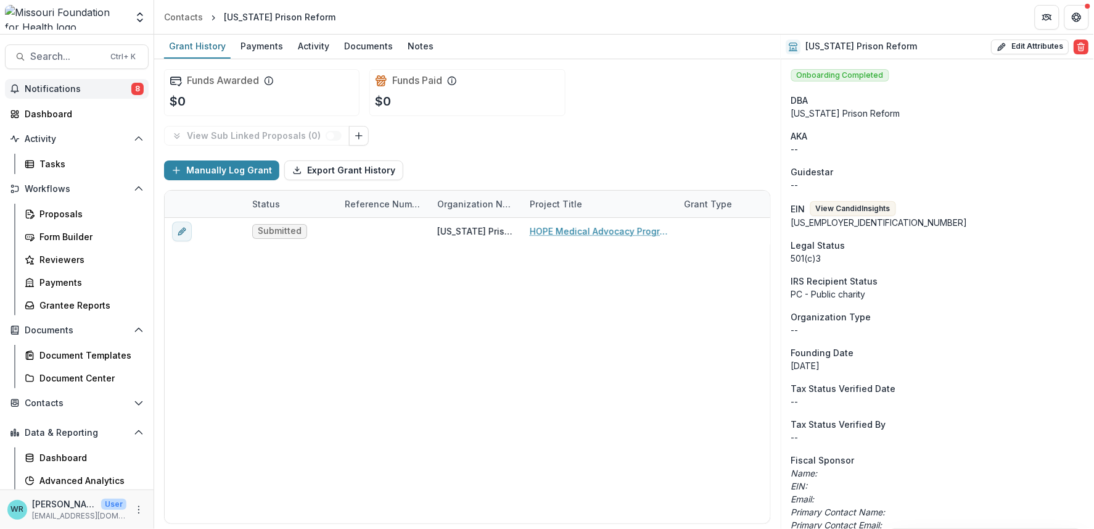
click at [76, 92] on span "Notifications" at bounding box center [78, 89] width 107 height 10
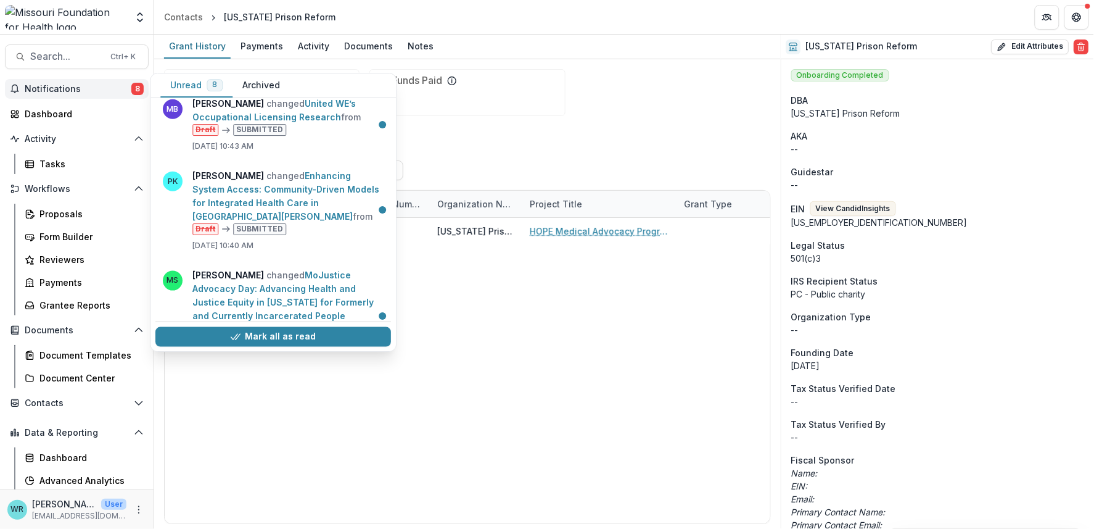
scroll to position [440, 0]
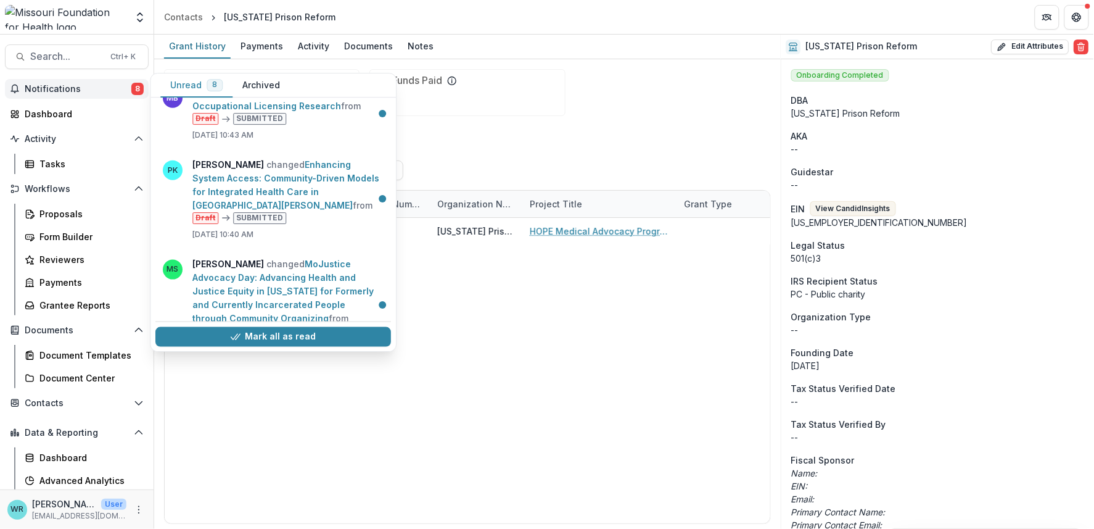
drag, startPoint x: 350, startPoint y: 337, endPoint x: 480, endPoint y: 337, distance: 130.2
click at [349, 338] on button "Mark all as read" at bounding box center [273, 336] width 236 height 20
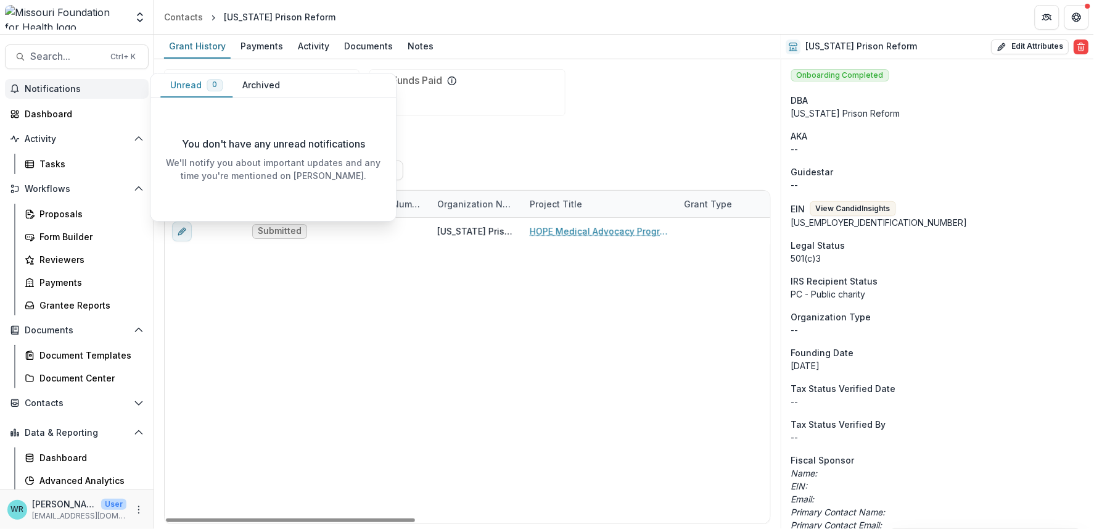
scroll to position [0, 0]
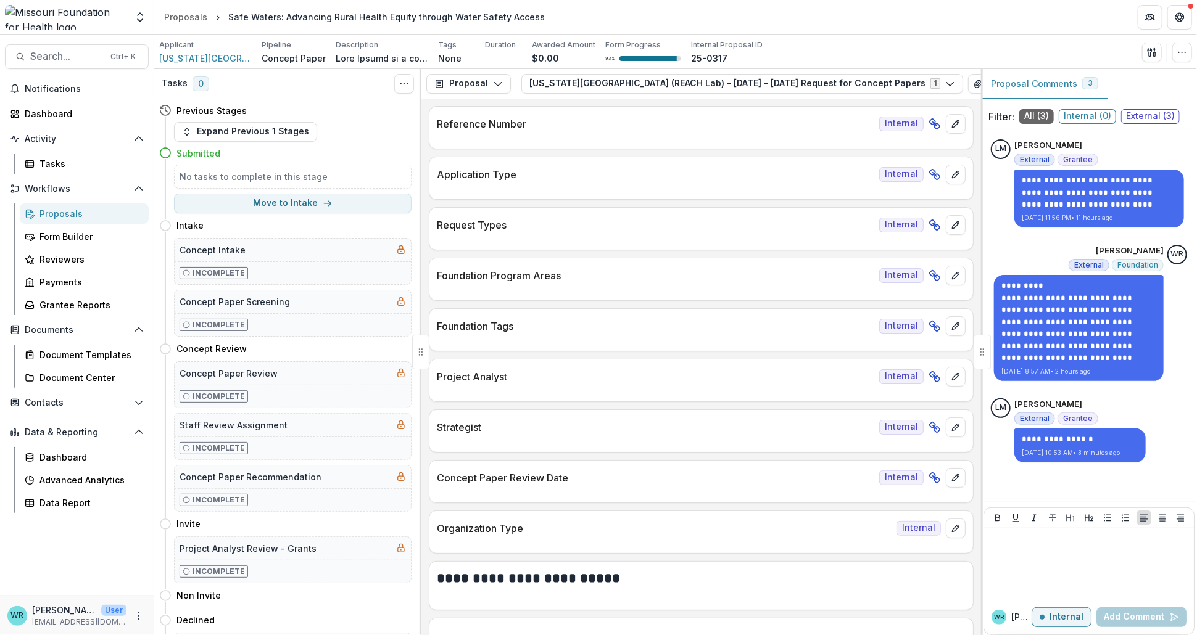
scroll to position [68, 0]
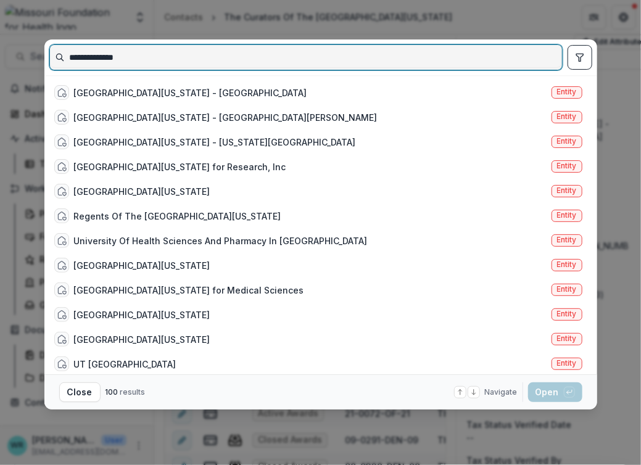
drag, startPoint x: 151, startPoint y: 51, endPoint x: 44, endPoint y: 7, distance: 115.4
click at [0, 51] on html "Skip to content Aggregate Analysis Foundations MFH Workflow Sandbox [US_STATE] …" at bounding box center [320, 232] width 641 height 465
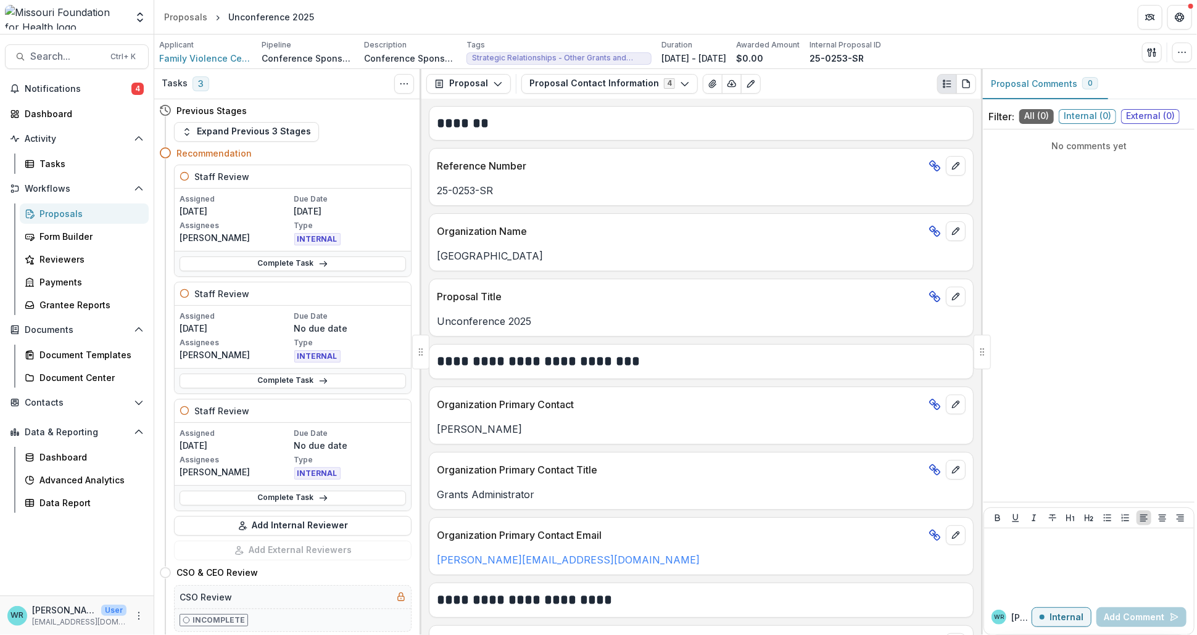
click at [62, 215] on div "Proposals" at bounding box center [88, 213] width 99 height 13
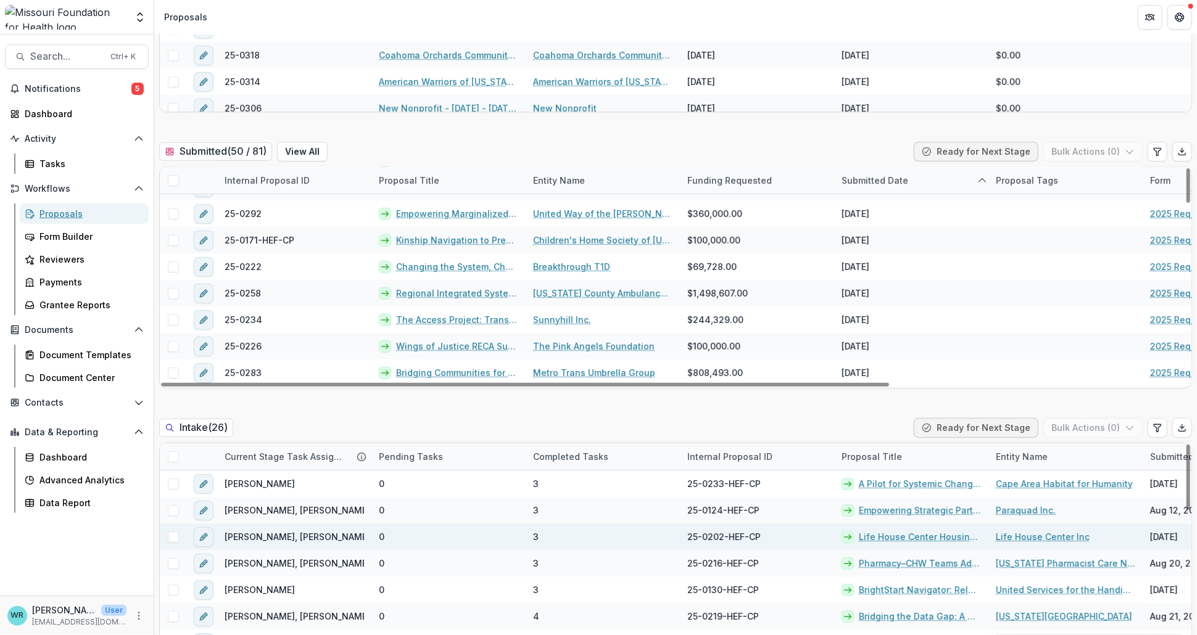
scroll to position [479, 0]
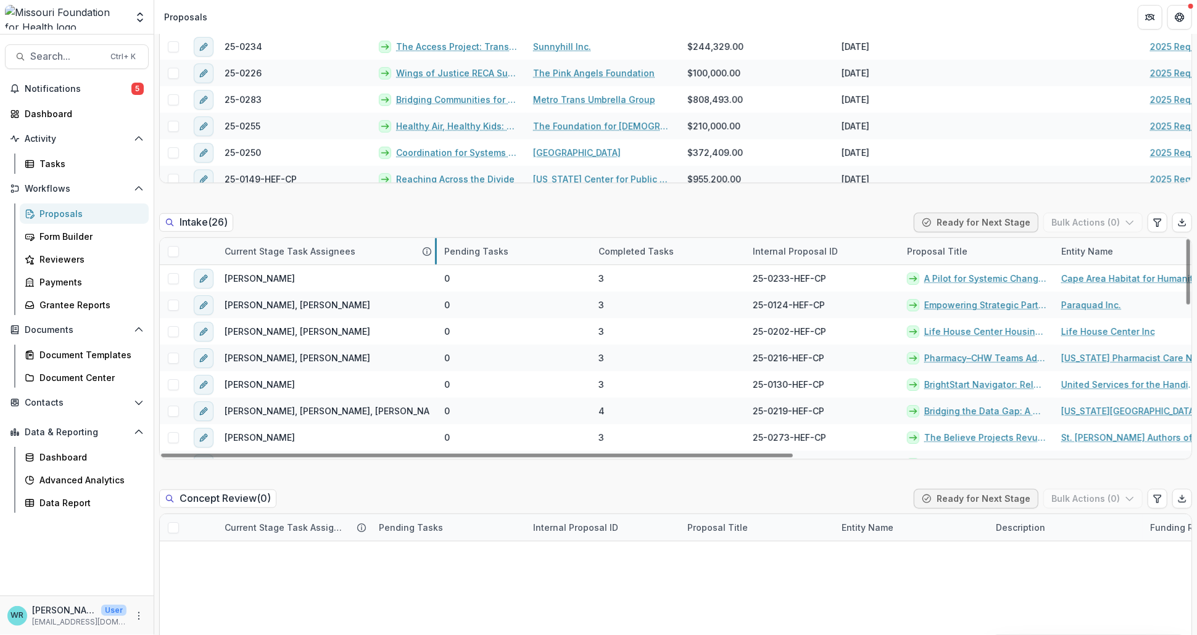
drag, startPoint x: 371, startPoint y: 247, endPoint x: 436, endPoint y: 243, distance: 65.5
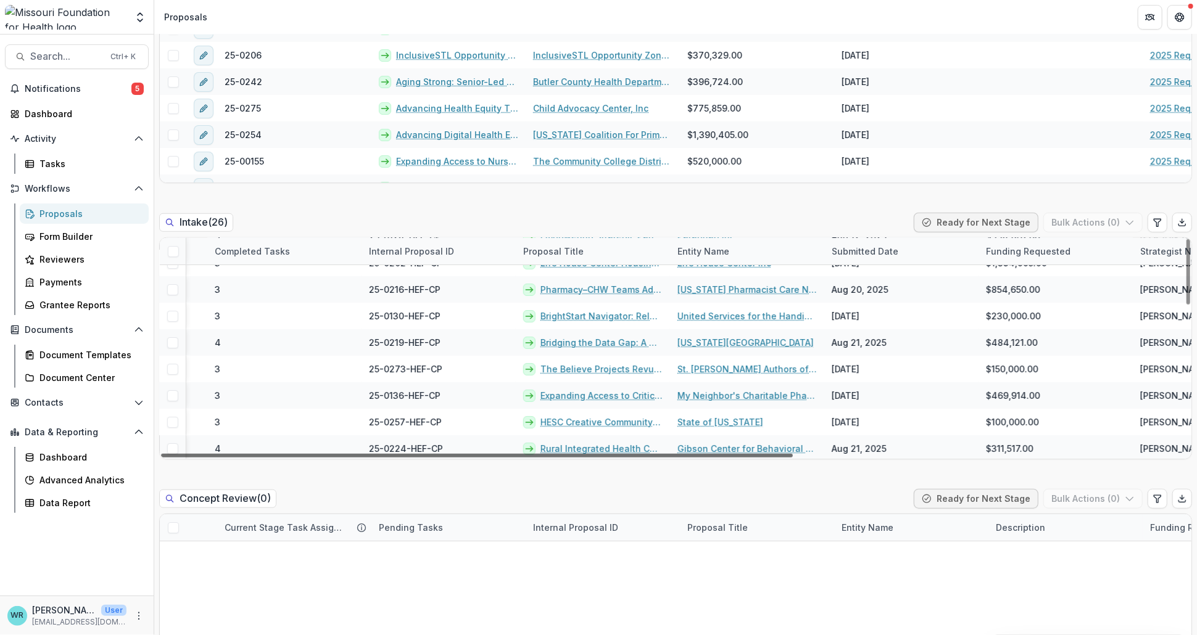
scroll to position [68, 0]
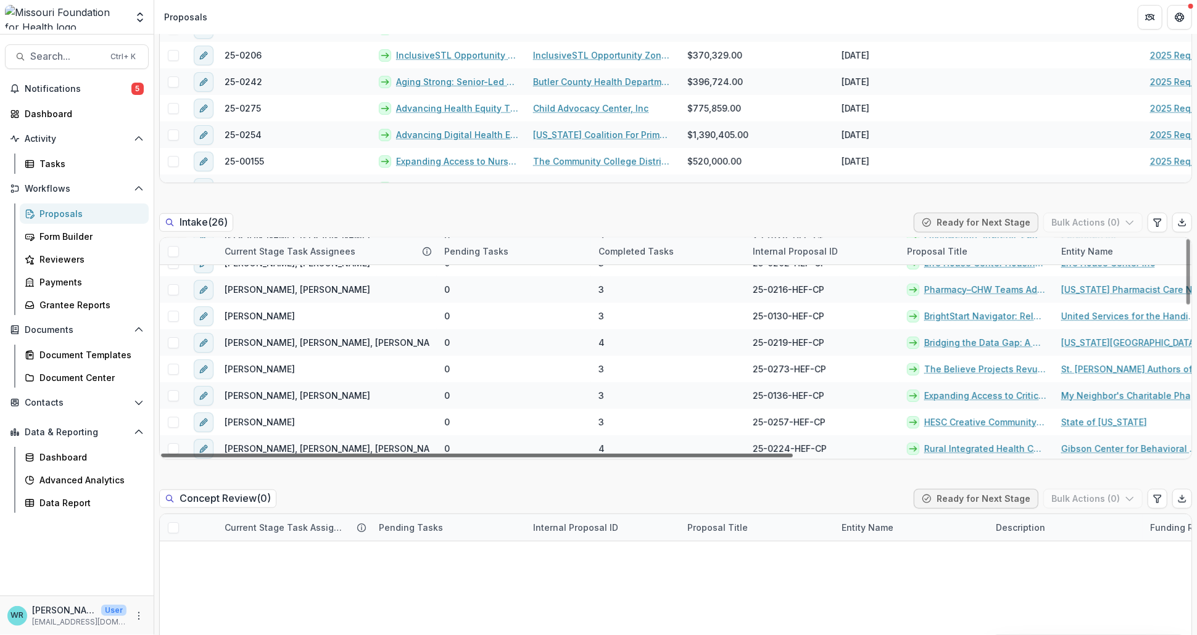
drag, startPoint x: 619, startPoint y: 456, endPoint x: 401, endPoint y: 452, distance: 218.4
click at [401, 454] on div at bounding box center [477, 456] width 632 height 4
drag, startPoint x: 727, startPoint y: 456, endPoint x: 611, endPoint y: 450, distance: 115.5
click at [611, 454] on div at bounding box center [477, 456] width 632 height 4
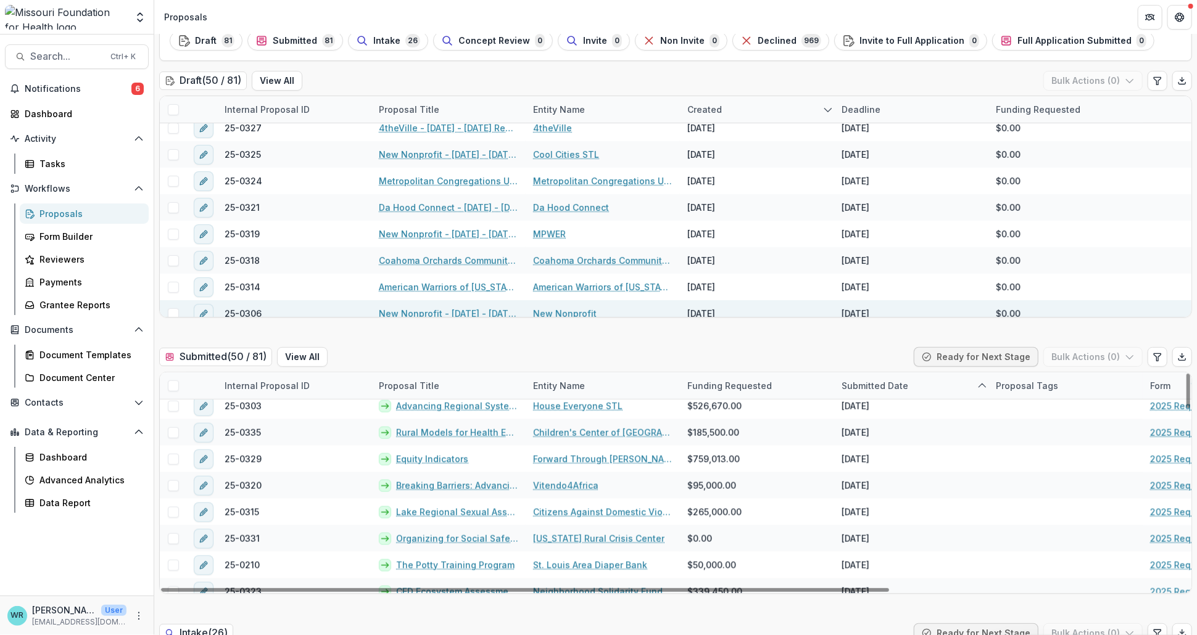
scroll to position [754, 0]
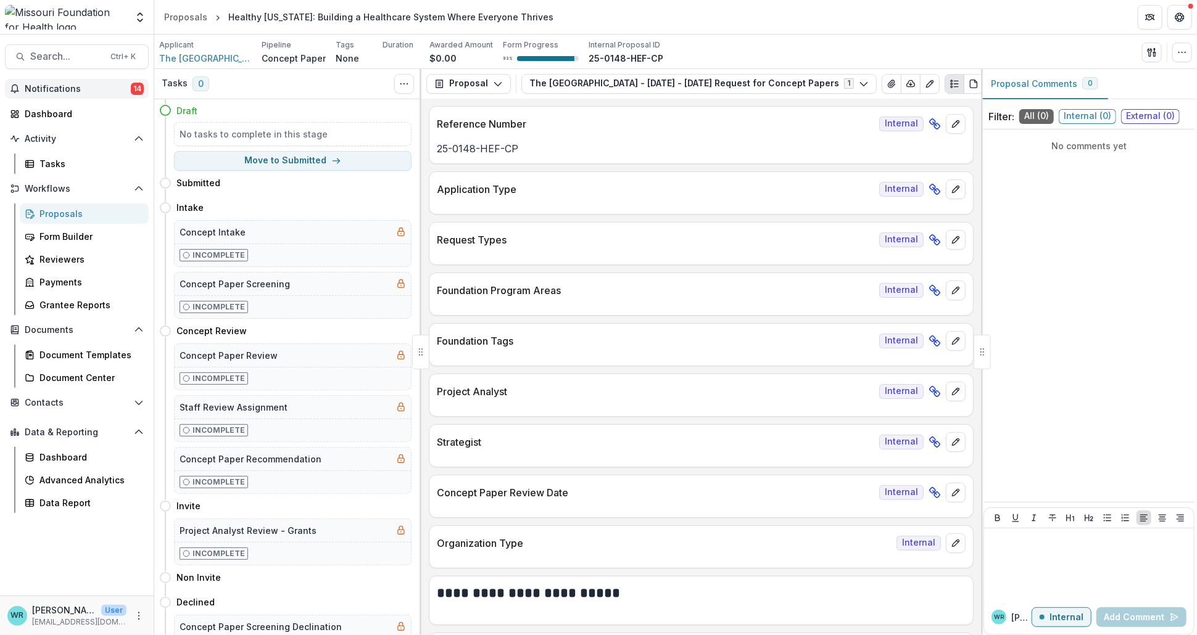
click at [95, 82] on button "Notifications 14" at bounding box center [77, 89] width 144 height 20
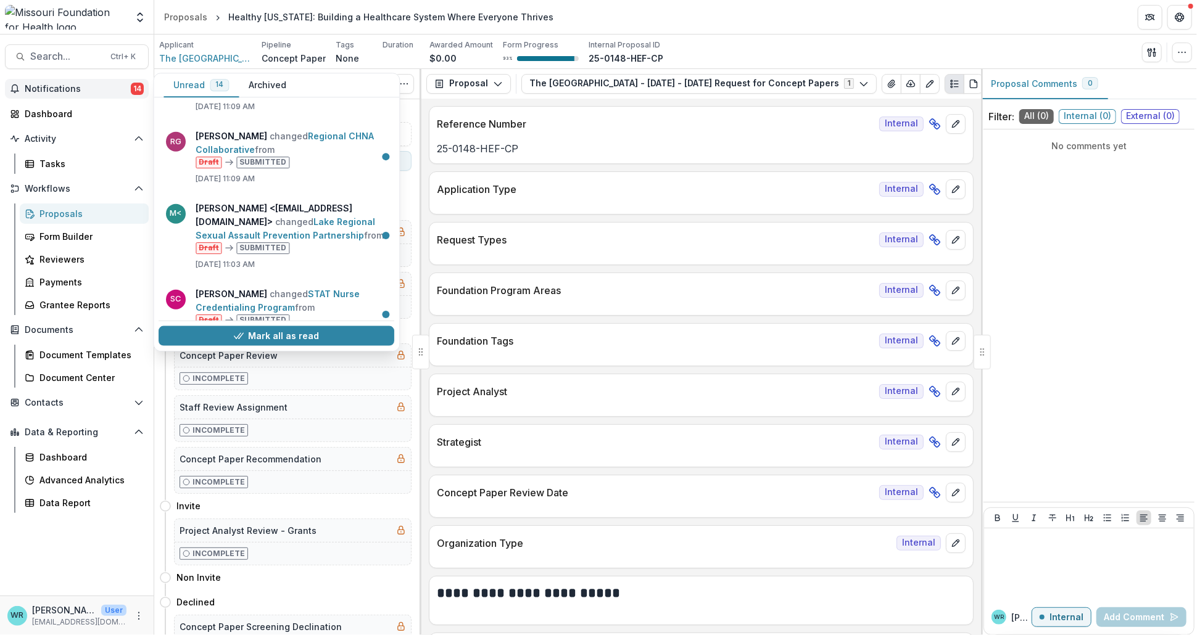
scroll to position [978, 0]
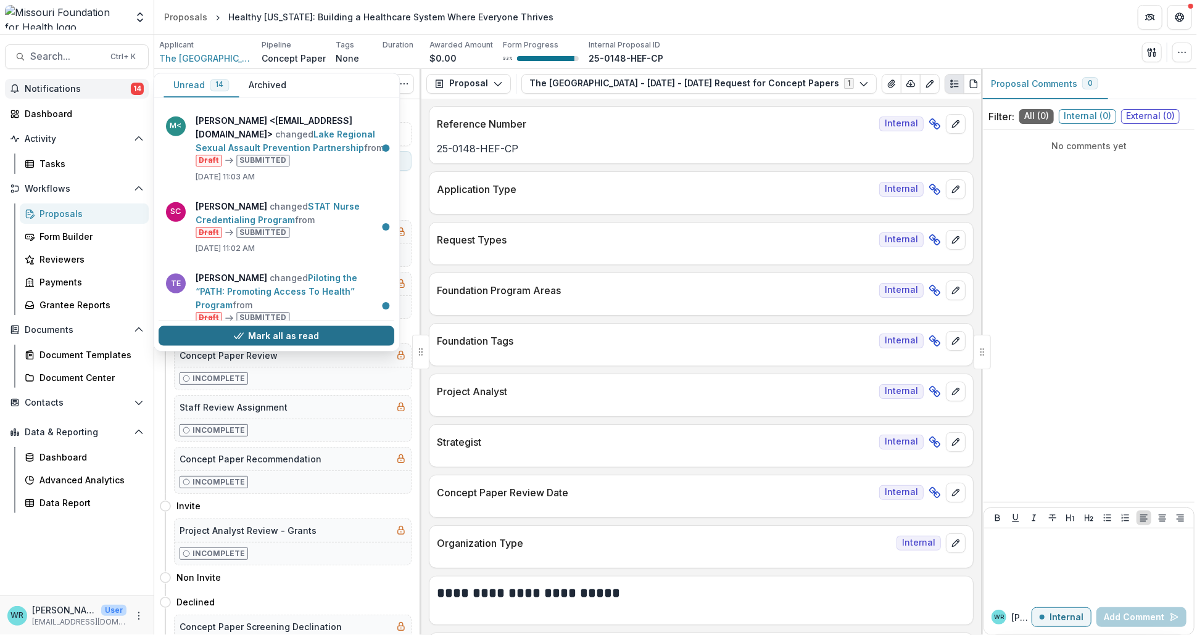
click at [311, 334] on button "Mark all as read" at bounding box center [277, 336] width 236 height 20
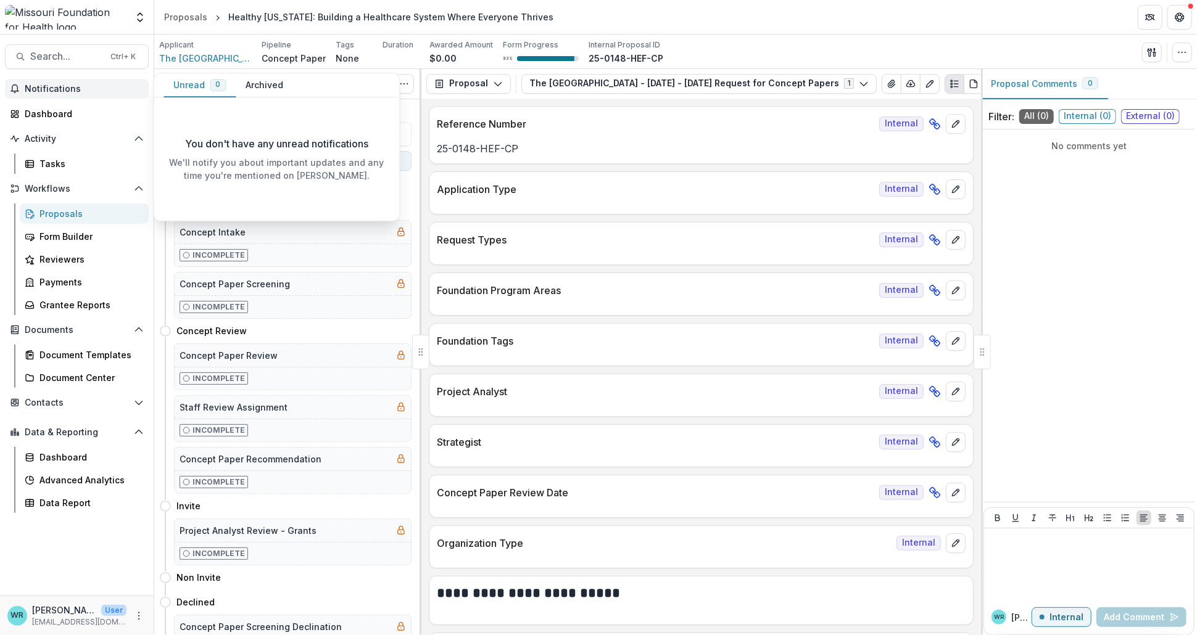
scroll to position [0, 0]
click at [815, 26] on header "Proposals Healthy [US_STATE]: Building a Healthcare System Where Everyone Thriv…" at bounding box center [675, 17] width 1042 height 34
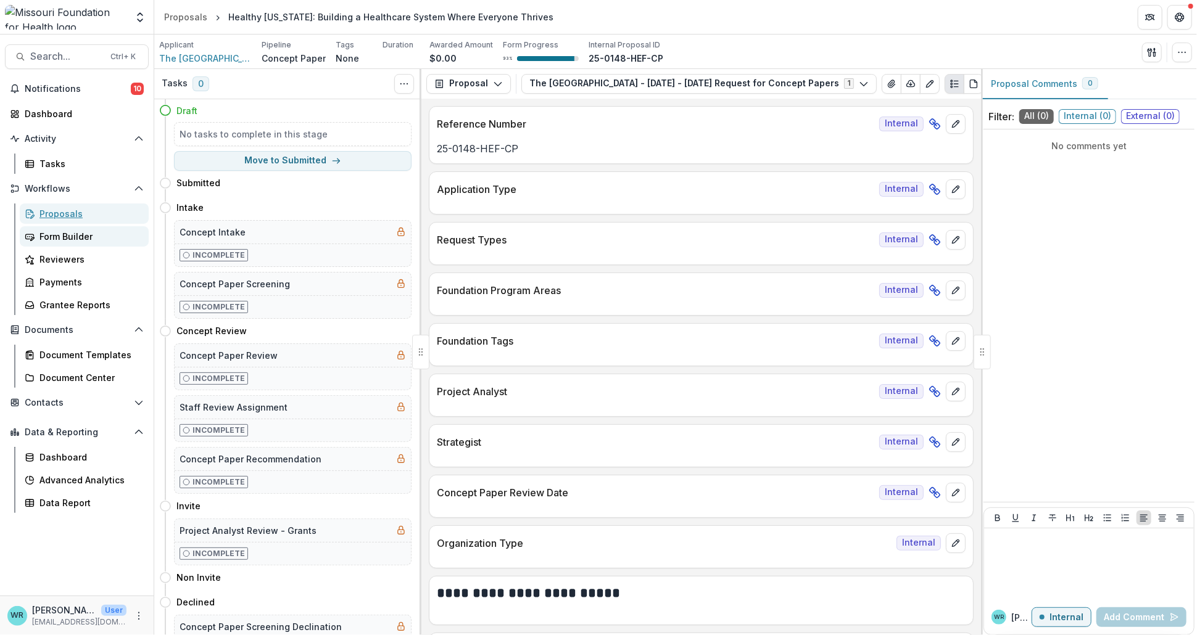
drag, startPoint x: 59, startPoint y: 221, endPoint x: 56, endPoint y: 229, distance: 8.8
click at [59, 221] on link "Proposals" at bounding box center [84, 214] width 129 height 20
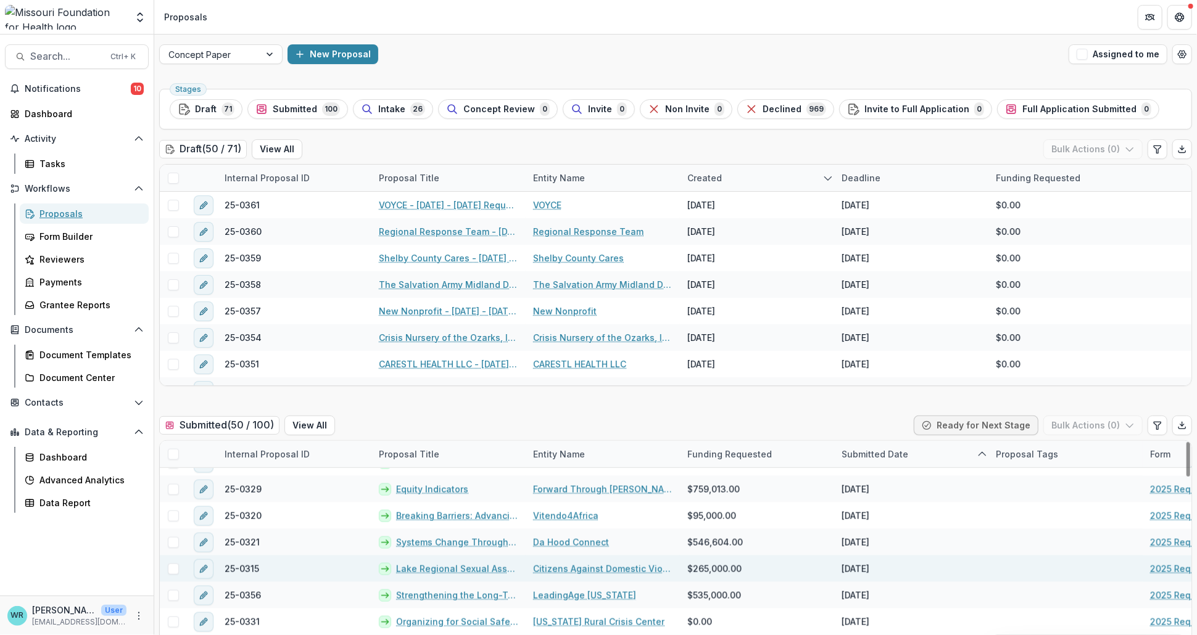
scroll to position [68, 0]
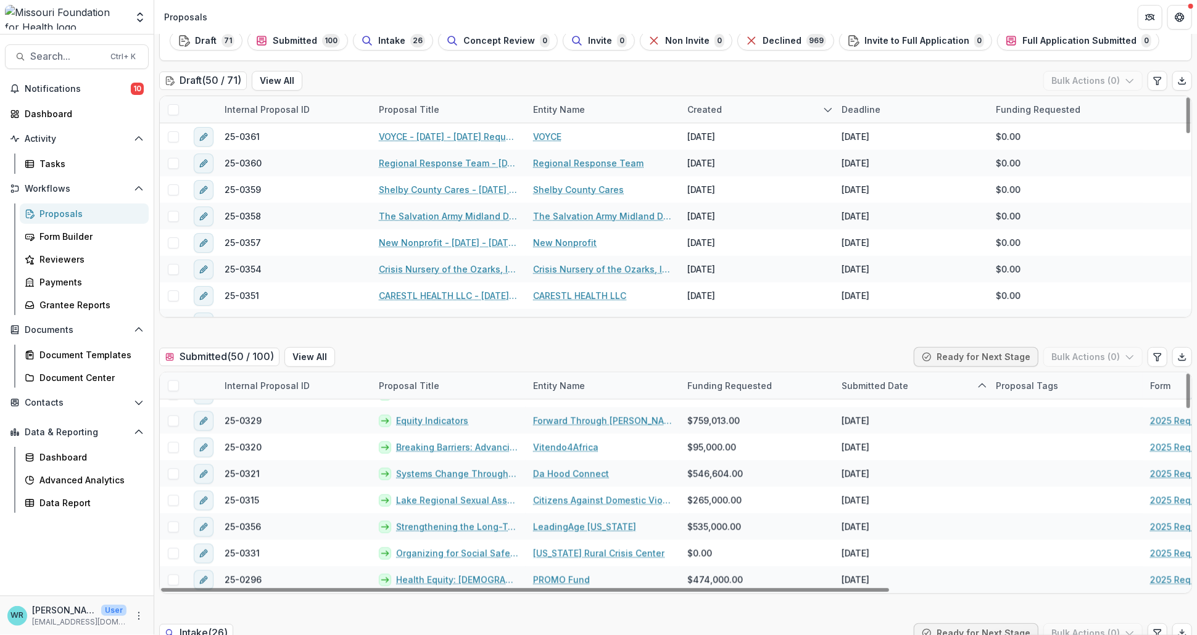
drag, startPoint x: 381, startPoint y: 39, endPoint x: 801, endPoint y: 125, distance: 428.1
click at [381, 39] on span "Intake" at bounding box center [391, 41] width 27 height 10
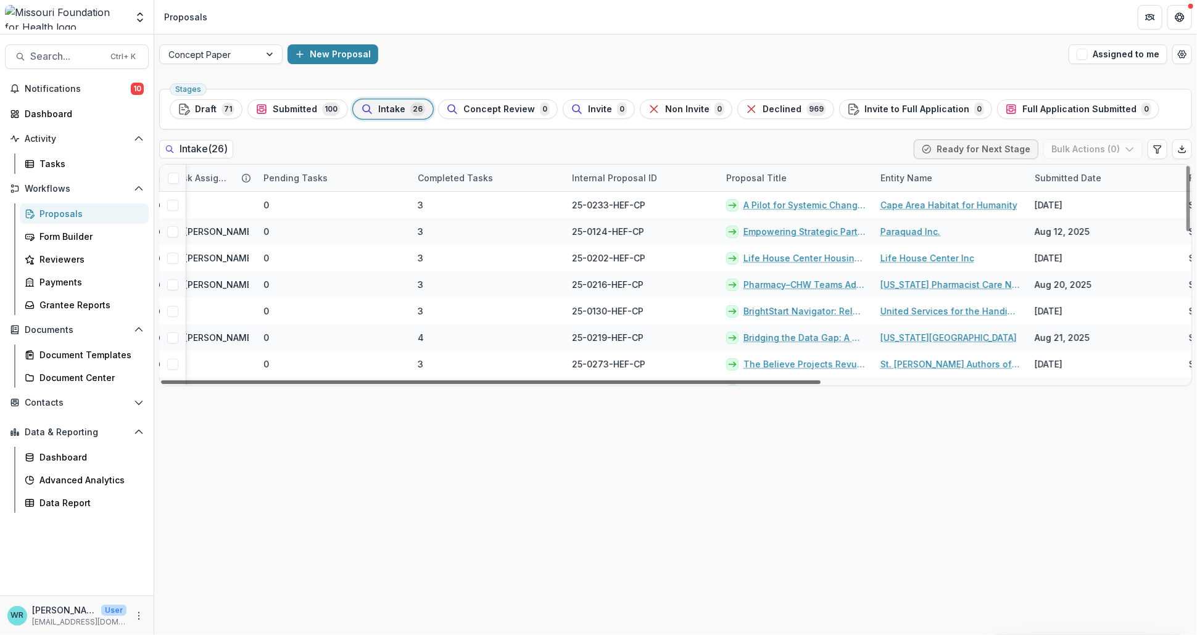
scroll to position [0, 122]
drag, startPoint x: 714, startPoint y: 381, endPoint x: 791, endPoint y: 388, distance: 78.1
click at [791, 384] on div at bounding box center [490, 383] width 659 height 4
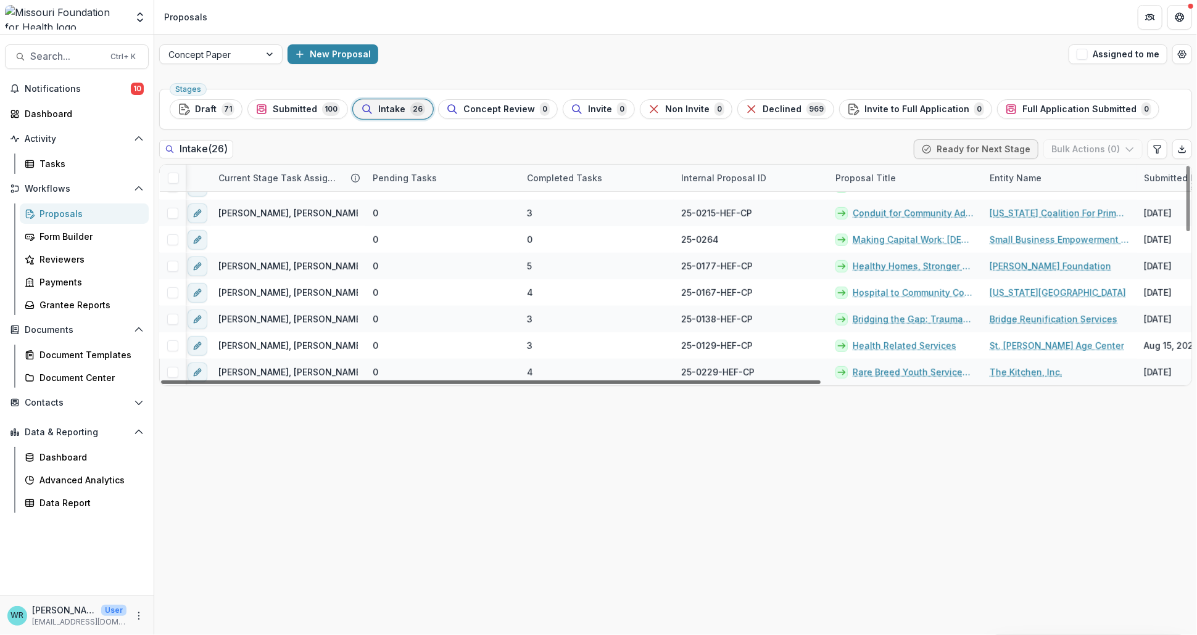
scroll to position [496, 0]
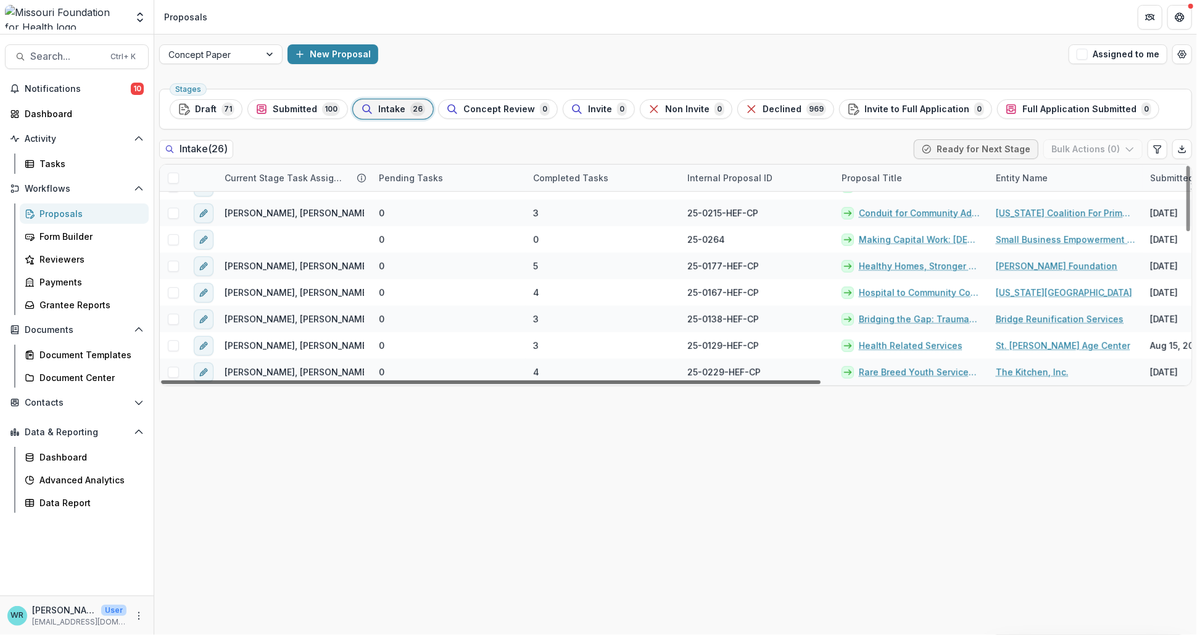
drag, startPoint x: 684, startPoint y: 384, endPoint x: 481, endPoint y: 381, distance: 203.6
click at [481, 381] on div at bounding box center [490, 383] width 659 height 4
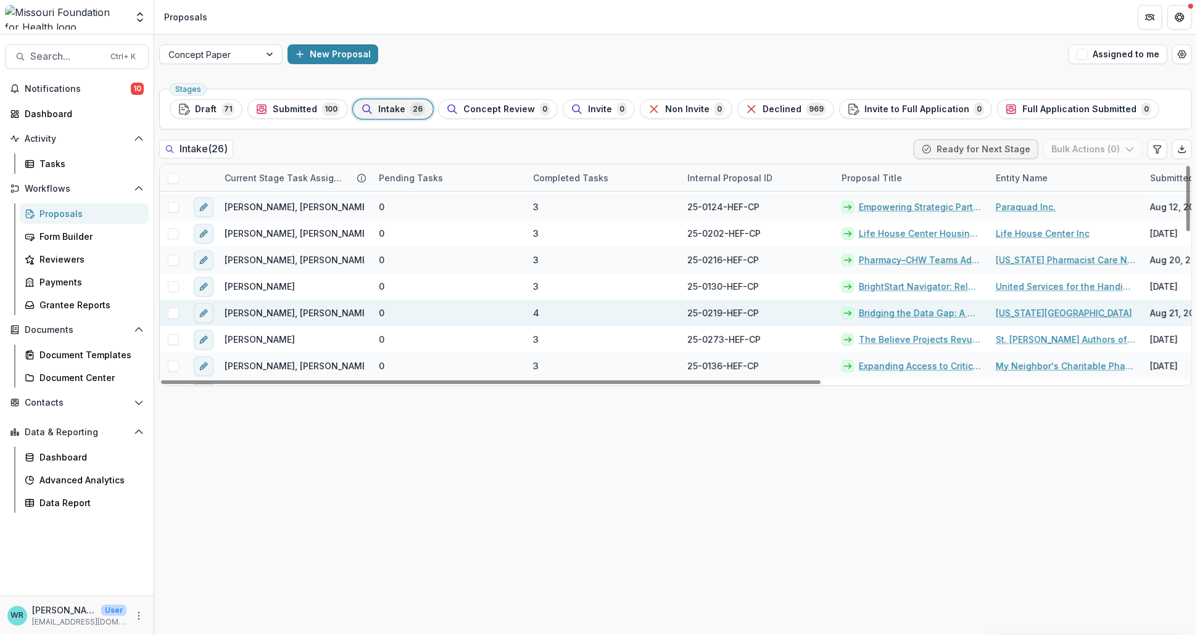
scroll to position [0, 0]
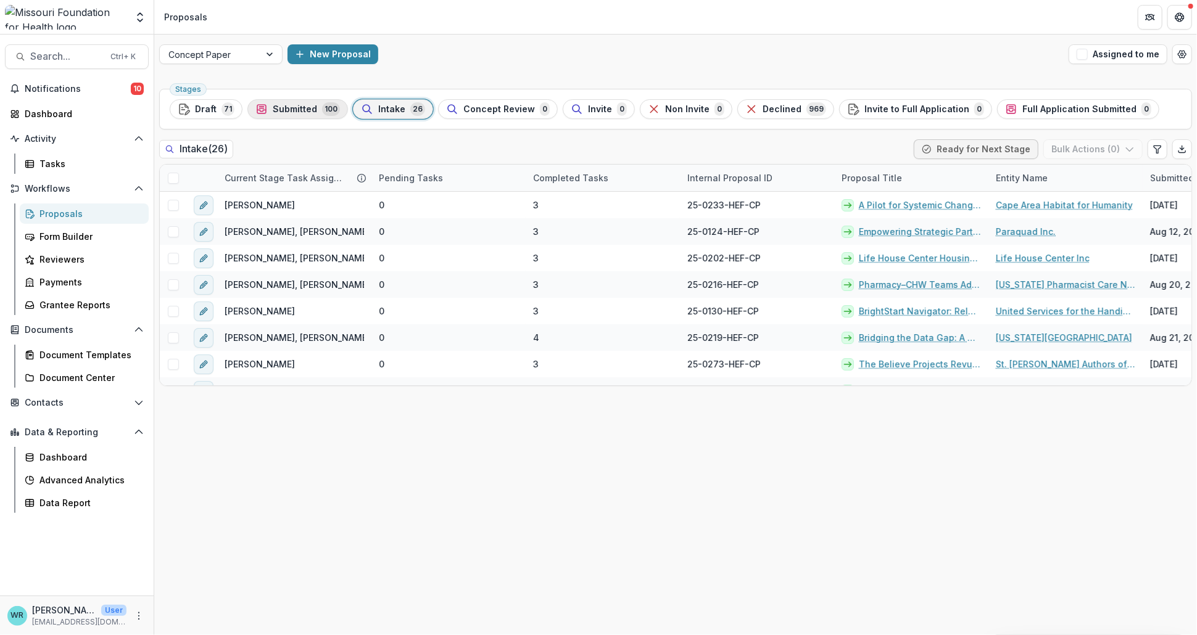
click at [313, 105] on span "Submitted" at bounding box center [295, 109] width 44 height 10
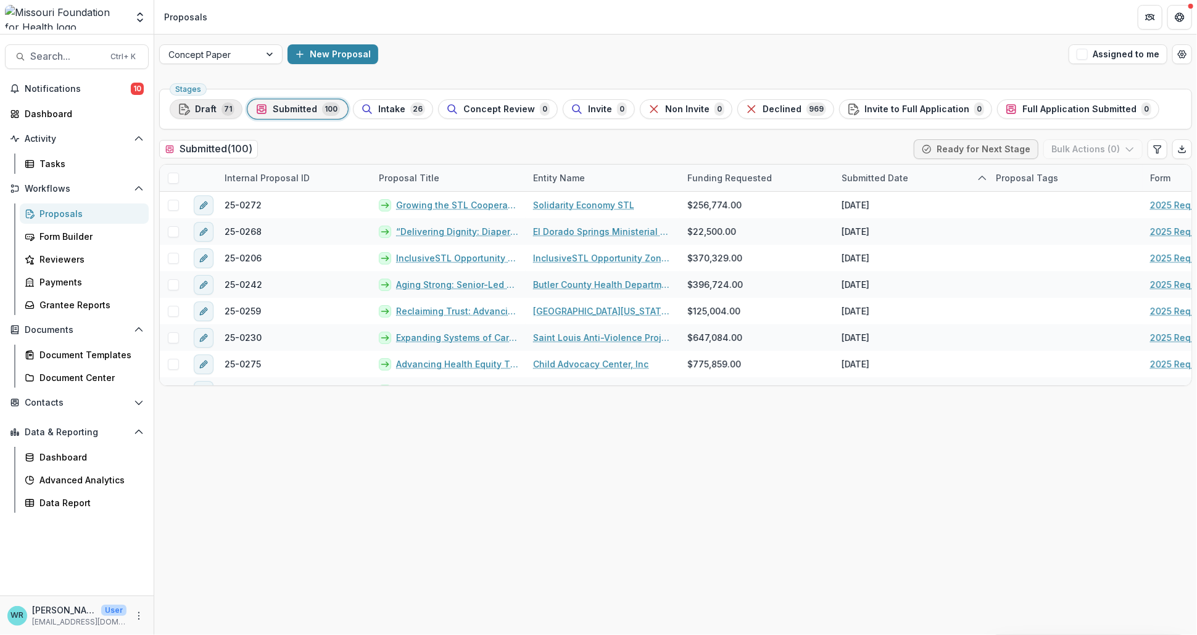
click at [212, 107] on span "Draft" at bounding box center [206, 109] width 22 height 10
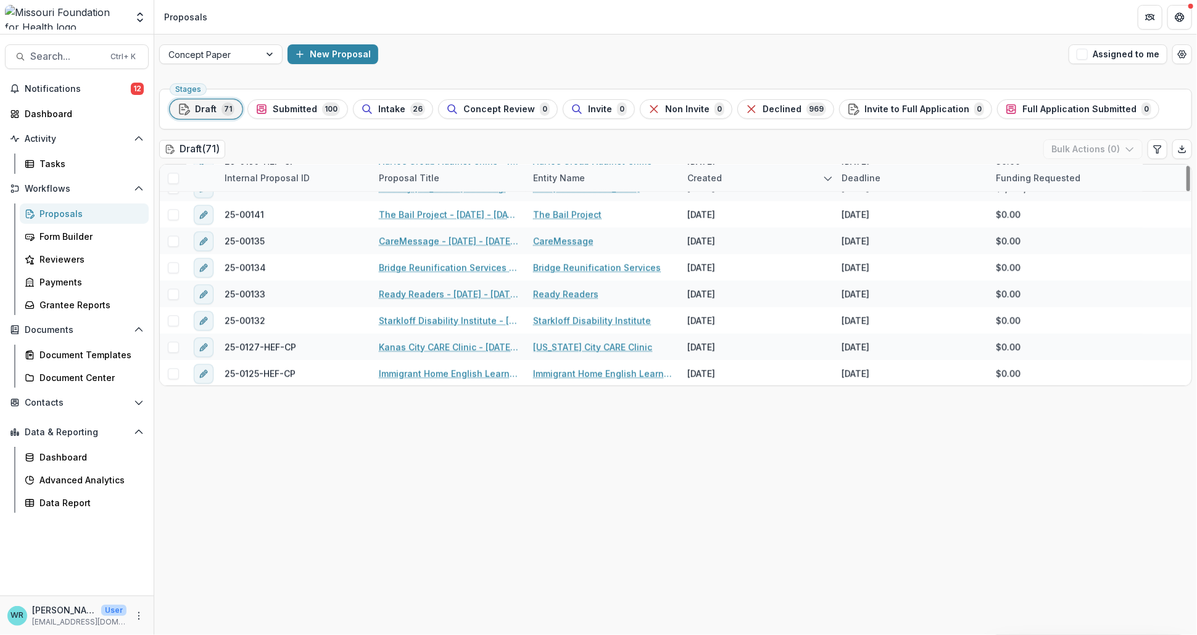
scroll to position [1689, 0]
click at [570, 183] on div "Entity Name" at bounding box center [559, 177] width 67 height 13
click at [581, 233] on span "Sort Ascending" at bounding box center [582, 231] width 65 height 10
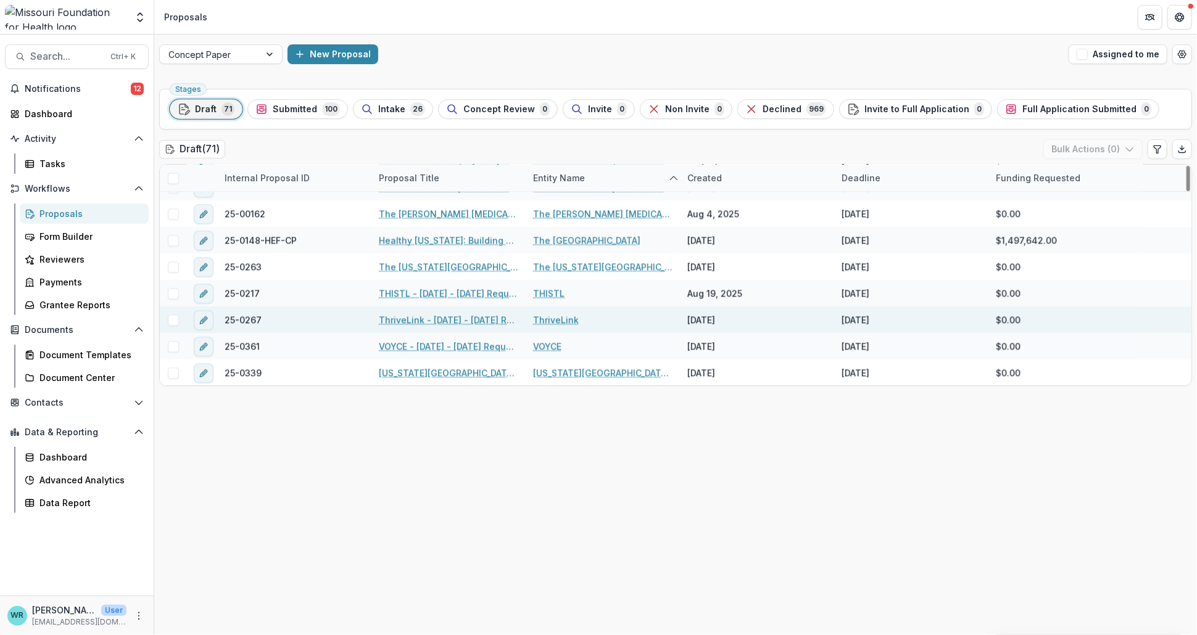
click at [644, 321] on div "ThriveLink" at bounding box center [603, 320] width 154 height 27
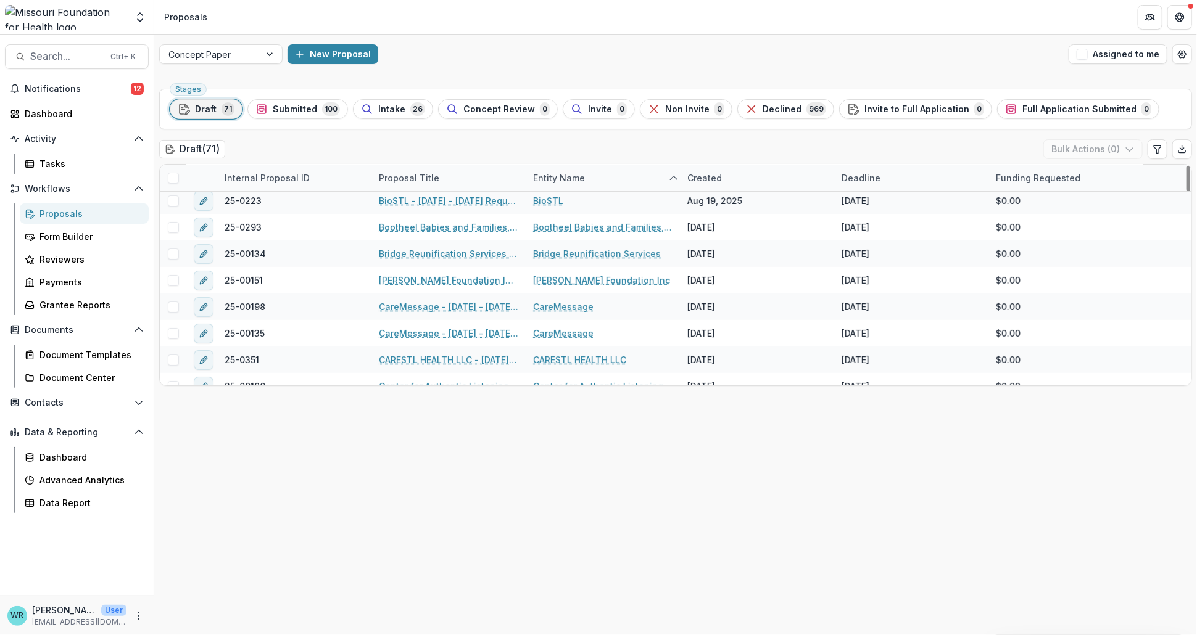
scroll to position [205, 0]
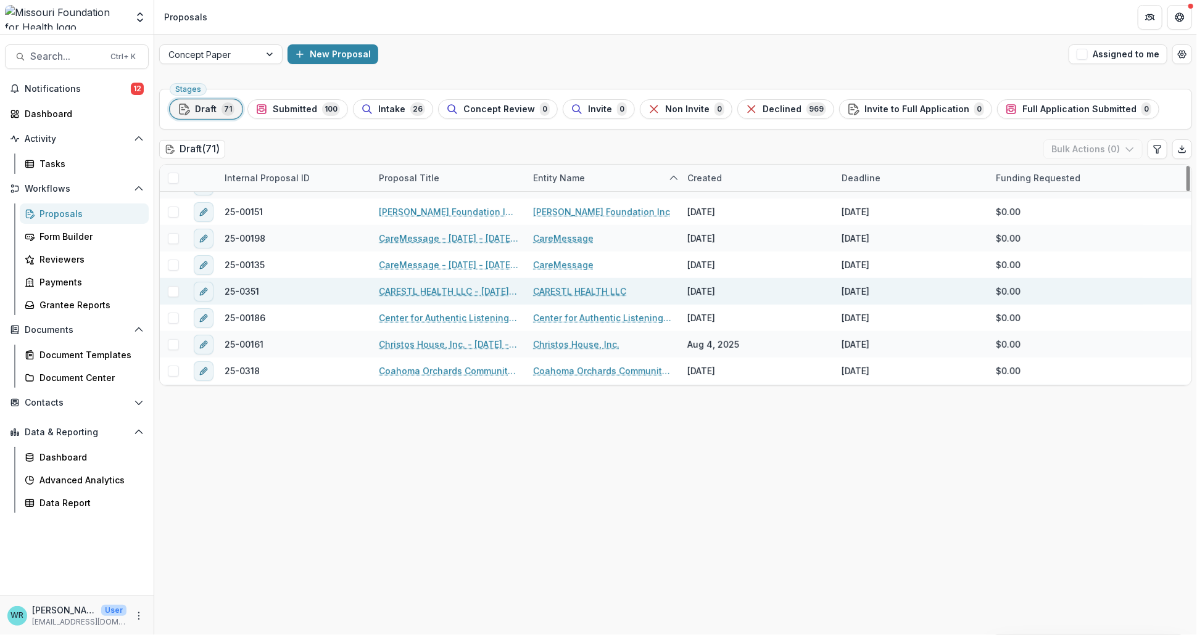
click at [578, 288] on link "CARESTL HEALTH LLC" at bounding box center [579, 291] width 93 height 13
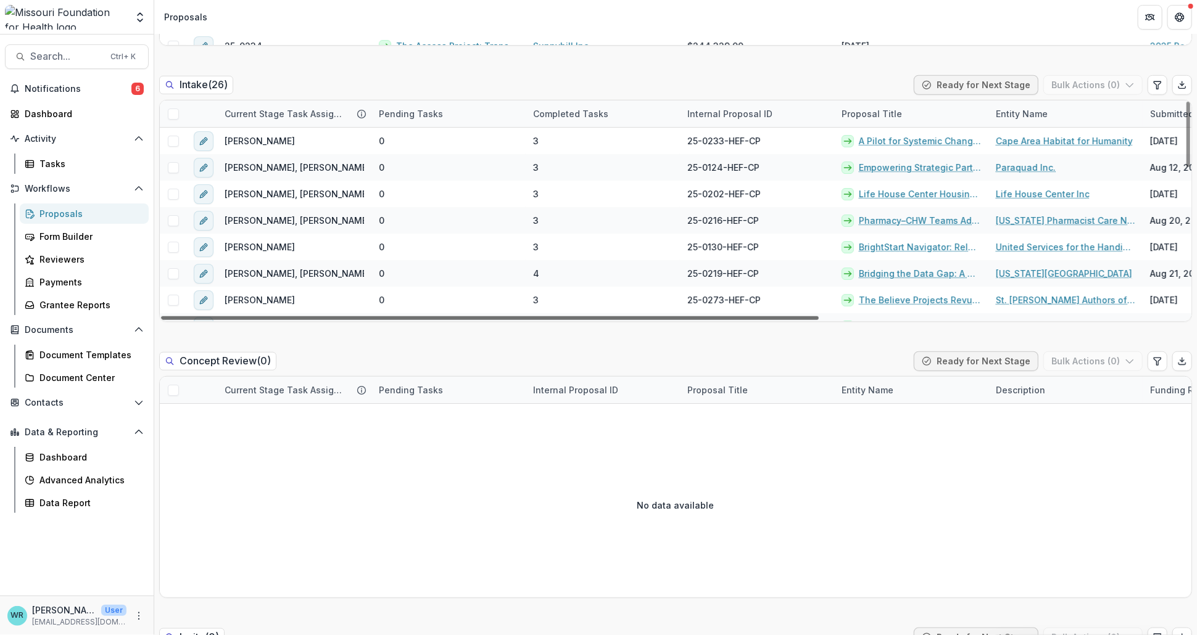
drag, startPoint x: 761, startPoint y: 319, endPoint x: 766, endPoint y: 313, distance: 8.3
click at [819, 320] on div at bounding box center [490, 318] width 658 height 4
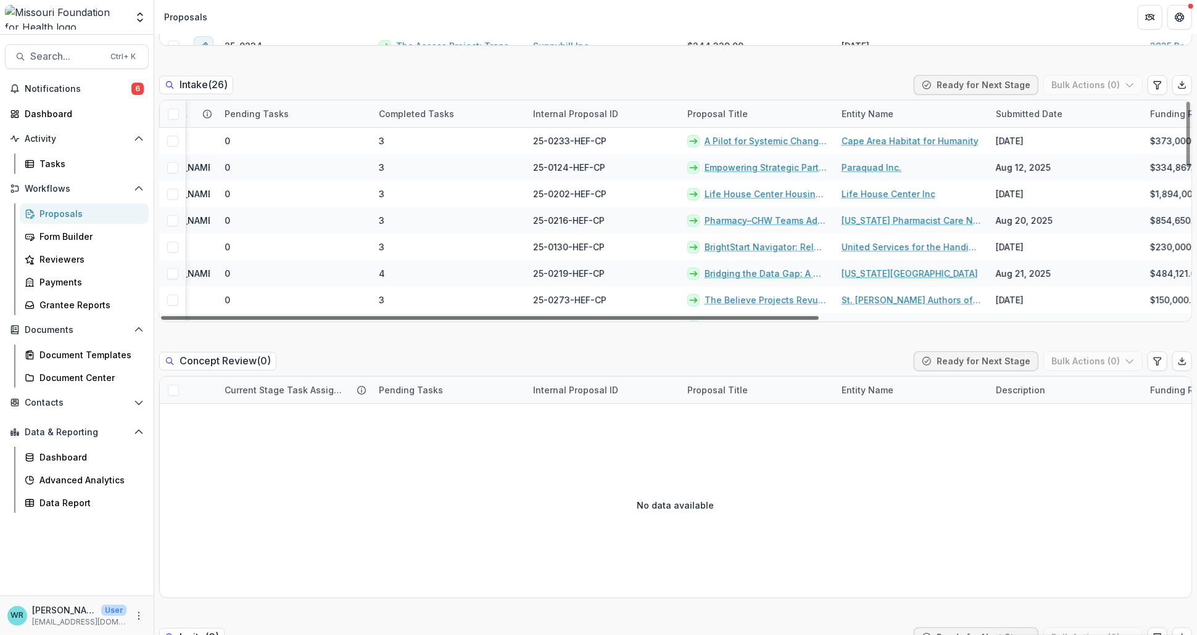
click at [769, 318] on div at bounding box center [490, 318] width 658 height 4
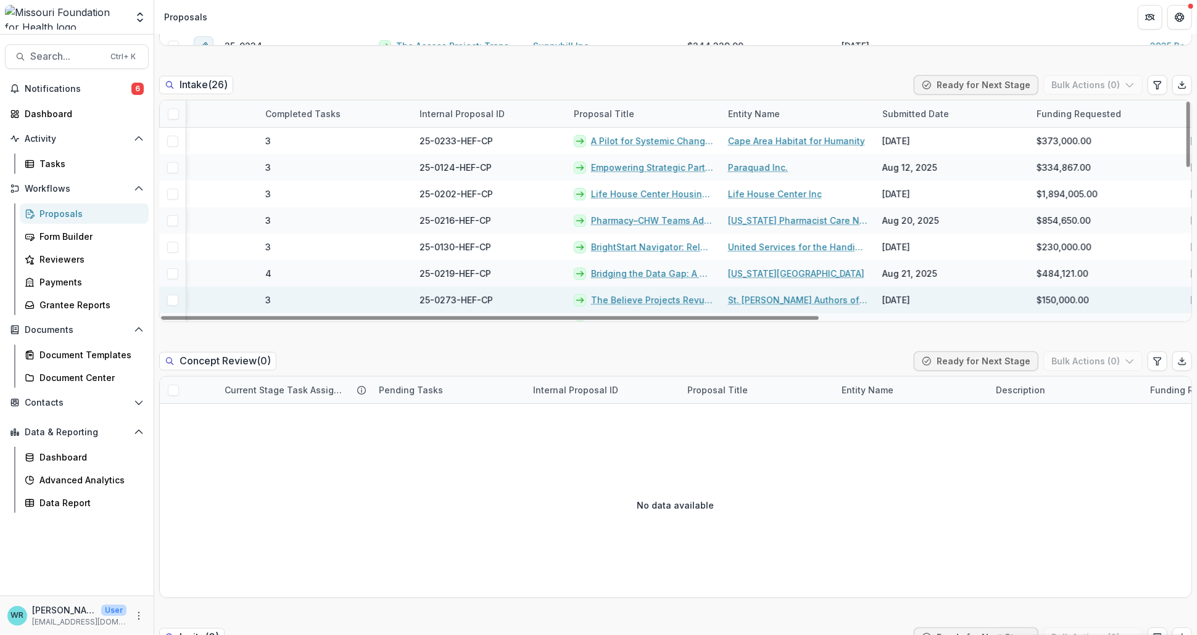
drag, startPoint x: 769, startPoint y: 318, endPoint x: 880, endPoint y: 307, distance: 110.9
click at [819, 320] on div at bounding box center [490, 318] width 658 height 4
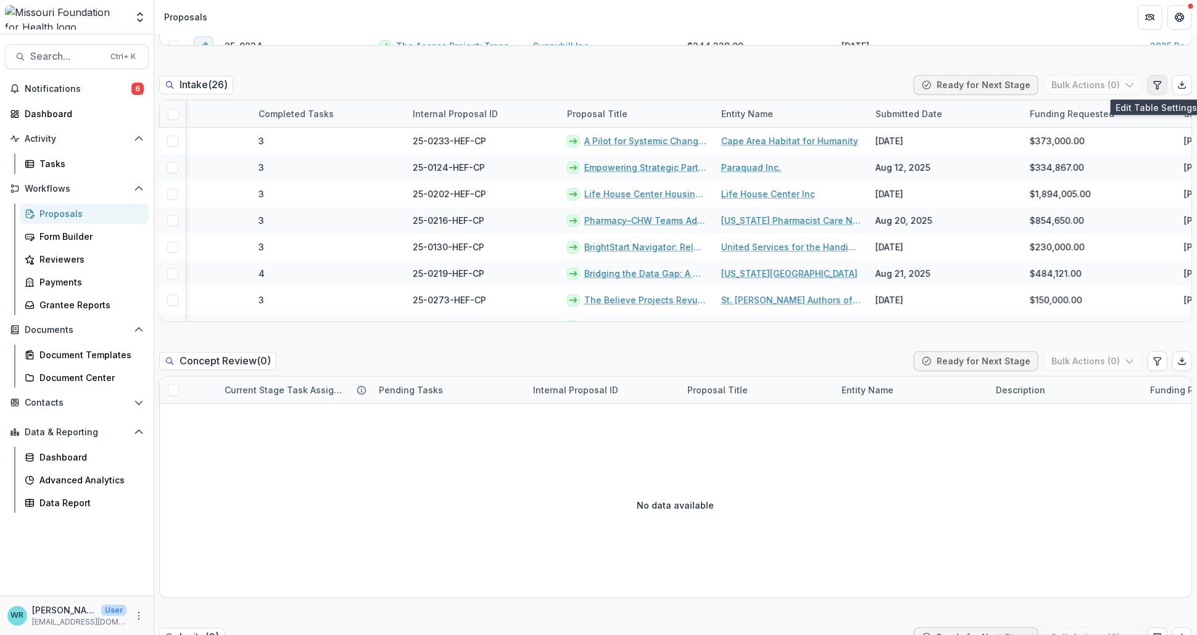
click at [1158, 88] on icon "Edit table settings" at bounding box center [1157, 85] width 10 height 10
select select "******"
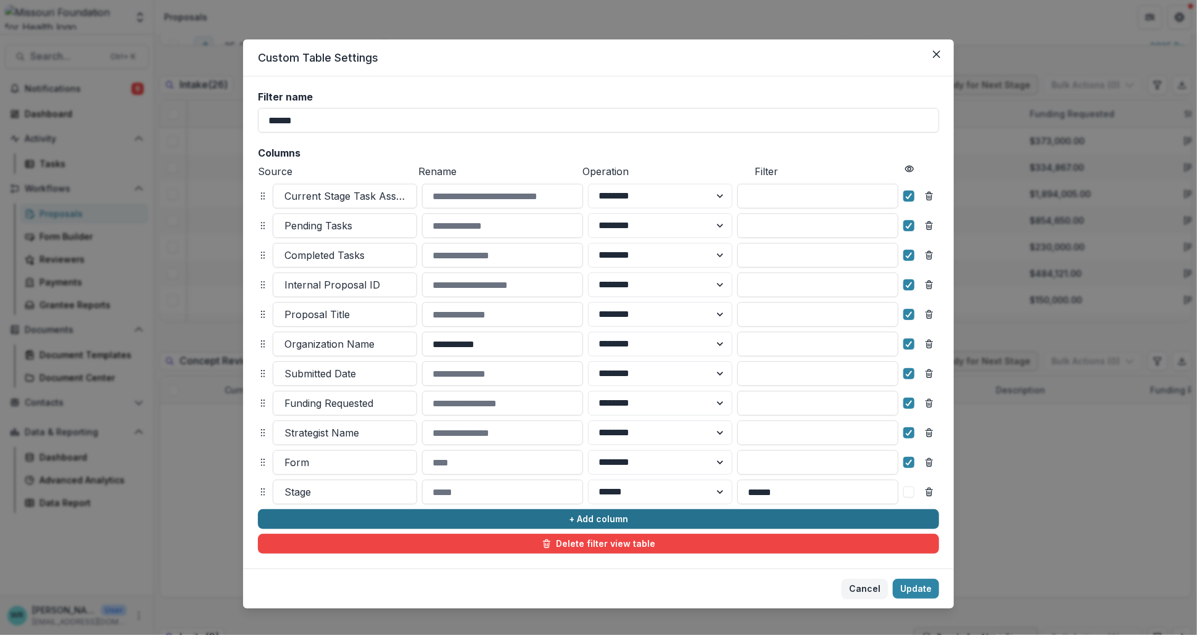
click at [400, 516] on button "+ Add column" at bounding box center [598, 520] width 681 height 20
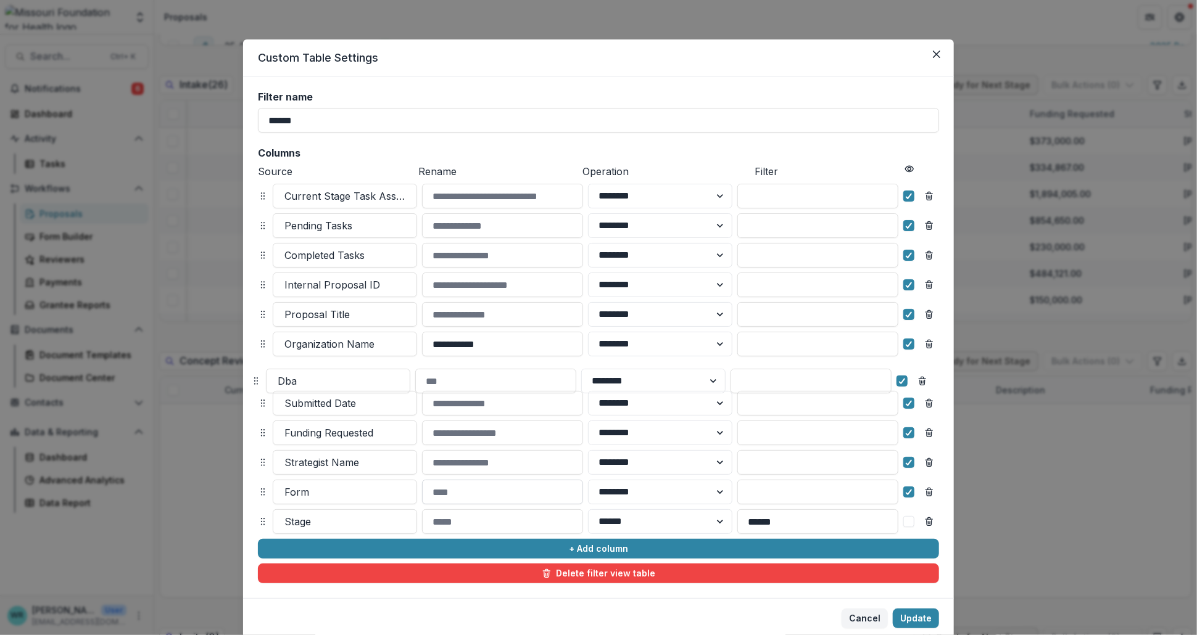
drag, startPoint x: 257, startPoint y: 522, endPoint x: 548, endPoint y: 497, distance: 292.2
click at [251, 382] on icon at bounding box center [256, 381] width 10 height 10
select select "******"
click at [914, 619] on button "Update" at bounding box center [916, 619] width 46 height 20
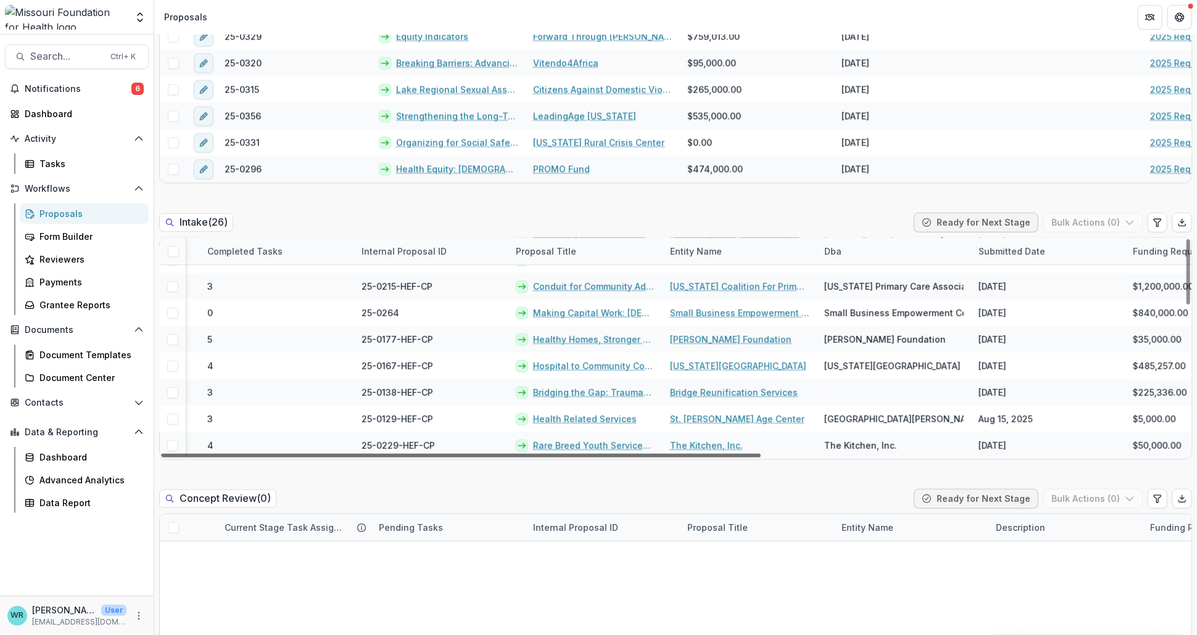
scroll to position [496, 328]
drag, startPoint x: 724, startPoint y: 455, endPoint x: 914, endPoint y: 459, distance: 190.7
click at [761, 458] on div at bounding box center [461, 456] width 600 height 4
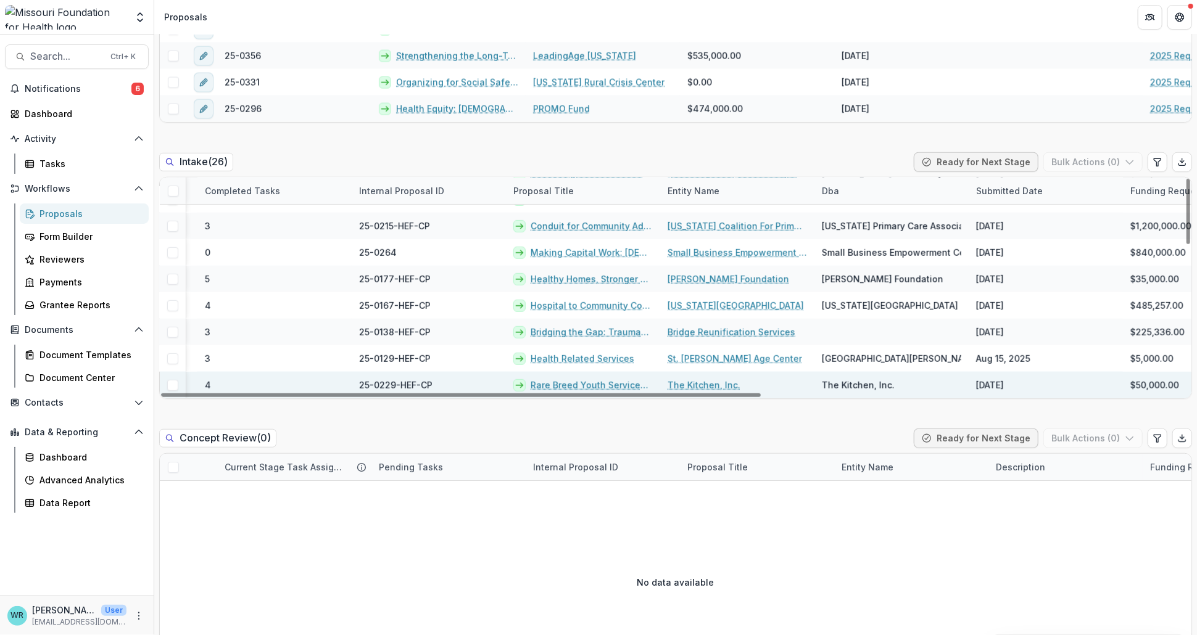
scroll to position [548, 0]
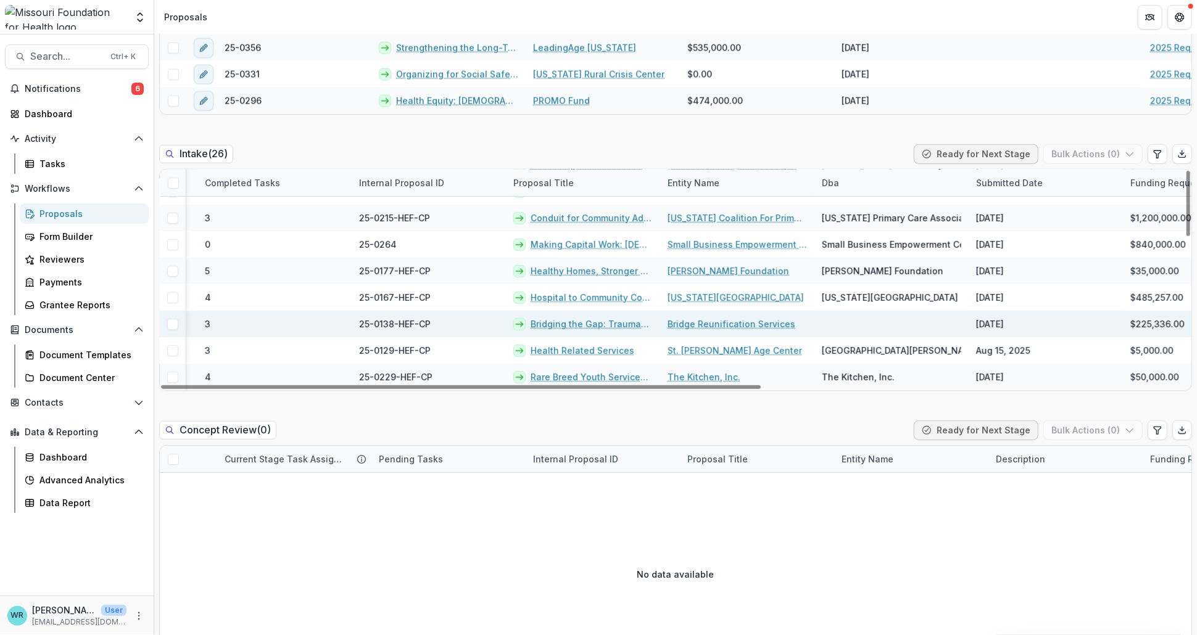
click at [700, 321] on link "Bridge Reunification Services" at bounding box center [731, 324] width 128 height 13
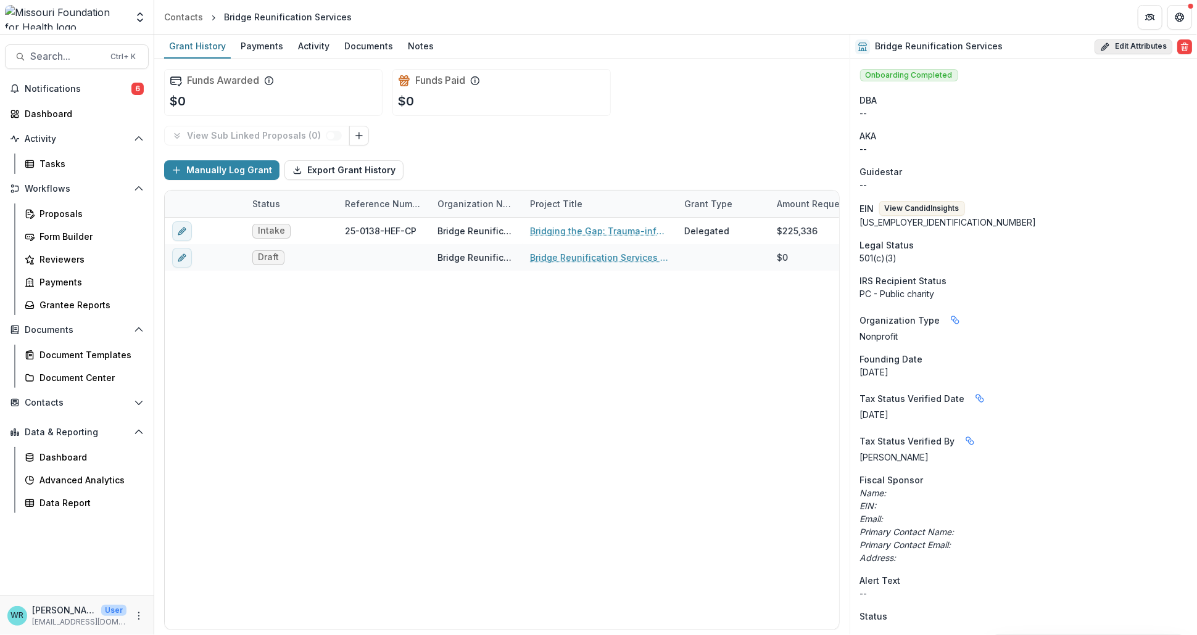
click at [1139, 44] on button "Edit Attributes" at bounding box center [1133, 46] width 78 height 15
select select "**"
select select
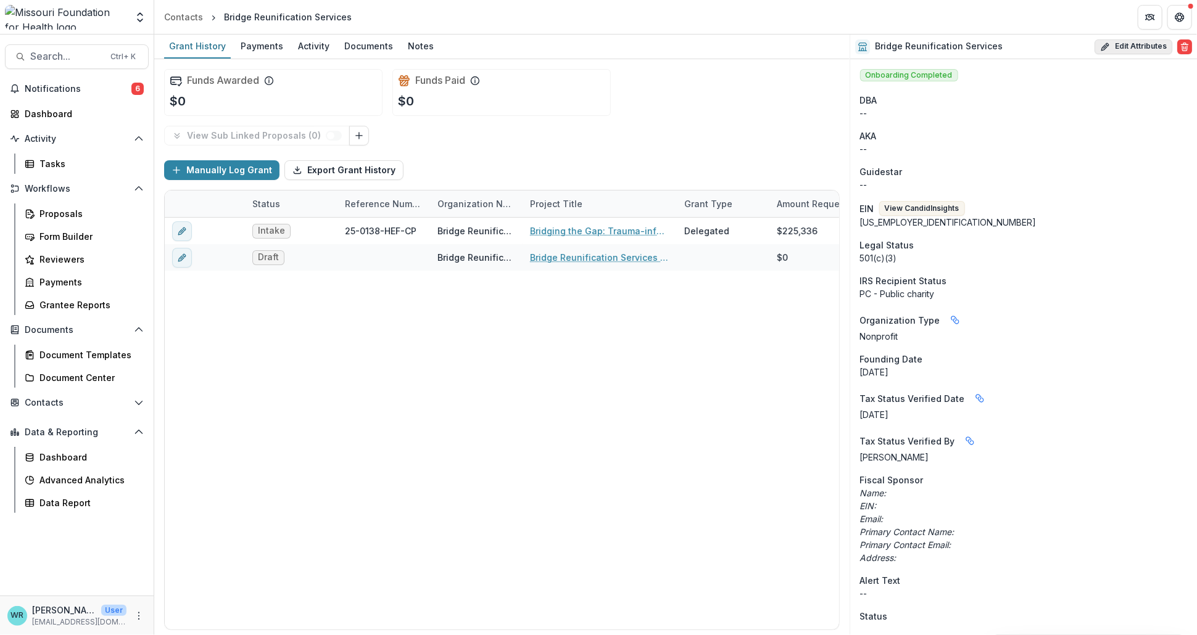
select select
select select "*********"
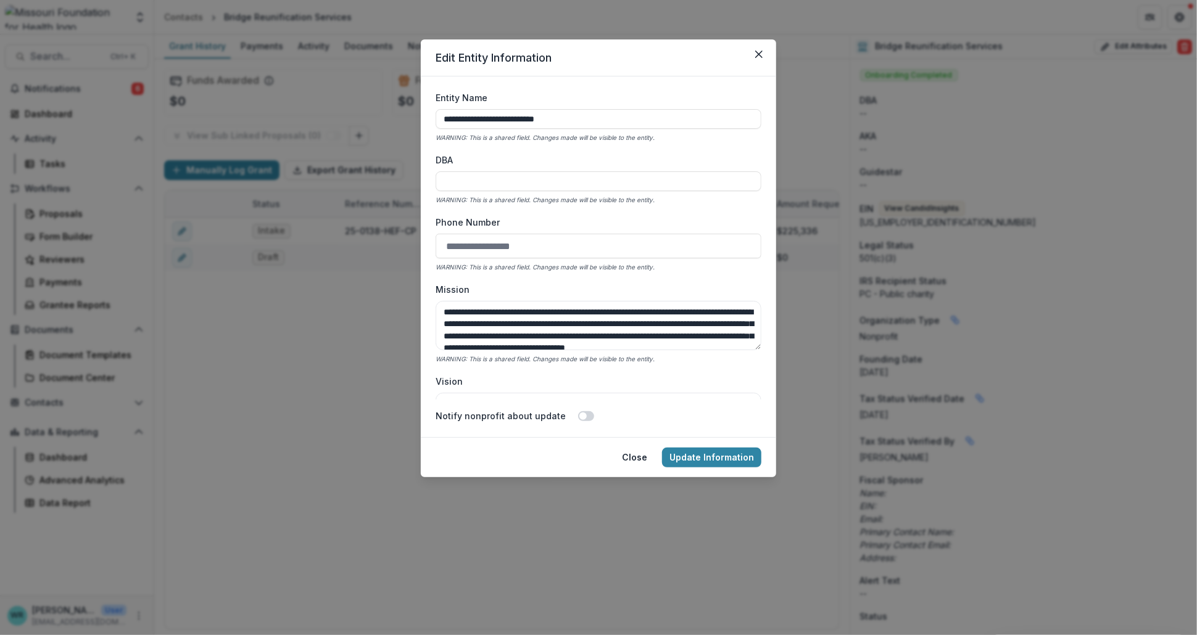
drag, startPoint x: 588, startPoint y: 116, endPoint x: 384, endPoint y: 111, distance: 204.2
click at [384, 111] on div "**********" at bounding box center [598, 317] width 1197 height 635
click at [656, 219] on label "Phone Number" at bounding box center [594, 222] width 318 height 13
click at [656, 234] on input "Phone Number" at bounding box center [598, 246] width 326 height 25
click at [500, 183] on input "DBA" at bounding box center [598, 181] width 326 height 20
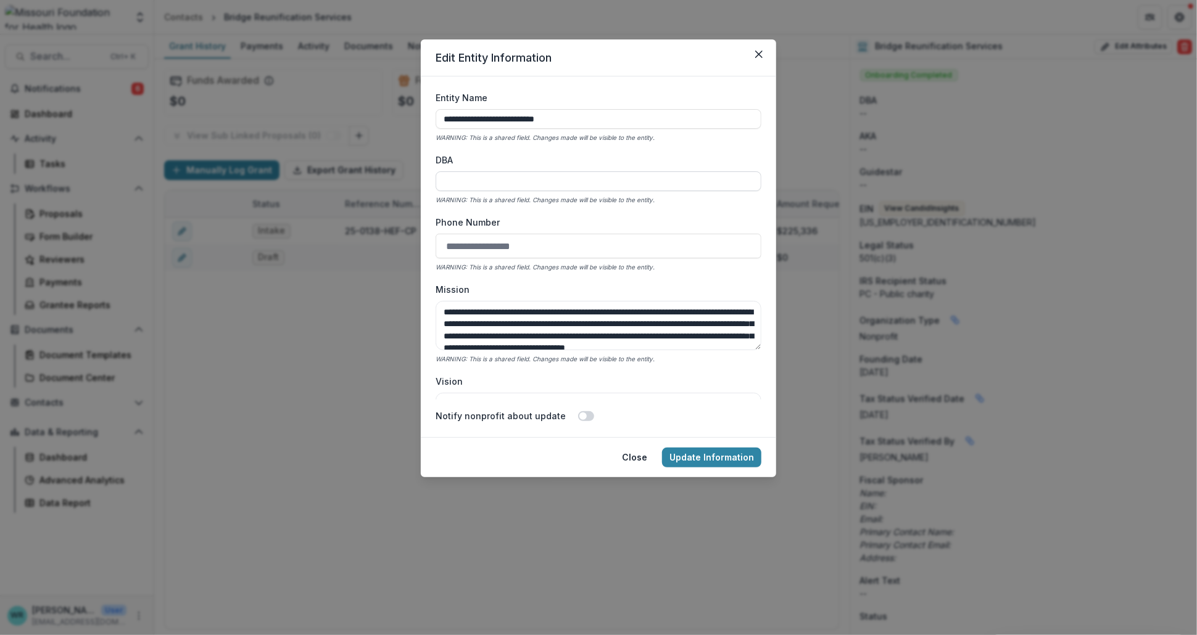
paste input "**********"
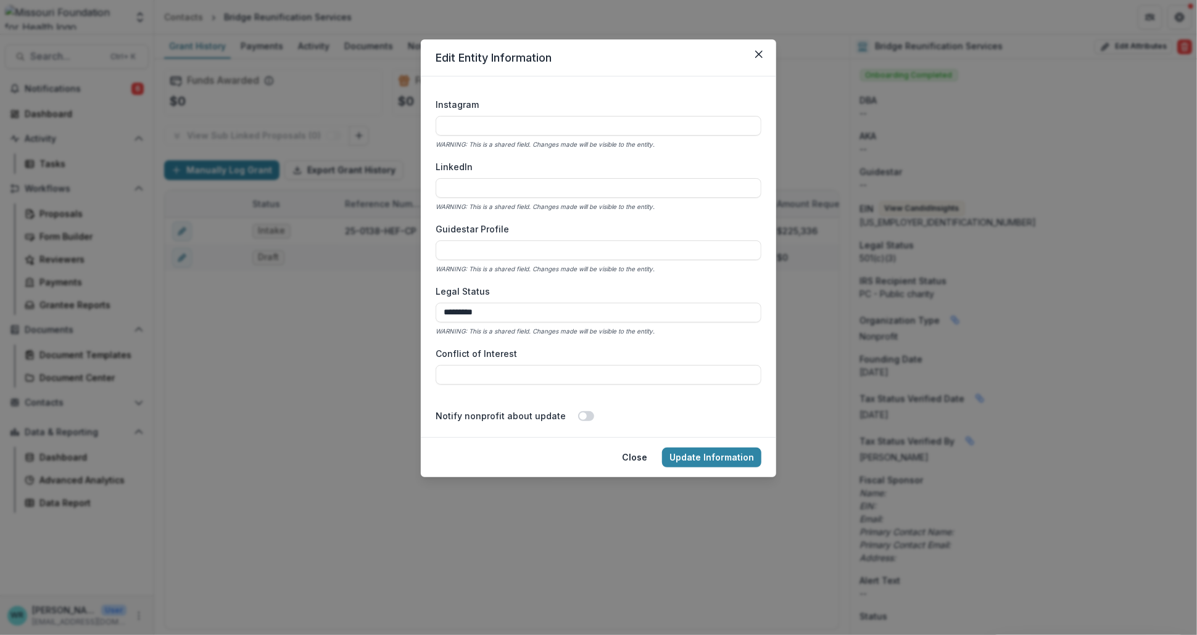
scroll to position [2741, 0]
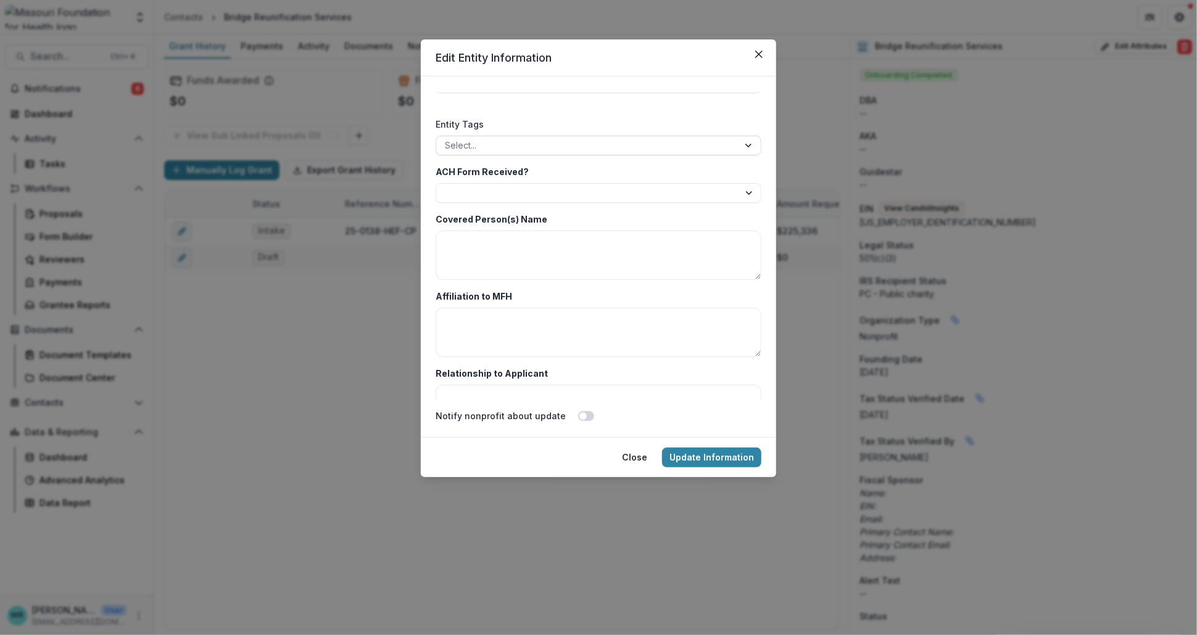
type input "**********"
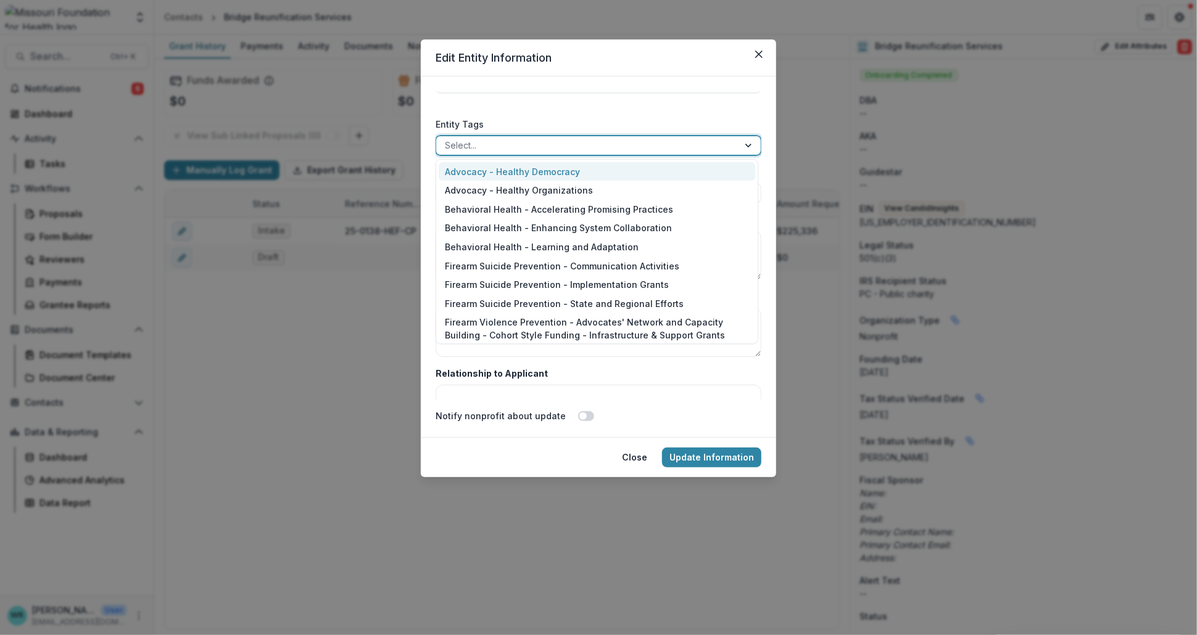
click at [557, 148] on div at bounding box center [587, 145] width 285 height 15
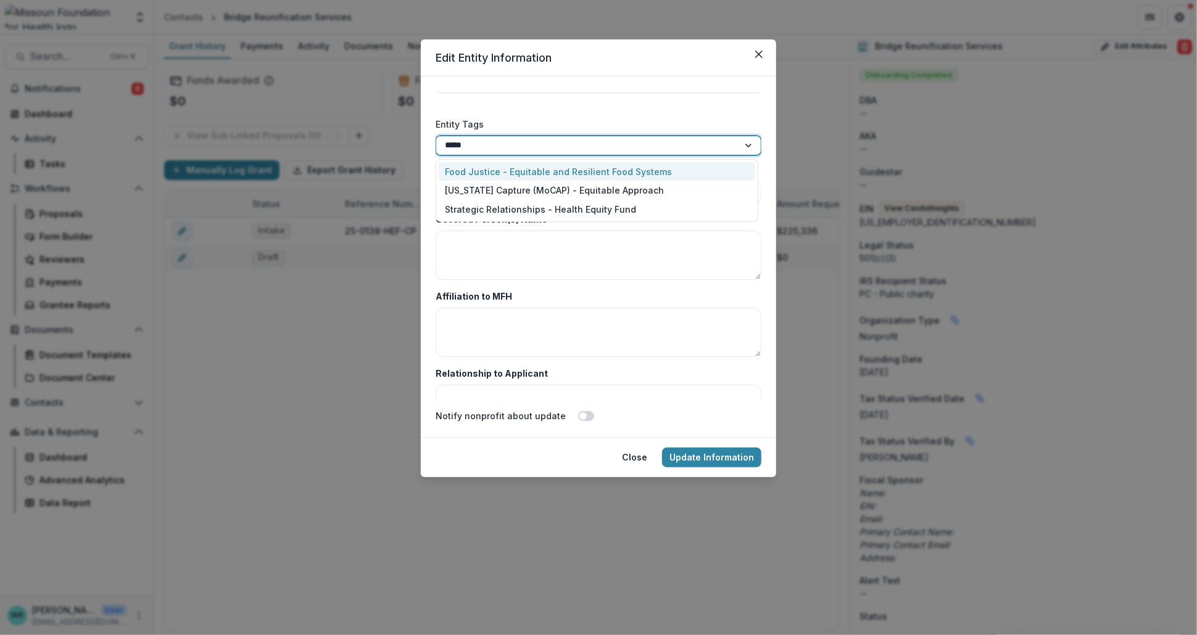
type input "******"
click at [551, 174] on div "Strategic Relationships - Health Equity Fund" at bounding box center [597, 171] width 316 height 19
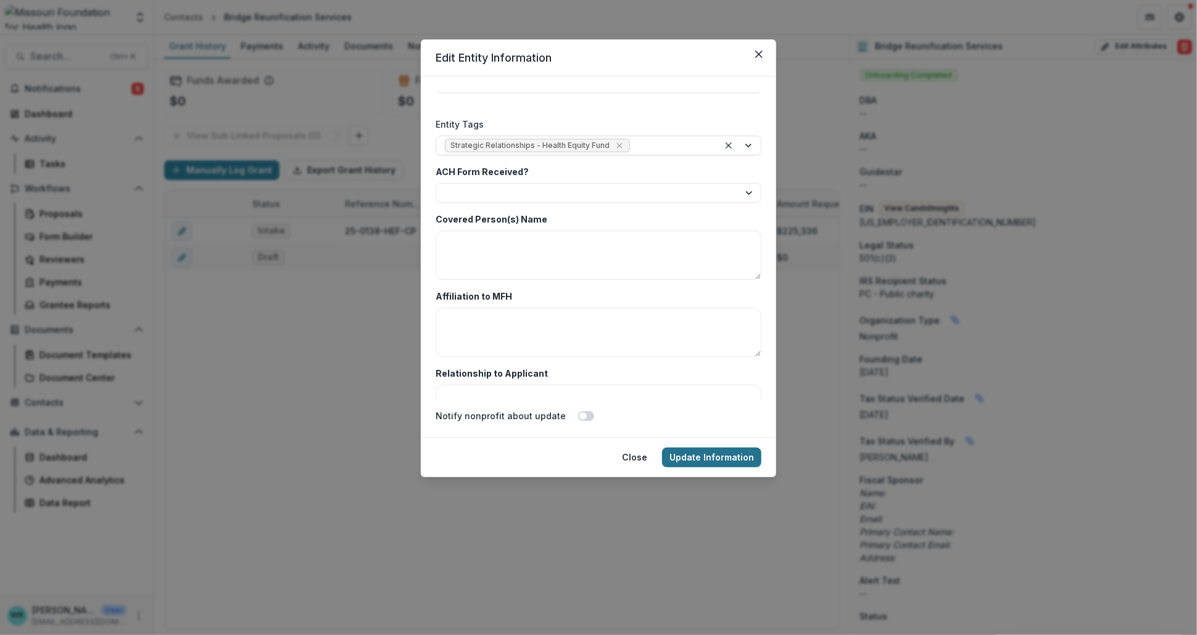
click at [696, 456] on button "Update Information" at bounding box center [711, 458] width 99 height 20
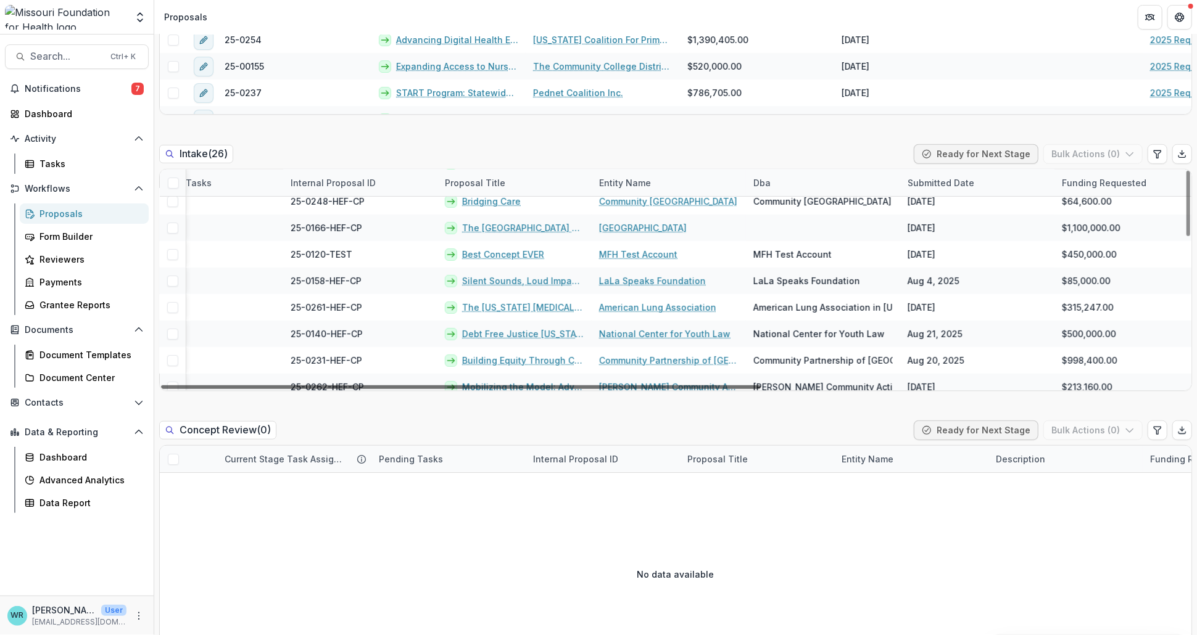
scroll to position [274, 398]
drag, startPoint x: 591, startPoint y: 385, endPoint x: 822, endPoint y: 398, distance: 231.7
click at [761, 389] on div at bounding box center [461, 388] width 600 height 4
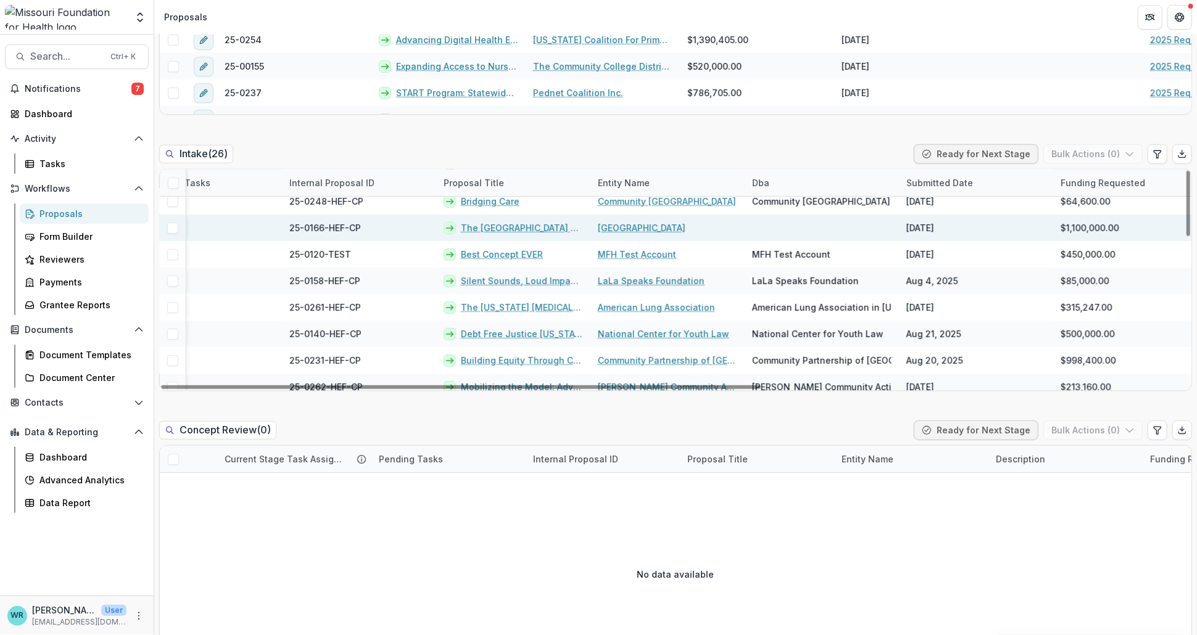
click at [611, 229] on link "GRO Health Center" at bounding box center [642, 227] width 88 height 13
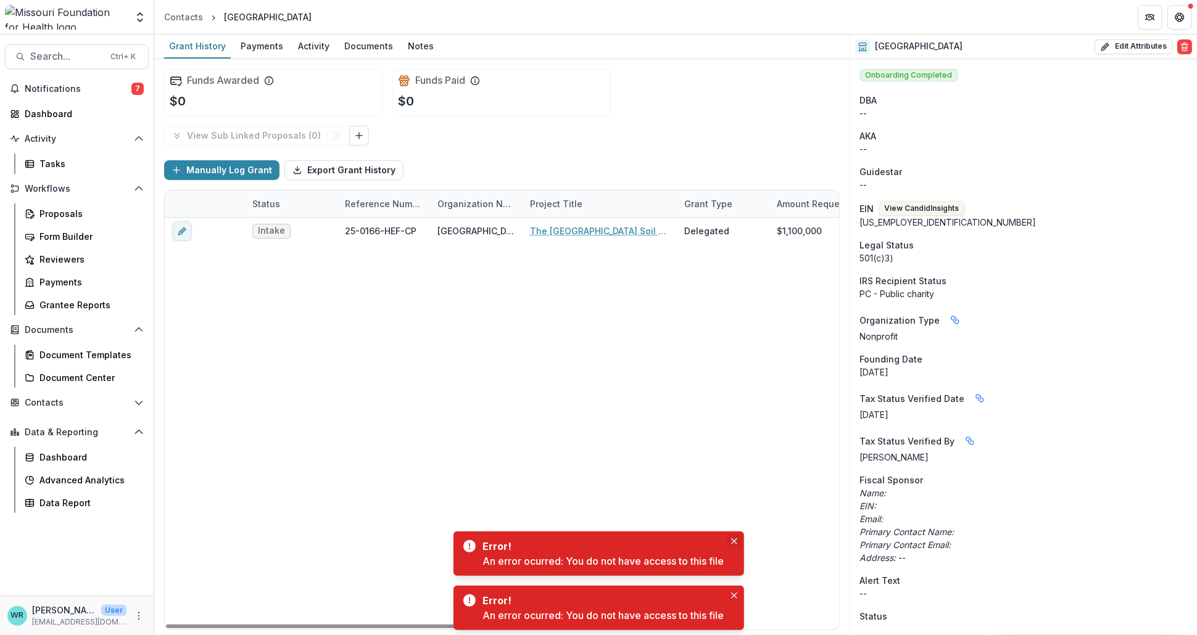
click at [731, 545] on button "Close" at bounding box center [734, 541] width 15 height 15
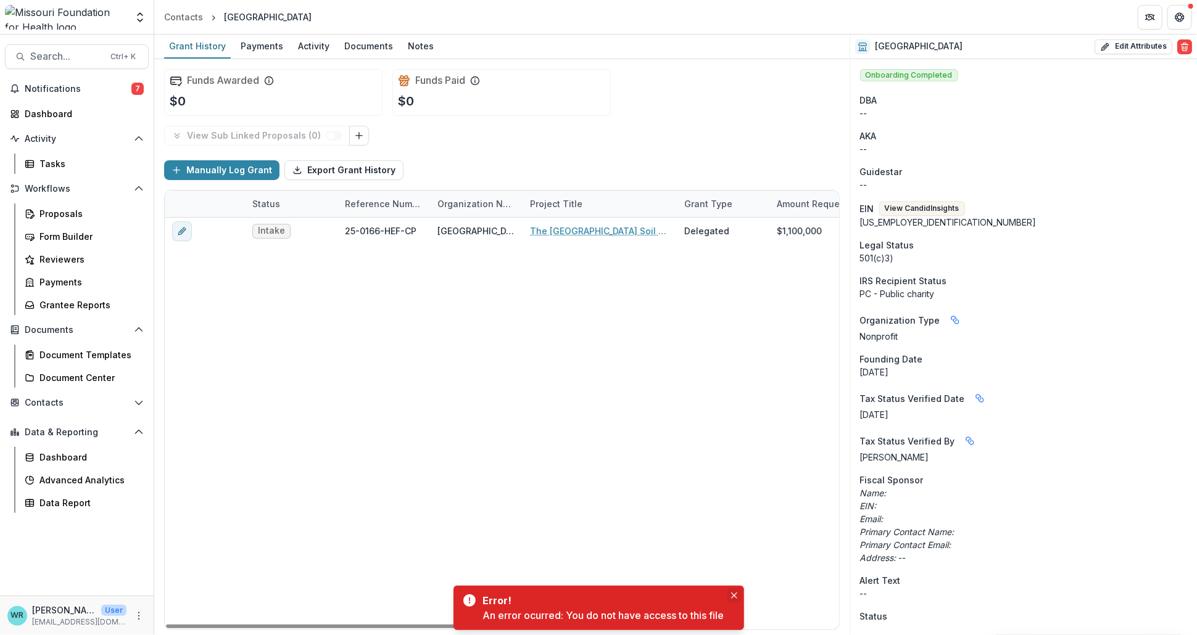
click at [730, 592] on button "Close" at bounding box center [734, 595] width 15 height 15
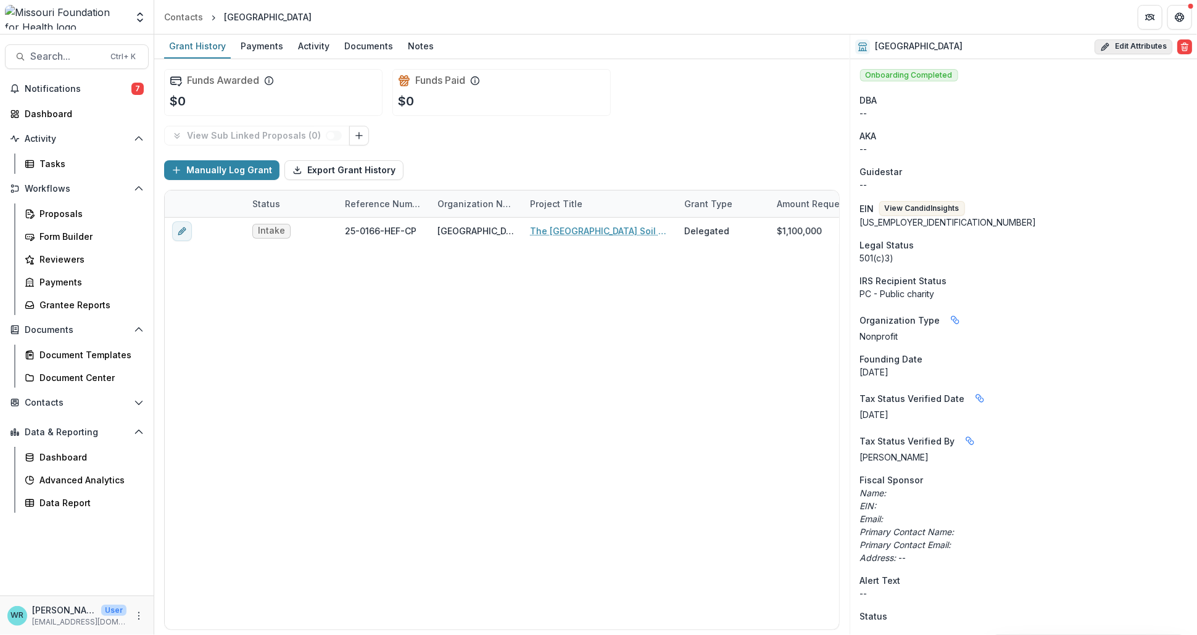
click at [1155, 49] on button "Edit Attributes" at bounding box center [1133, 46] width 78 height 15
select select "**"
select select
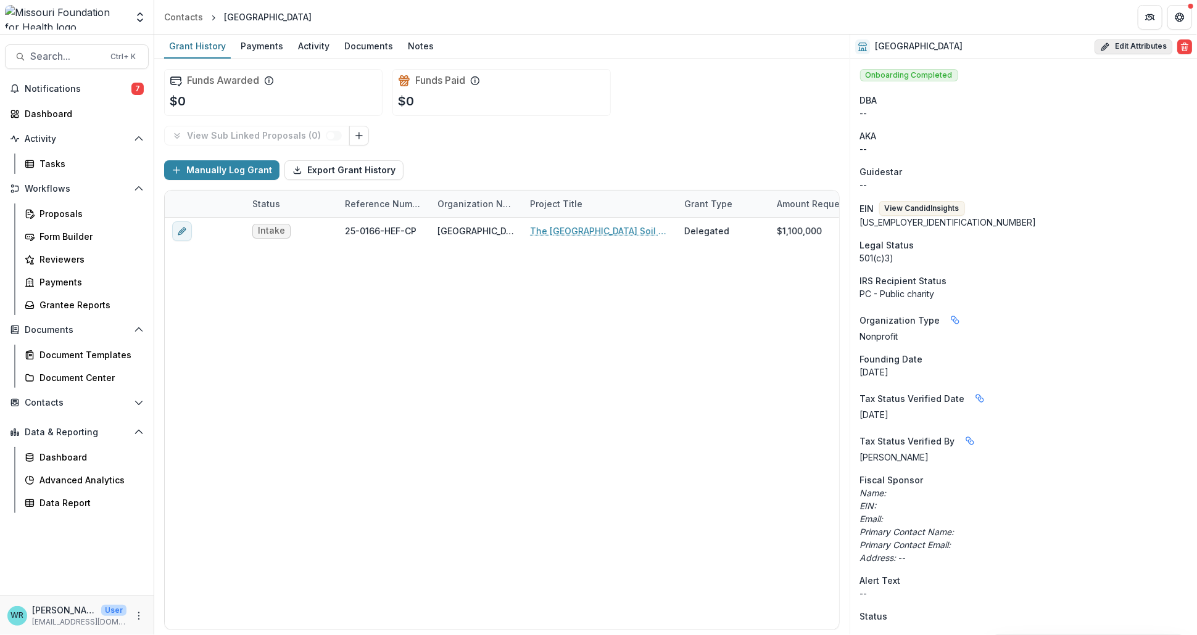
select select
select select "***"
select select "**********"
select select "*********"
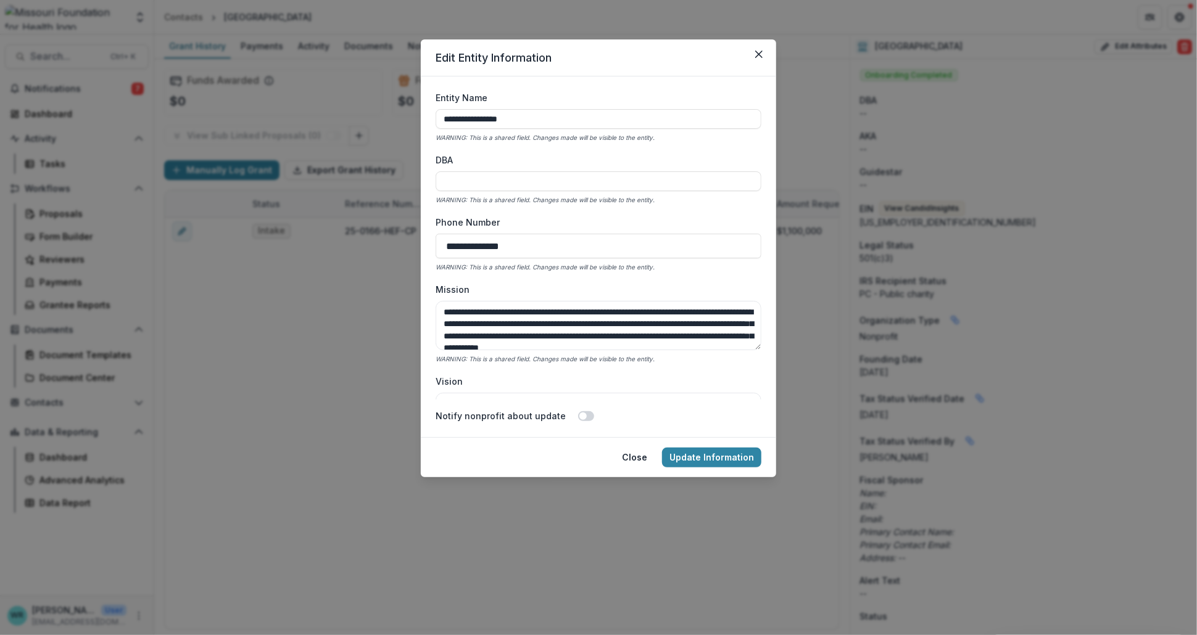
drag, startPoint x: 542, startPoint y: 121, endPoint x: 363, endPoint y: 118, distance: 178.3
click at [363, 118] on div "**********" at bounding box center [598, 317] width 1197 height 635
click at [761, 220] on form "**********" at bounding box center [598, 256] width 355 height 361
click at [572, 182] on input "DBA" at bounding box center [598, 181] width 326 height 20
paste input "**********"
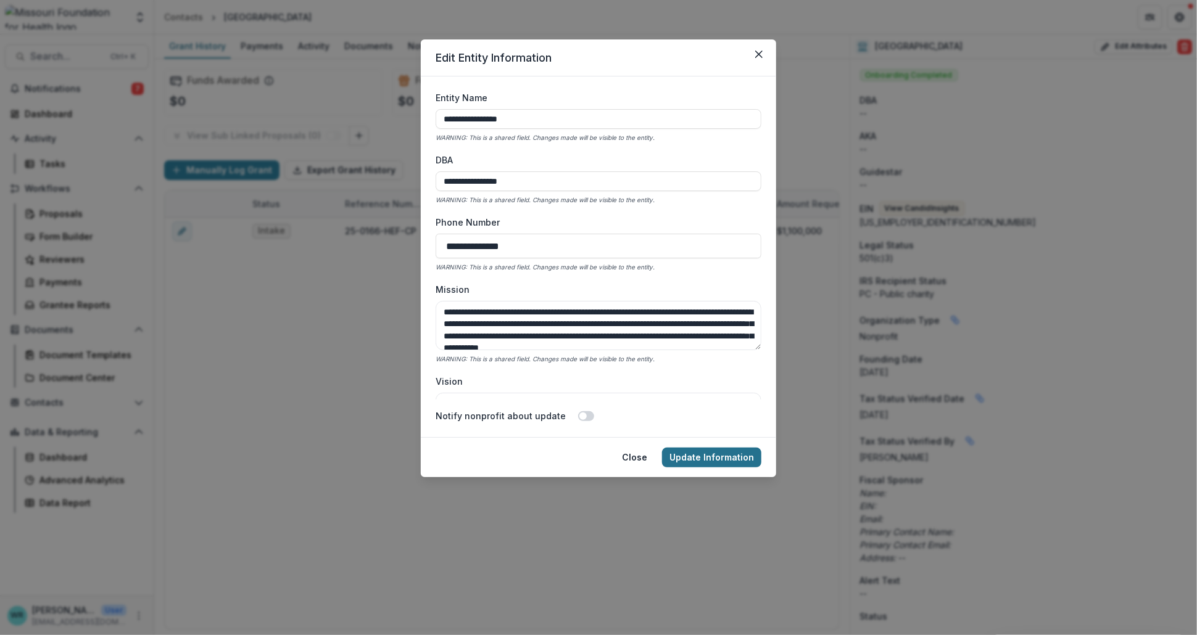
type input "**********"
click at [708, 458] on button "Update Information" at bounding box center [711, 458] width 99 height 20
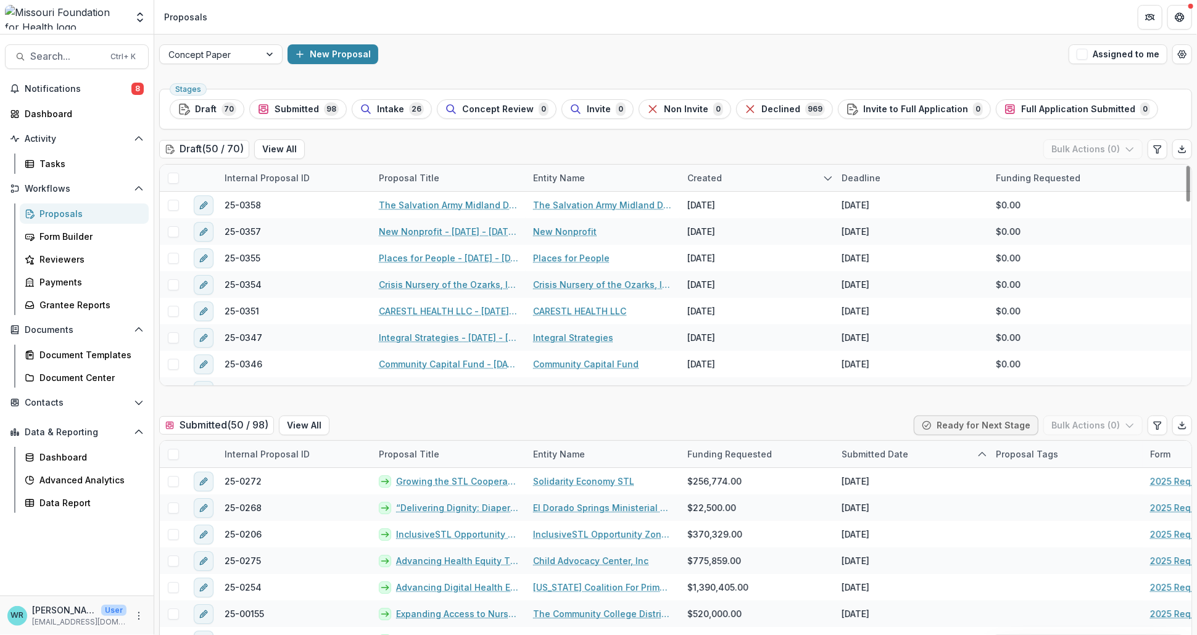
scroll to position [68, 0]
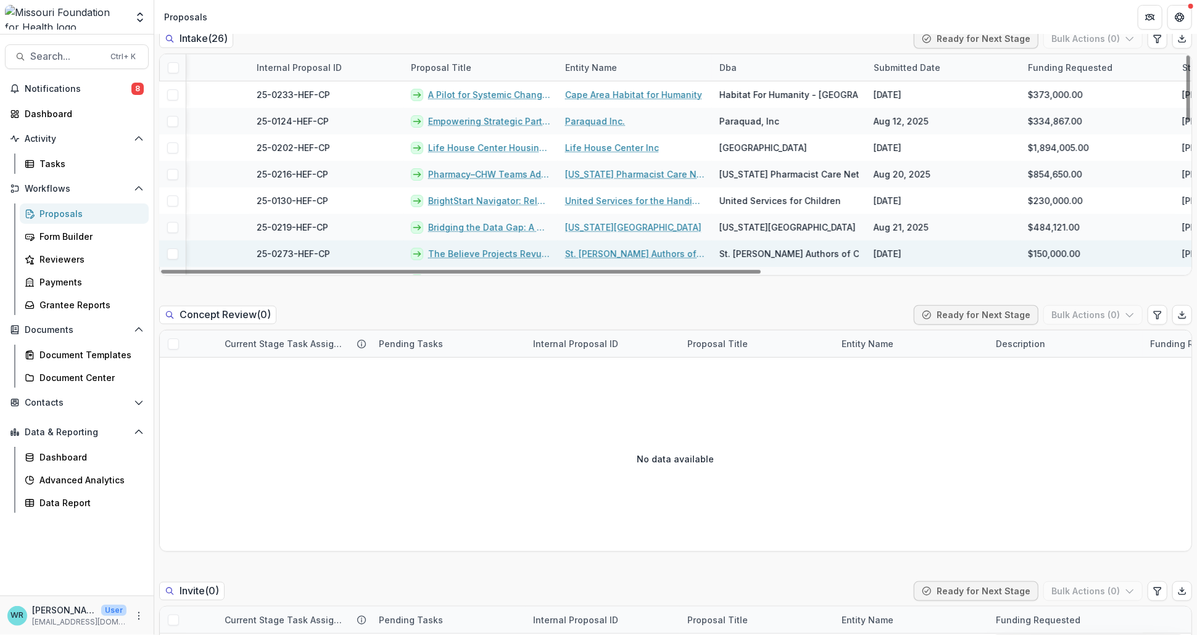
scroll to position [0, 435]
drag, startPoint x: 719, startPoint y: 272, endPoint x: 986, endPoint y: 251, distance: 267.9
click at [761, 274] on div at bounding box center [461, 272] width 600 height 4
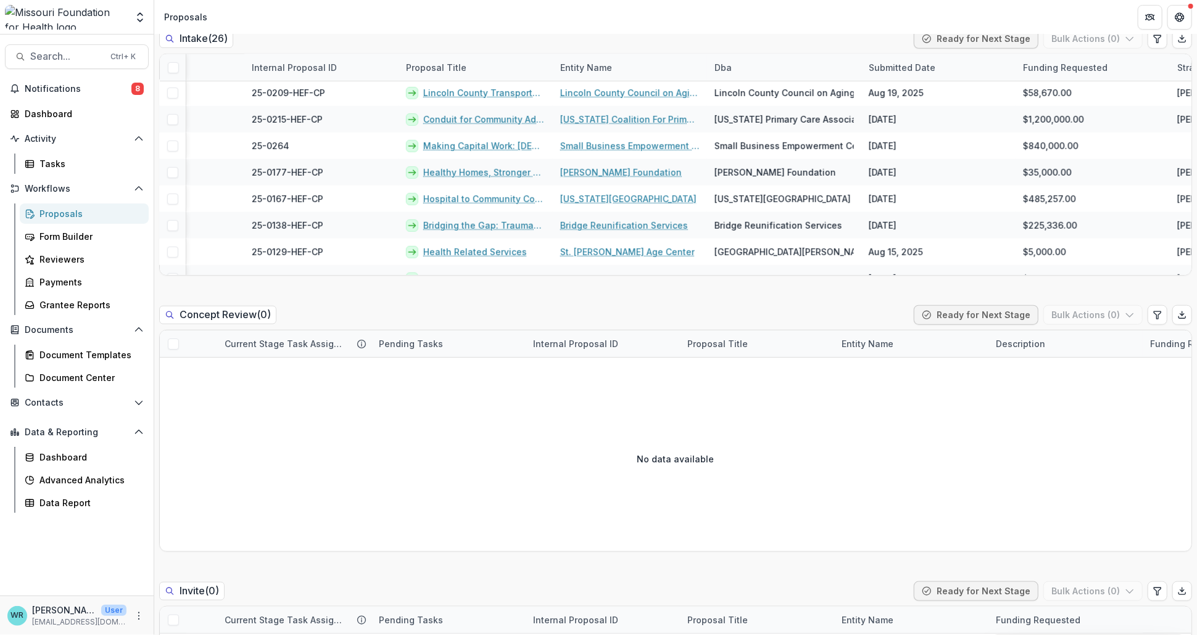
scroll to position [496, 435]
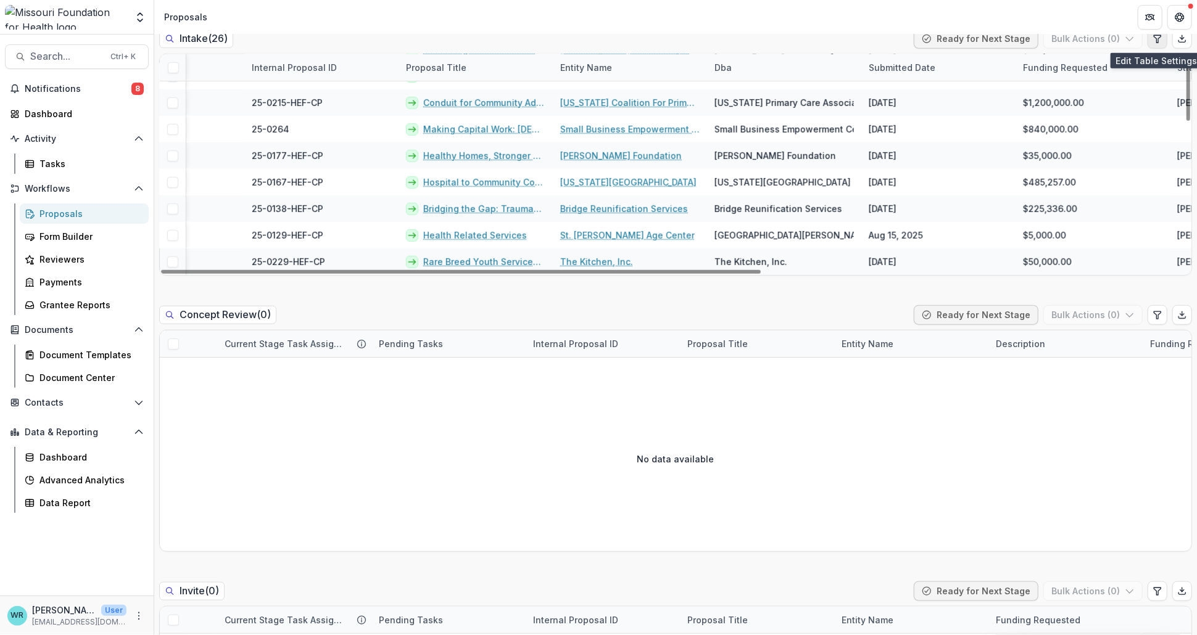
click at [1158, 45] on button "Edit table settings" at bounding box center [1157, 39] width 20 height 20
select select "******"
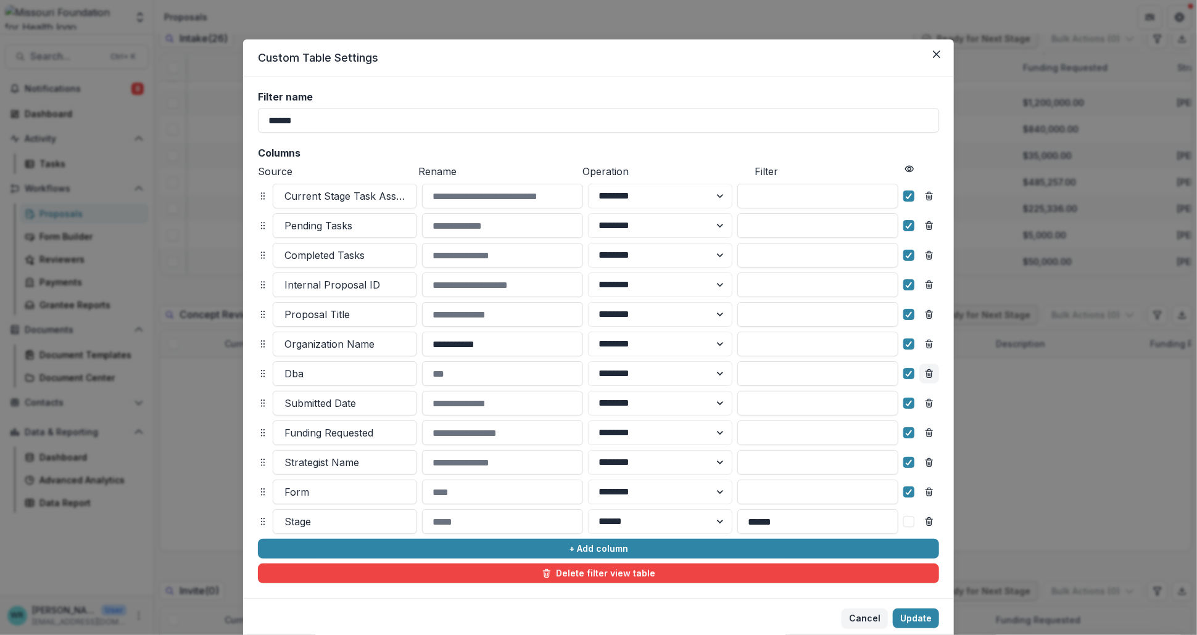
click at [930, 380] on button "Remove column" at bounding box center [929, 374] width 20 height 20
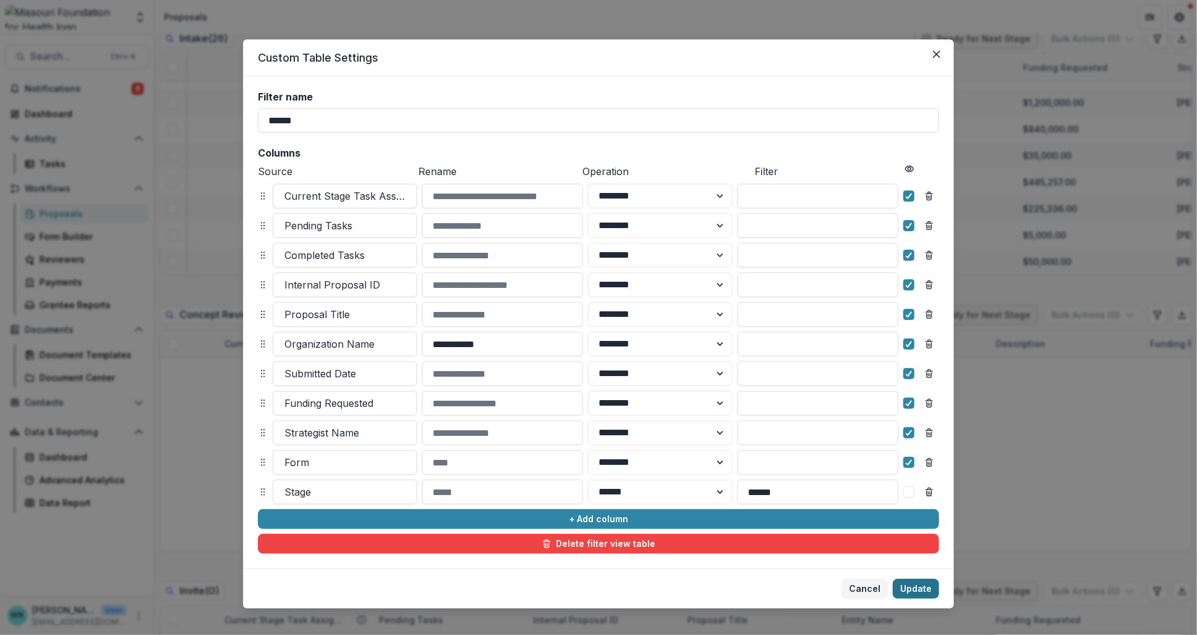
click at [910, 590] on button "Update" at bounding box center [916, 589] width 46 height 20
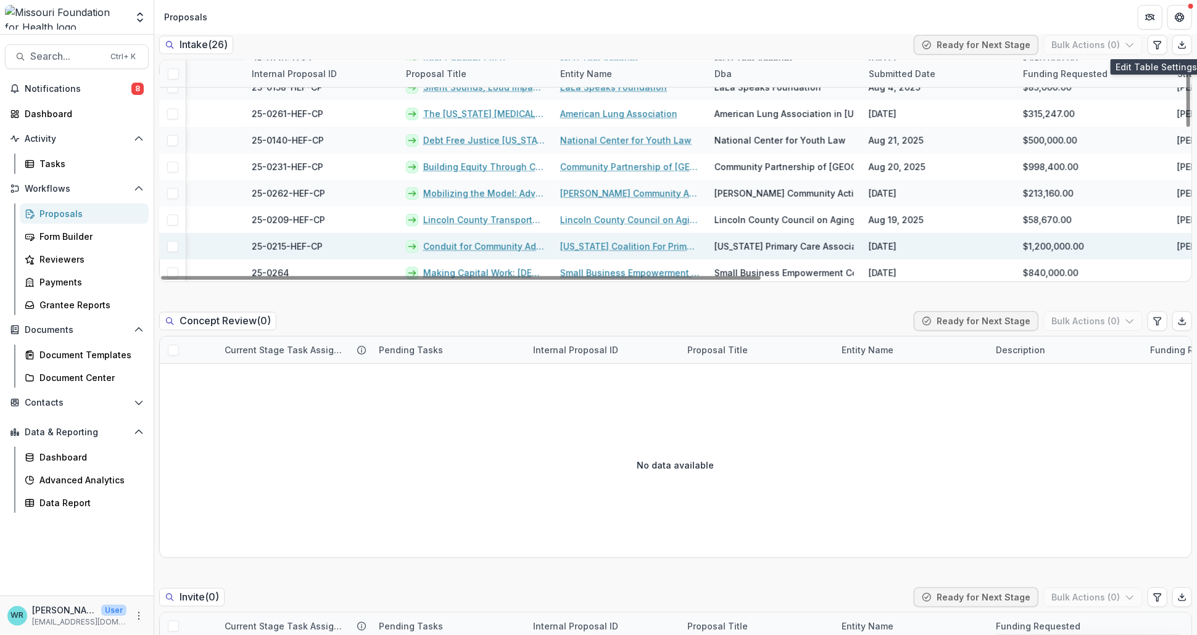
scroll to position [427, 435]
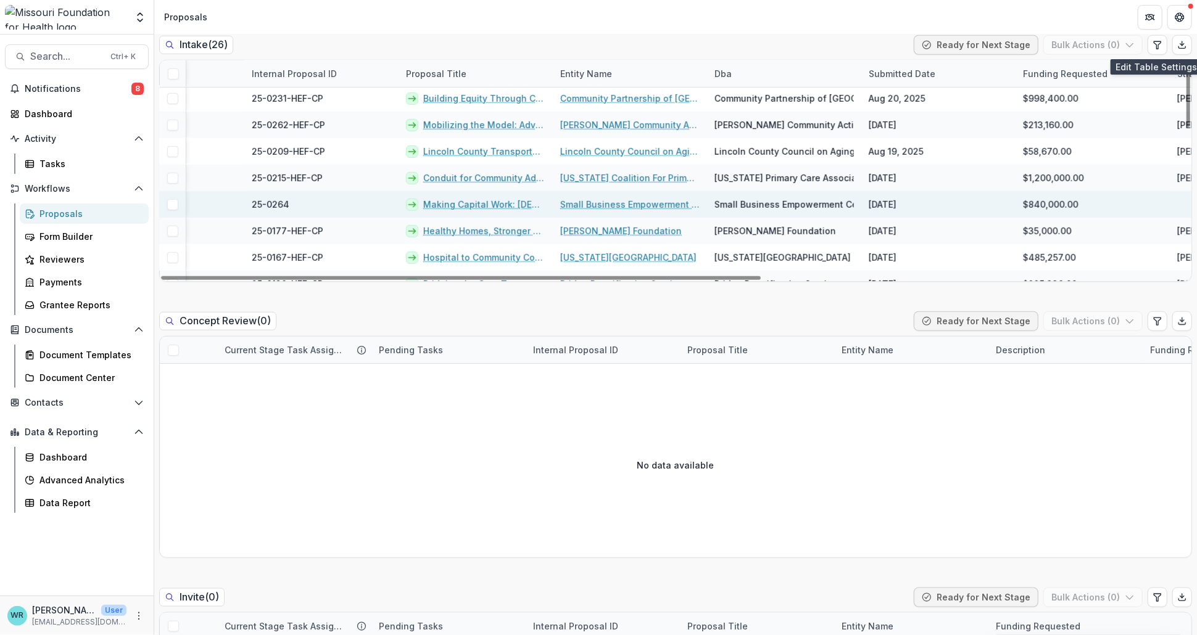
click at [453, 200] on link "Making Capital Work: [DEMOGRAPHIC_DATA] Mobilization Fund" at bounding box center [484, 204] width 122 height 13
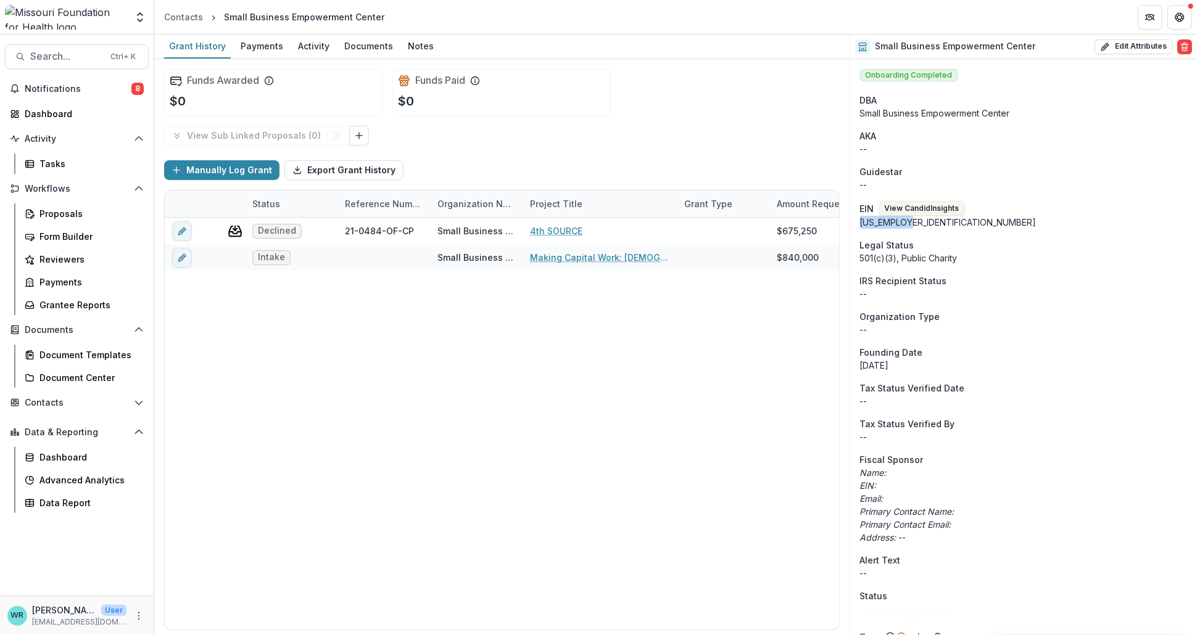
drag, startPoint x: 914, startPoint y: 225, endPoint x: 856, endPoint y: 223, distance: 58.0
copy div "[US_EMPLOYER_IDENTIFICATION_NUMBER]"
click at [1127, 47] on button "Edit Attributes" at bounding box center [1133, 46] width 78 height 15
select select
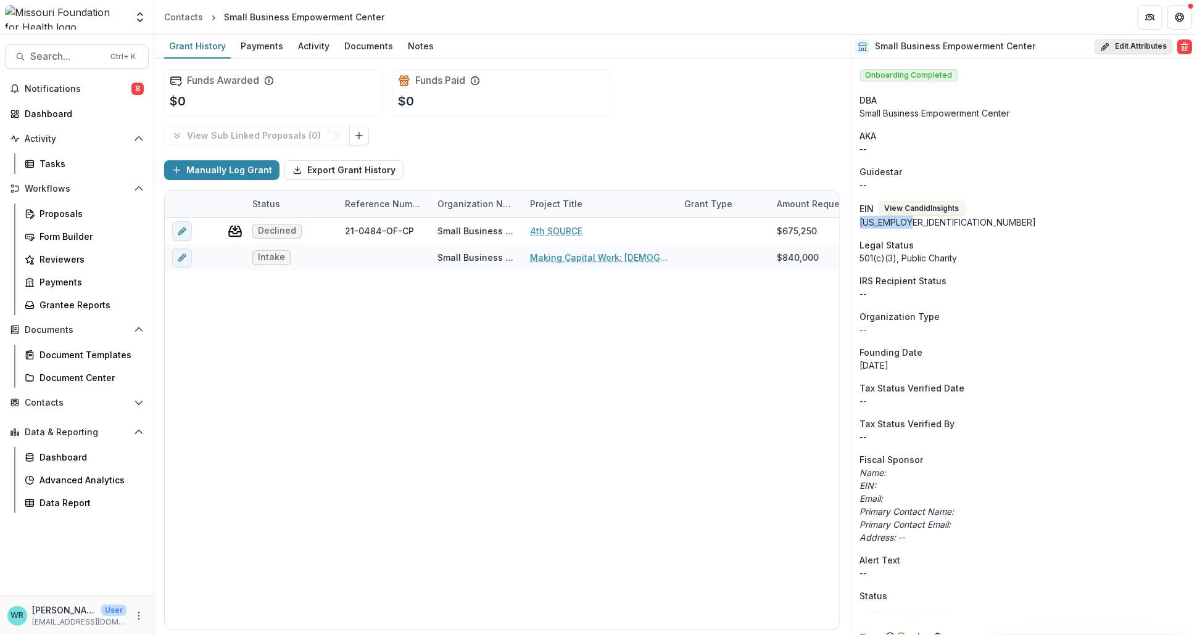
select select
select select "***"
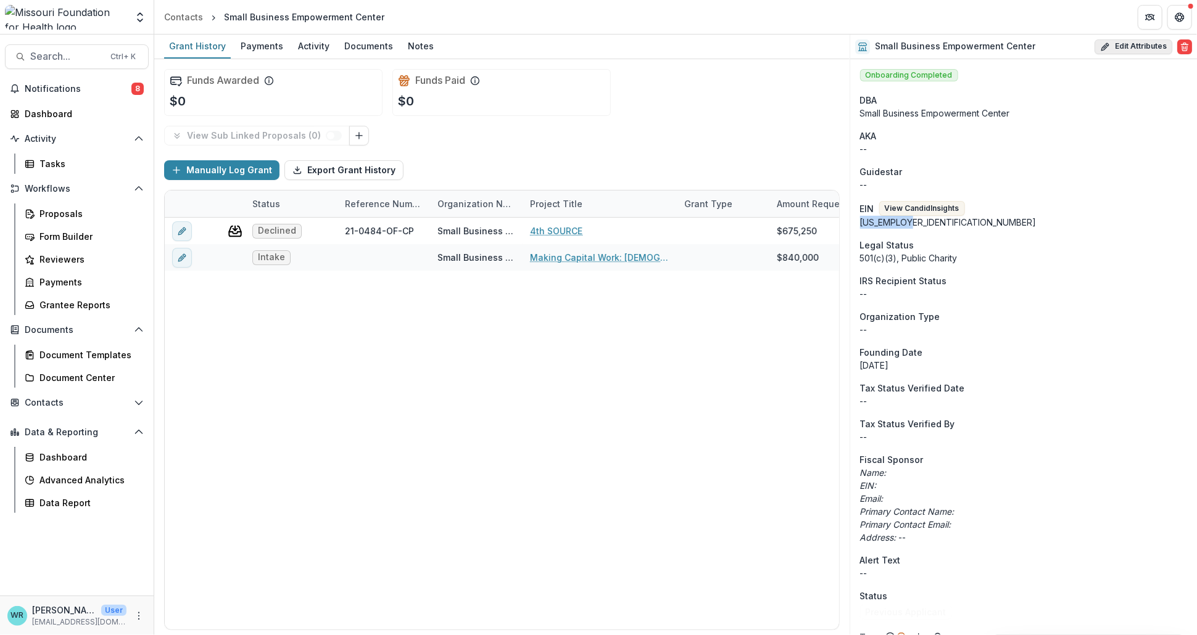
select select "***"
select select "**********"
select select
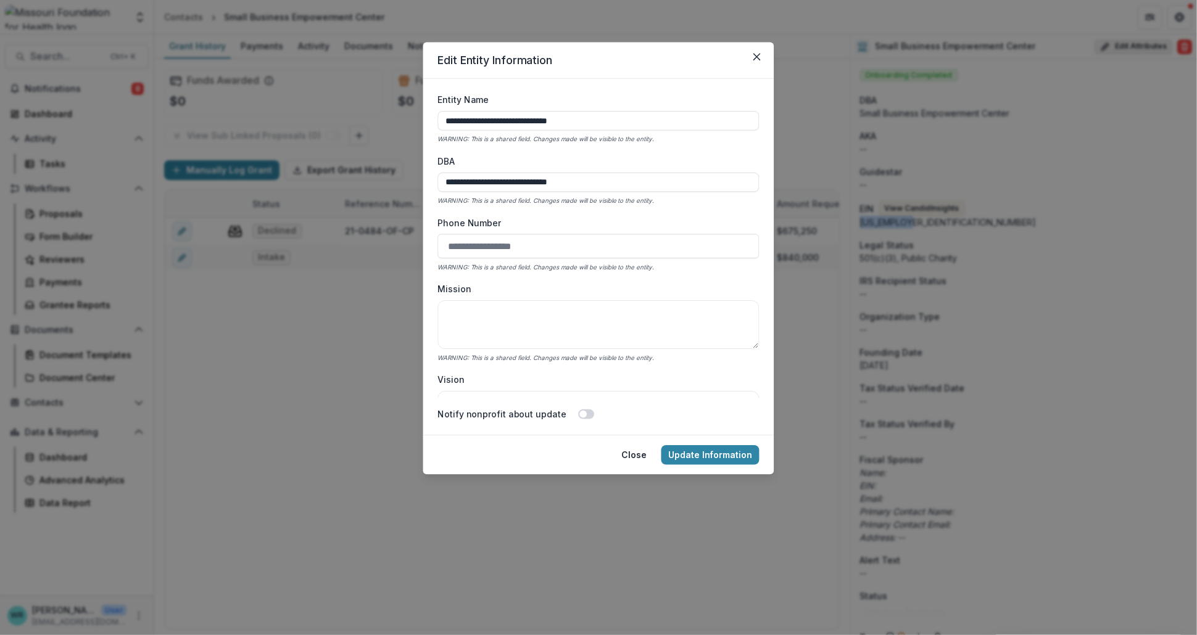
type input "**********"
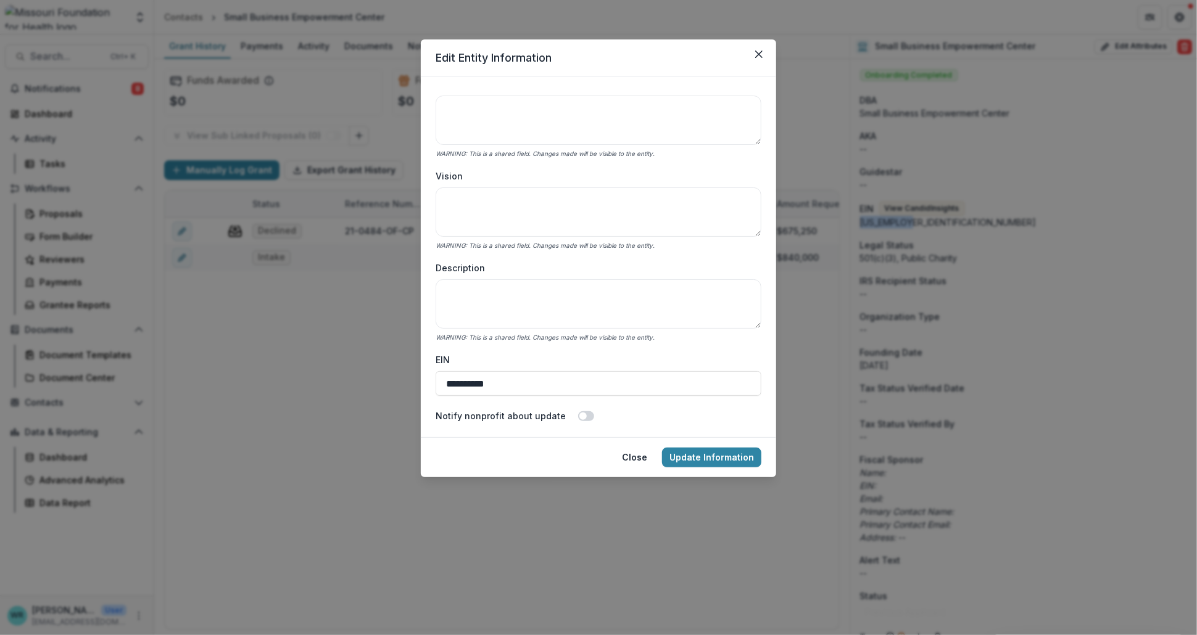
scroll to position [137, 0]
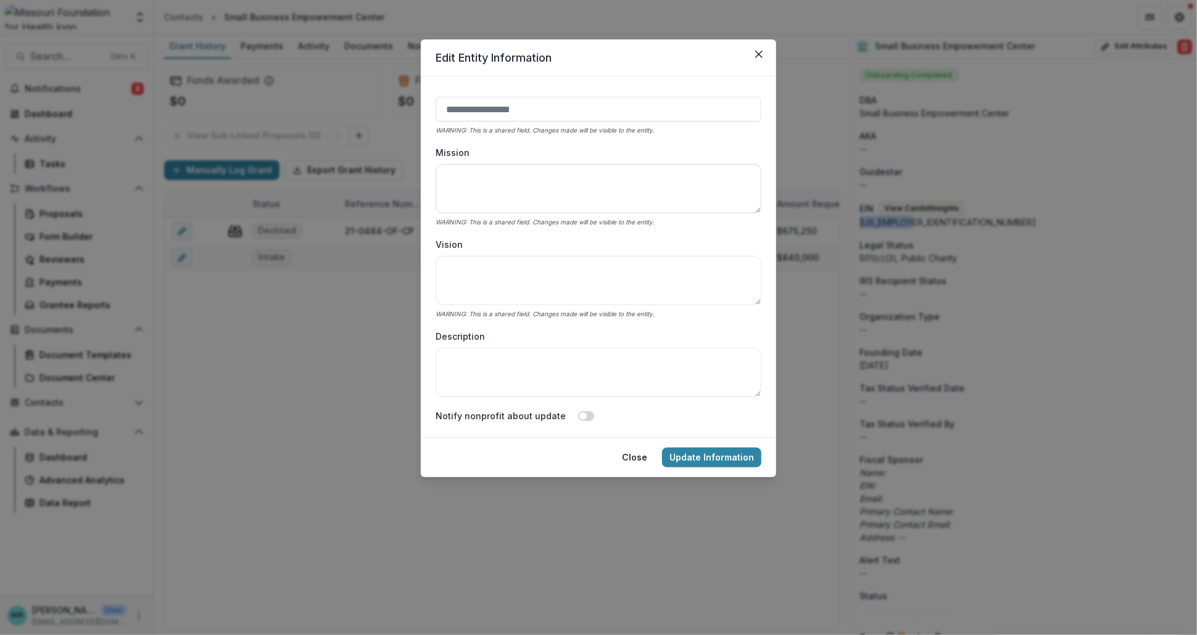
click at [508, 186] on textarea "Mission" at bounding box center [598, 188] width 326 height 49
paste textarea "**********"
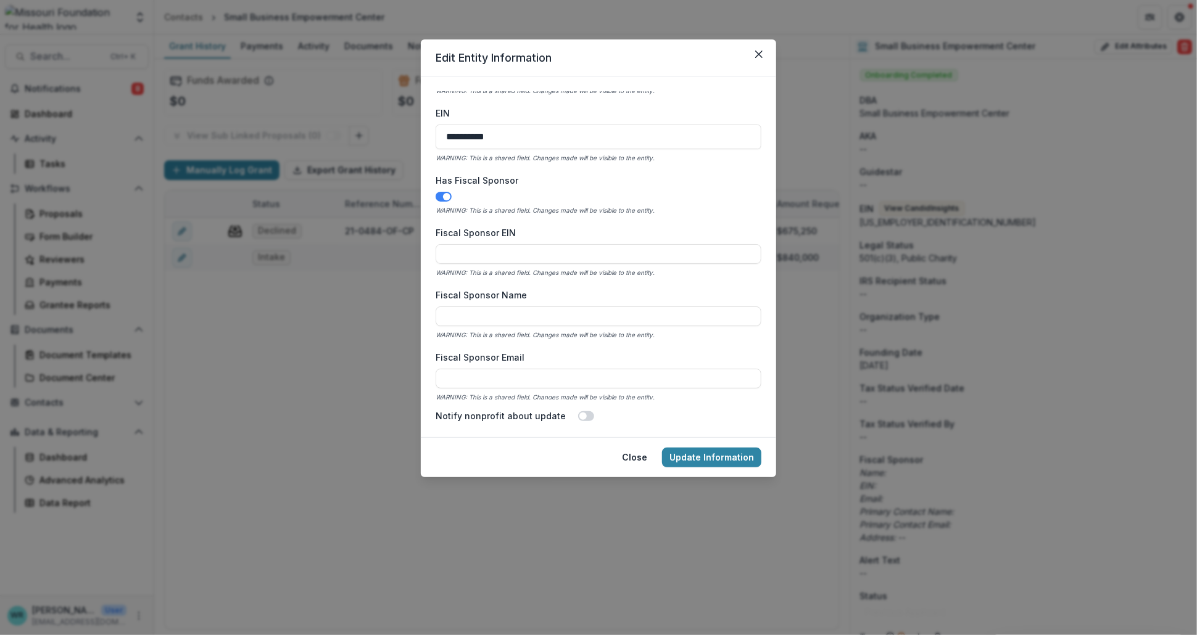
scroll to position [479, 0]
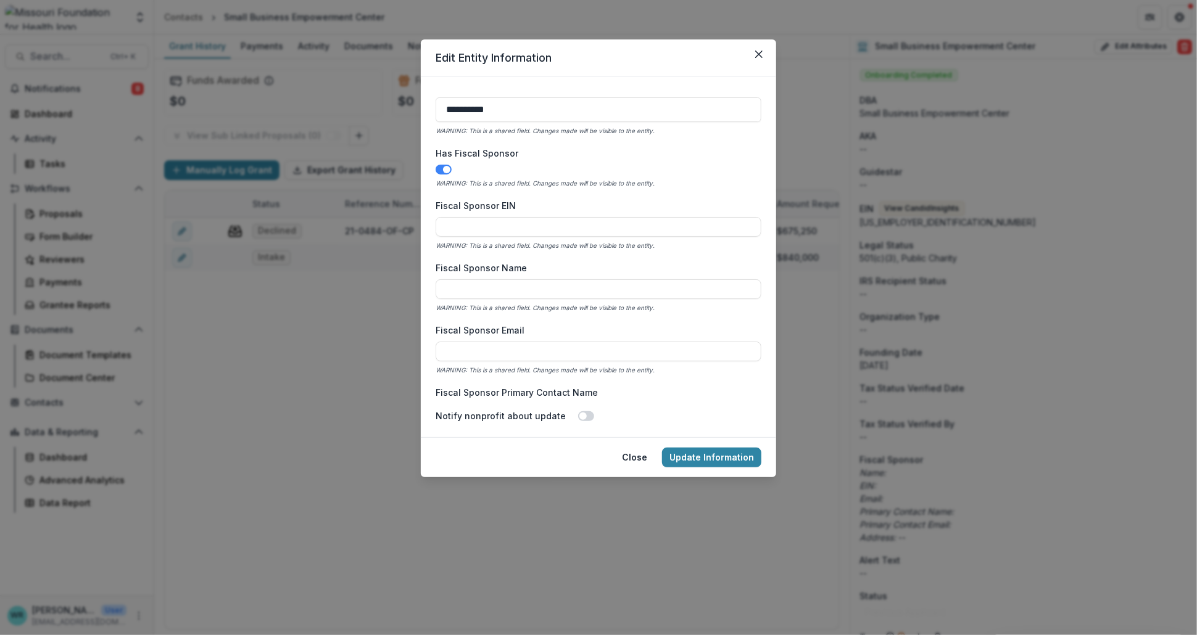
type textarea "**********"
click at [446, 170] on span at bounding box center [446, 169] width 7 height 7
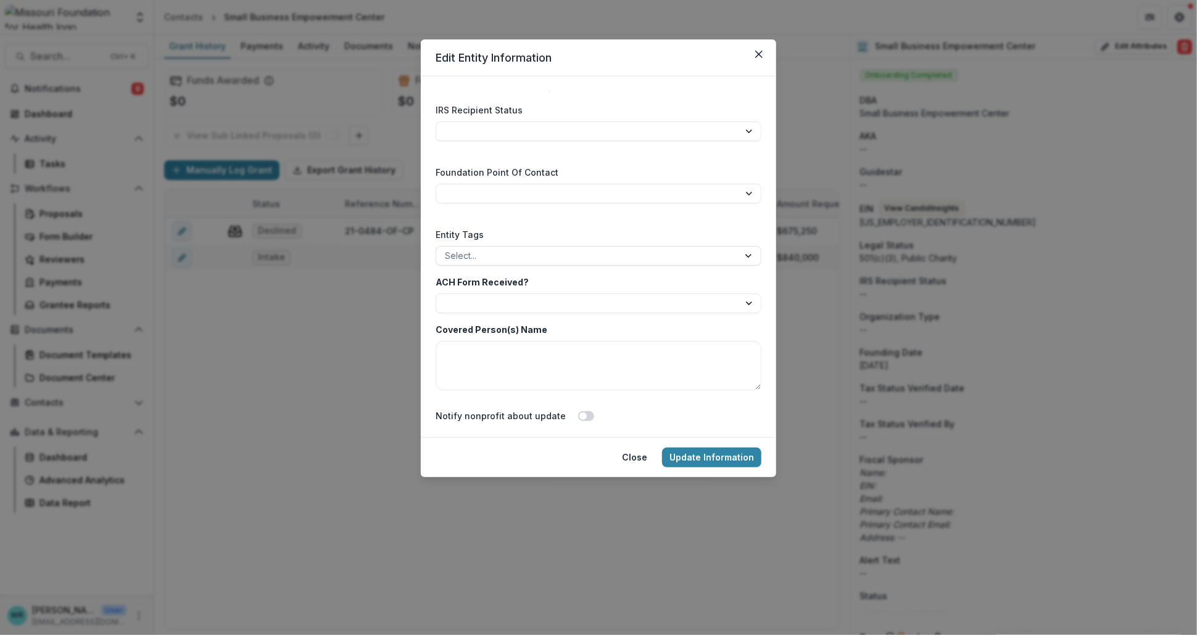
scroll to position [2056, 0]
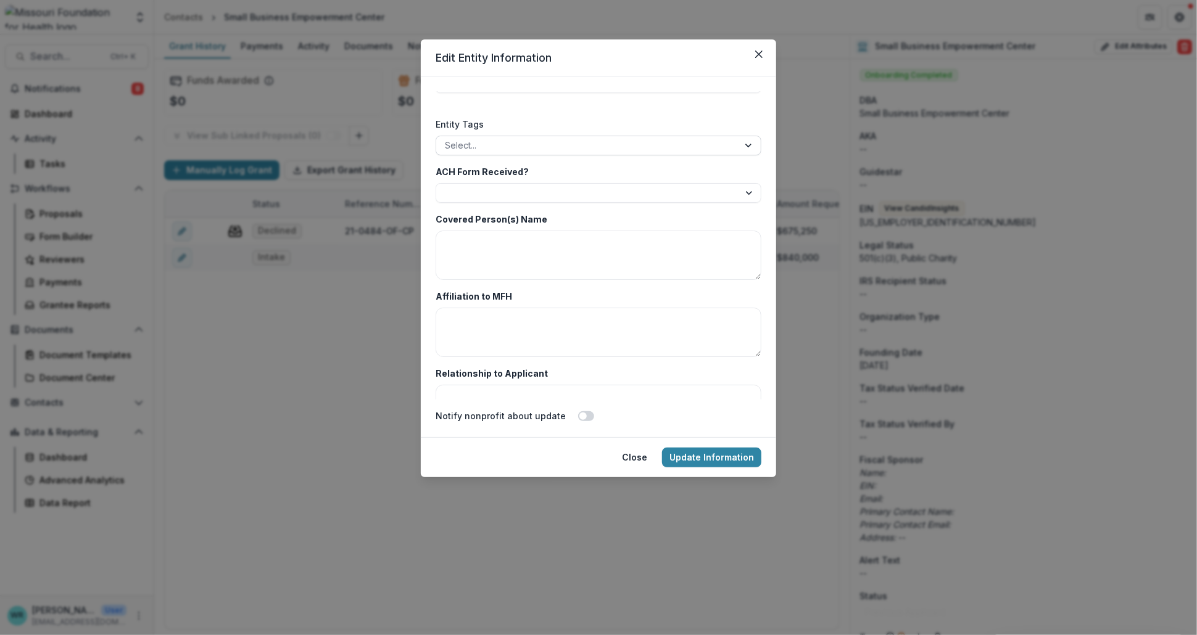
click at [485, 144] on div at bounding box center [587, 145] width 285 height 15
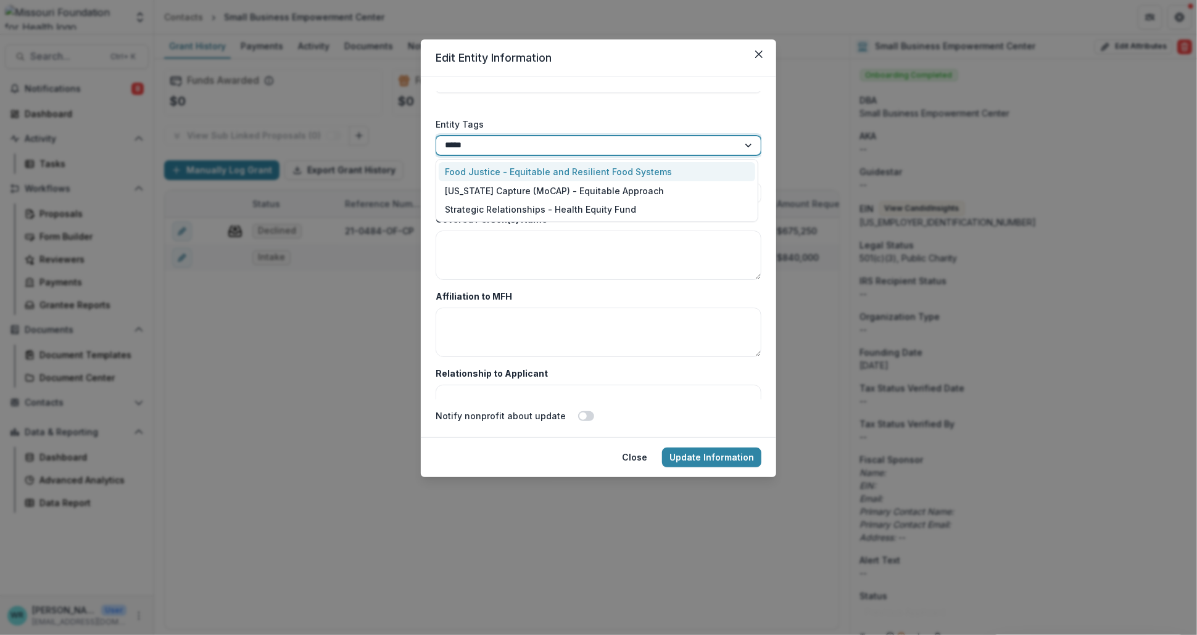
type input "******"
click at [498, 167] on div "Strategic Relationships - Health Equity Fund" at bounding box center [597, 171] width 316 height 19
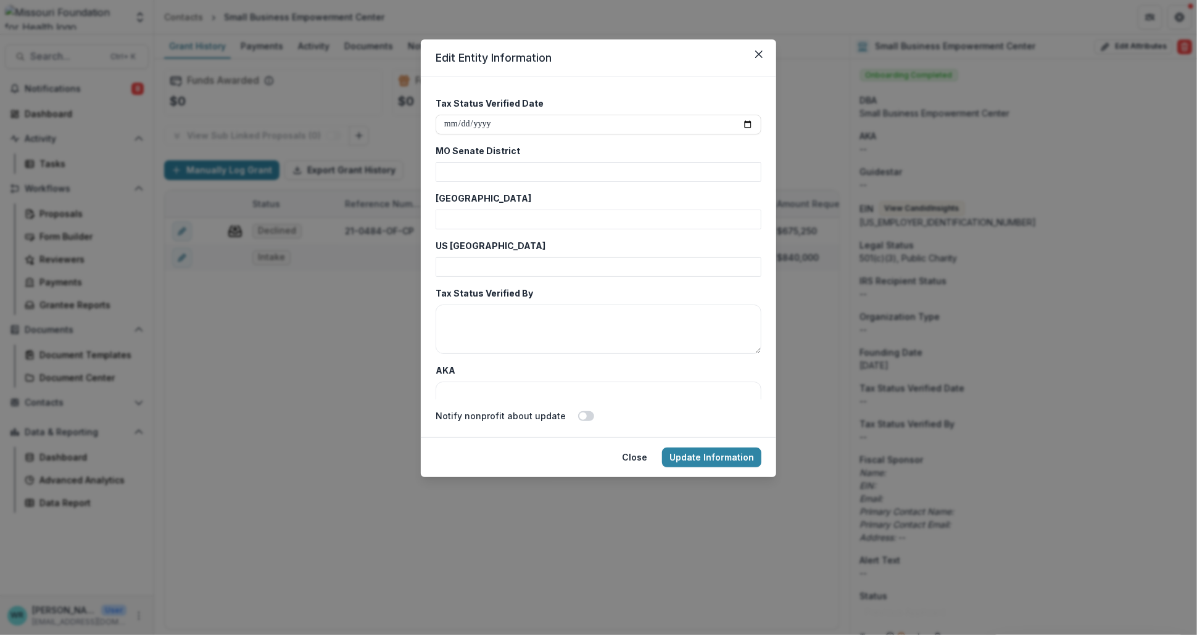
scroll to position [3153, 0]
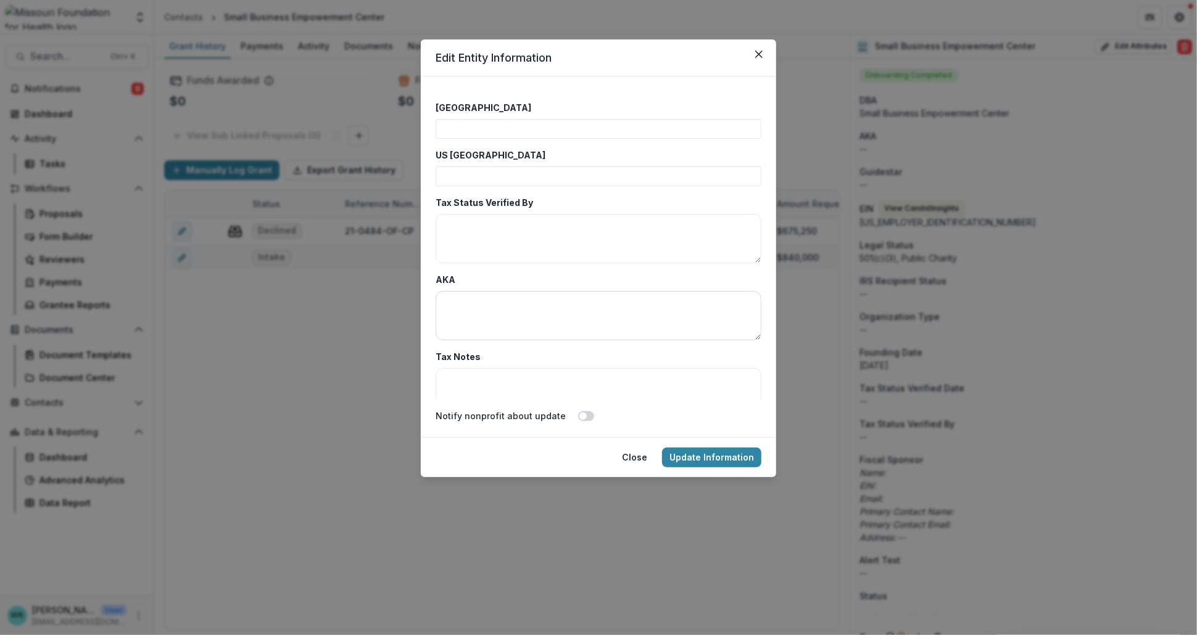
click at [516, 298] on textarea "AKA" at bounding box center [598, 315] width 326 height 49
type textarea "****"
click at [730, 458] on button "Update Information" at bounding box center [711, 458] width 99 height 20
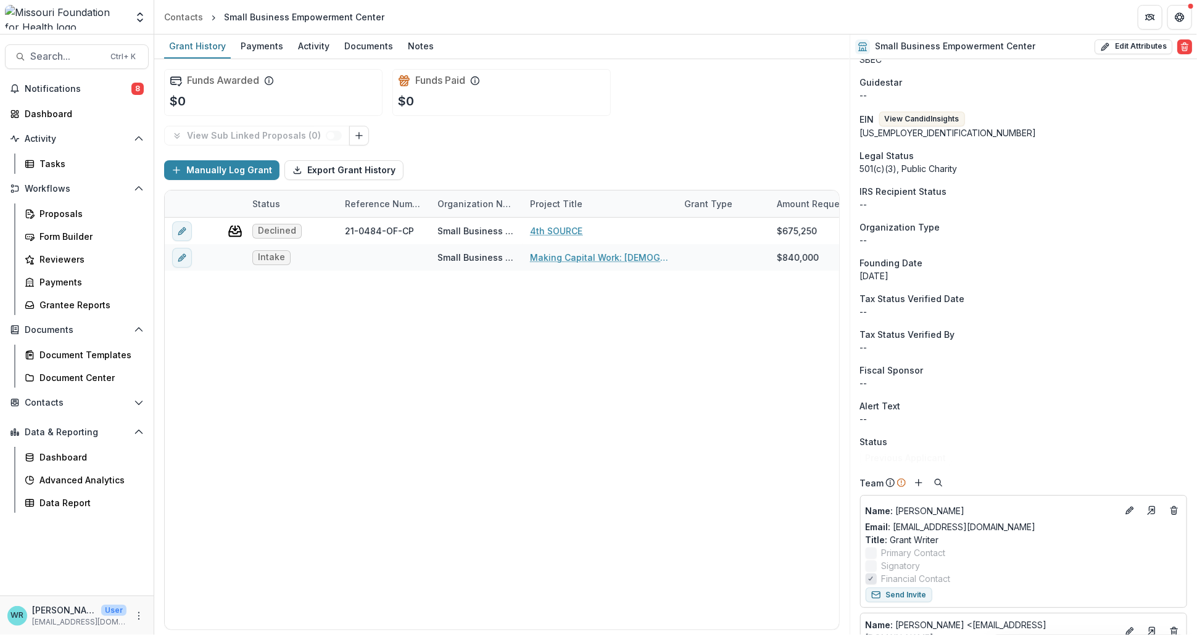
scroll to position [0, 0]
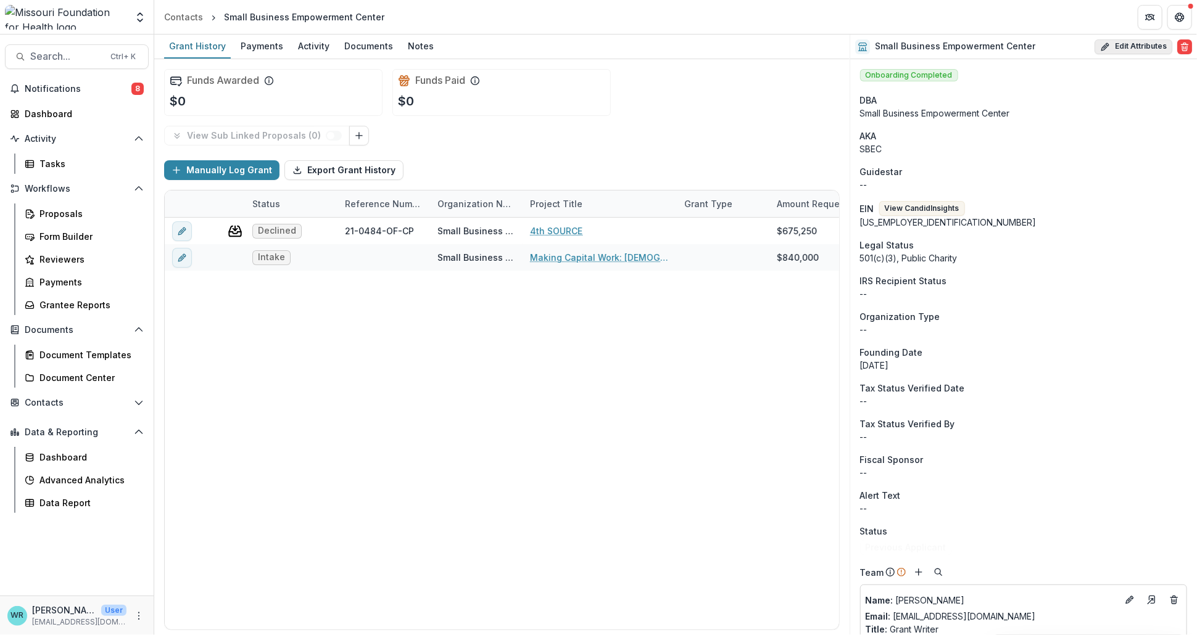
click at [1123, 44] on button "Edit Attributes" at bounding box center [1133, 46] width 78 height 15
select select
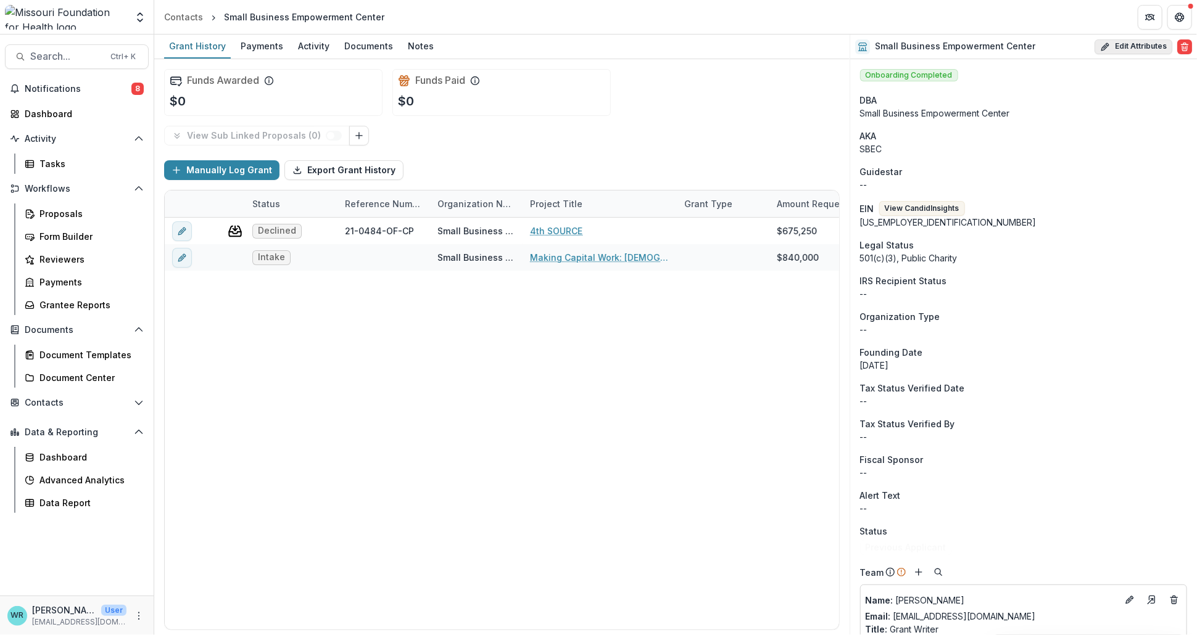
select select
select select "***"
select select "**********"
select select
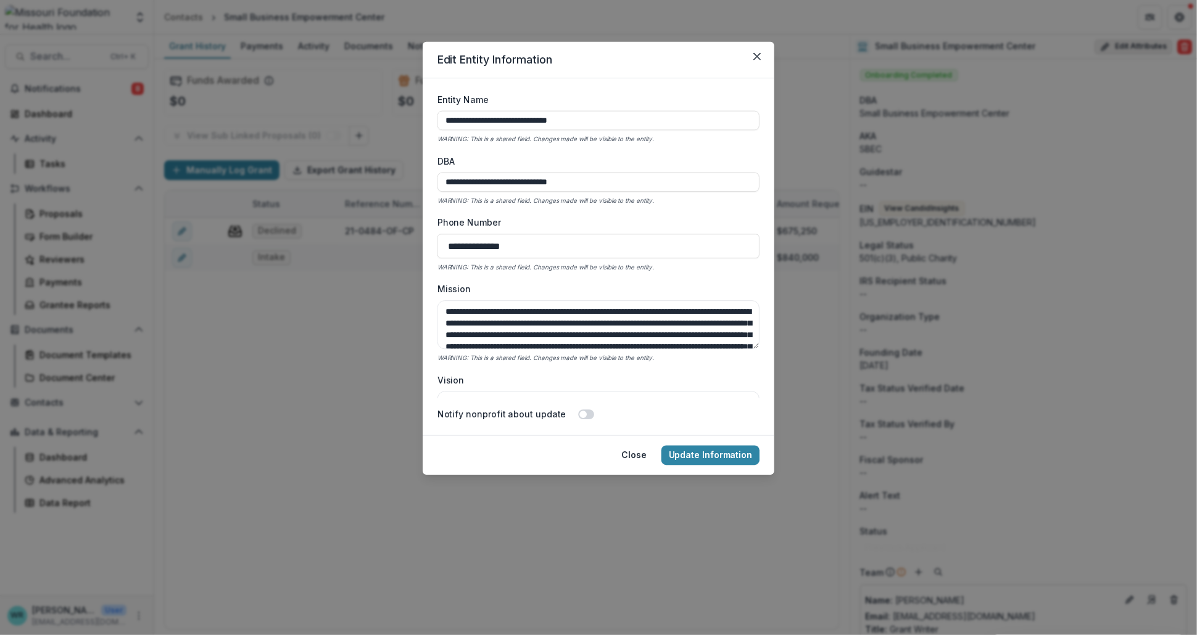
type input "**********"
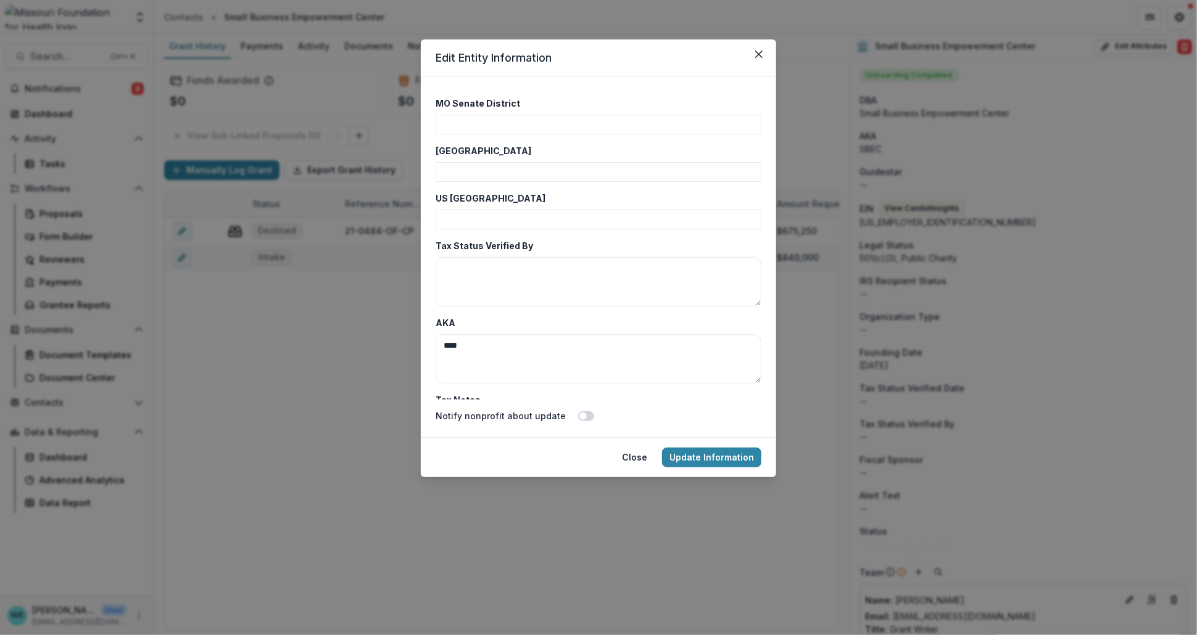
scroll to position [3178, 0]
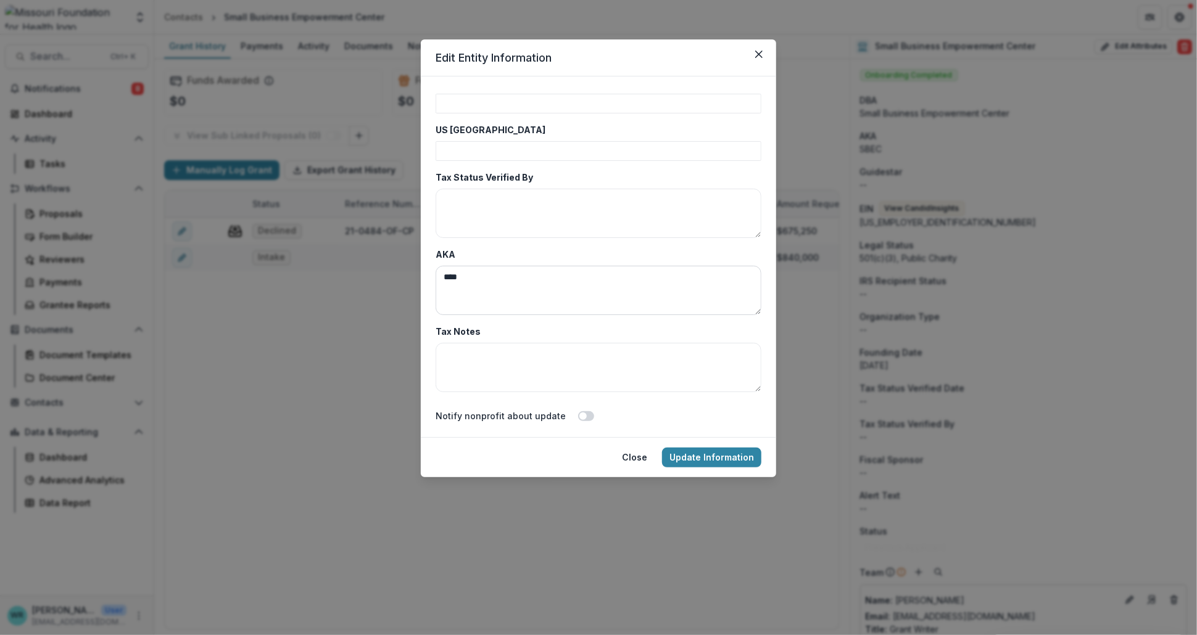
click at [476, 269] on textarea "****" at bounding box center [598, 290] width 326 height 49
type textarea "**********"
click at [712, 460] on button "Update Information" at bounding box center [711, 458] width 99 height 20
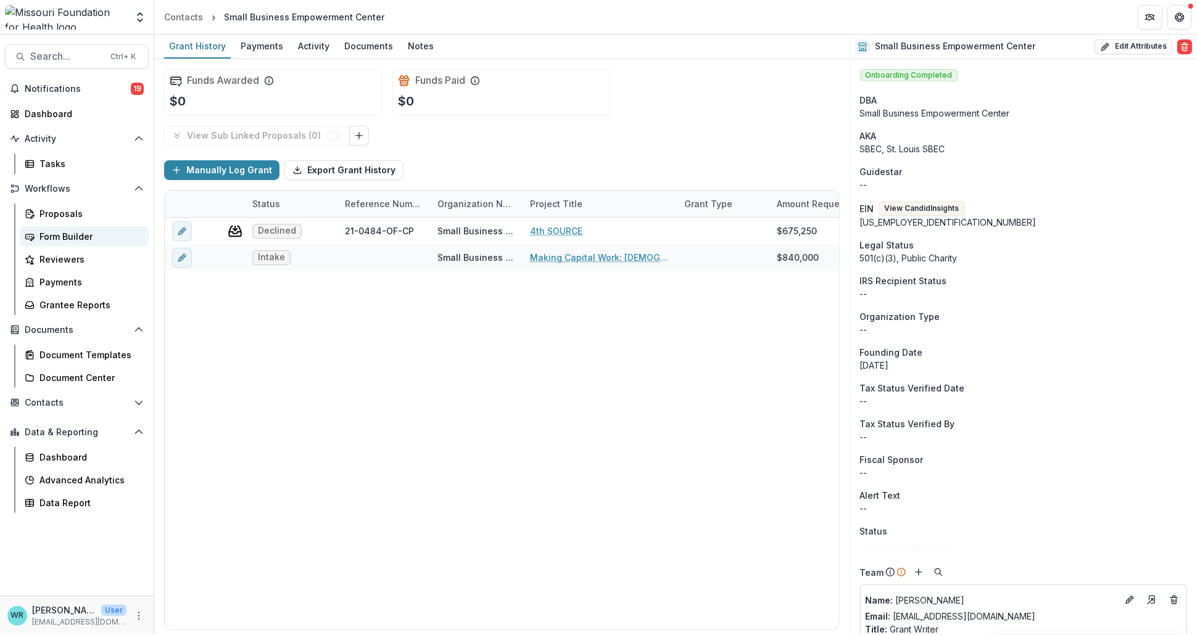
click at [67, 237] on div "Form Builder" at bounding box center [88, 236] width 99 height 13
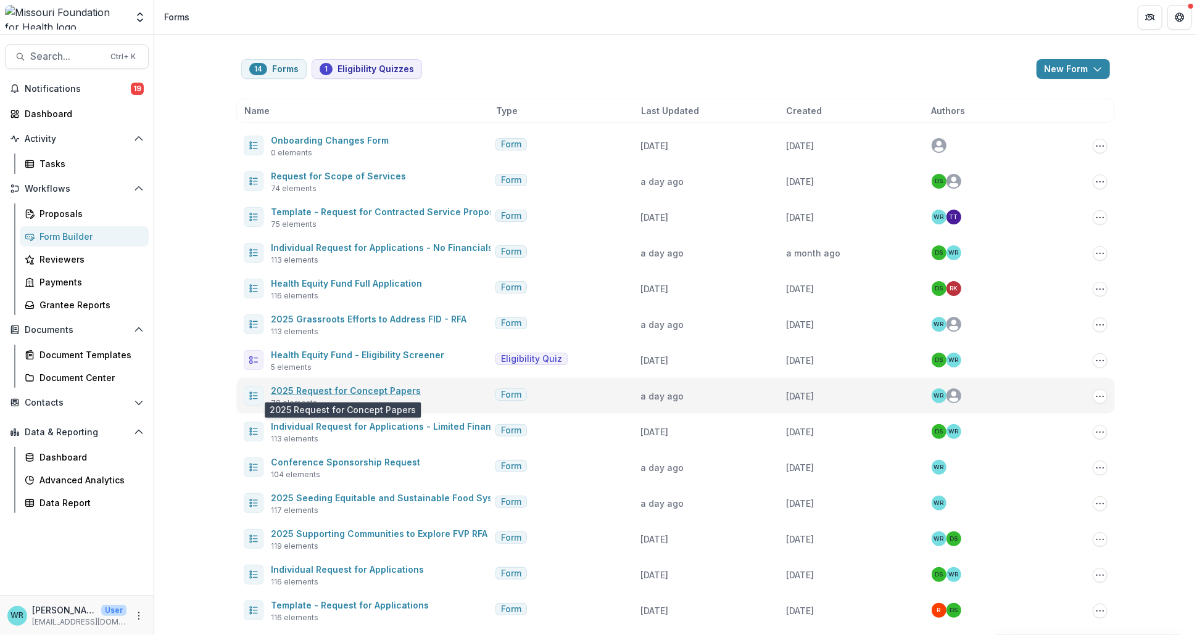
click at [355, 391] on link "2025 Request for Concept Papers" at bounding box center [346, 391] width 150 height 10
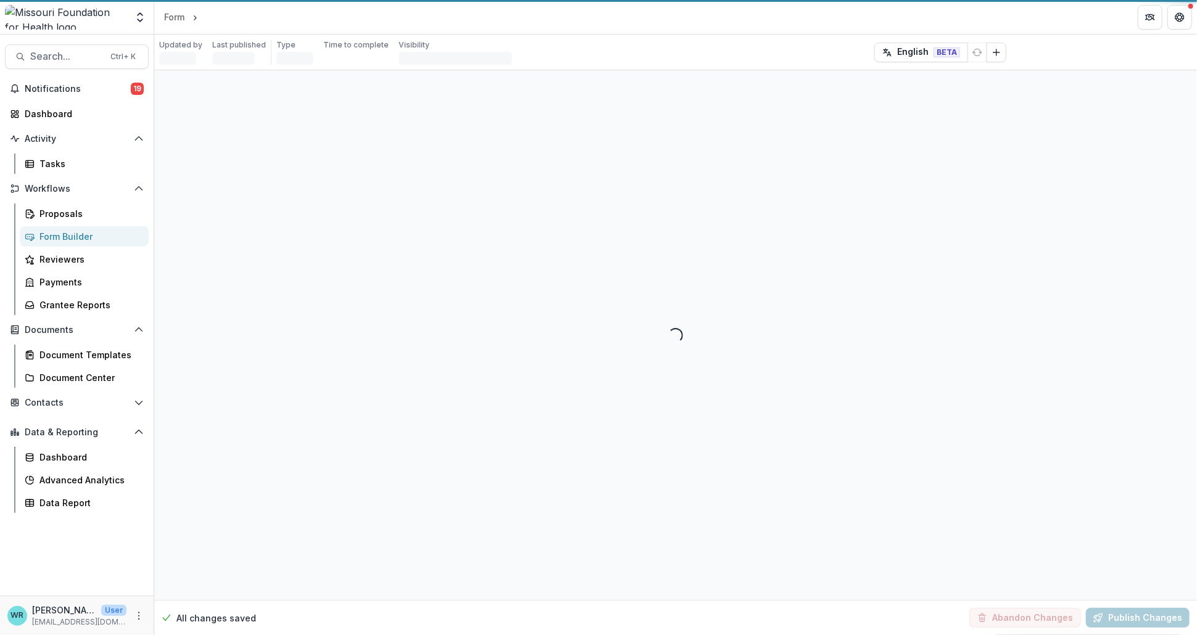
select select "********"
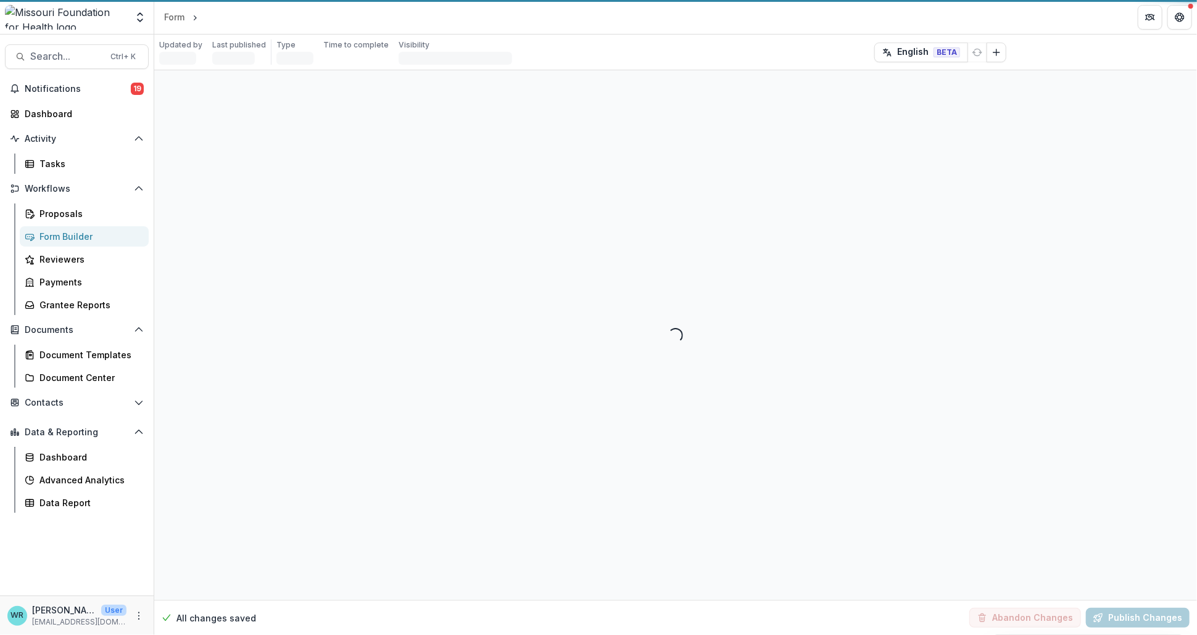
select select "********"
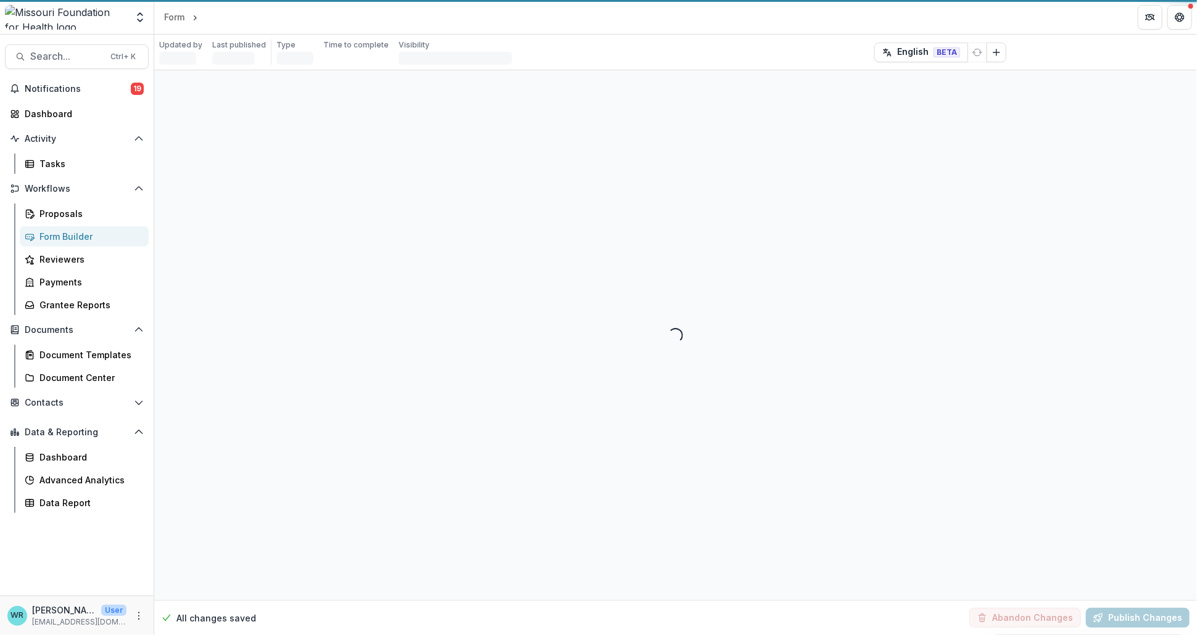
select select "**********"
select select "********"
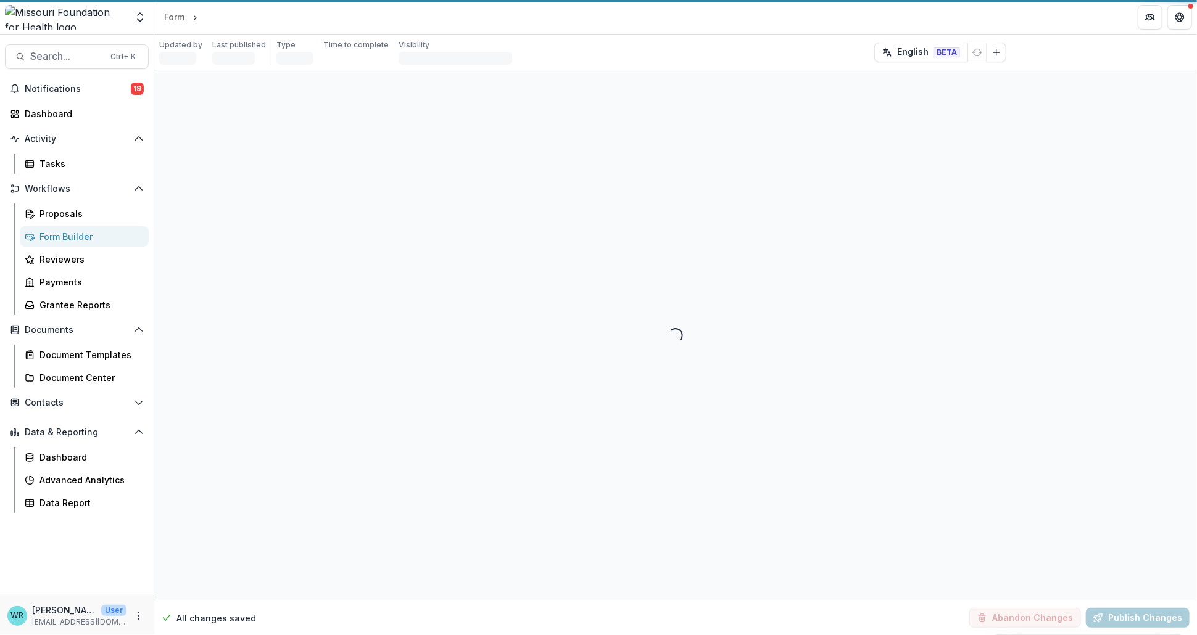
select select "********"
select select "**********"
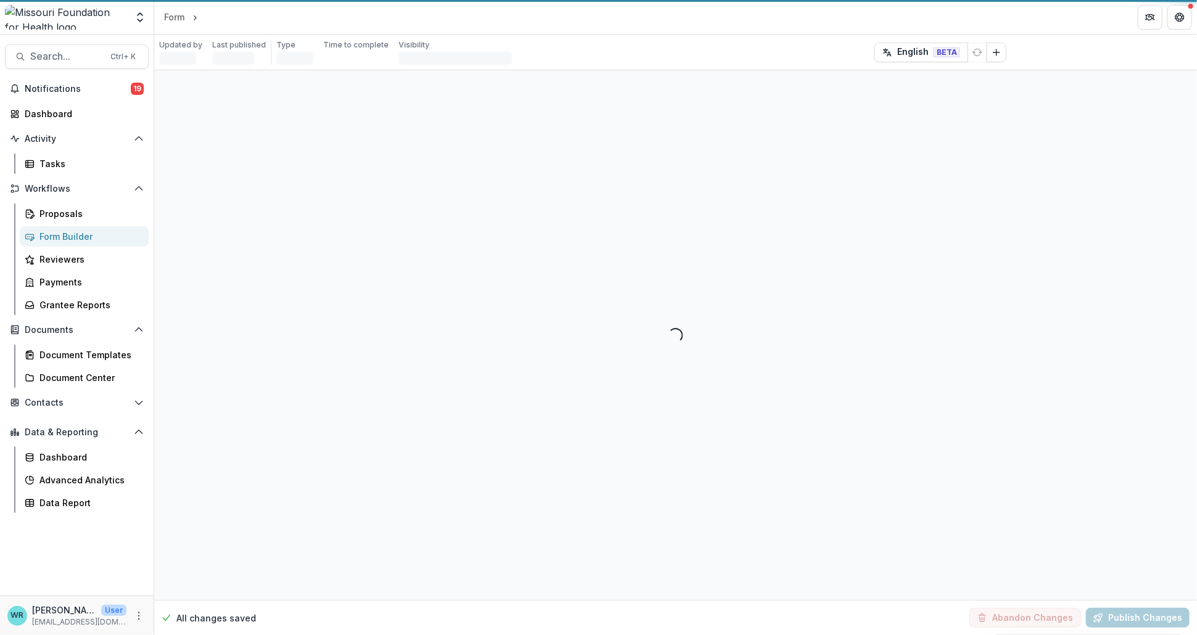
select select "**********"
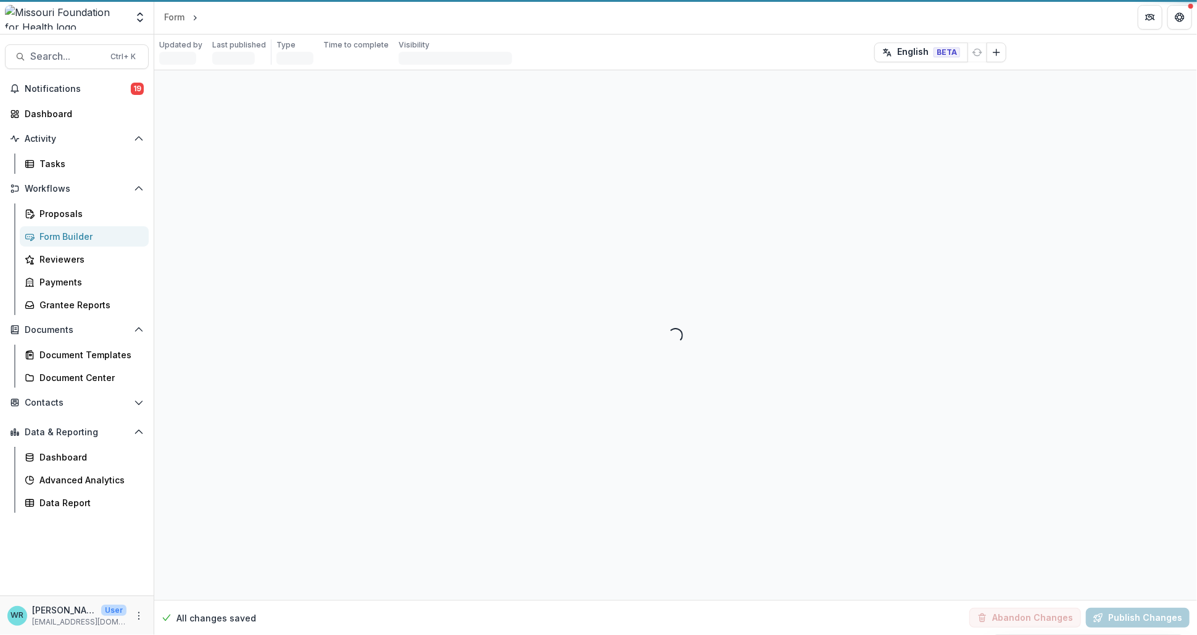
select select "**********"
select select "********"
select select "**********"
select select "********"
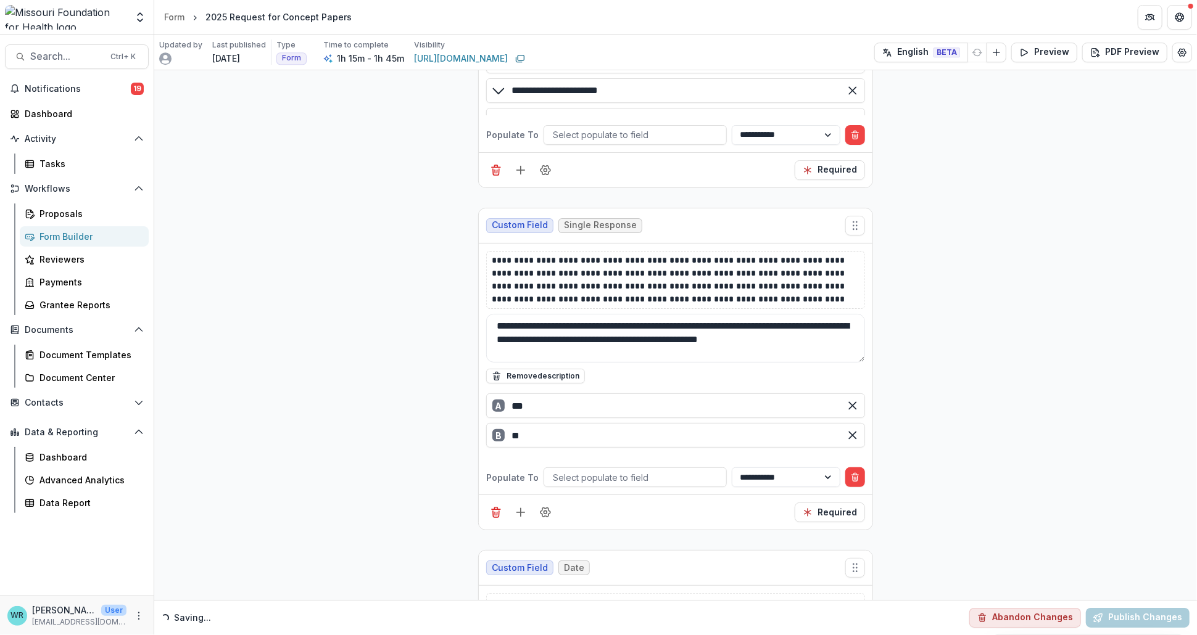
scroll to position [5483, 0]
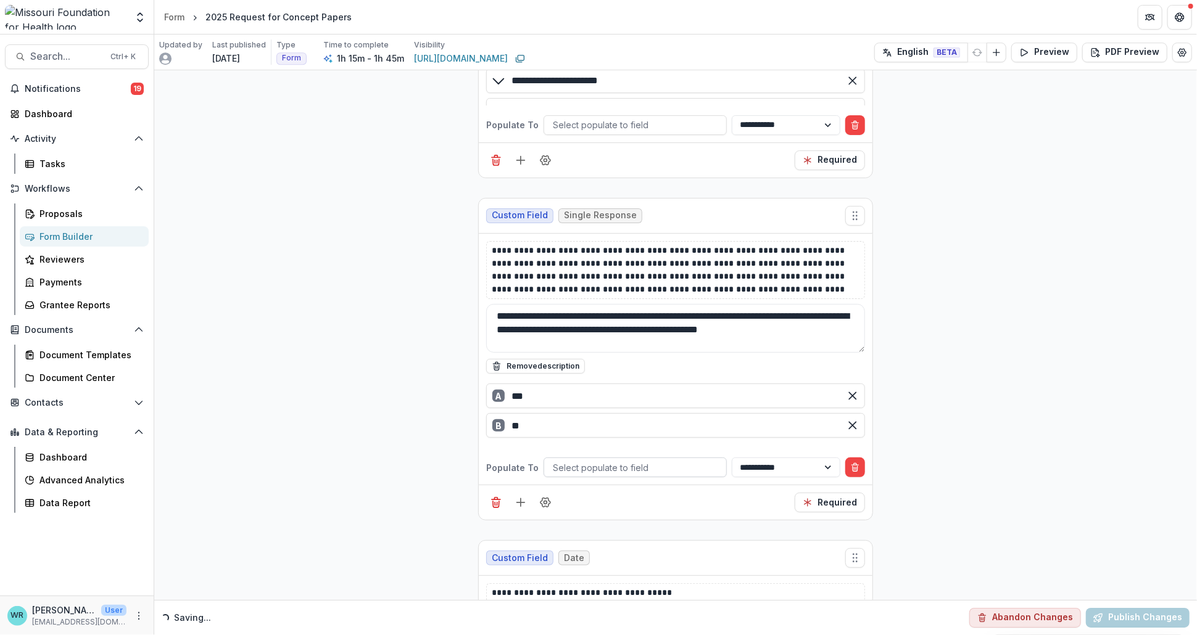
click at [607, 460] on div at bounding box center [635, 467] width 165 height 15
type input "*"
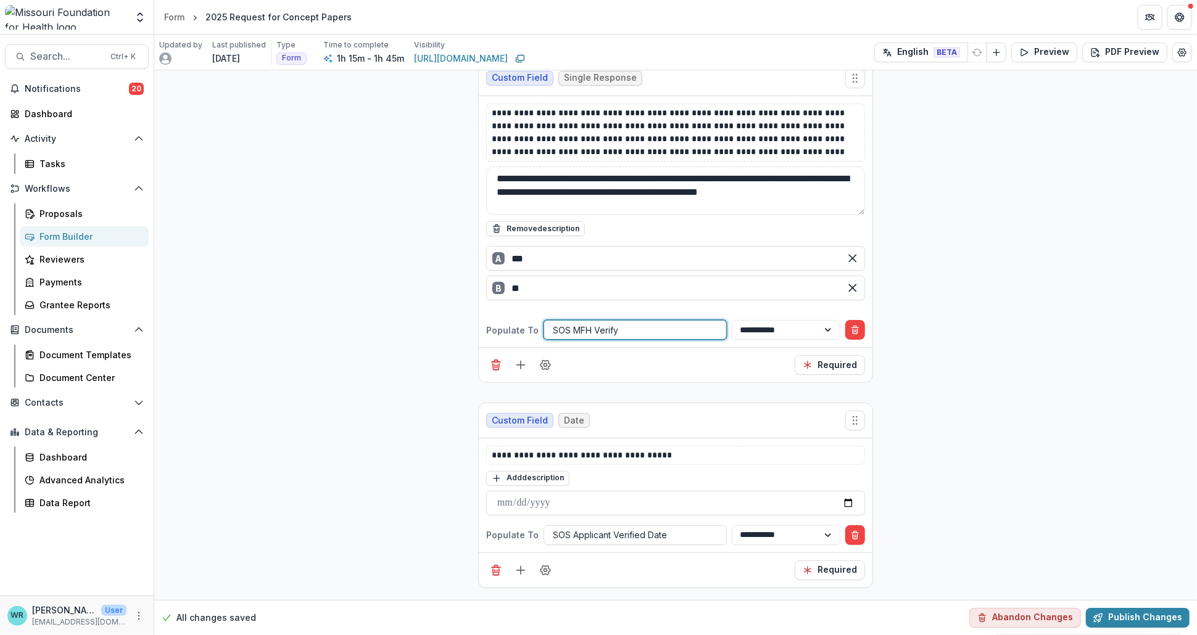
scroll to position [2261, 0]
click at [623, 323] on div at bounding box center [635, 330] width 165 height 15
click at [611, 323] on div at bounding box center [635, 330] width 165 height 15
type input "*"
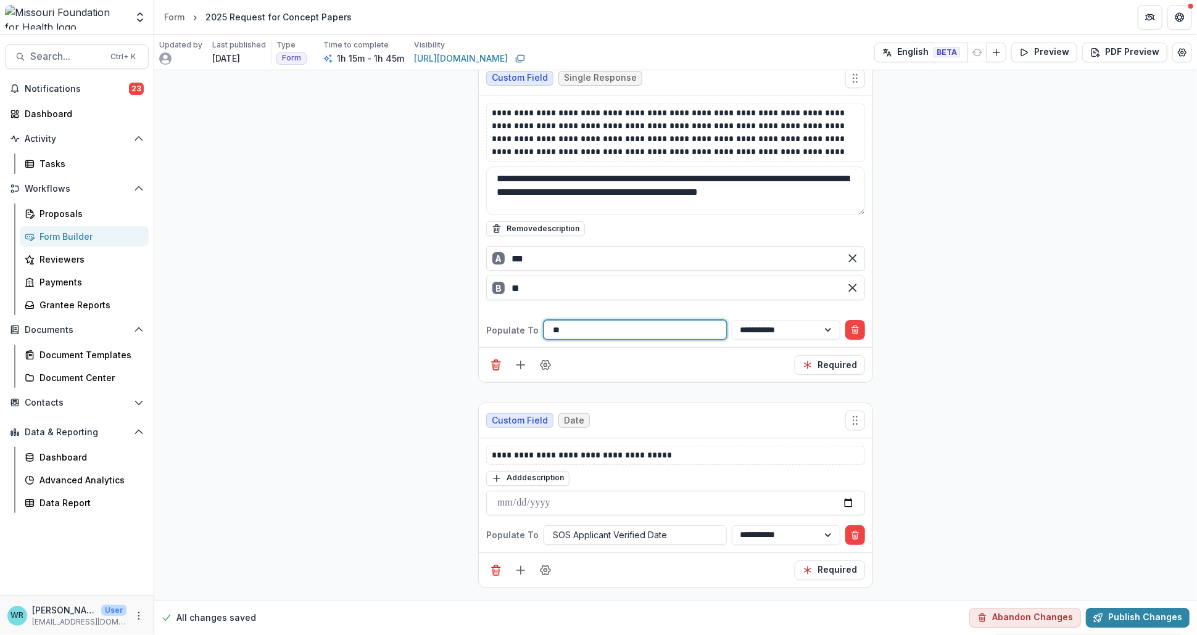
type input "*"
click at [706, 287] on input "**" at bounding box center [675, 288] width 379 height 25
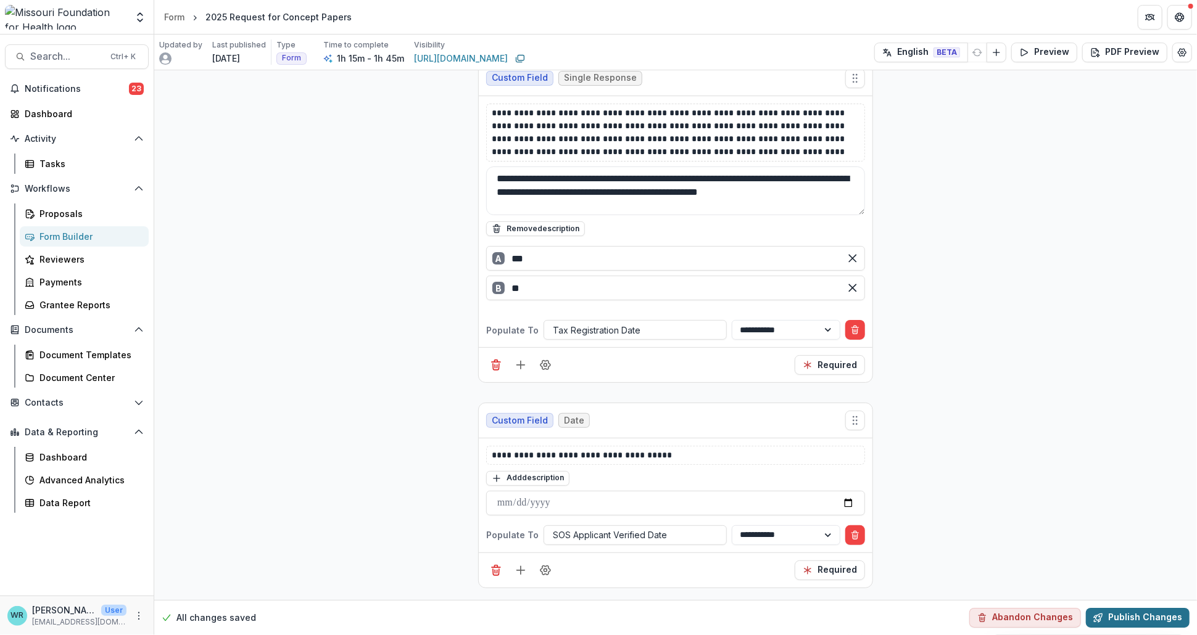
click at [1156, 616] on button "Publish Changes" at bounding box center [1138, 618] width 104 height 20
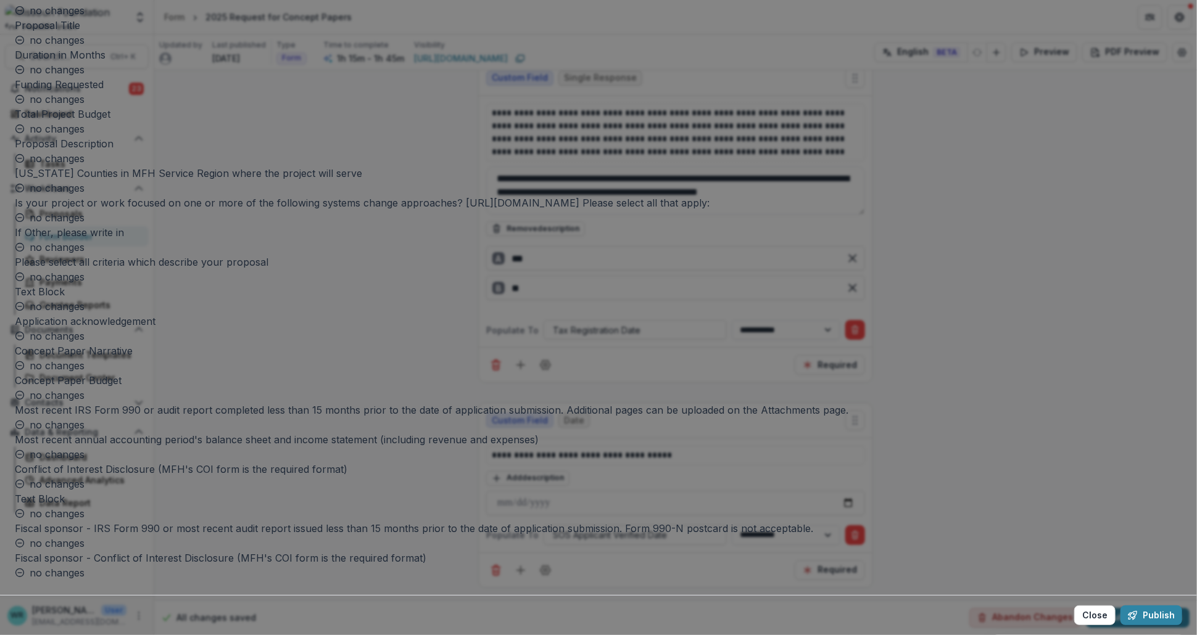
scroll to position [4435, 0]
click at [1120, 606] on button "Publish" at bounding box center [1151, 616] width 62 height 20
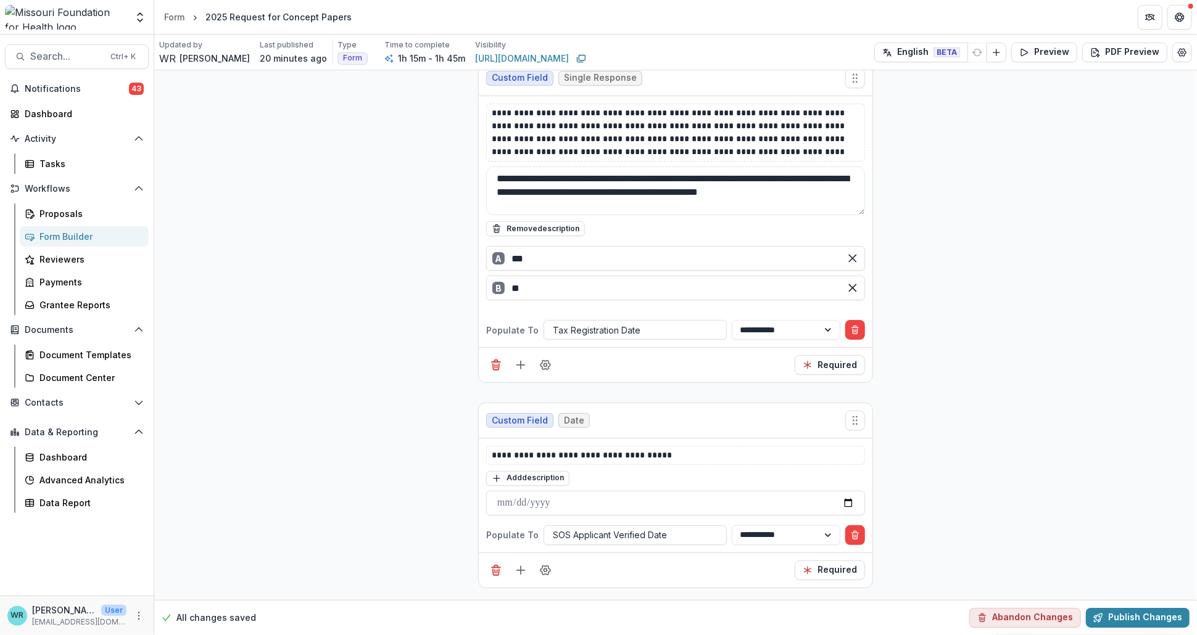
drag, startPoint x: 754, startPoint y: 17, endPoint x: 728, endPoint y: 17, distance: 26.5
click at [754, 17] on header "Form 2025 Request for Concept Papers" at bounding box center [675, 17] width 1042 height 34
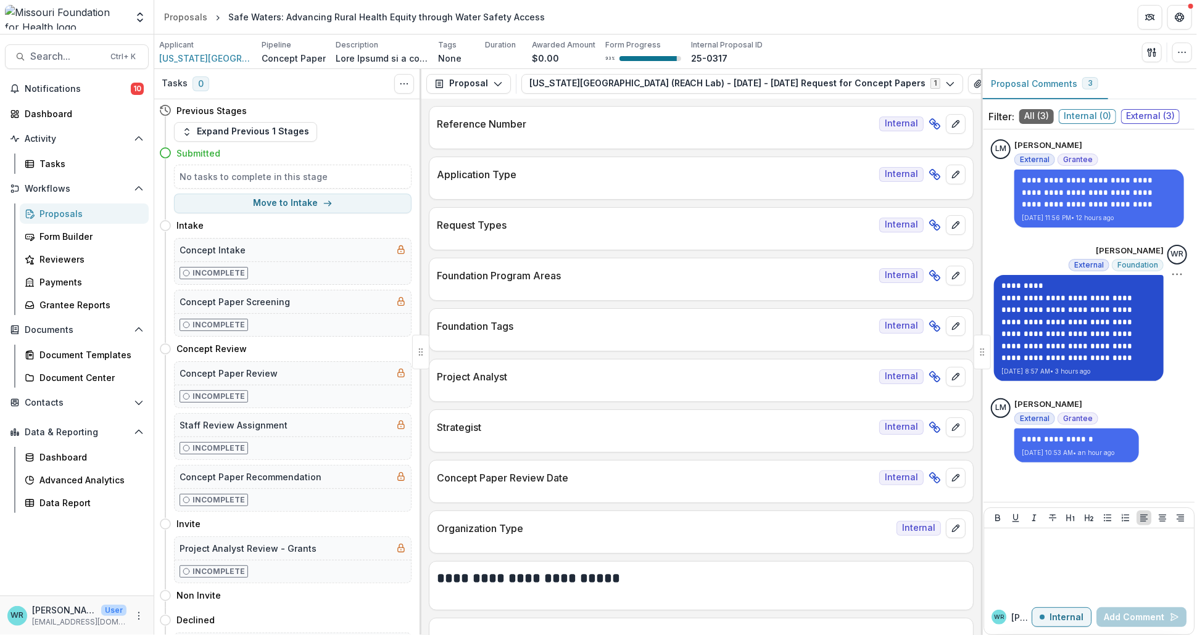
scroll to position [68, 0]
